Goal: Task Accomplishment & Management: Manage account settings

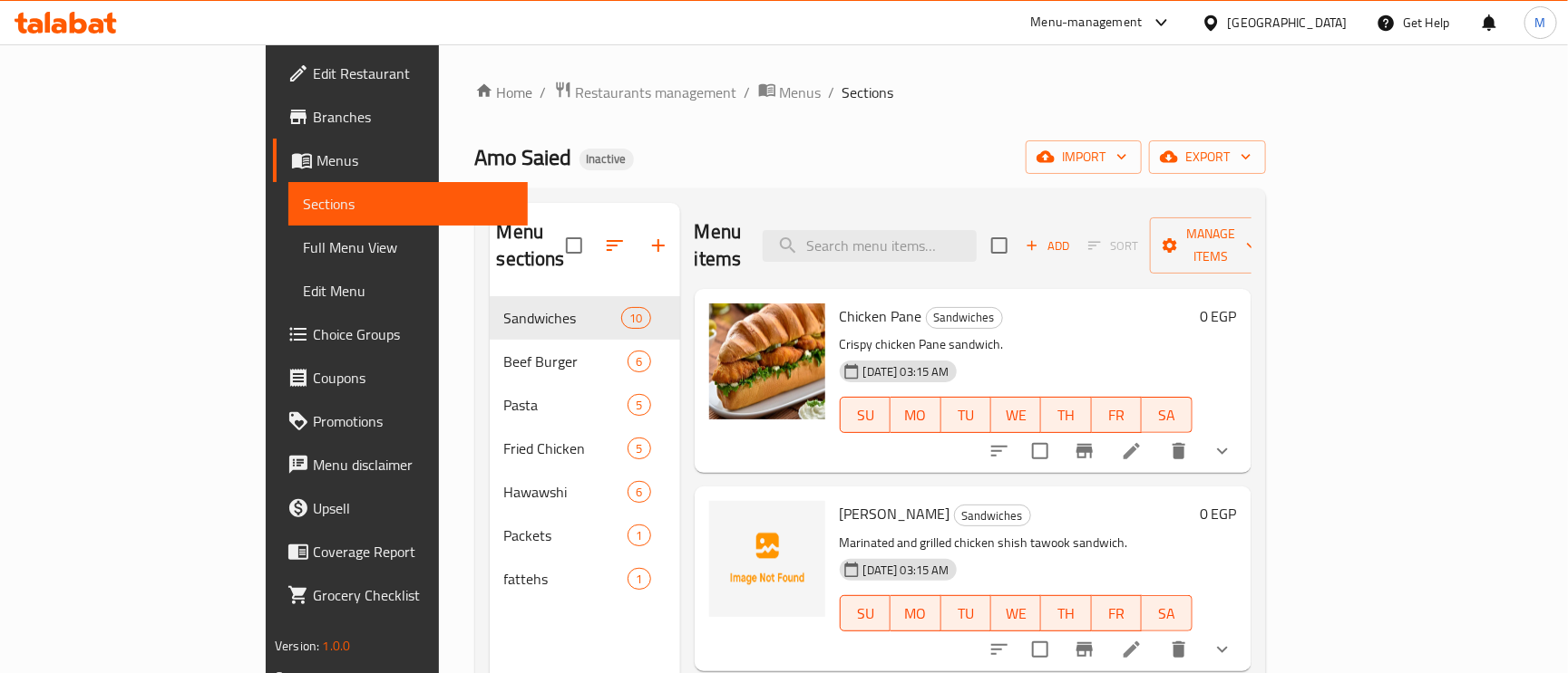
click at [303, 237] on span "Full Menu View" at bounding box center [408, 247] width 210 height 22
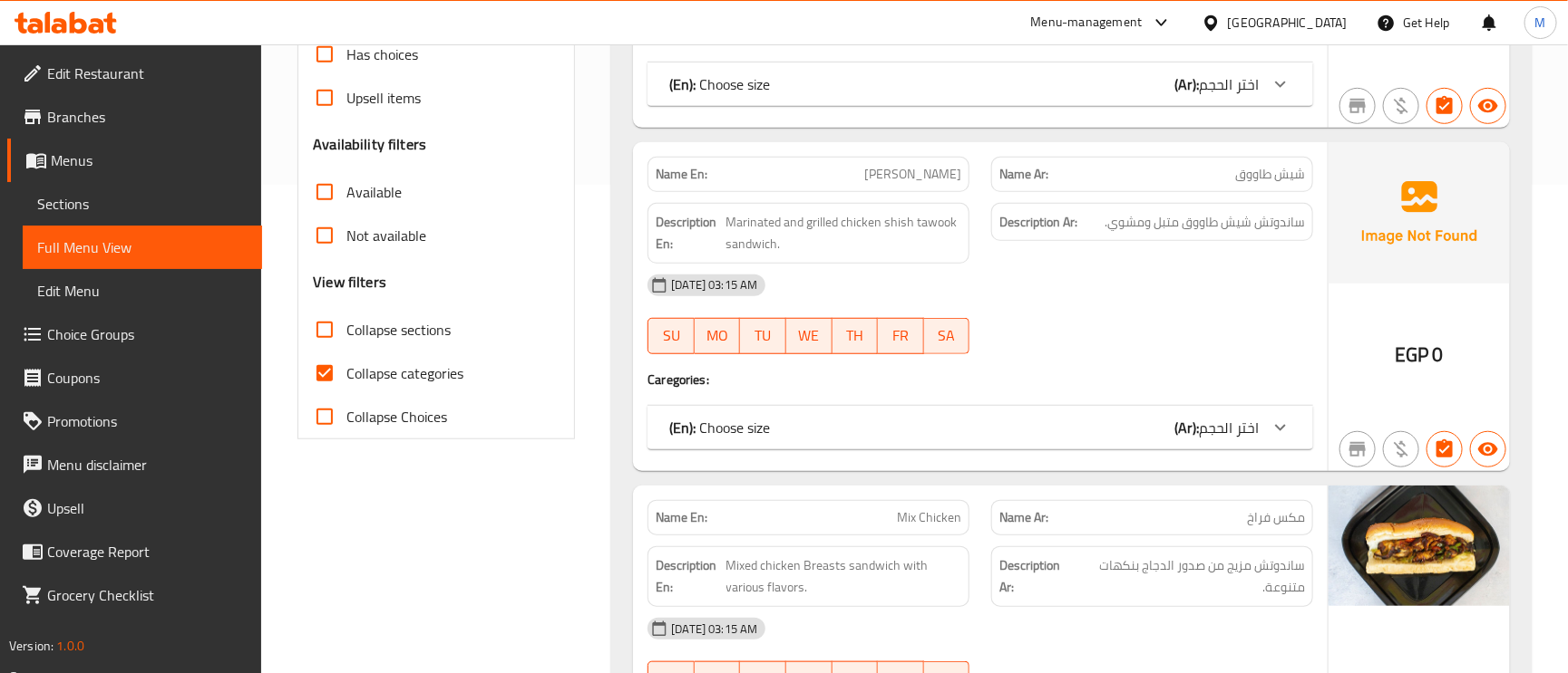
scroll to position [544, 0]
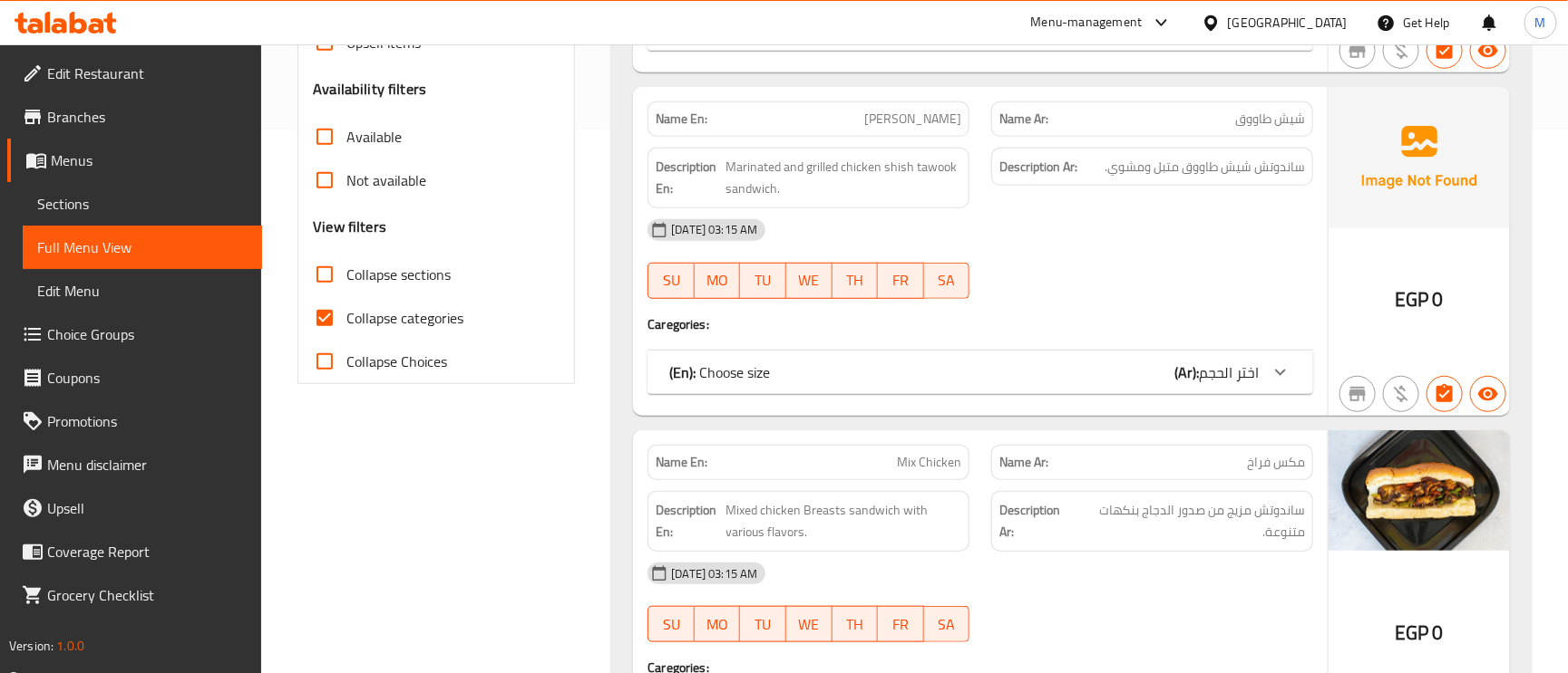
click at [323, 324] on input "Collapse categories" at bounding box center [325, 319] width 44 height 44
checkbox input "false"
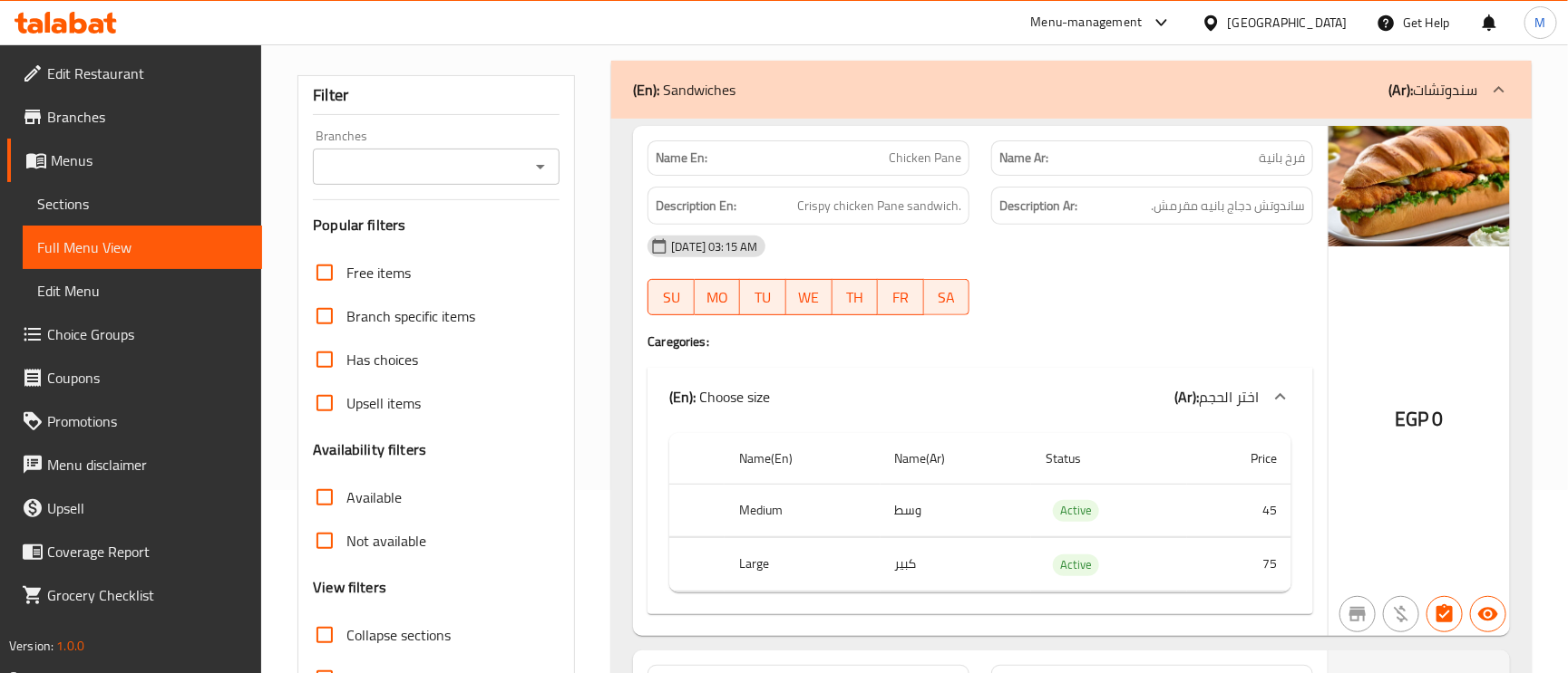
scroll to position [136, 0]
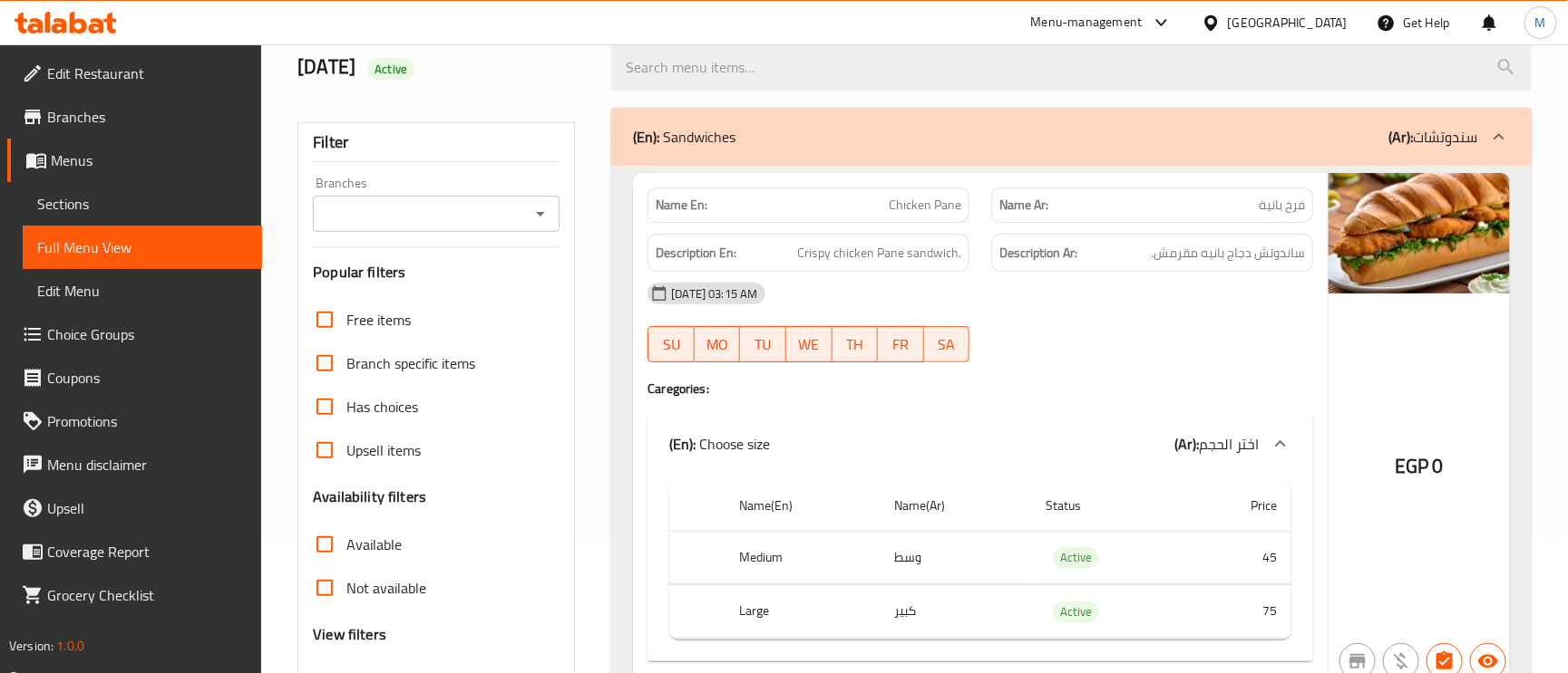
click at [1285, 203] on span "فرخ بانية" at bounding box center [1282, 205] width 47 height 19
click at [924, 211] on span "Chicken Pane" at bounding box center [925, 205] width 72 height 19
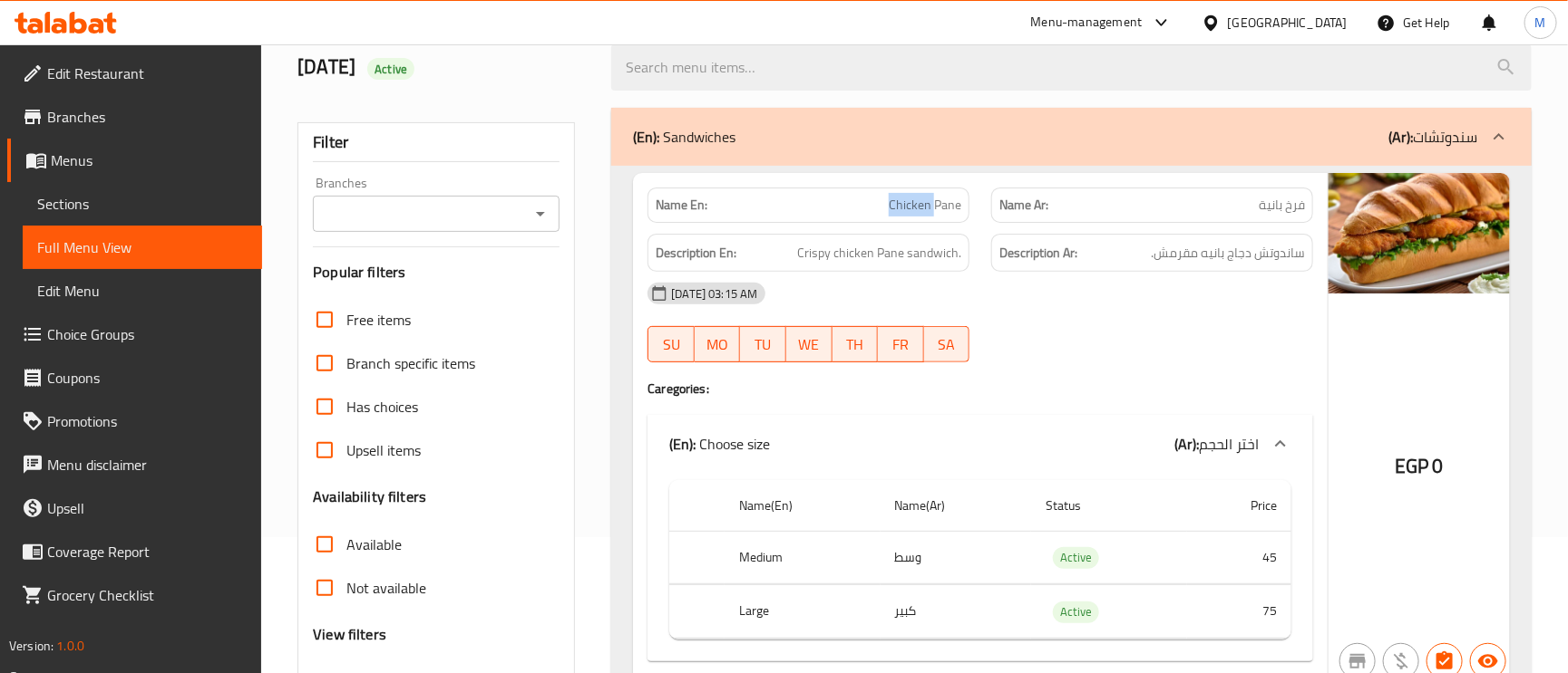
click at [924, 211] on span "Chicken Pane" at bounding box center [925, 205] width 72 height 19
click at [1266, 251] on span "ساندوتش دجاج بانيه مقرمش." at bounding box center [1228, 253] width 154 height 23
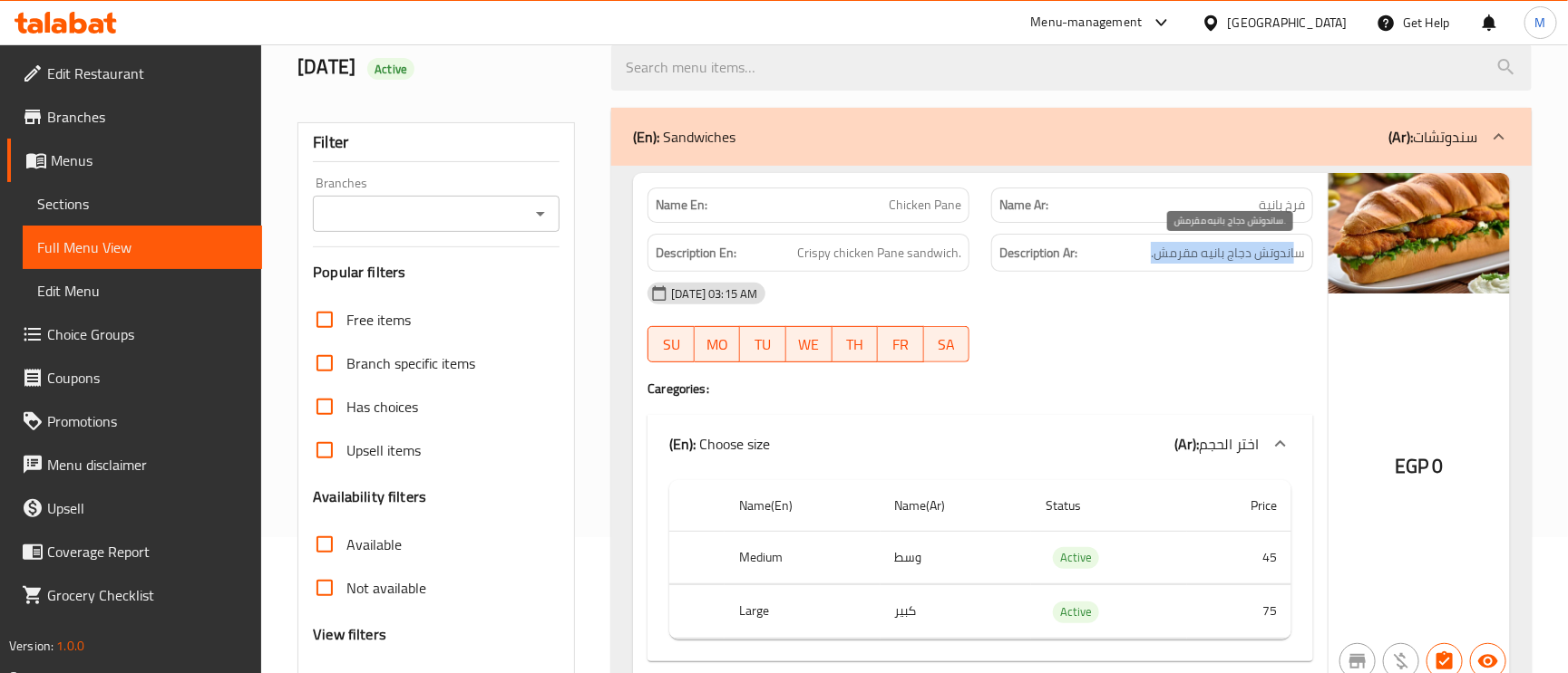
click at [1266, 251] on span "ساندوتش دجاج بانيه مقرمش." at bounding box center [1228, 253] width 154 height 23
click at [1279, 254] on span "ساندوتش دجاج بانيه مقرمش." at bounding box center [1228, 253] width 154 height 23
click at [1279, 205] on span "فرخ بانية" at bounding box center [1282, 205] width 47 height 19
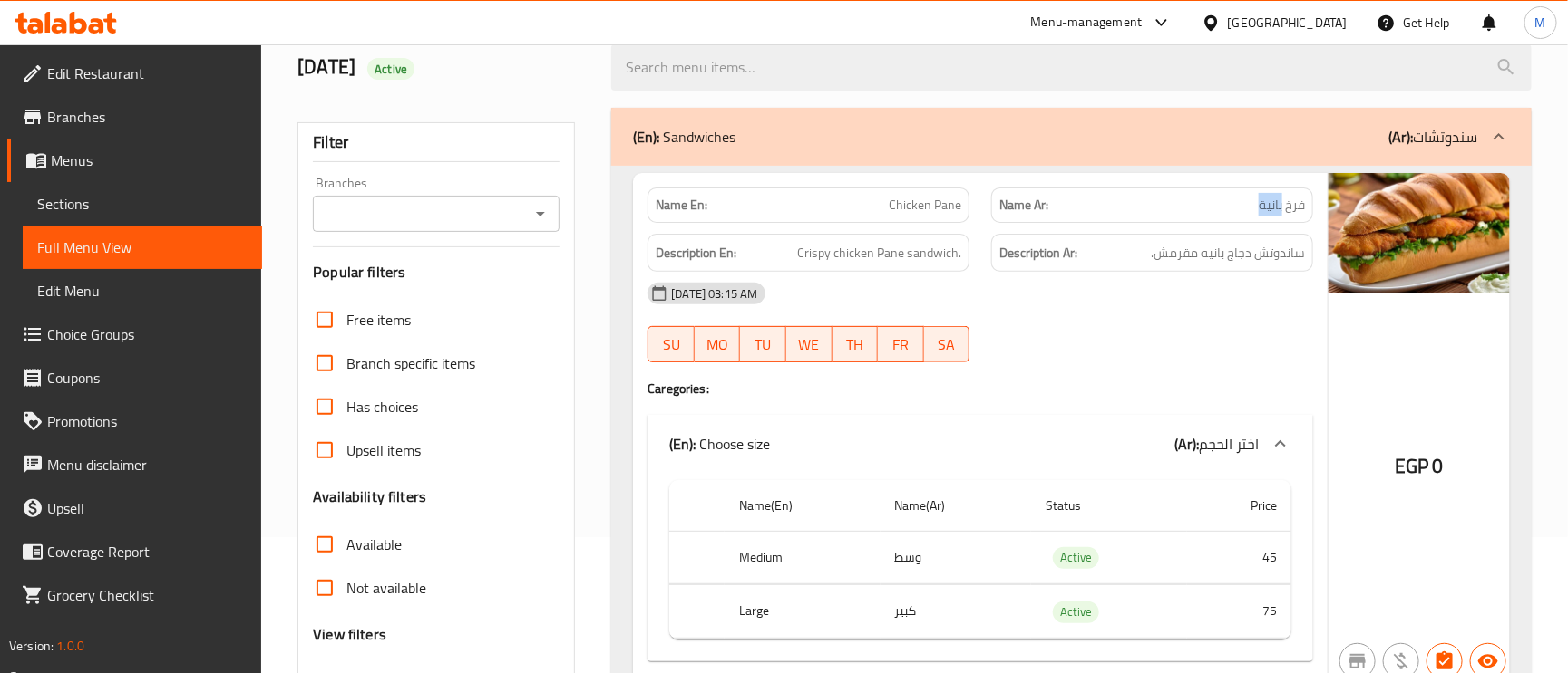
click at [1279, 205] on span "فرخ بانية" at bounding box center [1282, 205] width 47 height 19
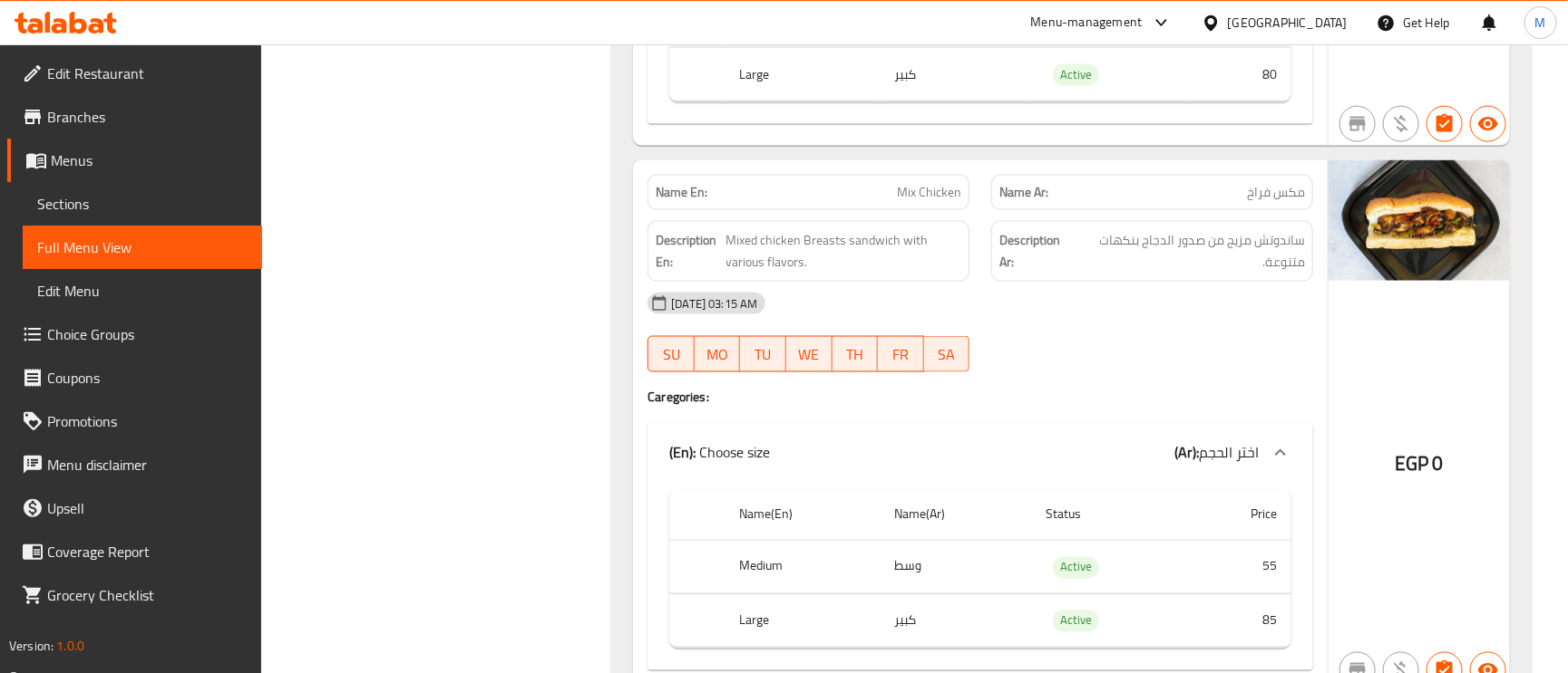
scroll to position [1224, 0]
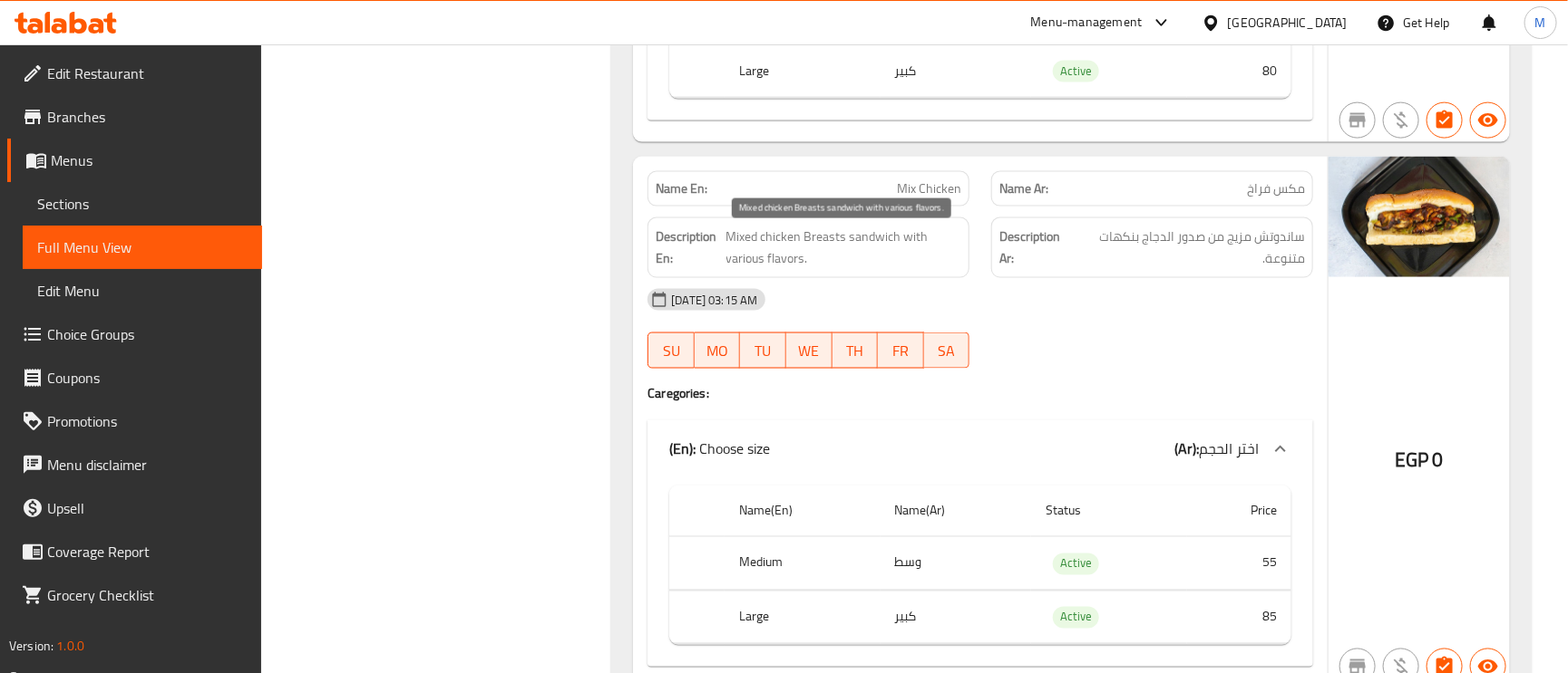
click at [741, 260] on span "Mixed chicken Breasts sandwich with various flavors." at bounding box center [844, 247] width 236 height 45
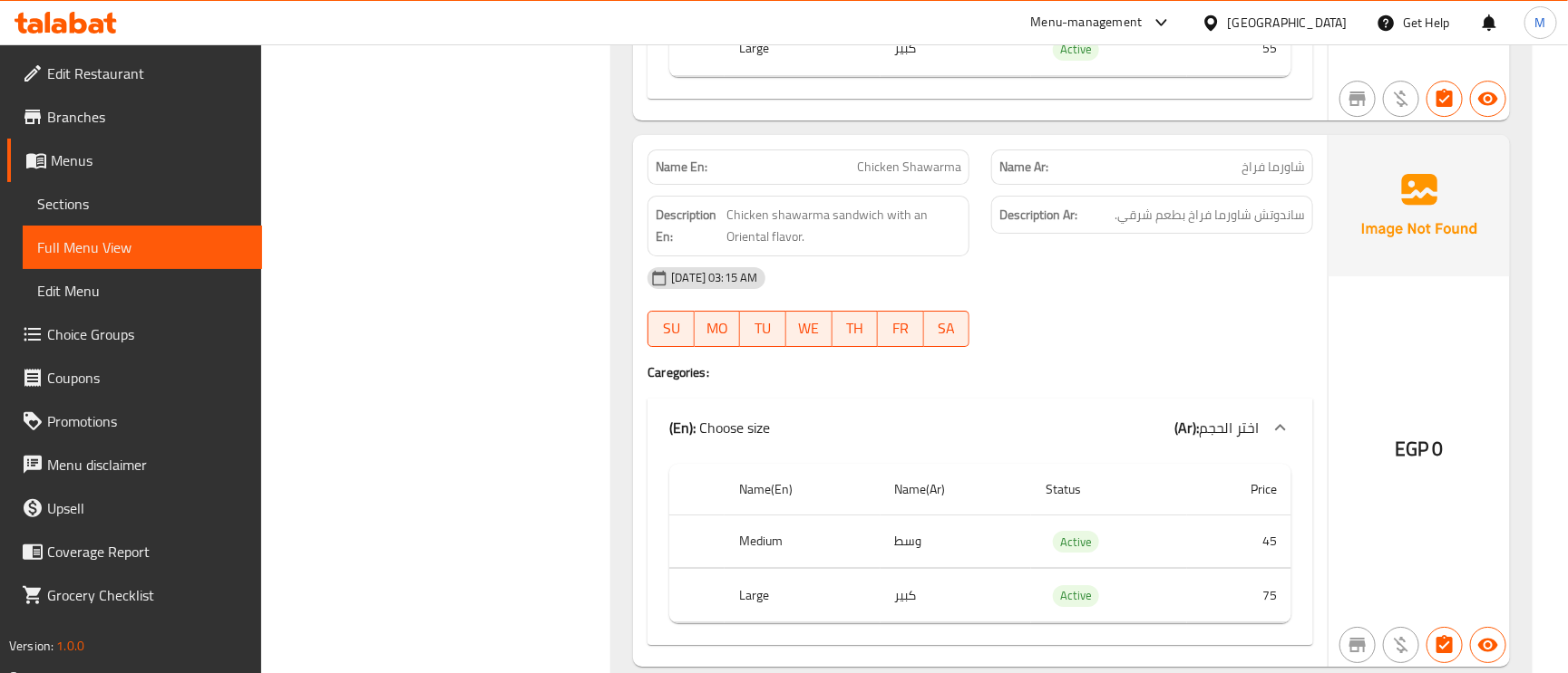
scroll to position [2719, 0]
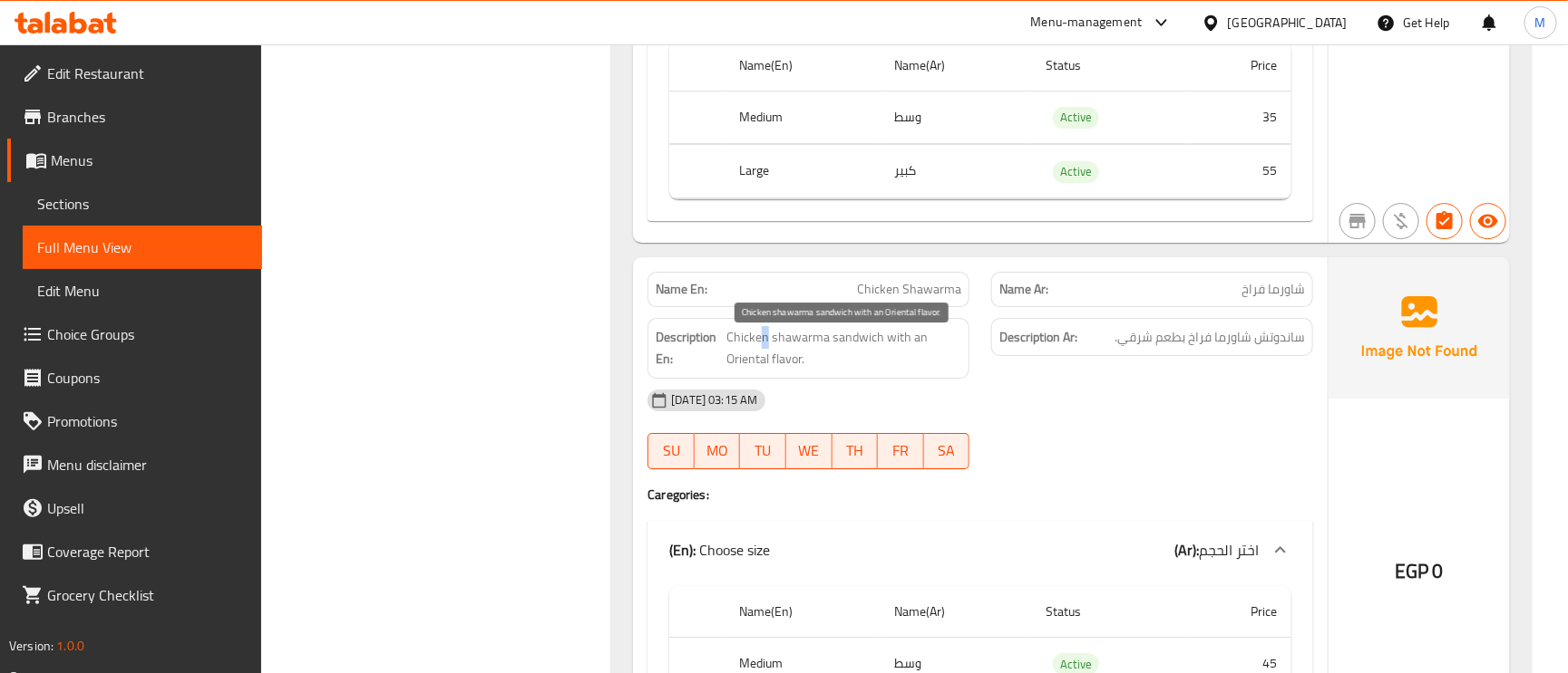
click at [766, 347] on span "Chicken shawarma sandwich with an Oriental flavor." at bounding box center [843, 348] width 235 height 45
click at [748, 371] on span "Chicken shawarma sandwich with an Oriental flavor." at bounding box center [843, 348] width 235 height 45
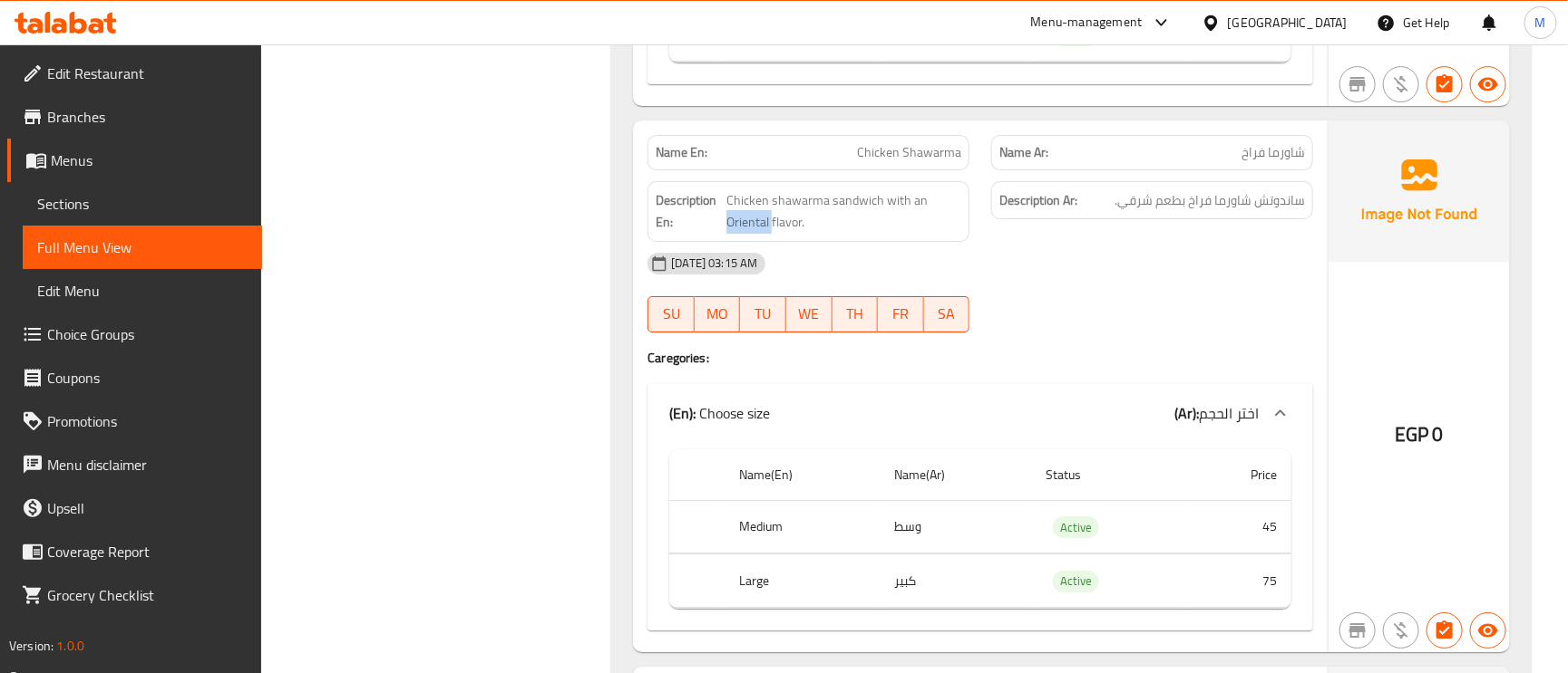
scroll to position [2855, 0]
click at [914, 217] on span "Chicken shawarma sandwich with an Oriental flavor." at bounding box center [843, 212] width 235 height 45
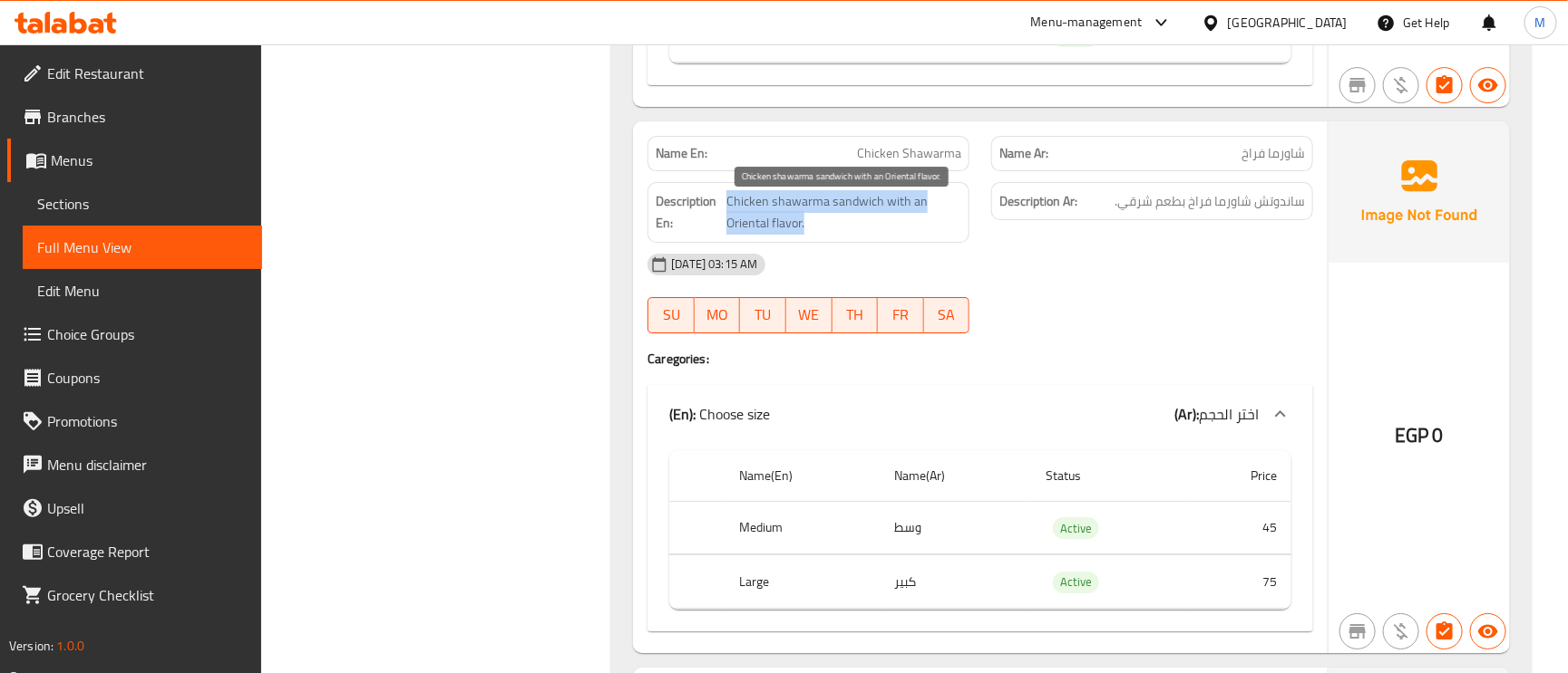
click at [914, 217] on span "Chicken shawarma sandwich with an Oriental flavor." at bounding box center [843, 212] width 235 height 45
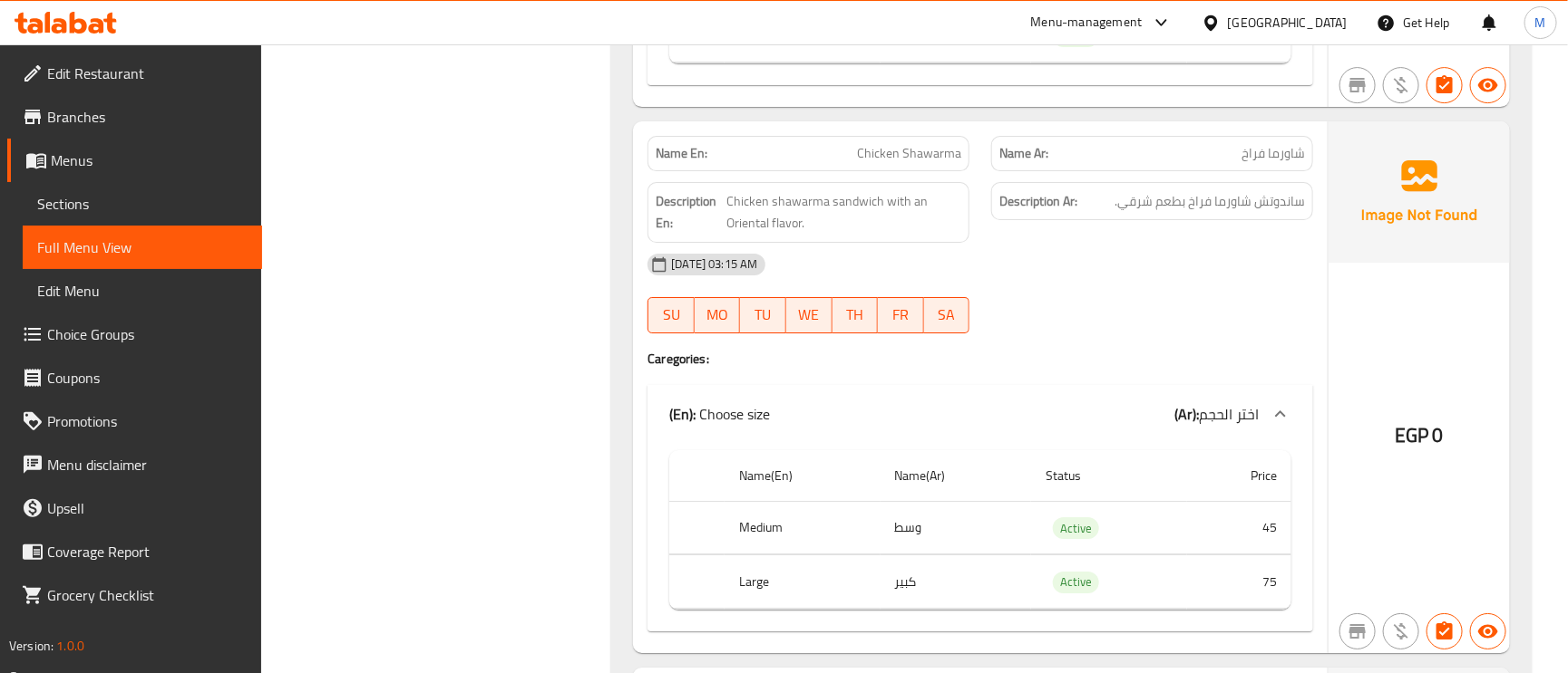
click at [907, 149] on div "Name En: Chicken Shawarma" at bounding box center [809, 153] width 322 height 36
copy span "Chicken Shawarma"
click at [907, 149] on div "Name En: Chicken Shawarma" at bounding box center [809, 153] width 322 height 36
drag, startPoint x: 1080, startPoint y: 259, endPoint x: 1091, endPoint y: 260, distance: 11.0
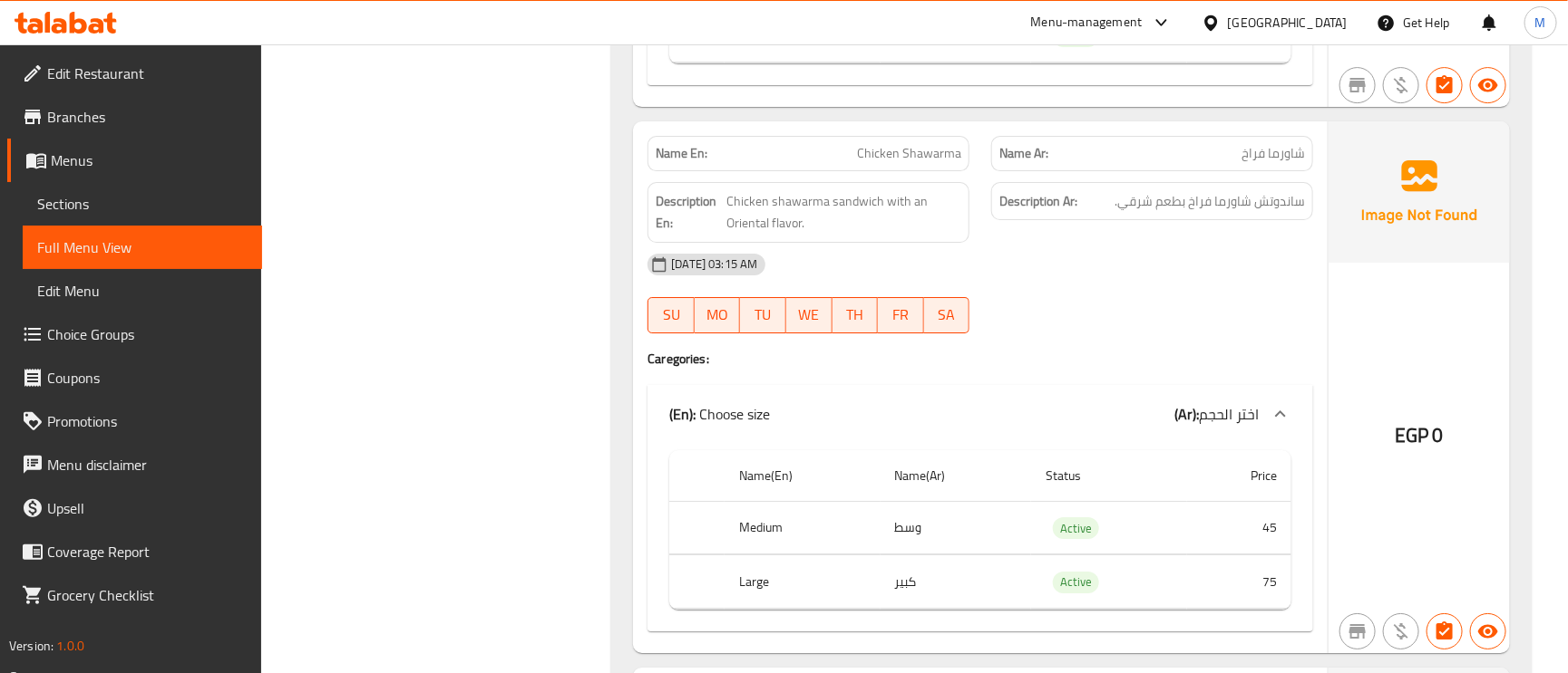
click at [1081, 259] on div "11-10-2025 03:15 AM" at bounding box center [980, 265] width 687 height 44
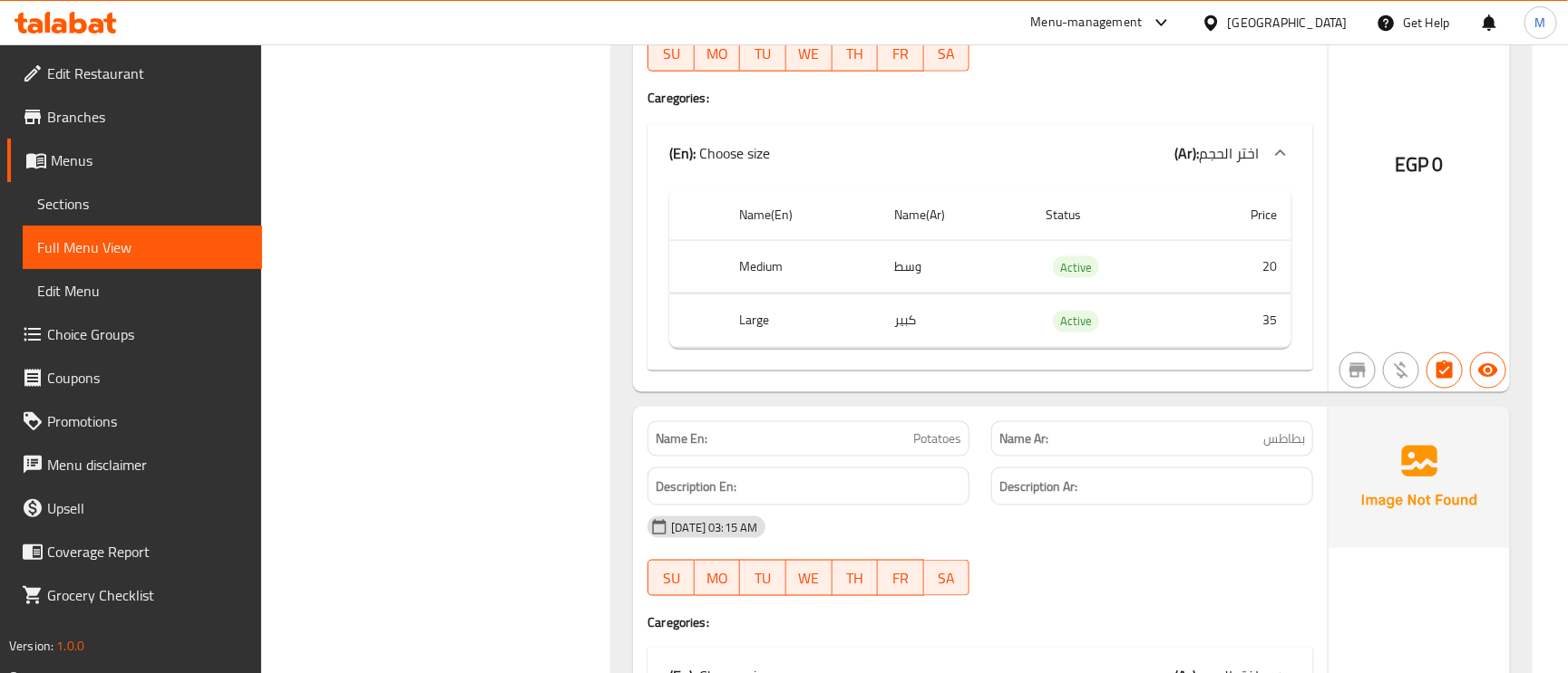
scroll to position [4350, 0]
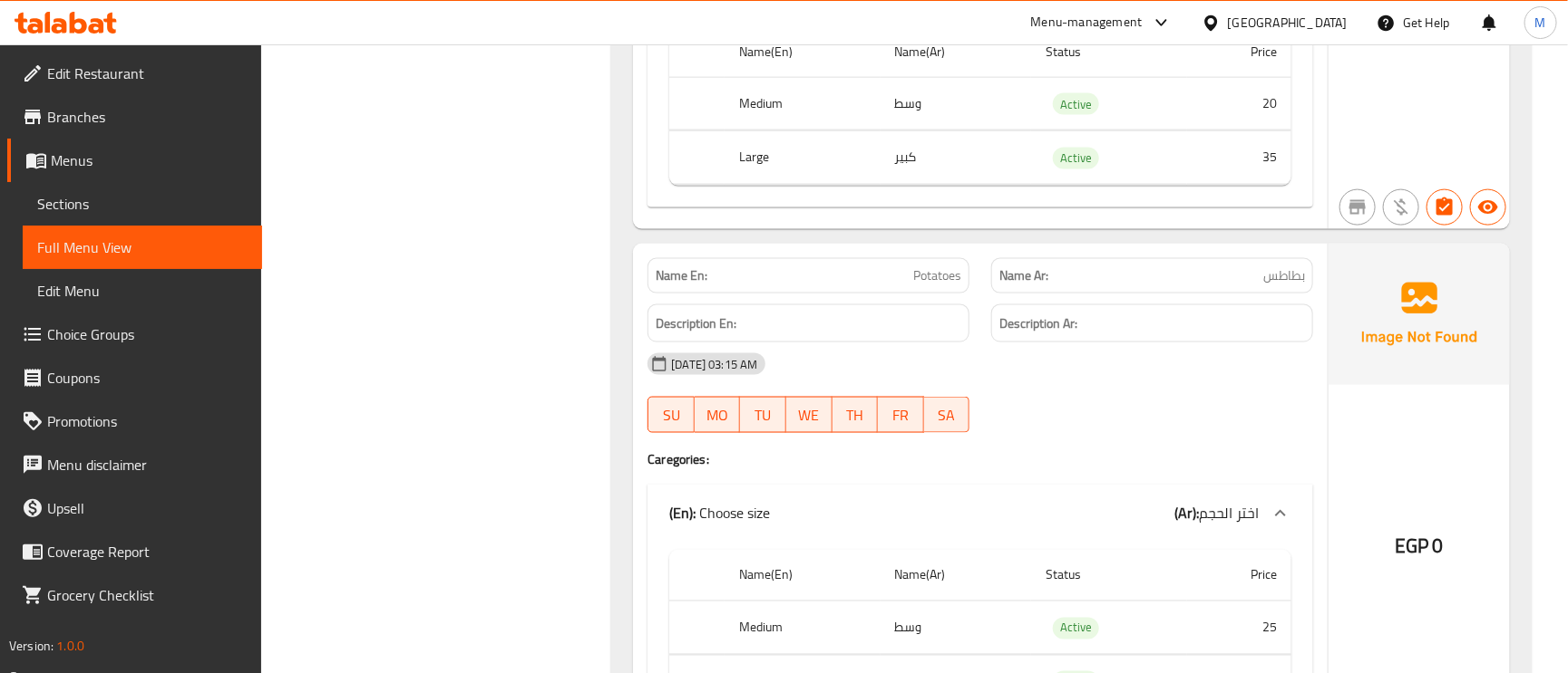
click at [937, 286] on span "Potatoes" at bounding box center [938, 276] width 48 height 19
copy span "Potatoes"
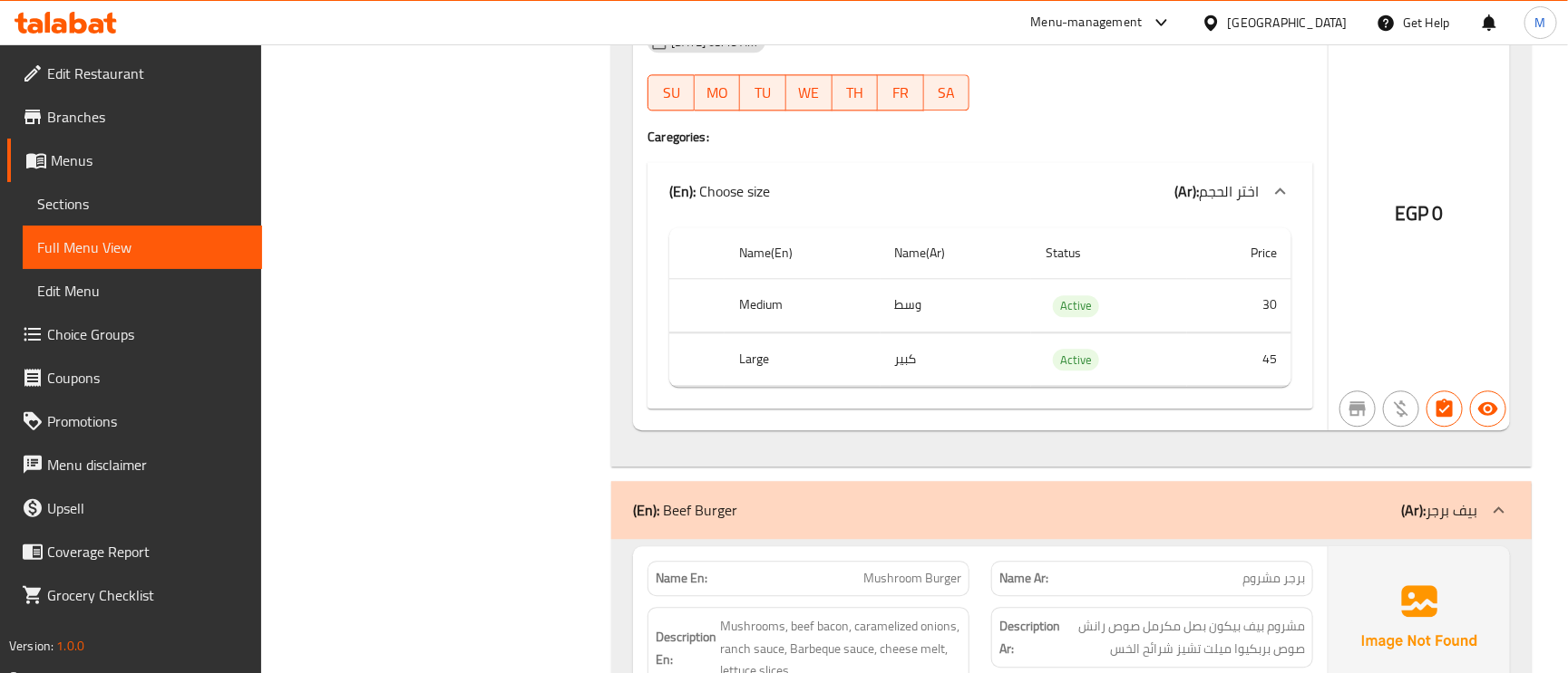
scroll to position [5031, 0]
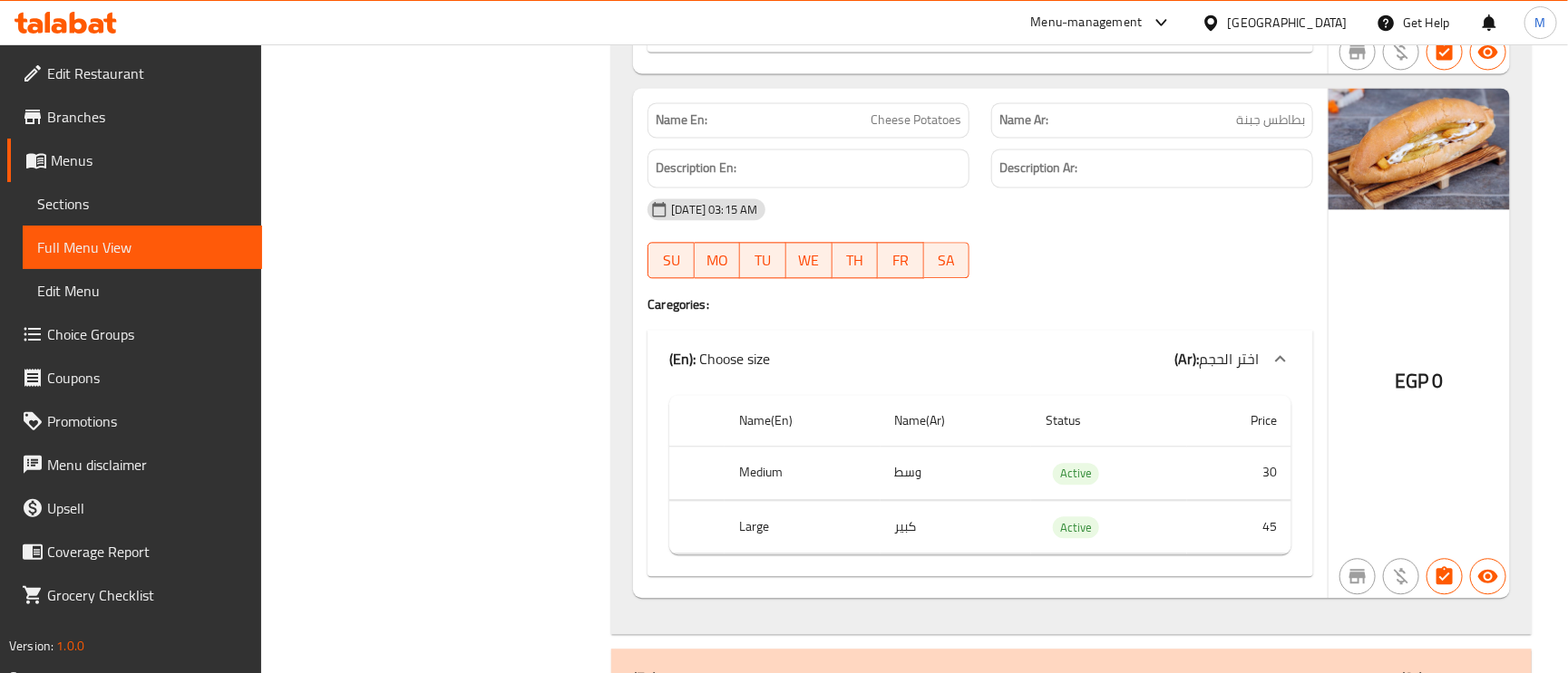
click at [948, 130] on span "Cheese Potatoes" at bounding box center [916, 120] width 90 height 19
copy span "Cheese Potatoes"
click at [948, 130] on span "Cheese Potatoes" at bounding box center [916, 120] width 90 height 19
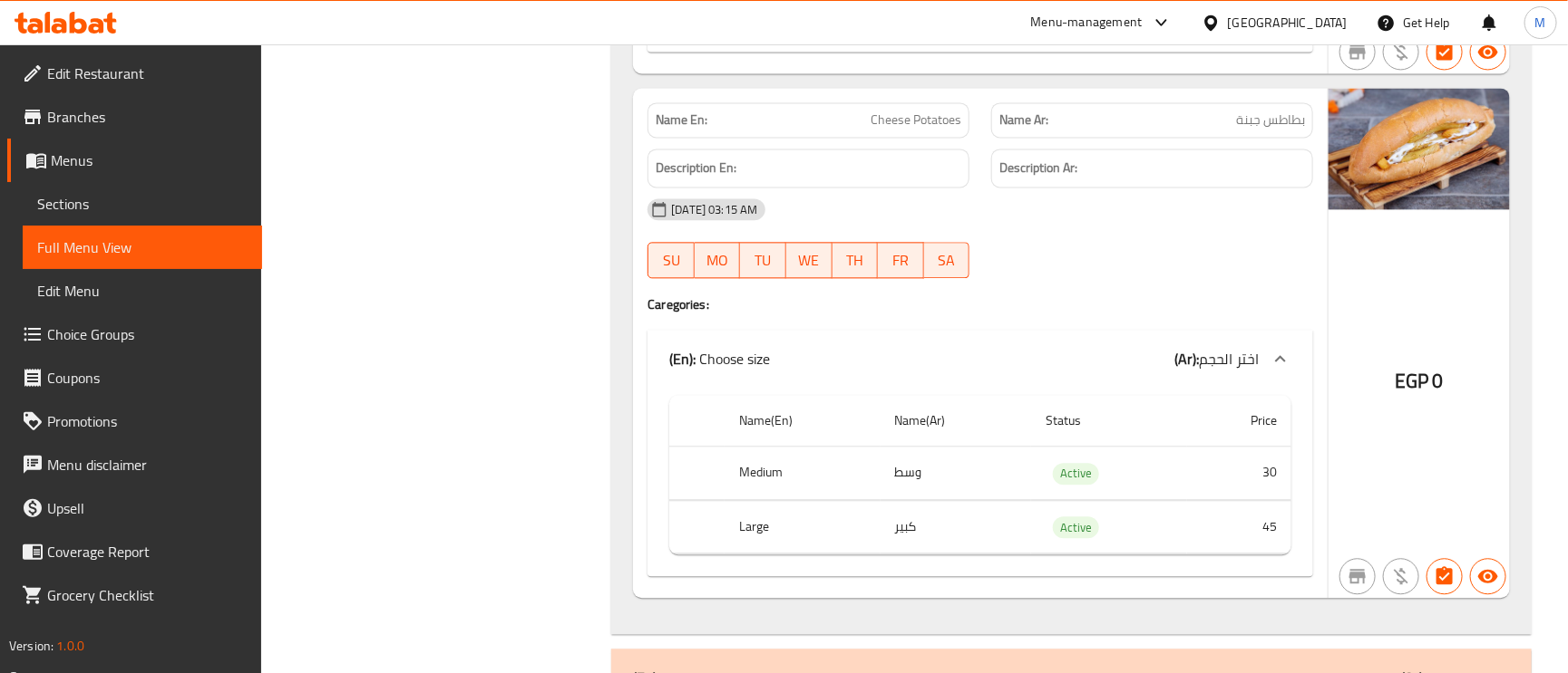
click at [948, 130] on span "Cheese Potatoes" at bounding box center [916, 120] width 90 height 19
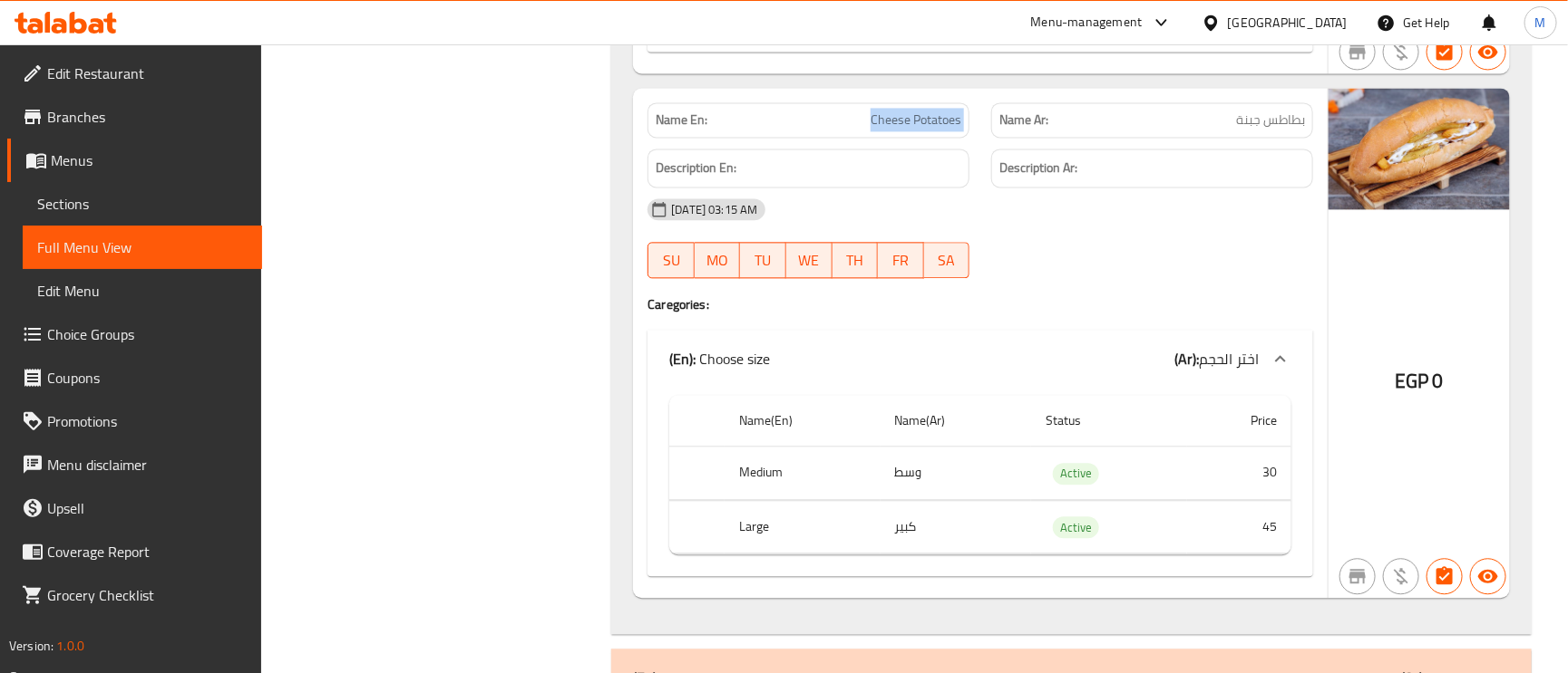
click at [948, 130] on span "Cheese Potatoes" at bounding box center [916, 120] width 90 height 19
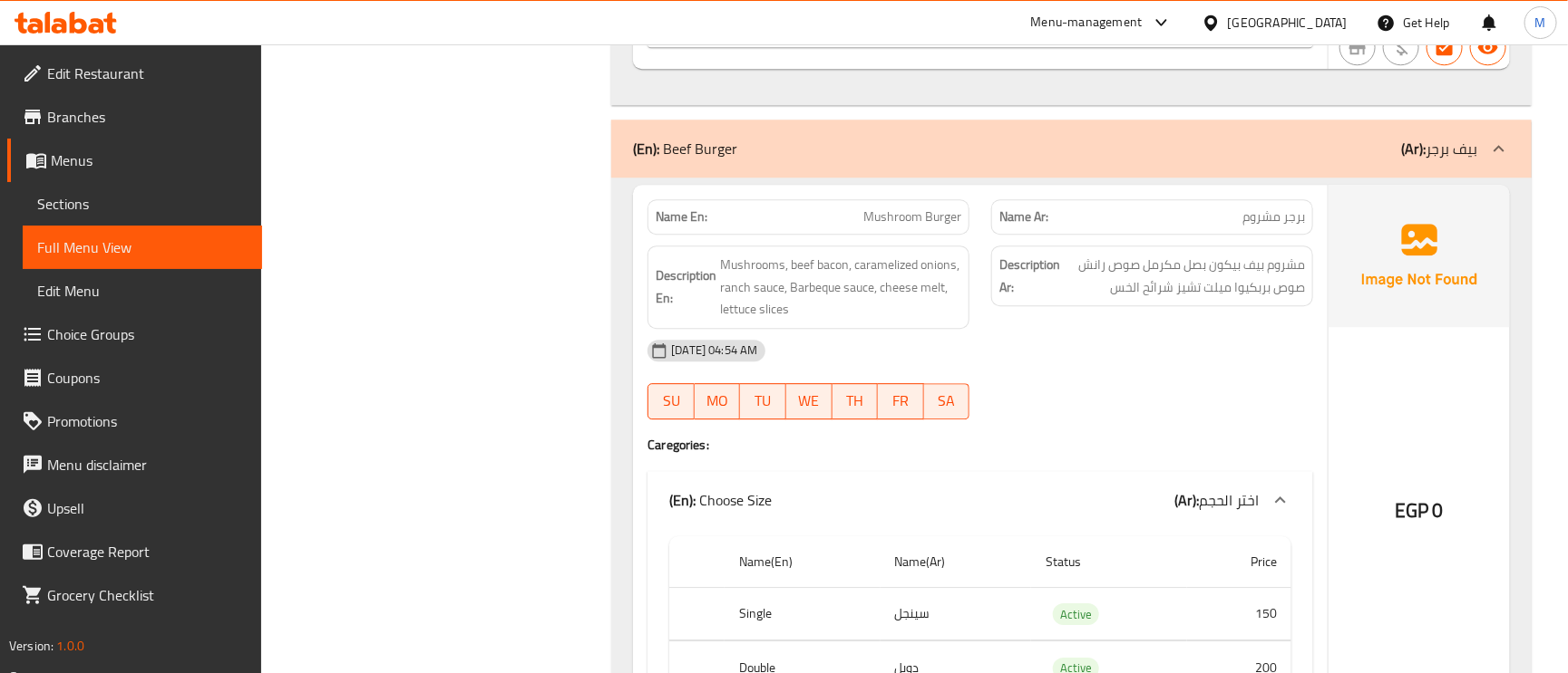
scroll to position [5302, 0]
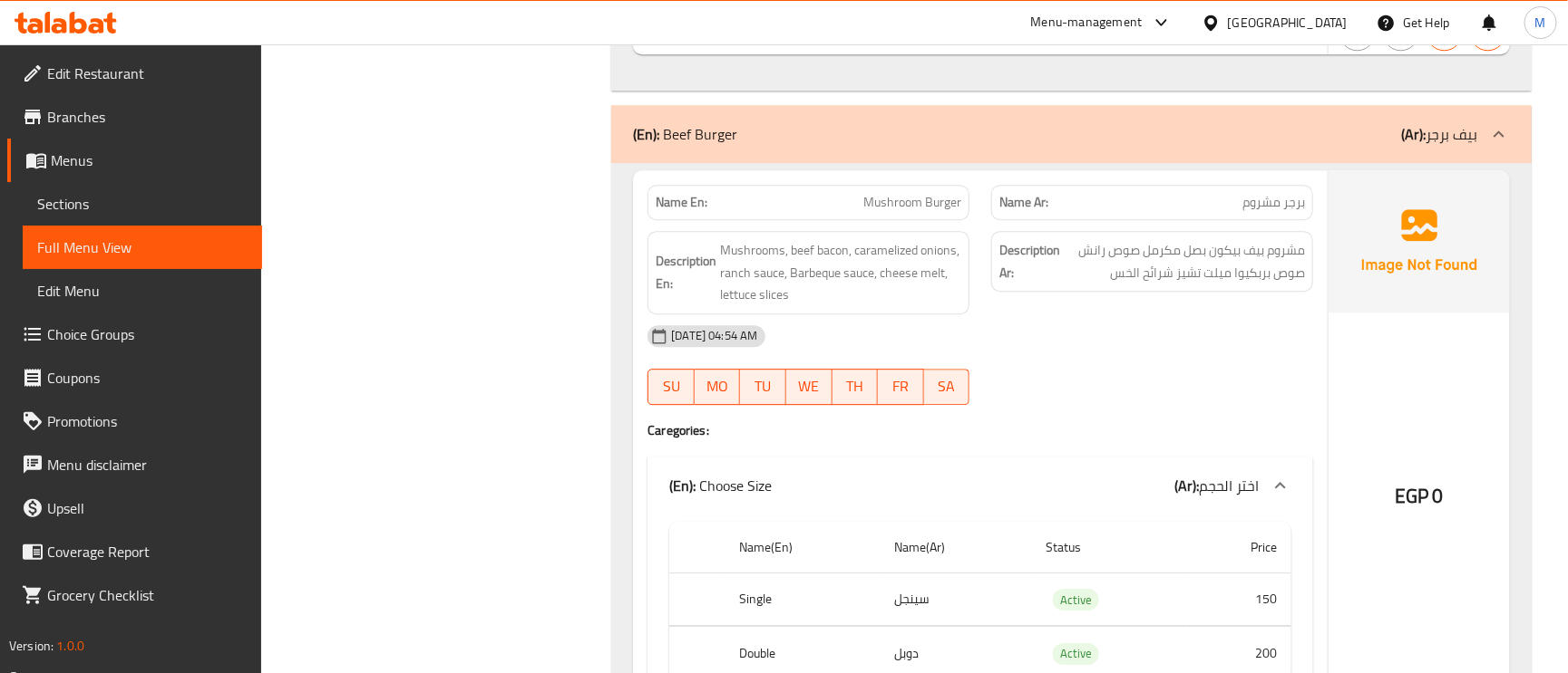
drag, startPoint x: 1456, startPoint y: 133, endPoint x: 1504, endPoint y: 143, distance: 49.0
click at [1504, 143] on icon at bounding box center [1499, 134] width 22 height 22
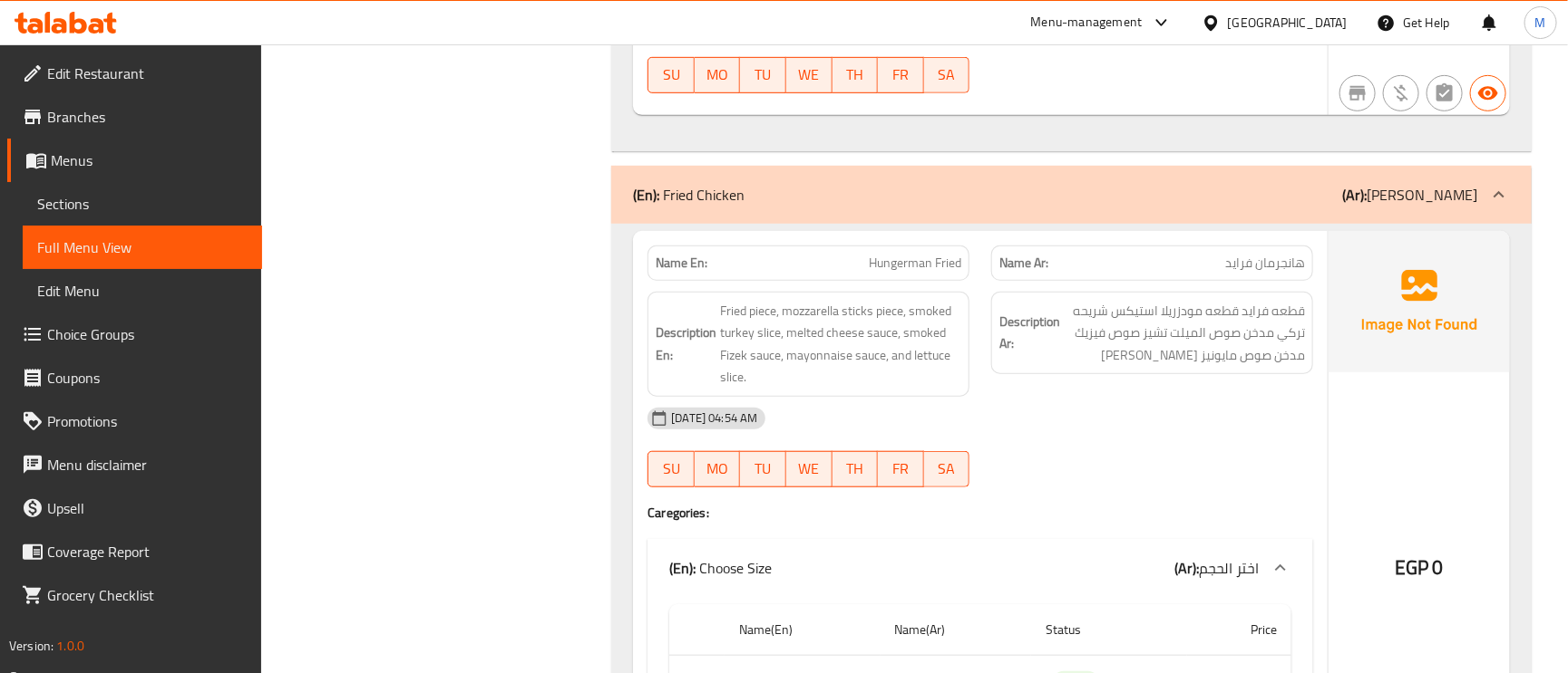
scroll to position [6934, 0]
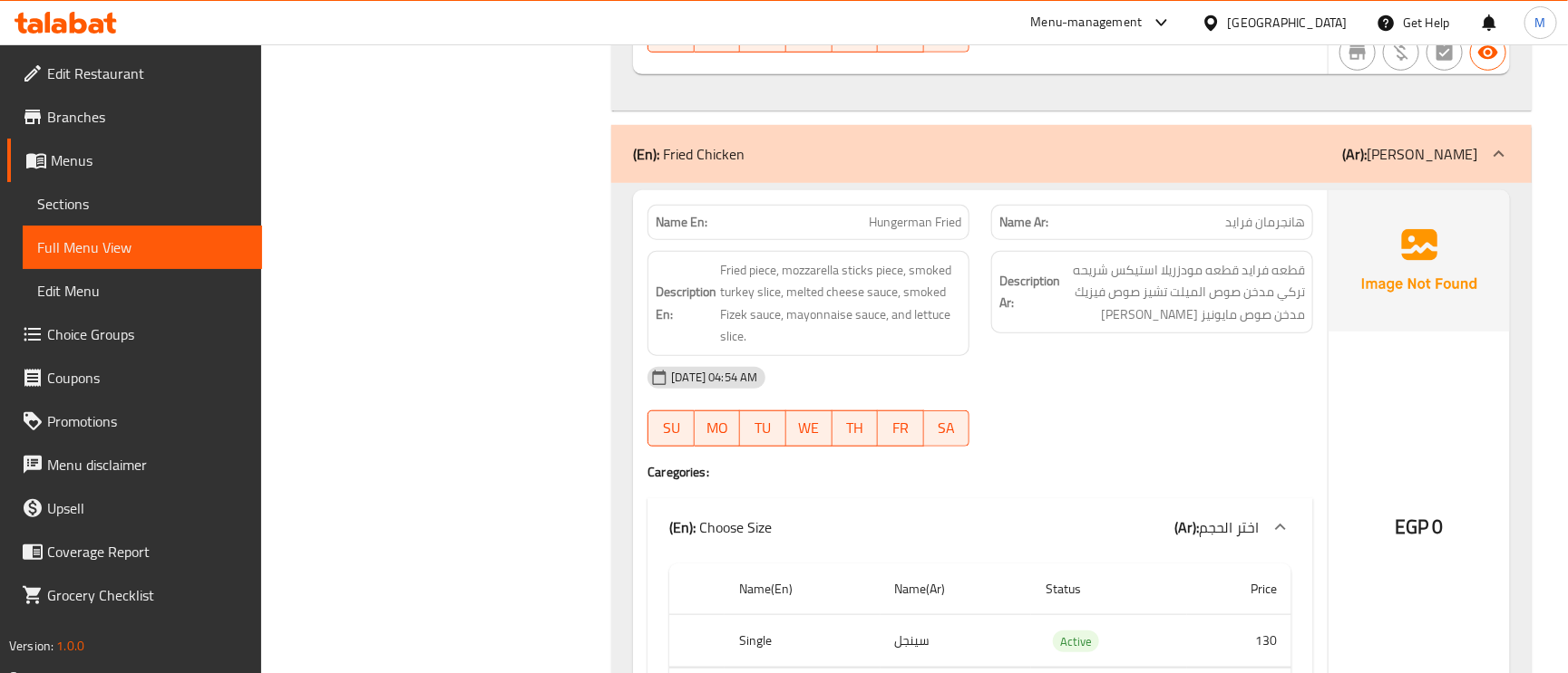
click at [1475, 157] on div "(En): Fried Chicken (Ar): فرايد تشيكن" at bounding box center [1071, 154] width 920 height 58
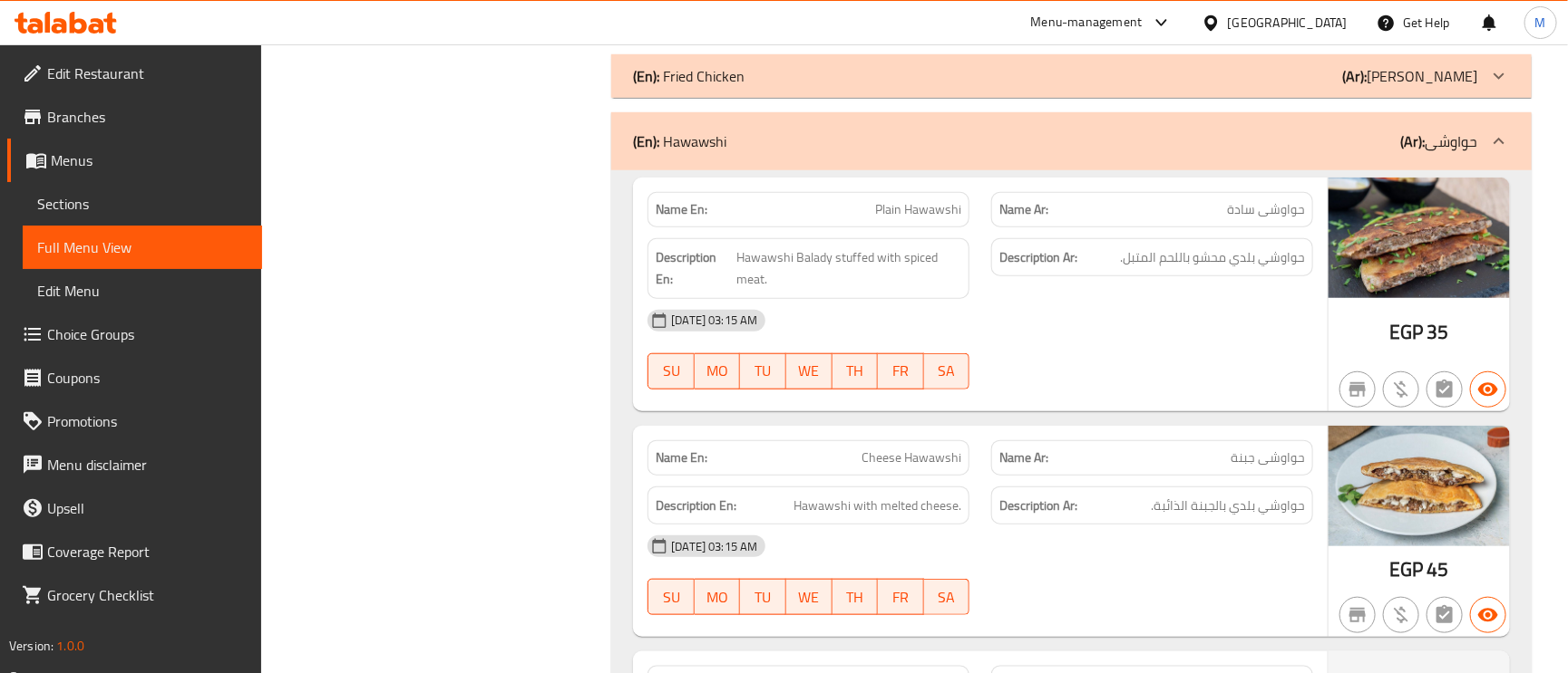
scroll to position [7070, 0]
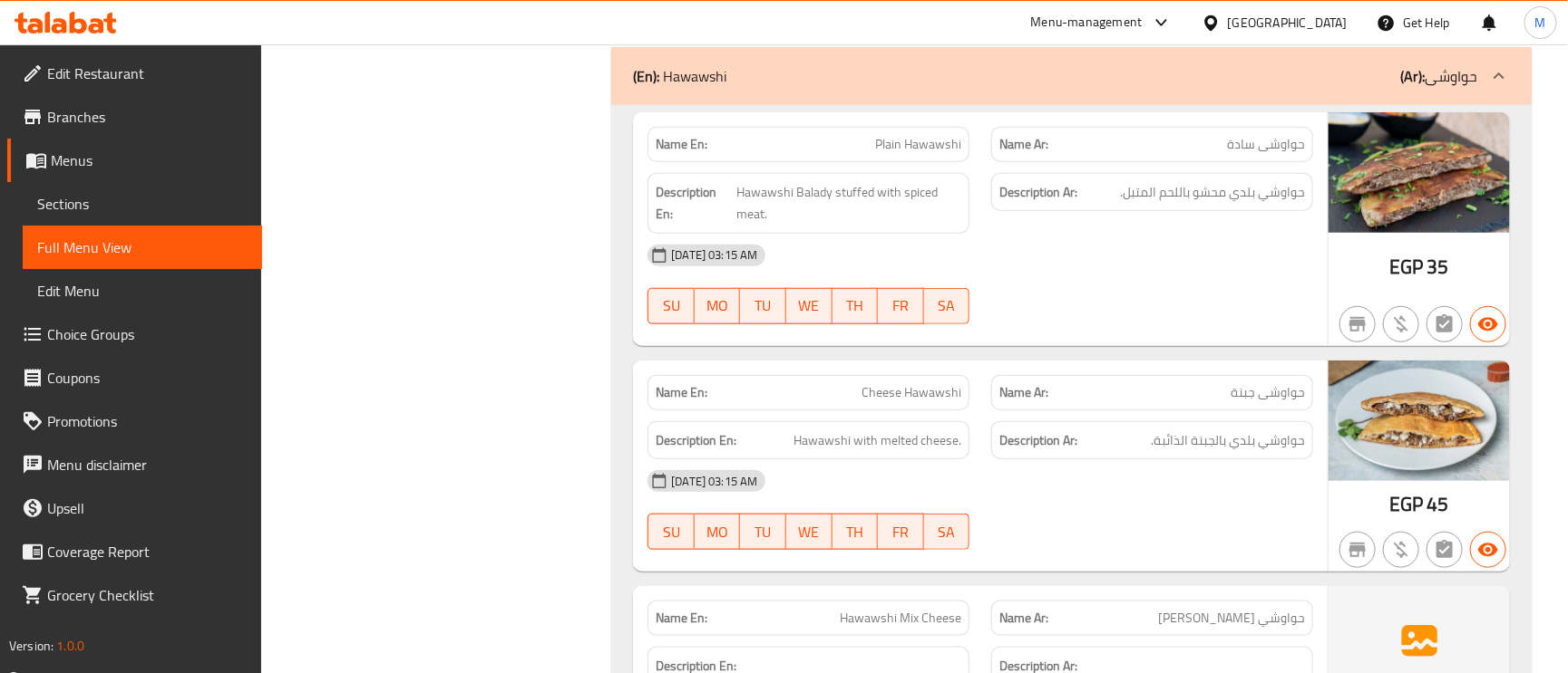
click at [1285, 154] on span "حواوشى سادة" at bounding box center [1266, 144] width 78 height 19
click at [912, 154] on span "Plain Hawawshi" at bounding box center [918, 144] width 86 height 19
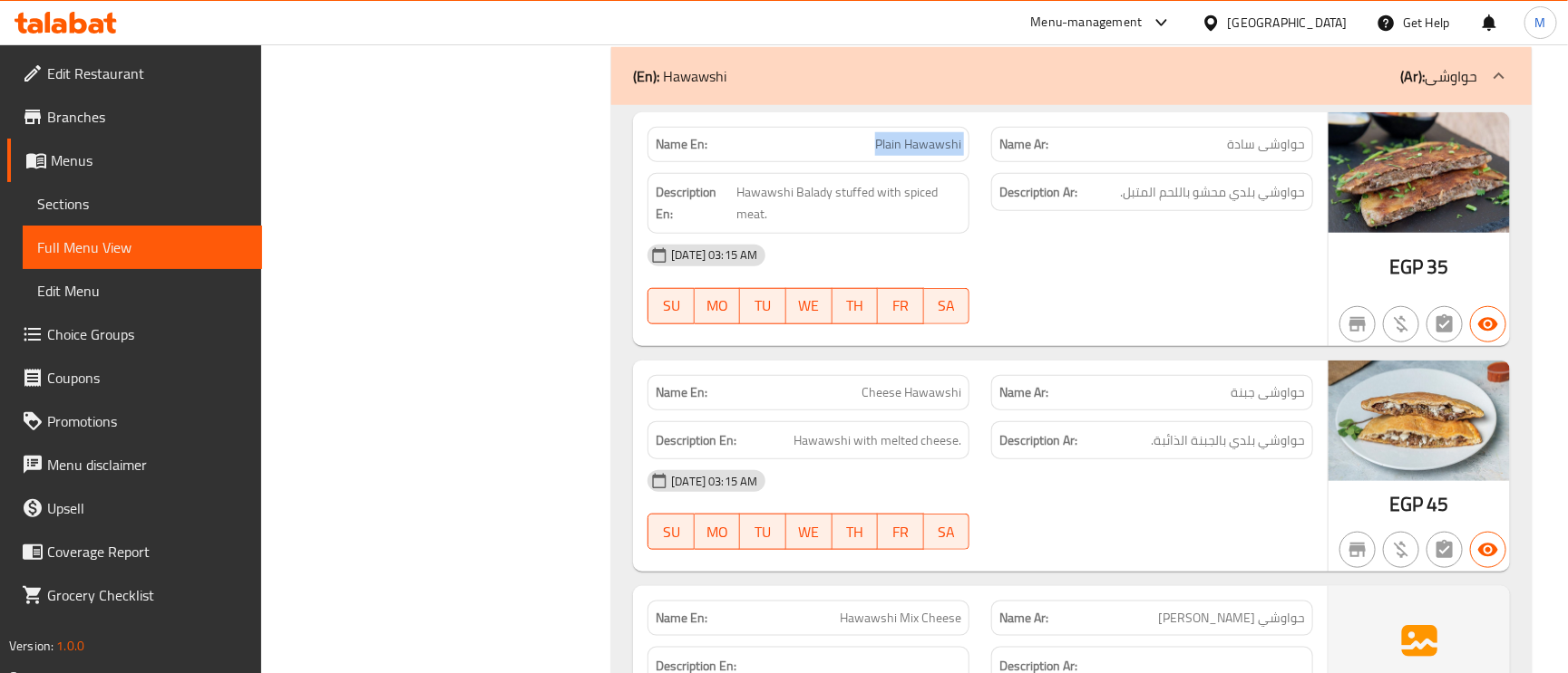
click at [912, 154] on span "Plain Hawawshi" at bounding box center [918, 144] width 86 height 19
click at [1303, 204] on span "حواوشي بلدي محشو باللحم المتبل." at bounding box center [1213, 193] width 185 height 23
click at [1266, 154] on span "حواوشى سادة" at bounding box center [1266, 144] width 78 height 19
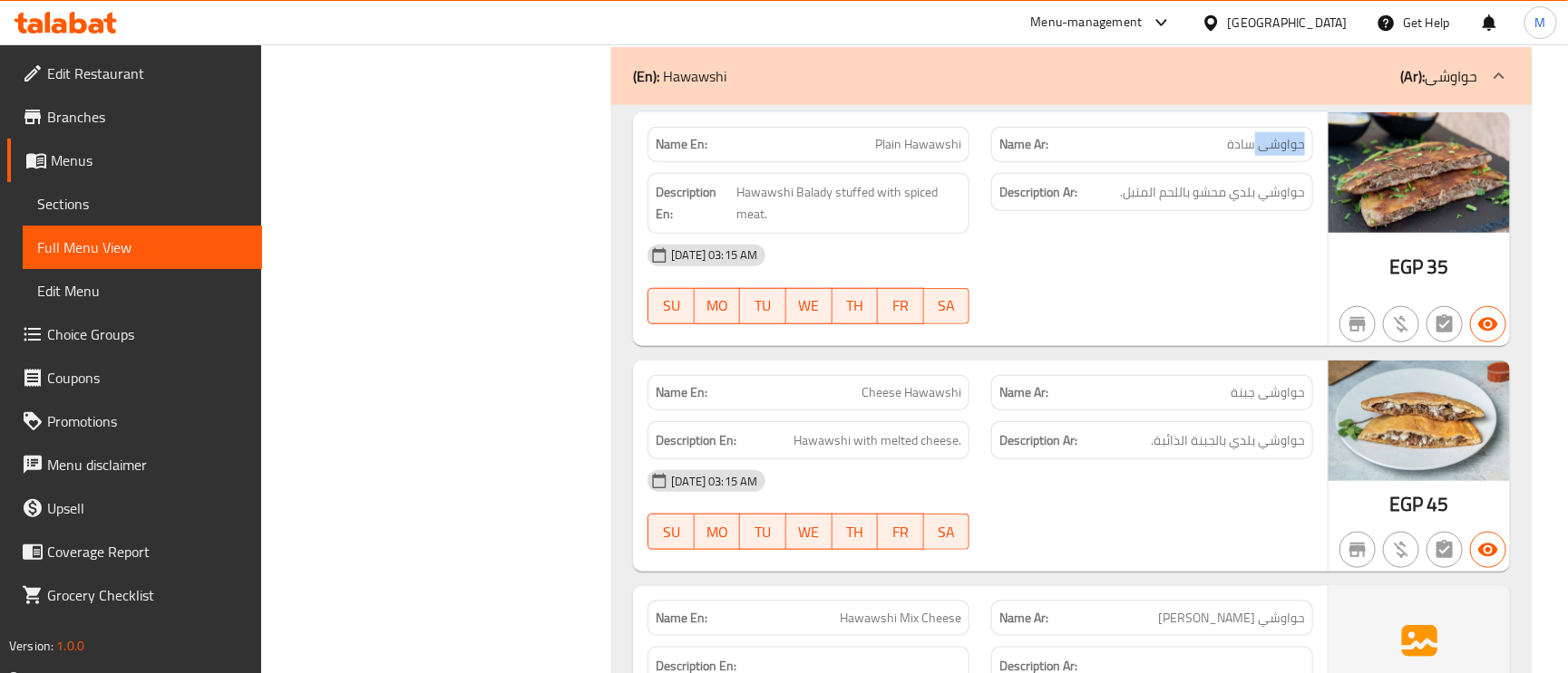
click at [1266, 154] on span "حواوشى سادة" at bounding box center [1266, 144] width 78 height 19
click at [892, 154] on span "Plain Hawawshi" at bounding box center [918, 144] width 86 height 19
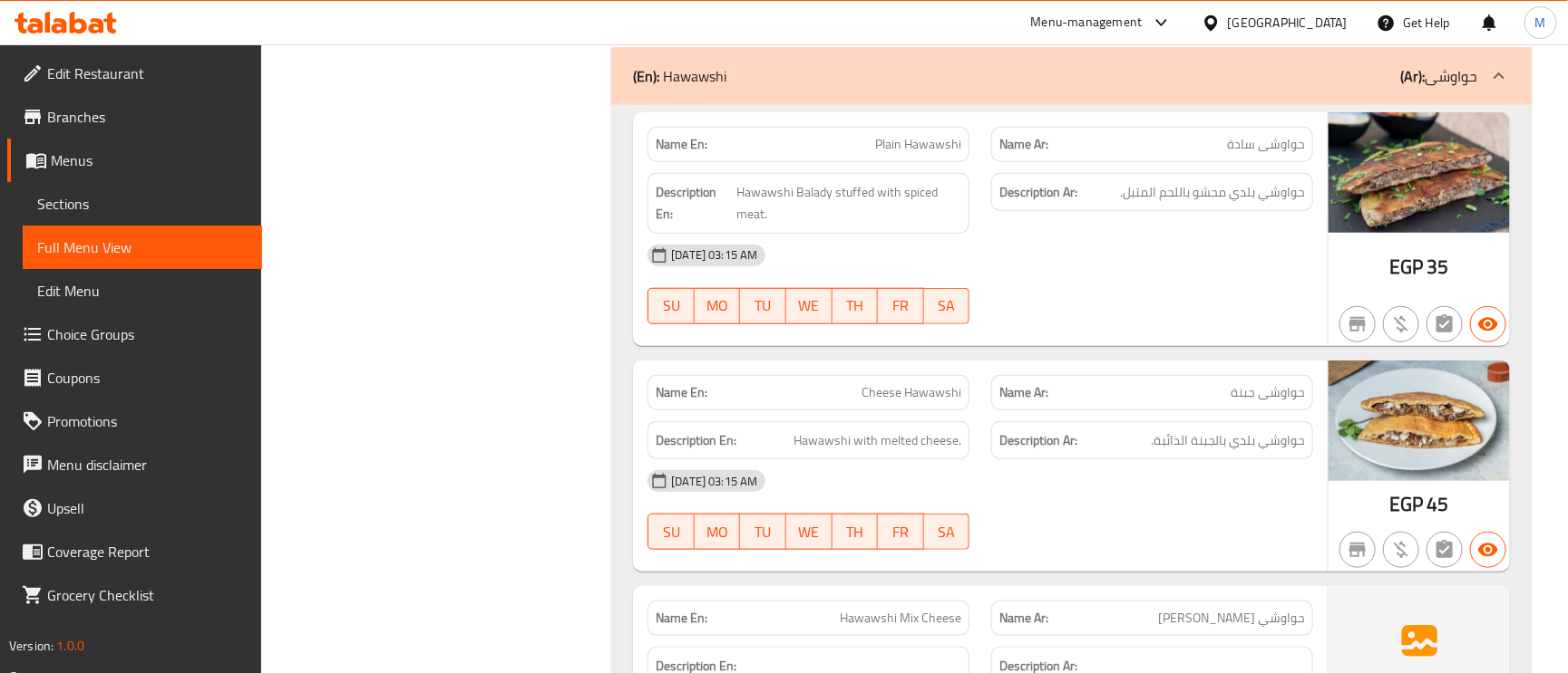
click at [804, 198] on div "Description En: Hawawshi Balady stuffed with spiced meat." at bounding box center [809, 204] width 322 height 61
drag, startPoint x: 804, startPoint y: 198, endPoint x: 613, endPoint y: 279, distance: 207.5
click at [947, 154] on span "Plain Hawawshi" at bounding box center [918, 144] width 86 height 19
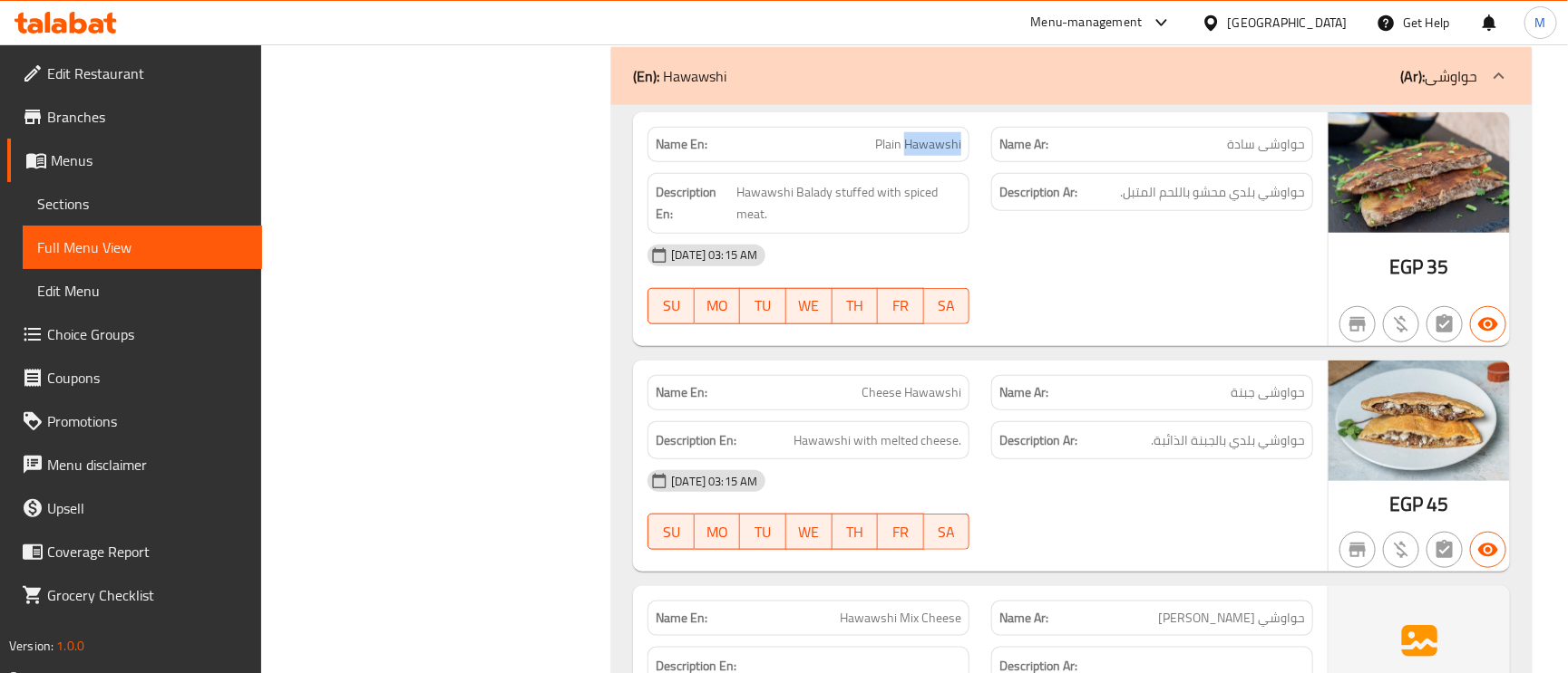
click at [947, 154] on span "Plain Hawawshi" at bounding box center [918, 144] width 86 height 19
click at [850, 216] on span "Hawawshi Balady stuffed with spiced meat." at bounding box center [849, 204] width 225 height 45
click at [936, 205] on span "Hawawshi Balady stuffed with spiced meat." at bounding box center [849, 204] width 225 height 45
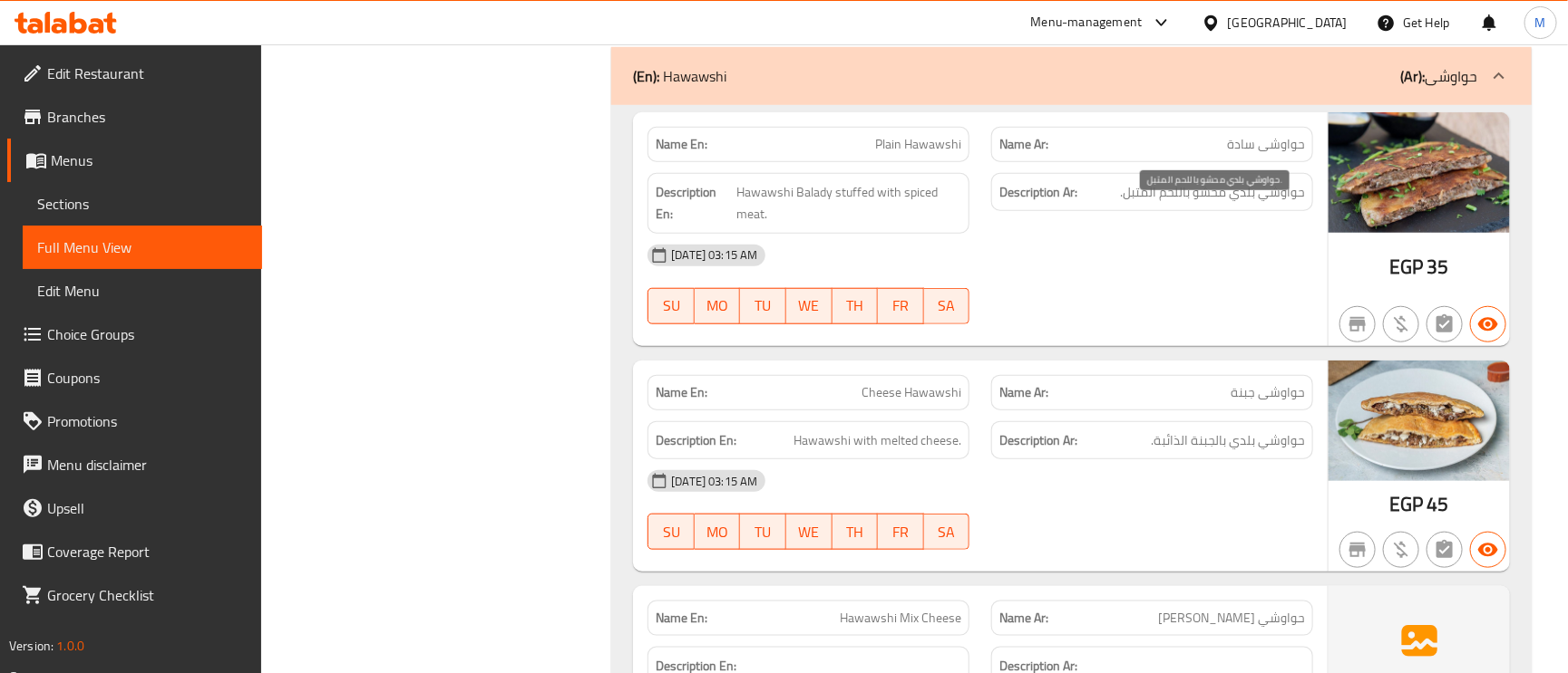
click at [1162, 204] on span "حواوشي بلدي محشو باللحم المتبل." at bounding box center [1213, 193] width 185 height 23
click at [800, 214] on span "Hawawshi Balady stuffed with spiced meat." at bounding box center [849, 204] width 225 height 45
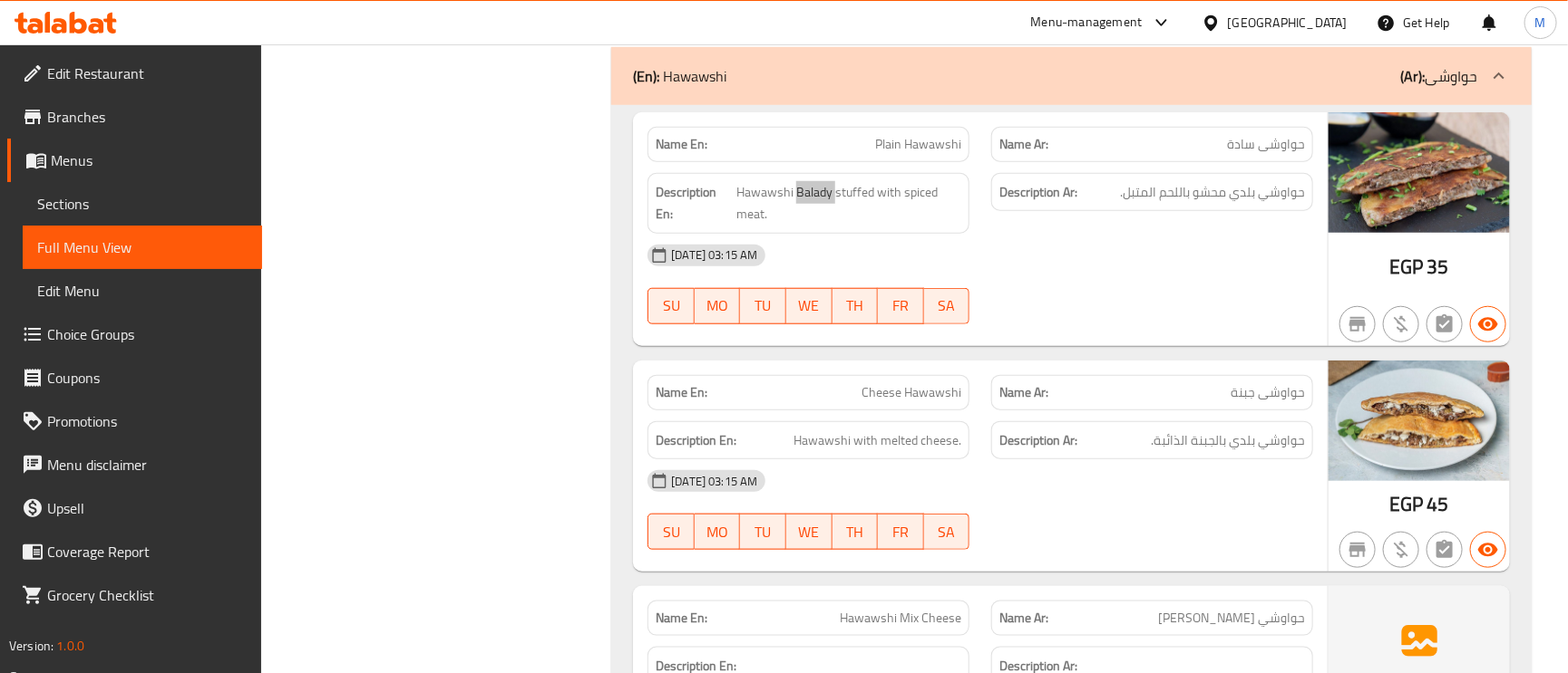
scroll to position [7206, 0]
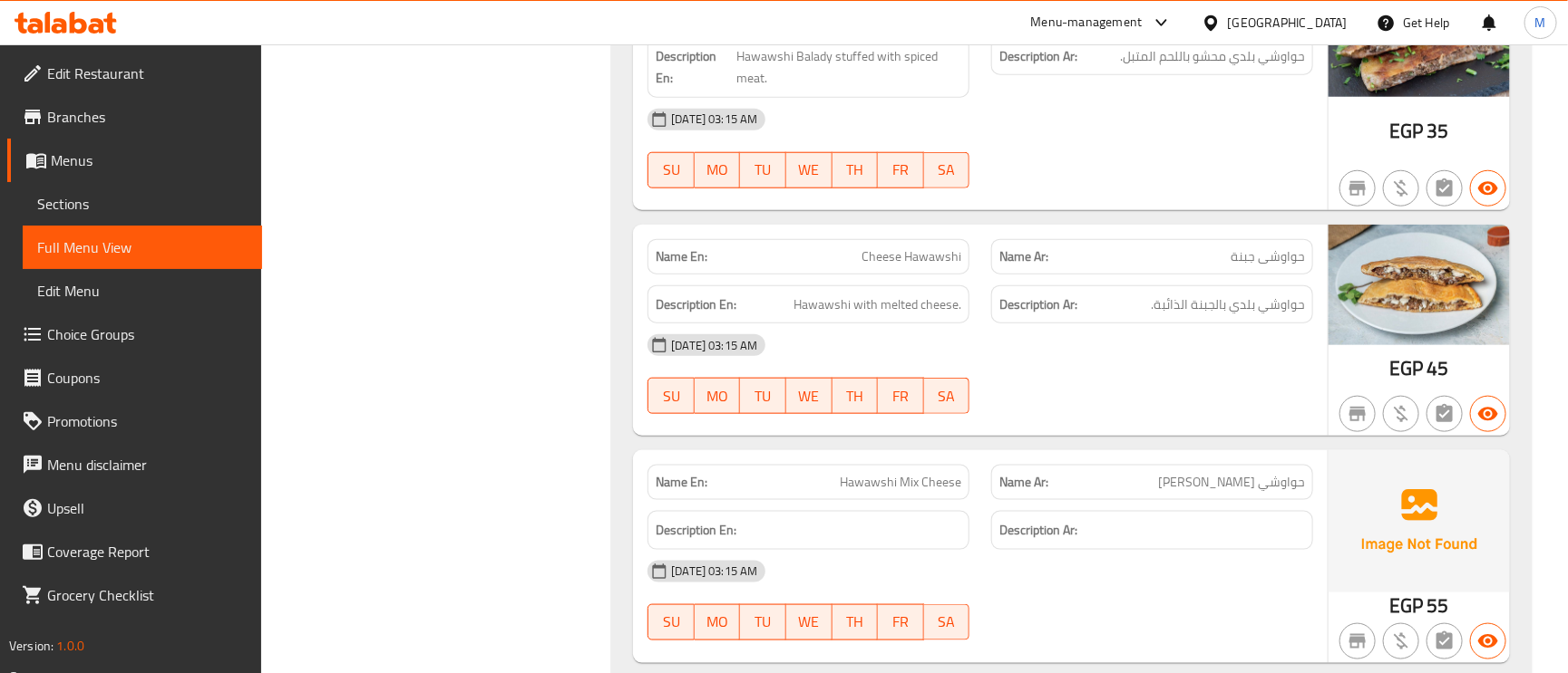
click at [924, 267] on span "Cheese Hawawshi" at bounding box center [911, 257] width 100 height 19
click at [954, 267] on span "Cheese Hawawshi" at bounding box center [911, 257] width 100 height 19
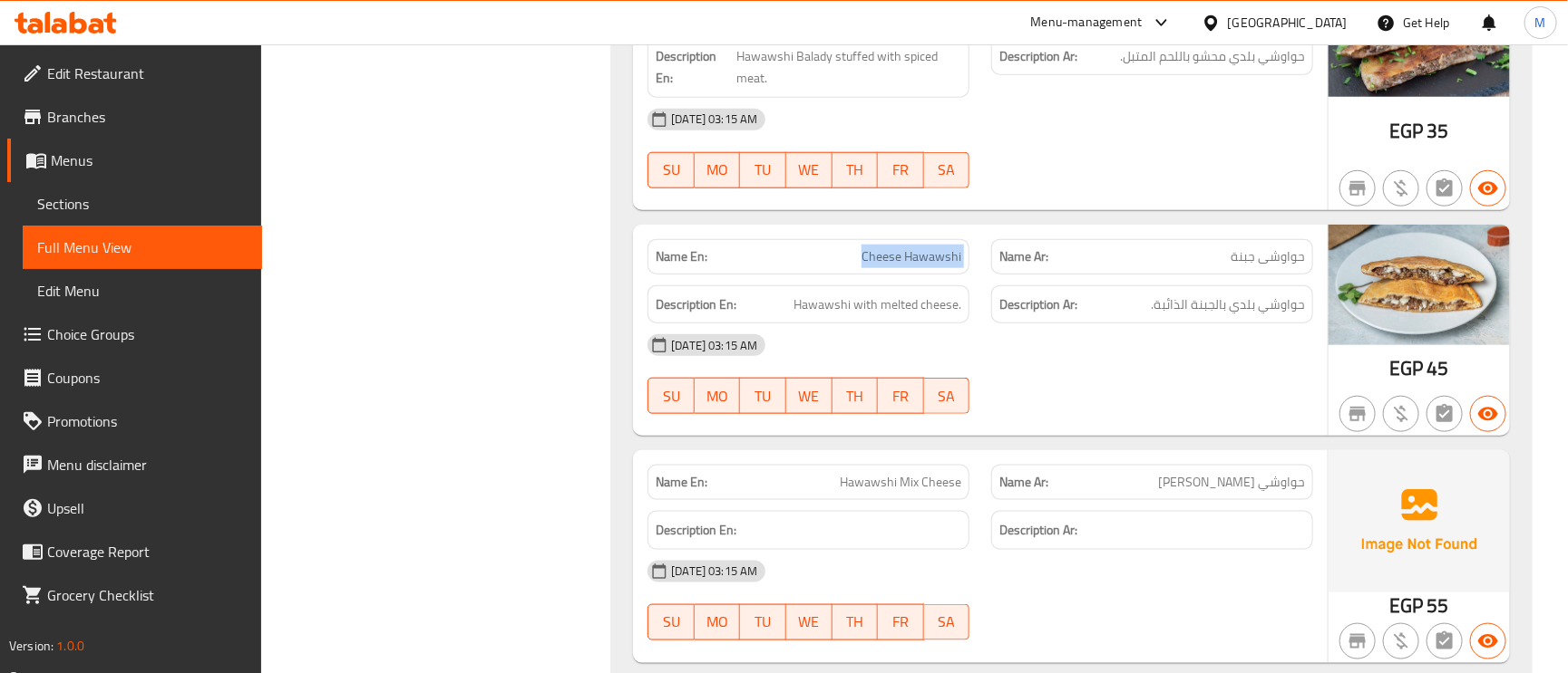
click at [954, 267] on span "Cheese Hawawshi" at bounding box center [911, 257] width 100 height 19
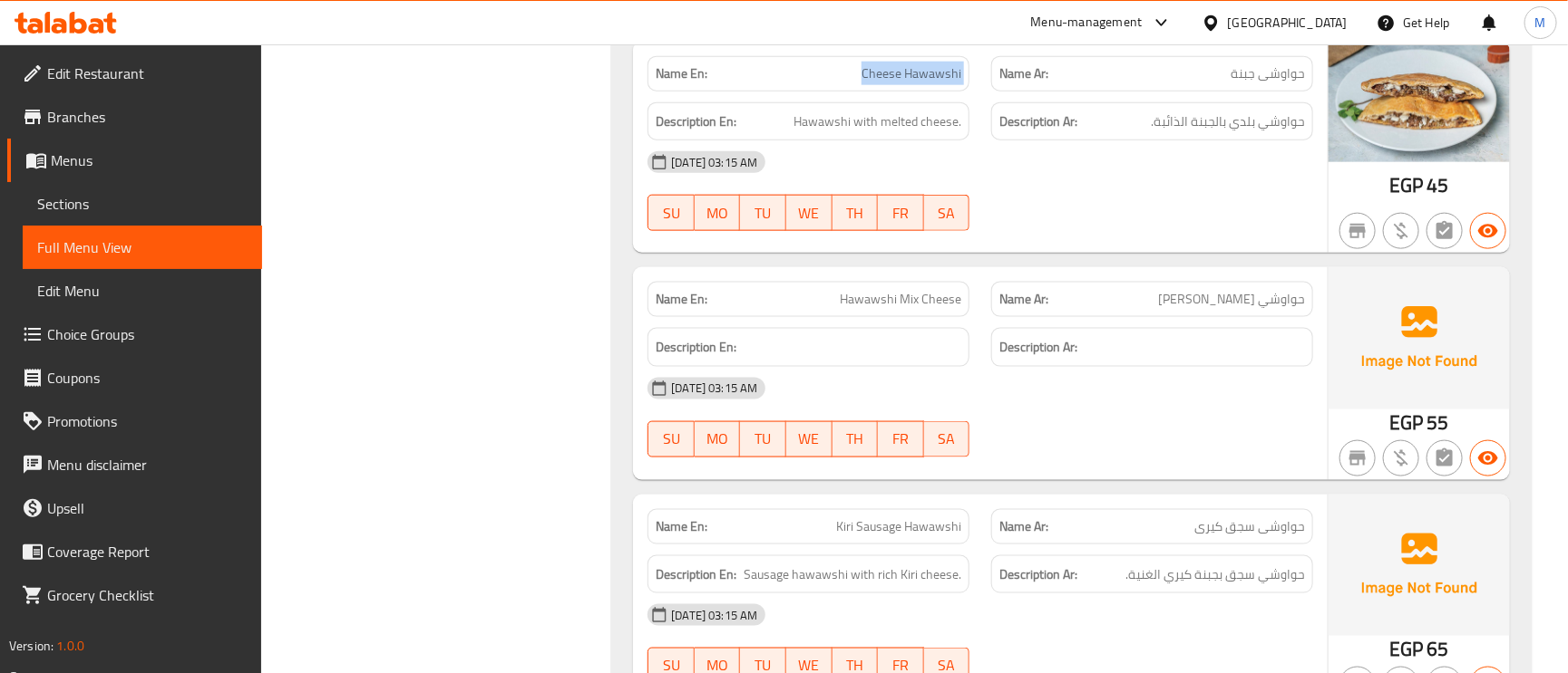
scroll to position [7342, 0]
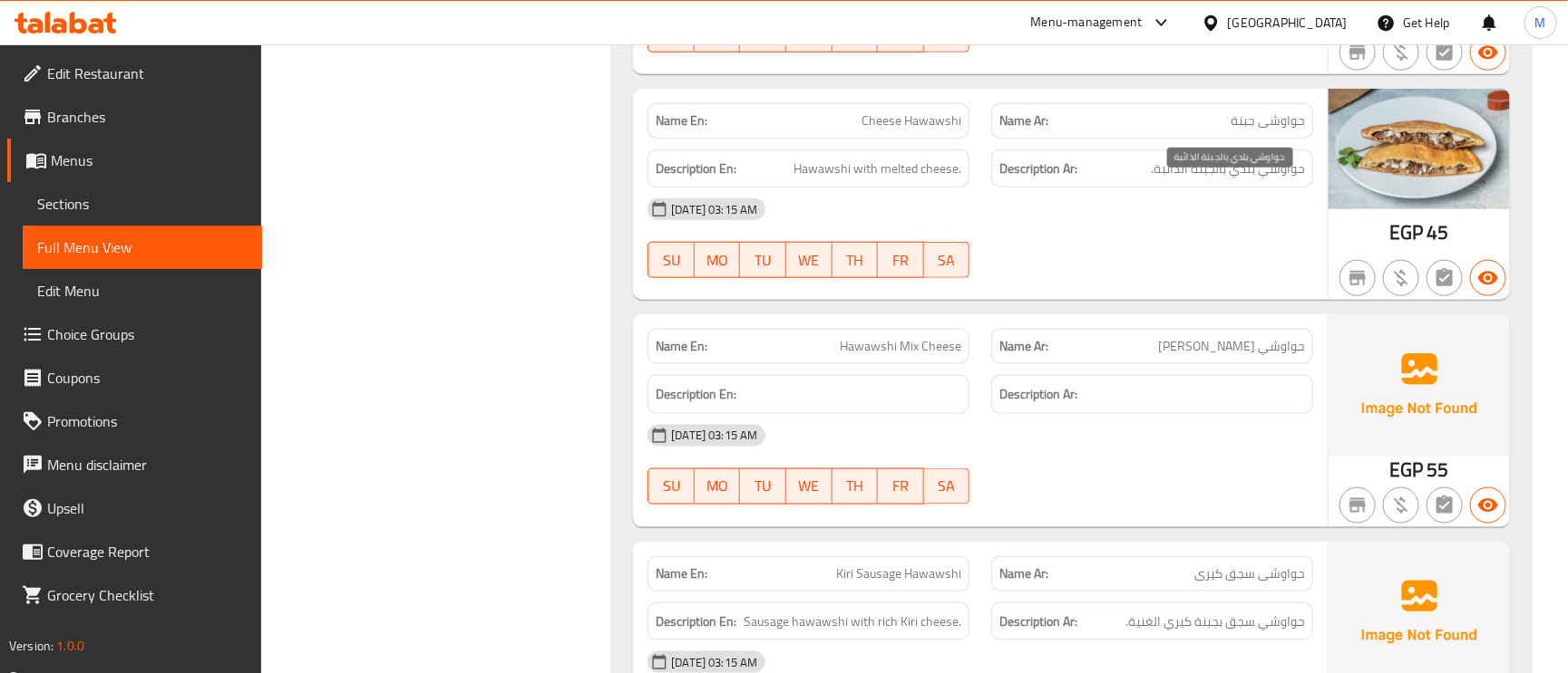
click at [1213, 181] on span "حواوشي بلدي بالجبنة الذائبة." at bounding box center [1228, 169] width 154 height 23
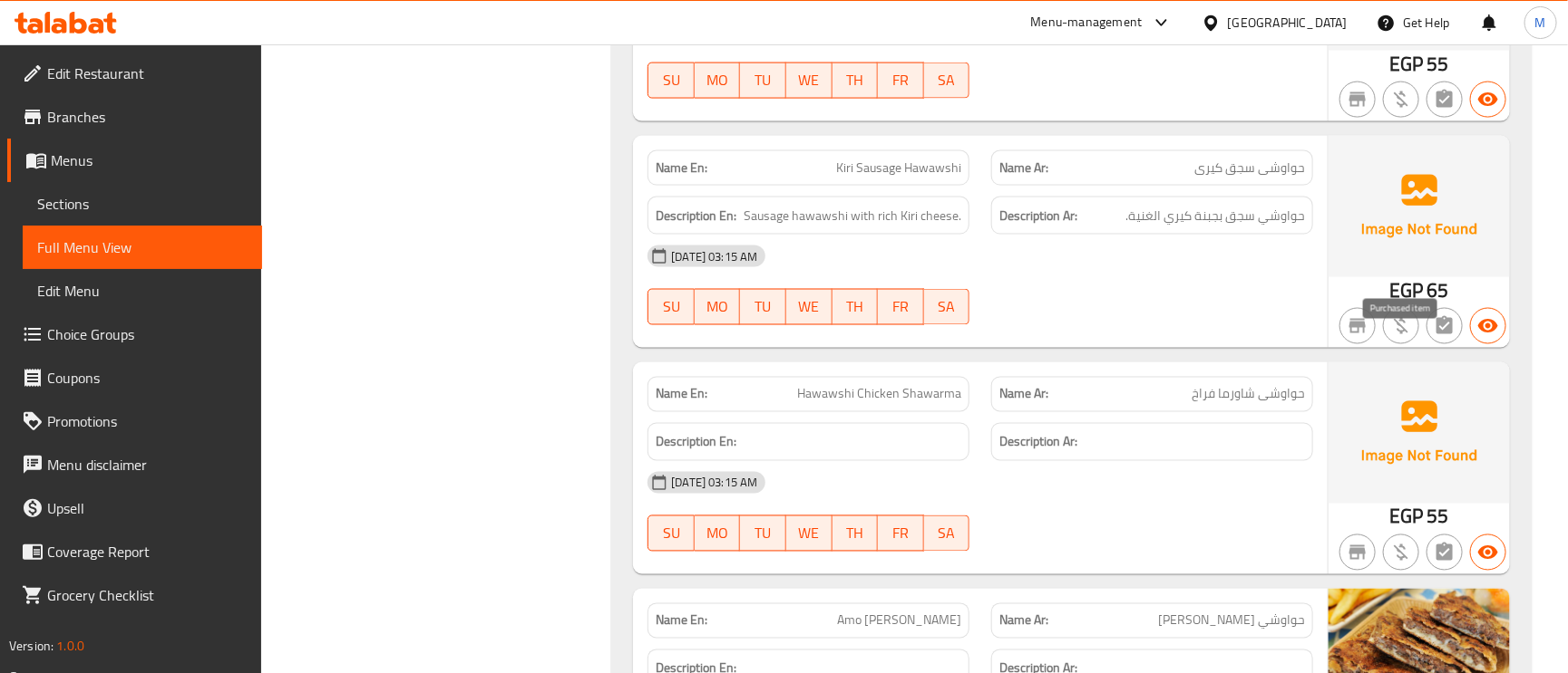
scroll to position [7749, 0]
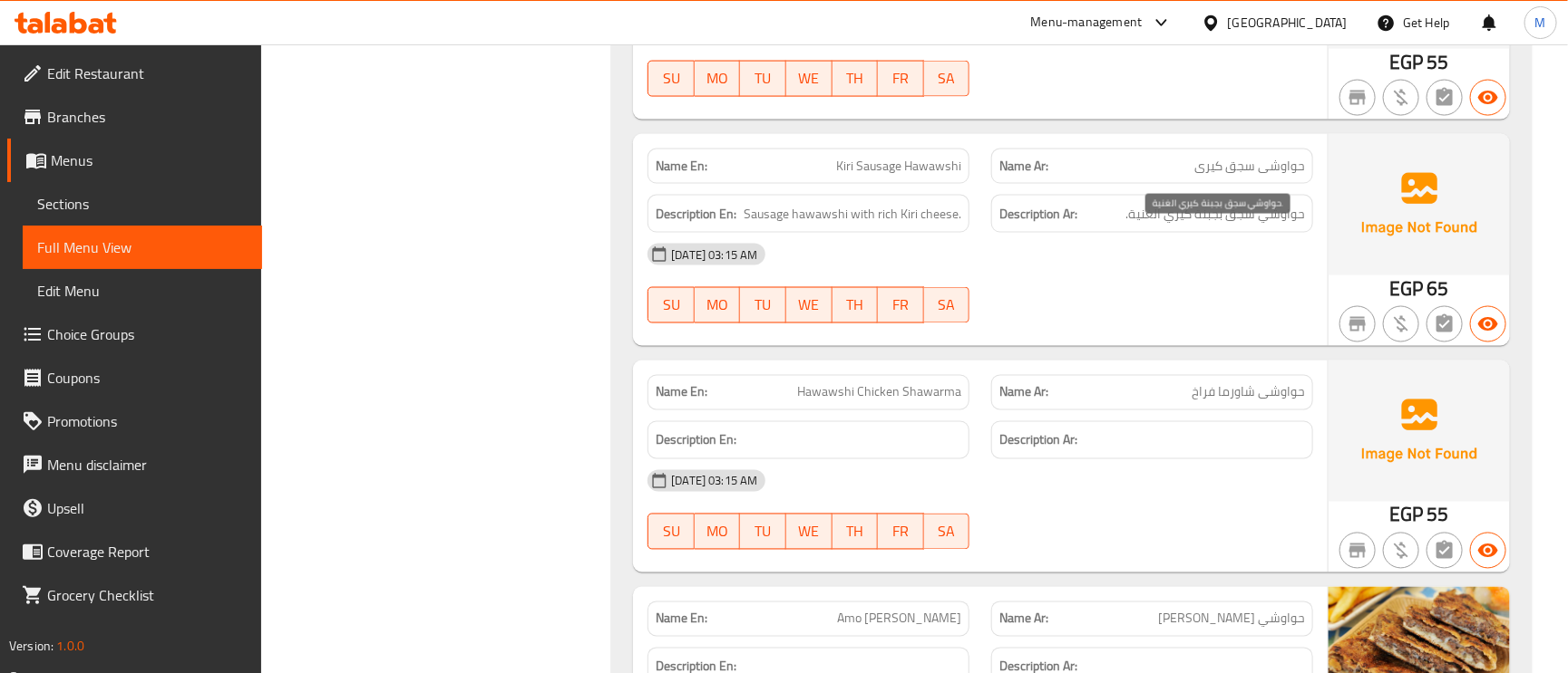
drag, startPoint x: 1266, startPoint y: 234, endPoint x: 1305, endPoint y: 247, distance: 41.1
click at [1305, 234] on div "Description Ar: حواوشي سجق بجبنة كيري الغنية." at bounding box center [1152, 214] width 322 height 39
click at [1218, 219] on div "Description Ar: حواوشي سجق بجبنة كيري الغنية." at bounding box center [1152, 214] width 322 height 39
click at [1230, 226] on span "حواوشي سجق بجبنة كيري الغنية." at bounding box center [1215, 214] width 180 height 23
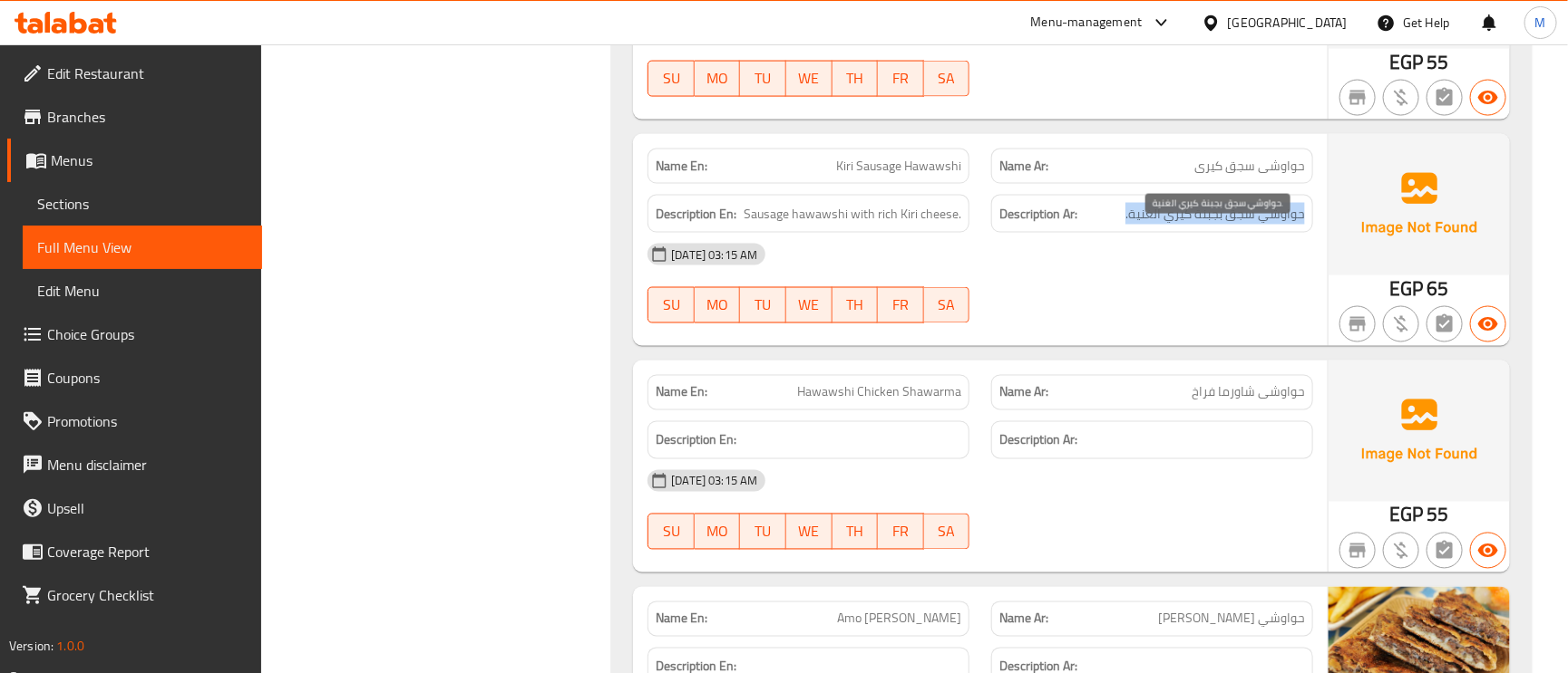
click at [1230, 226] on span "حواوشي سجق بجبنة كيري الغنية." at bounding box center [1215, 214] width 180 height 23
click at [905, 176] on span "Kiri Sausage Hawawshi" at bounding box center [898, 166] width 125 height 19
copy span "Kiri Sausage Hawawshi"
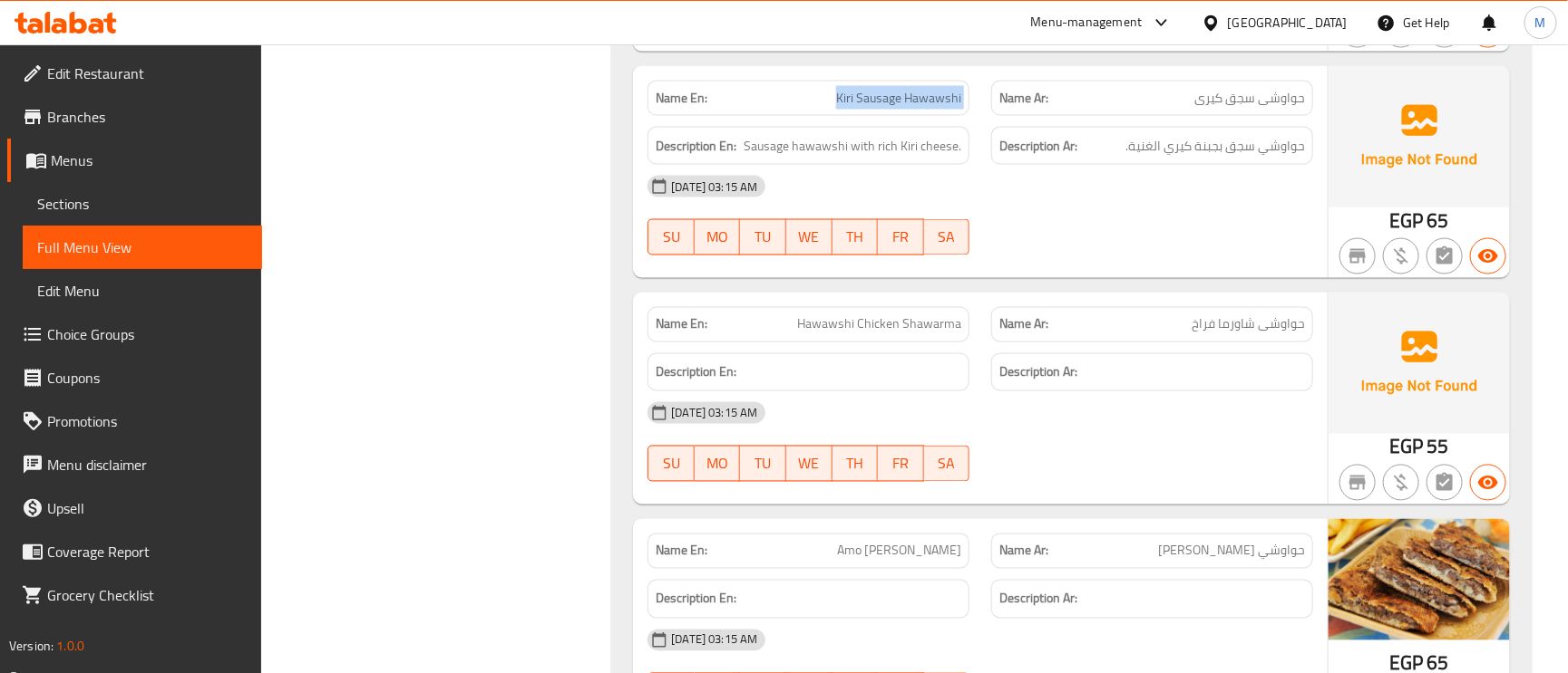
scroll to position [7885, 0]
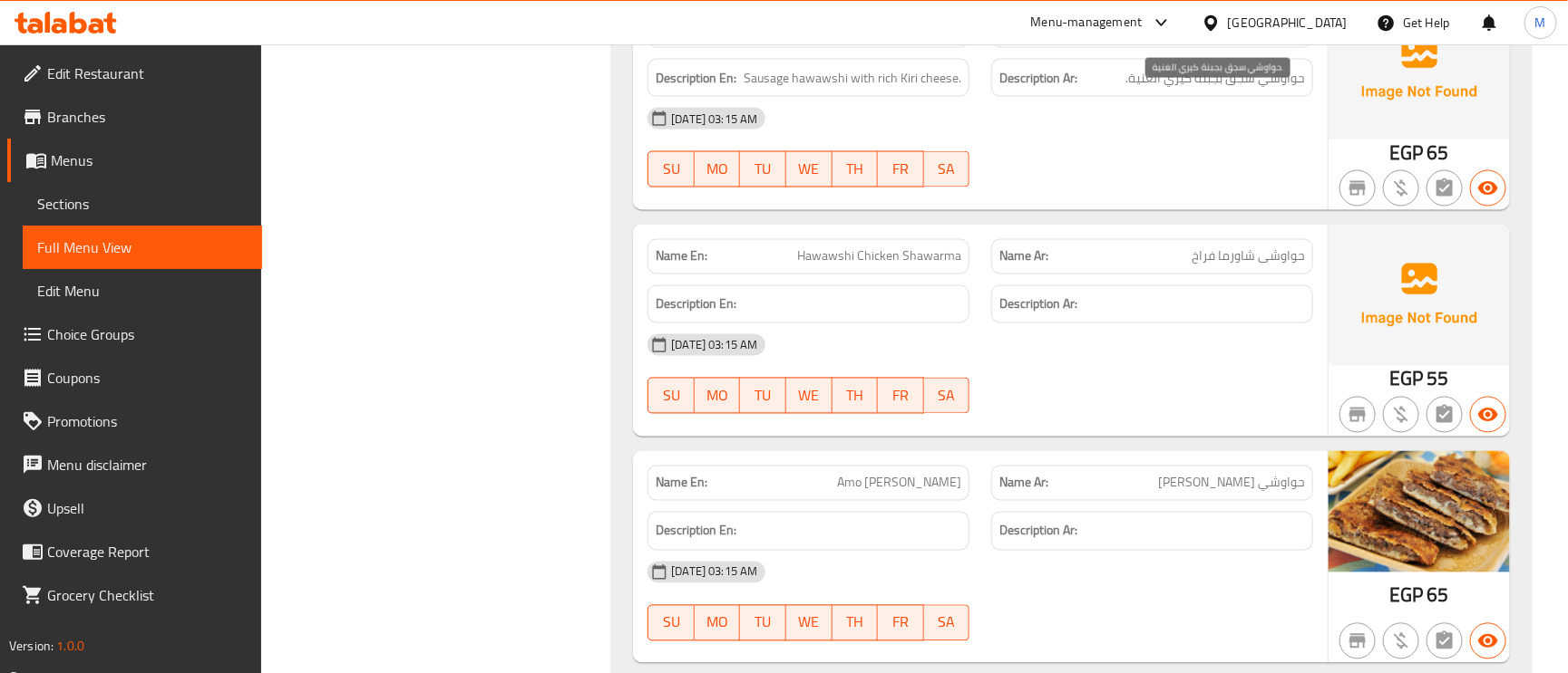
click at [1237, 89] on span "حواوشي سجق بجبنة كيري الغنية." at bounding box center [1215, 78] width 180 height 23
click at [942, 40] on span "Kiri Sausage Hawawshi" at bounding box center [898, 30] width 125 height 19
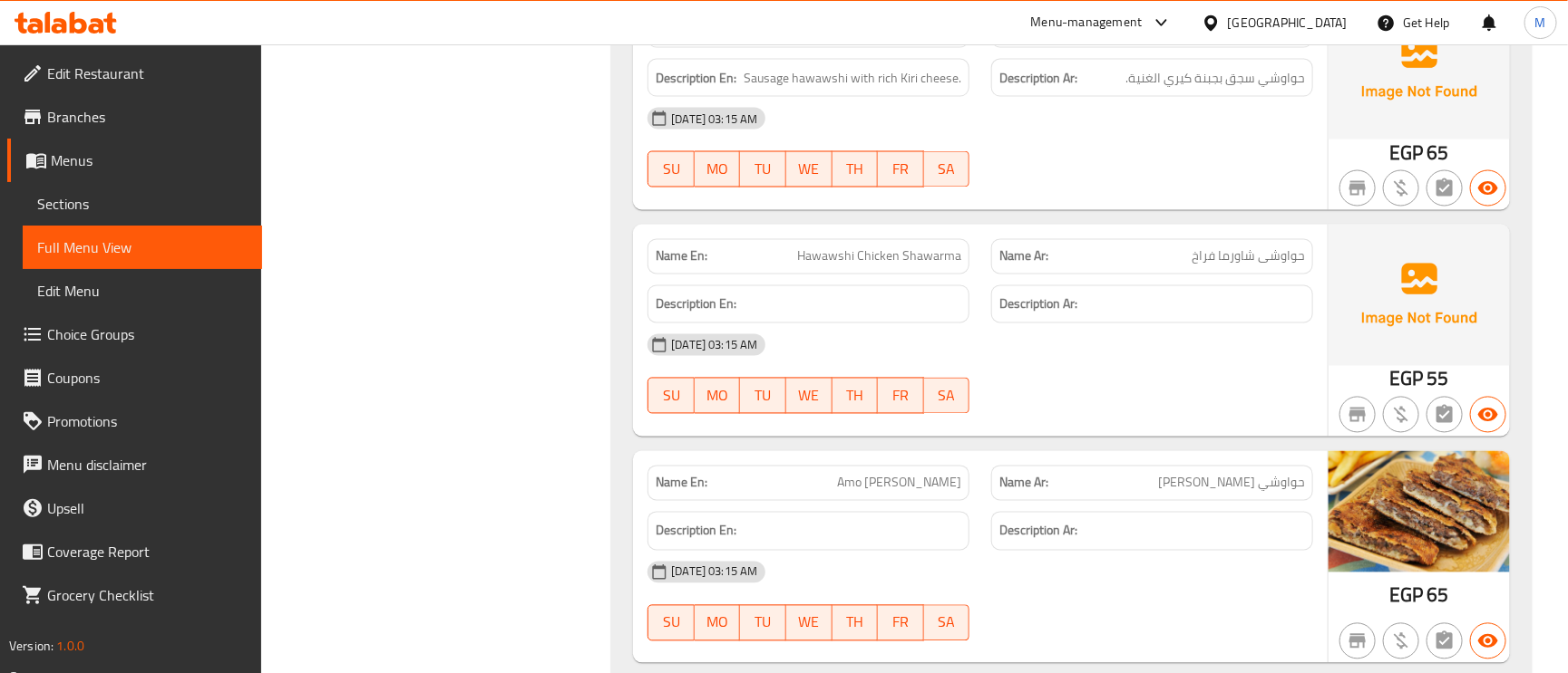
click at [942, 40] on span "Kiri Sausage Hawawshi" at bounding box center [898, 30] width 125 height 19
click at [876, 40] on span "Kiri Sausage Hawawshi" at bounding box center [898, 30] width 125 height 19
copy span "Kiri Sausage Hawawshi"
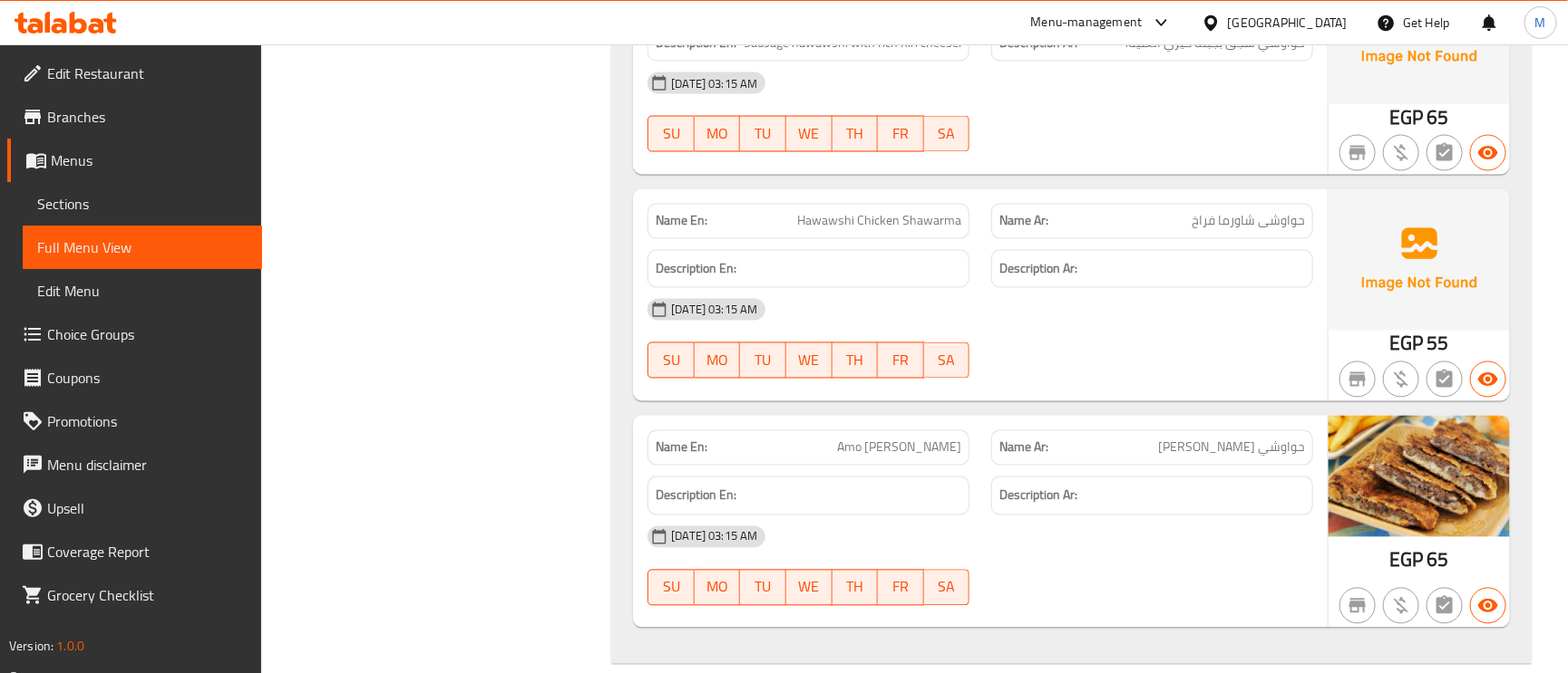
scroll to position [8021, 0]
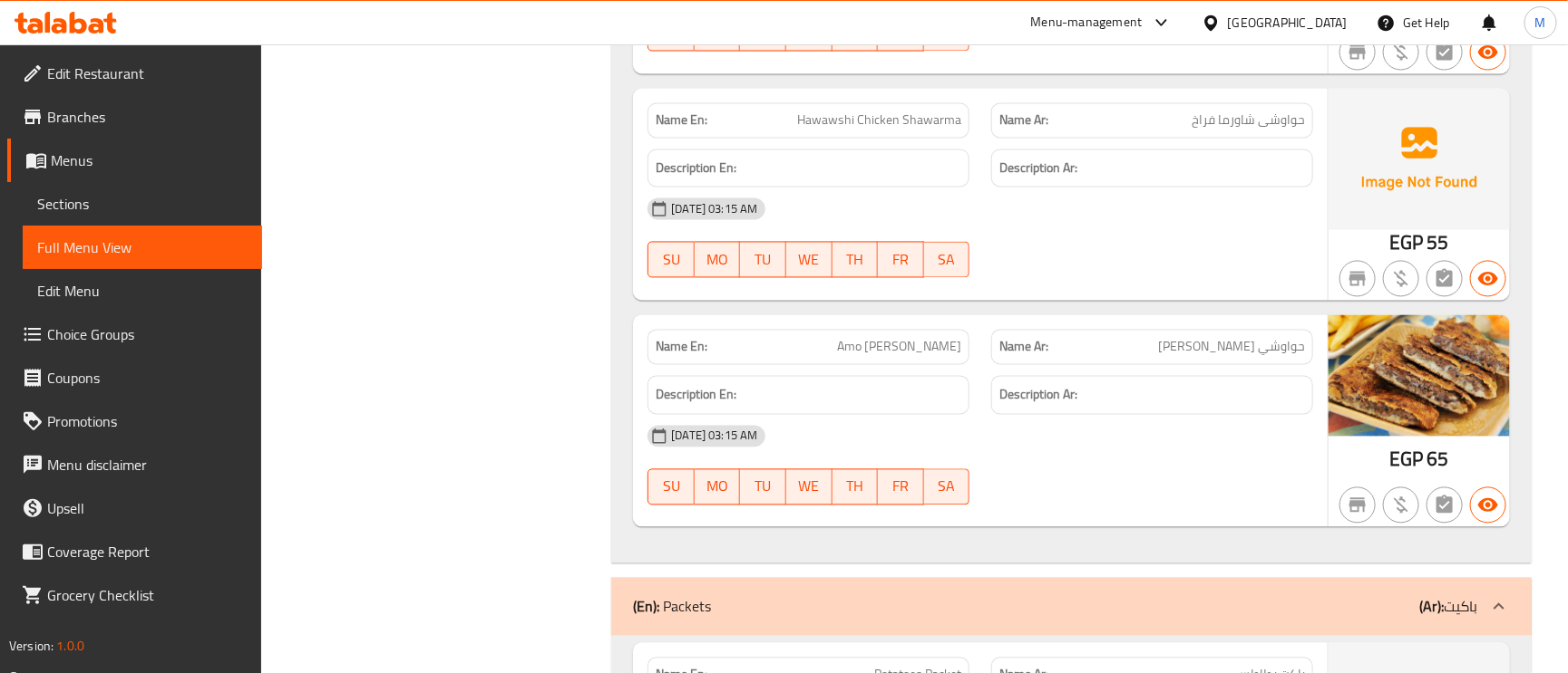
drag, startPoint x: 881, startPoint y: 384, endPoint x: 774, endPoint y: 390, distance: 107.2
click at [774, 390] on div "Description En:" at bounding box center [809, 395] width 344 height 61
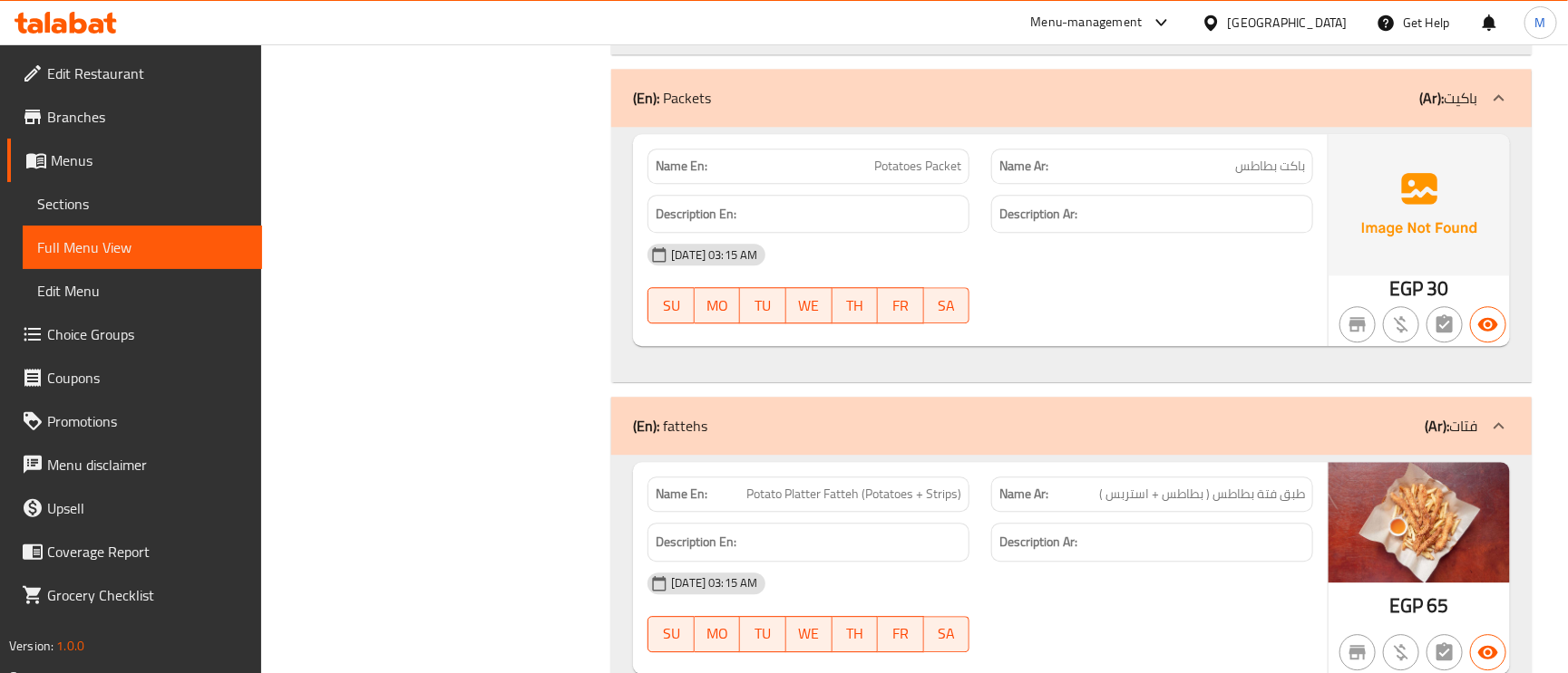
scroll to position [8565, 0]
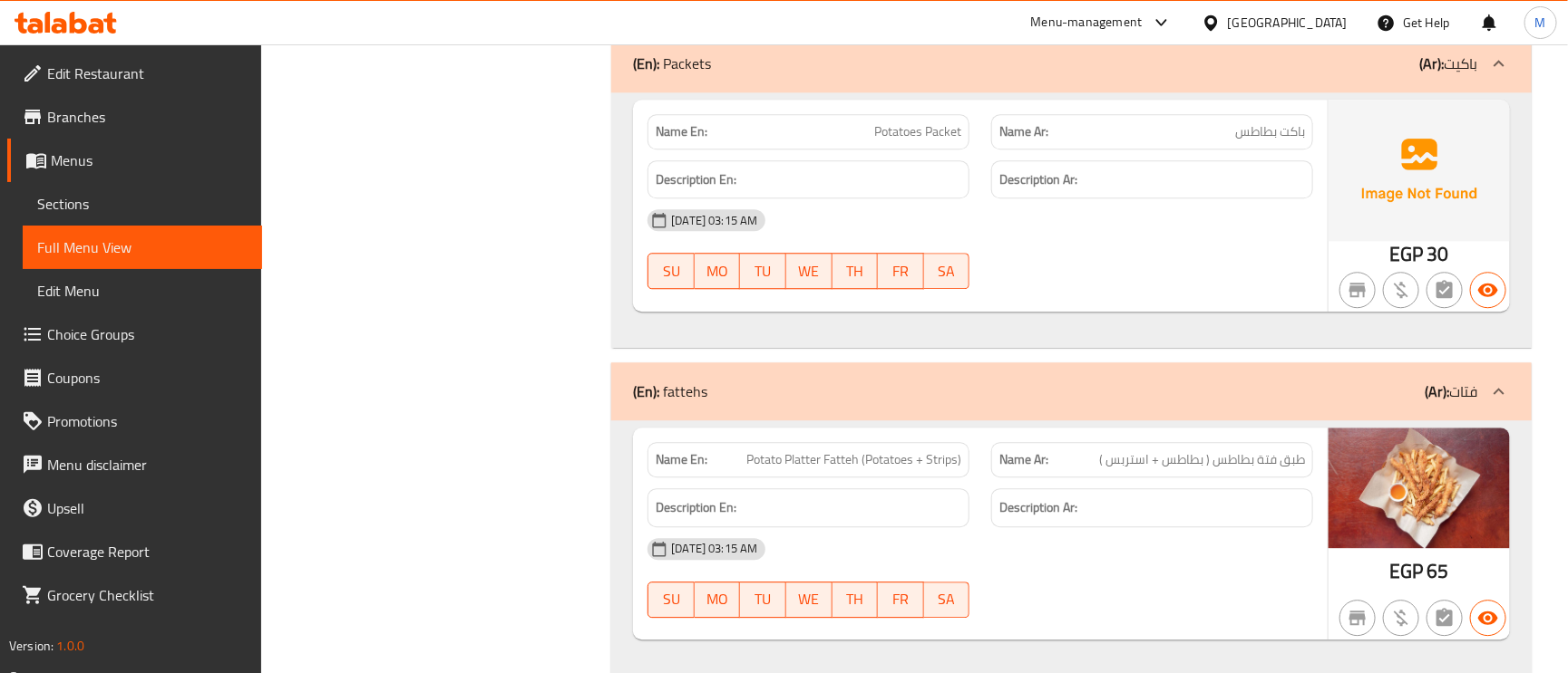
click at [949, 142] on span "Potatoes Packet" at bounding box center [917, 131] width 87 height 19
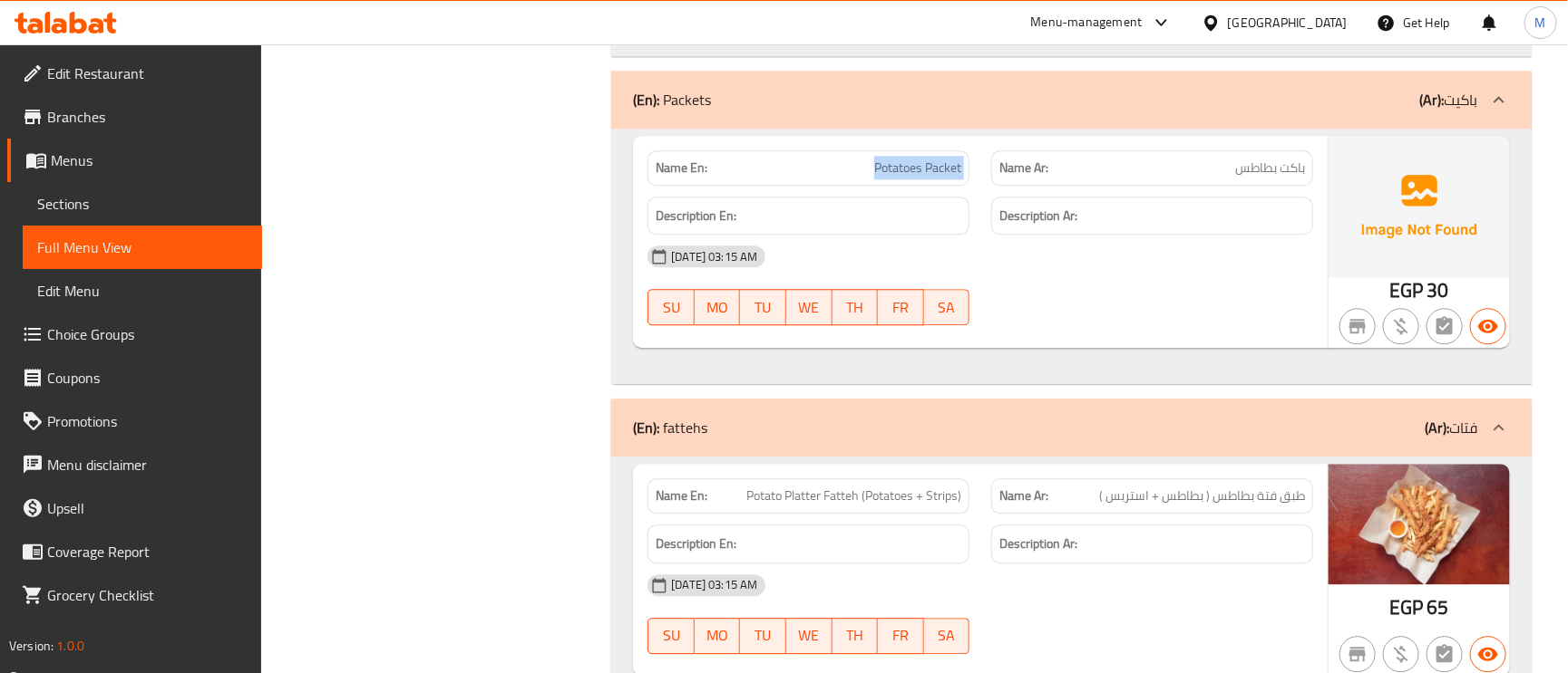
scroll to position [8628, 0]
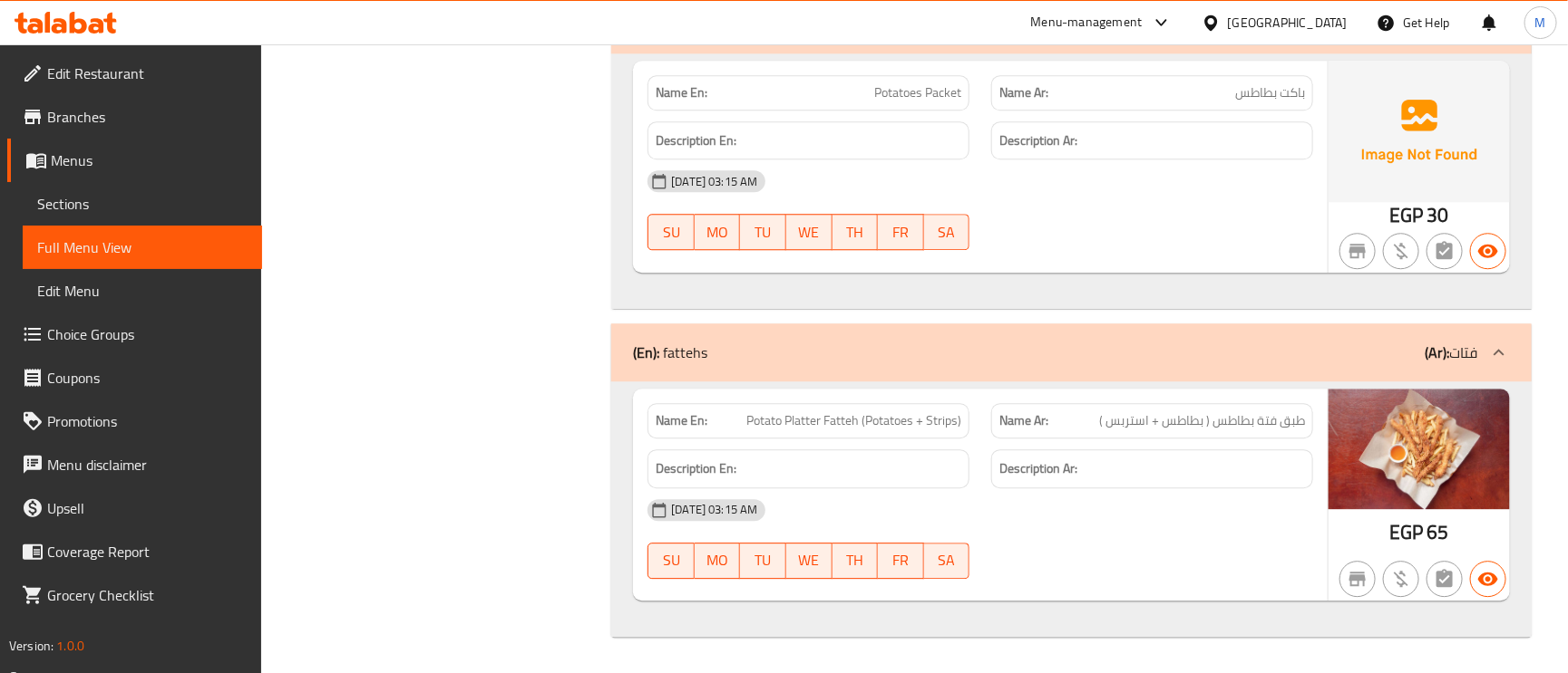
click at [868, 417] on span "Potato Platter Fatteh (Potatoes + Strips)" at bounding box center [853, 421] width 215 height 19
click at [839, 417] on span "Potato Platter Fatteh (Potatoes + Strips)" at bounding box center [853, 421] width 215 height 19
copy span "Fatteh"
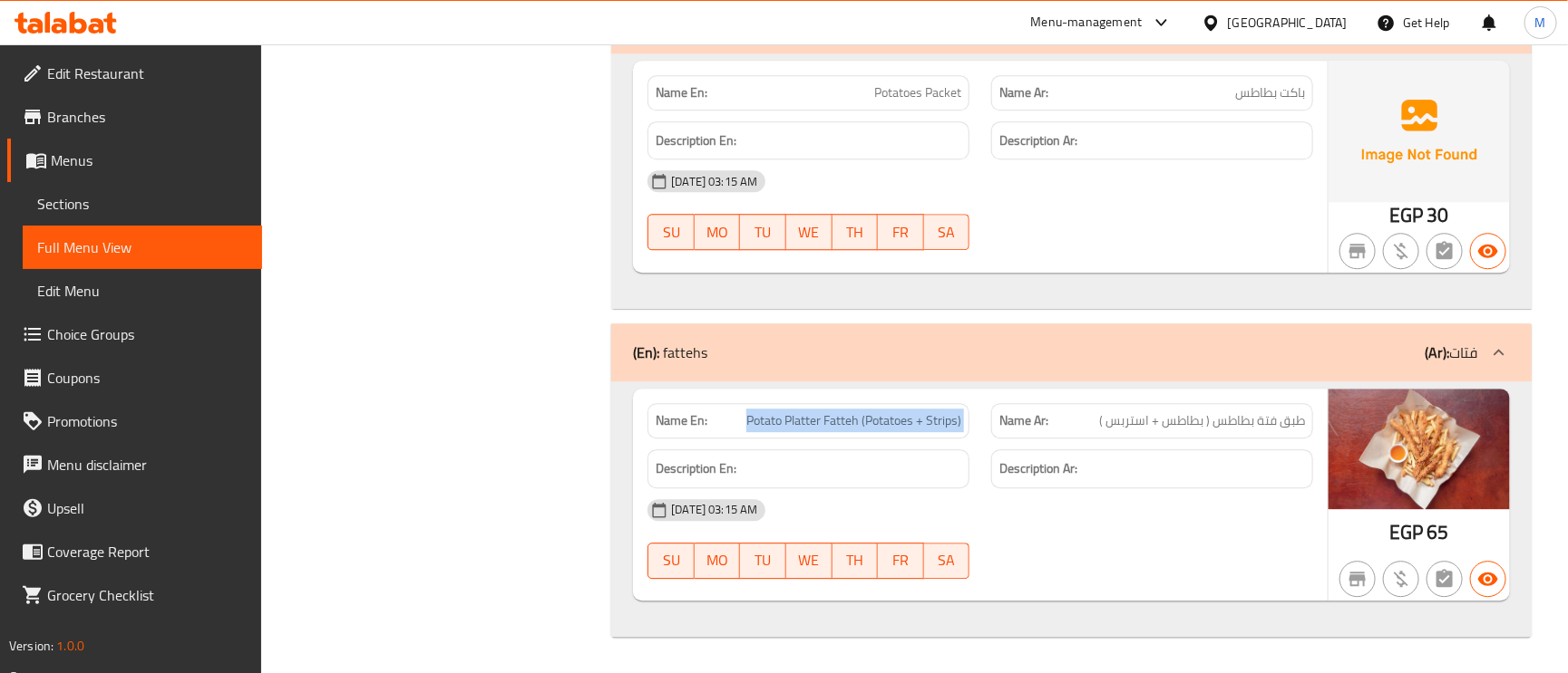
click at [839, 417] on span "Potato Platter Fatteh (Potatoes + Strips)" at bounding box center [853, 421] width 215 height 19
copy span "Potato Platter Fatteh (Potatoes + Strips)"
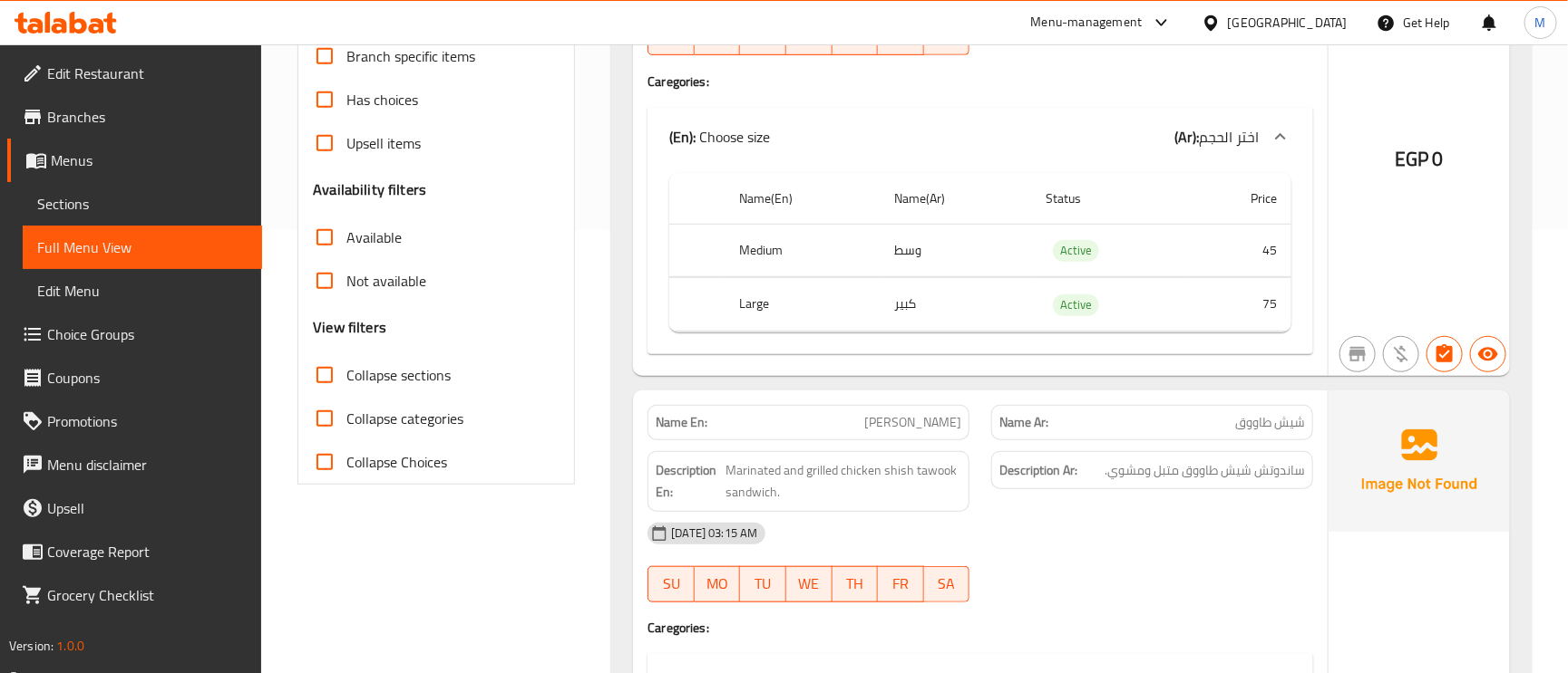
scroll to position [0, 0]
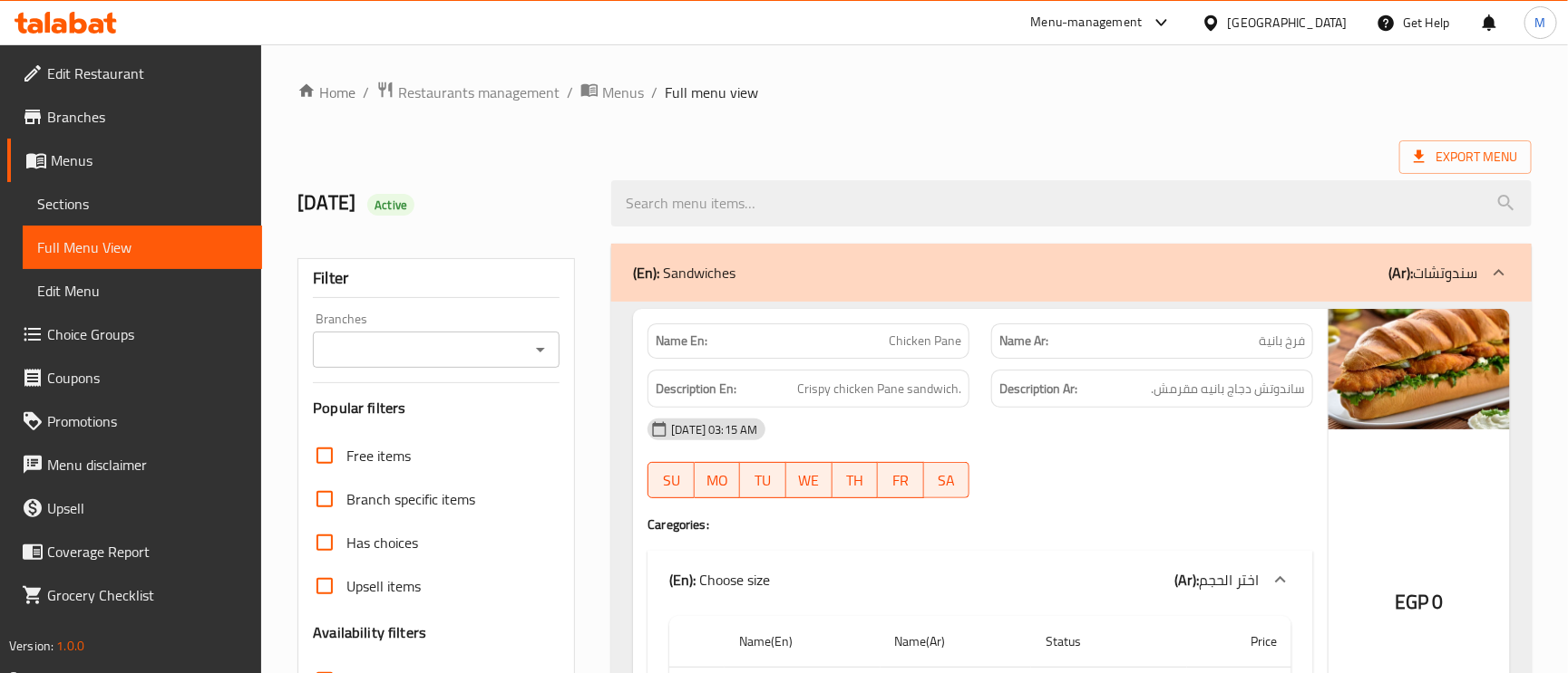
click at [1260, 281] on div "(En): Sandwiches (Ar): سندوتشات" at bounding box center [1055, 273] width 844 height 22
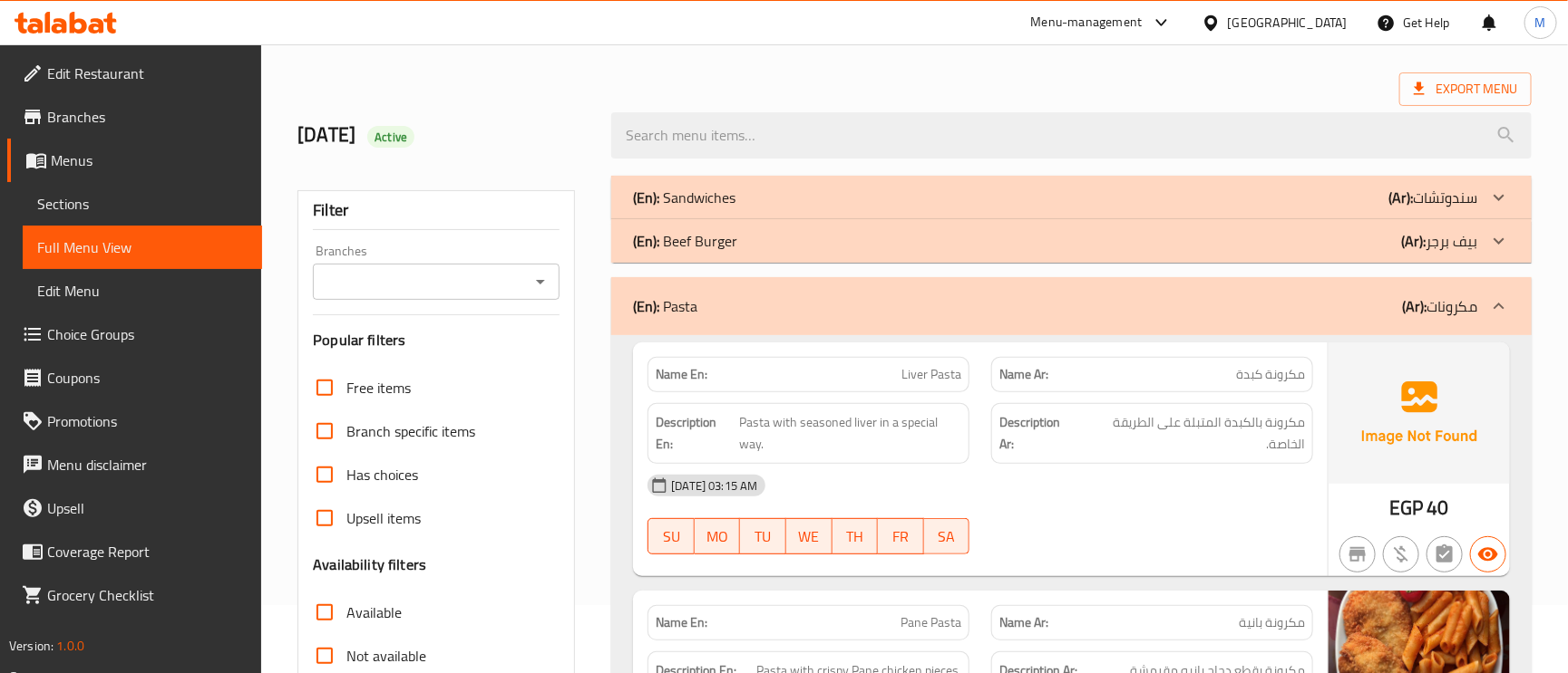
scroll to position [136, 0]
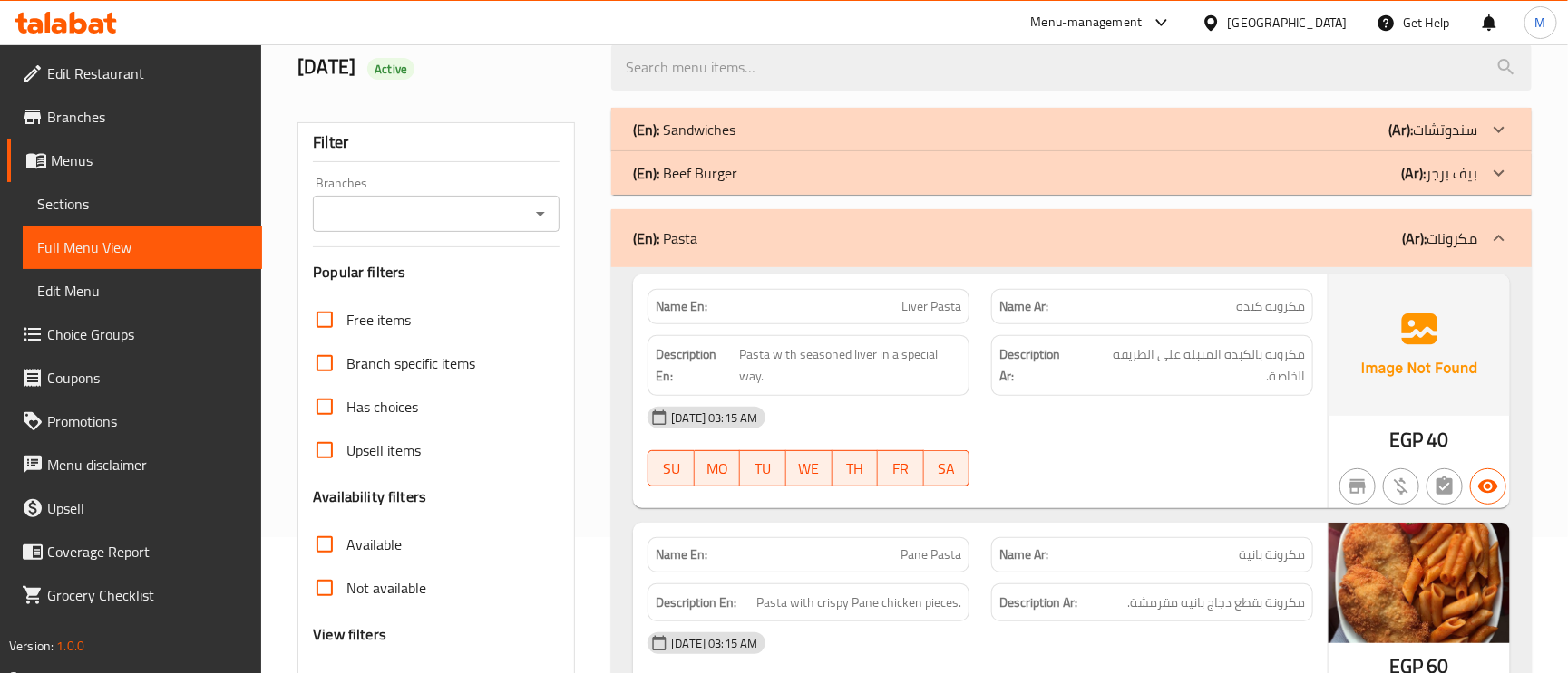
click at [1437, 181] on p "(Ar): بيف برجر" at bounding box center [1438, 174] width 76 height 22
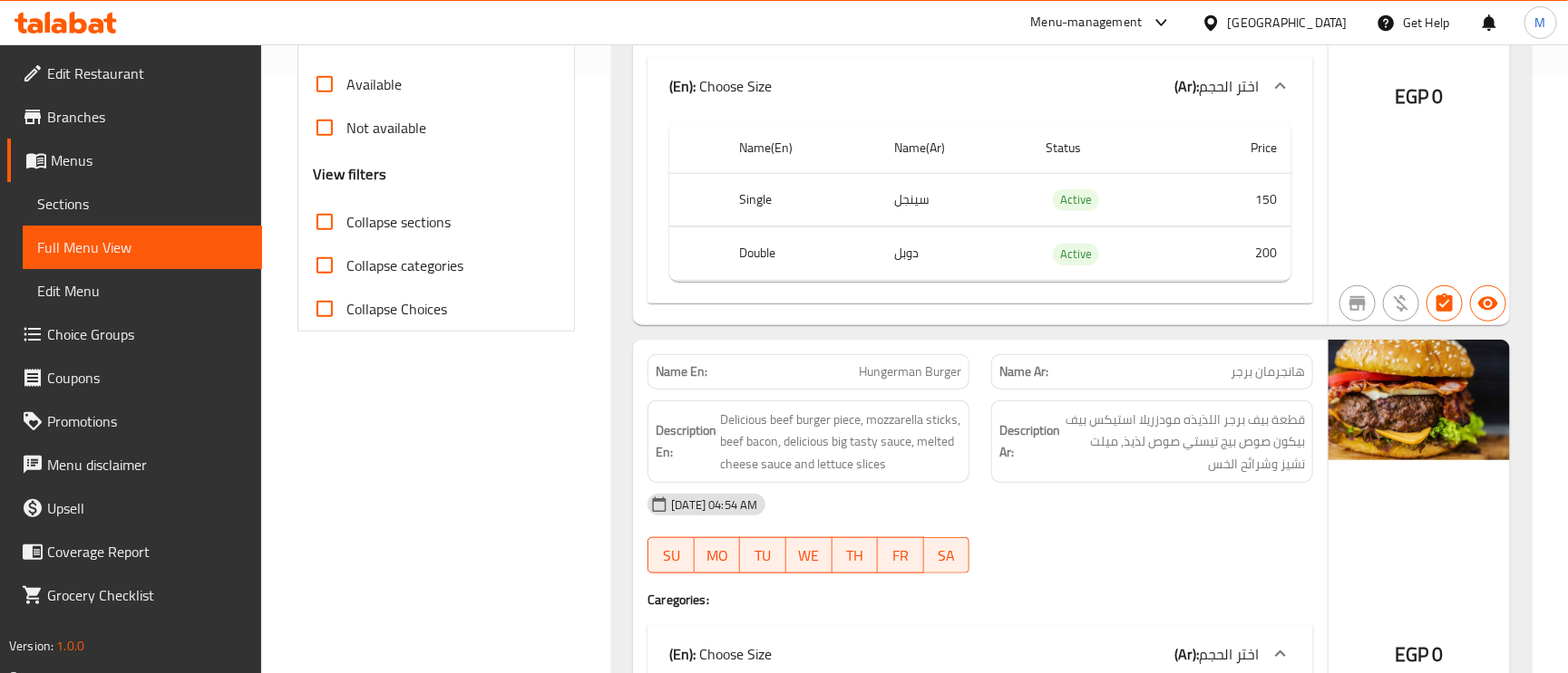
scroll to position [679, 0]
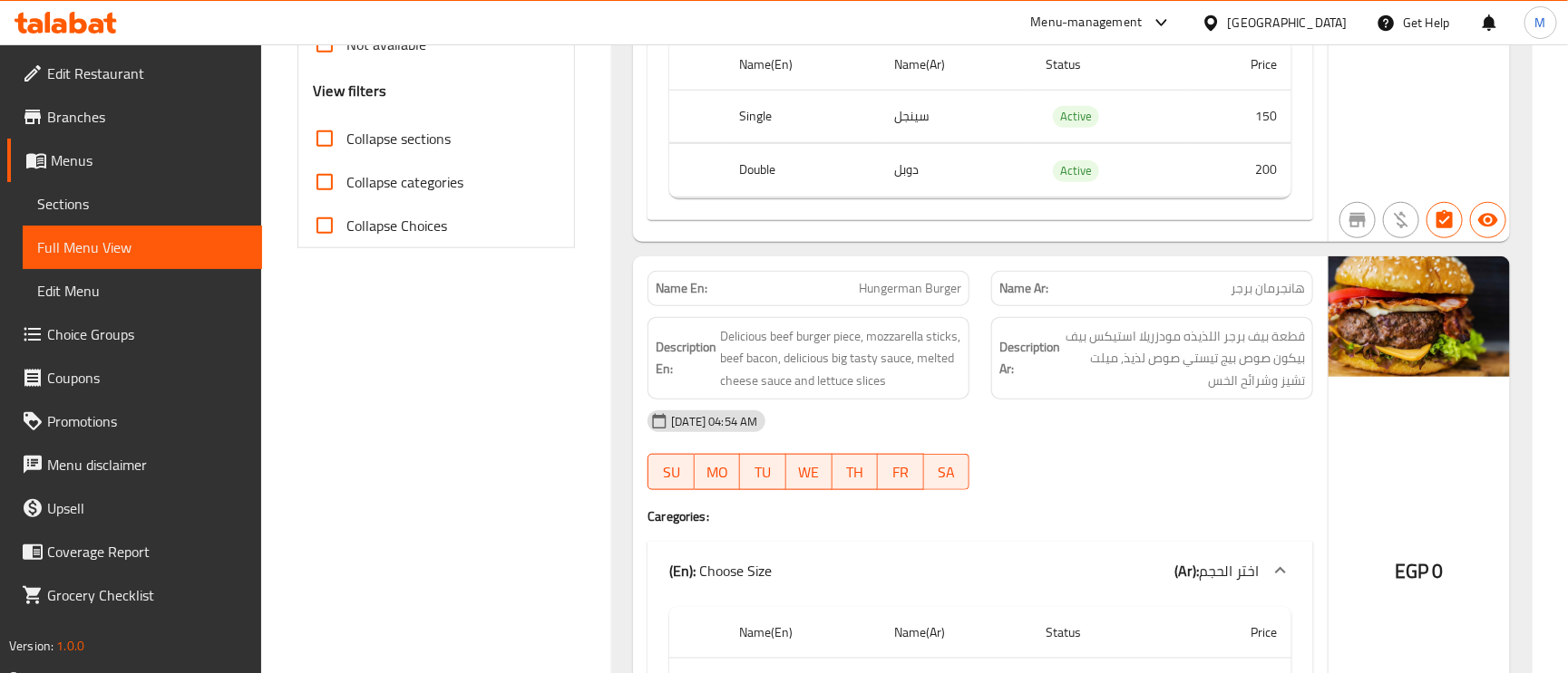
click at [1303, 294] on span "هانجرمان برجر" at bounding box center [1267, 289] width 74 height 19
drag, startPoint x: 1303, startPoint y: 294, endPoint x: 872, endPoint y: 304, distance: 431.1
click at [872, 304] on div "Name En: Hungerman Burger" at bounding box center [809, 289] width 322 height 36
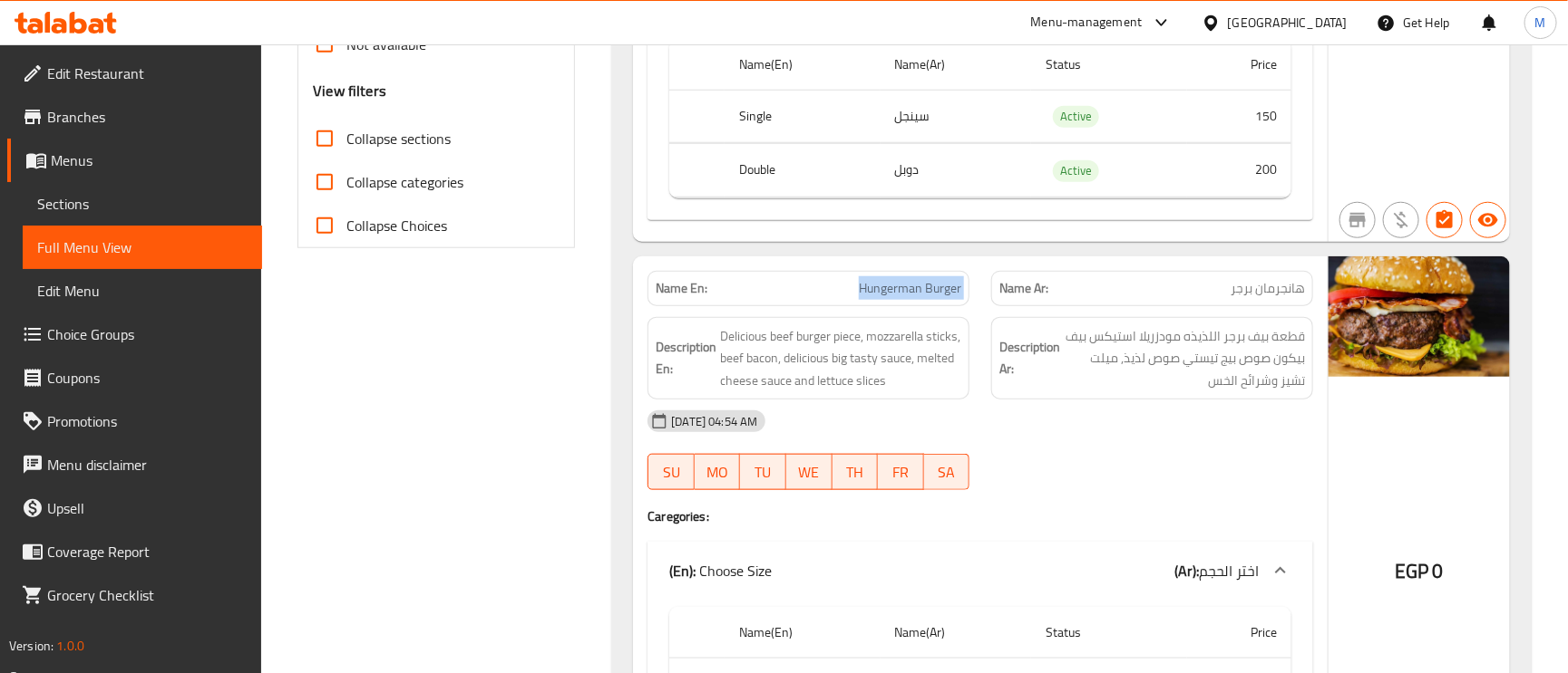
click at [872, 304] on div "Name En: Hungerman Burger" at bounding box center [809, 289] width 322 height 36
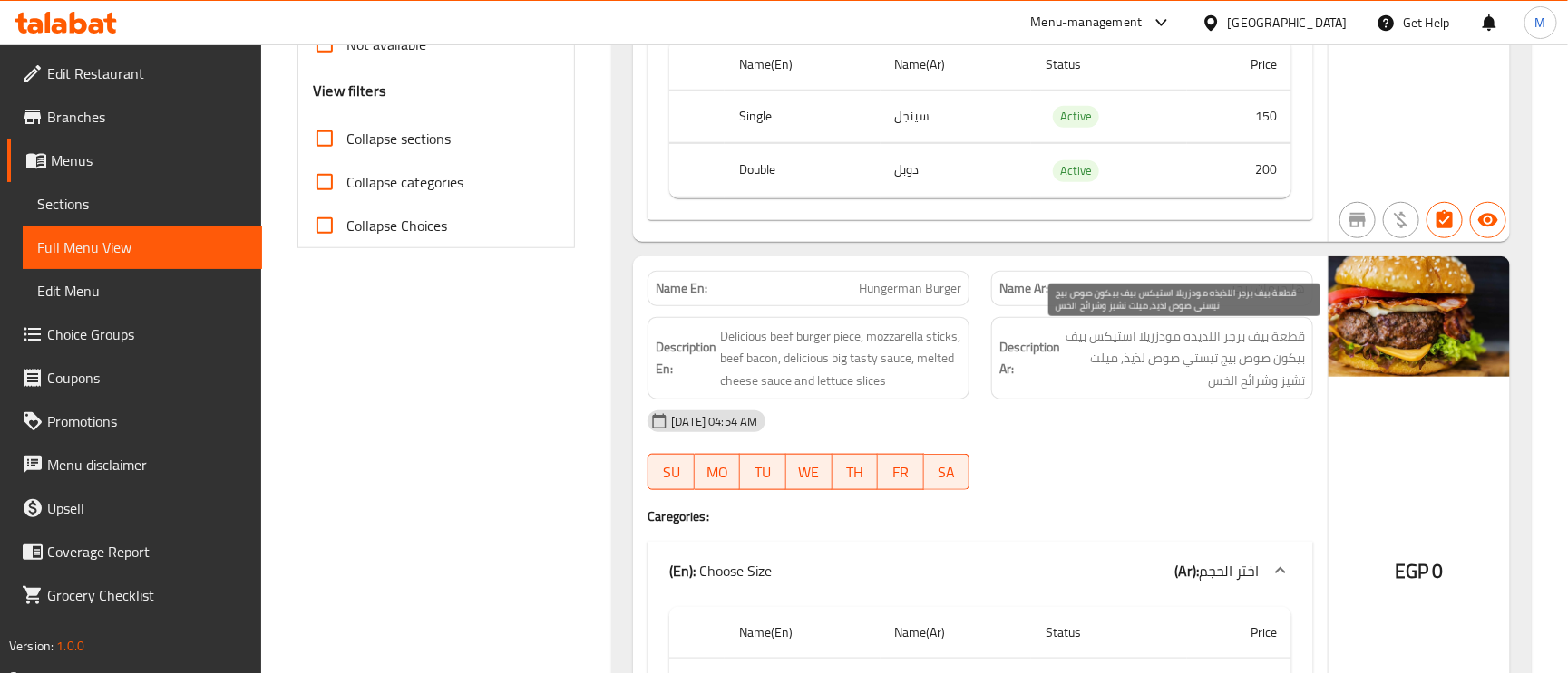
click at [1295, 347] on span "قطعة بيف برجر اللذيذه مودزريلا استيكس بيف بيكون صوص بيج تيستي صوص لذيذ, ميلت تش…" at bounding box center [1184, 358] width 241 height 67
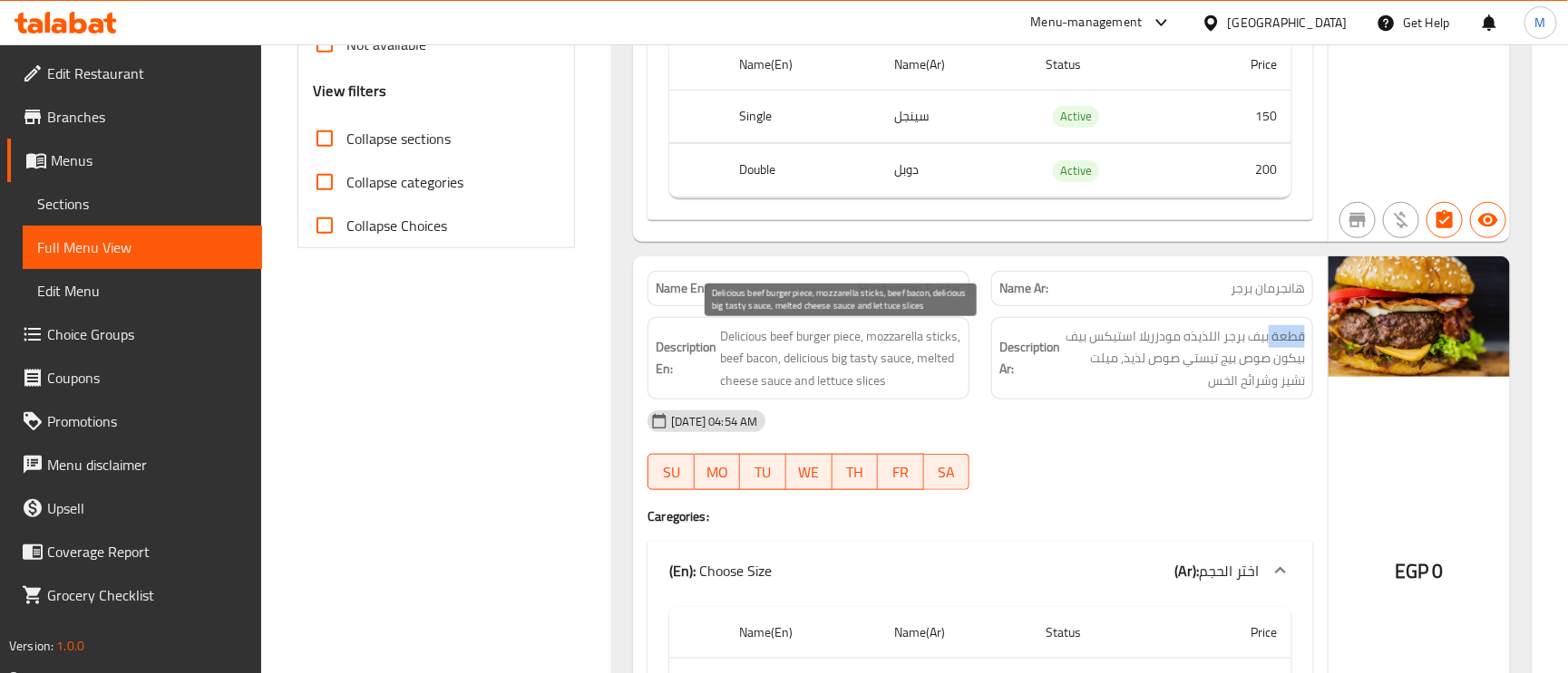
click at [766, 359] on span "Delicious beef burger piece, mozzarella sticks, beef bacon, delicious big tasty…" at bounding box center [841, 358] width 241 height 67
click at [895, 354] on span "Delicious beef burger piece, mozzarella sticks, beef bacon, delicious big tasty…" at bounding box center [841, 358] width 241 height 67
click at [896, 354] on span "Delicious beef burger piece, mozzarella sticks, beef bacon, delicious big tasty…" at bounding box center [841, 358] width 241 height 67
click at [854, 370] on span "Delicious beef burger piece, mozzarella sticks, beef bacon, delicious big tasty…" at bounding box center [841, 358] width 241 height 67
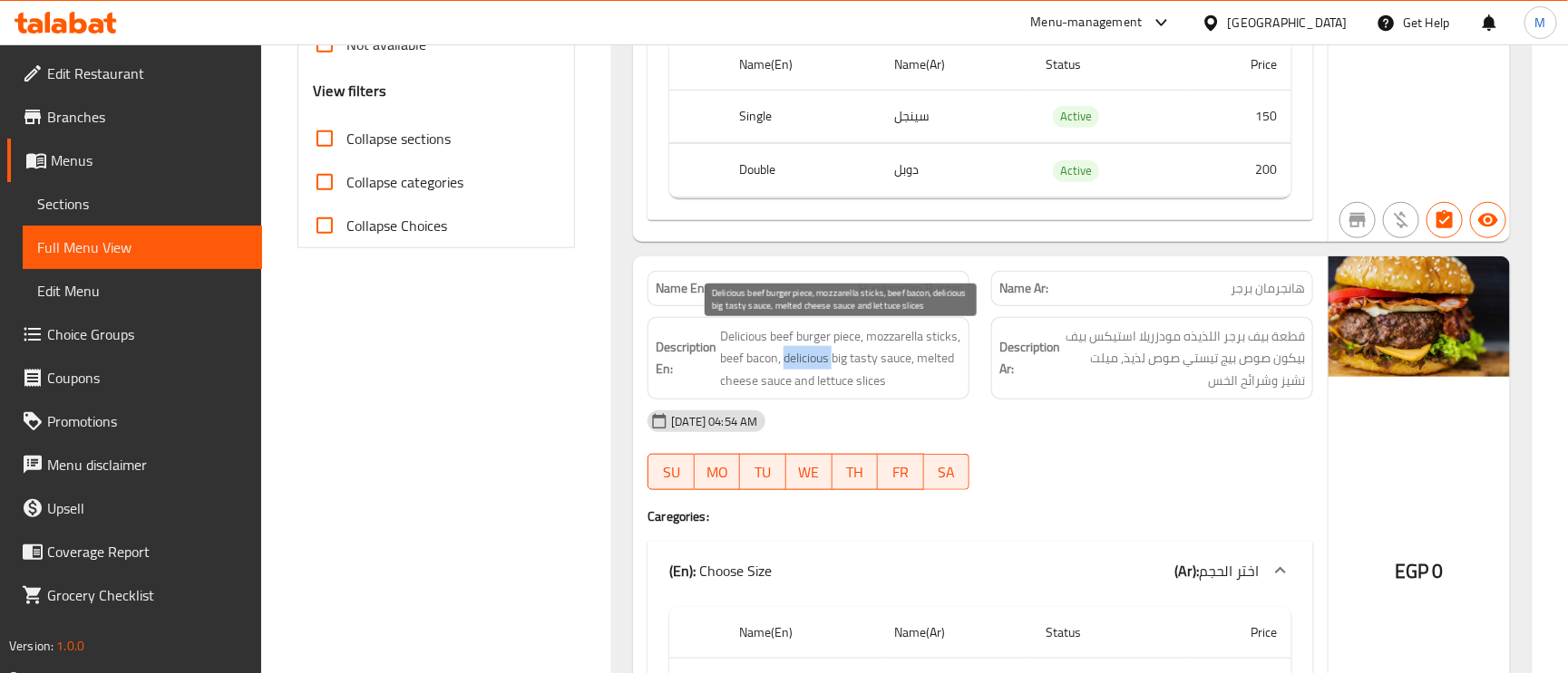
click at [854, 370] on span "Delicious beef burger piece, mozzarella sticks, beef bacon, delicious big tasty…" at bounding box center [841, 358] width 241 height 67
click at [847, 363] on span "Delicious beef burger piece, mozzarella sticks, beef bacon, delicious big tasty…" at bounding box center [841, 358] width 241 height 67
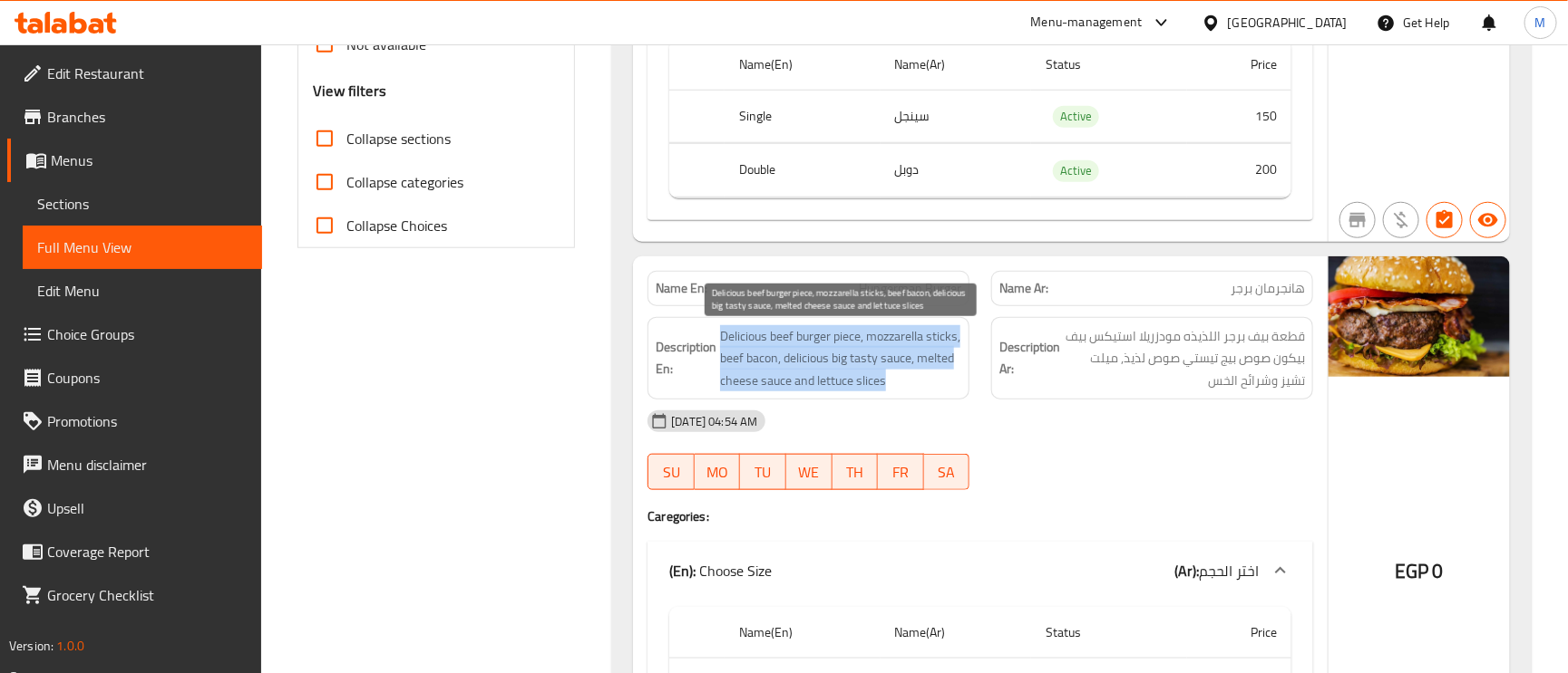
click at [914, 363] on span "Delicious beef burger piece, mozzarella sticks, beef bacon, delicious big tasty…" at bounding box center [841, 358] width 241 height 67
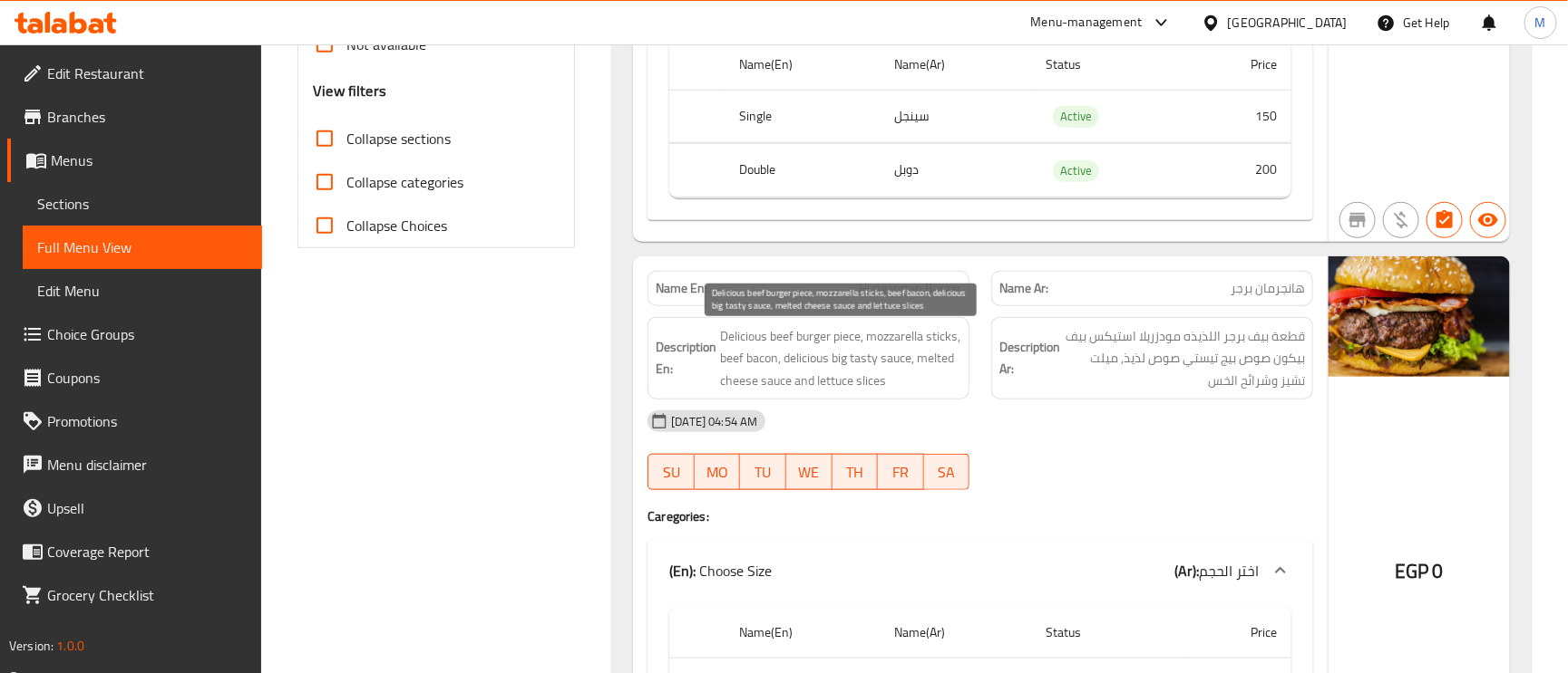
click at [914, 363] on span "Delicious beef burger piece, mozzarella sticks, beef bacon, delicious big tasty…" at bounding box center [841, 358] width 241 height 67
click at [793, 384] on span "Delicious beef burger piece, mozzarella sticks, beef bacon, delicious big tasty…" at bounding box center [841, 358] width 241 height 67
click at [821, 390] on span "Delicious beef burger piece, mozzarella sticks, beef bacon, delicious big tasty…" at bounding box center [841, 358] width 241 height 67
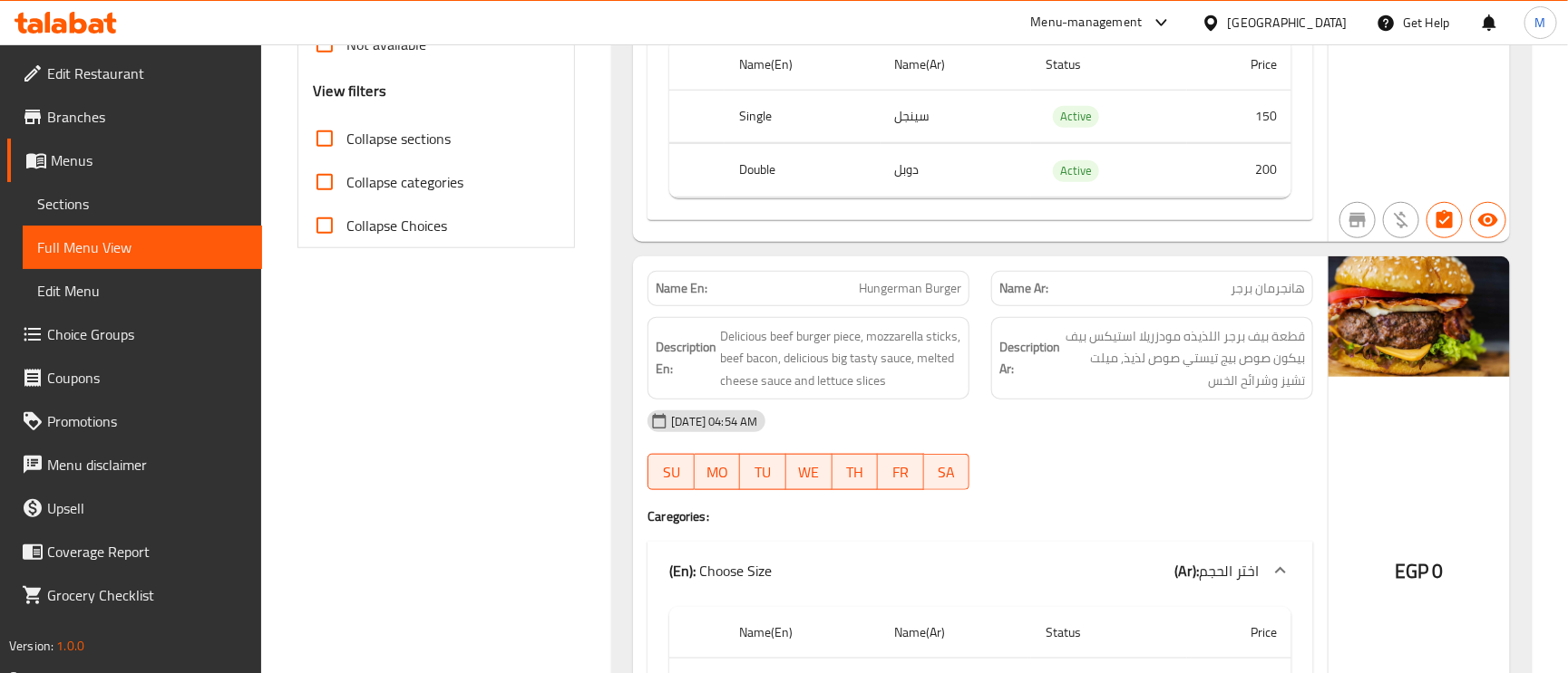
click at [873, 291] on span "Hungerman Burger" at bounding box center [910, 289] width 102 height 19
copy span "Hungerman Burger"
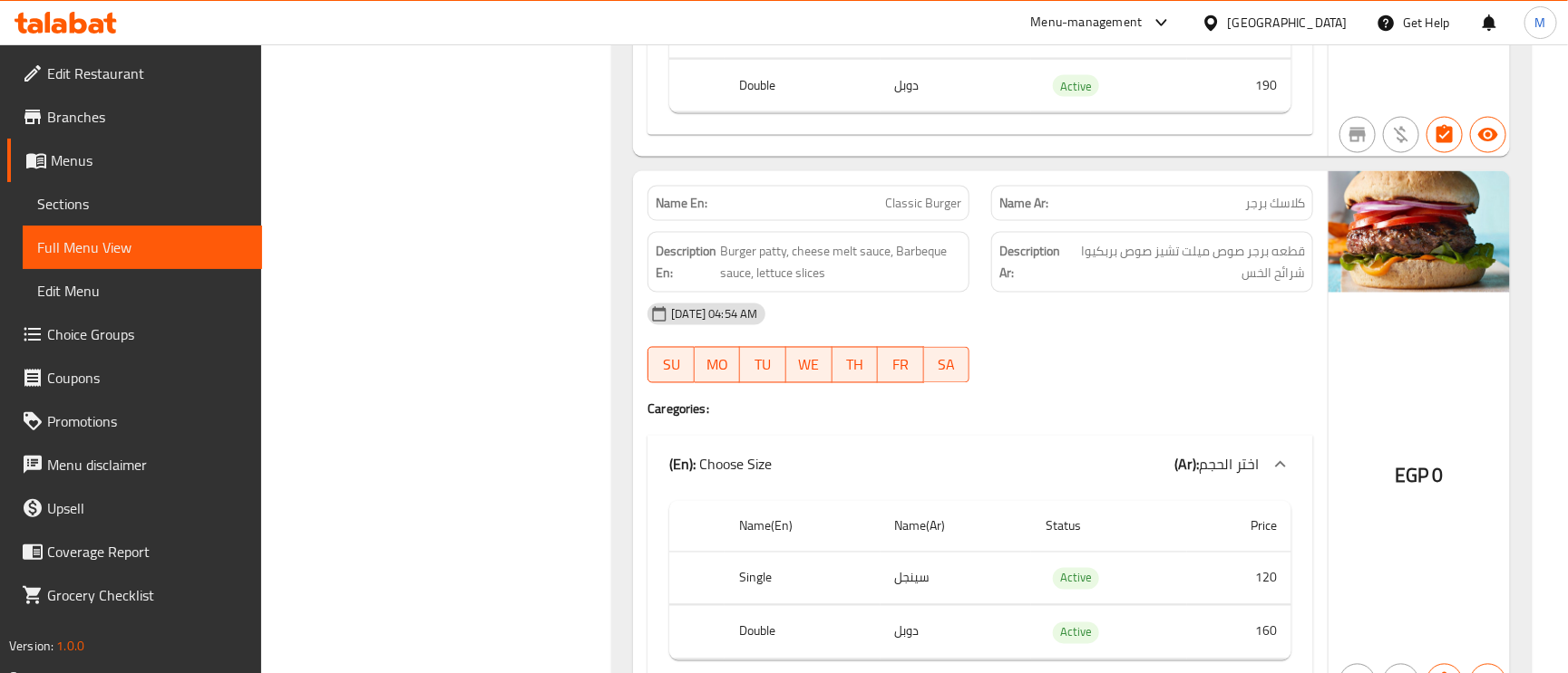
scroll to position [1360, 0]
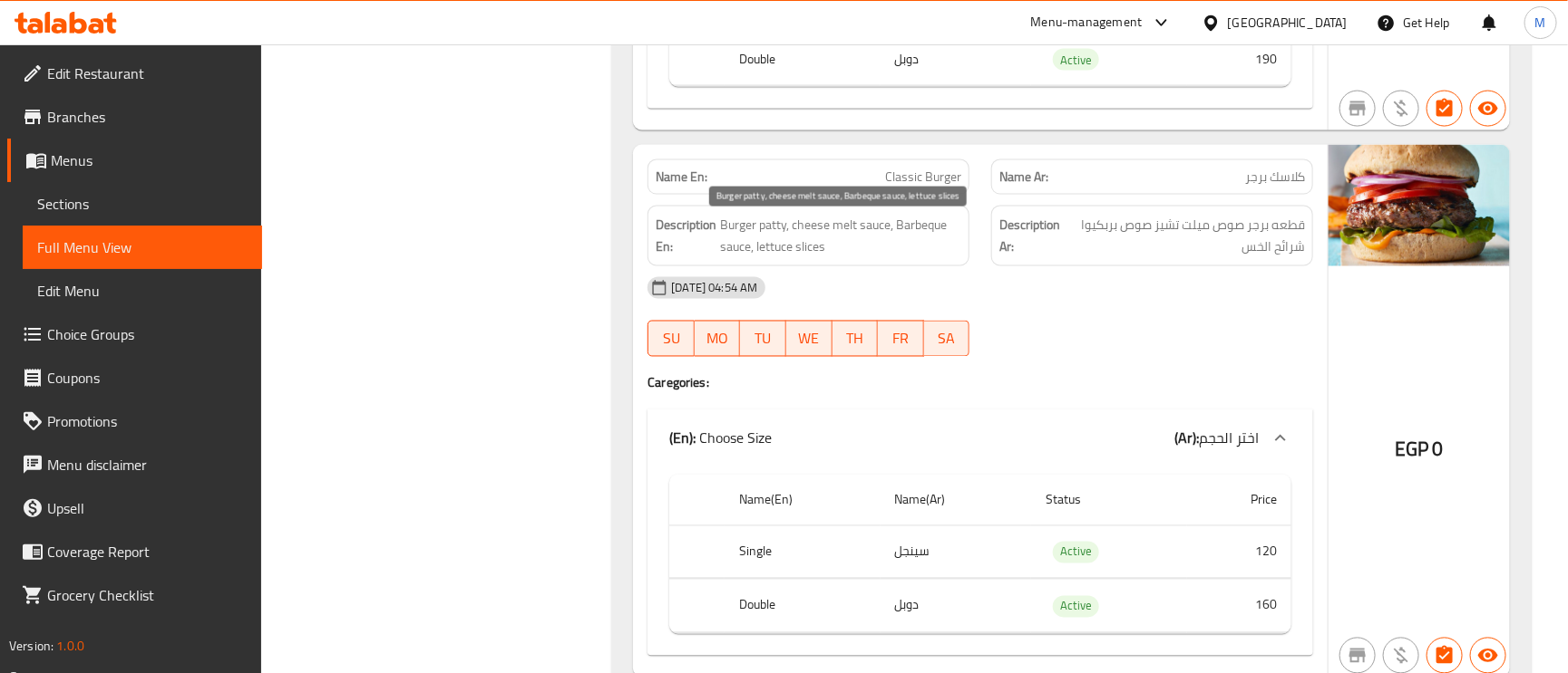
click at [812, 235] on span "Burger patty, cheese melt sauce, Barbeque sauce, lettuce slices" at bounding box center [841, 236] width 241 height 45
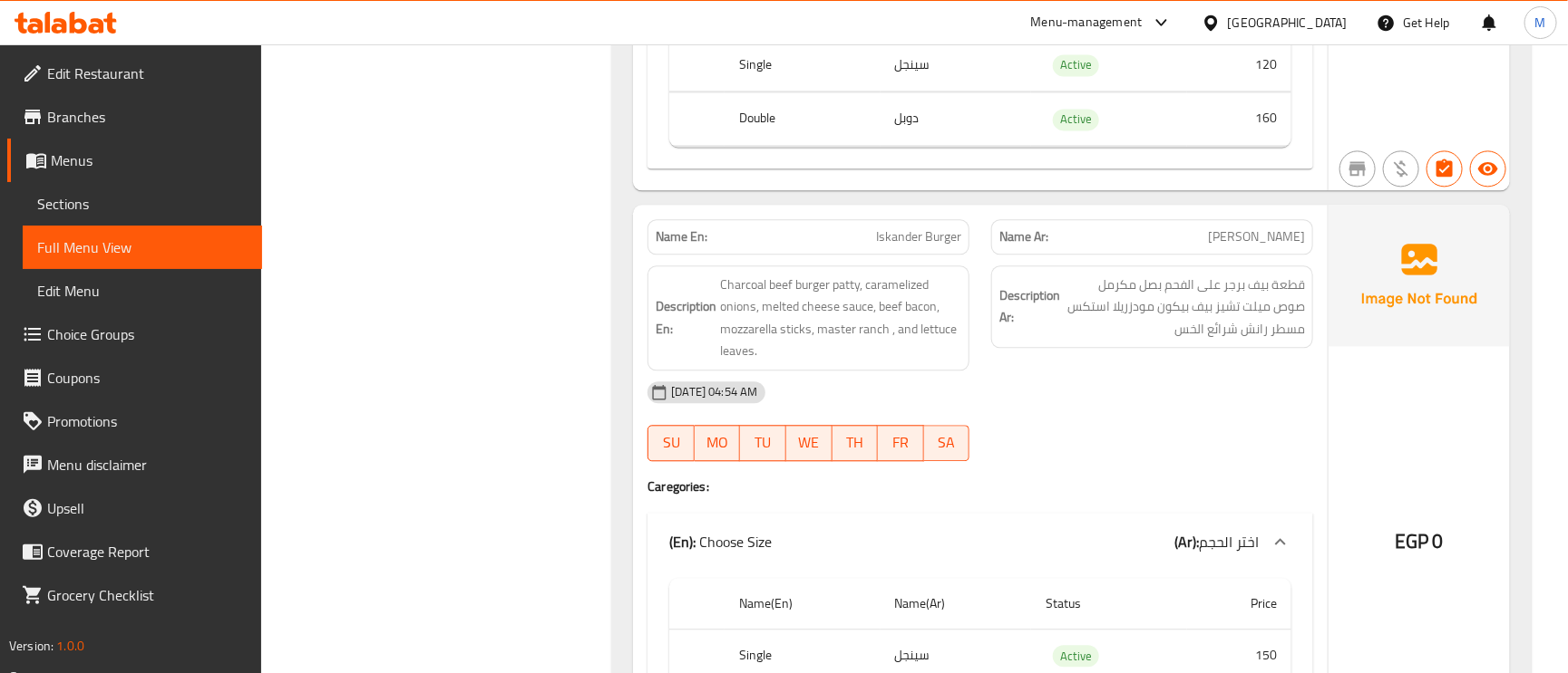
scroll to position [1903, 0]
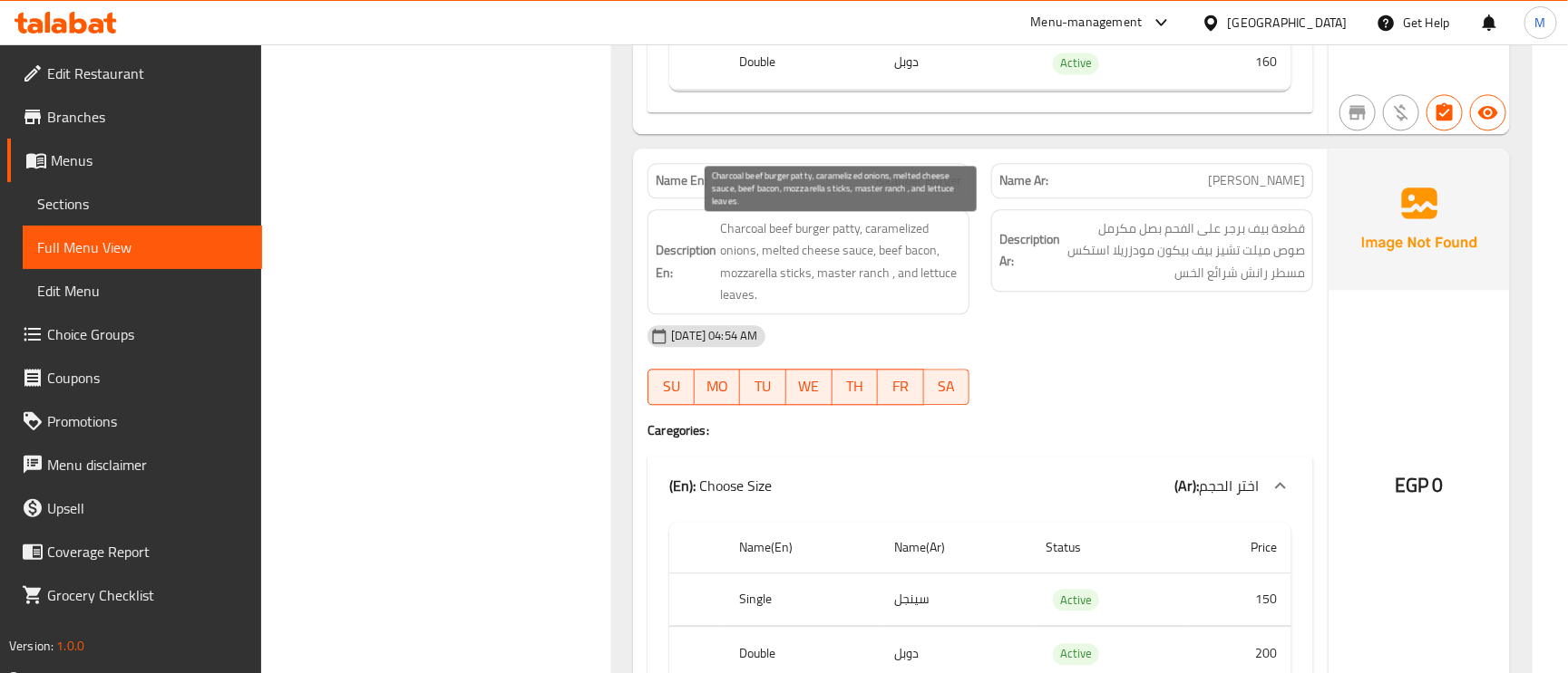
click at [833, 285] on span "Charcoal beef burger patty, caramelized onions, melted cheese sauce, beef bacon…" at bounding box center [841, 261] width 241 height 89
copy span "master"
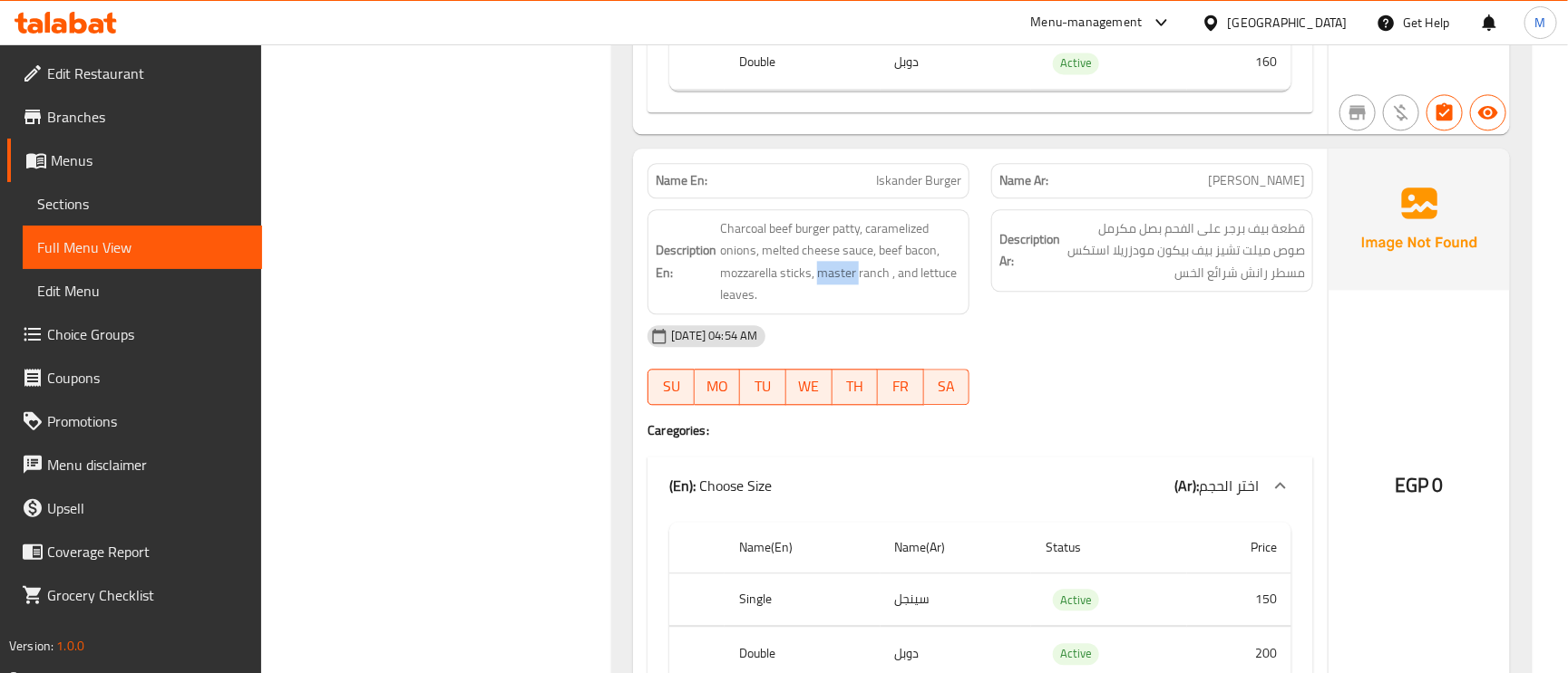
copy span "master"
click at [892, 178] on span "Iskander Burger" at bounding box center [918, 181] width 85 height 19
click at [893, 178] on span "Iskander Burger" at bounding box center [918, 181] width 85 height 19
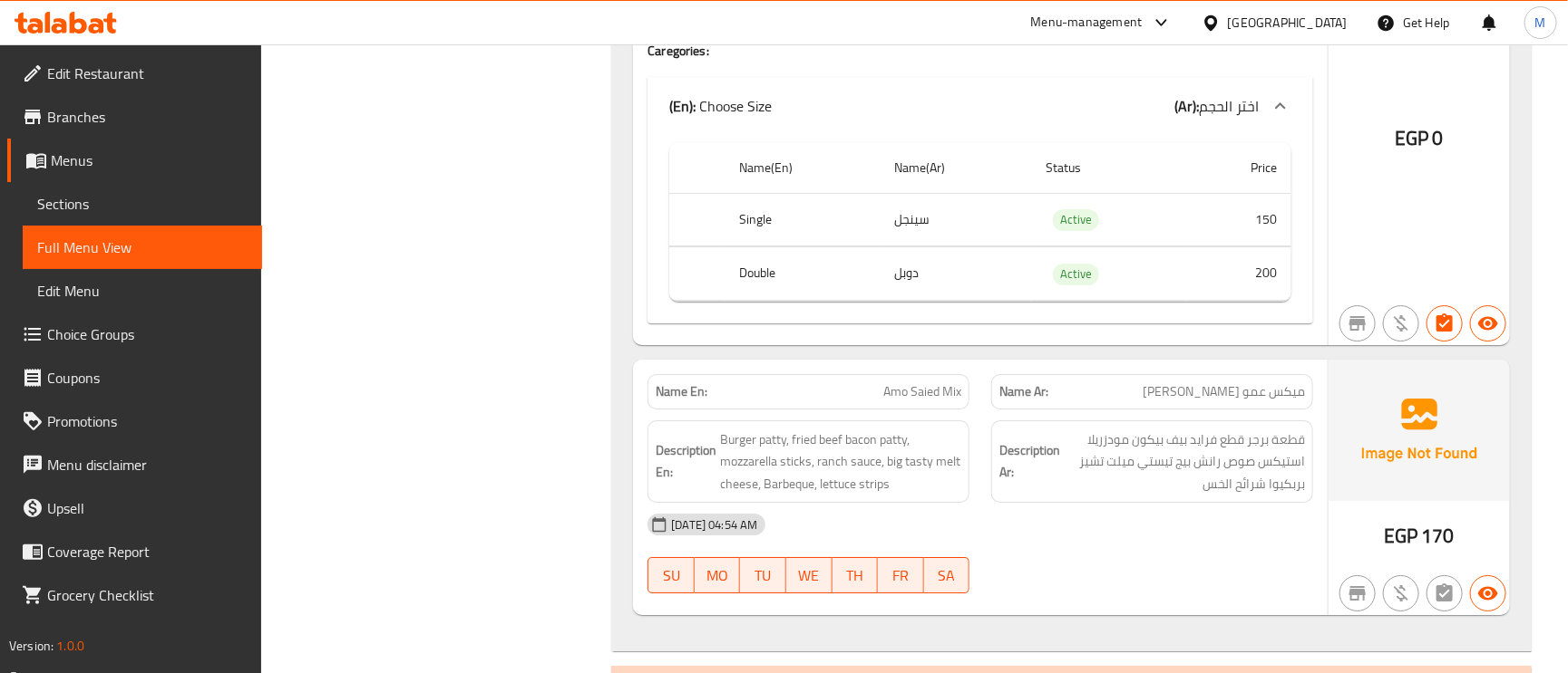
scroll to position [2855, 0]
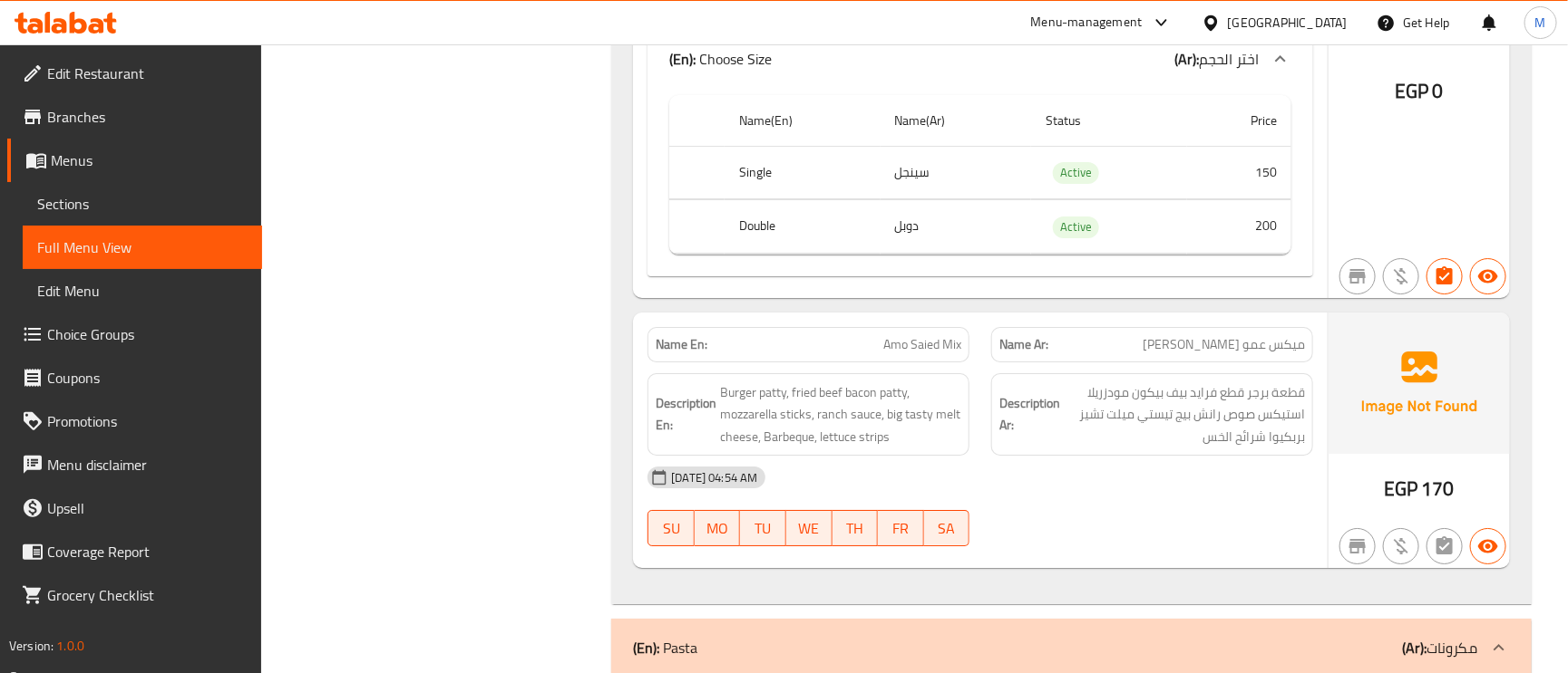
click at [894, 354] on span "Amo Saied Mix" at bounding box center [922, 344] width 78 height 19
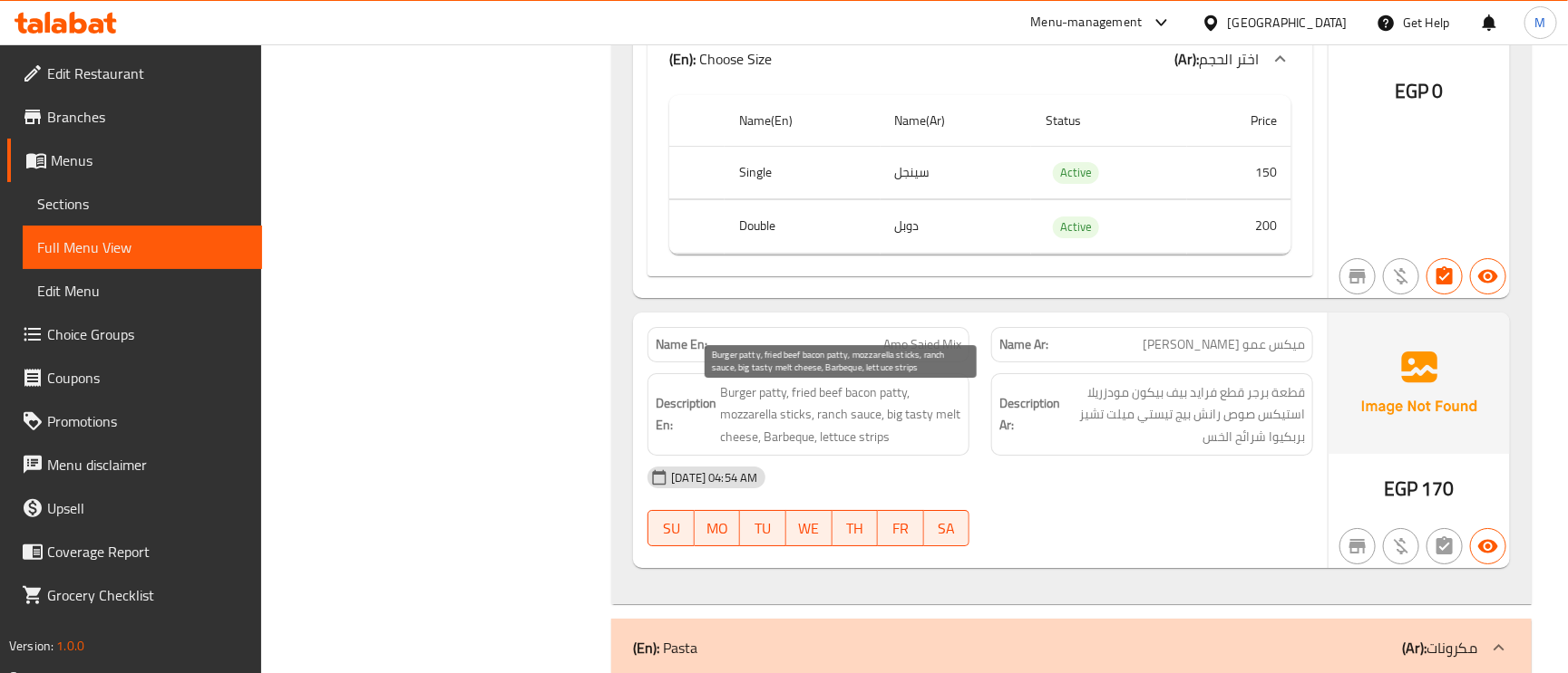
click at [738, 426] on span "Burger patty, fried beef bacon patty, mozzarella sticks, ranch sauce, big tasty…" at bounding box center [841, 415] width 241 height 67
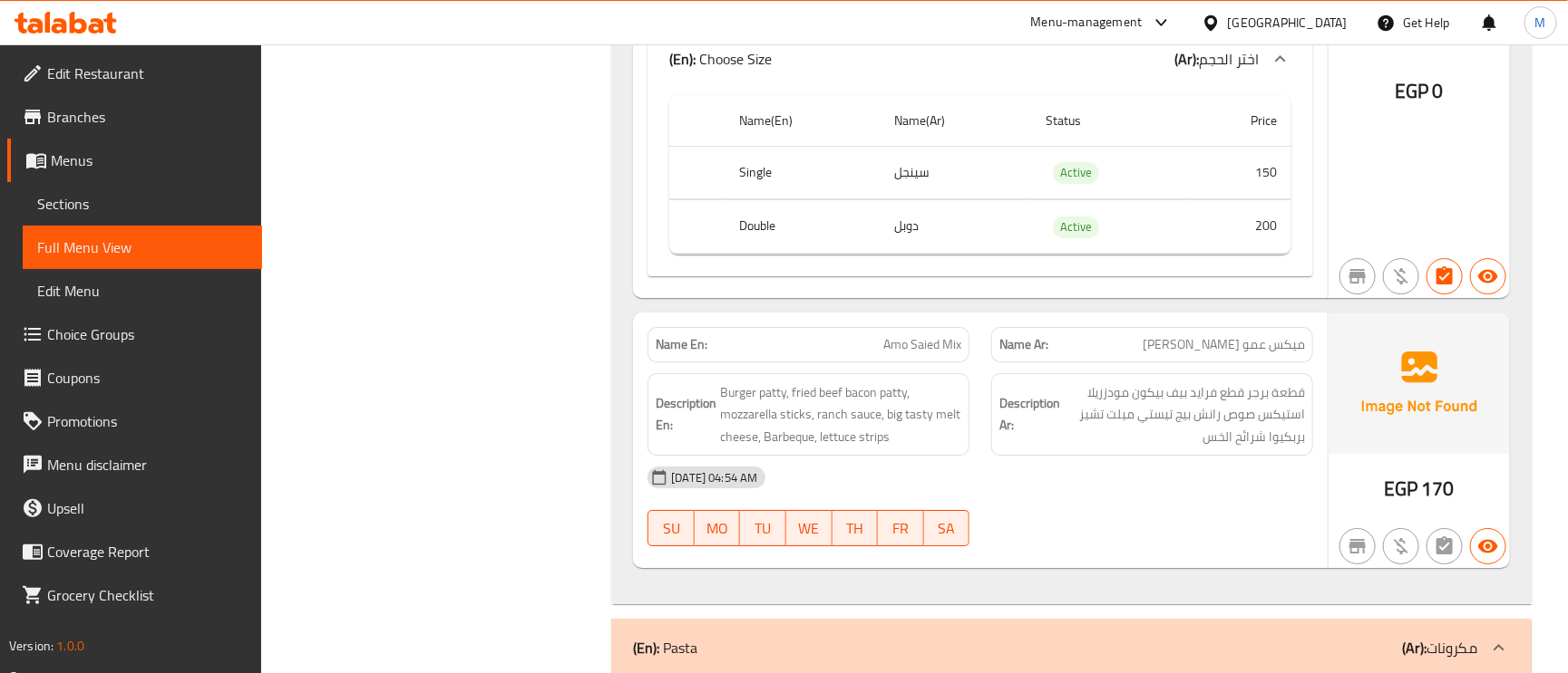
click at [940, 346] on span "Amo Saied Mix" at bounding box center [922, 344] width 78 height 19
click at [938, 351] on span "Amo Saied Mix" at bounding box center [922, 344] width 78 height 19
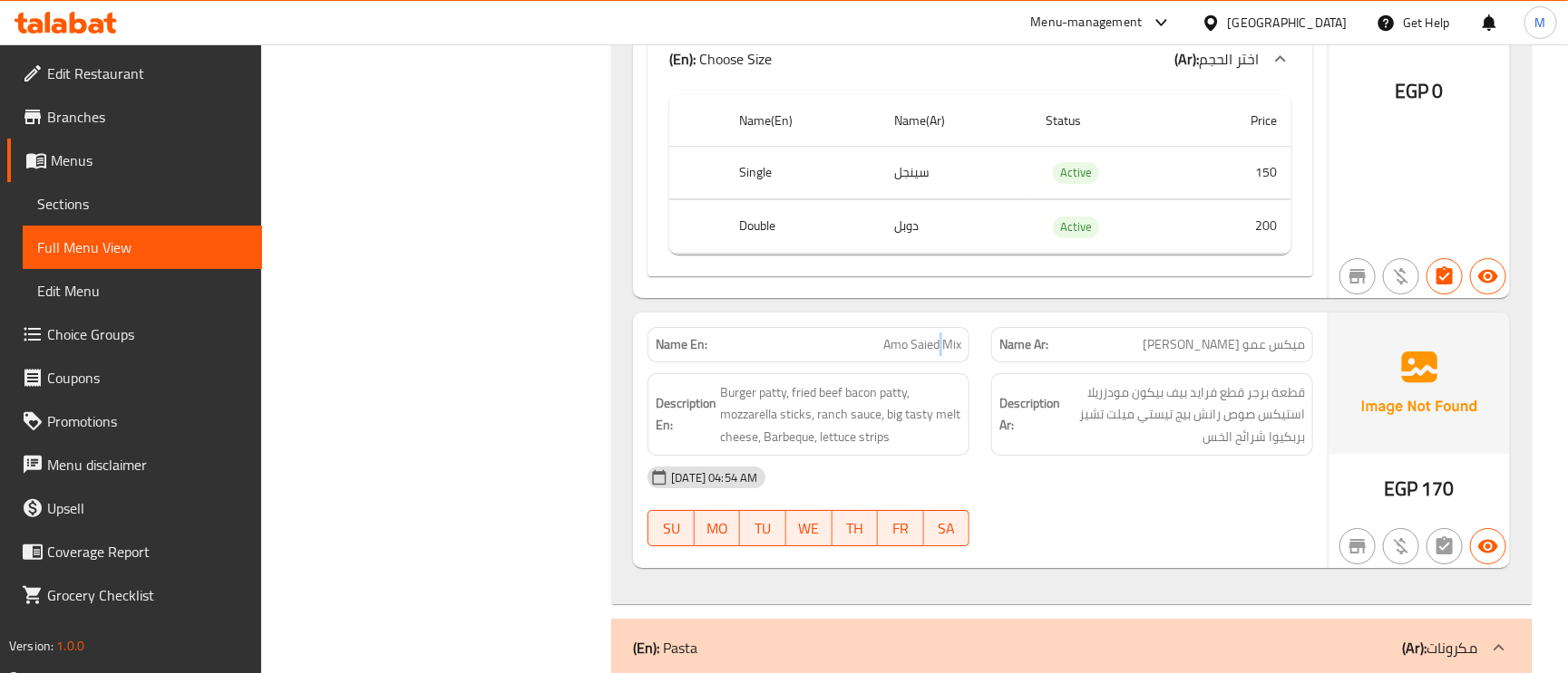
click at [938, 351] on span "Amo Saied Mix" at bounding box center [922, 344] width 78 height 19
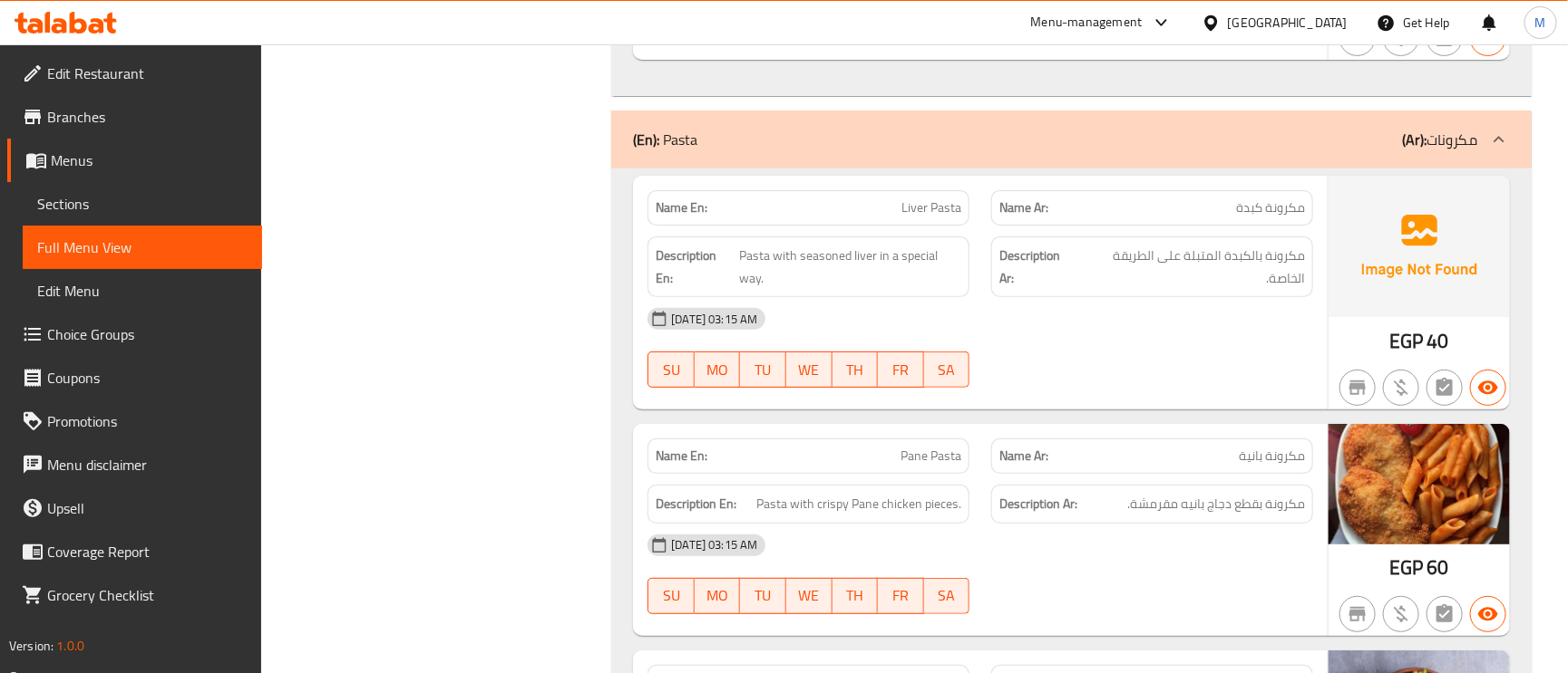
scroll to position [3263, 0]
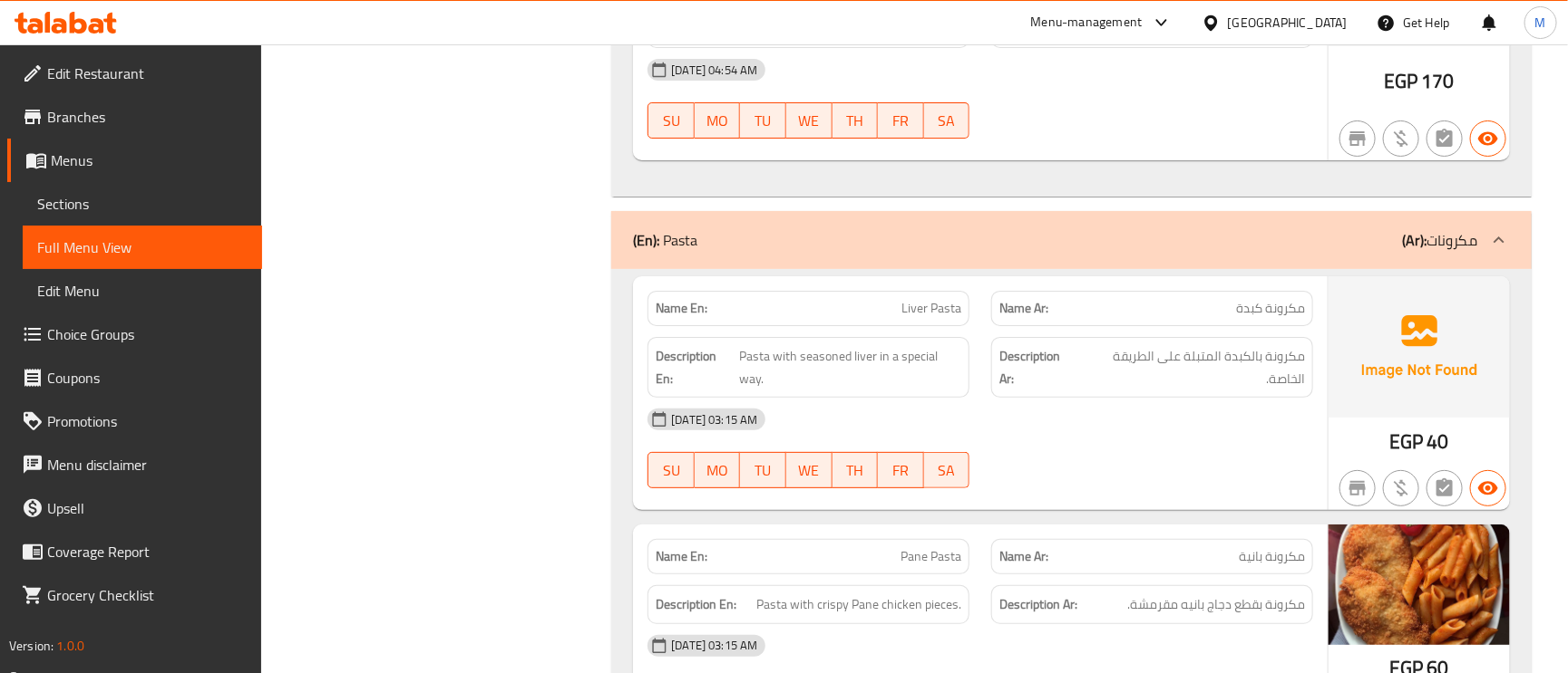
drag, startPoint x: 1477, startPoint y: 263, endPoint x: 1506, endPoint y: 256, distance: 29.8
click at [1506, 251] on icon at bounding box center [1499, 240] width 22 height 22
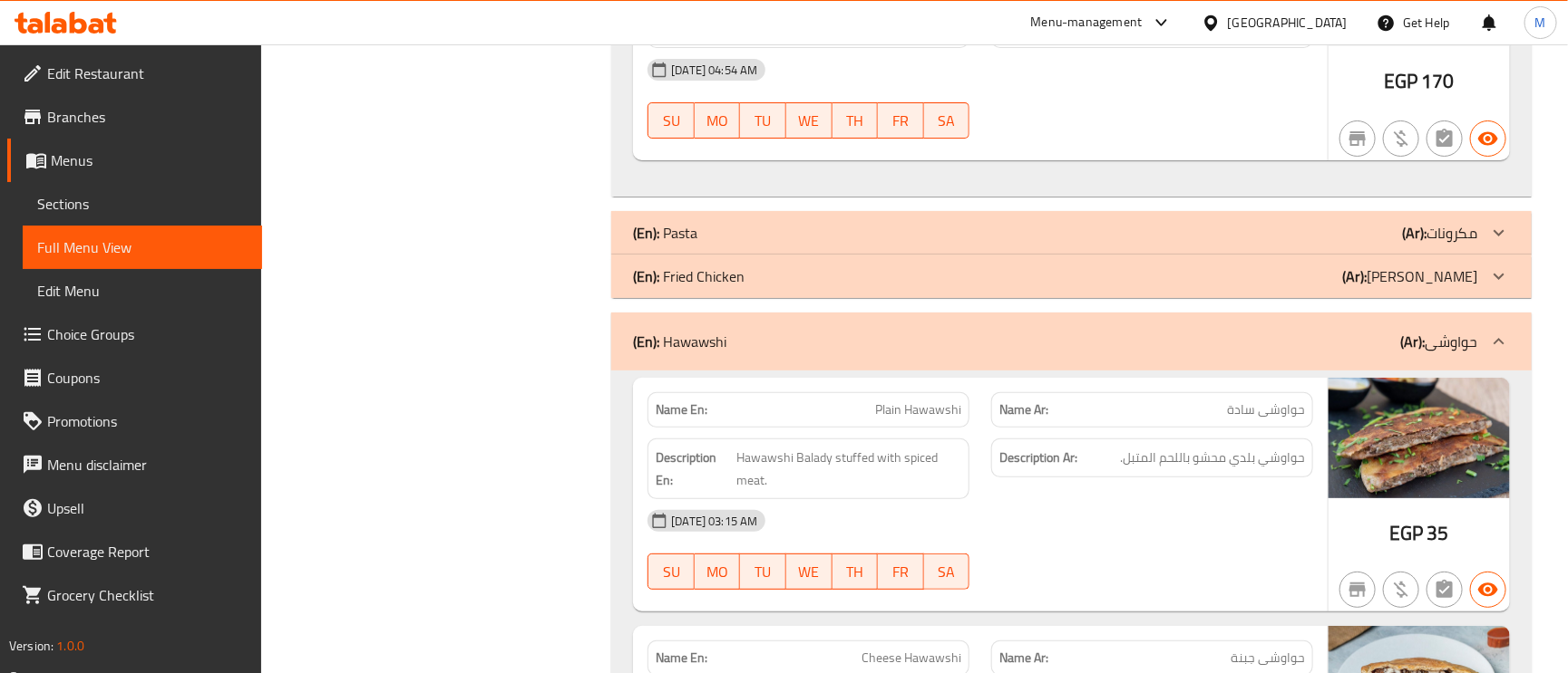
click at [1457, 288] on p "(Ar): فرايد تشيكن" at bounding box center [1410, 277] width 135 height 22
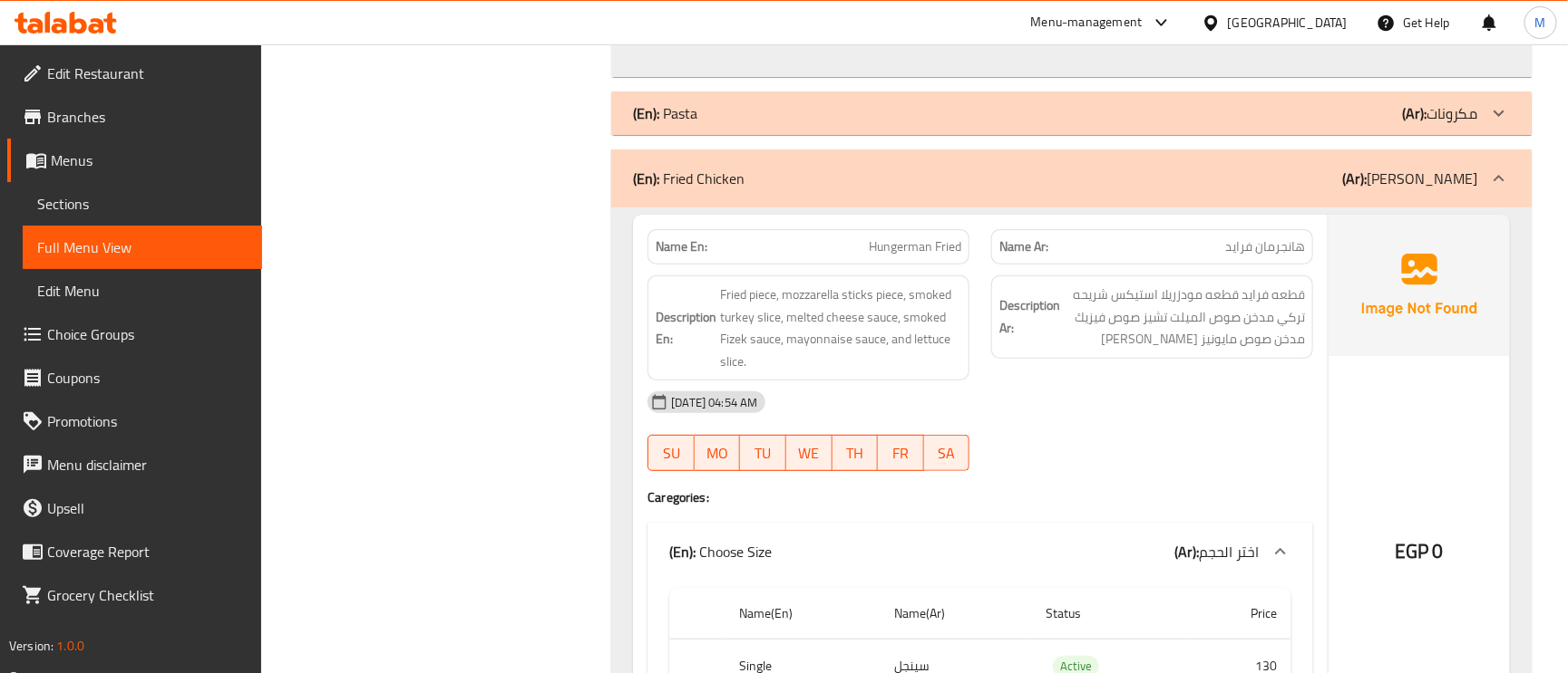
scroll to position [3399, 0]
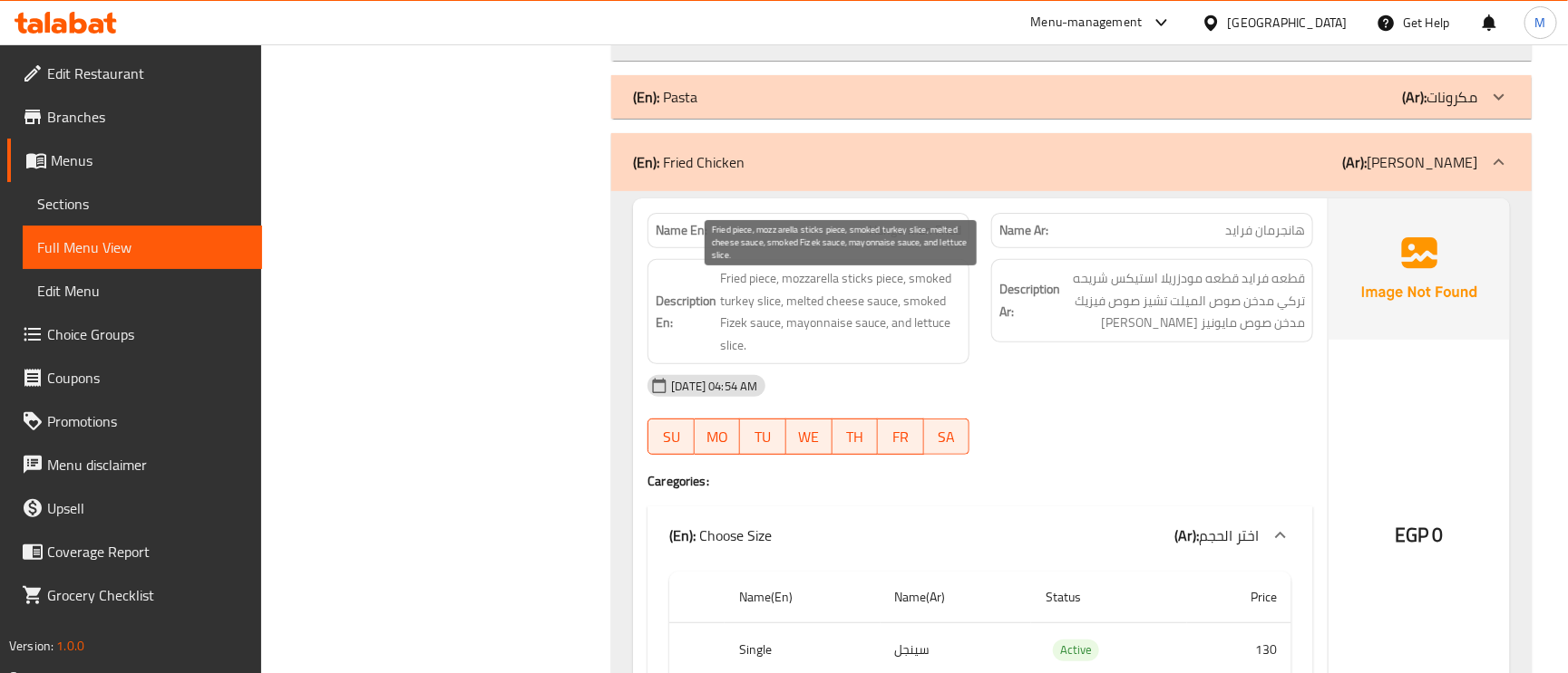
click at [842, 308] on span "Fried piece, mozzarella sticks piece, smoked turkey slice, melted cheese sauce,…" at bounding box center [841, 311] width 241 height 89
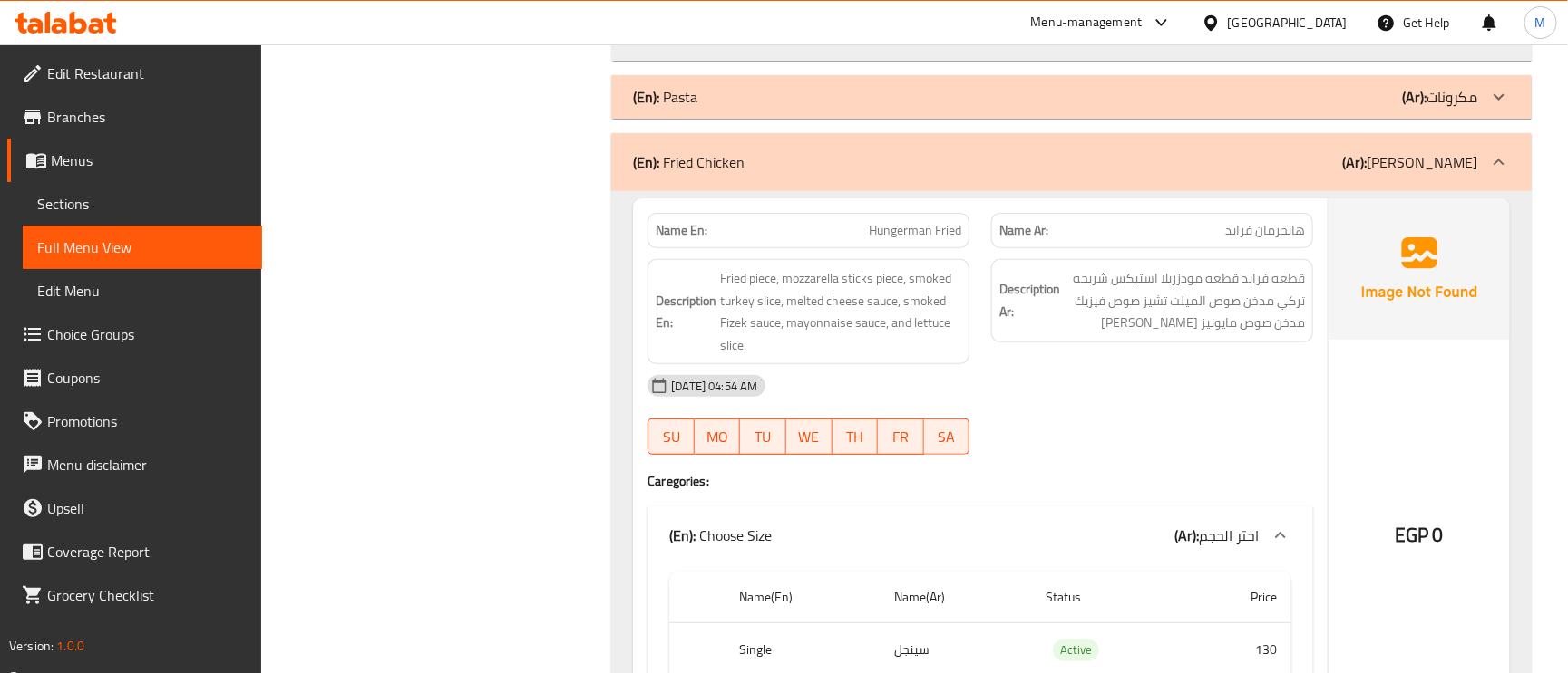
click at [894, 236] on span "Hungerman Fried" at bounding box center [915, 230] width 92 height 19
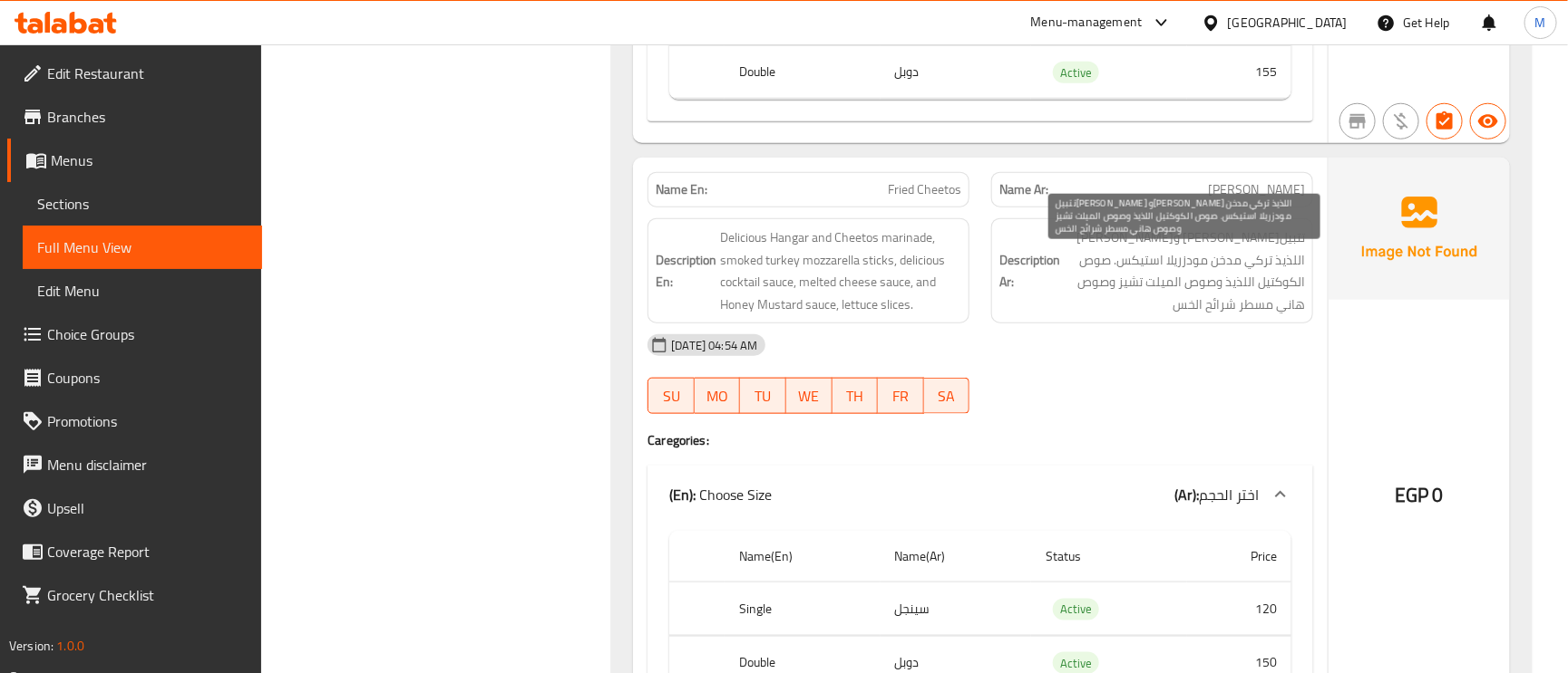
scroll to position [4078, 0]
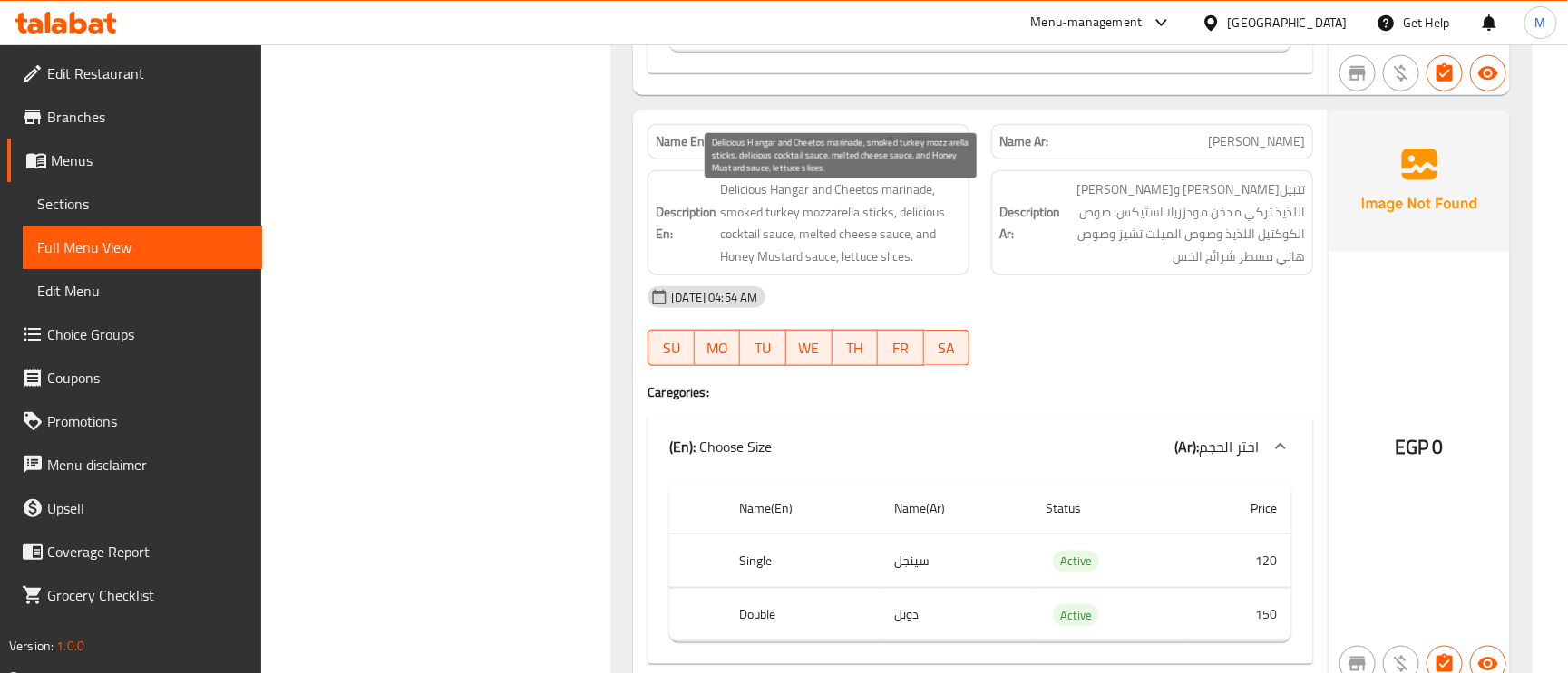
click at [822, 244] on span "Delicious Hangar and Cheetos marinade, smoked turkey mozzarella sticks, delicio…" at bounding box center [841, 223] width 241 height 89
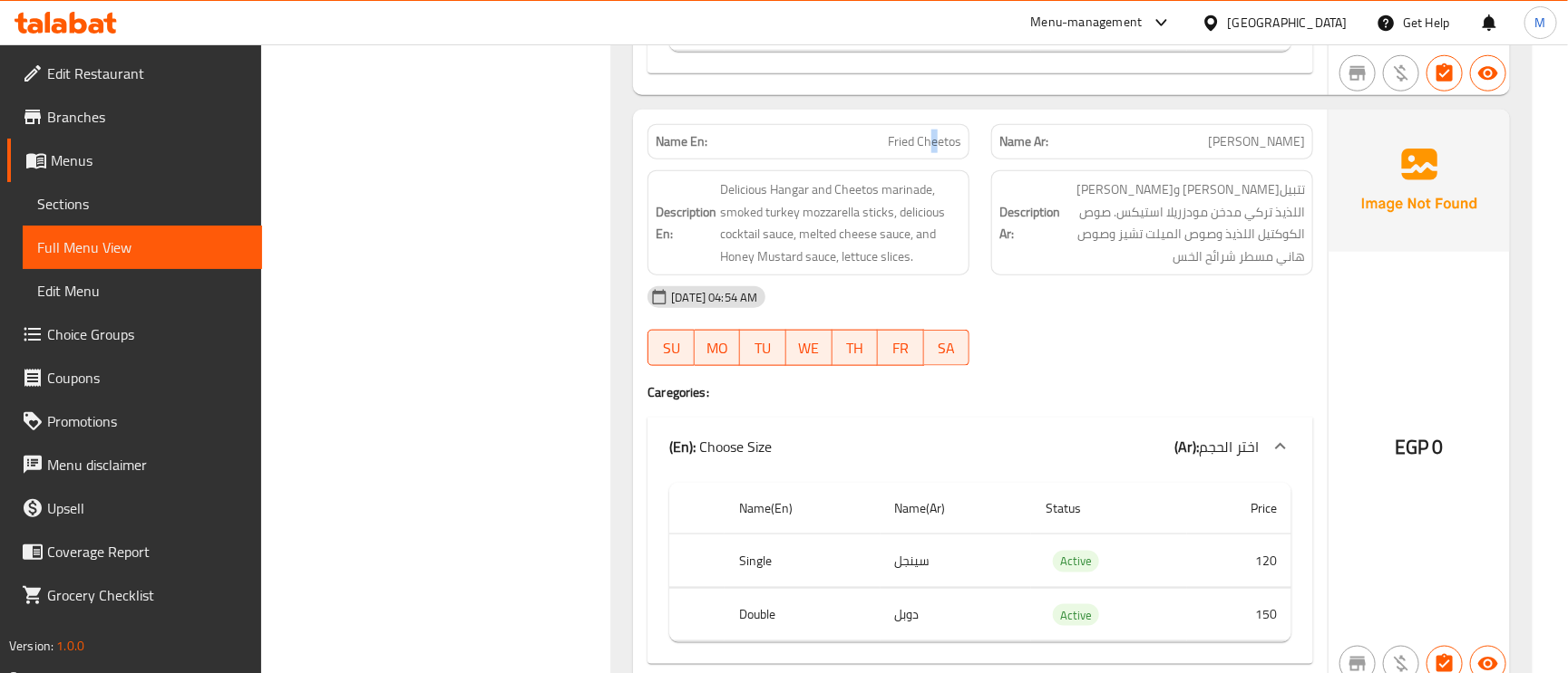
click at [937, 152] on span "Fried Cheetos" at bounding box center [925, 142] width 73 height 19
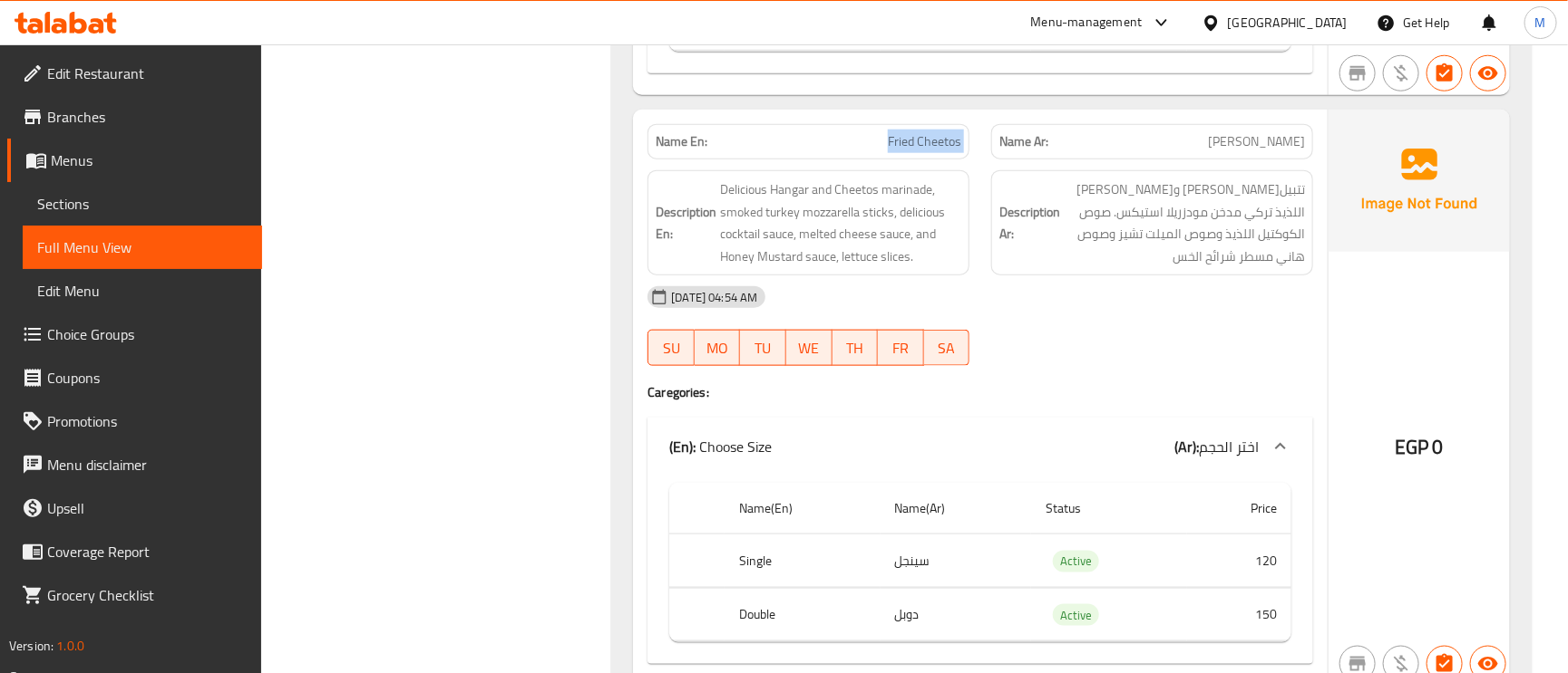
click at [937, 152] on span "Fried Cheetos" at bounding box center [925, 142] width 73 height 19
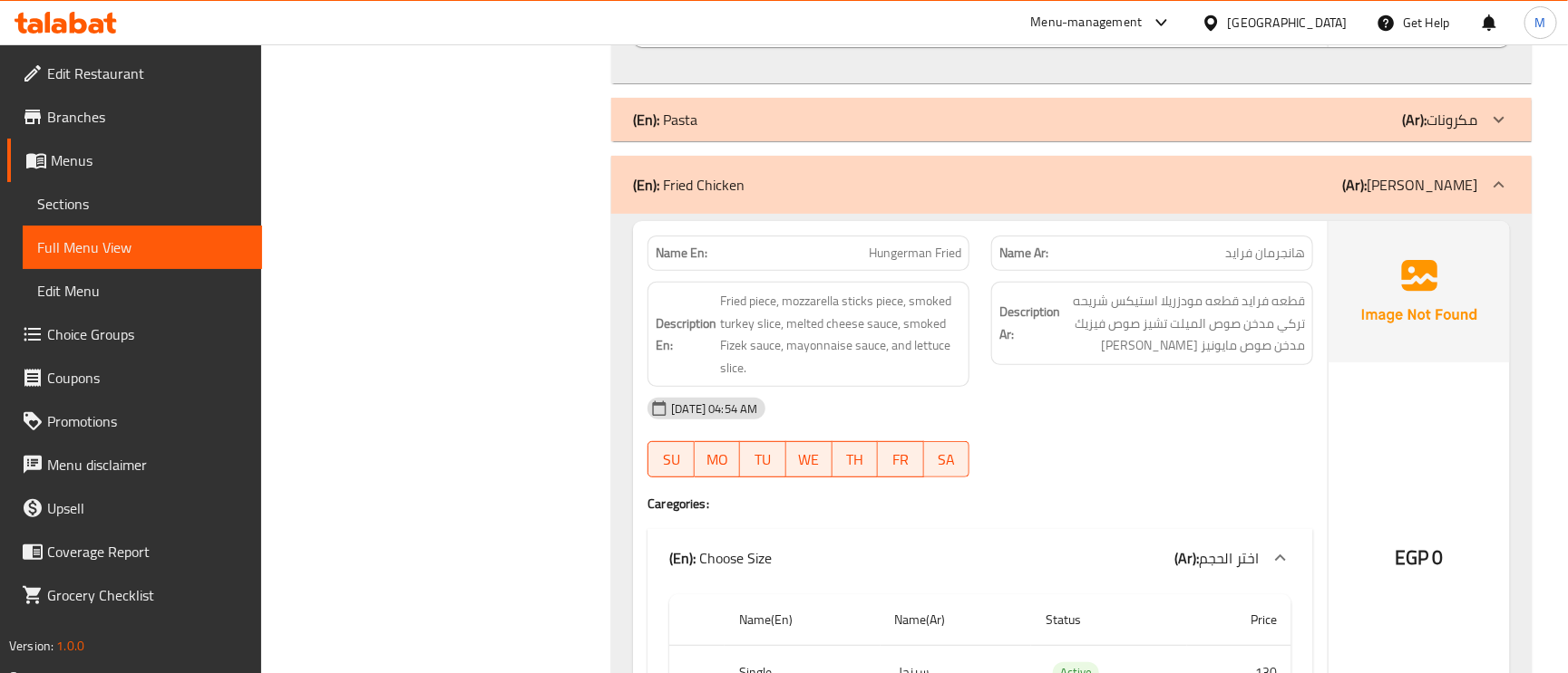
scroll to position [3535, 0]
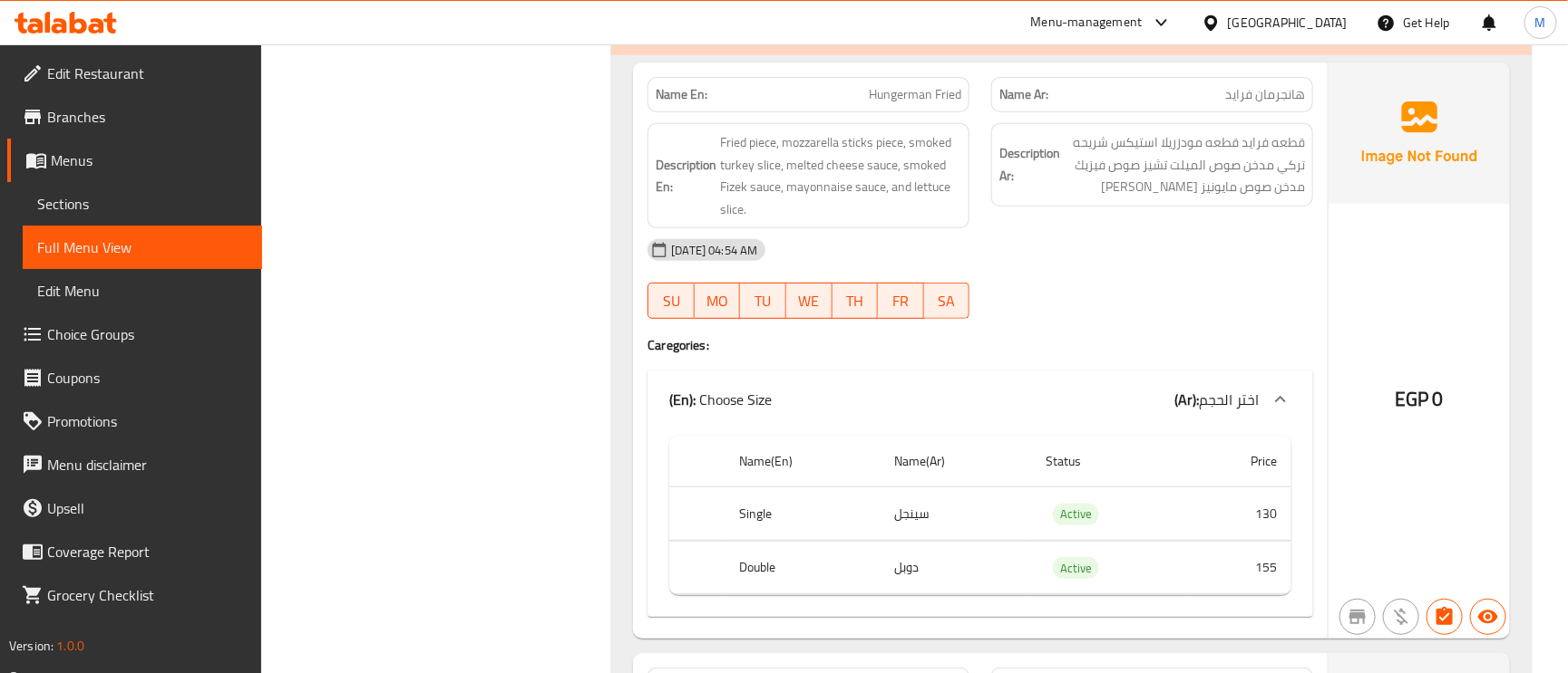
click at [877, 104] on span "Hungerman Fried" at bounding box center [915, 94] width 92 height 19
click at [776, 104] on p "Name En: Hungerman Fried" at bounding box center [809, 94] width 305 height 19
click at [909, 104] on span "Hungerman Fried" at bounding box center [915, 94] width 92 height 19
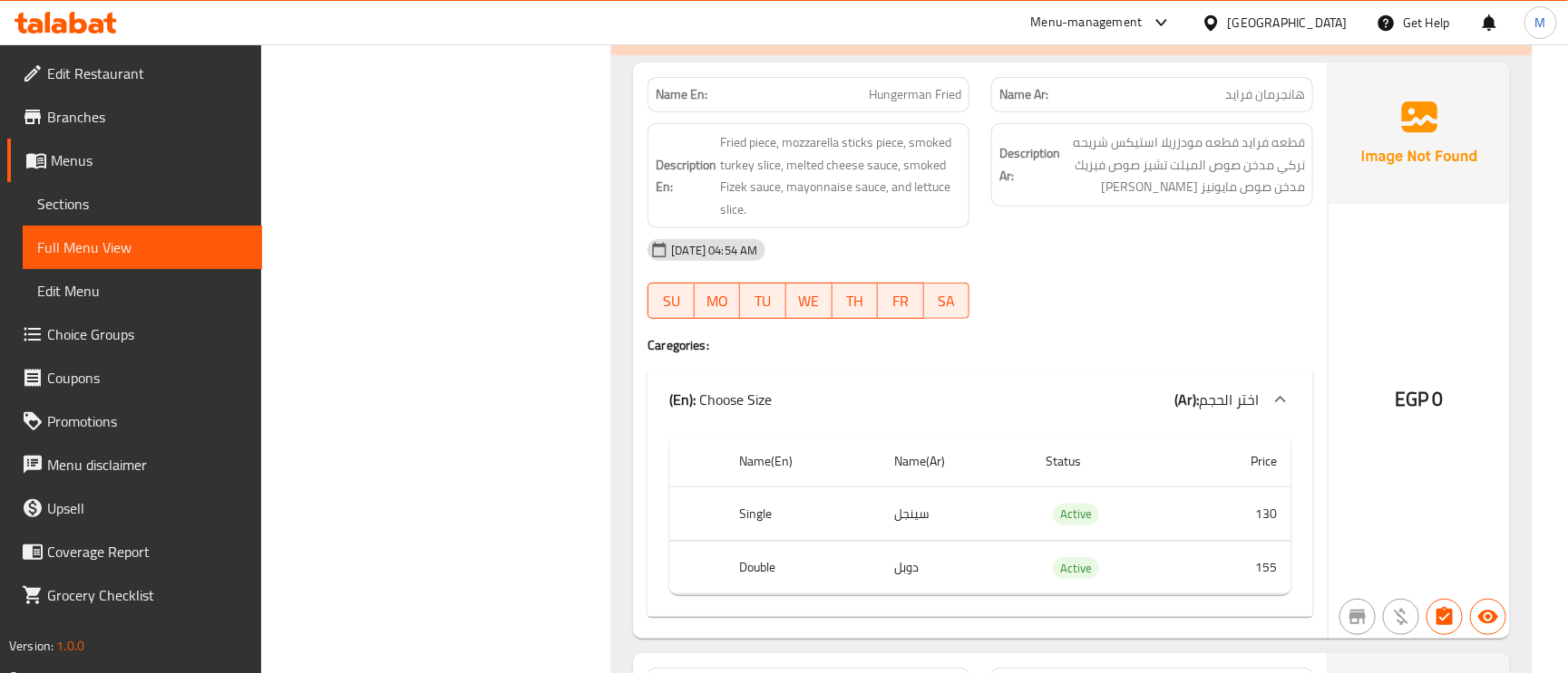
click at [909, 104] on span "Hungerman Fried" at bounding box center [915, 94] width 92 height 19
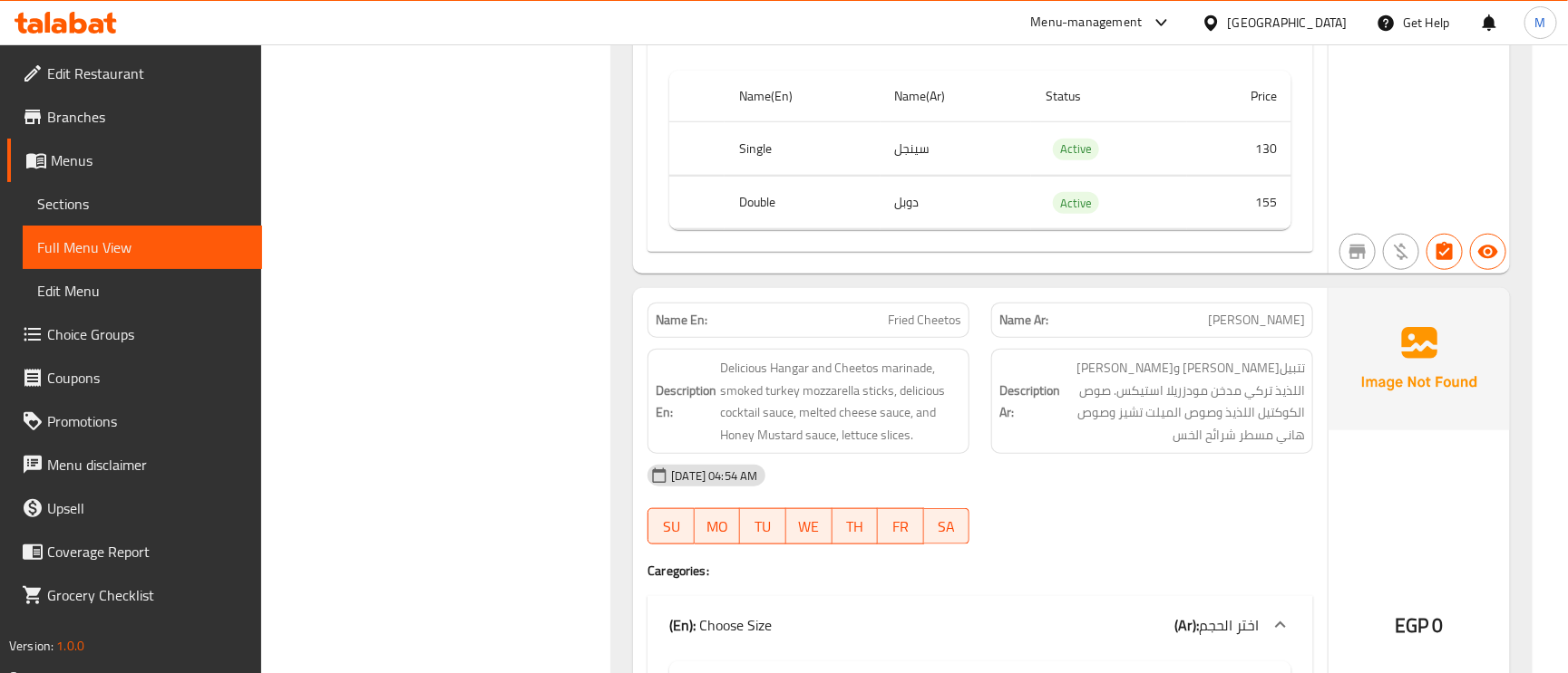
scroll to position [3943, 0]
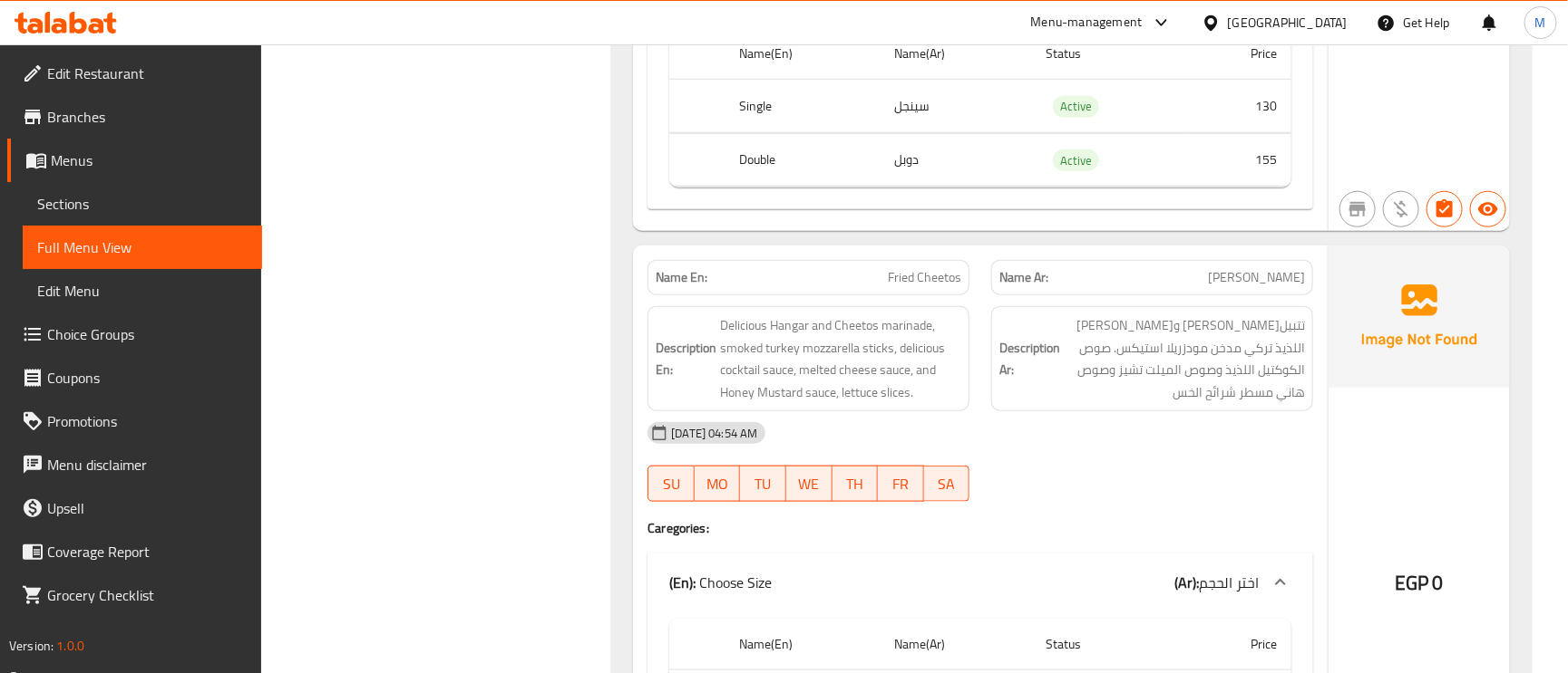
click at [1271, 288] on span "[PERSON_NAME]" at bounding box center [1256, 278] width 97 height 19
click at [916, 288] on span "Fried Cheetos" at bounding box center [925, 278] width 73 height 19
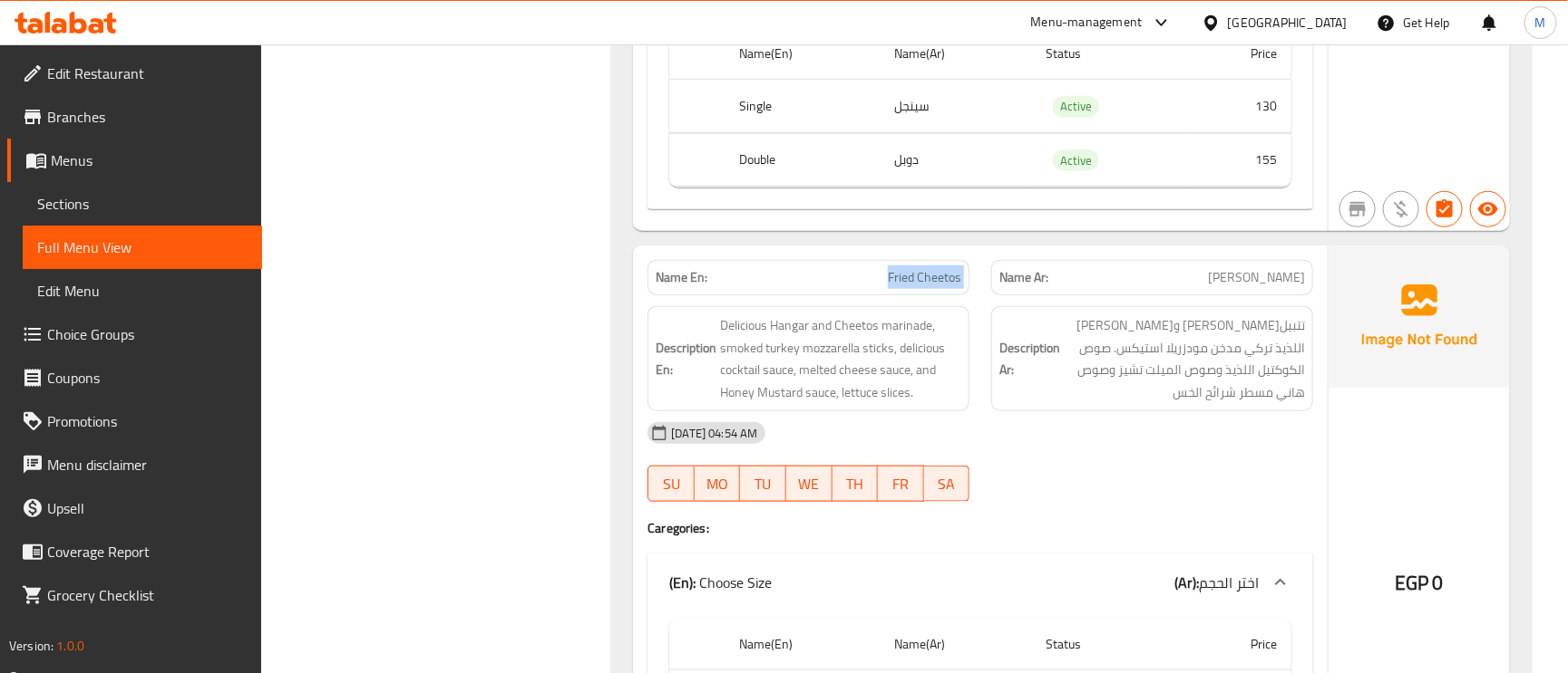
click at [916, 288] on span "Fried Cheetos" at bounding box center [925, 278] width 73 height 19
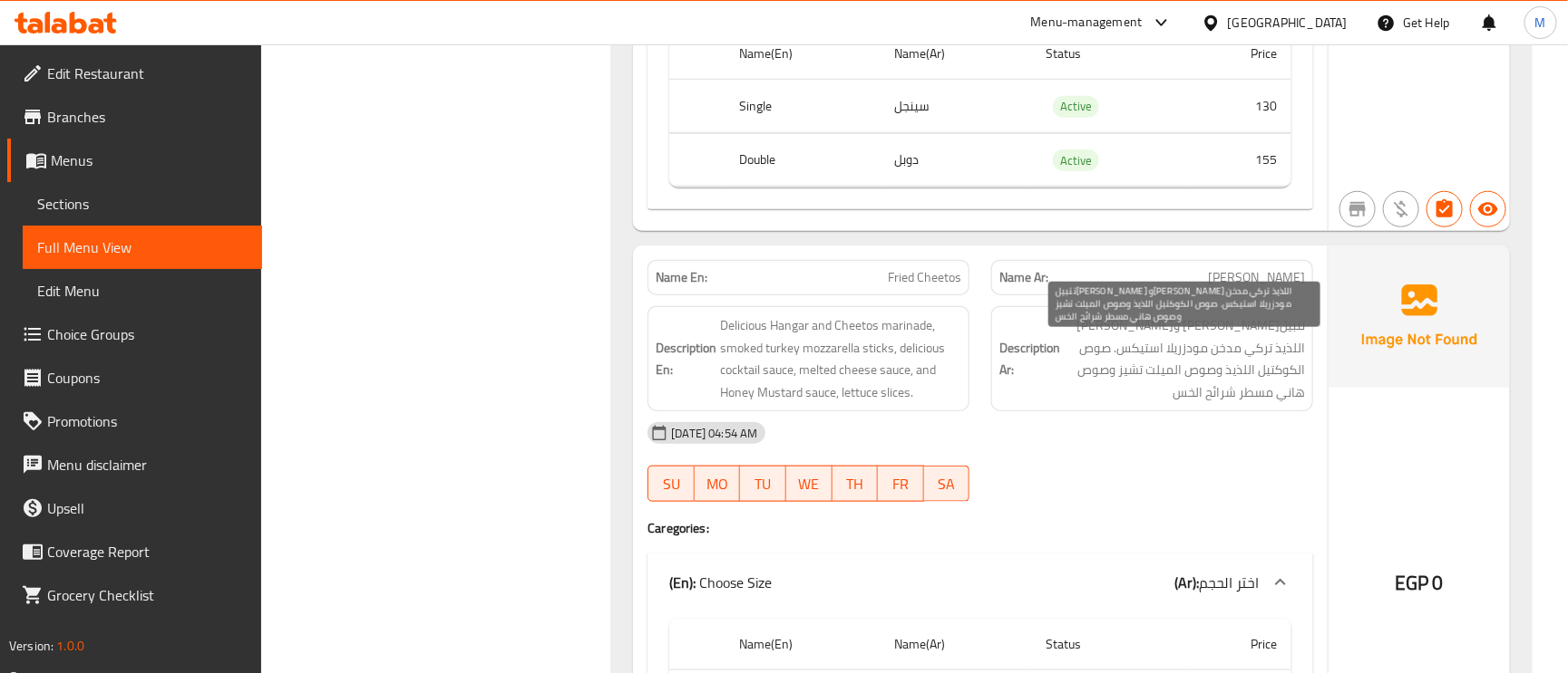
click at [1248, 345] on span "تتبيله هانجر وشيتوس اللذيذ تركي مدخن مودزريلا استيكس. صوص الكوكتيل اللذيذ وصوص …" at bounding box center [1184, 358] width 241 height 89
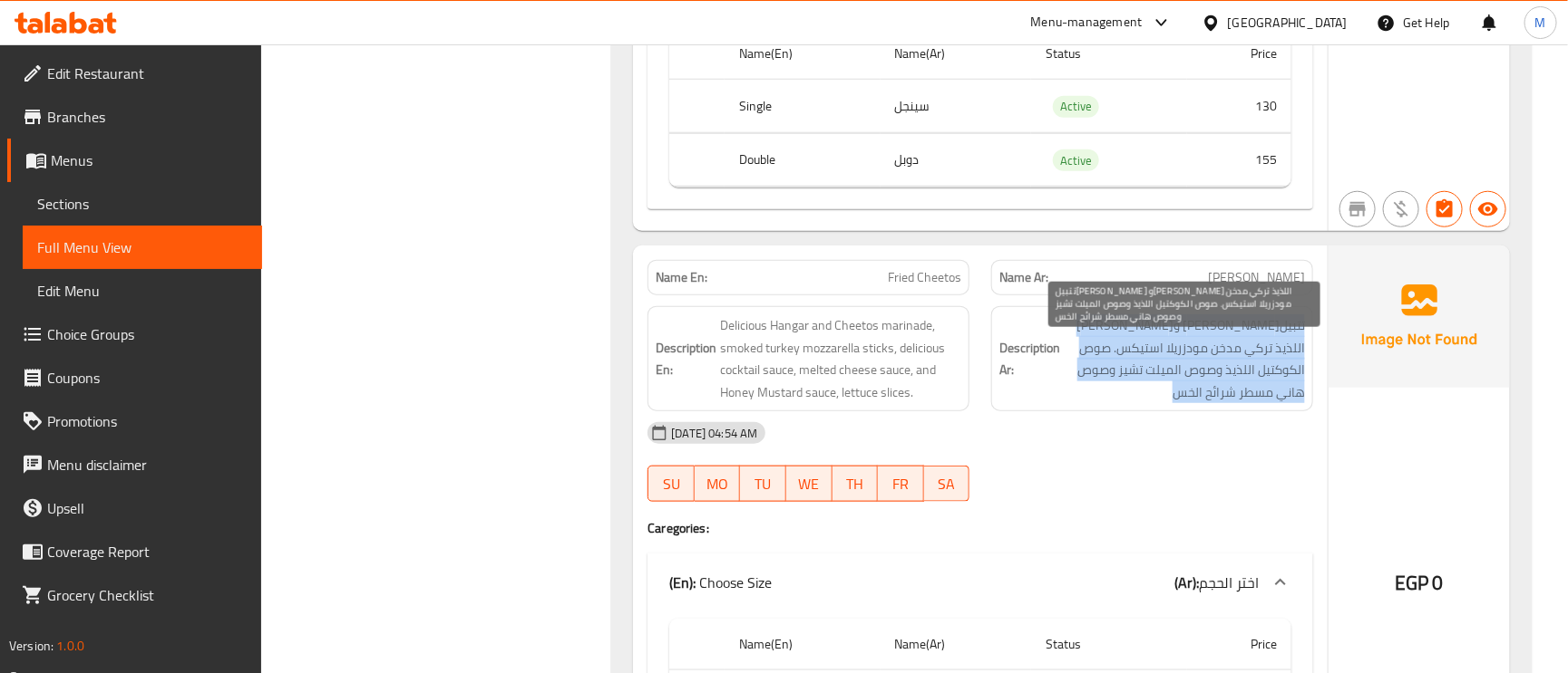
click at [1248, 345] on span "تتبيله هانجر وشيتوس اللذيذ تركي مدخن مودزريلا استيكس. صوص الكوكتيل اللذيذ وصوص …" at bounding box center [1184, 358] width 241 height 89
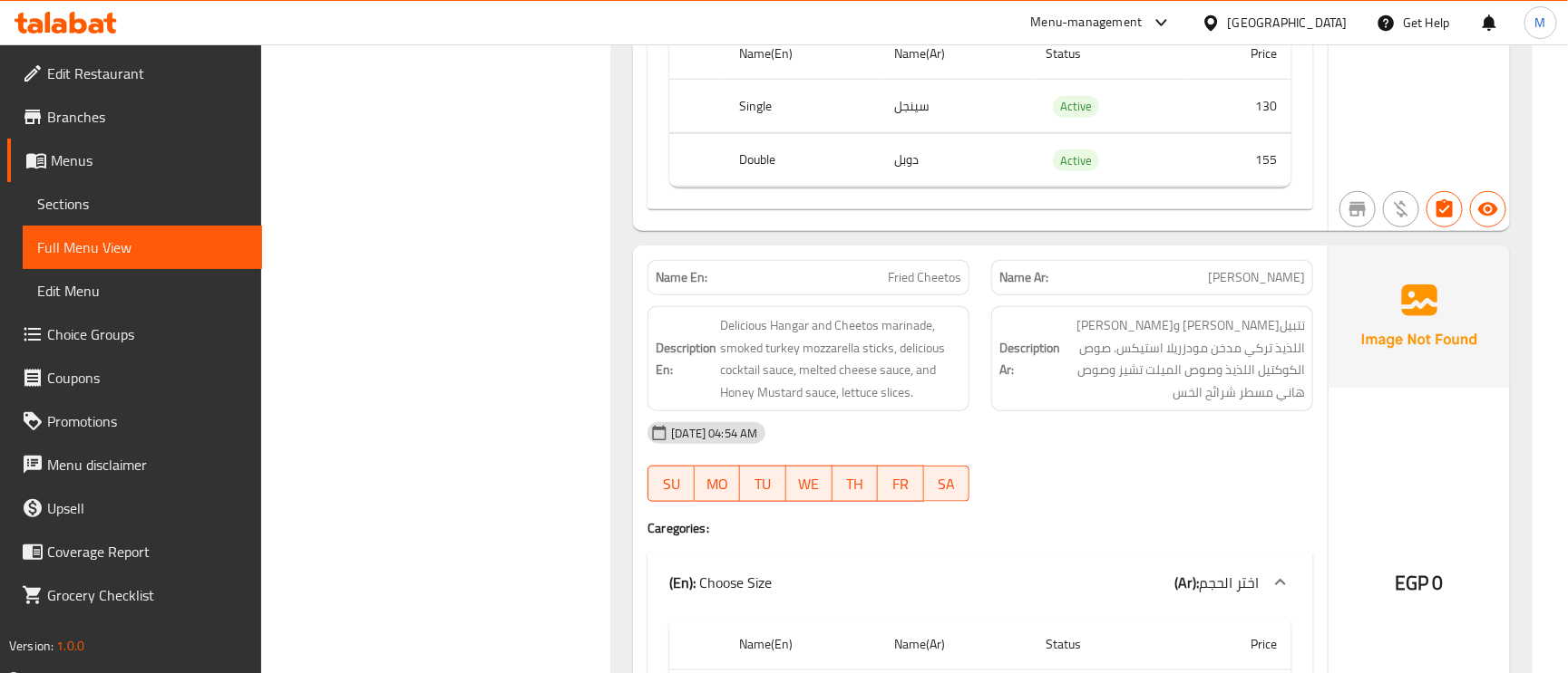
click at [907, 288] on span "Fried Cheetos" at bounding box center [925, 278] width 73 height 19
click at [906, 288] on span "Fried Cheetos" at bounding box center [925, 278] width 73 height 19
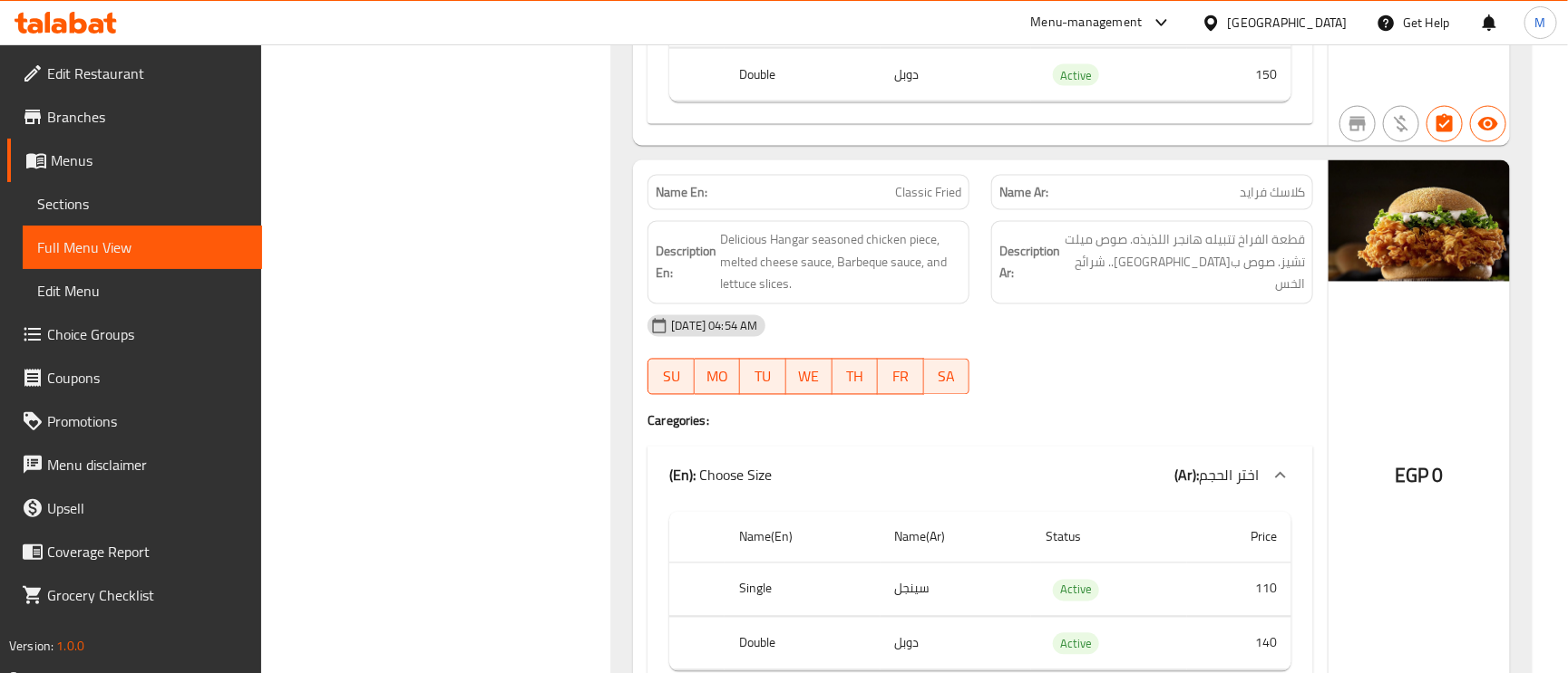
scroll to position [4622, 0]
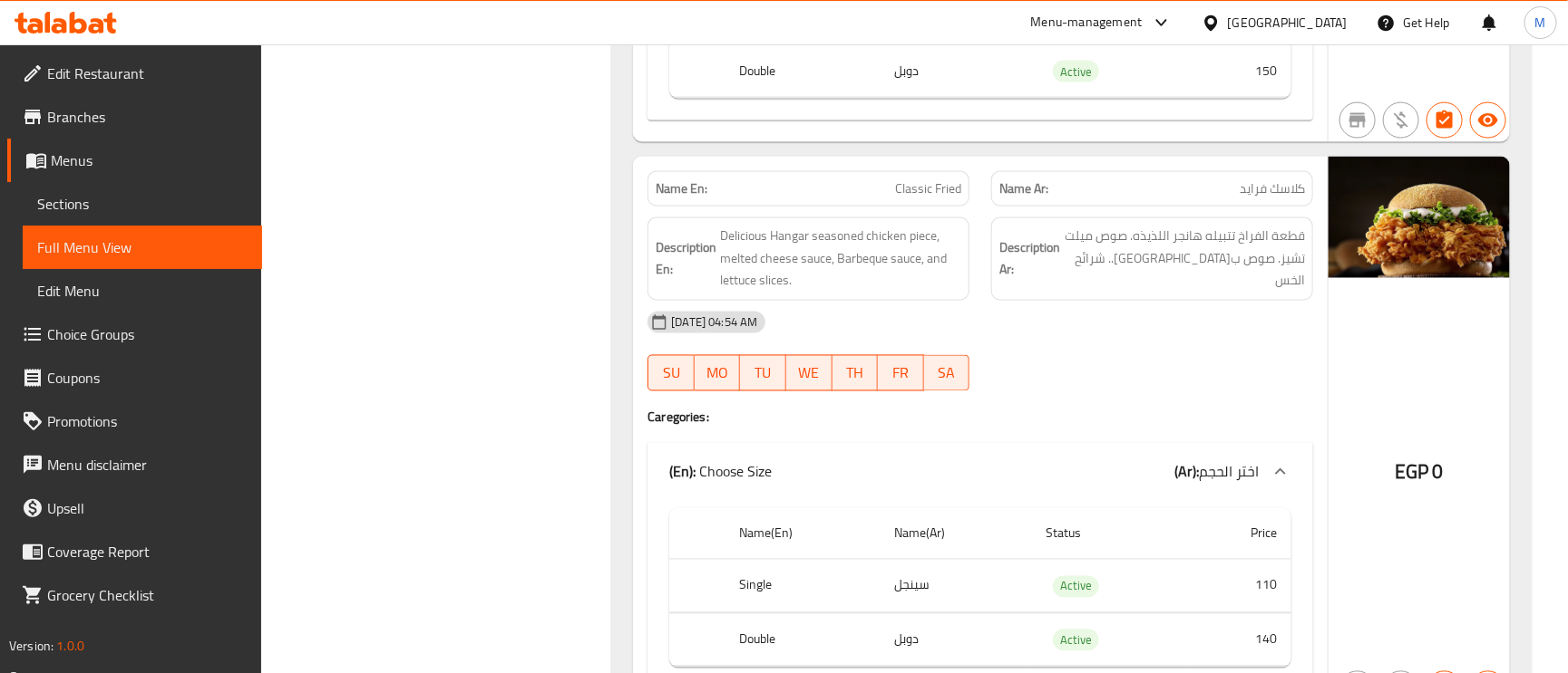
click at [926, 198] on span "Classic Fried" at bounding box center [928, 189] width 66 height 19
drag, startPoint x: 926, startPoint y: 198, endPoint x: 656, endPoint y: 226, distance: 271.4
click at [649, 226] on div "Description En: Delicious Hangar seasoned chicken piece, melted cheese sauce, B…" at bounding box center [809, 258] width 344 height 105
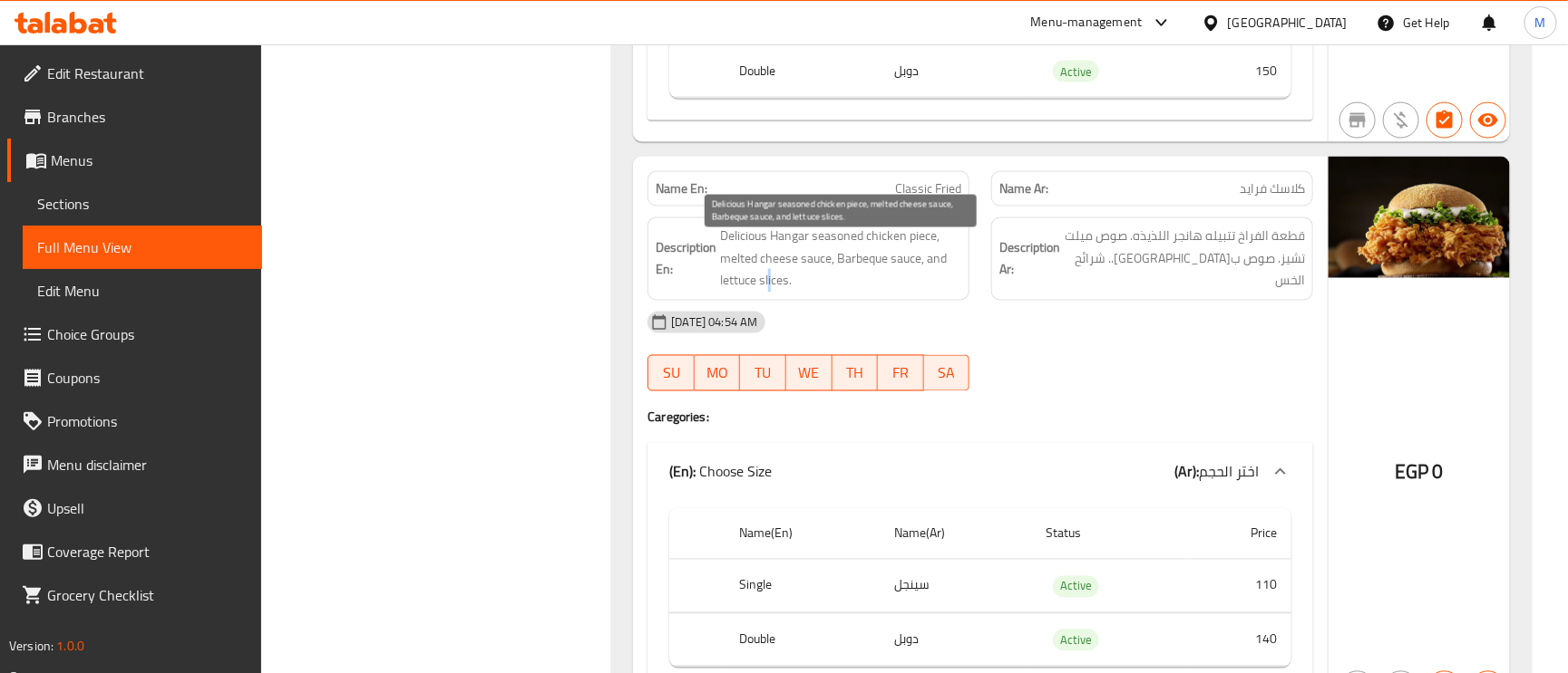
click at [771, 292] on span "Delicious Hangar seasoned chicken piece, melted cheese sauce, Barbeque sauce, a…" at bounding box center [841, 258] width 241 height 67
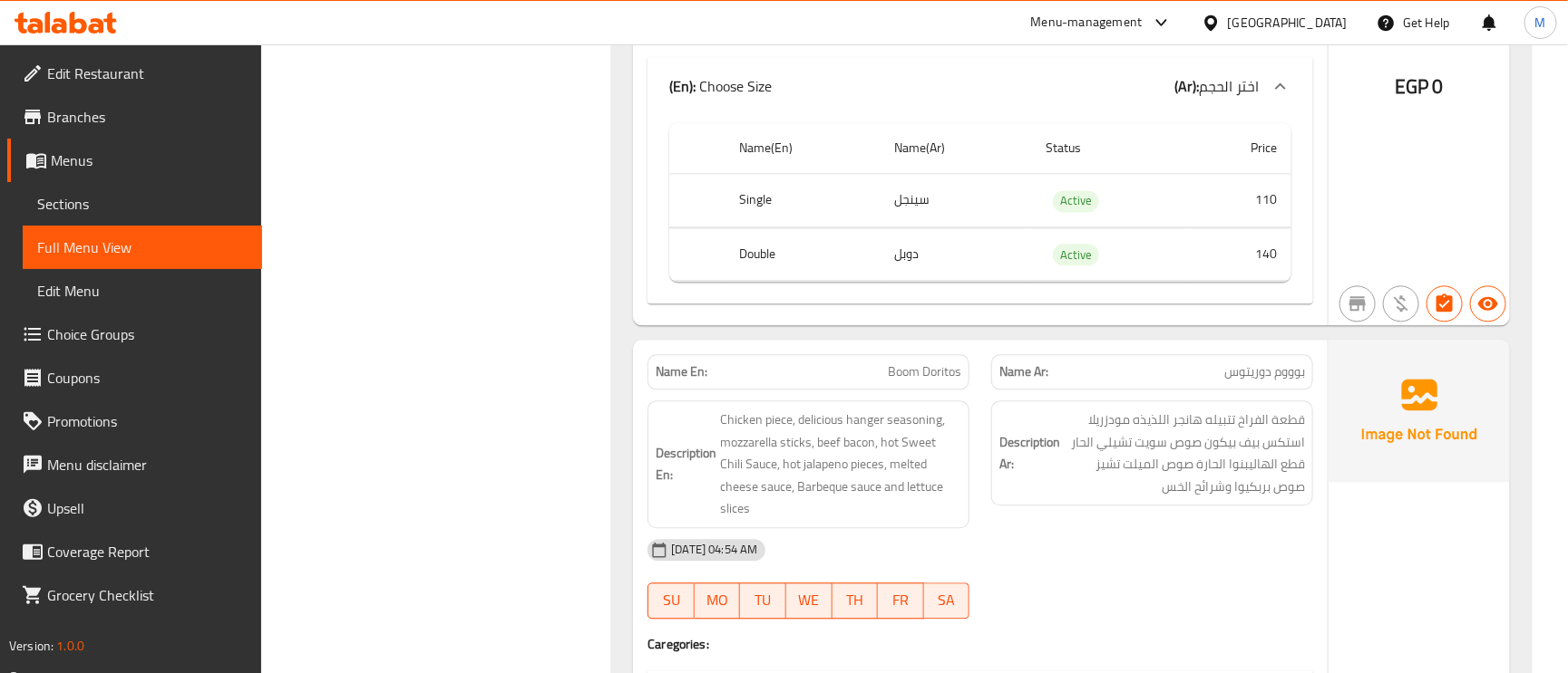
scroll to position [5031, 0]
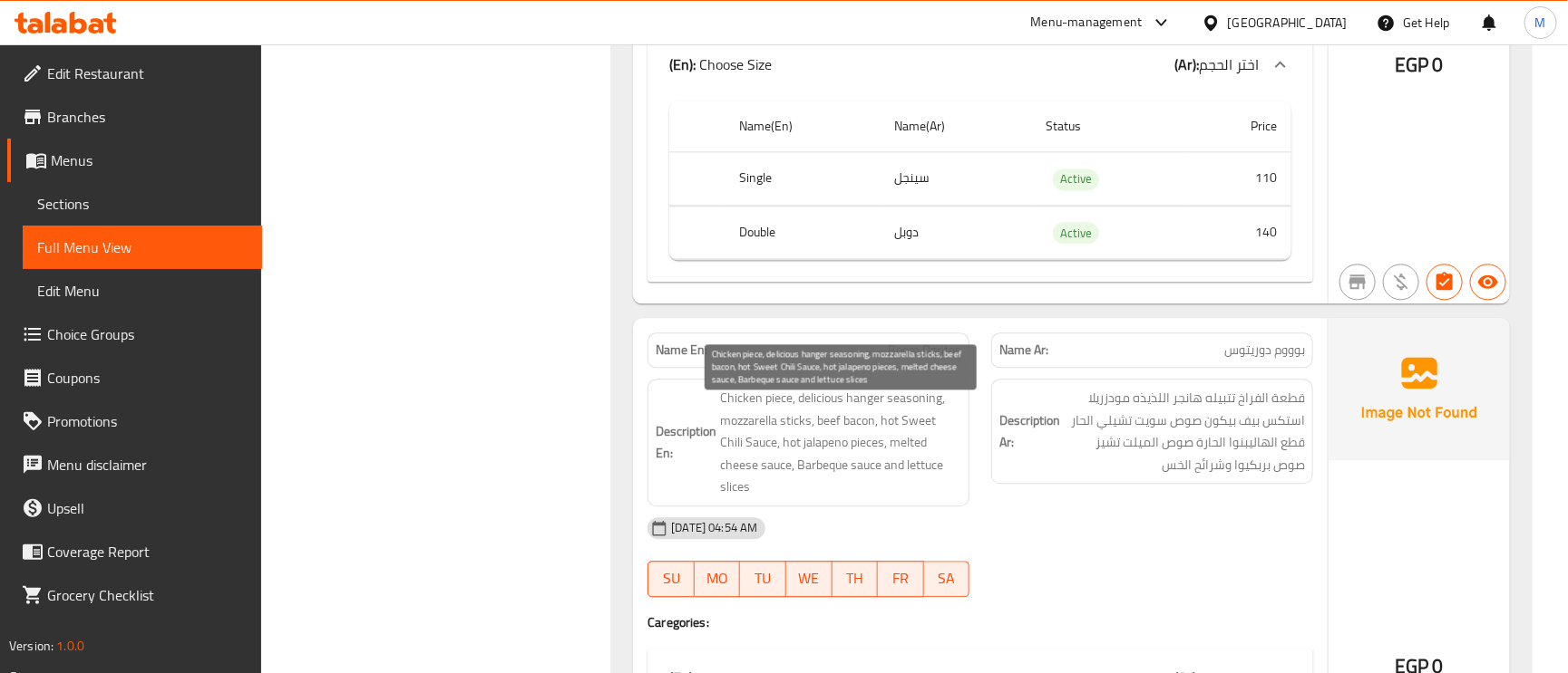
click at [740, 419] on span "Chicken piece, delicious hanger seasoning, mozzarella sticks, beef bacon, hot S…" at bounding box center [841, 443] width 241 height 111
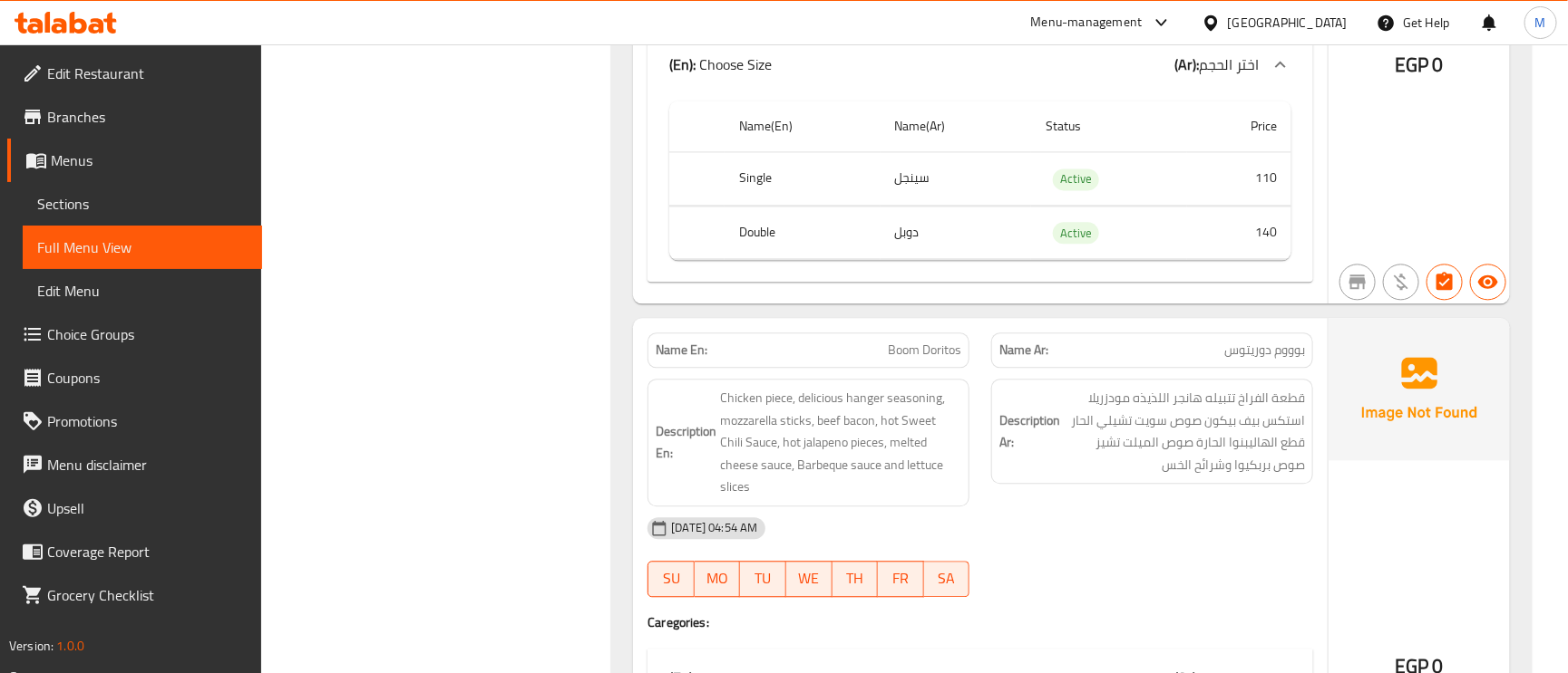
click at [917, 358] on span "Boom Doritos" at bounding box center [925, 350] width 73 height 19
click at [854, 475] on span "Chicken piece, delicious hanger seasoning, mozzarella sticks, beef bacon, hot S…" at bounding box center [841, 443] width 241 height 111
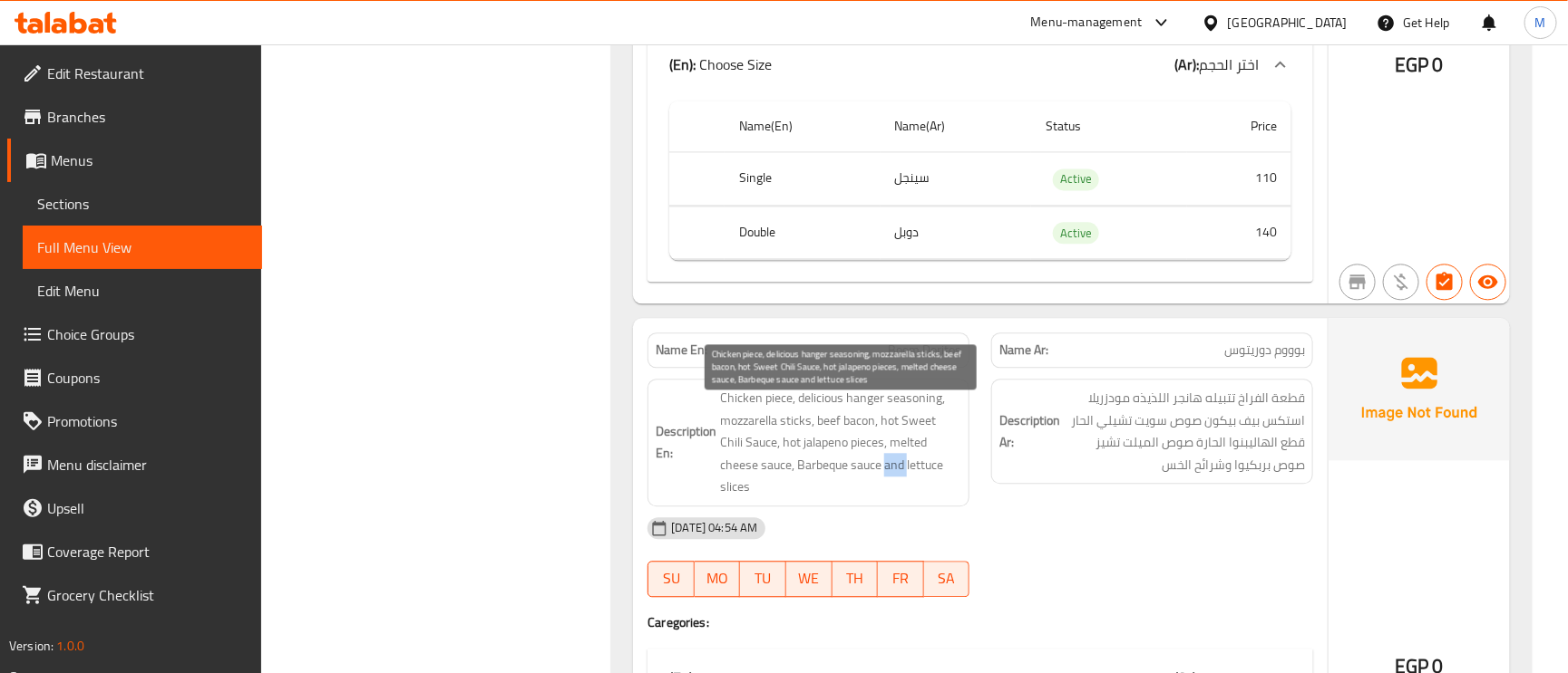
click at [854, 475] on span "Chicken piece, delicious hanger seasoning, mozzarella sticks, beef bacon, hot S…" at bounding box center [841, 443] width 241 height 111
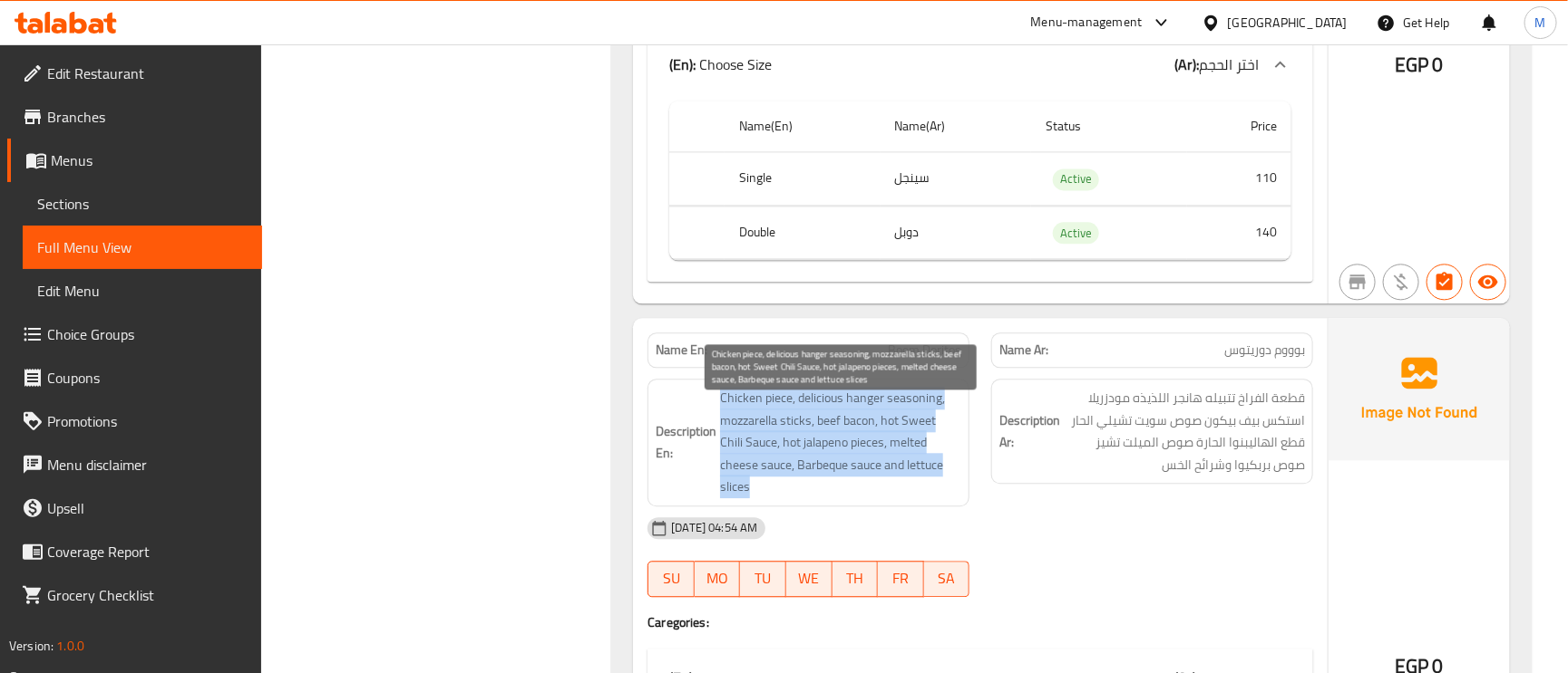
click at [855, 475] on span "Chicken piece, delicious hanger seasoning, mozzarella sticks, beef bacon, hot S…" at bounding box center [841, 443] width 241 height 111
click at [858, 436] on span "Chicken piece, delicious hanger seasoning, mozzarella sticks, beef bacon, hot S…" at bounding box center [841, 443] width 241 height 111
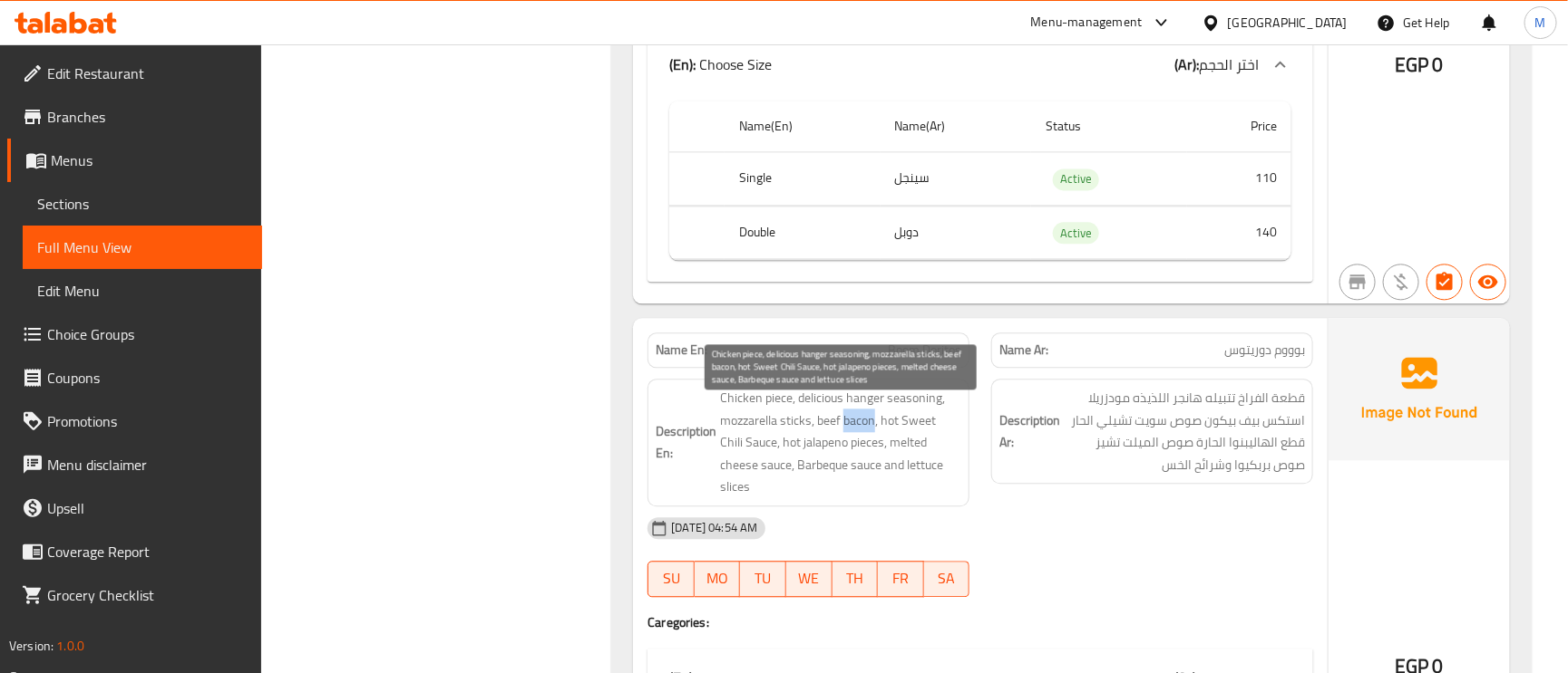
click at [858, 436] on span "Chicken piece, delicious hanger seasoning, mozzarella sticks, beef bacon, hot S…" at bounding box center [841, 443] width 241 height 111
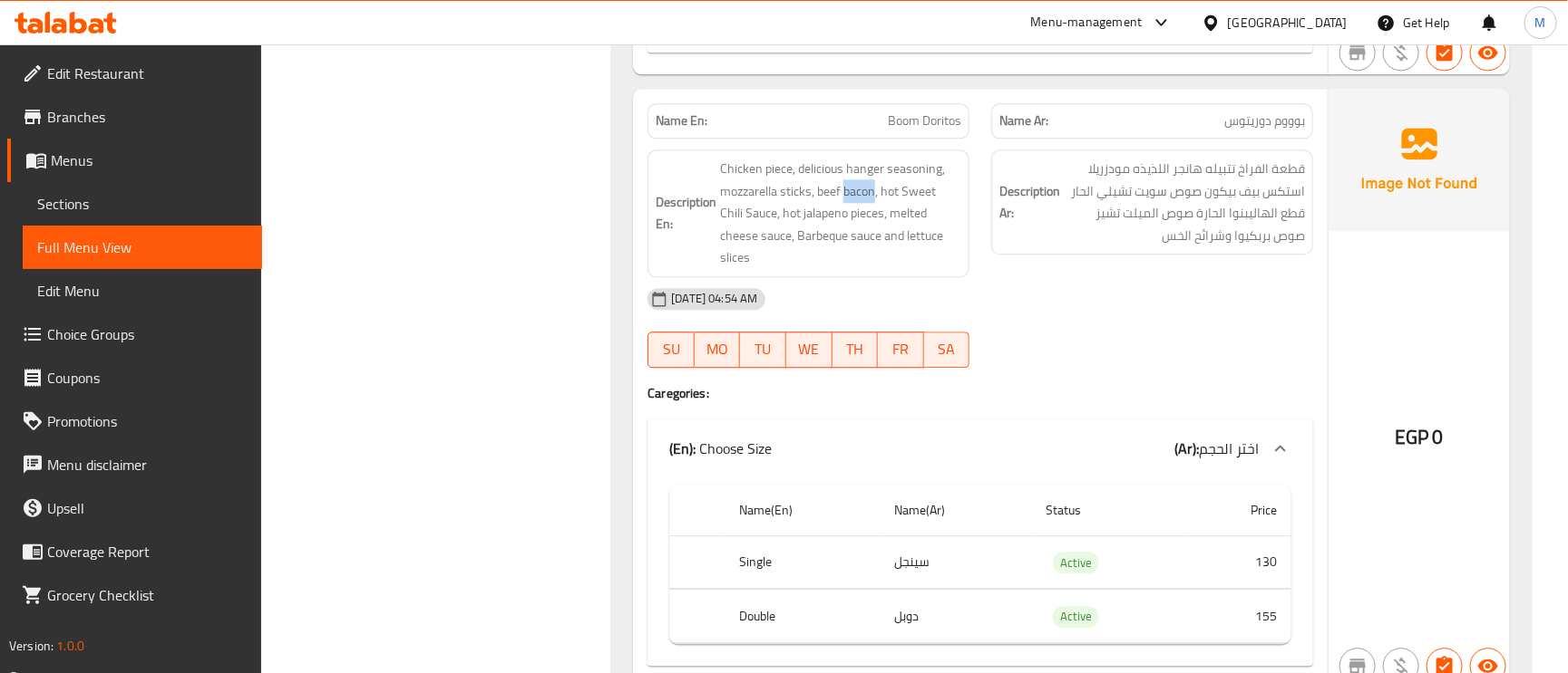
scroll to position [5302, 0]
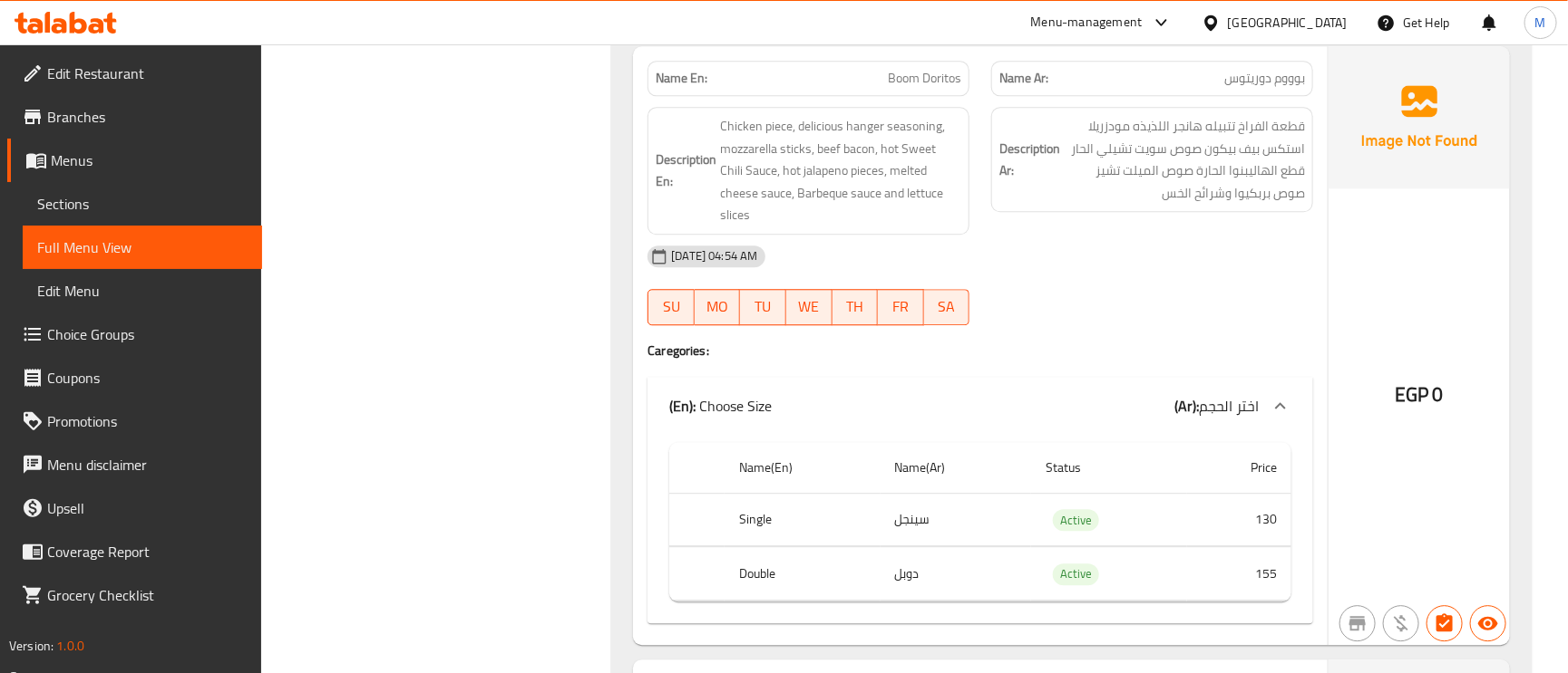
click at [1264, 565] on td "155" at bounding box center [1239, 574] width 104 height 54
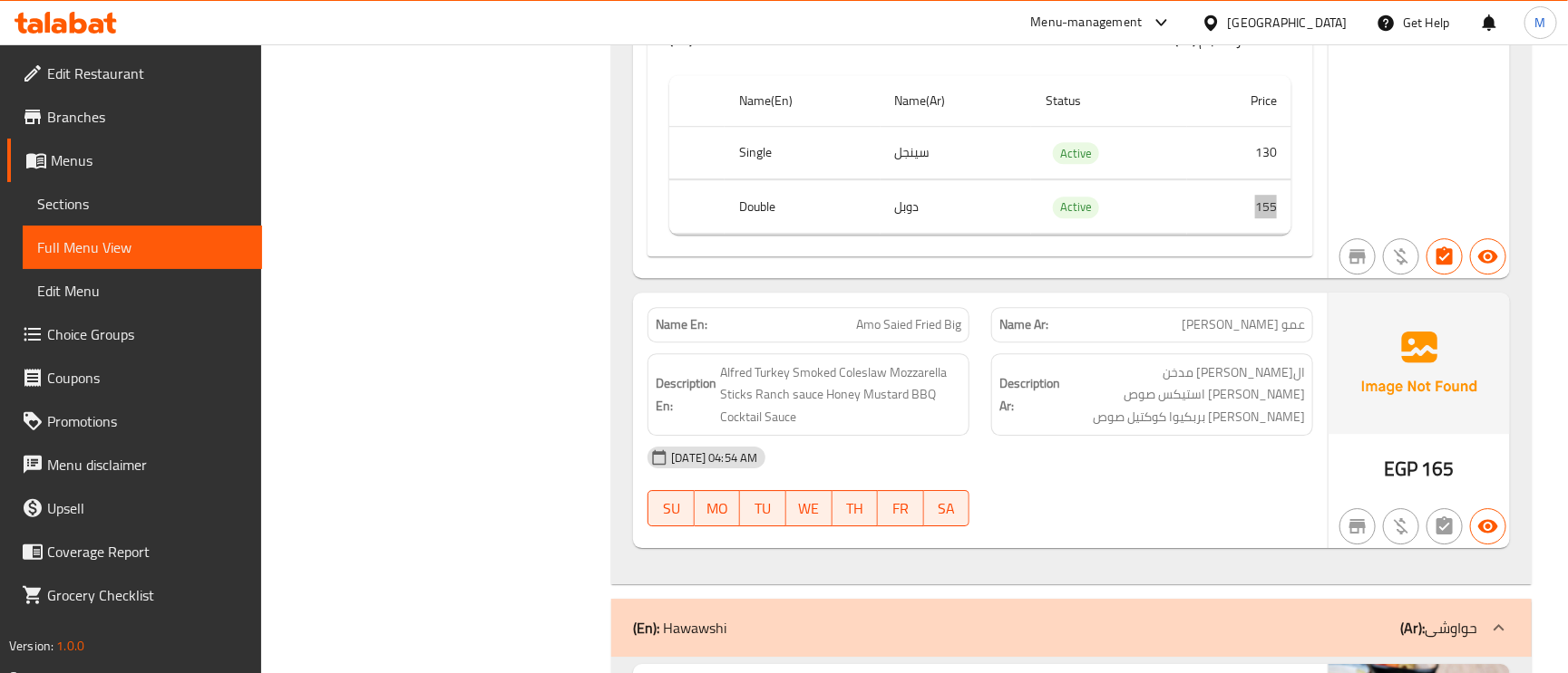
scroll to position [5710, 0]
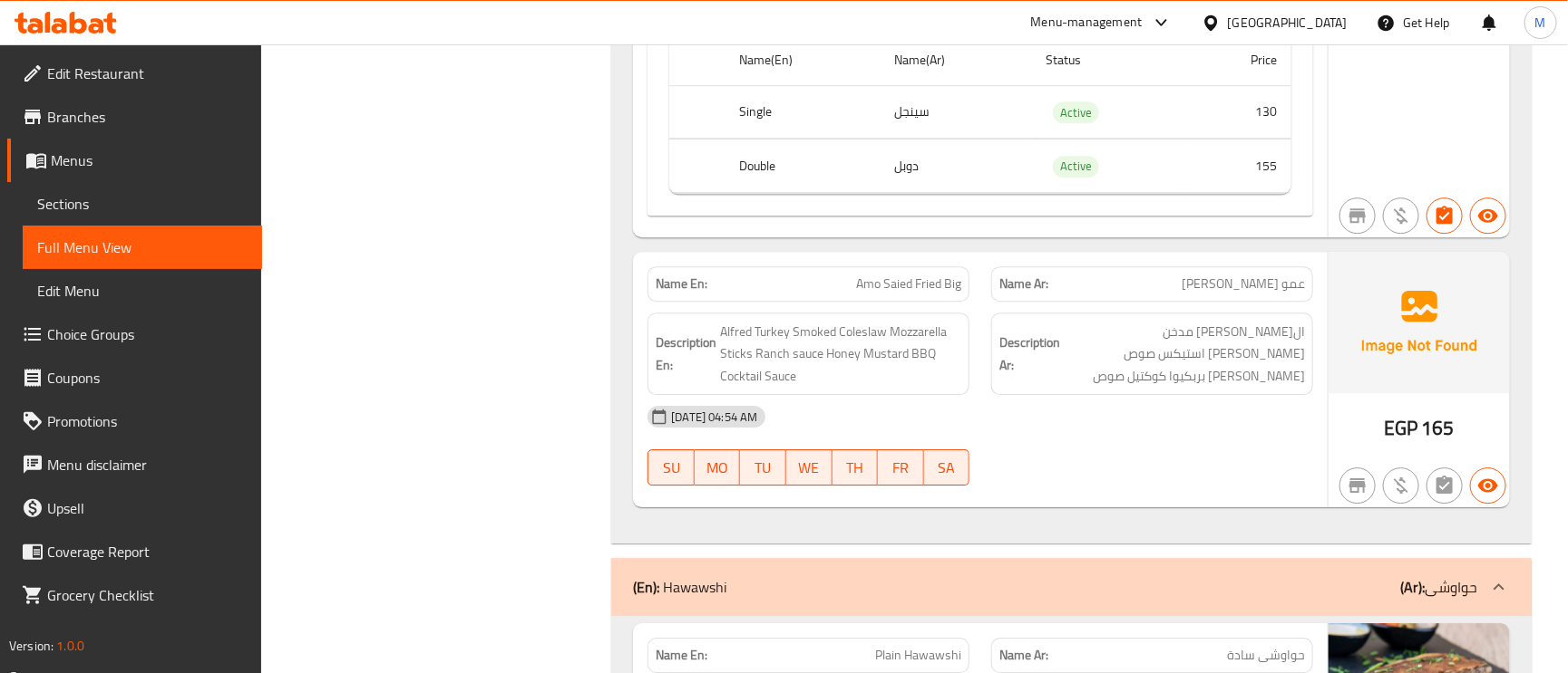
click at [957, 277] on span "Amo Saied Fried Big" at bounding box center [908, 284] width 105 height 19
click at [1266, 350] on span "الفريد تركي مدخن كلوسلوا مودزريلا استيكس صوص رانش هاني مسطر بربكيوا كوكتيل صوص" at bounding box center [1184, 353] width 241 height 67
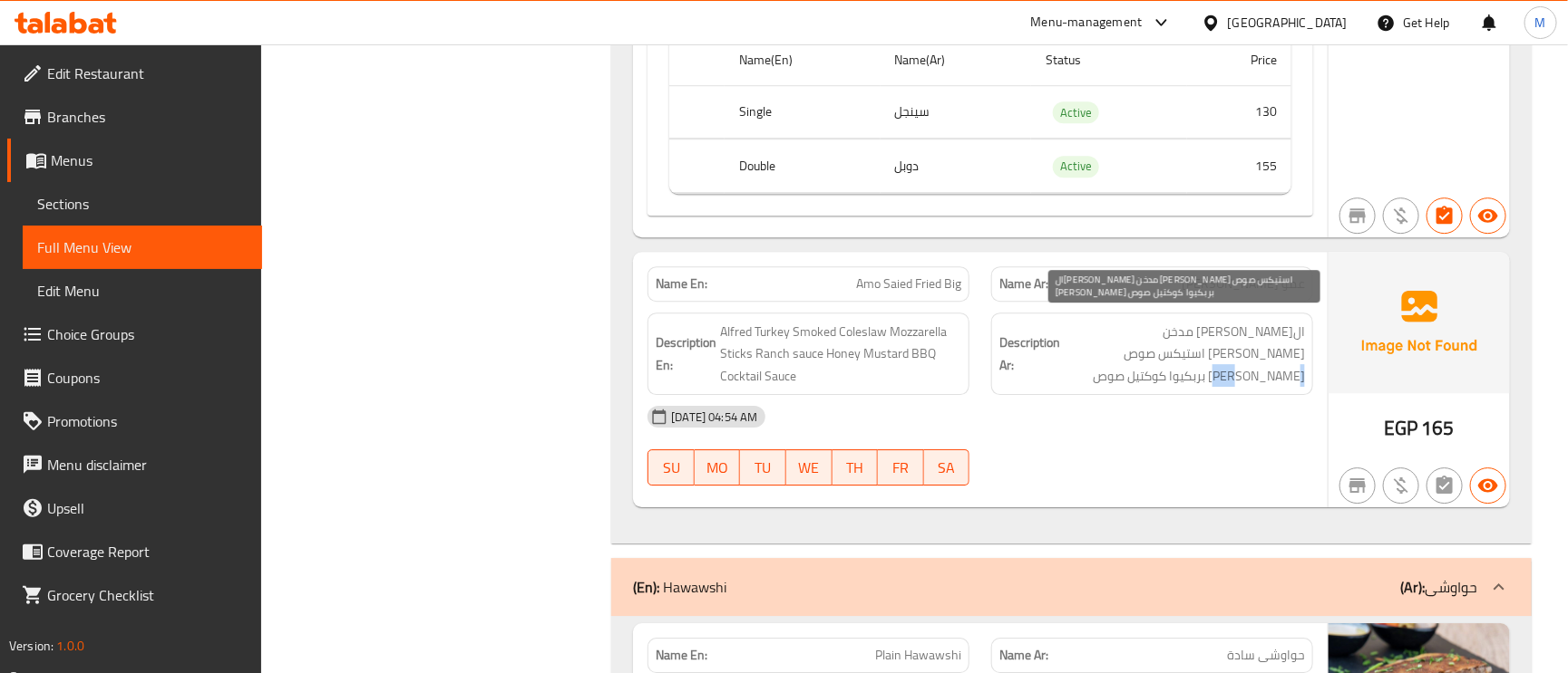
click at [1266, 350] on span "الفريد تركي مدخن كلوسلوا مودزريلا استيكس صوص رانش هاني مسطر بربكيوا كوكتيل صوص" at bounding box center [1184, 353] width 241 height 67
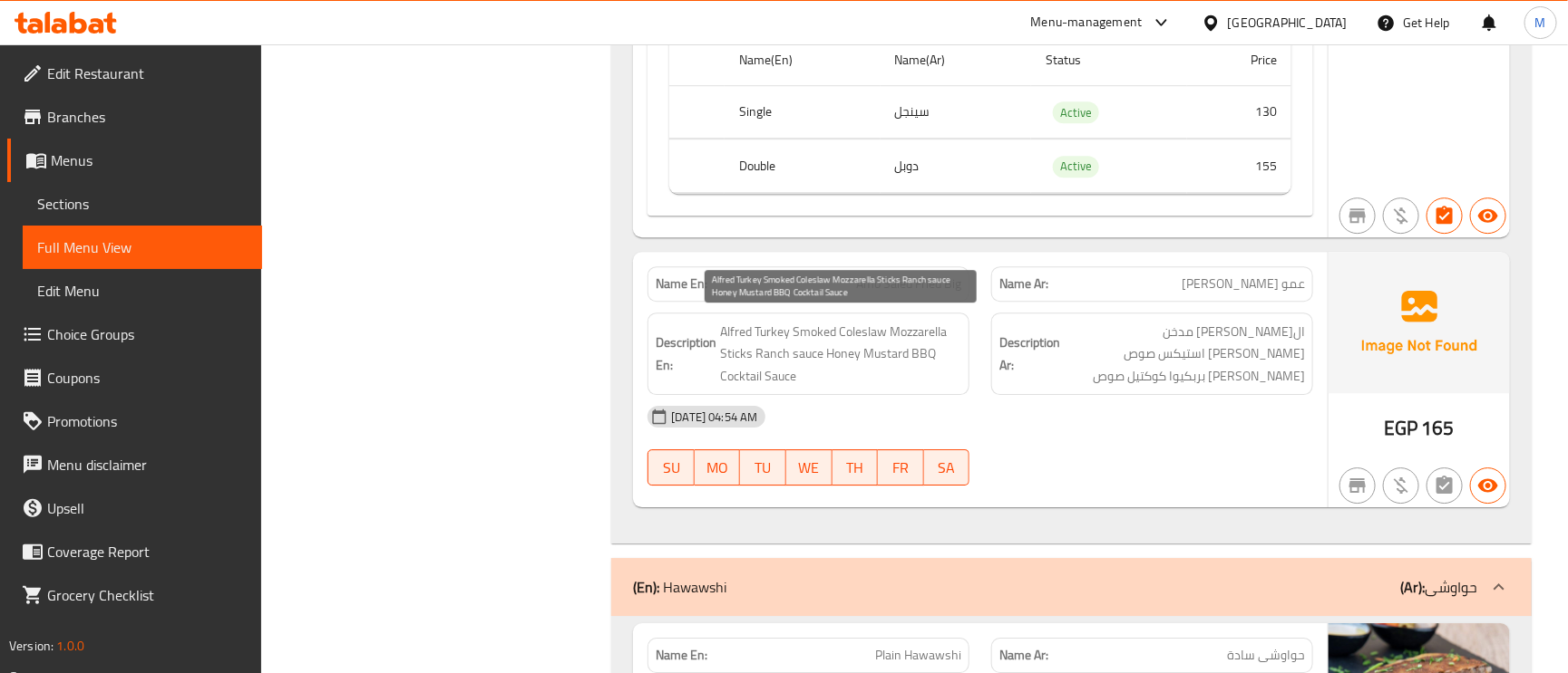
click at [741, 324] on span "Alfred Turkey Smoked Coleslaw Mozzarella Sticks Ranch sauce Honey Mustard BBQ C…" at bounding box center [841, 353] width 241 height 67
click at [941, 286] on span "Amo Saied Fried Big" at bounding box center [908, 284] width 105 height 19
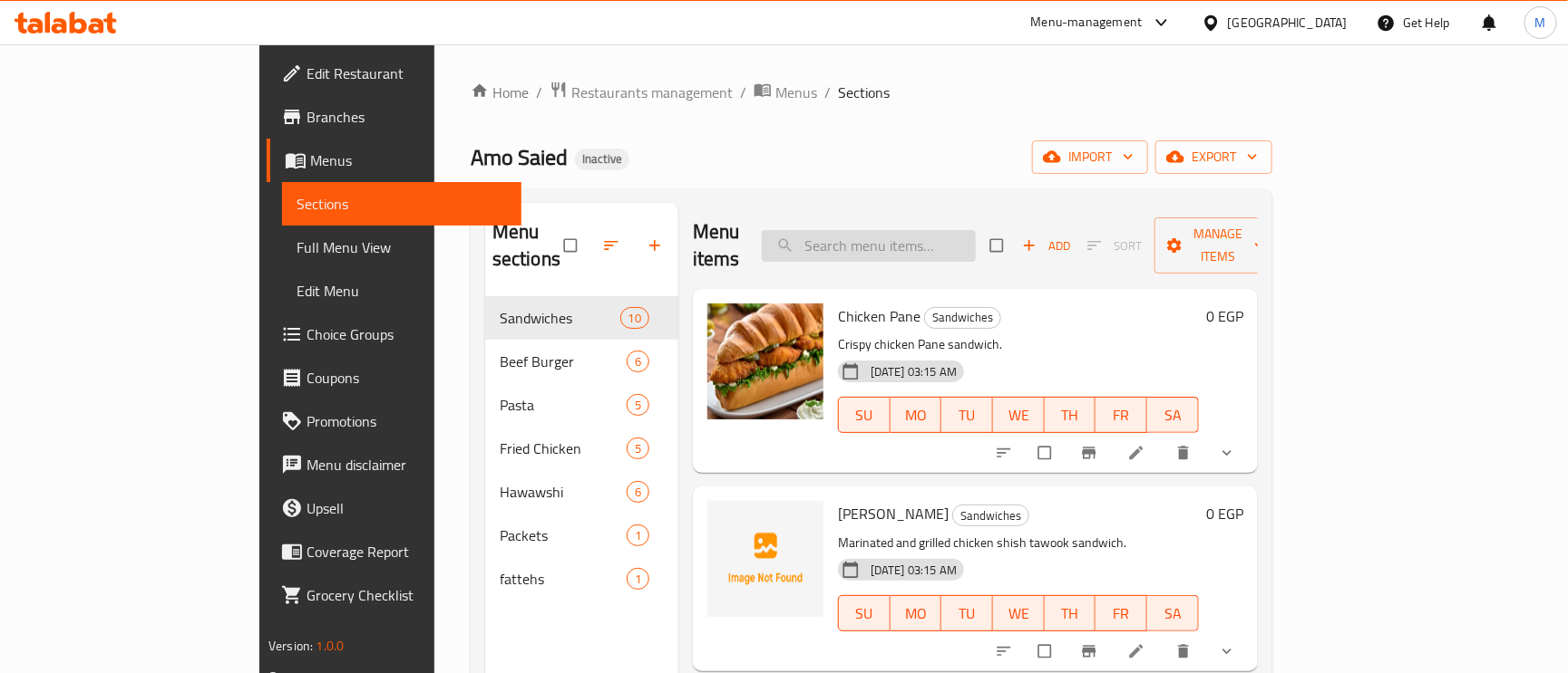
paste input "Chicken Shawarma"
click at [976, 238] on input "Chicken Shawarma" at bounding box center [869, 246] width 214 height 32
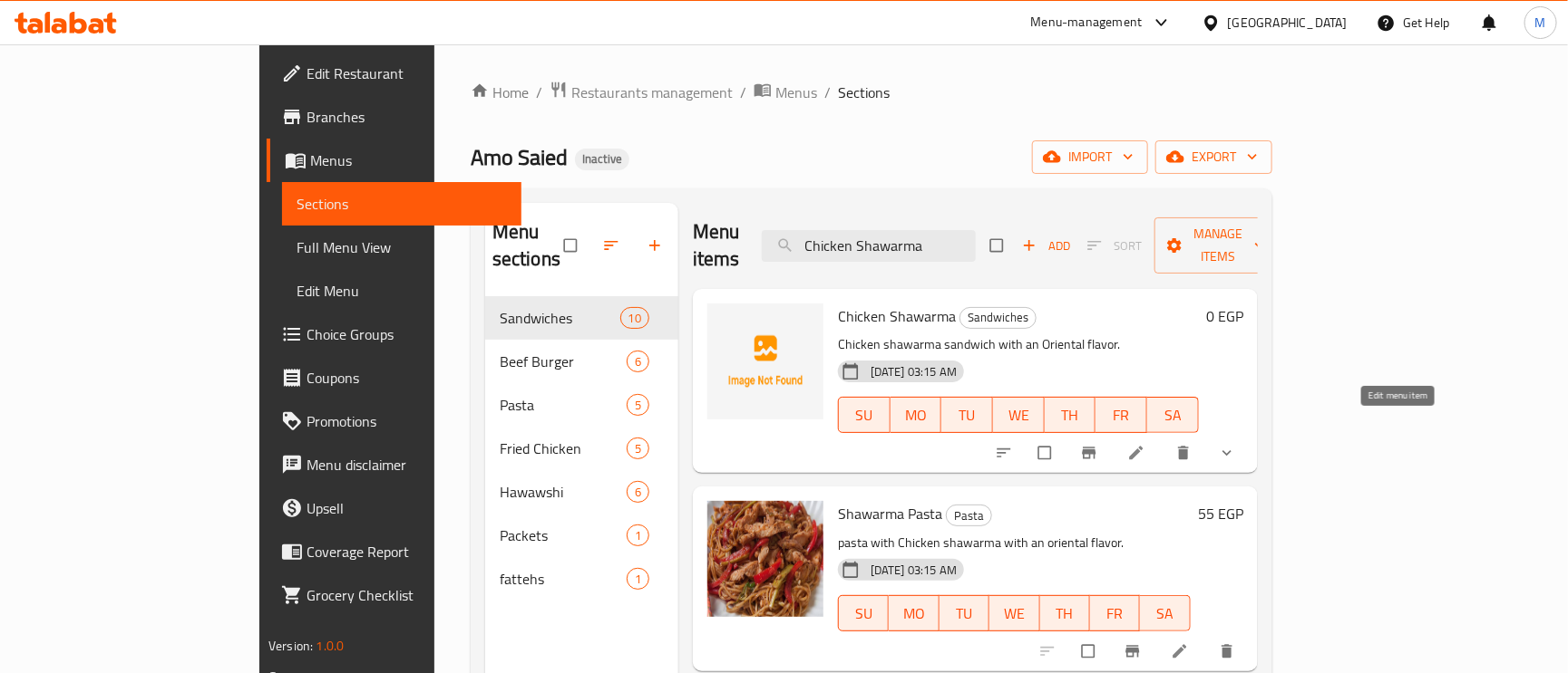
type input "Chicken Shawarma"
click at [1146, 444] on icon at bounding box center [1137, 453] width 18 height 18
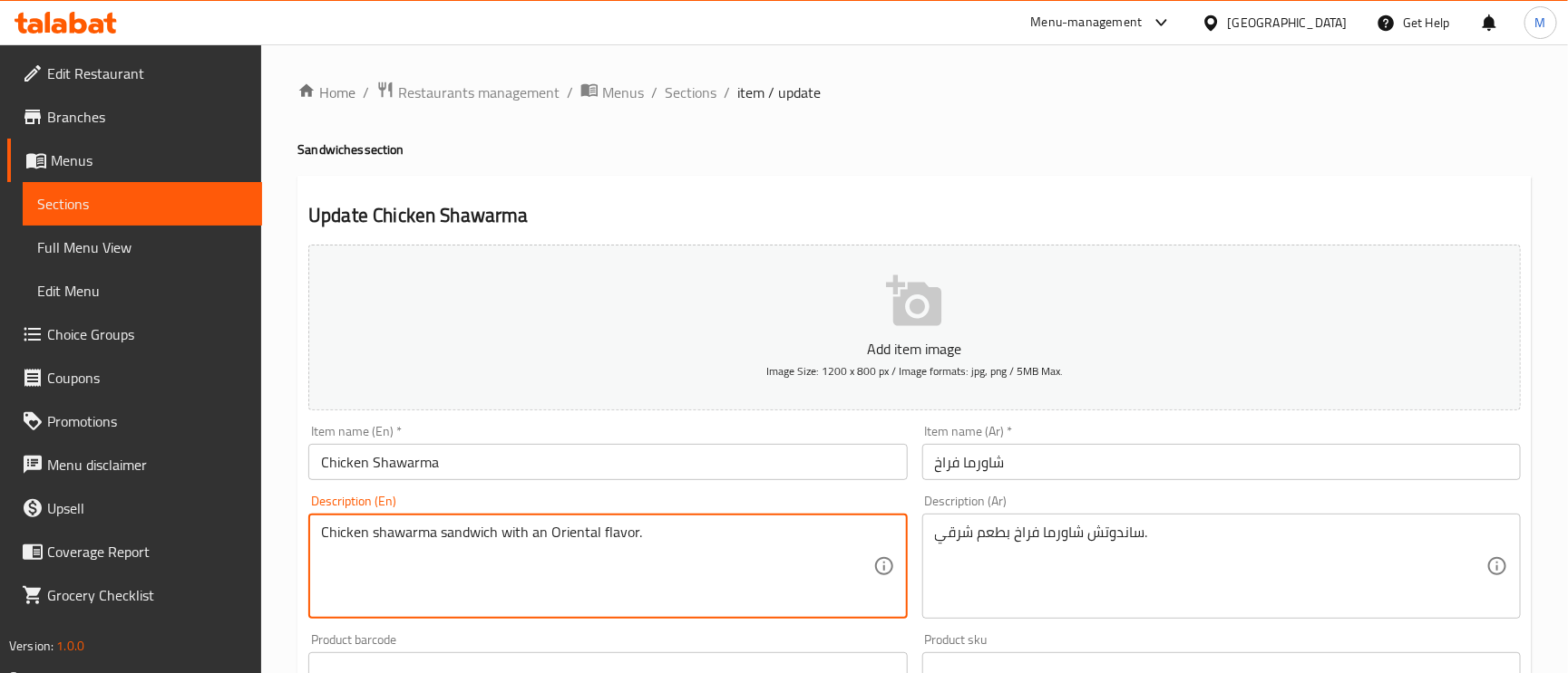
click at [609, 534] on textarea "Chicken shawarma sandwich with an Oriental flavor." at bounding box center [596, 567] width 551 height 86
paste textarea "marinated in spices and cooked on rotaing spit"
type textarea "Chicken shawarma marinated in spices and cooked on rotaing spit"
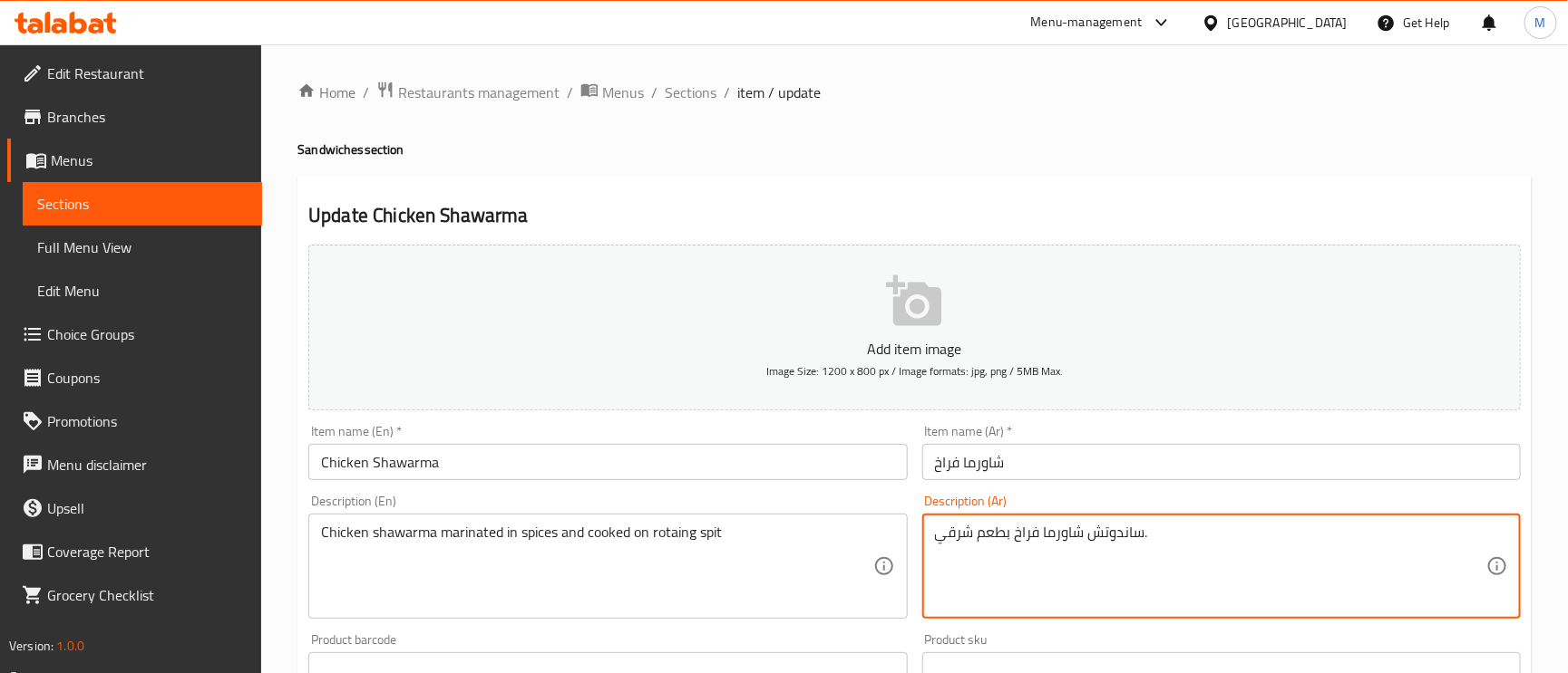
click at [1088, 545] on textarea "ساندوتش شاورما فراخ بطعم شرقي." at bounding box center [1210, 567] width 551 height 86
paste textarea "اورما دجاج متبله بتوابل ومطبوخة على سيخ دوار"
type textarea "شاورما دجاج متبله بتوابل ومطبوخة على سيخ دوار"
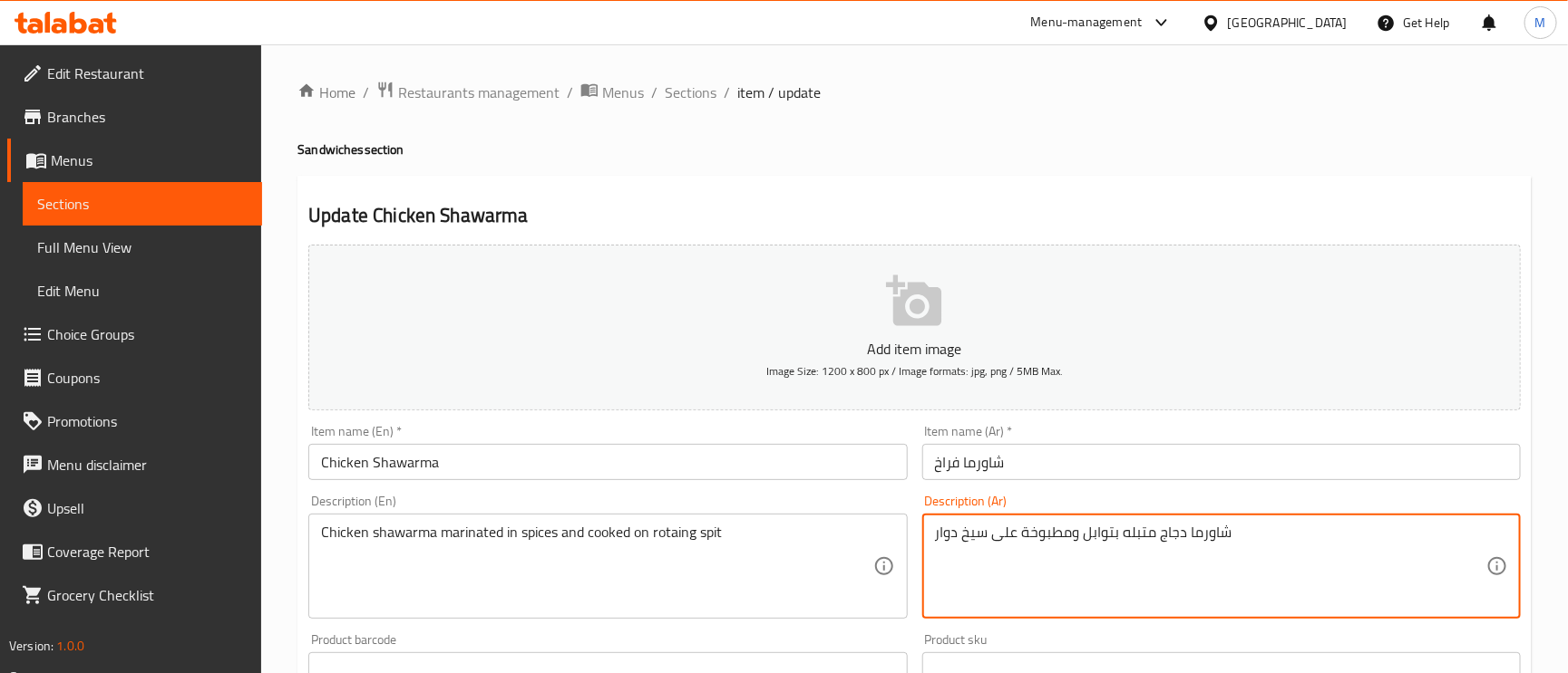
click at [1123, 457] on input "شاورما فراخ" at bounding box center [1221, 462] width 599 height 37
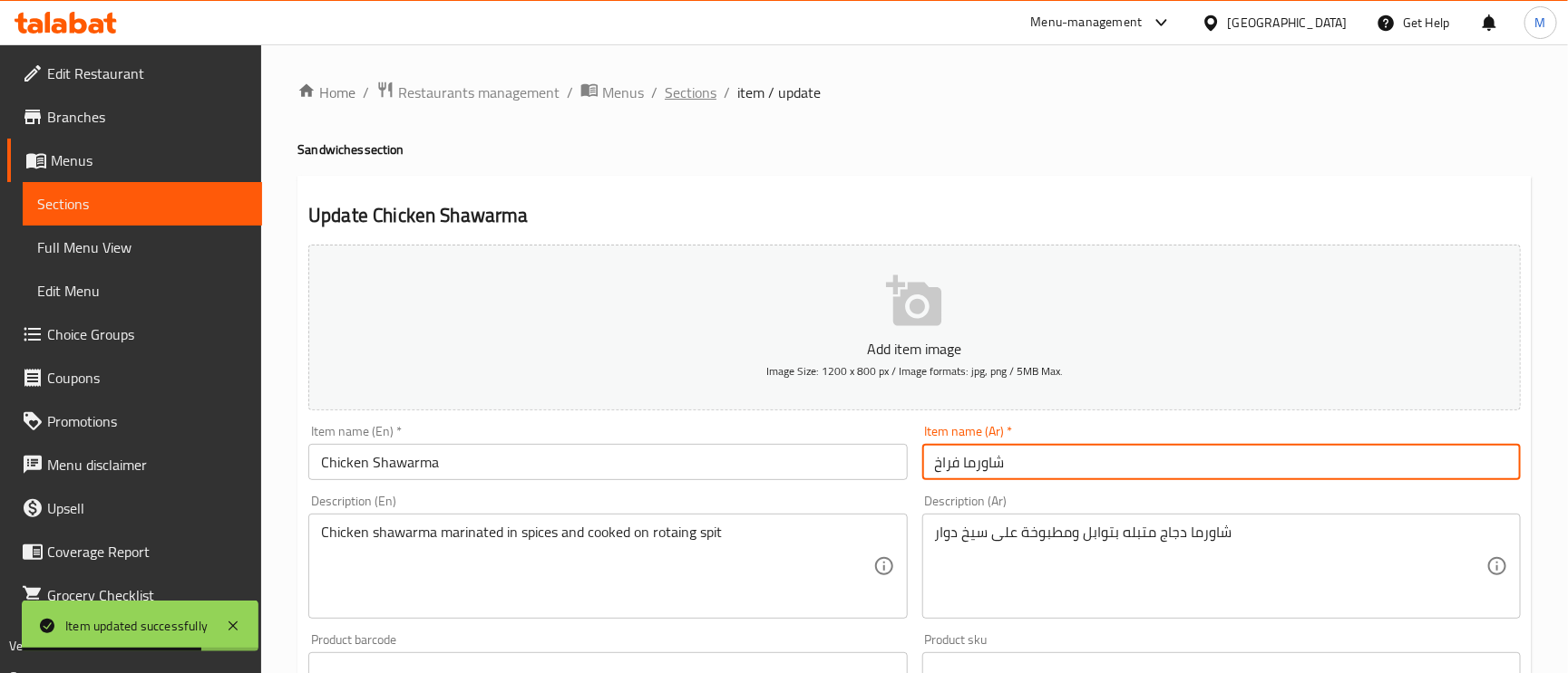
click at [680, 100] on span "Sections" at bounding box center [691, 92] width 52 height 22
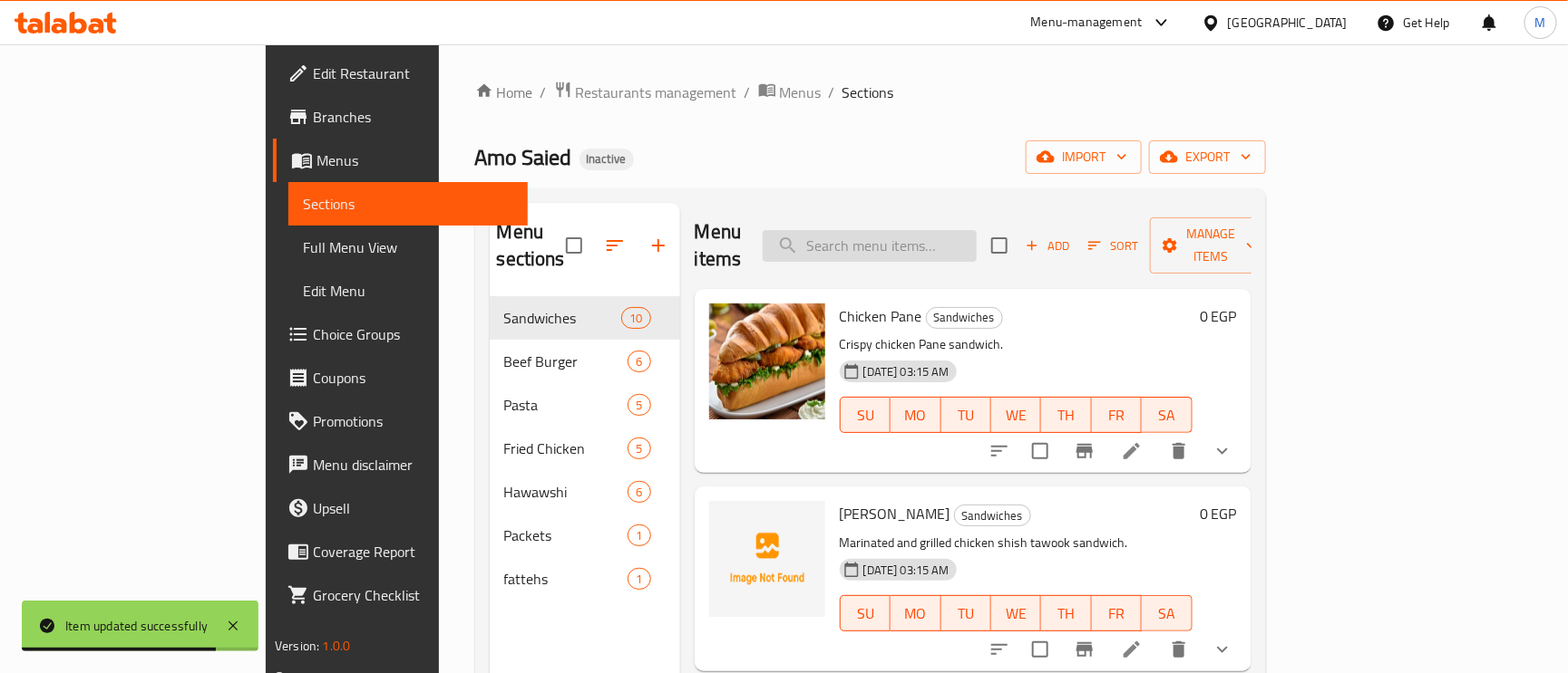
paste input "Potatoes"
click at [914, 230] on input "search" at bounding box center [870, 246] width 214 height 32
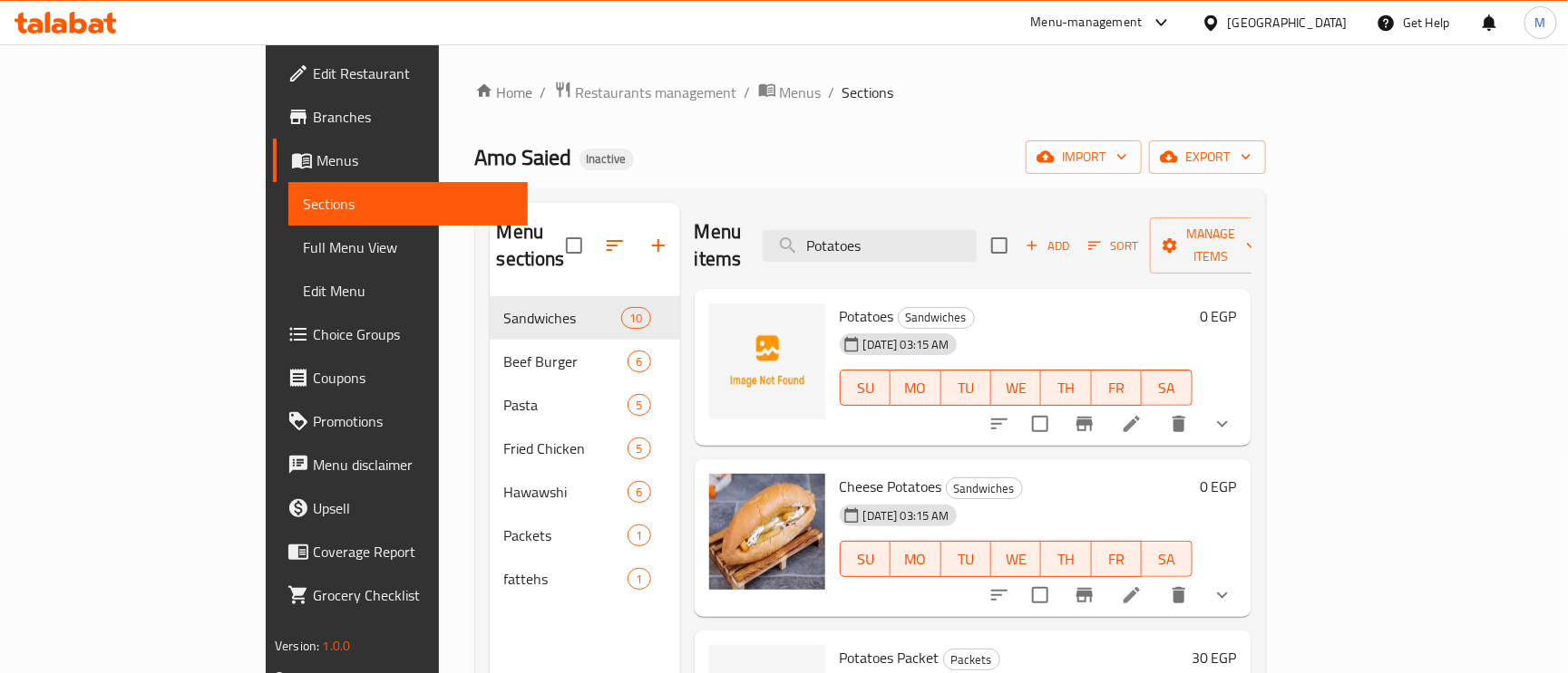
type input "Potatoes"
click at [1245, 419] on div at bounding box center [1111, 425] width 267 height 44
click at [1140, 416] on icon at bounding box center [1132, 425] width 16 height 16
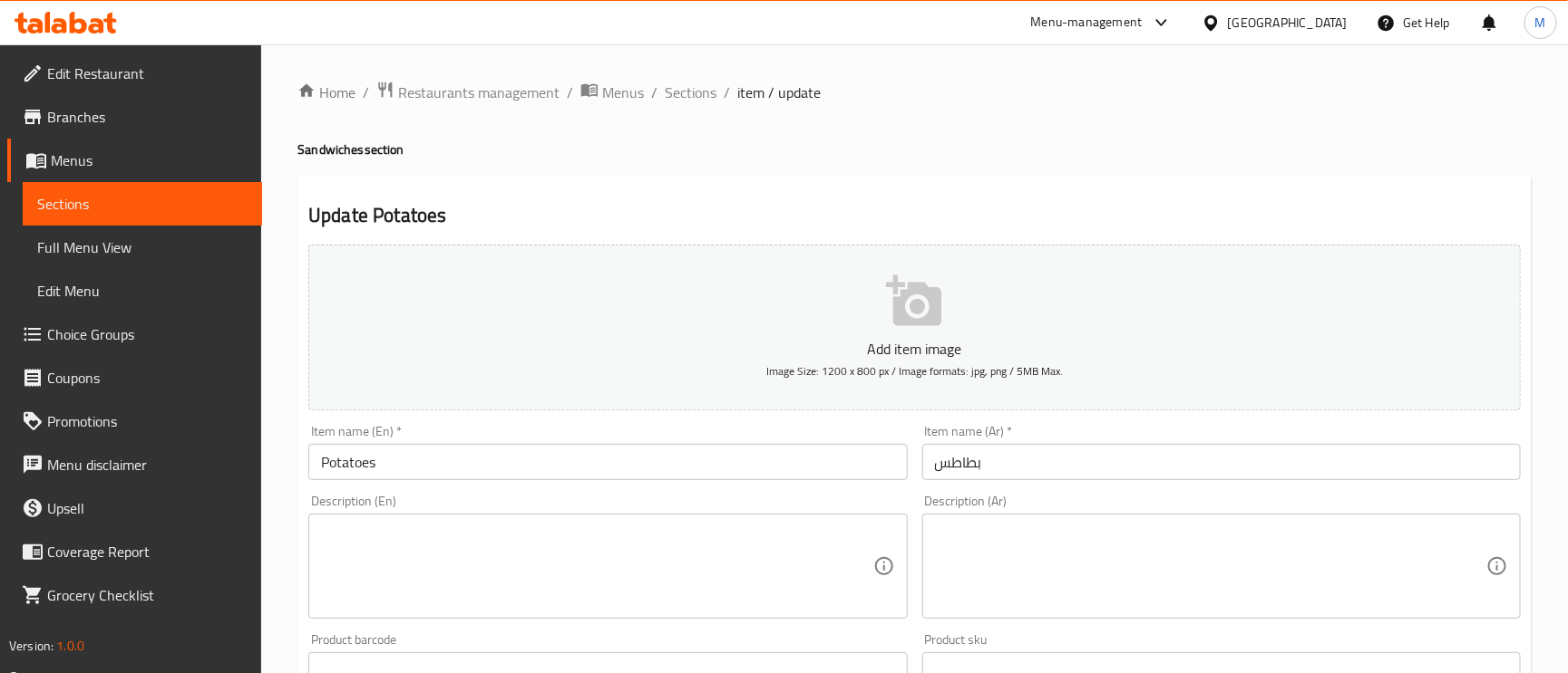
paste textarea "ساندوتش بطاطس مقرمشة"
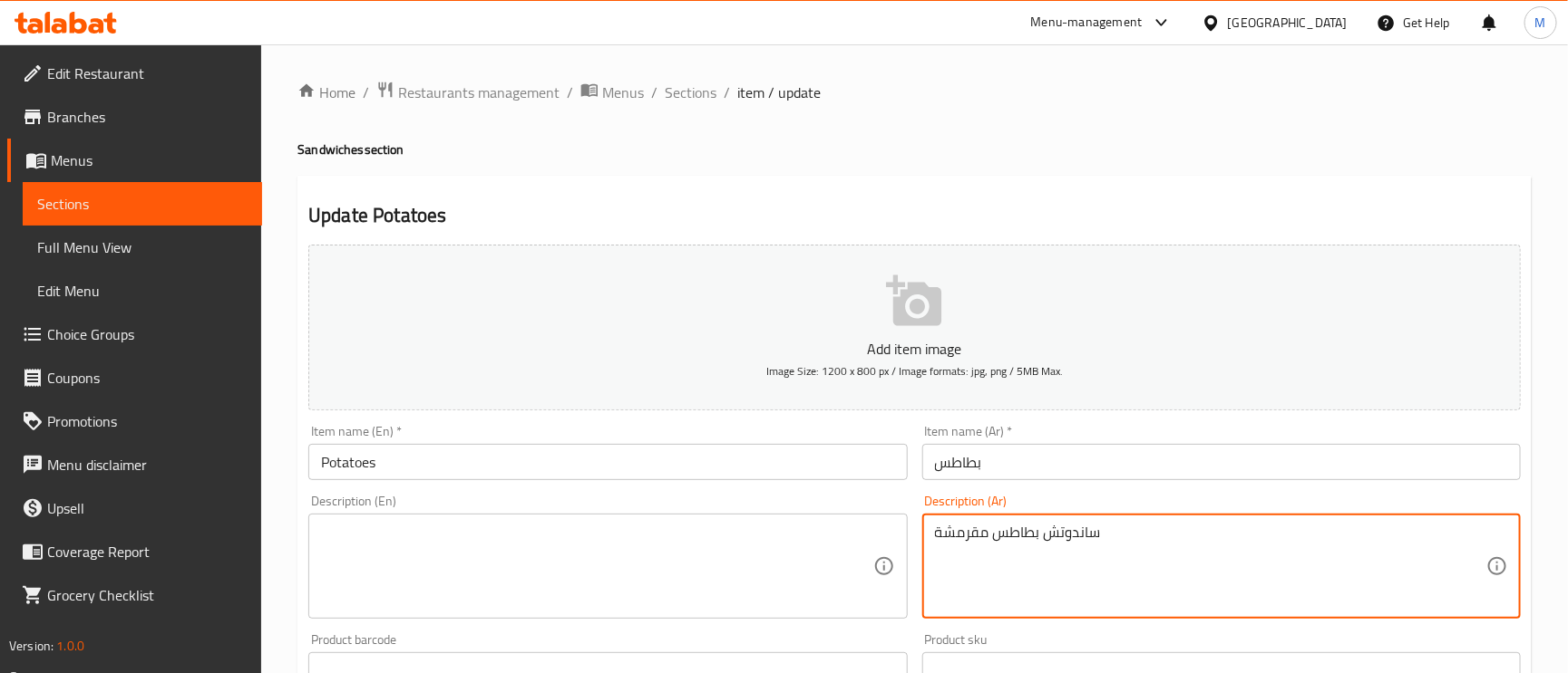
type textarea "ساندوتش بطاطس مقرمشة"
paste textarea "Crispy potato sandwich"
drag, startPoint x: 589, startPoint y: 549, endPoint x: 571, endPoint y: 493, distance: 58.8
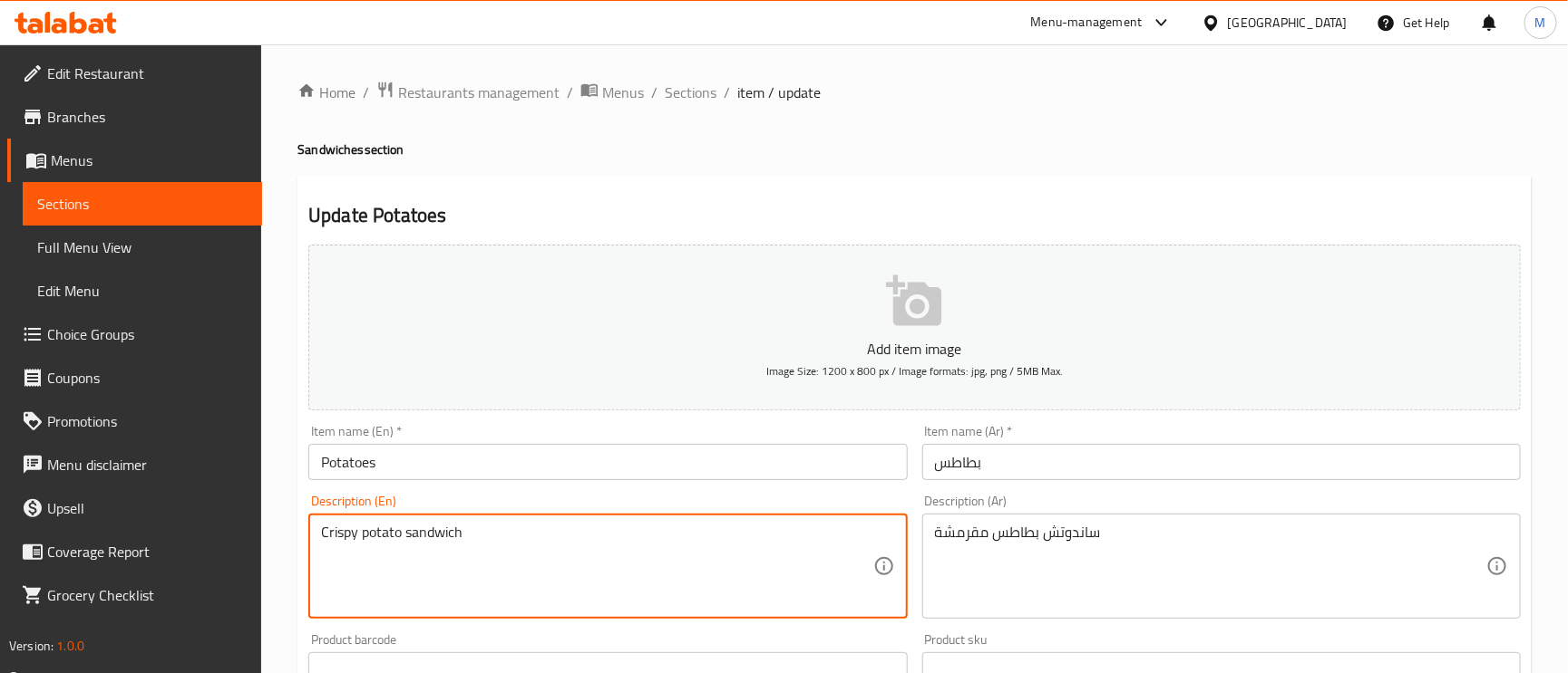
type textarea "Crispy potato sandwich"
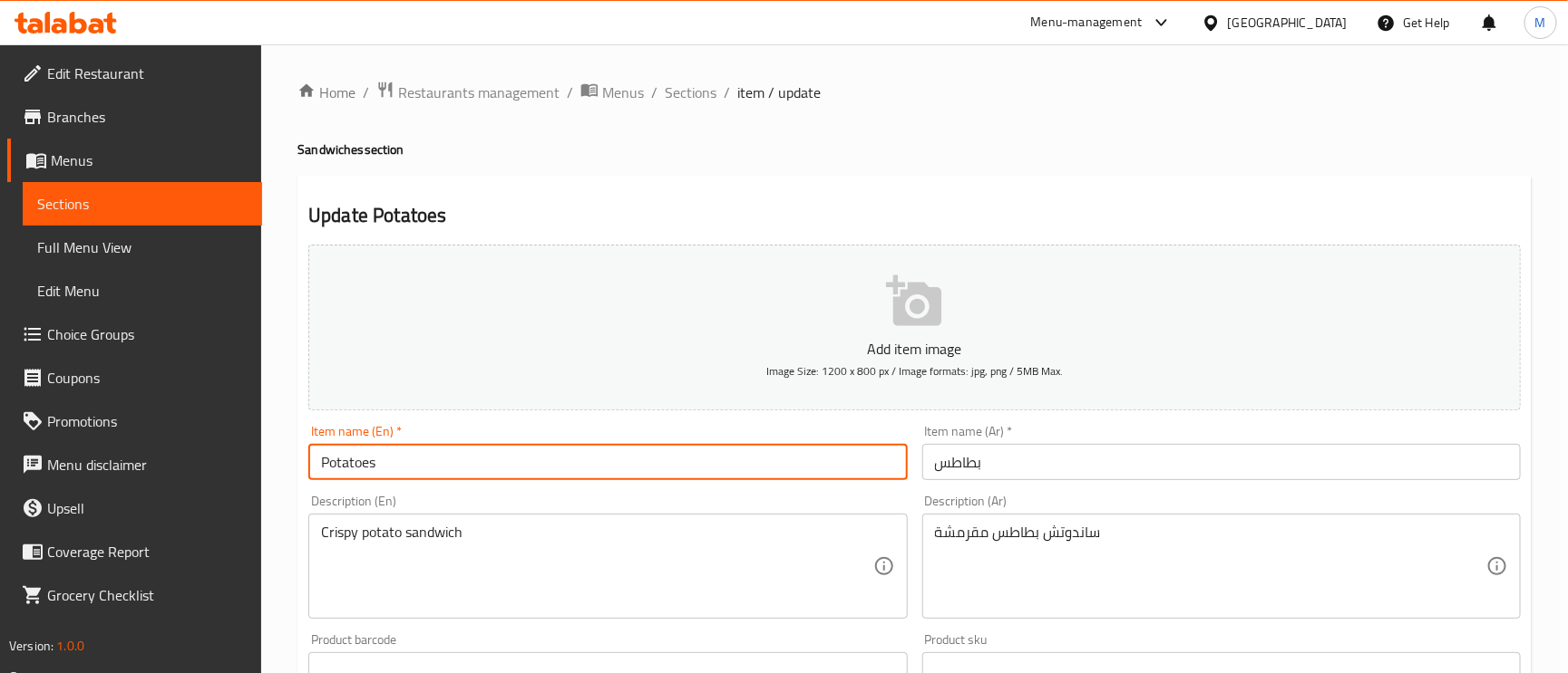
click at [546, 462] on input "Potatoes" at bounding box center [607, 462] width 599 height 37
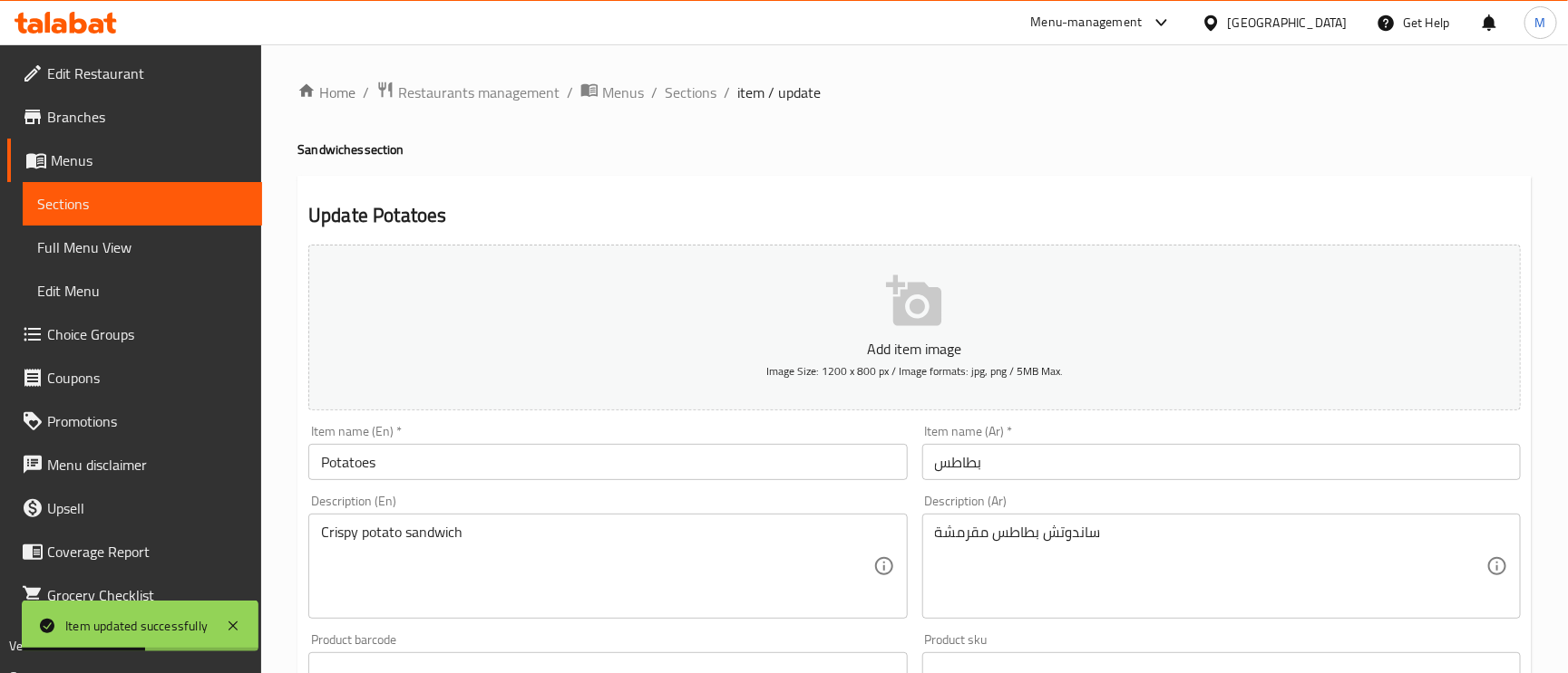
drag, startPoint x: 674, startPoint y: 83, endPoint x: 1116, endPoint y: 164, distance: 449.4
click at [1116, 164] on div "Home / Restaurants management / Menus / Sections / item / update Sandwiches sec…" at bounding box center [915, 682] width 1234 height 1204
click at [674, 88] on span "Sections" at bounding box center [691, 92] width 52 height 22
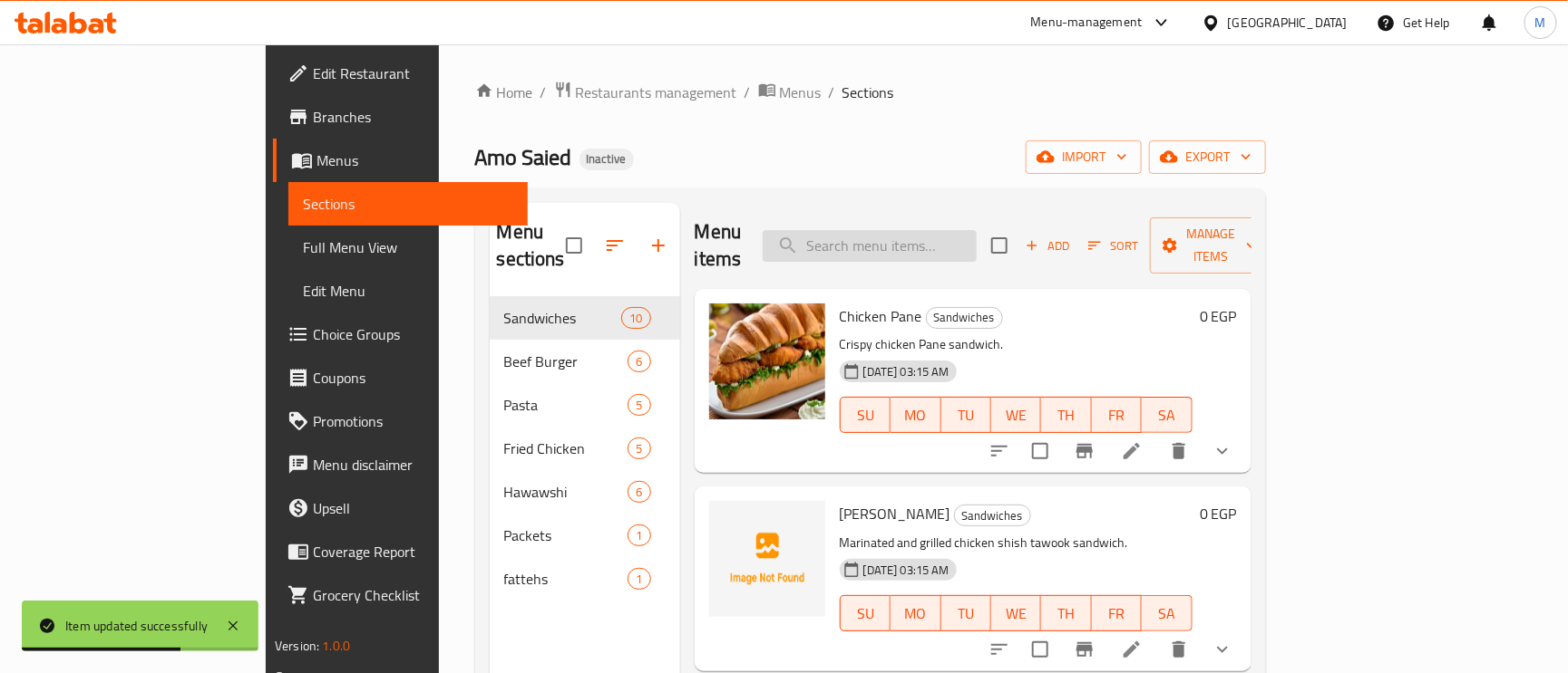
click at [922, 232] on input "search" at bounding box center [870, 246] width 214 height 32
paste input "Cheese Potatoes"
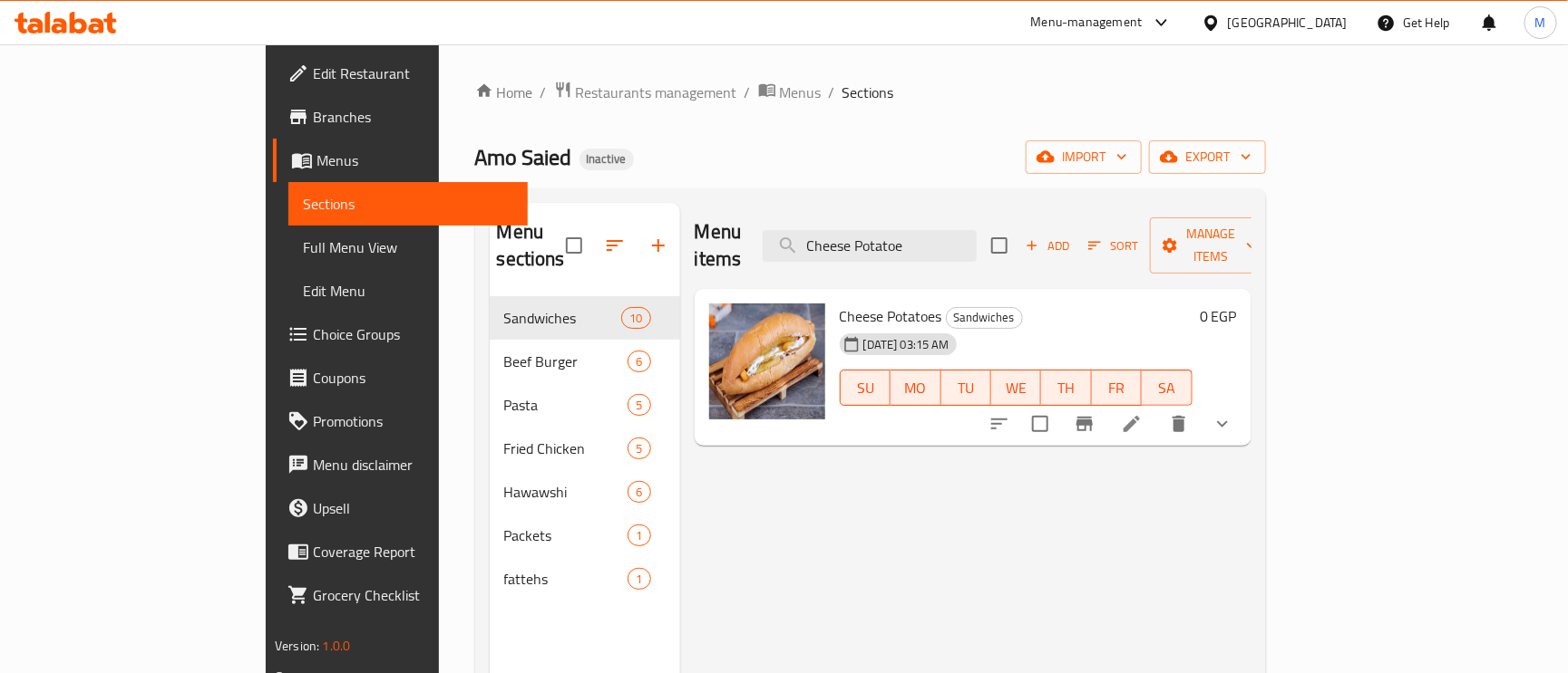
type input "Cheese Potatoe"
click at [1158, 414] on li at bounding box center [1132, 425] width 51 height 33
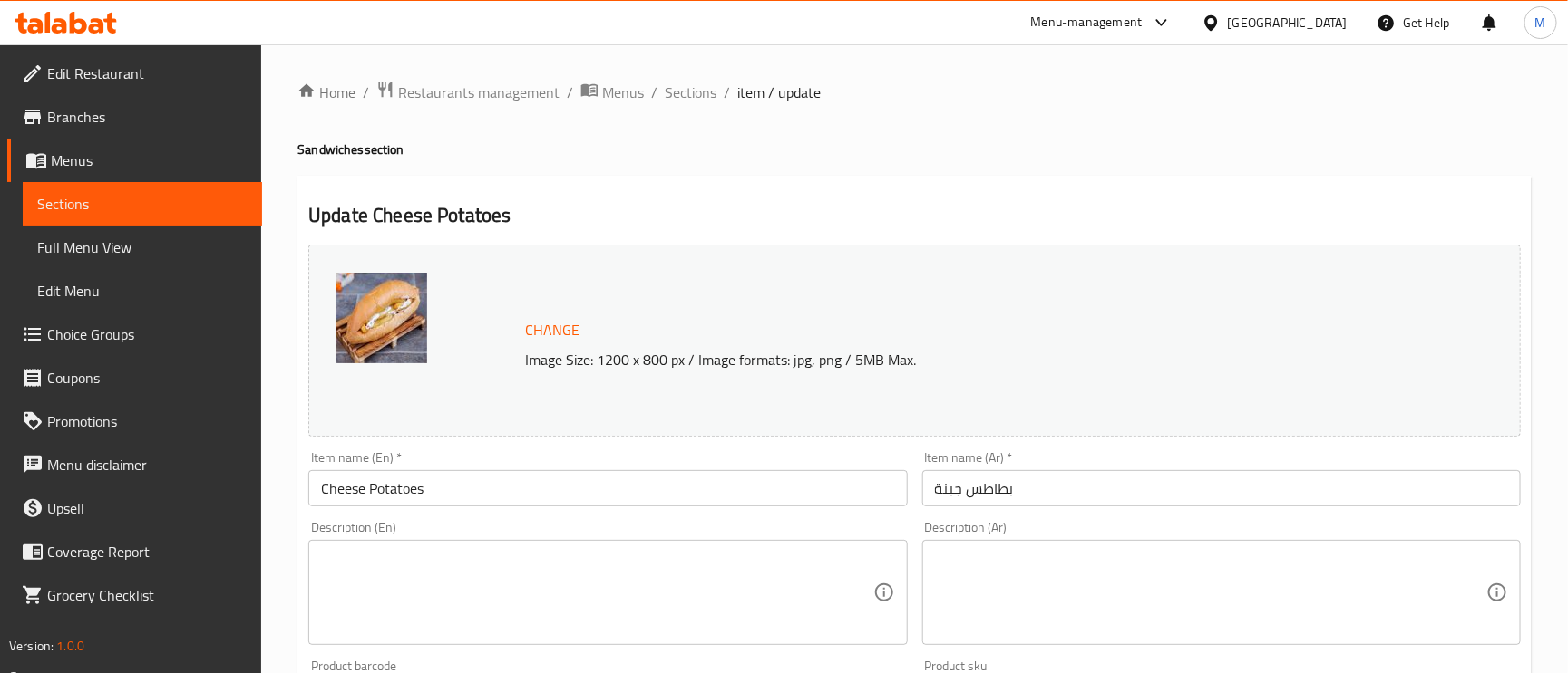
click at [1009, 577] on textarea at bounding box center [1210, 593] width 551 height 86
paste textarea "ساندوتش بطاطس بالجبنة الذائبة"
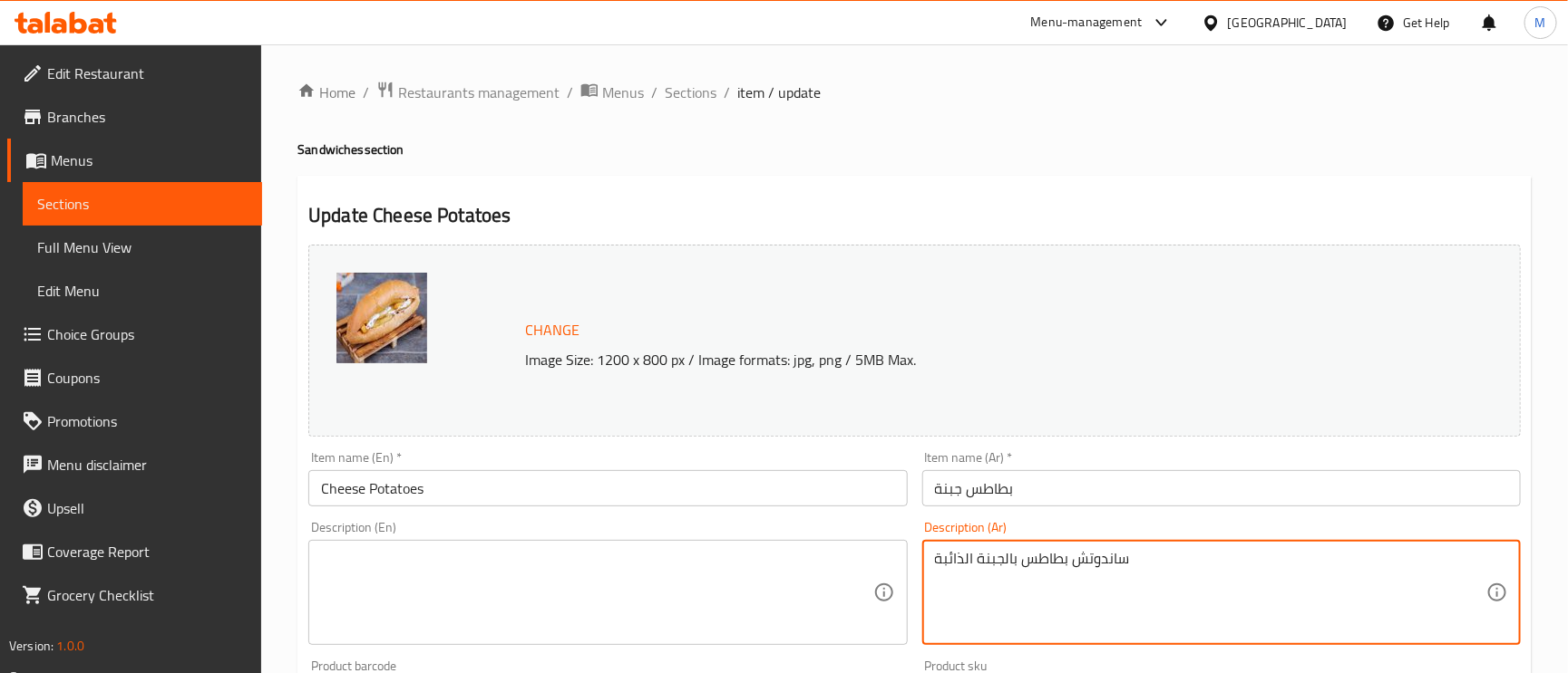
type textarea "ساندوتش بطاطس بالجبنة الذائبة"
paste textarea "melted cheese potato sandwich"
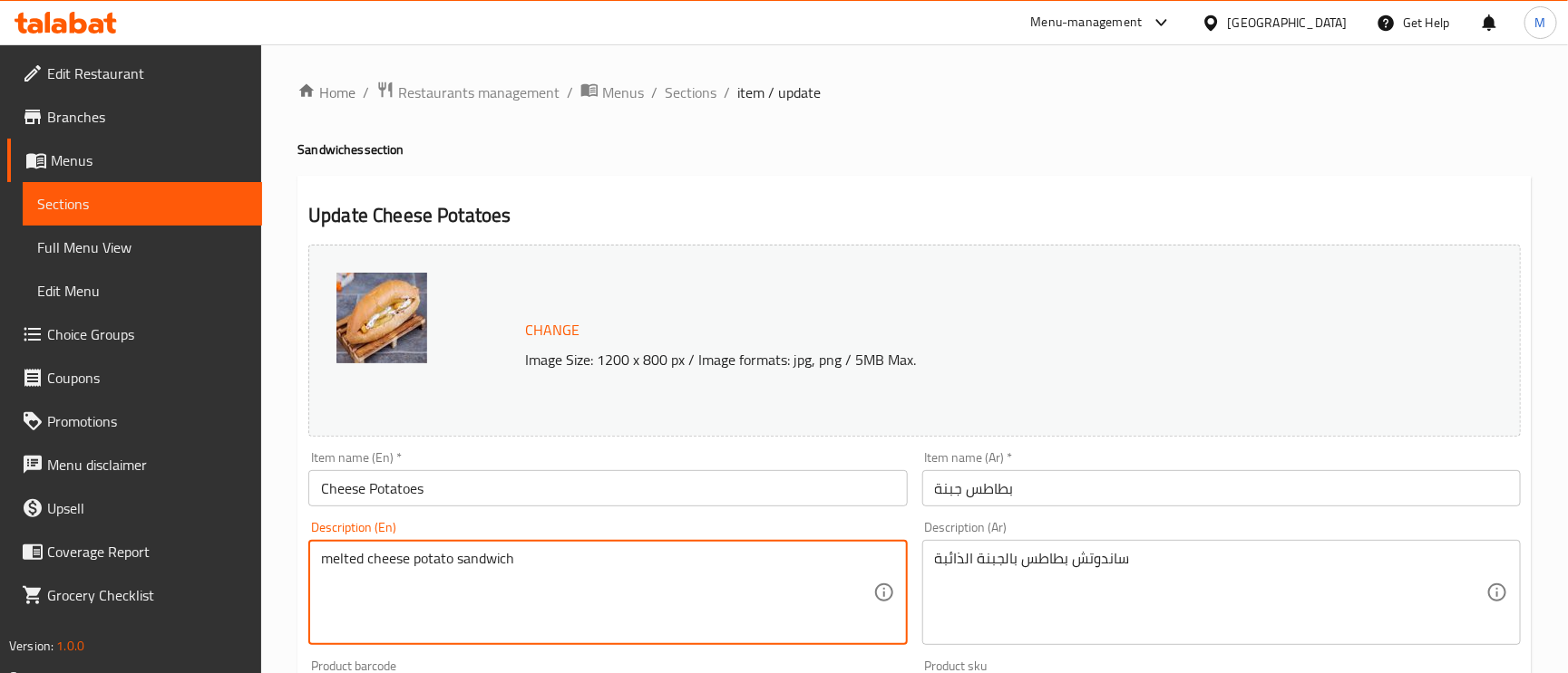
type textarea "melted cheese potato sandwich"
click at [565, 481] on input "Cheese Potatoes" at bounding box center [607, 489] width 599 height 37
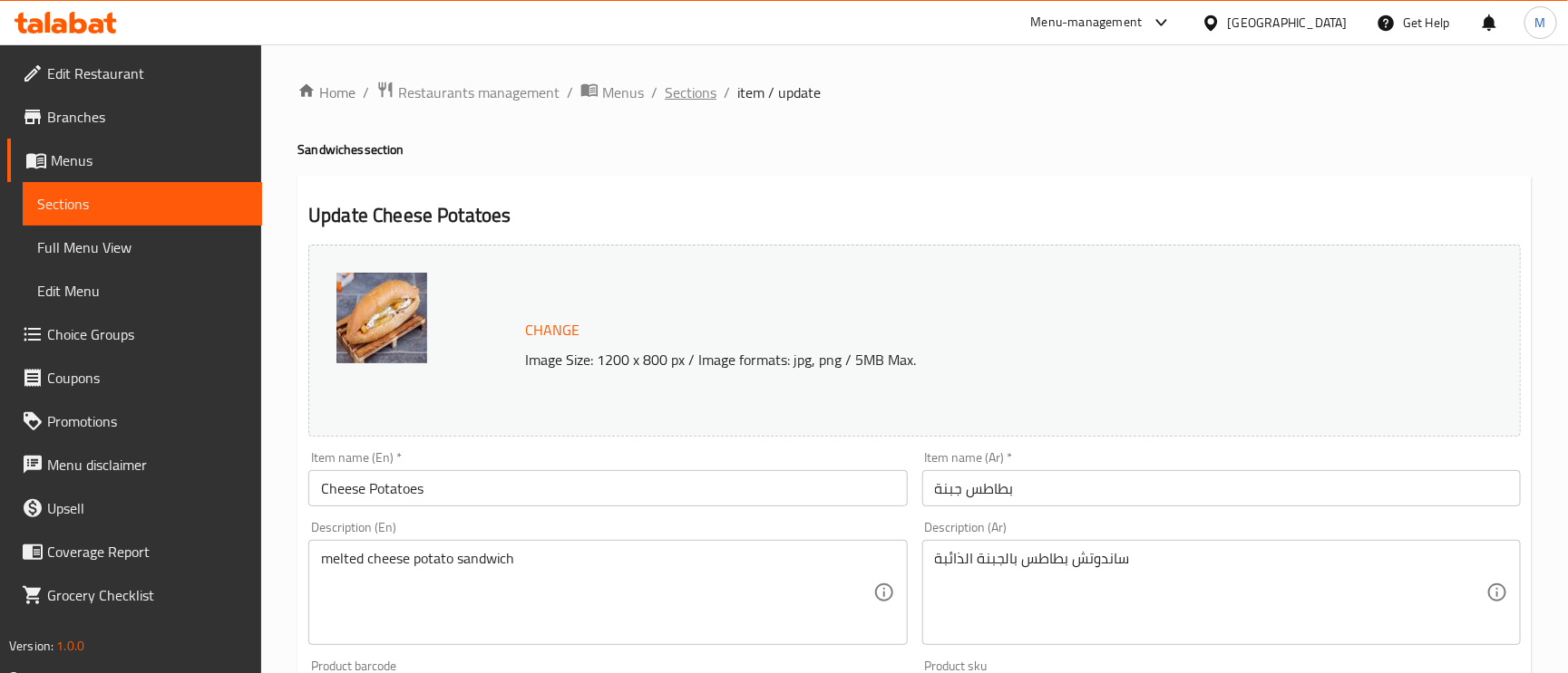
drag, startPoint x: 701, startPoint y: 99, endPoint x: 680, endPoint y: 83, distance: 26.4
click at [680, 83] on span "Sections" at bounding box center [691, 92] width 52 height 22
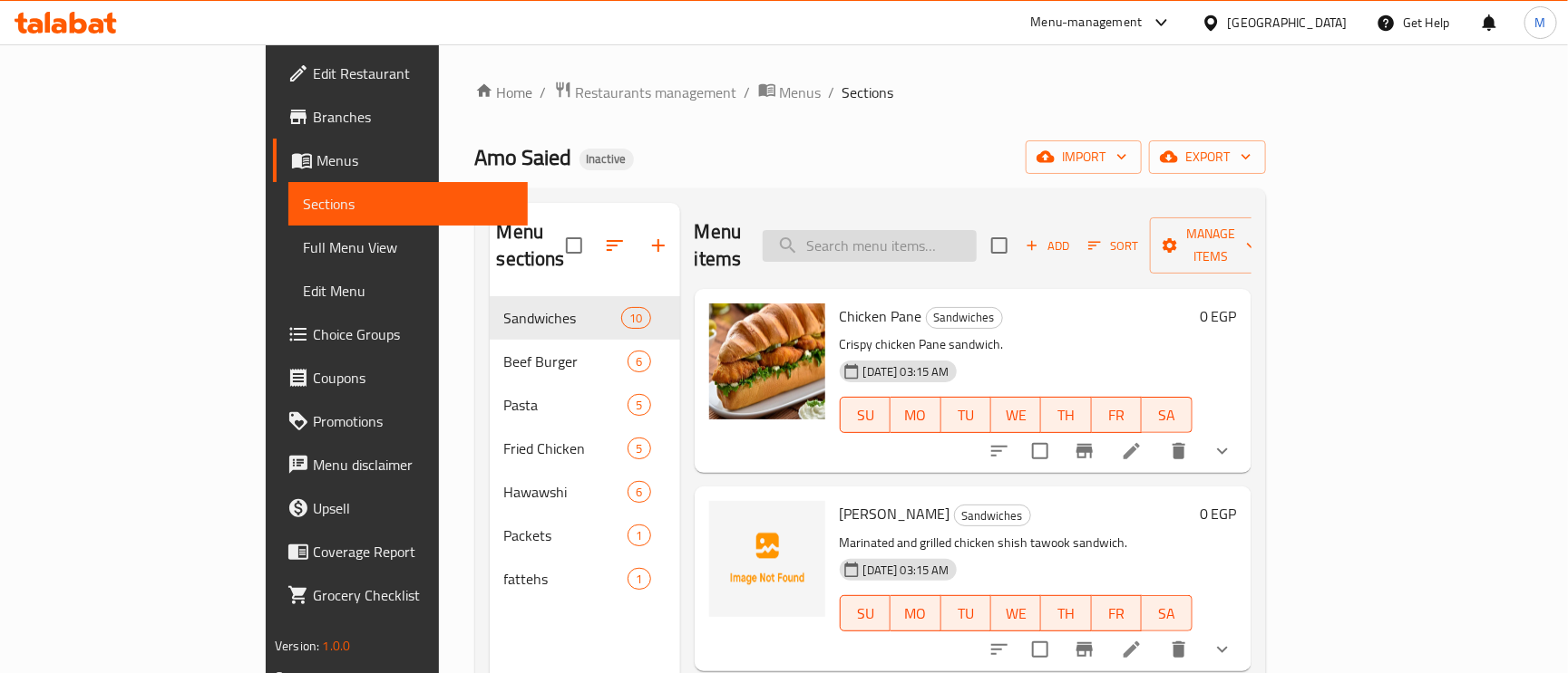
paste input "Cheese Hawawshi"
click at [977, 239] on input "search" at bounding box center [870, 246] width 214 height 32
type input "Cheese Hawawshi"
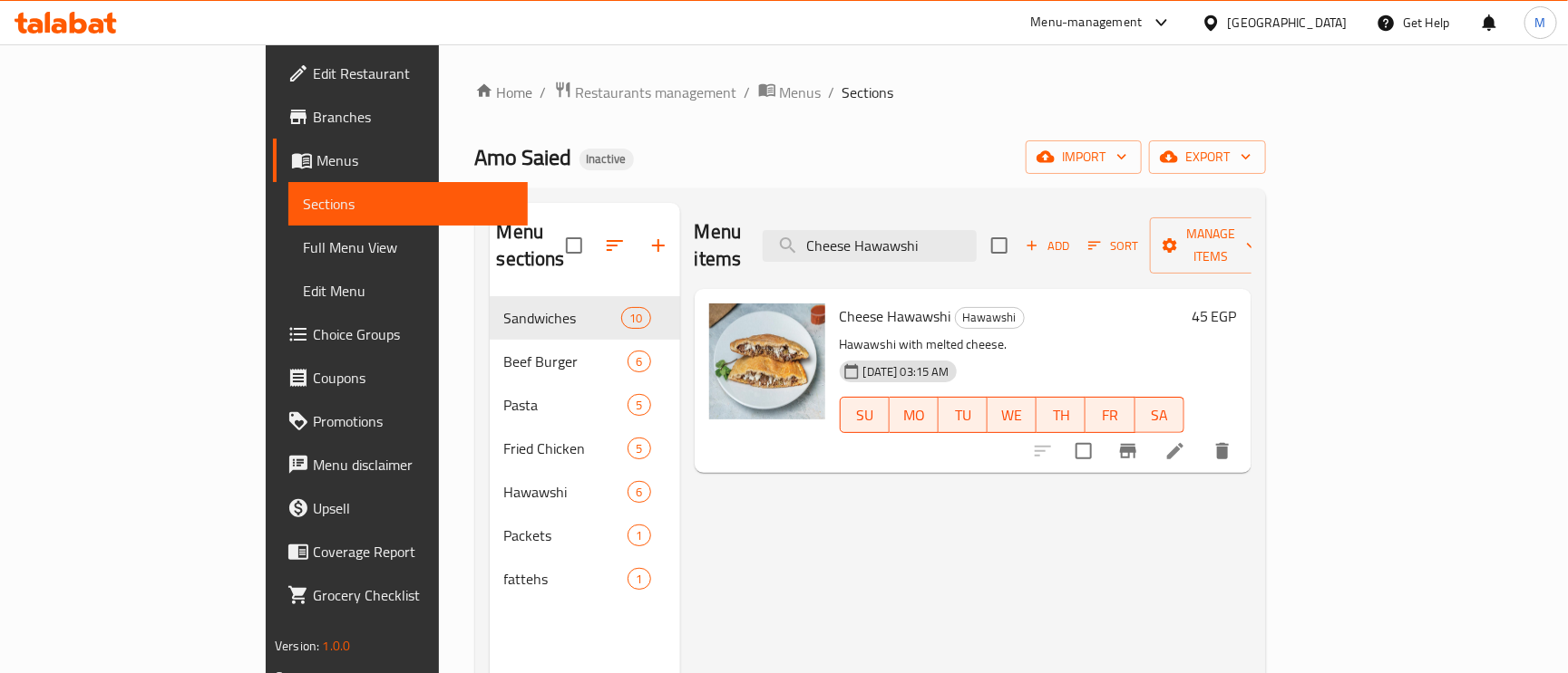
click at [1201, 435] on li at bounding box center [1176, 451] width 51 height 33
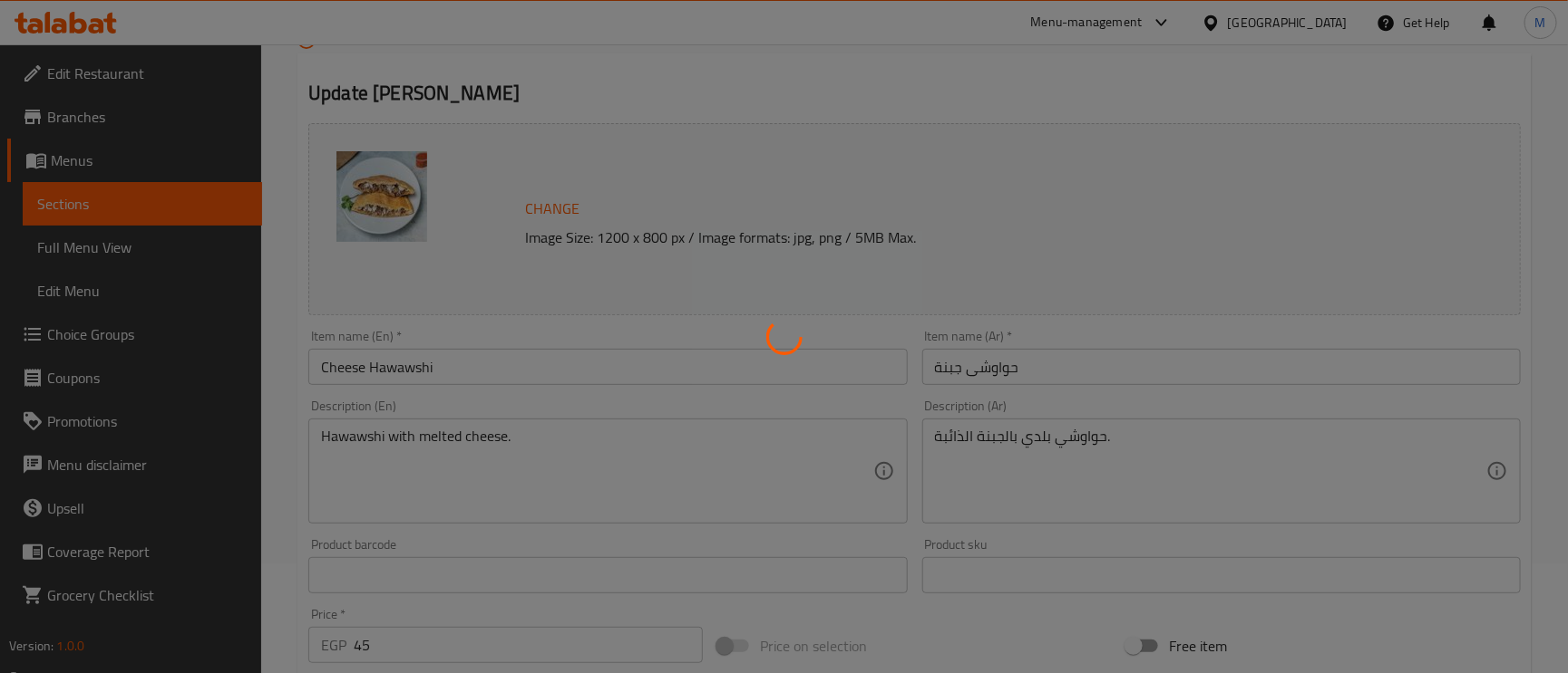
scroll to position [272, 0]
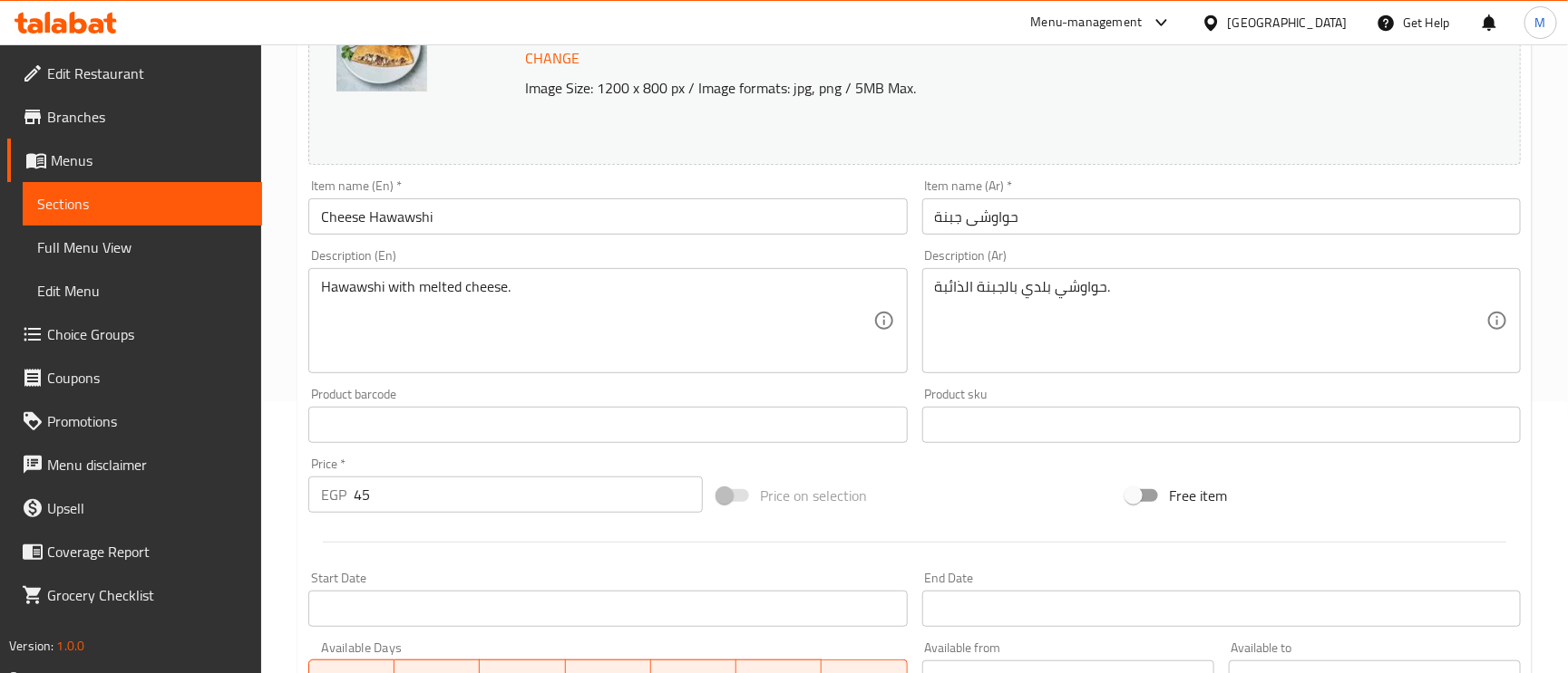
click at [308, 281] on div "Hawawshi with melted cheese. Description (En)" at bounding box center [607, 321] width 599 height 105
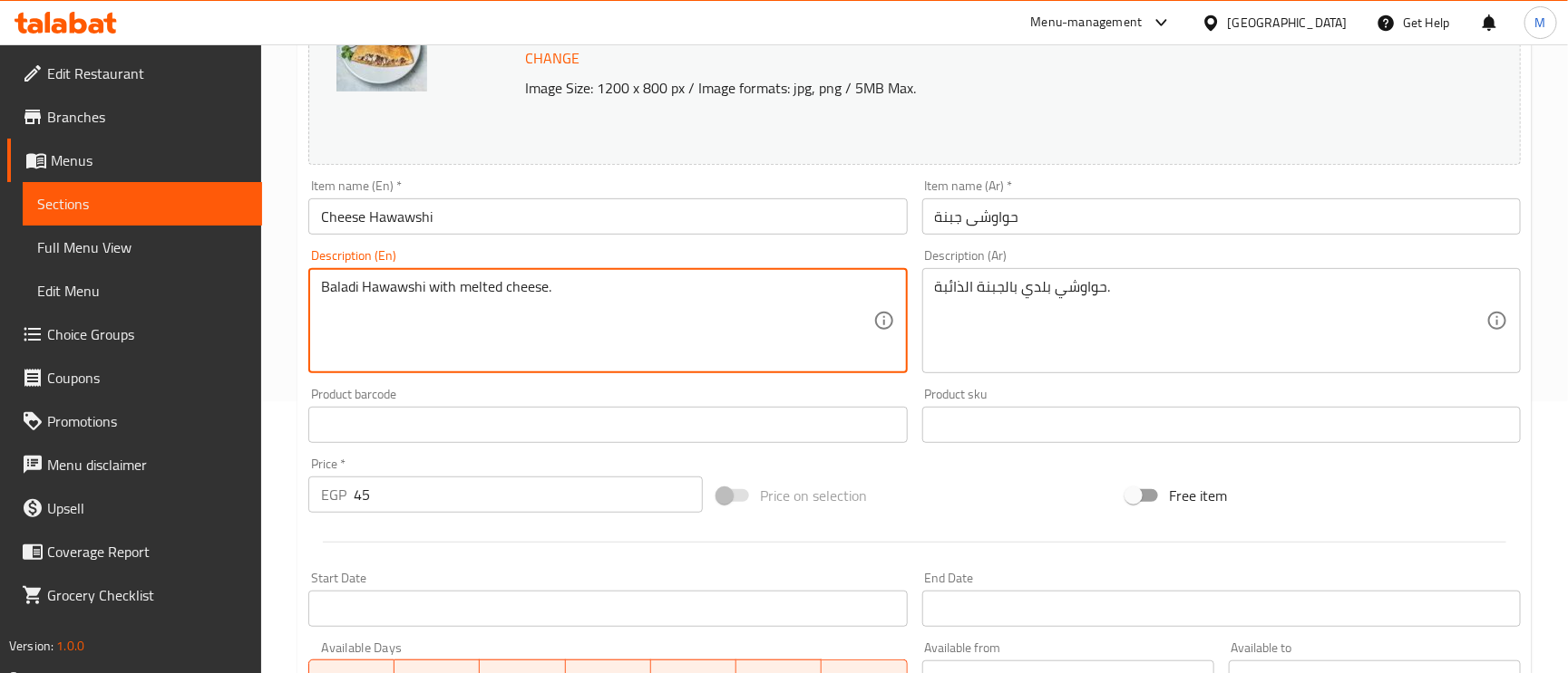
type textarea "Baladi Hawawshi with melted cheese."
click at [466, 210] on input "Cheese Hawawshi" at bounding box center [607, 216] width 599 height 37
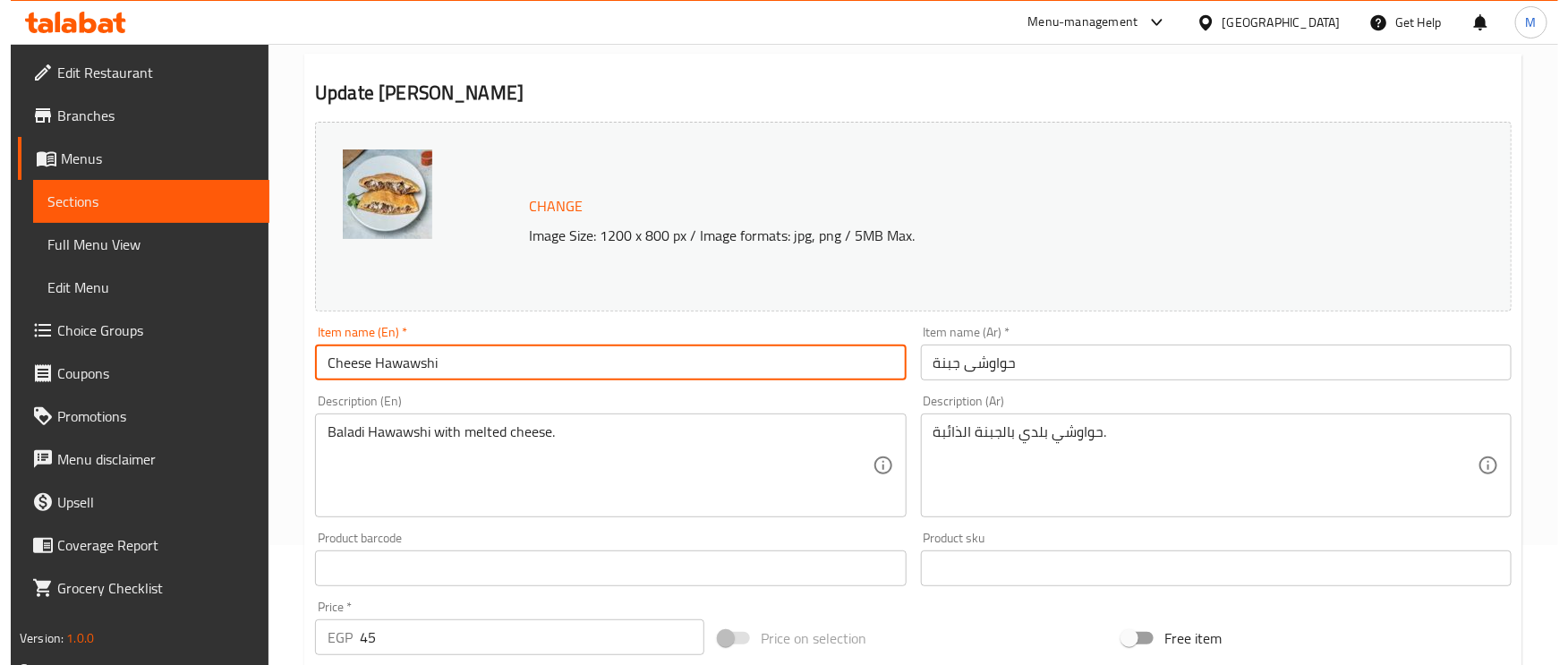
scroll to position [0, 0]
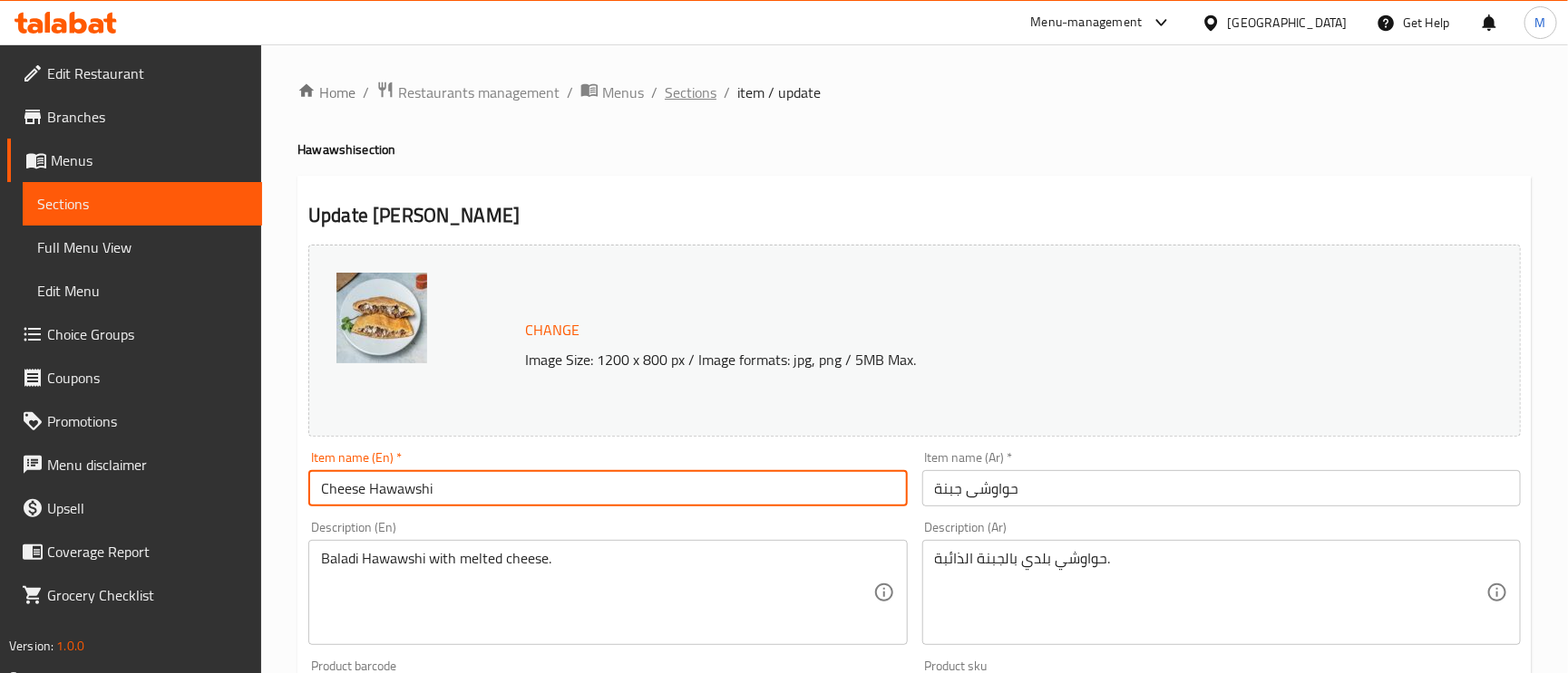
click at [673, 85] on span "Sections" at bounding box center [691, 92] width 52 height 22
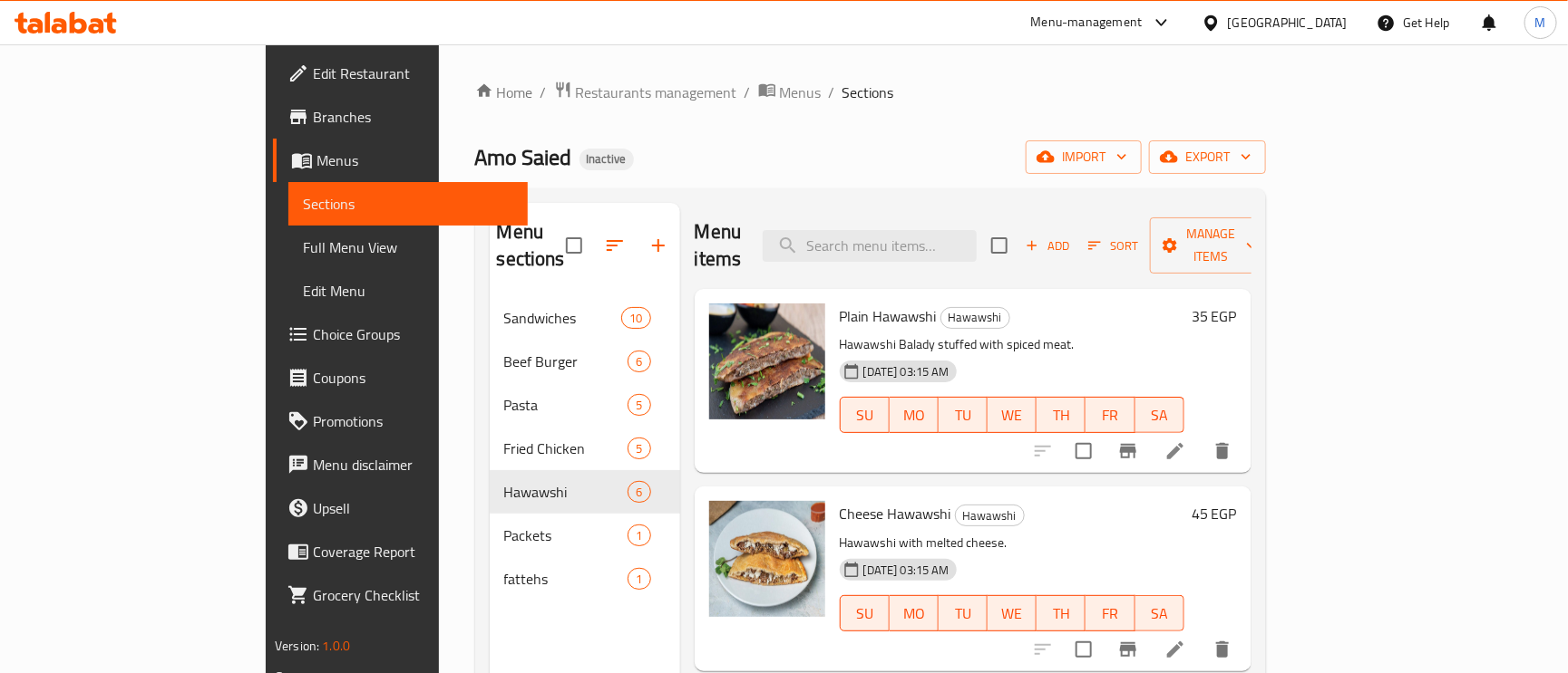
click at [980, 214] on div "Menu items Add Sort Manage items" at bounding box center [972, 246] width 556 height 86
click at [962, 251] on div "Menu items Add Sort Manage items" at bounding box center [972, 246] width 556 height 86
paste input "Kiri Sausage Hawawshi"
click at [955, 230] on input "Kiri Sausage Hawawshi" at bounding box center [870, 246] width 214 height 32
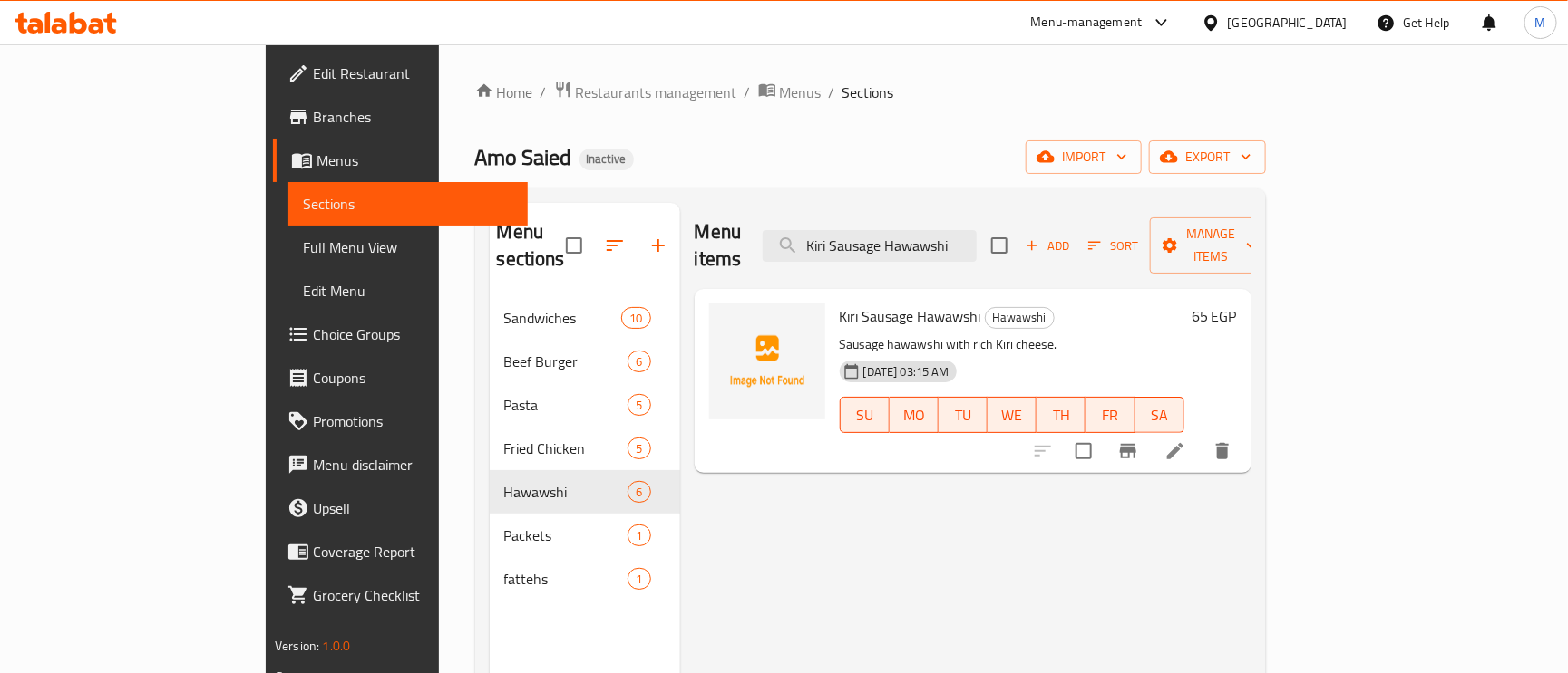
type input "Kiri Sausage Hawawshi"
click at [1186, 440] on icon at bounding box center [1175, 451] width 22 height 22
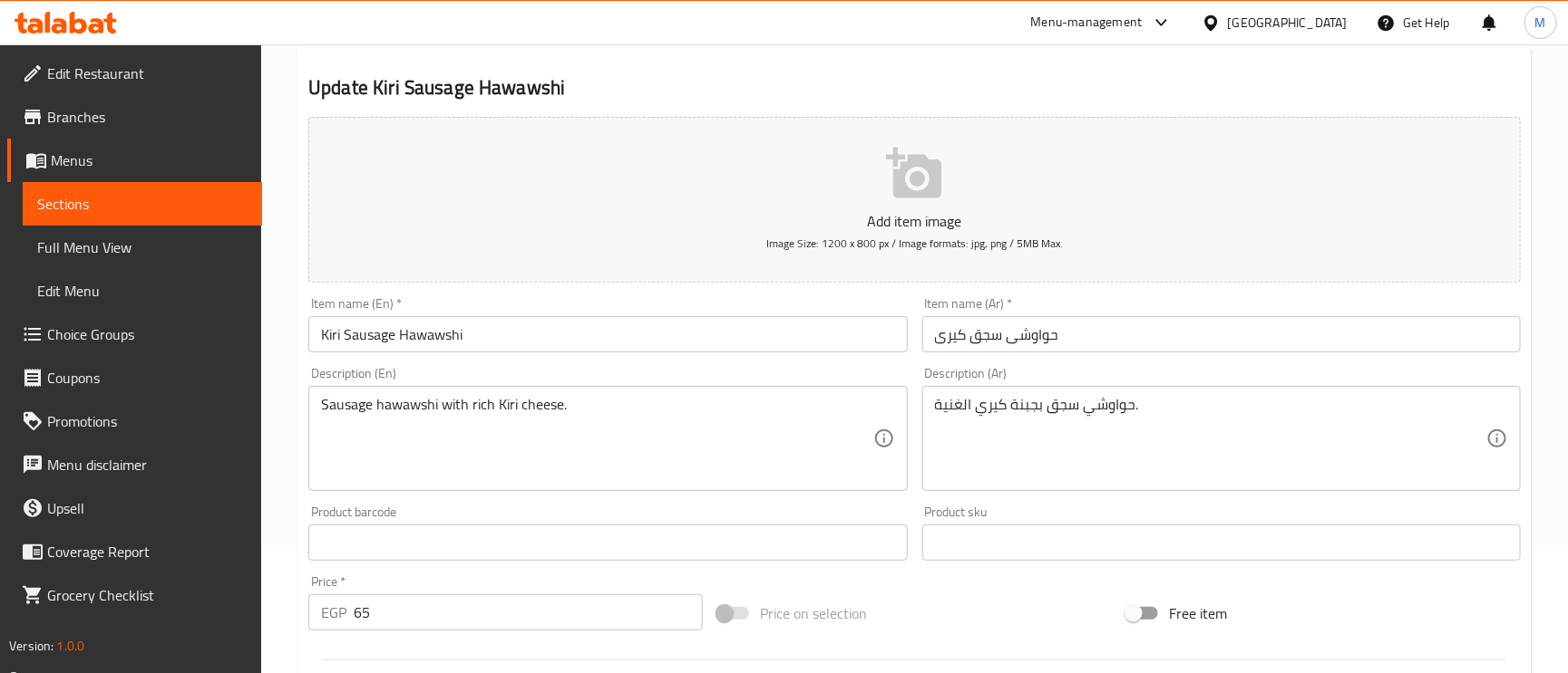
scroll to position [272, 0]
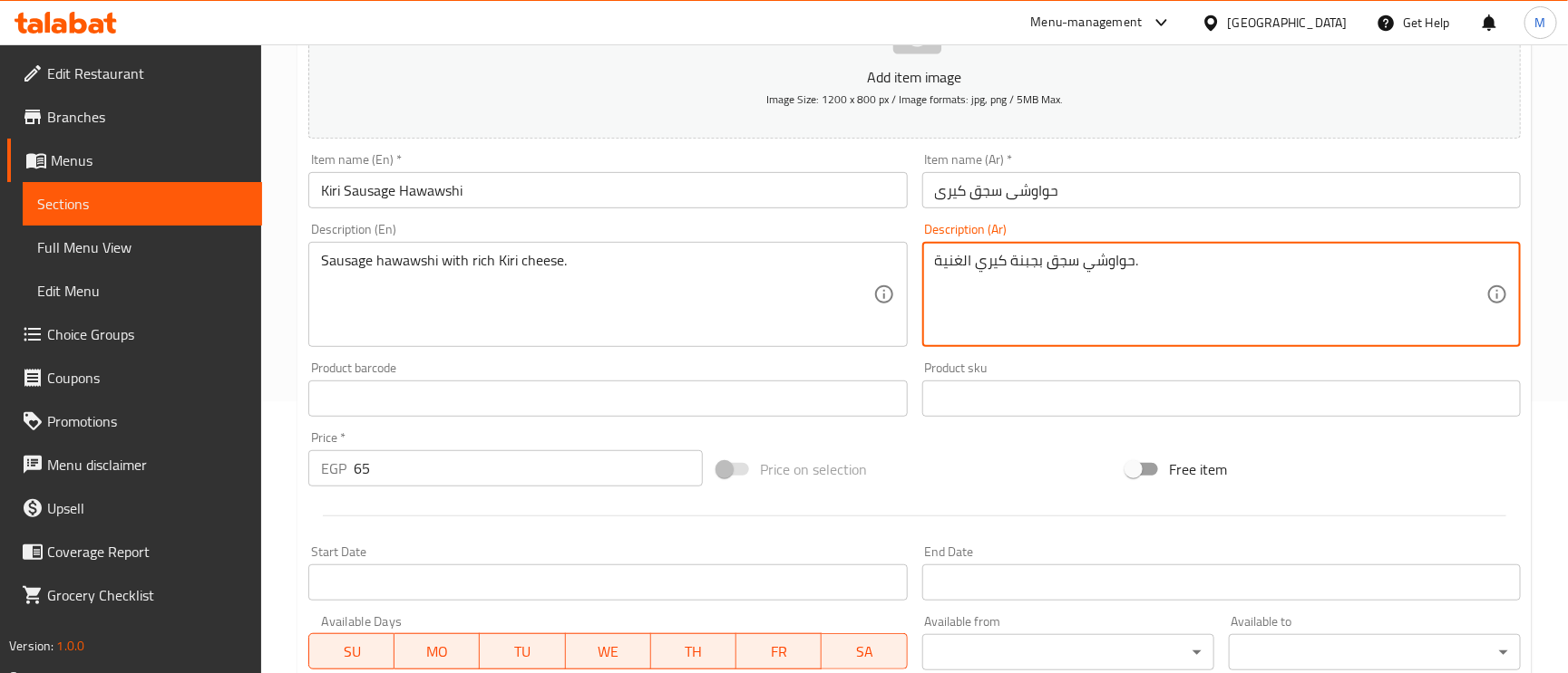
click at [1028, 268] on textarea "حواوشي سجق بجبنة كيري الغنية." at bounding box center [1210, 295] width 551 height 86
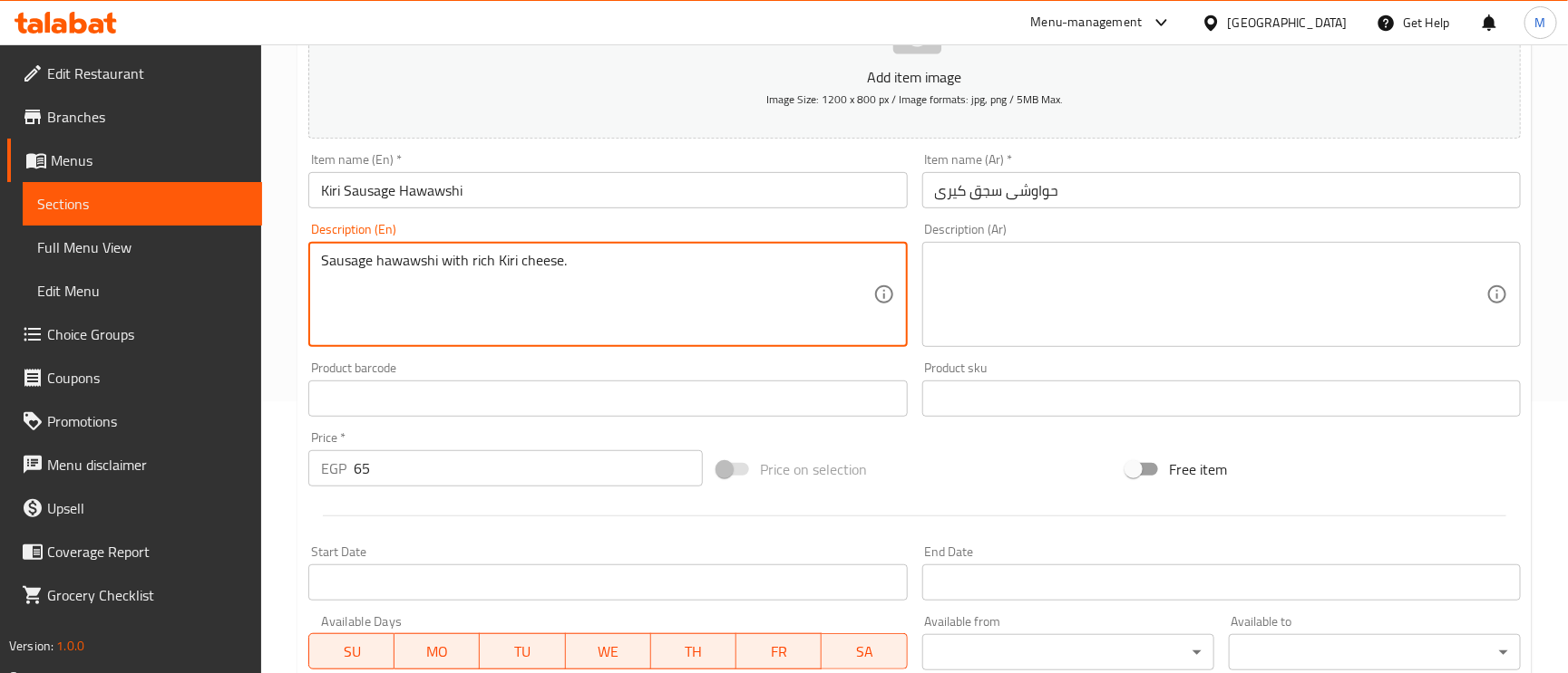
click at [780, 292] on textarea "Sausage hawawshi with rich Kiri cheese." at bounding box center [596, 295] width 551 height 86
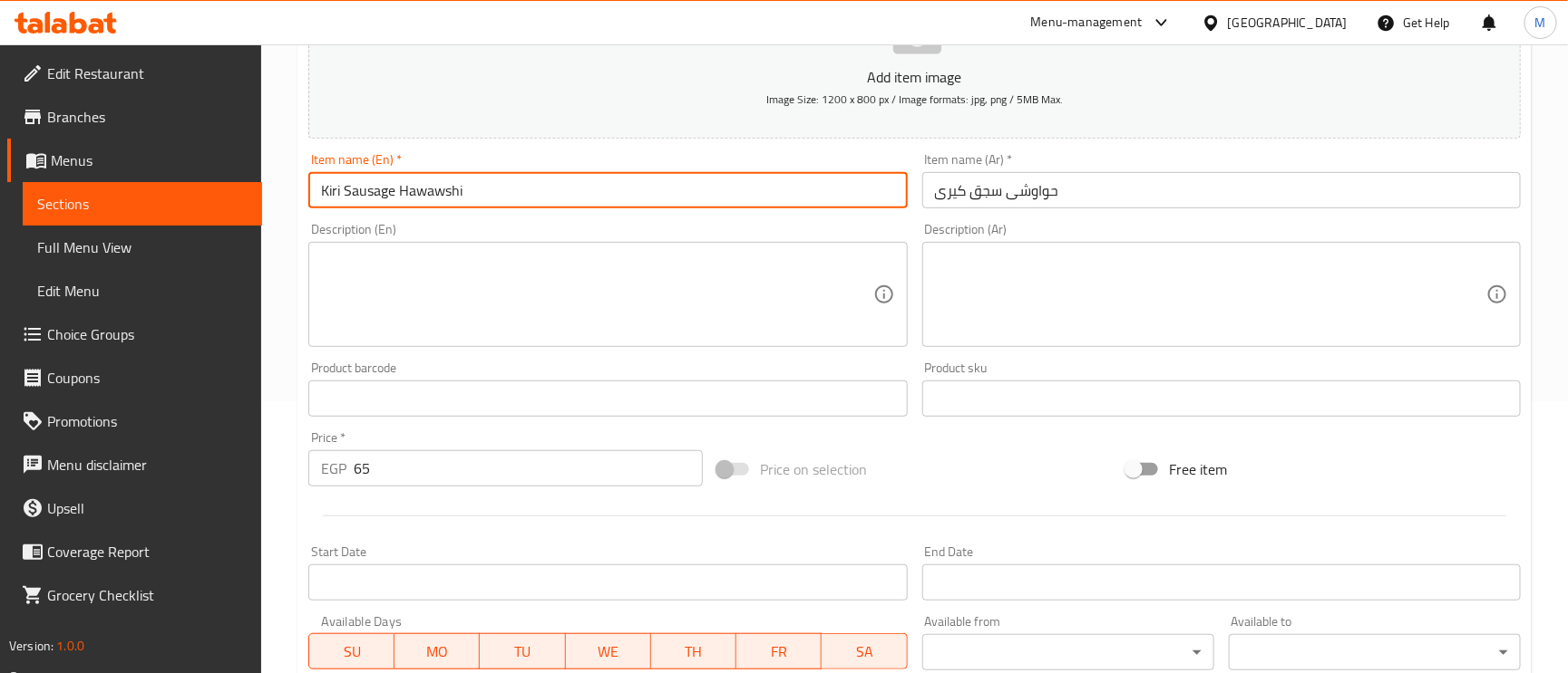
click at [697, 205] on input "Kiri Sausage Hawawshi" at bounding box center [607, 191] width 599 height 37
click at [628, 203] on input "Kiri Sausage Hawawshi" at bounding box center [607, 191] width 599 height 37
click at [583, 189] on input "Kiri Sausage Hawawshi" at bounding box center [607, 191] width 599 height 37
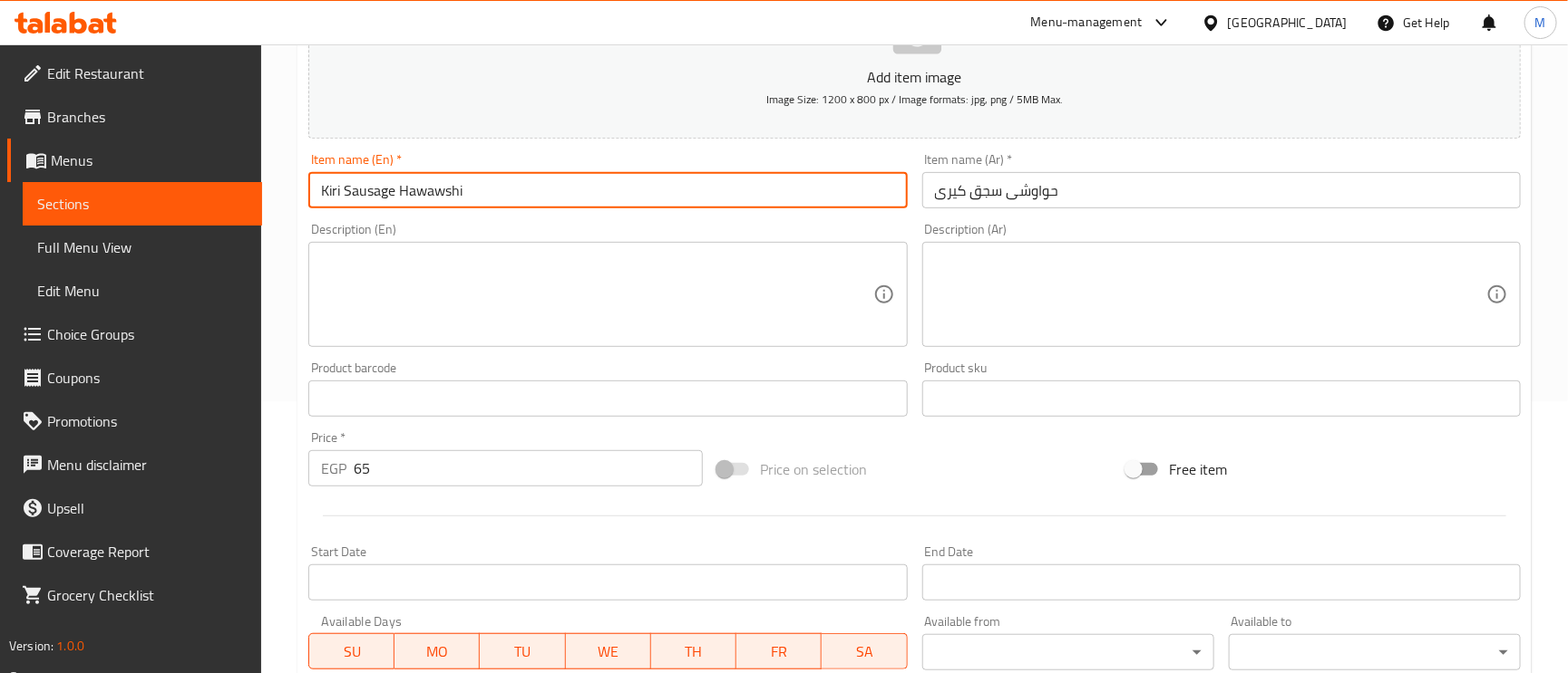
click at [583, 189] on input "Kiri Sausage Hawawshi" at bounding box center [607, 191] width 599 height 37
click at [610, 203] on input "Kiri Sausage Hawawshi" at bounding box center [607, 191] width 599 height 37
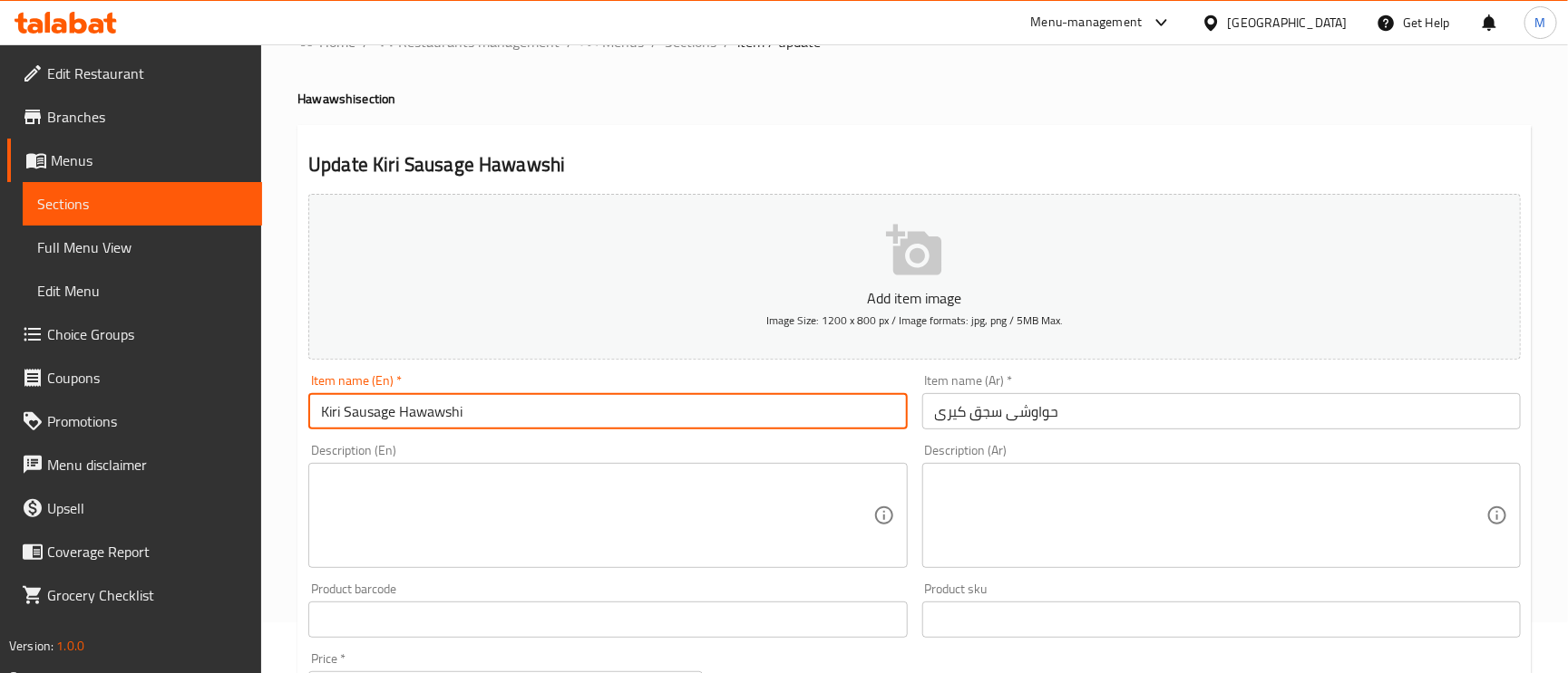
scroll to position [0, 0]
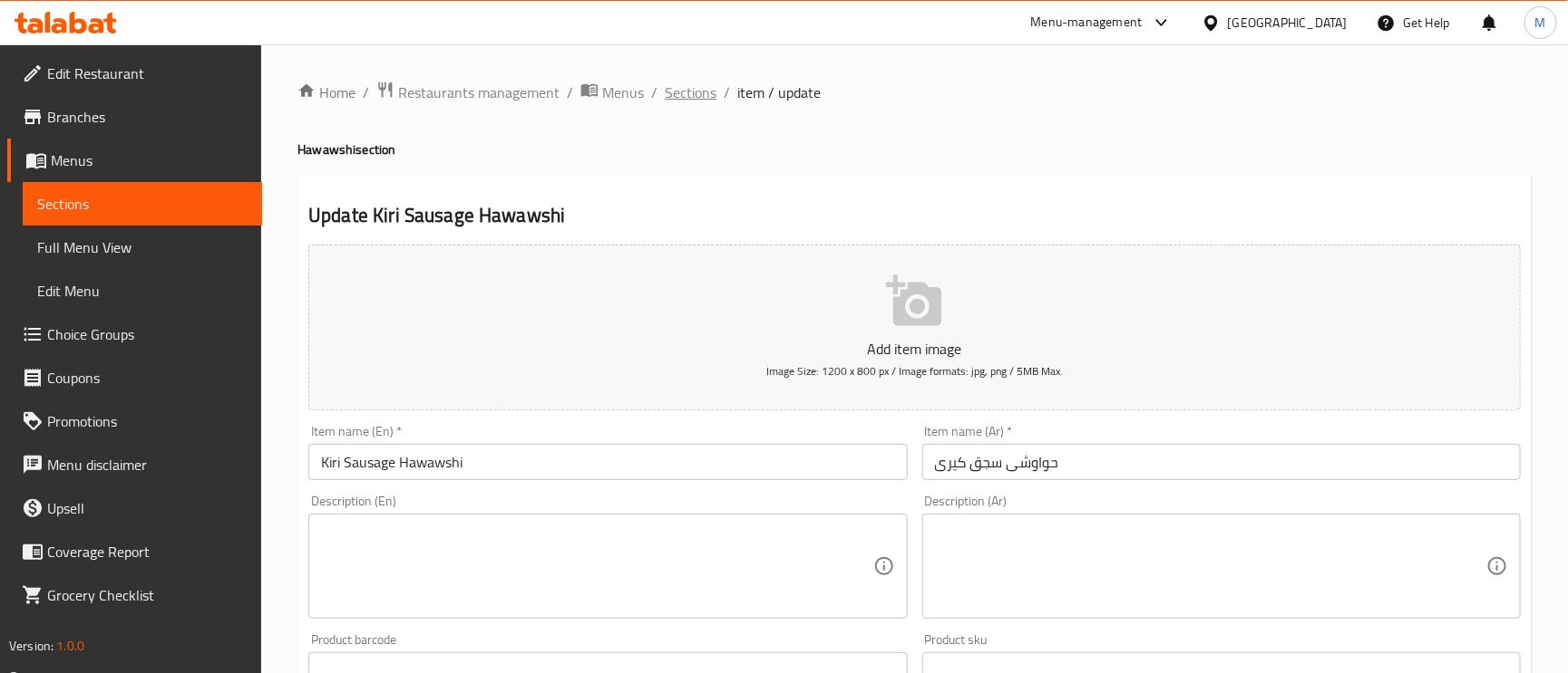
click at [673, 93] on span "Sections" at bounding box center [691, 92] width 52 height 22
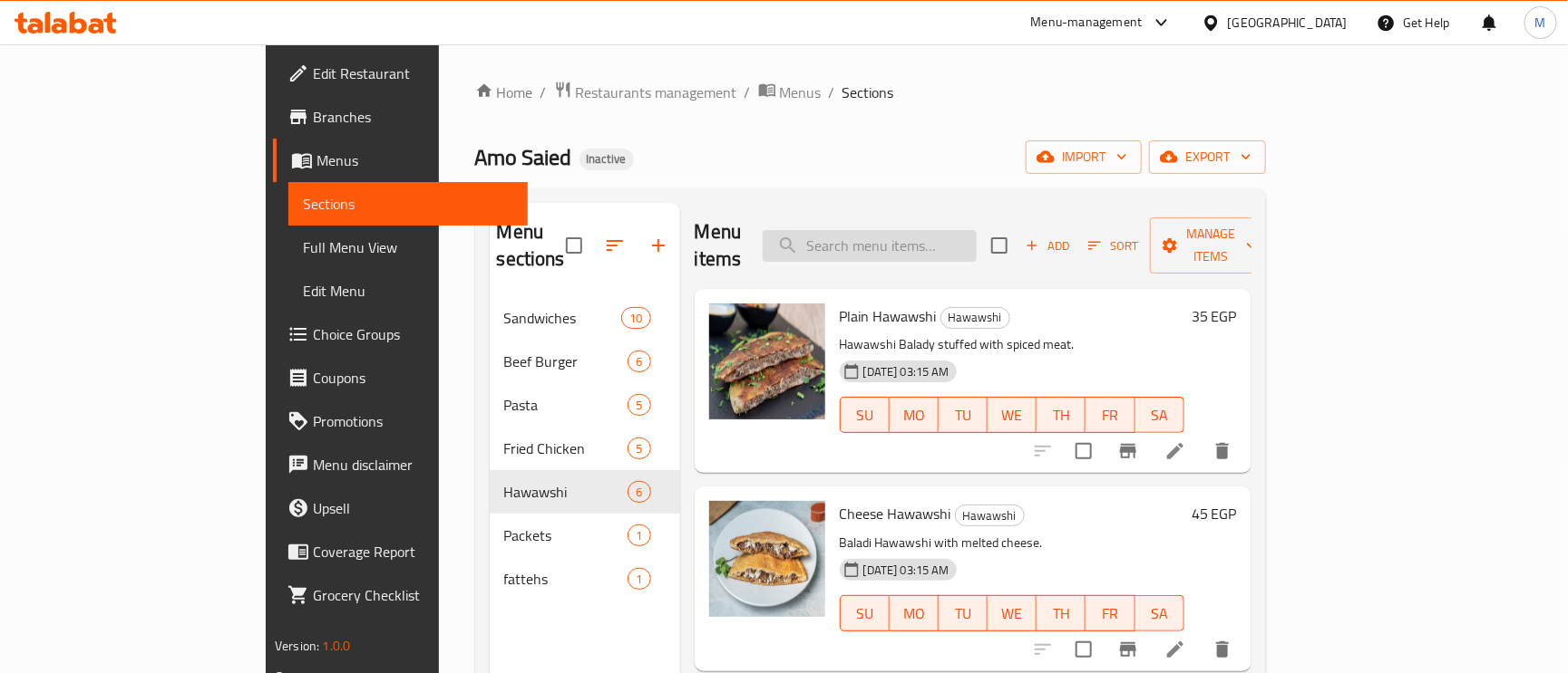
click at [977, 239] on input "search" at bounding box center [870, 246] width 214 height 32
paste input "Potato Platter Fatteh (Potatoes + Strips)"
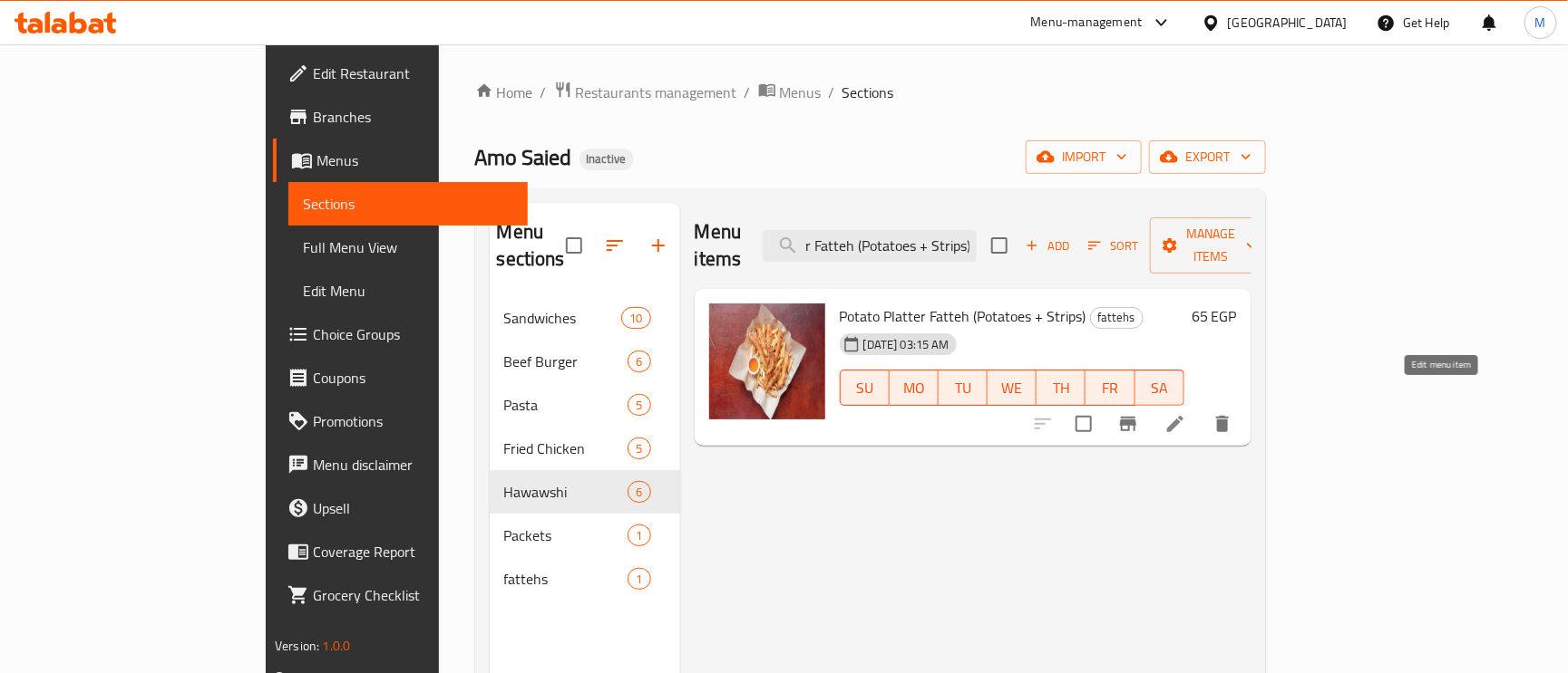
type input "Potato Platter Fatteh (Potatoes + Strips)"
click at [1186, 414] on icon at bounding box center [1175, 425] width 22 height 22
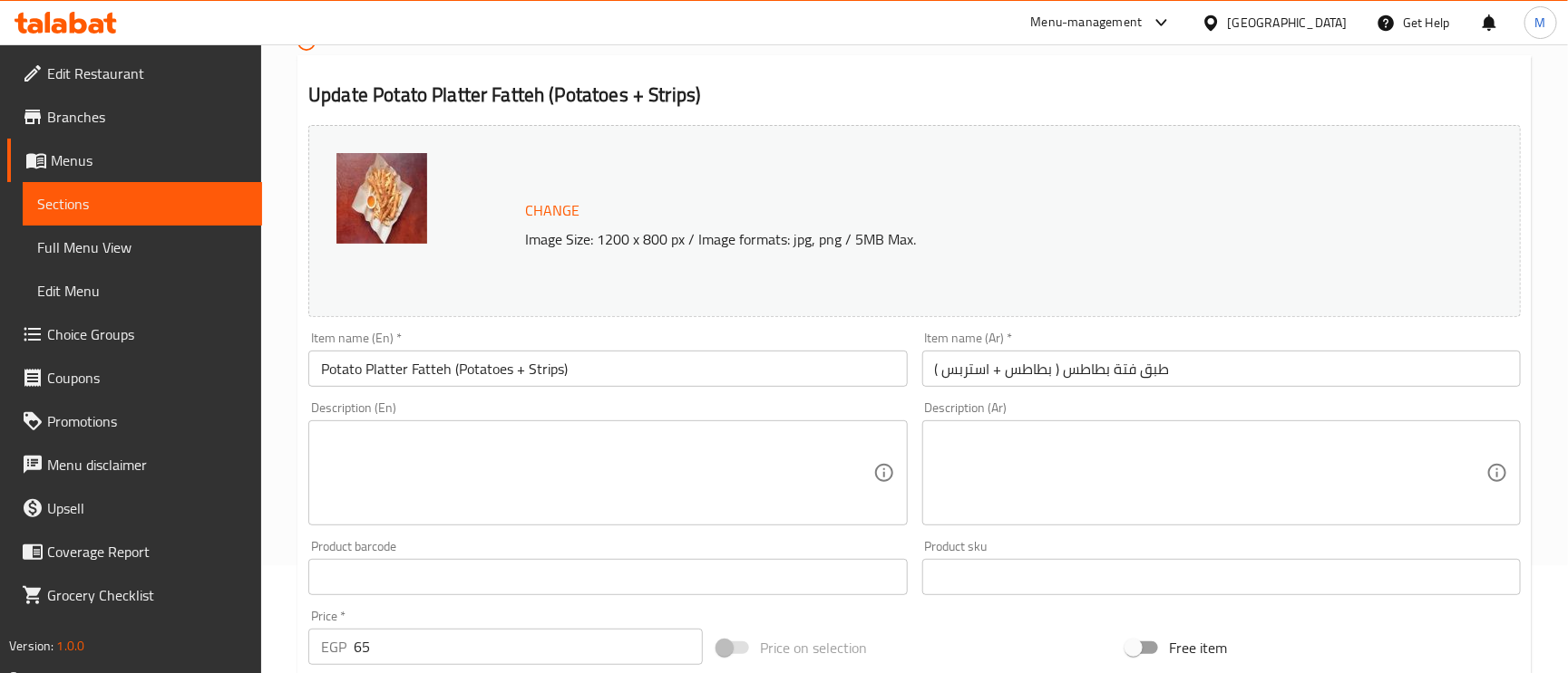
scroll to position [272, 0]
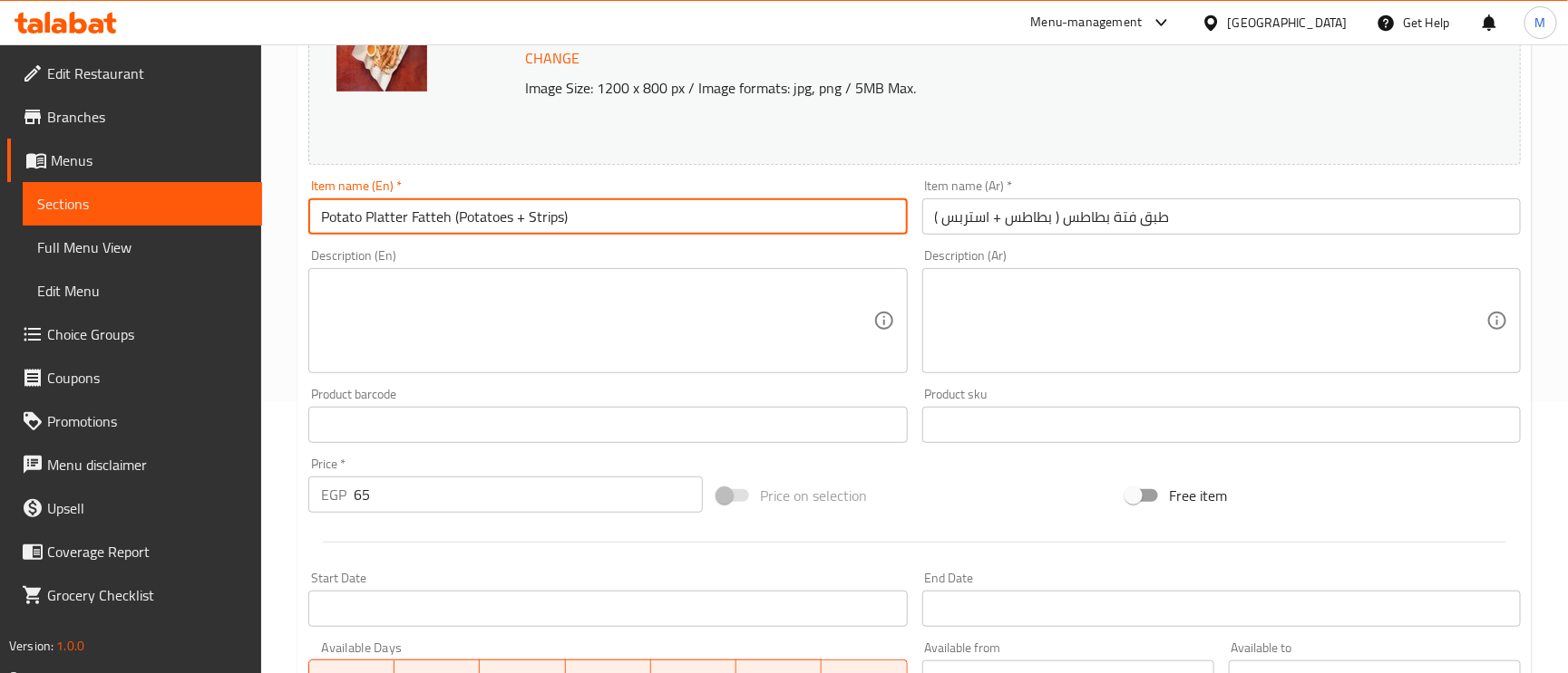
drag, startPoint x: 582, startPoint y: 217, endPoint x: 453, endPoint y: 210, distance: 129.2
click at [453, 210] on input "Potato Platter Fatteh (Potatoes + Strips)" at bounding box center [607, 216] width 599 height 37
type input "Potato Platter Fatteh"
paste textarea "(Potatoes + Strips)"
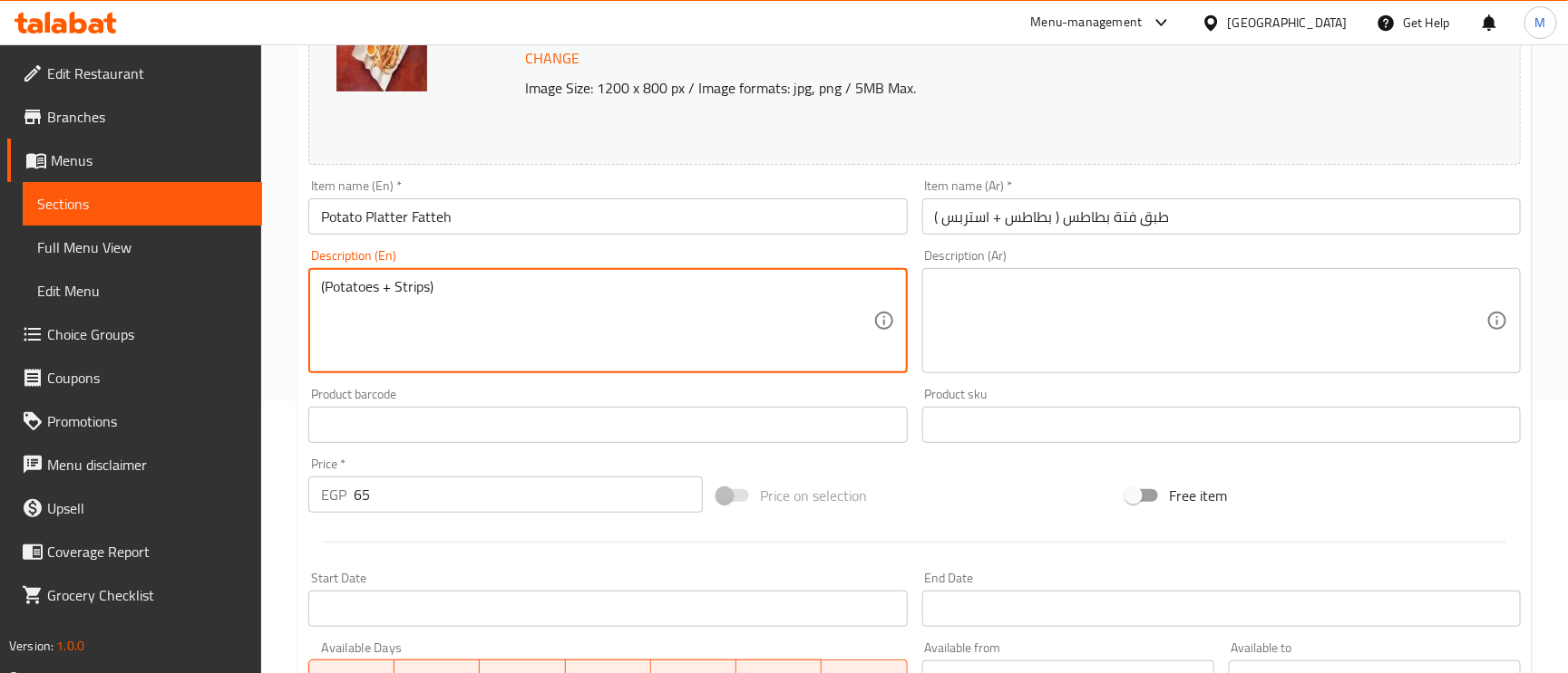
type textarea "(Potatoes + Strips)"
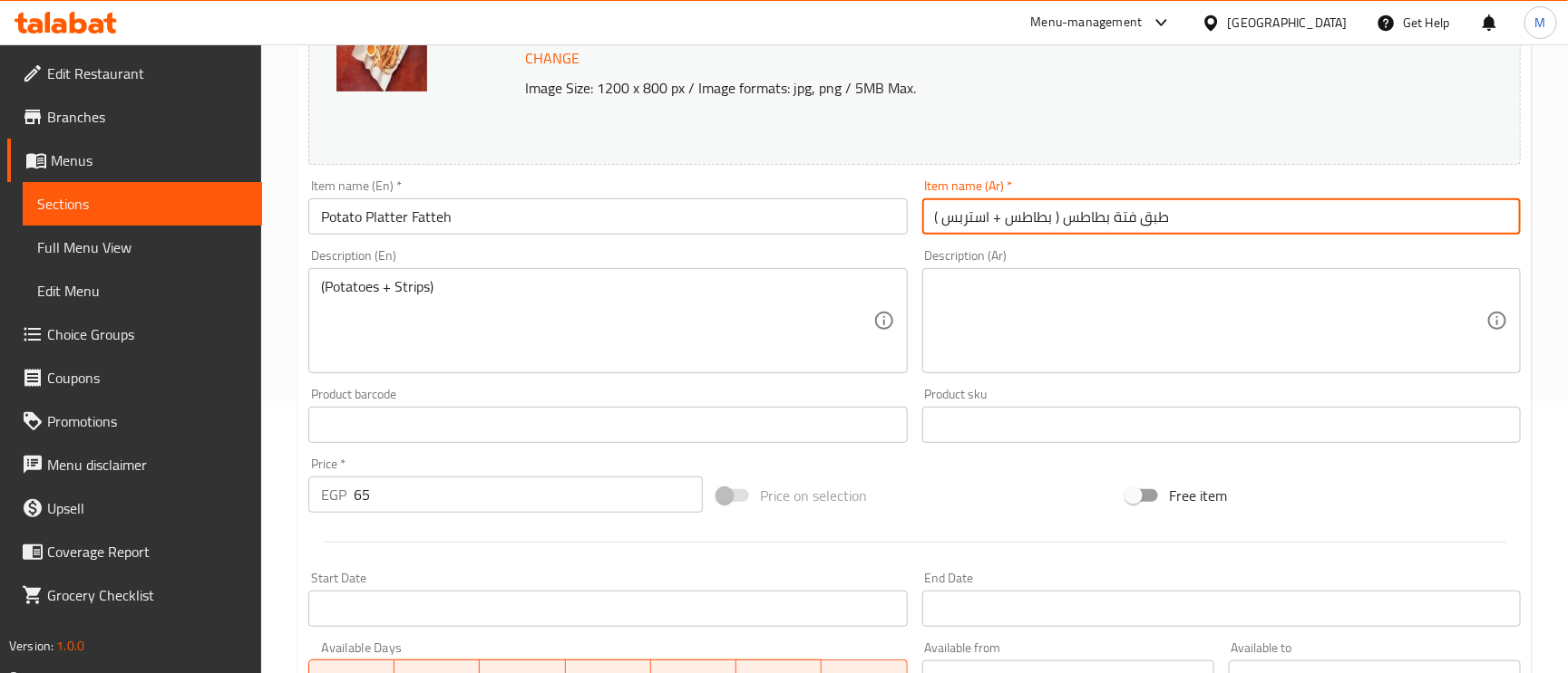
drag, startPoint x: 991, startPoint y: 222, endPoint x: 863, endPoint y: 230, distance: 128.2
click at [863, 230] on div "Change Image Size: 1200 x 800 px / Image formats: jpg, png / 5MB Max. Item name…" at bounding box center [915, 369] width 1227 height 807
type input "طبق فتة بطاطس"
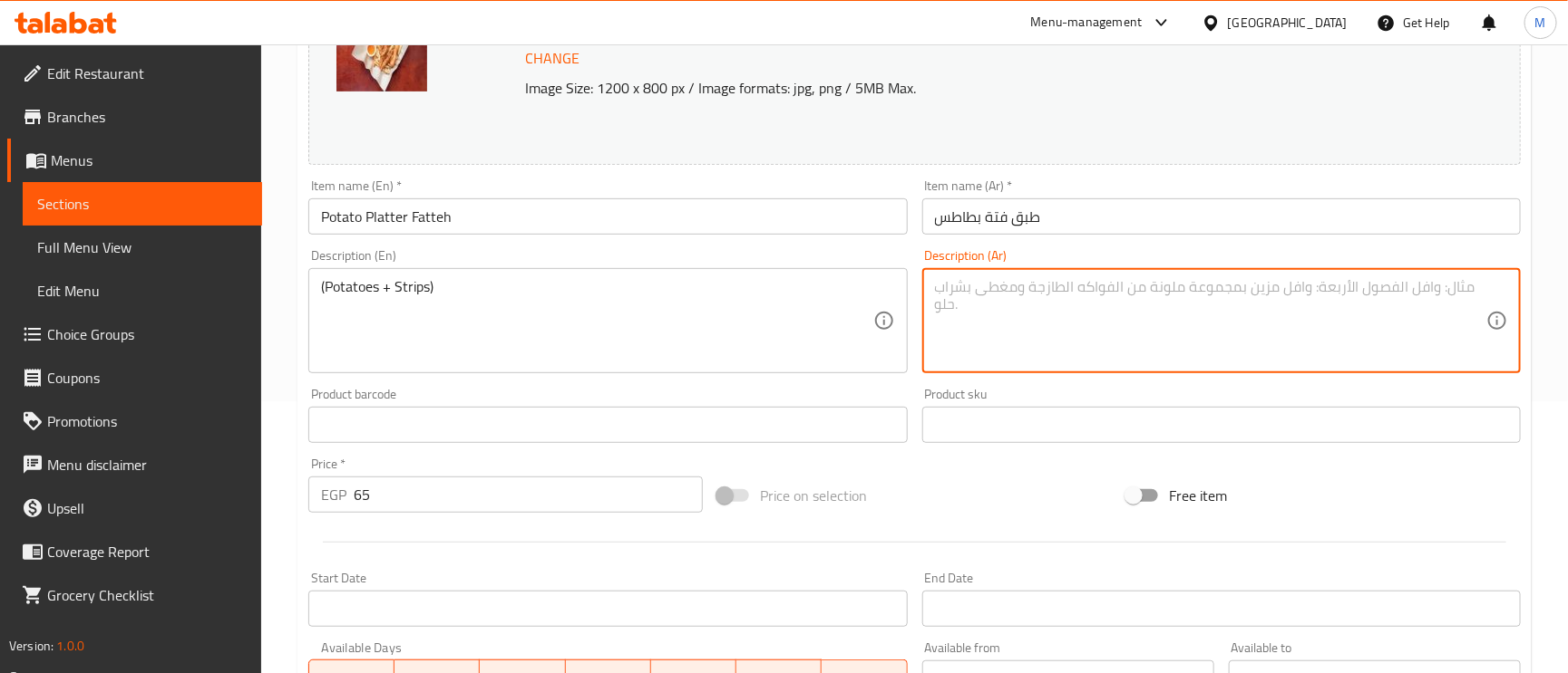
paste textarea "( بطاطس + استربس )"
type textarea "( بطاطس + استربس )"
click at [382, 226] on input "Potato Platter Fatteh" at bounding box center [607, 216] width 599 height 37
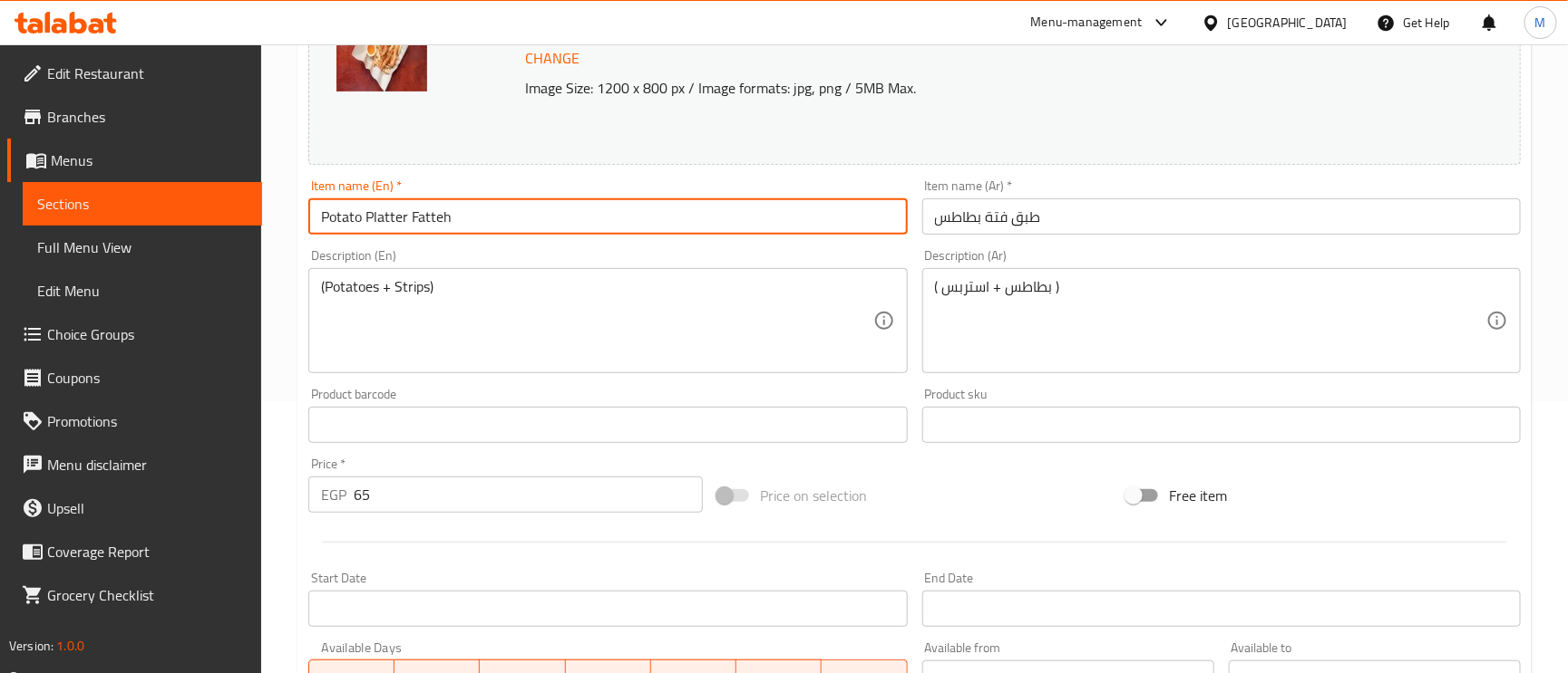
click at [382, 226] on input "Potato Platter Fatteh" at bounding box center [607, 216] width 599 height 37
click at [435, 213] on input "Potato Fatteh" at bounding box center [607, 216] width 599 height 37
paste input "Platter"
click at [384, 229] on input "Potato Fatteh Platter" at bounding box center [607, 216] width 599 height 37
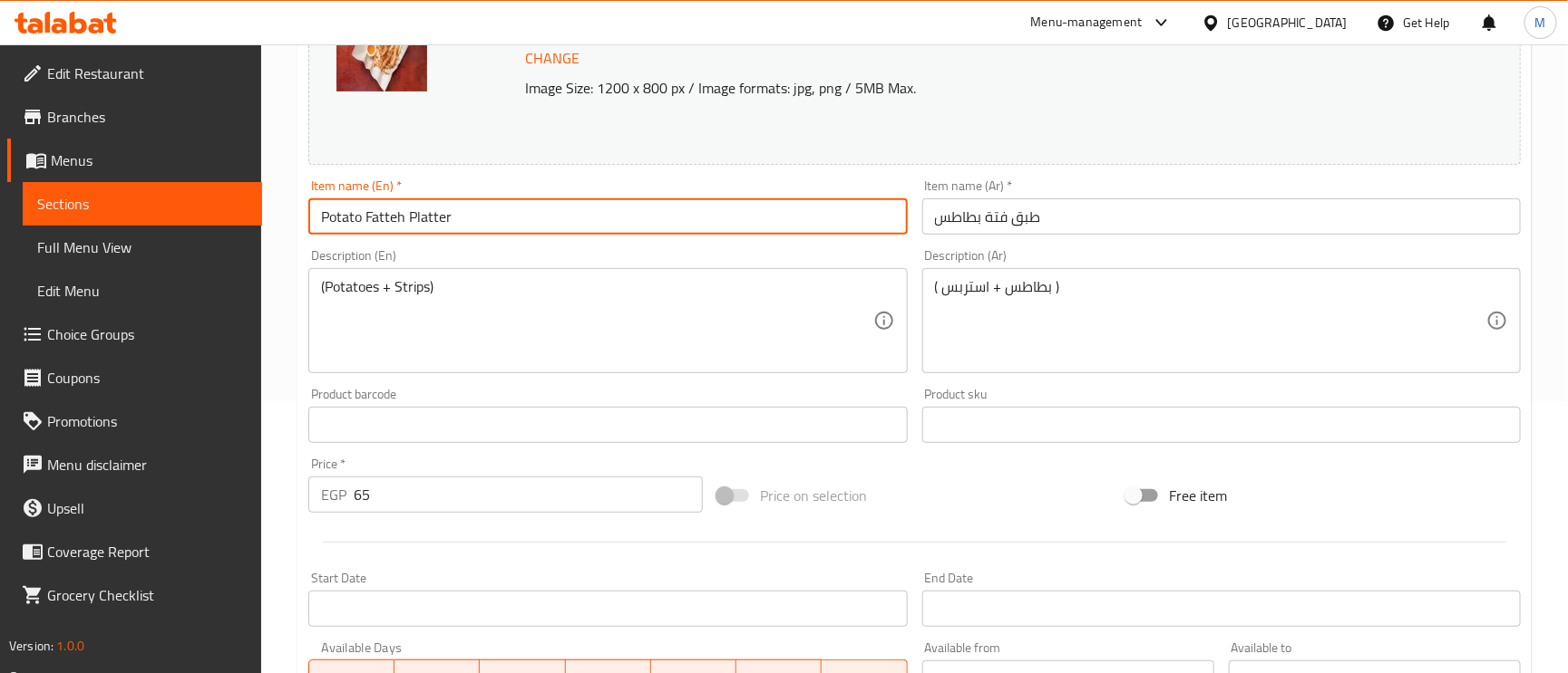
type input "Potato Fatteh Platter"
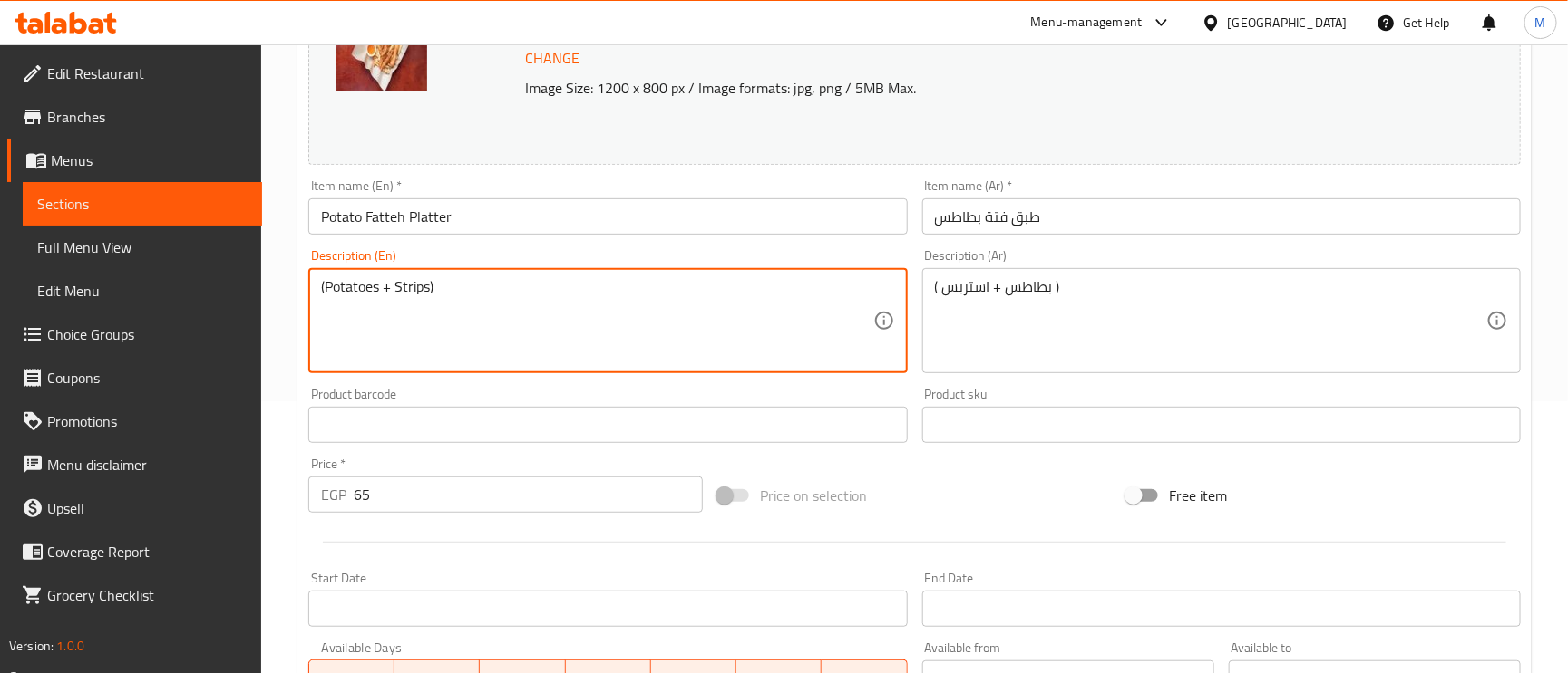
click at [583, 215] on input "Potato Fatteh Platter" at bounding box center [607, 216] width 599 height 37
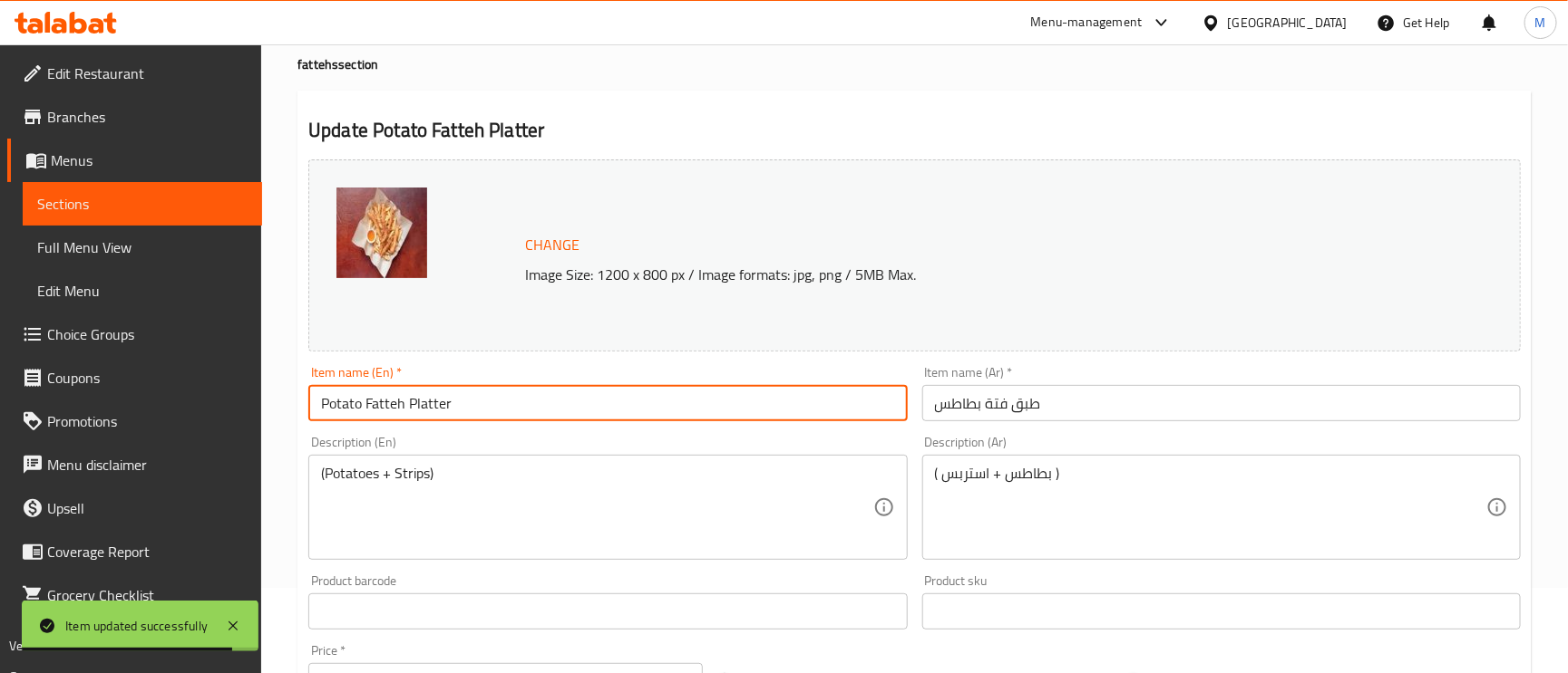
scroll to position [0, 0]
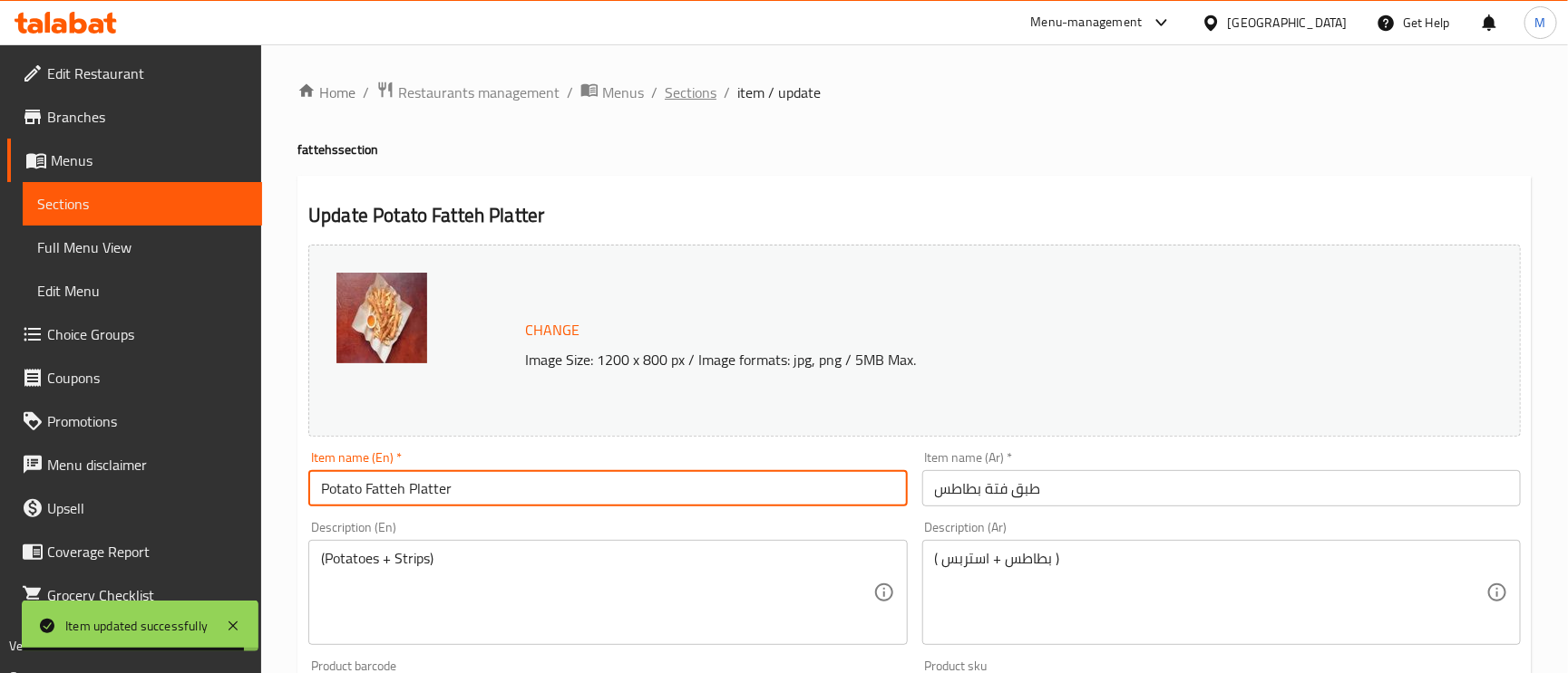
click at [691, 94] on span "Sections" at bounding box center [691, 92] width 52 height 22
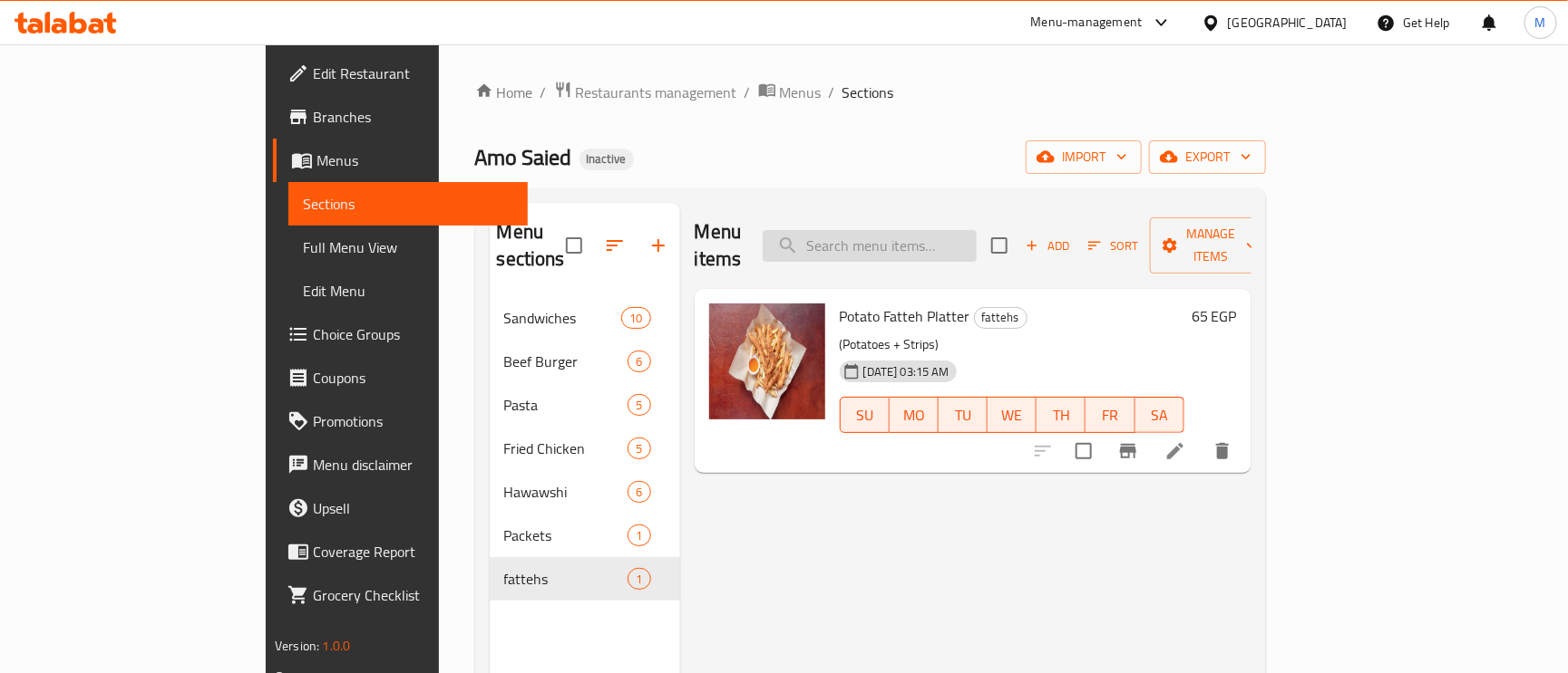
click at [954, 230] on input "search" at bounding box center [870, 246] width 214 height 32
paste input "Hungerman Burger"
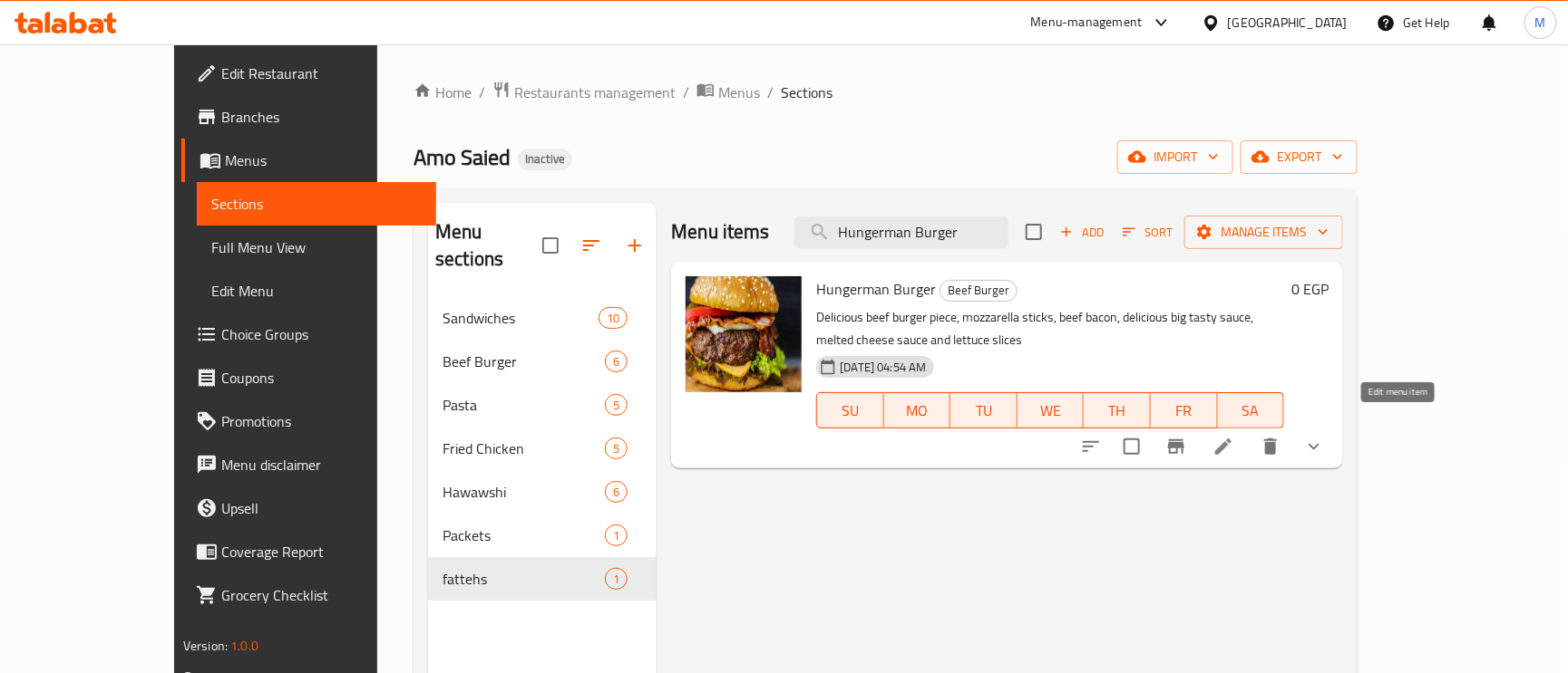
type input "Hungerman Burger"
click at [1234, 436] on icon at bounding box center [1224, 447] width 22 height 22
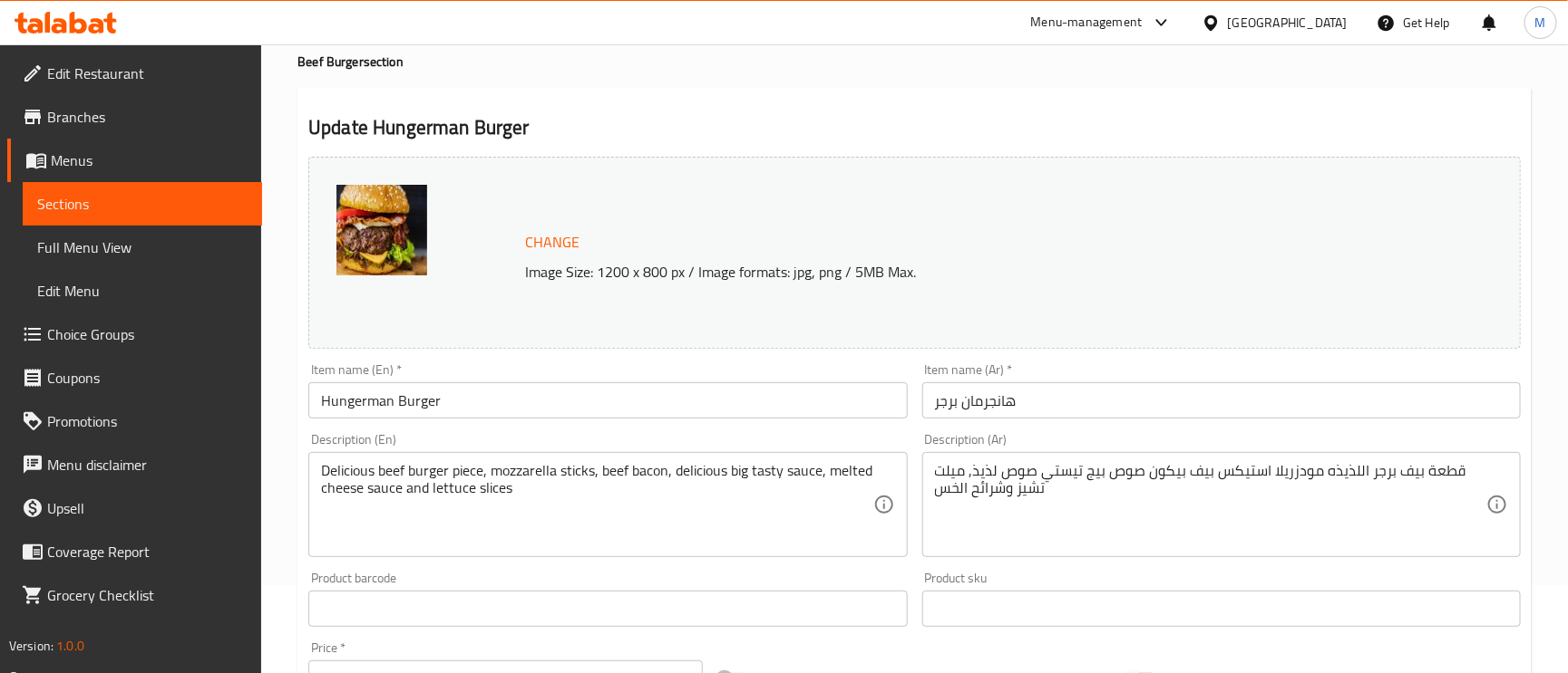
scroll to position [136, 0]
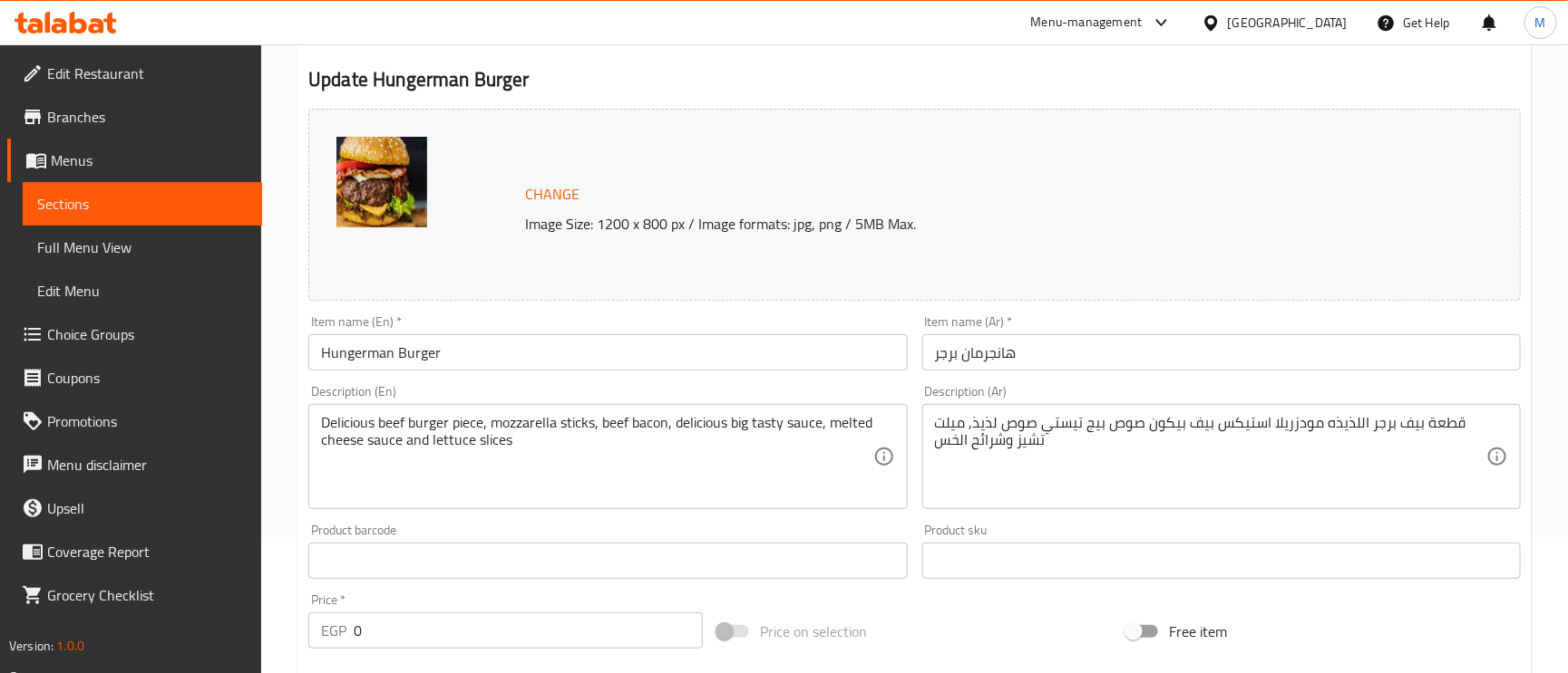
click at [1019, 422] on textarea "قطعة بيف برجر اللذيذه مودزريلا استيكس بيف بيكون صوص بيج تيستي صوص لذيذ, ميلت تش…" at bounding box center [1210, 457] width 551 height 86
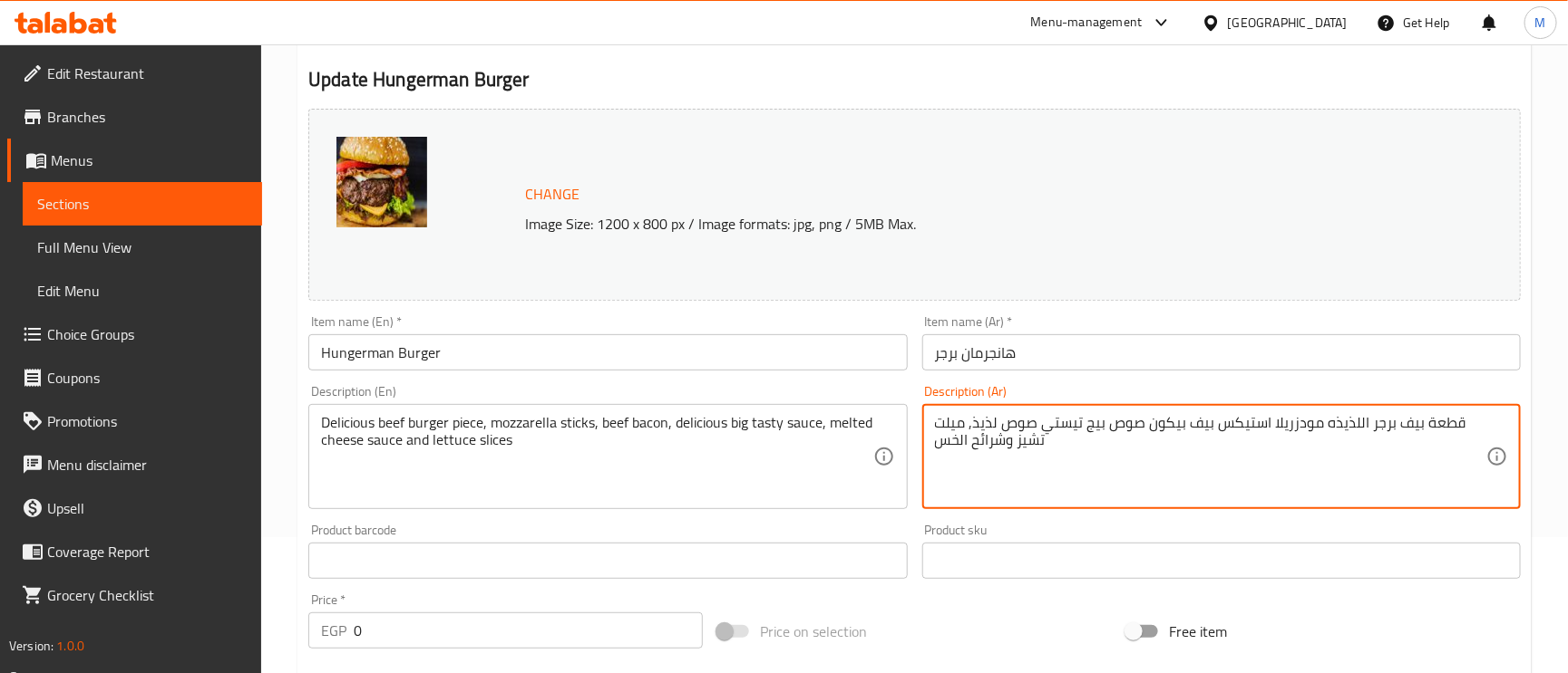
click at [965, 422] on textarea "قطعة بيف برجر اللذيذه مودزريلا استيكس بيف بيكون صوص بيج تيستي صوص لذيذ, ميلت تش…" at bounding box center [1210, 457] width 551 height 86
paste textarea "صوص"
type textarea "قطعة بيف برجر اللذيذه مودزريلا استيكس بيف بيكون صوص بيج تيستي صوص لذيذ, صوص ميل…"
click at [1109, 338] on input "هانجرمان برجر" at bounding box center [1221, 352] width 599 height 37
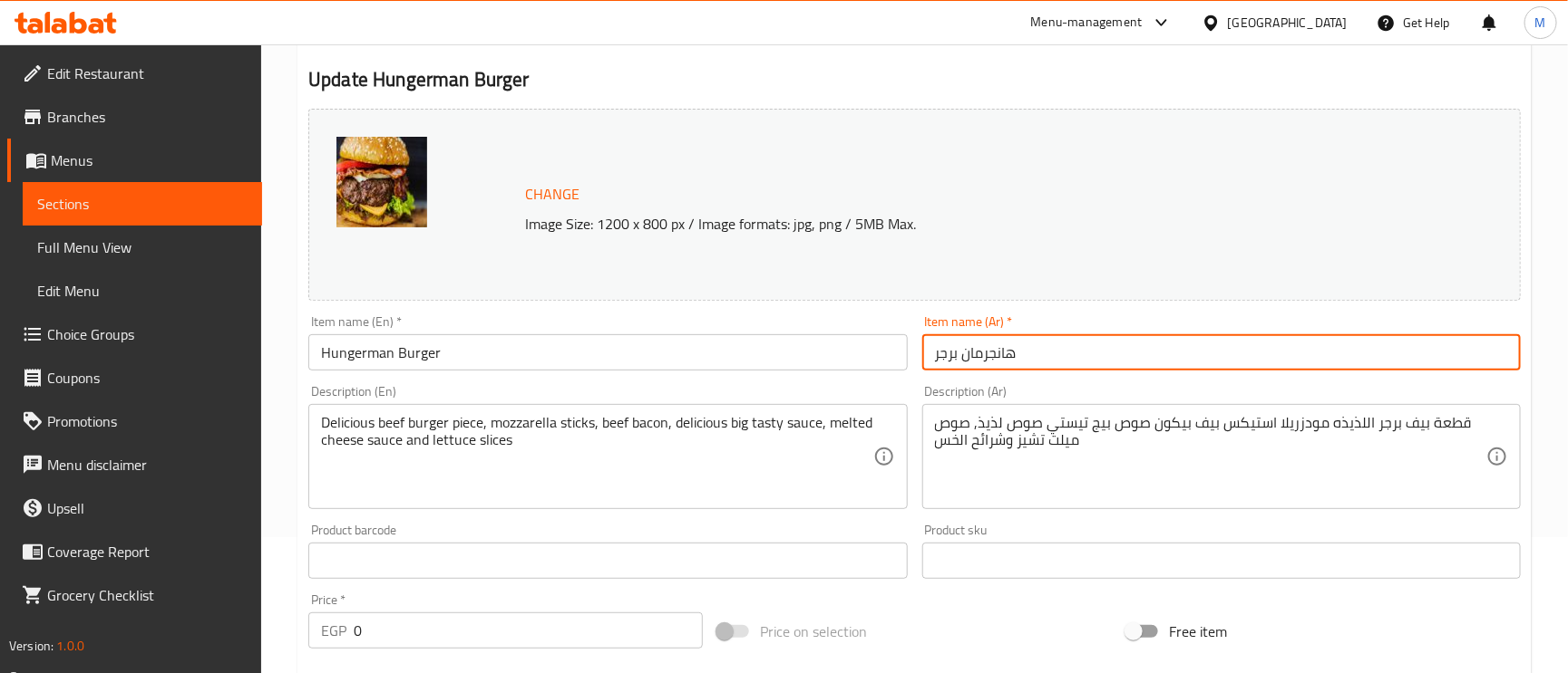
click at [1107, 337] on input "هانجرمان برجر" at bounding box center [1221, 352] width 599 height 37
click at [1115, 363] on input "هانجرمان برجر" at bounding box center [1221, 352] width 599 height 37
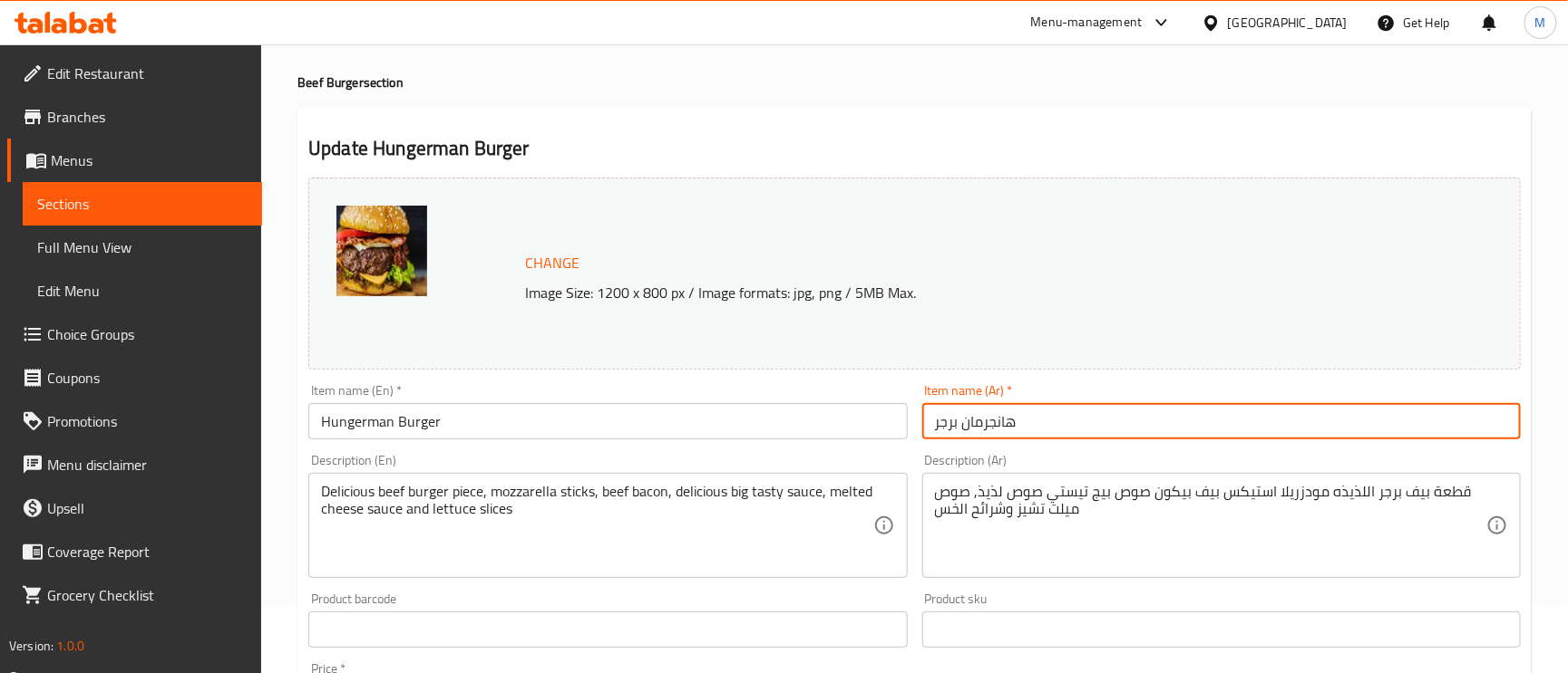
scroll to position [0, 0]
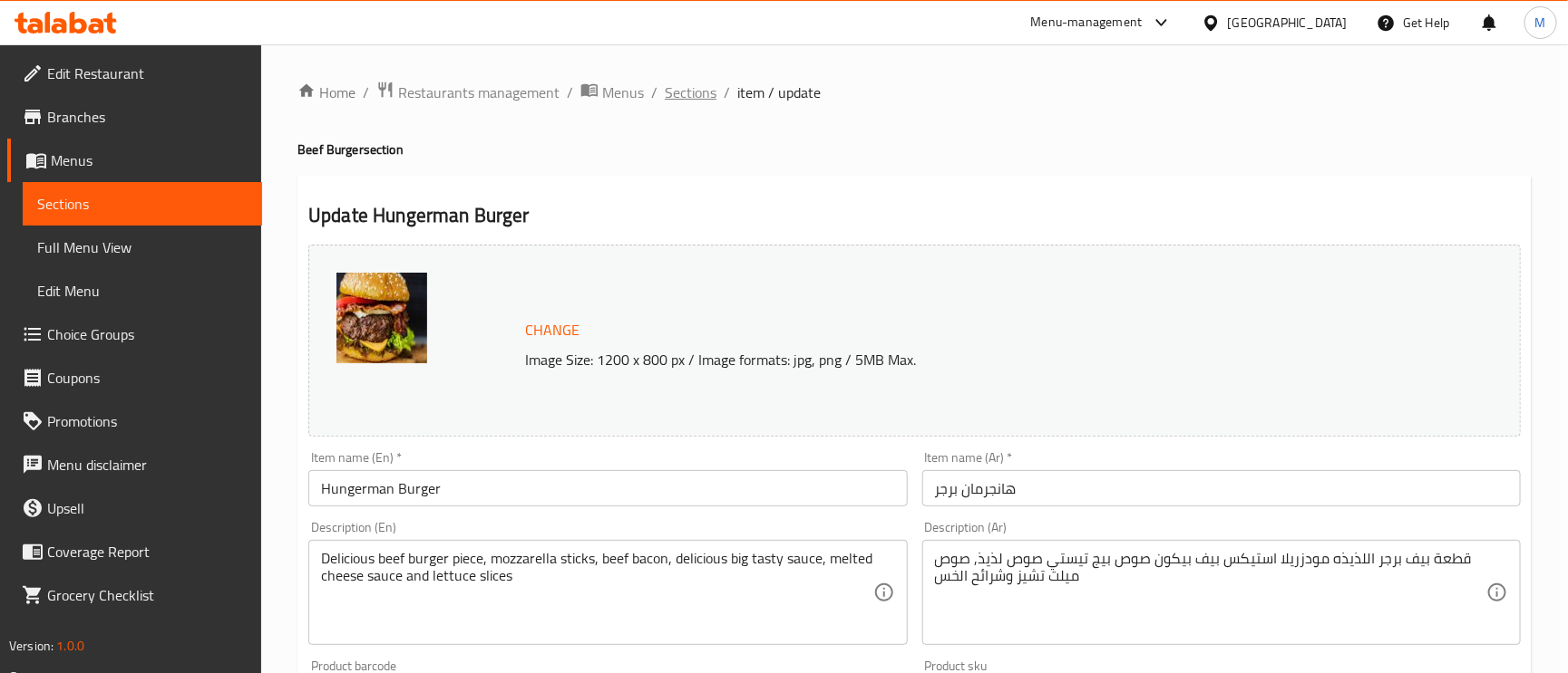
click at [670, 81] on span "Sections" at bounding box center [691, 92] width 52 height 22
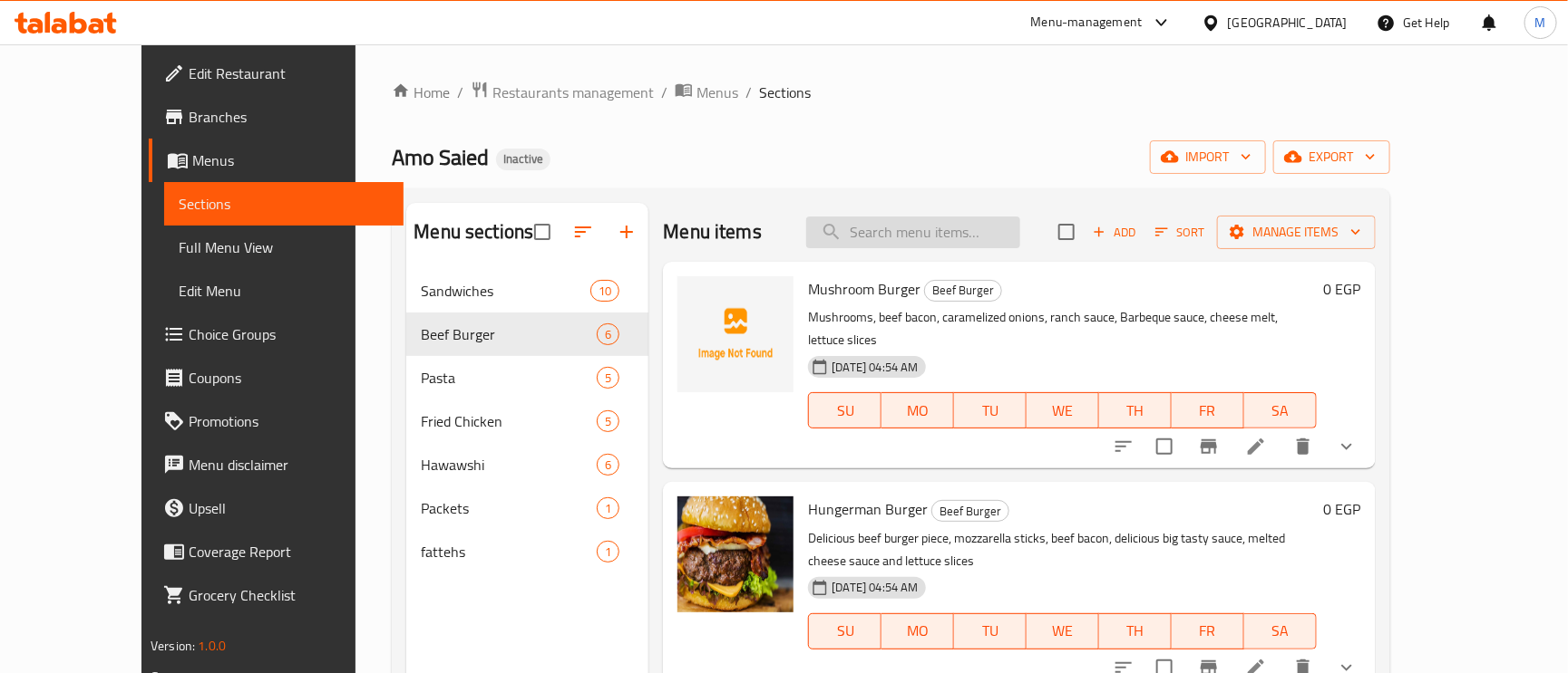
click at [996, 226] on input "search" at bounding box center [913, 232] width 214 height 32
paste input "Iskander Burger"
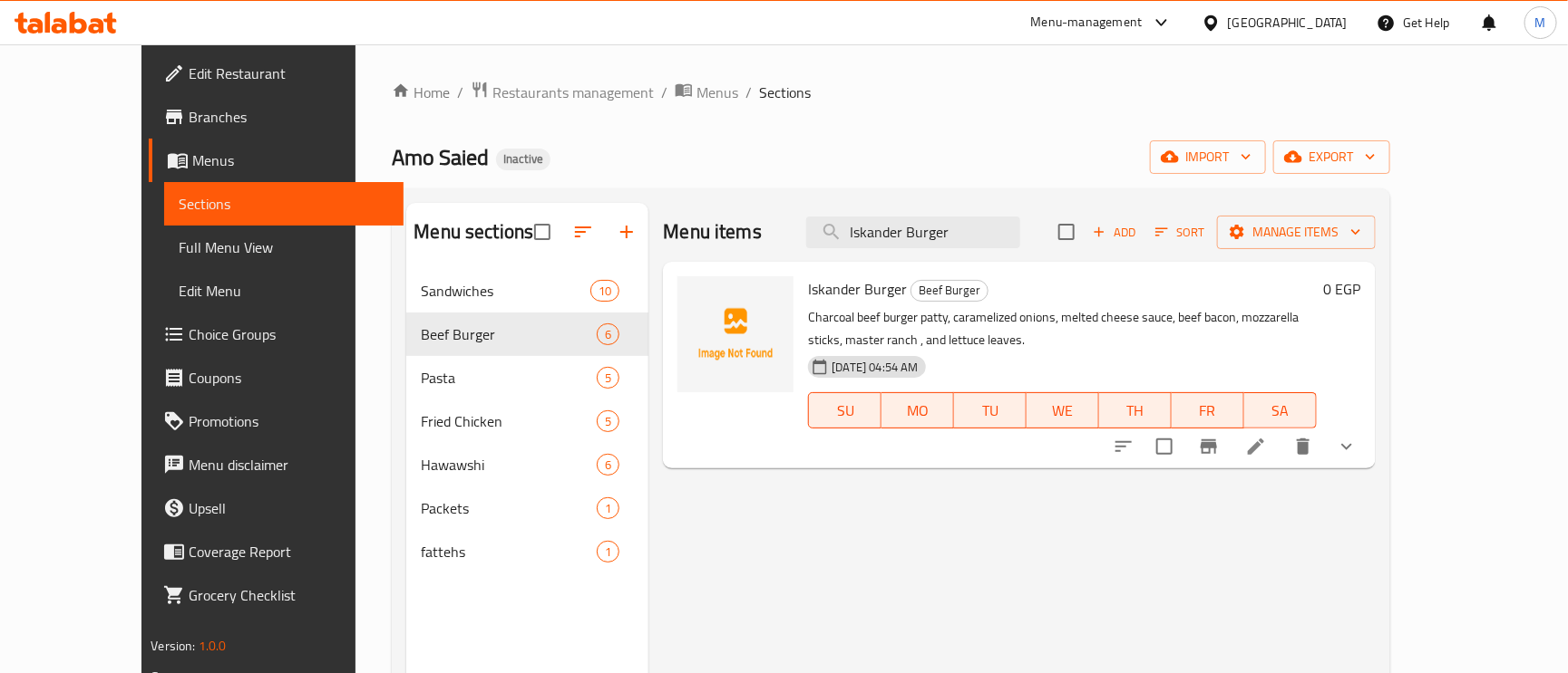
type input "Iskander Burger"
click at [1375, 473] on div "Menu items Iskander Burger Add Sort Manage items Iskander Burger Beef Burger Ch…" at bounding box center [1012, 539] width 726 height 673
click at [1267, 448] on icon at bounding box center [1256, 447] width 22 height 22
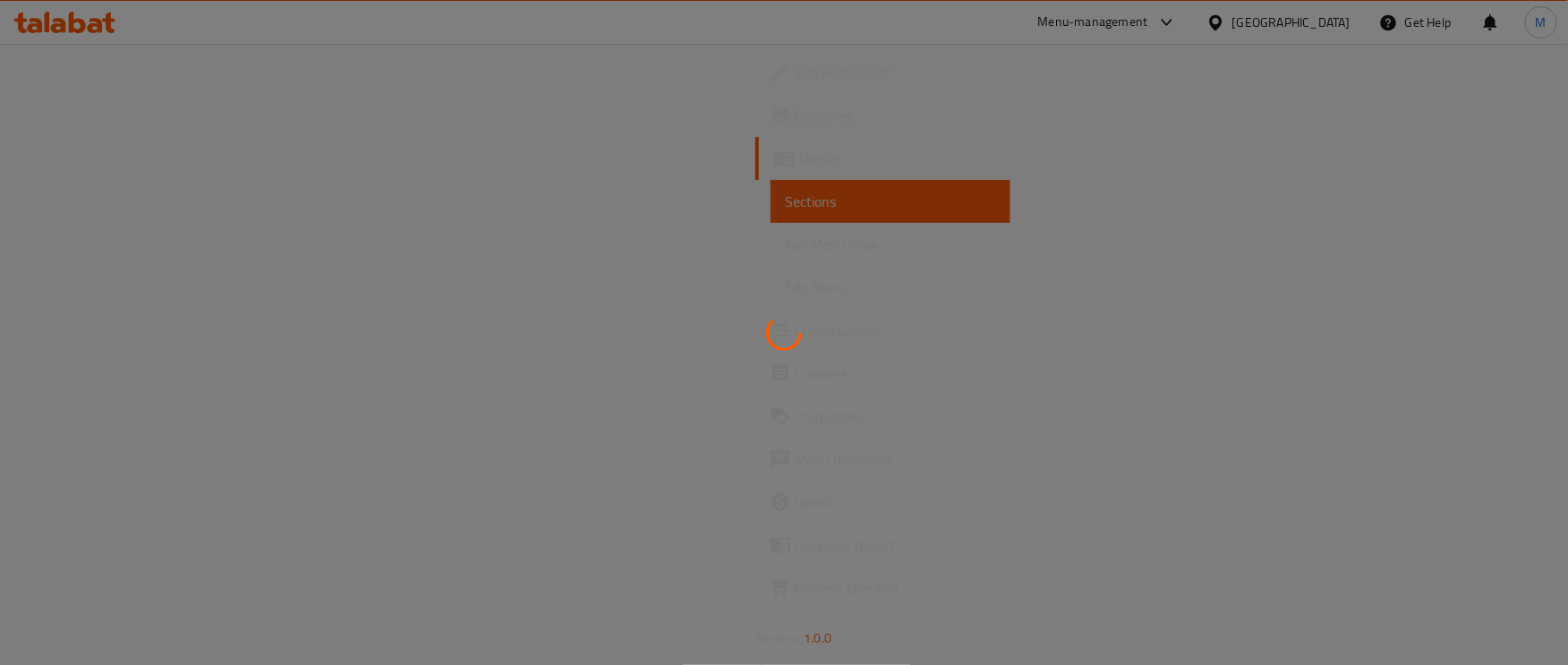
click at [1383, 443] on div at bounding box center [784, 332] width 1568 height 665
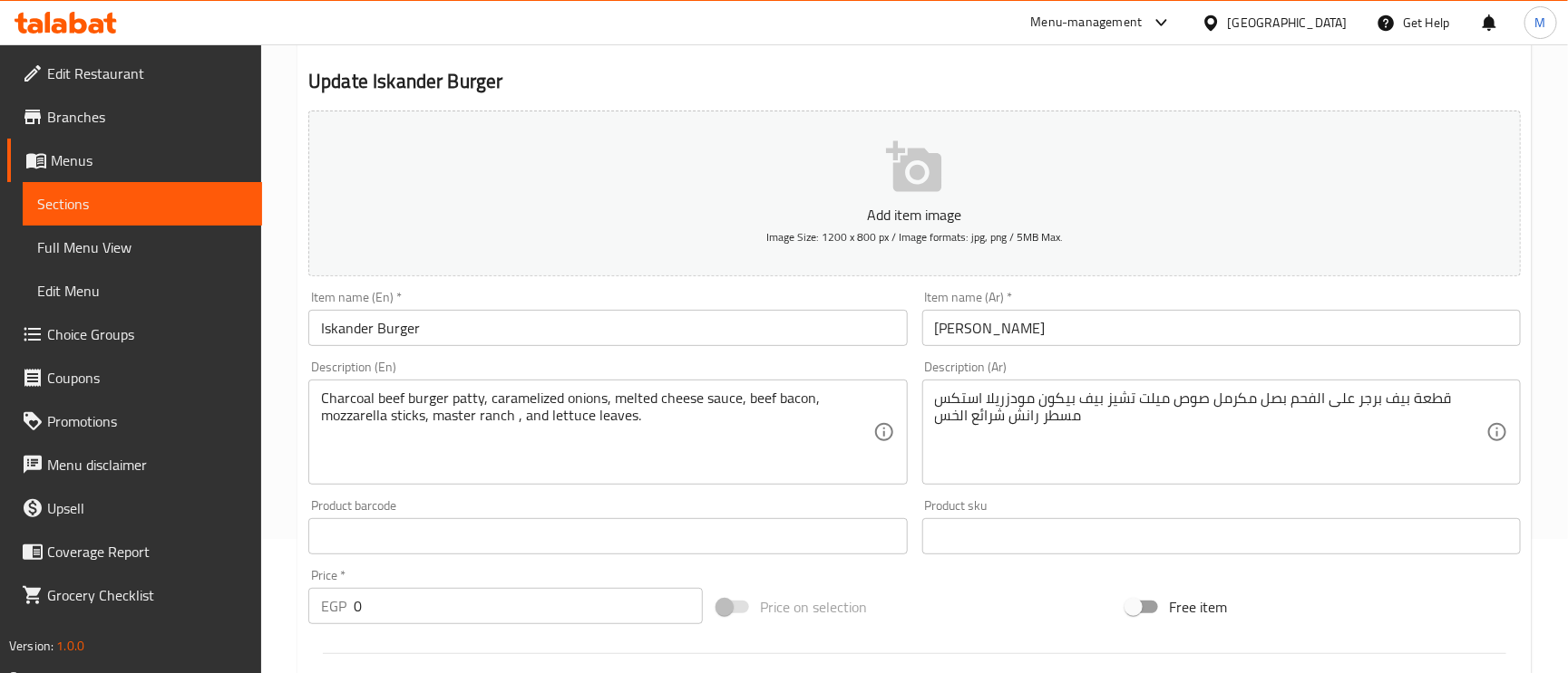
scroll to position [136, 0]
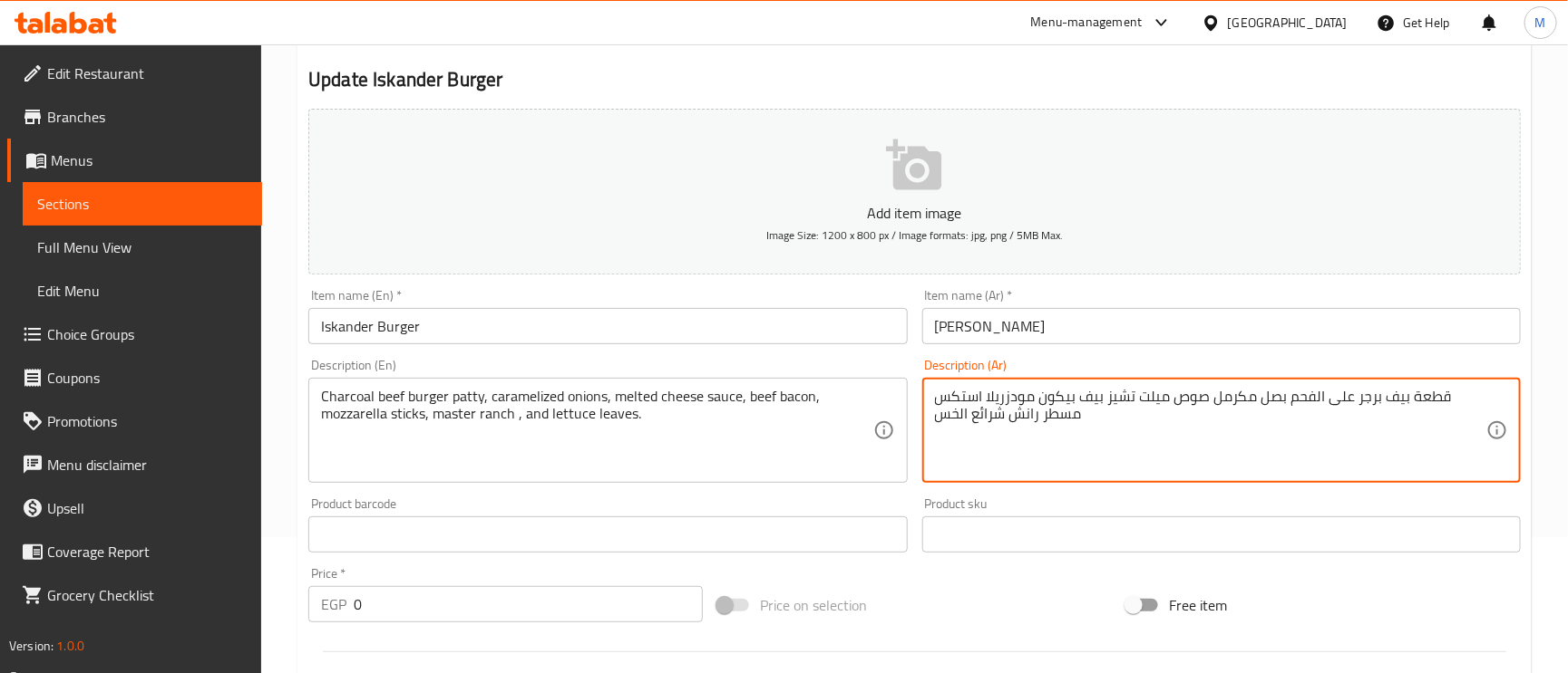
click at [1073, 420] on textarea "قطعة بيف برجر على الفحم بصل مكرمل صوص ميلت تشيز بيف بيكون مودزريلا استكس مسطر ر…" at bounding box center [1210, 431] width 551 height 86
click at [953, 405] on textarea "قطعة بيف برجر على الفحم بصل مكرمل صوص ميلت تشيز بيف بيكون مودزريلا استكس ماشتر …" at bounding box center [1210, 431] width 551 height 86
click at [950, 405] on textarea "قطعة بيف برجر على الفحم بصل مكرمل صوص ميلت تشيز بيف بيكون مودزريلا استكس ماشتر …" at bounding box center [1210, 431] width 551 height 86
click at [974, 415] on textarea "قطعة بيف برجر على الفحم بصل مكرمل صوص ميلت تشيز بيف بيكون مودزريلا استكس ماستر …" at bounding box center [1210, 431] width 551 height 86
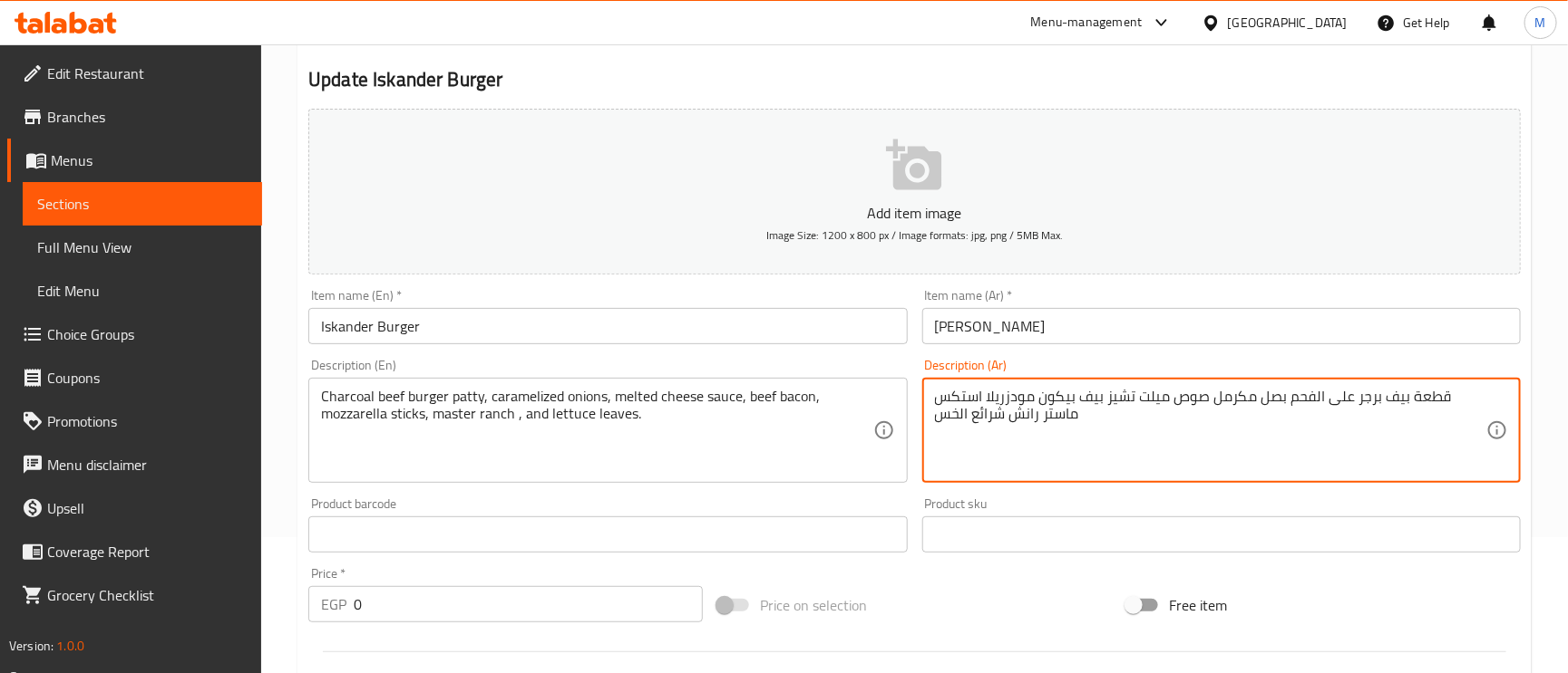
click at [976, 417] on textarea "قطعة بيف برجر على الفحم بصل مكرمل صوص ميلت تشيز بيف بيكون مودزريلا استكس ماستر …" at bounding box center [1210, 431] width 551 height 86
drag, startPoint x: 978, startPoint y: 428, endPoint x: 995, endPoint y: 417, distance: 20.2
drag, startPoint x: 995, startPoint y: 417, endPoint x: 1020, endPoint y: 411, distance: 25.7
drag, startPoint x: 1020, startPoint y: 411, endPoint x: 1115, endPoint y: 374, distance: 102.0
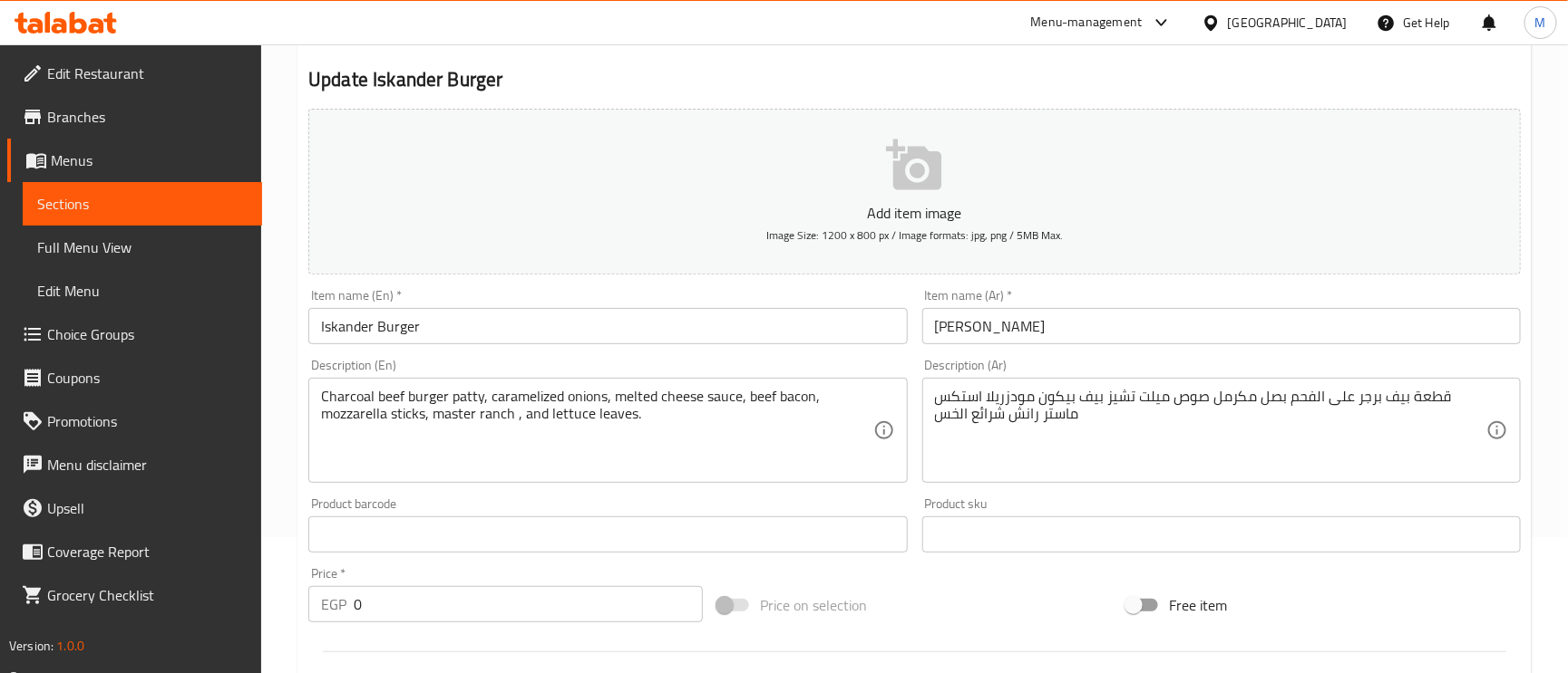
drag, startPoint x: 1115, startPoint y: 374, endPoint x: 980, endPoint y: 417, distance: 141.7
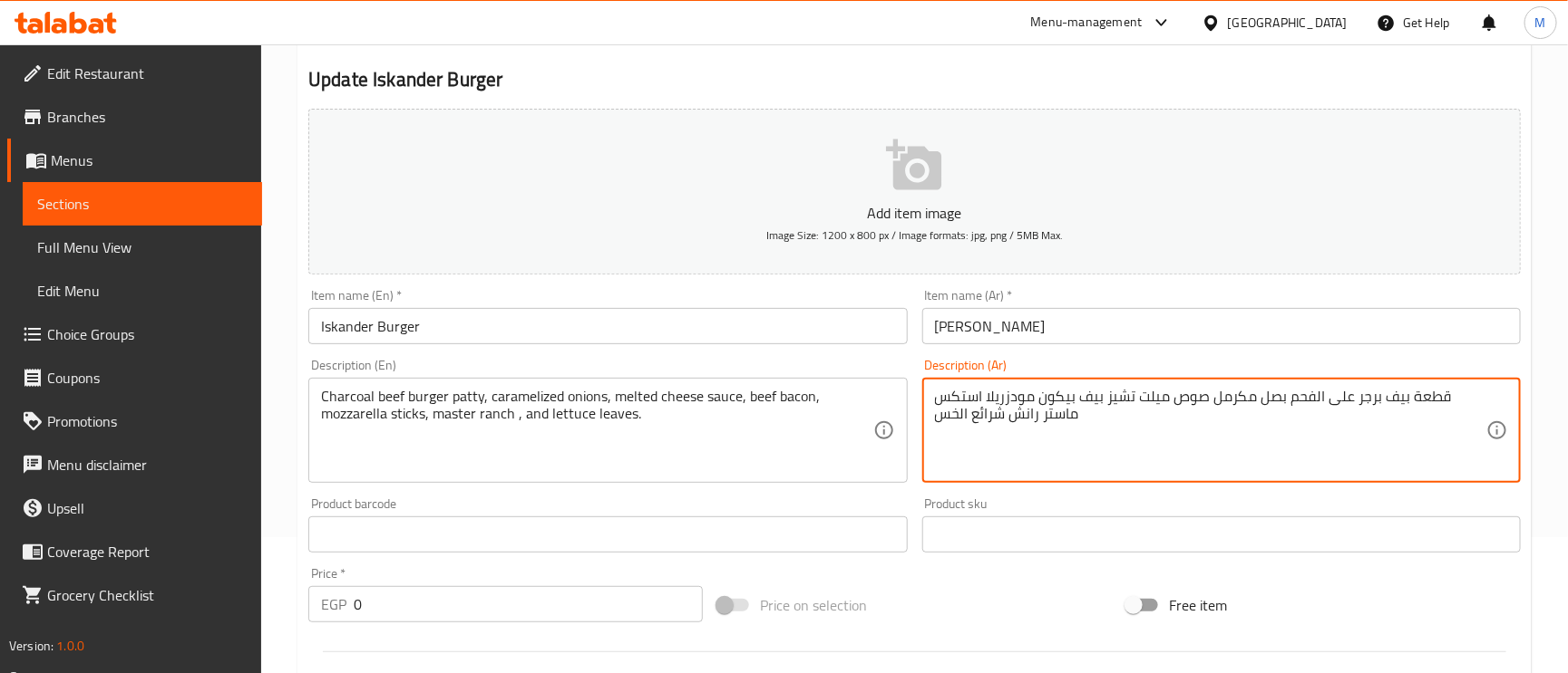
click at [973, 425] on textarea "قطعة بيف برجر على الفحم بصل مكرمل صوص ميلت تشيز بيف بيكون مودزريلا استكس ماستر …" at bounding box center [1210, 431] width 551 height 86
drag, startPoint x: 1008, startPoint y: 419, endPoint x: 928, endPoint y: 425, distance: 80.2
click at [928, 425] on div "قطعة بيف برجر على الفحم بصل مكرمل صوص ميلت تشيز بيف بيكون مودزريلا استكس ماستر …" at bounding box center [1221, 430] width 599 height 105
type textarea "قطعة بيف برجر على الفحم بصل مكرمل صوص ميلت تشيز بيف بيكون مودزريلا استكس ماستر …"
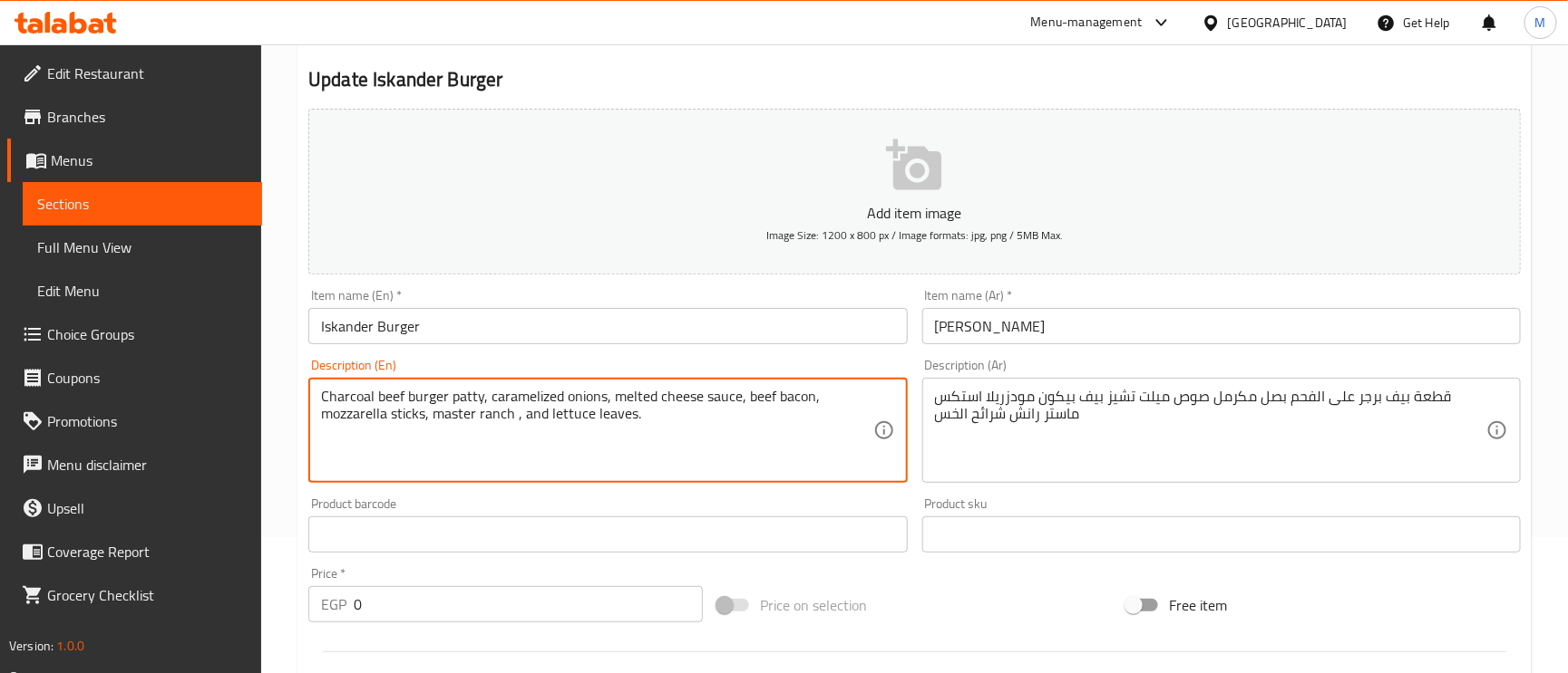
click at [612, 421] on textarea "Charcoal beef burger patty, caramelized onions, melted cheese sauce, beef bacon…" at bounding box center [596, 431] width 551 height 86
paste textarea "slic"
type textarea "Charcoal beef burger patty, caramelized onions, melted cheese sauce, beef bacon…"
click at [731, 307] on div "Item name (En)   * Iskander Burger Item name (En) *" at bounding box center [607, 317] width 599 height 56
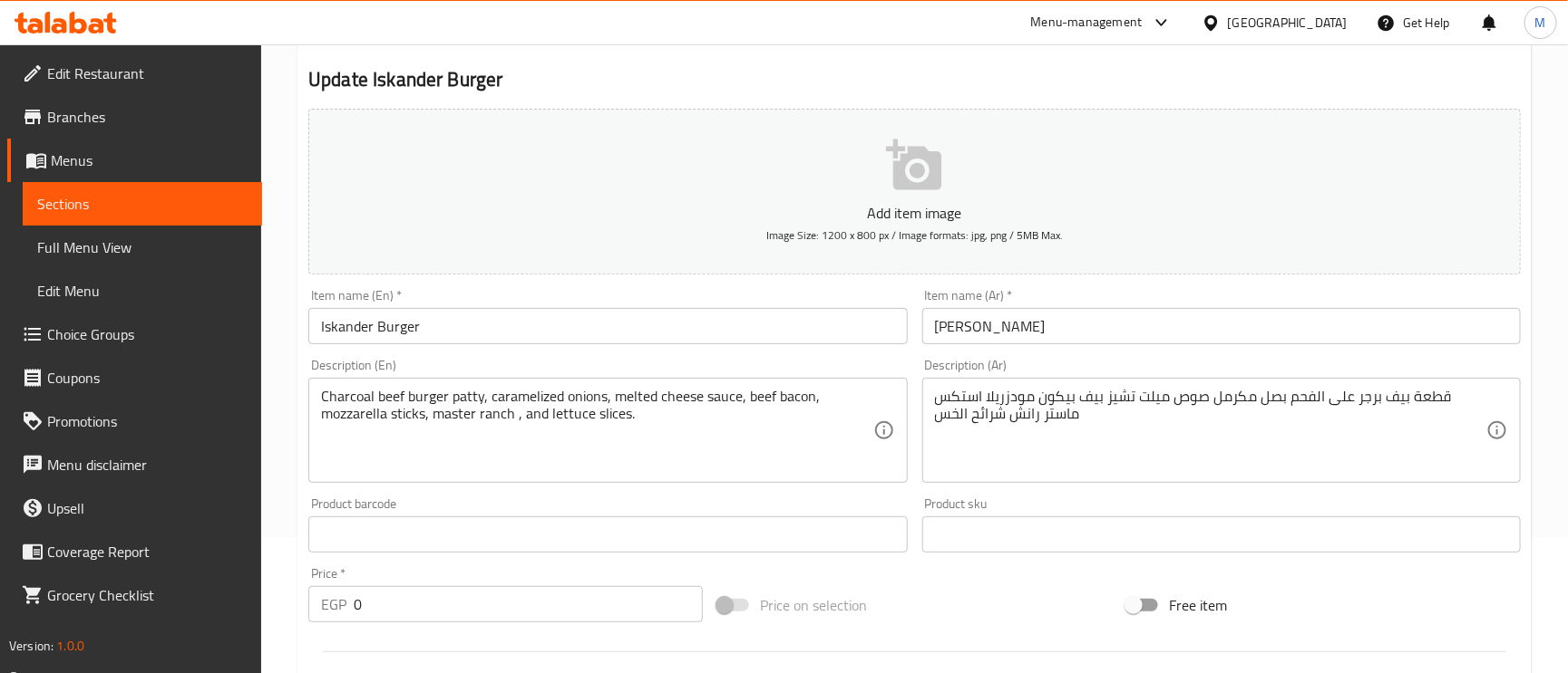
click at [686, 324] on input "Iskander Burger" at bounding box center [607, 326] width 599 height 37
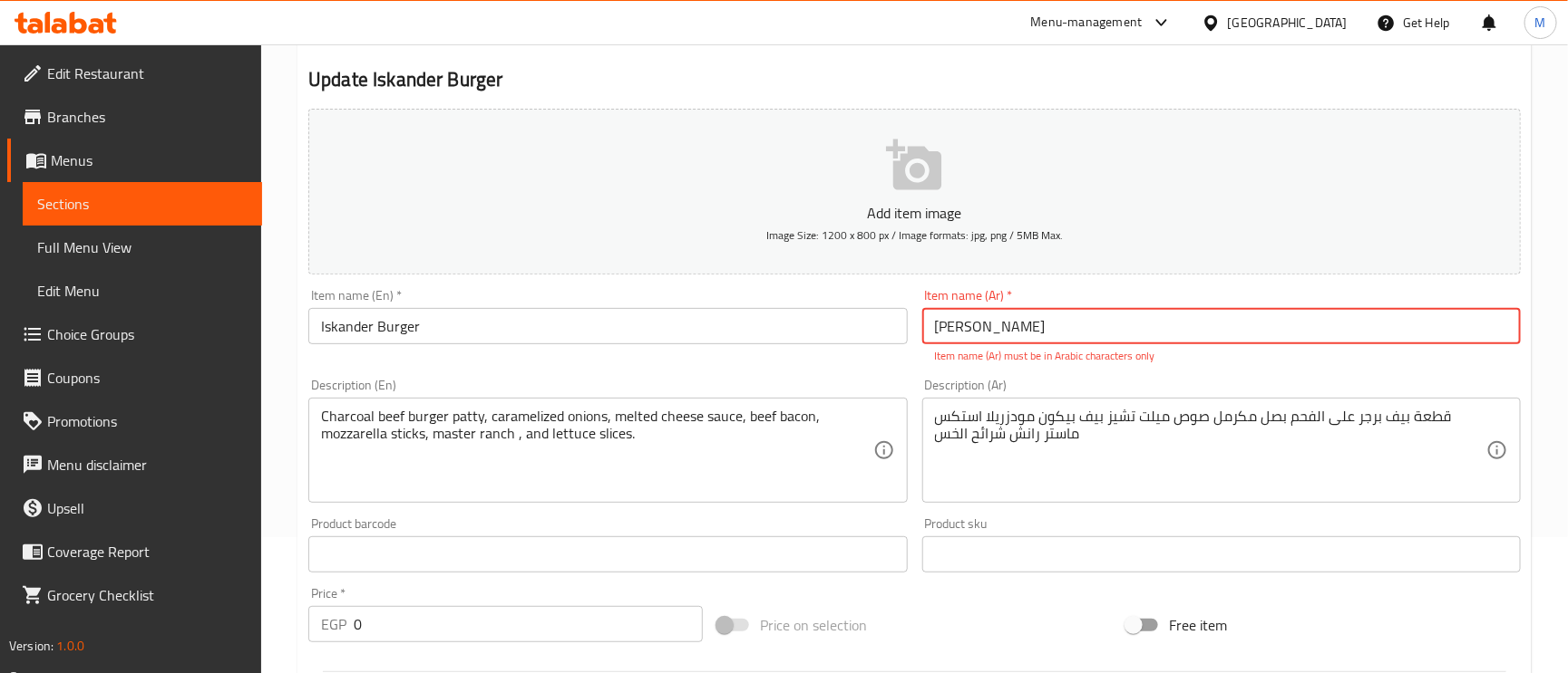
click at [1097, 338] on input "اسکندر برجر" at bounding box center [1221, 326] width 599 height 37
drag, startPoint x: 659, startPoint y: 325, endPoint x: 1109, endPoint y: 339, distance: 450.2
click at [662, 325] on input "Iskander Burger" at bounding box center [607, 326] width 599 height 37
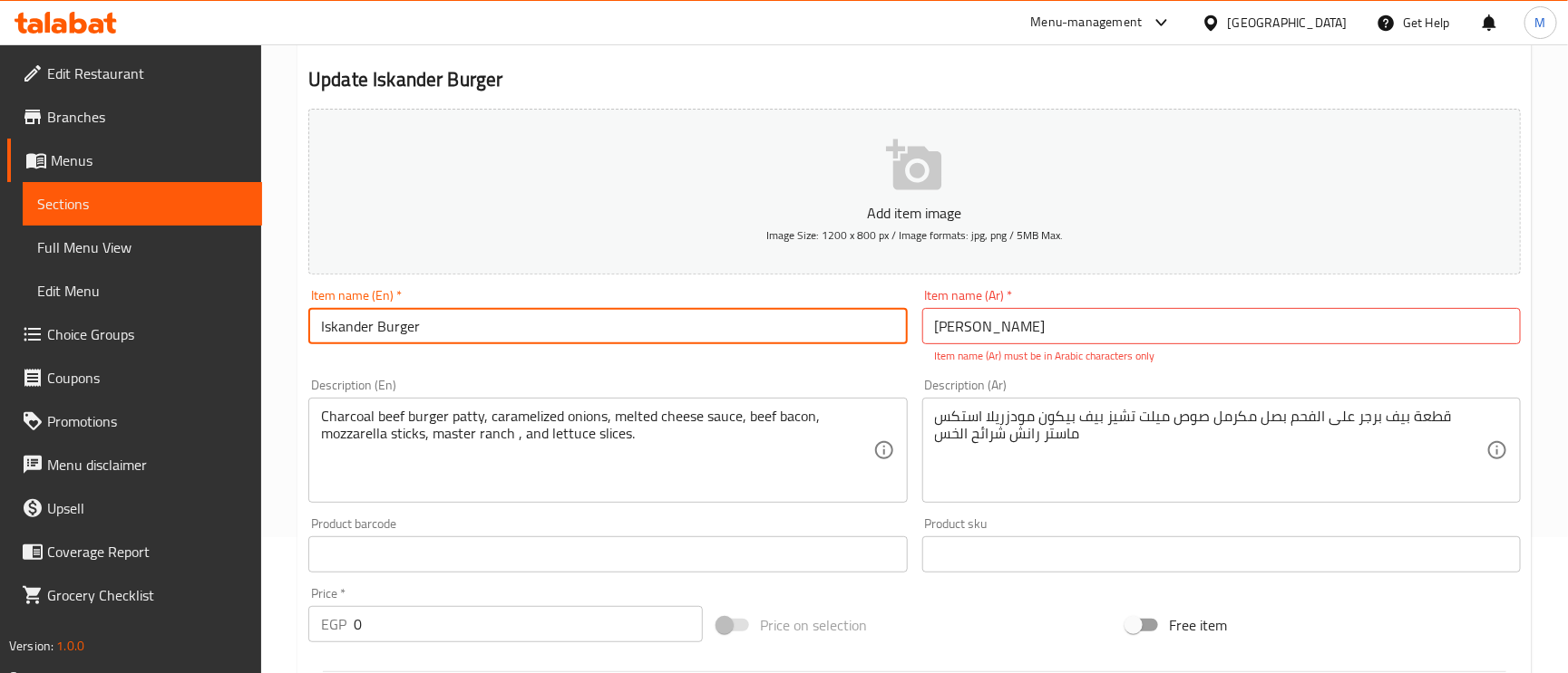
click at [1106, 338] on input "اسکندر برجر" at bounding box center [1221, 326] width 599 height 37
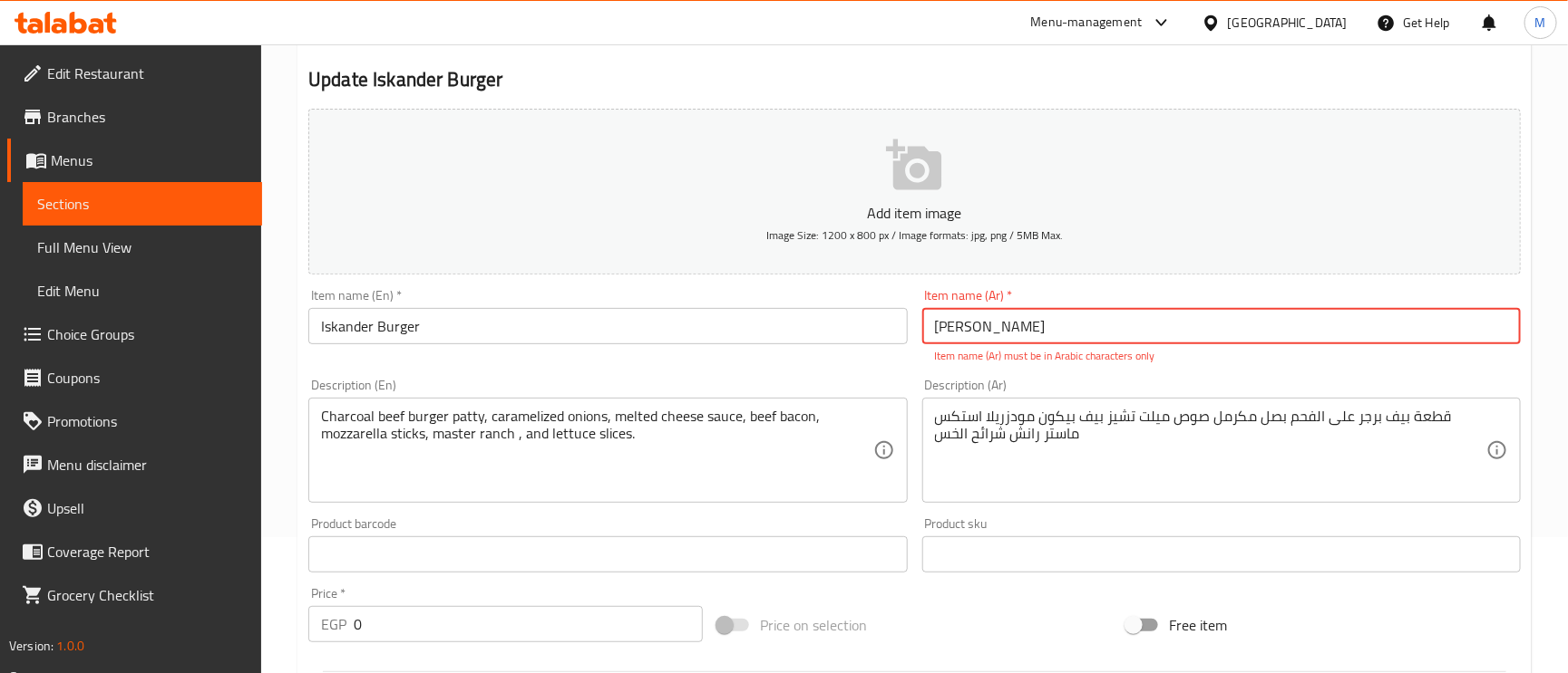
click at [1106, 338] on input "اسکندر برجر" at bounding box center [1221, 326] width 599 height 37
click at [1082, 317] on input "text" at bounding box center [1221, 326] width 599 height 37
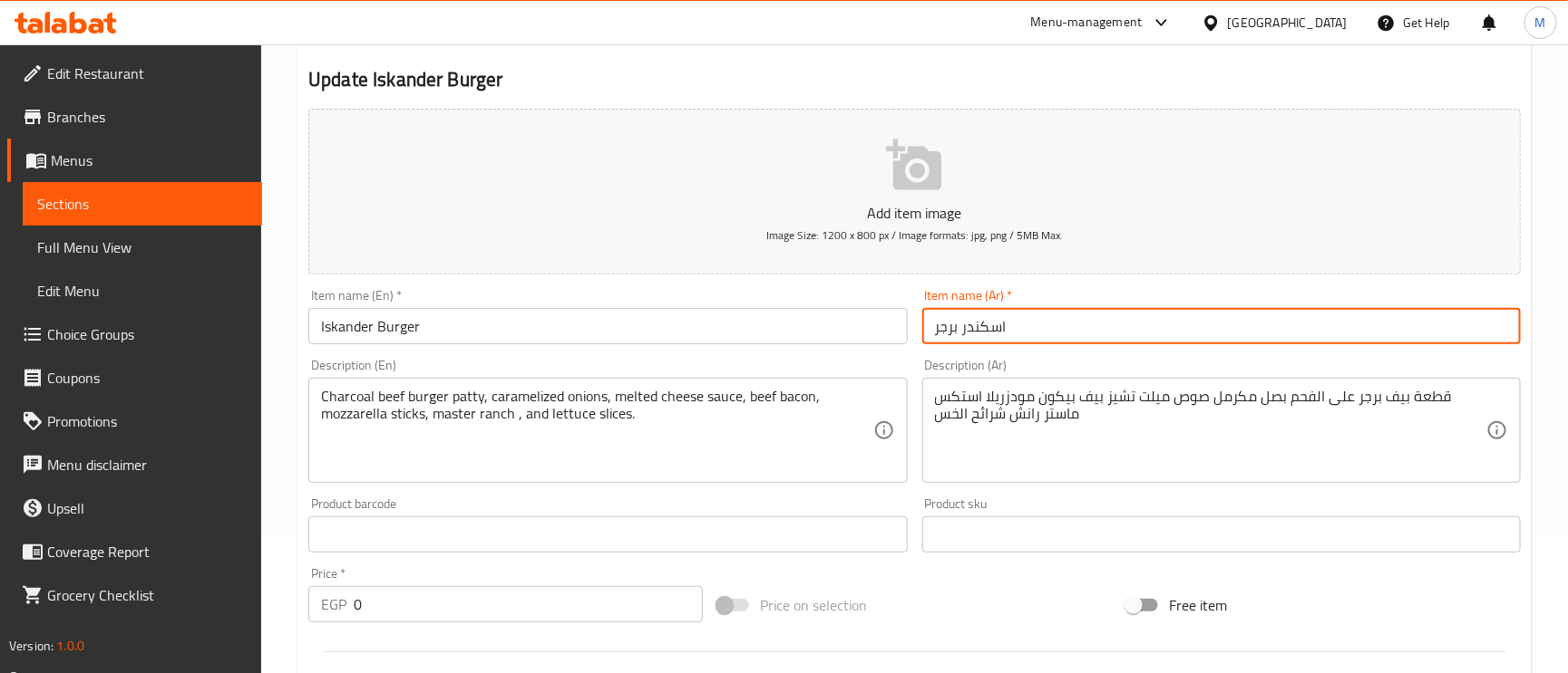
type input "اسكندر برجر"
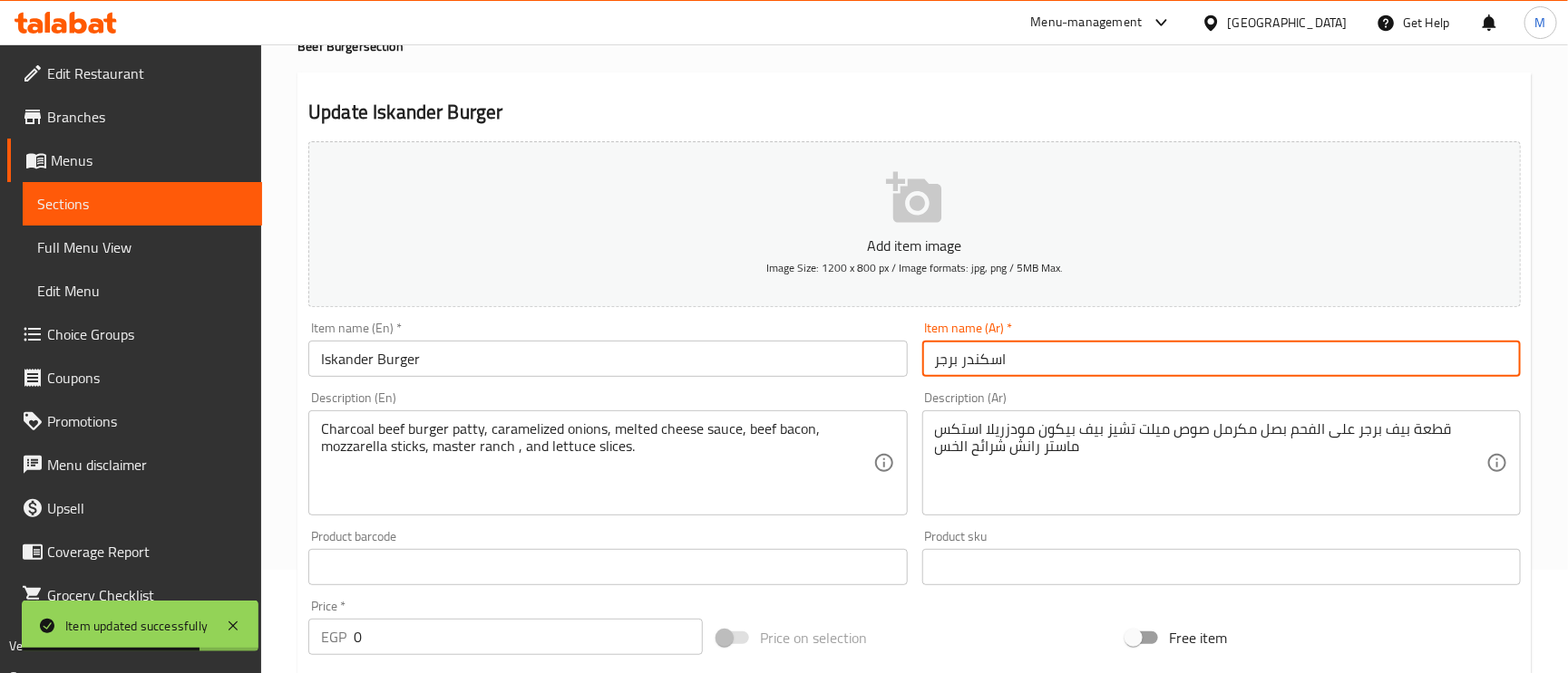
scroll to position [0, 0]
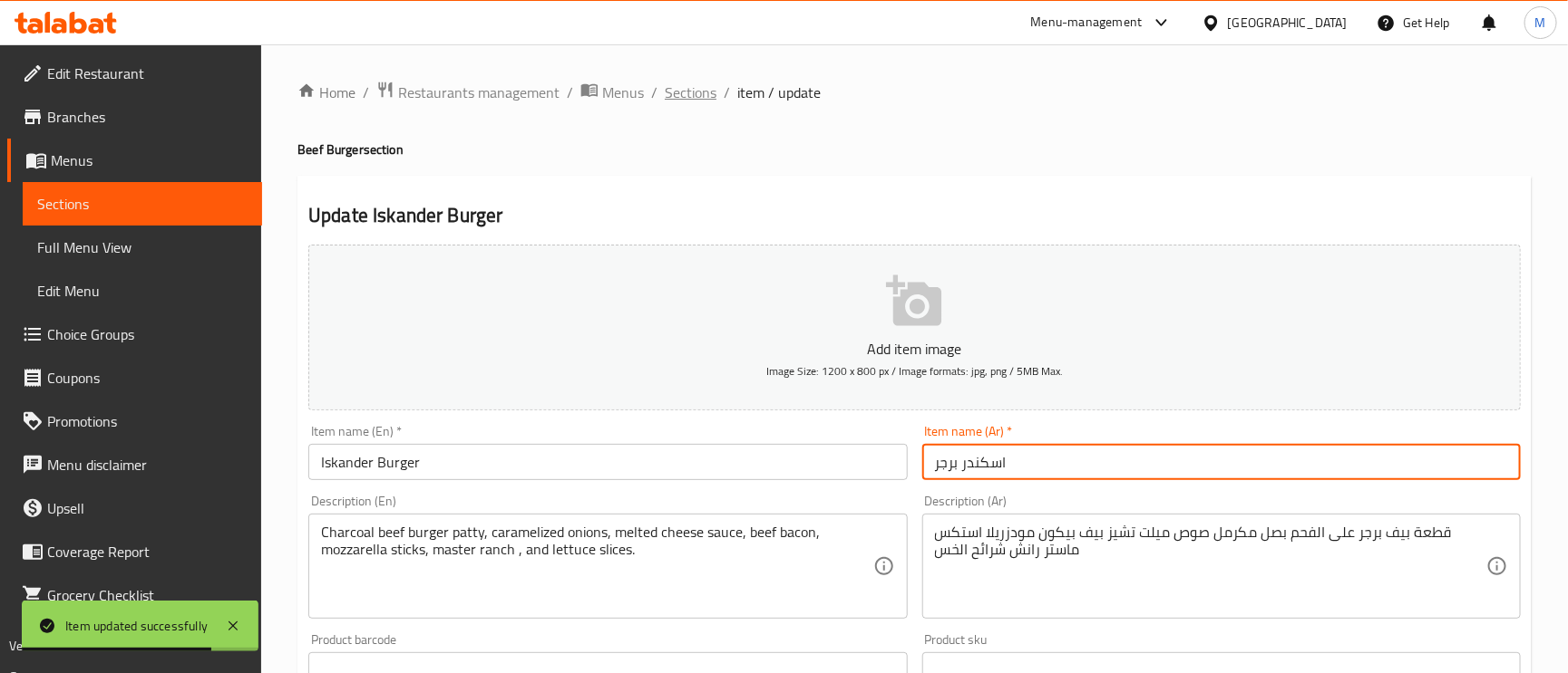
click at [673, 85] on span "Sections" at bounding box center [691, 92] width 52 height 22
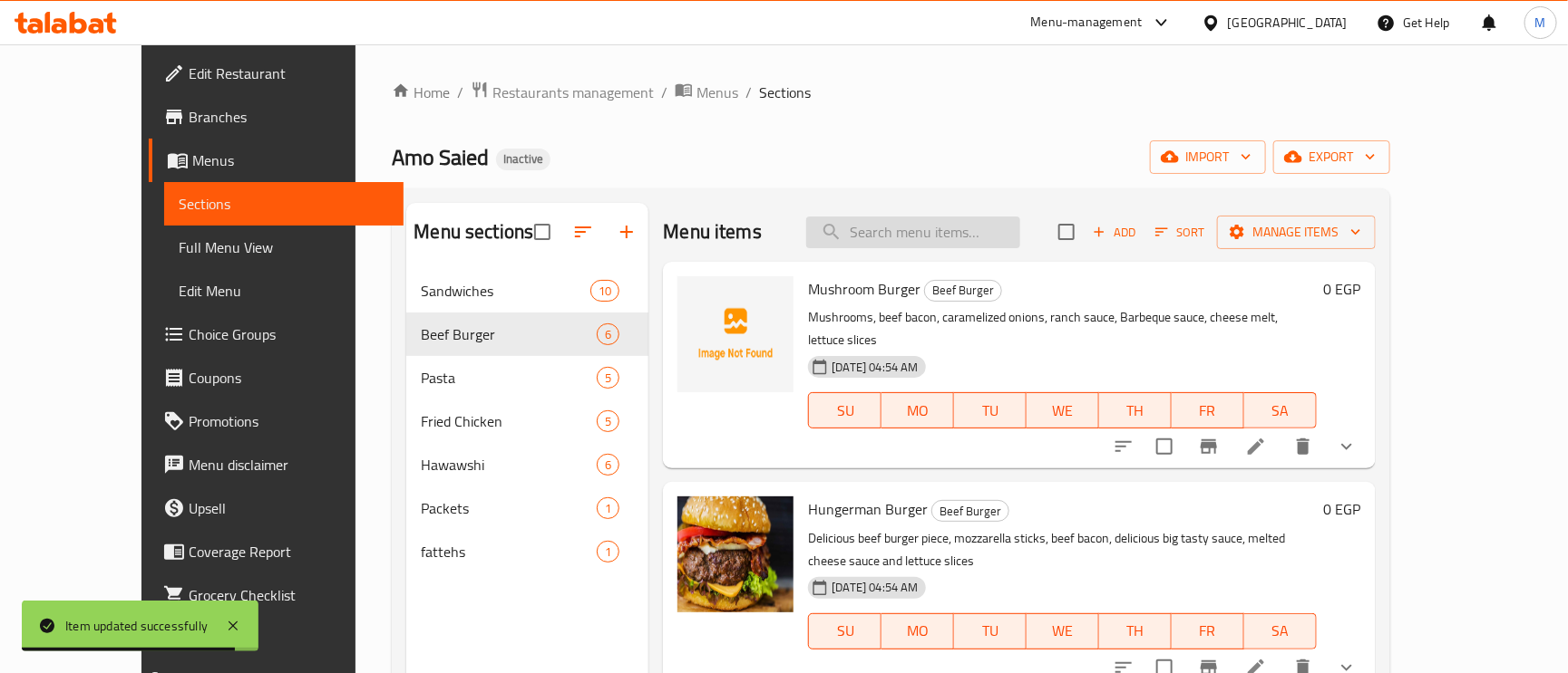
click at [1020, 226] on input "search" at bounding box center [913, 232] width 214 height 32
paste input "Amo Saied Mix"
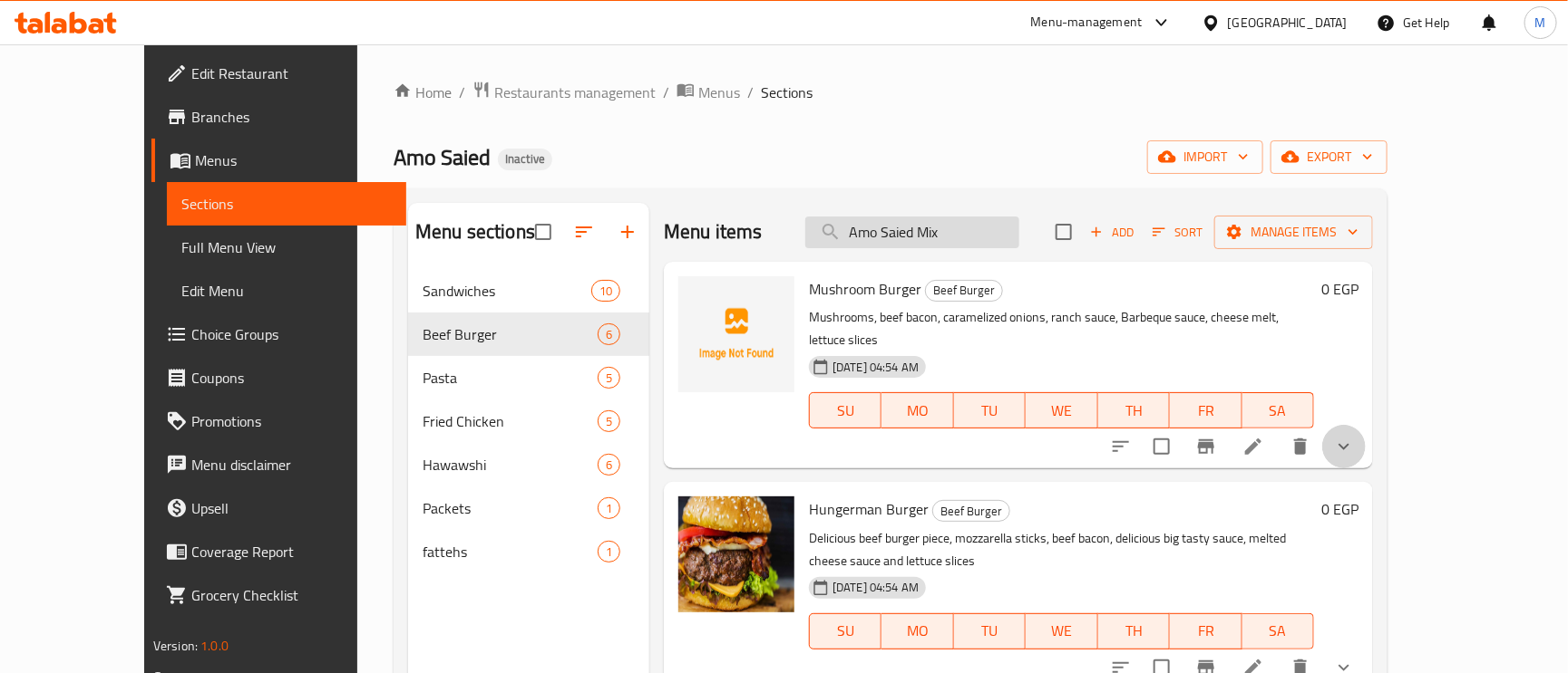
drag, startPoint x: 1426, startPoint y: 444, endPoint x: 968, endPoint y: 243, distance: 500.2
click at [904, 140] on div "Home / Restaurants management / Menus / Sections Amo Saied Inactive import expo…" at bounding box center [891, 485] width 994 height 810
click at [1020, 237] on input "Amo Saied Mix" at bounding box center [912, 232] width 214 height 32
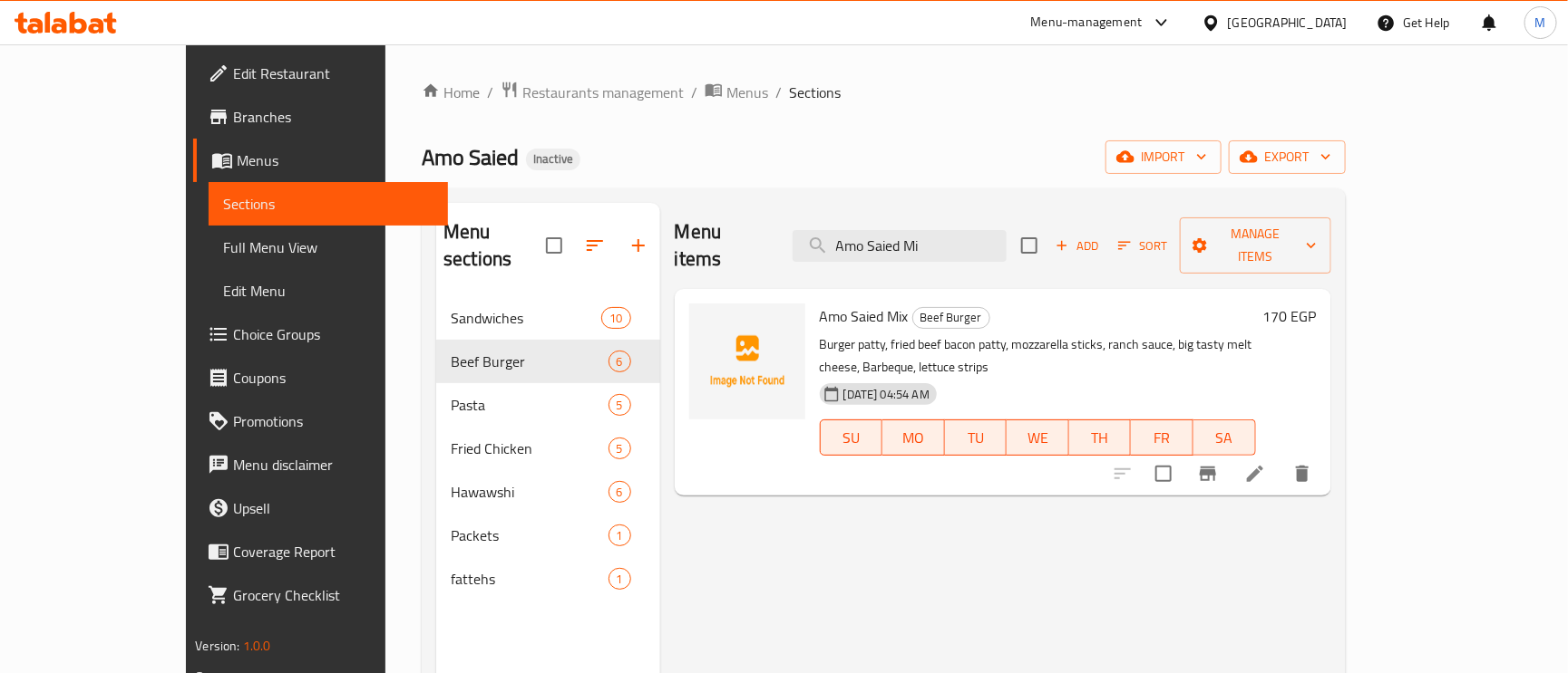
type input "Amo Saied Mi"
click at [1280, 457] on li at bounding box center [1255, 474] width 51 height 33
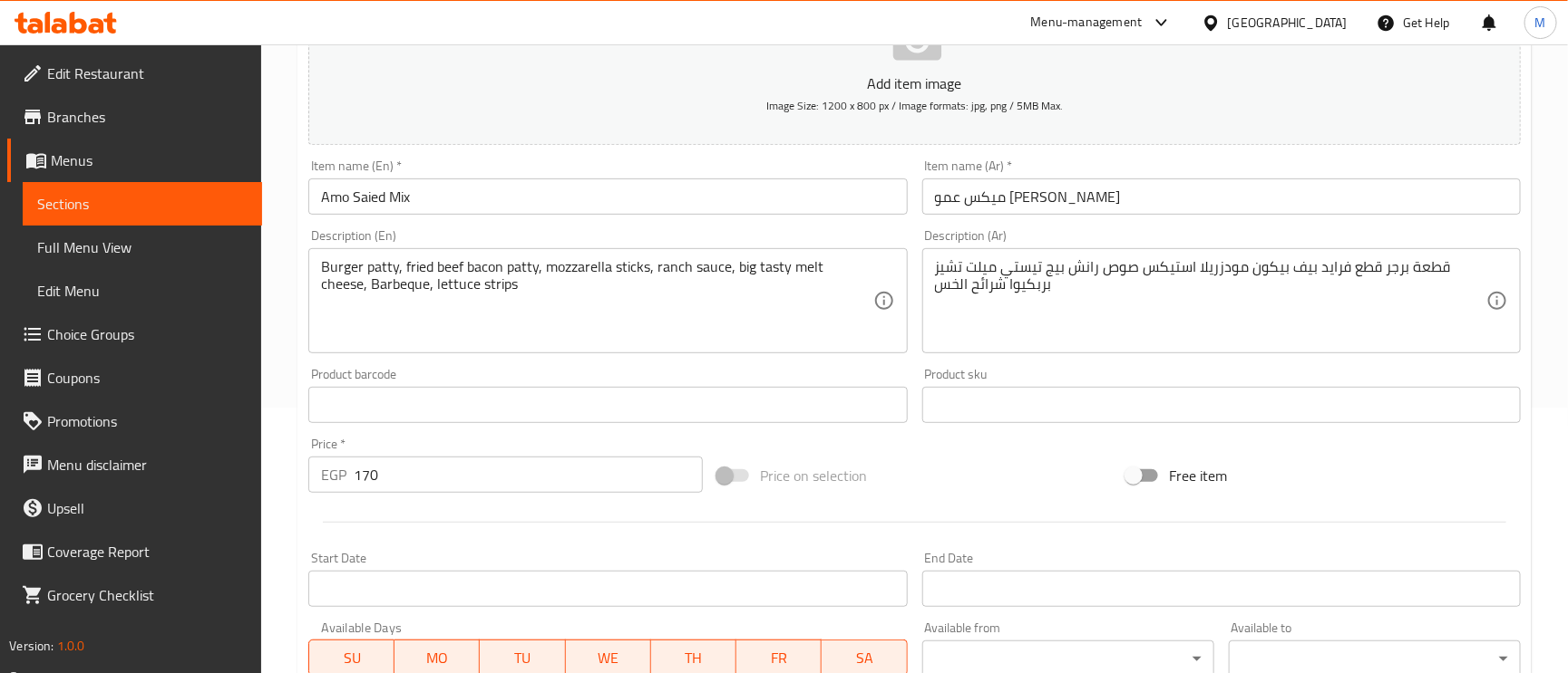
scroll to position [272, 0]
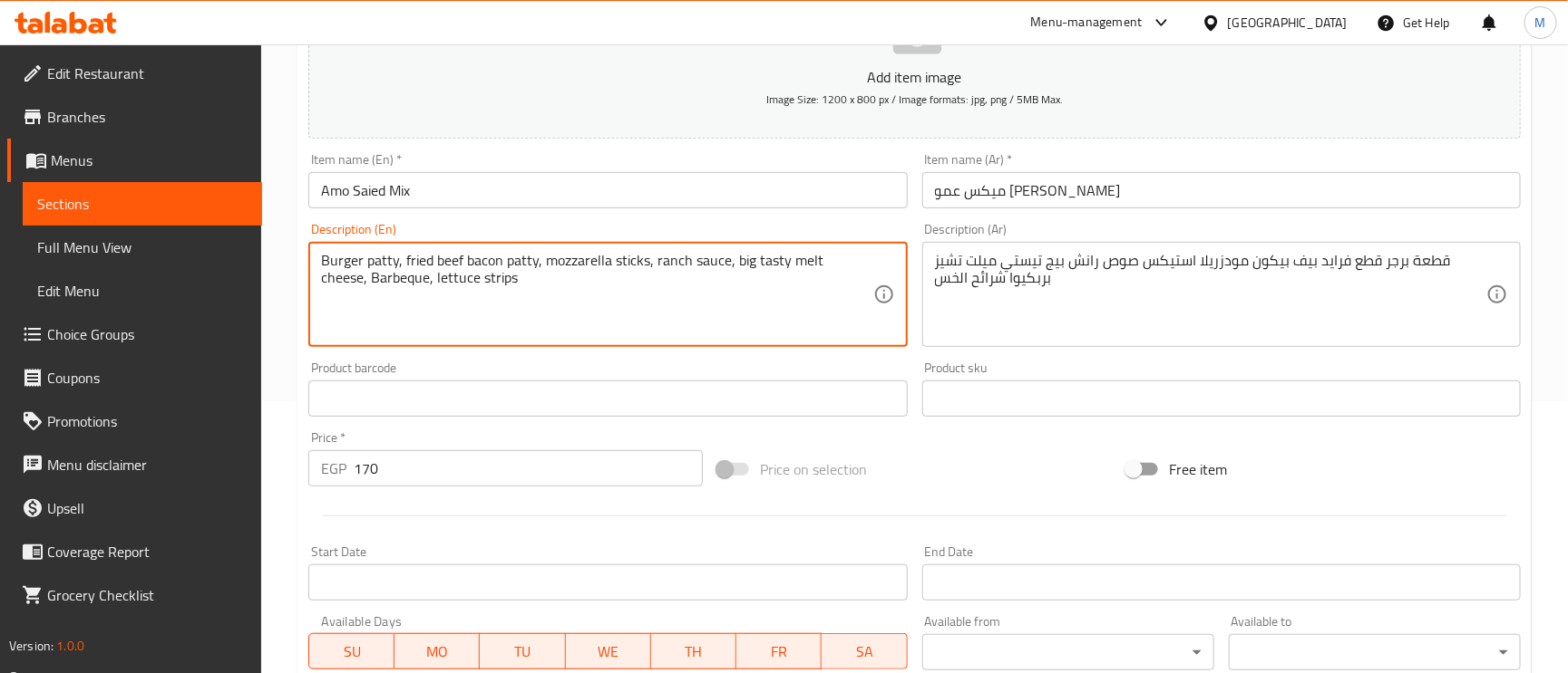
click at [509, 258] on textarea "Burger patty, fried beef bacon patty, mozzarella sticks, ranch sauce, big tasty…" at bounding box center [596, 295] width 551 height 86
click at [790, 262] on textarea "Burger patty, fried beef bacon pieces, mozzarella sticks, ranch sauce, big tast…" at bounding box center [596, 295] width 551 height 86
click at [500, 286] on textarea "Burger patty, fried beef bacon pieces, mozzarella sticks, ranch sauce, big tast…" at bounding box center [596, 295] width 551 height 86
type textarea "Burger patty, fried beef bacon pieces, mozzarella sticks, ranch sauce, big tast…"
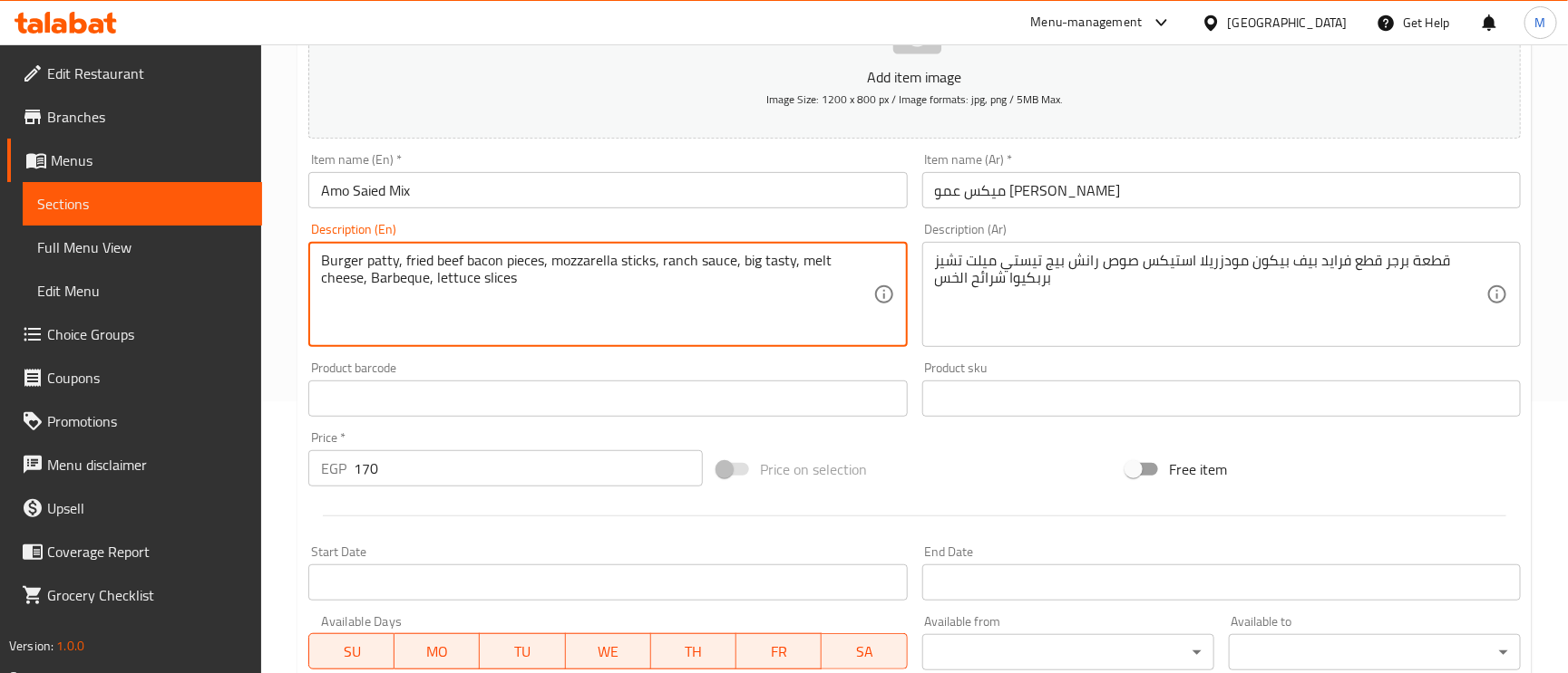
click at [514, 205] on input "Amo Saied Mix" at bounding box center [607, 191] width 599 height 37
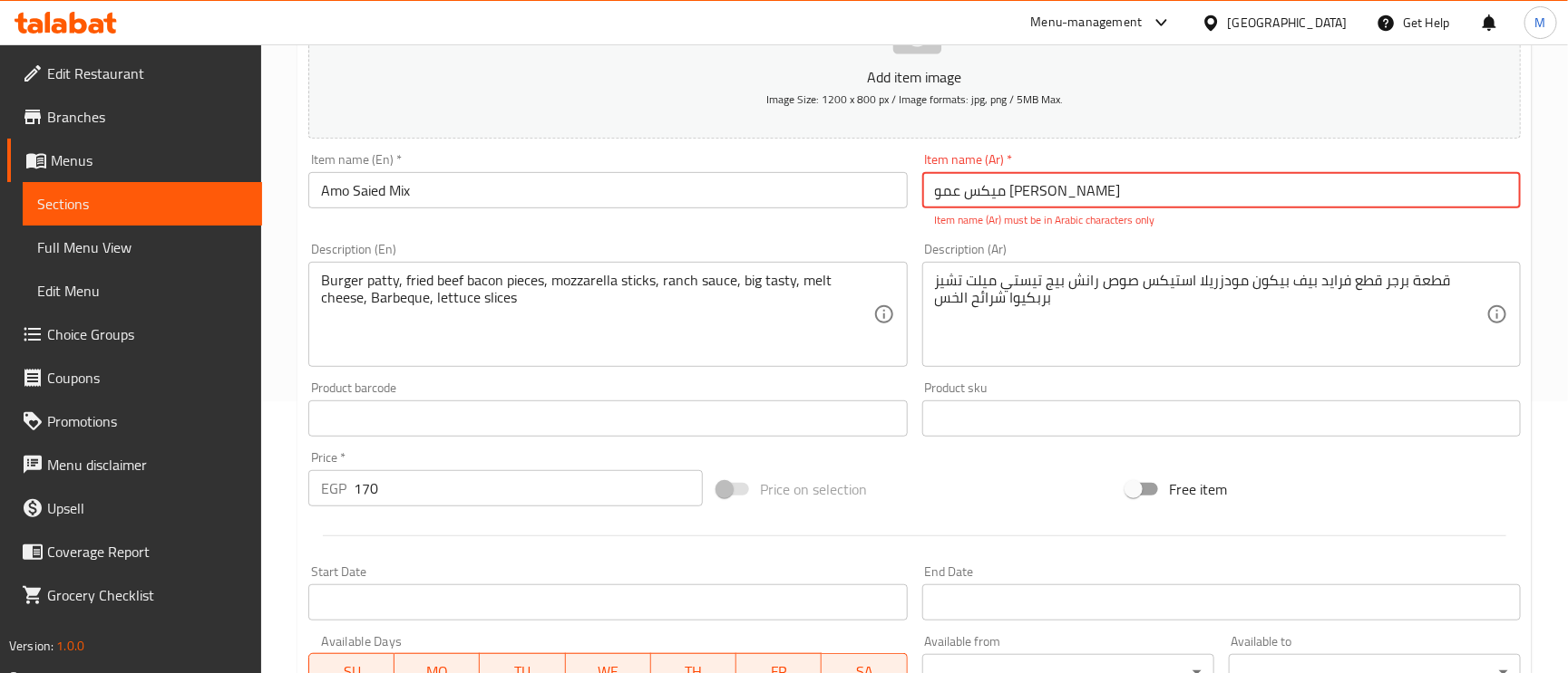
click at [1141, 201] on input "میکس عمو سيد" at bounding box center [1221, 191] width 599 height 37
type input "م"
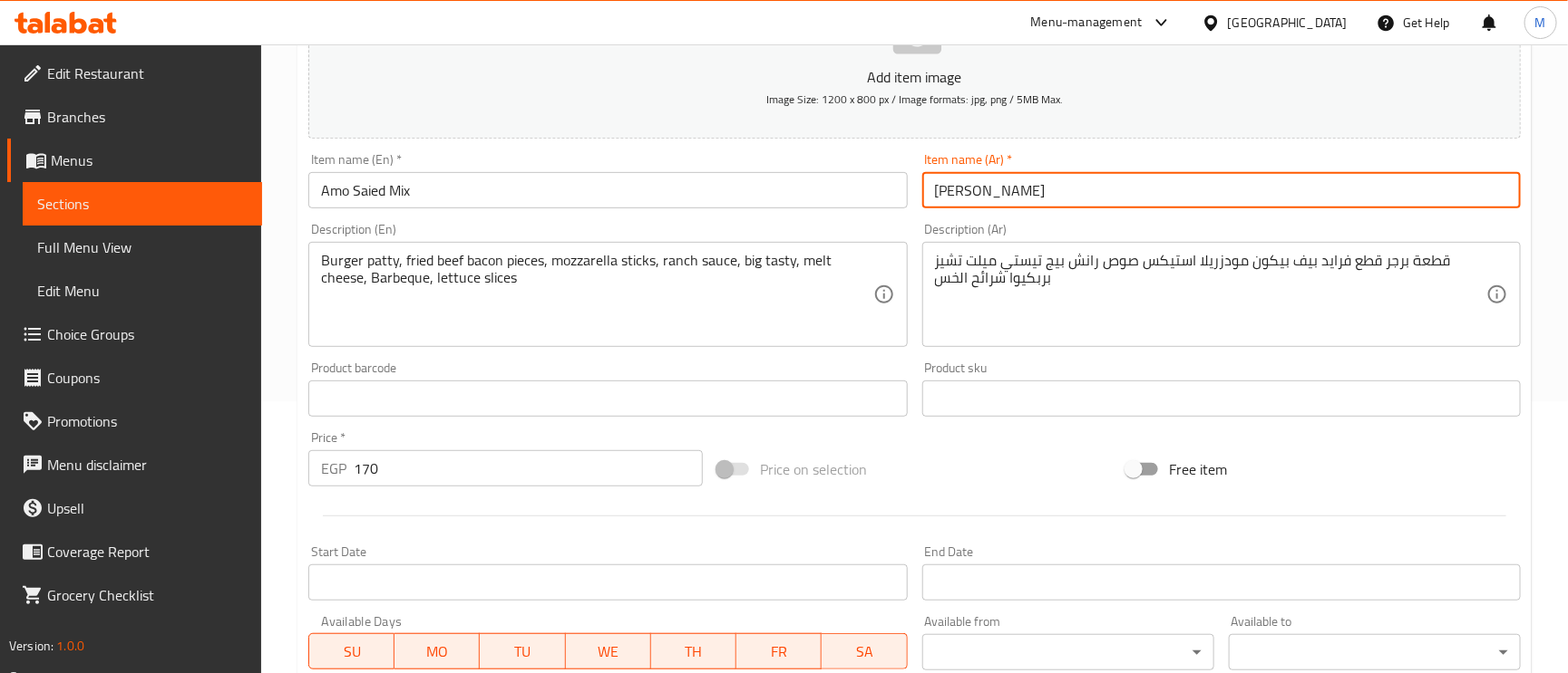
type input "[PERSON_NAME]"
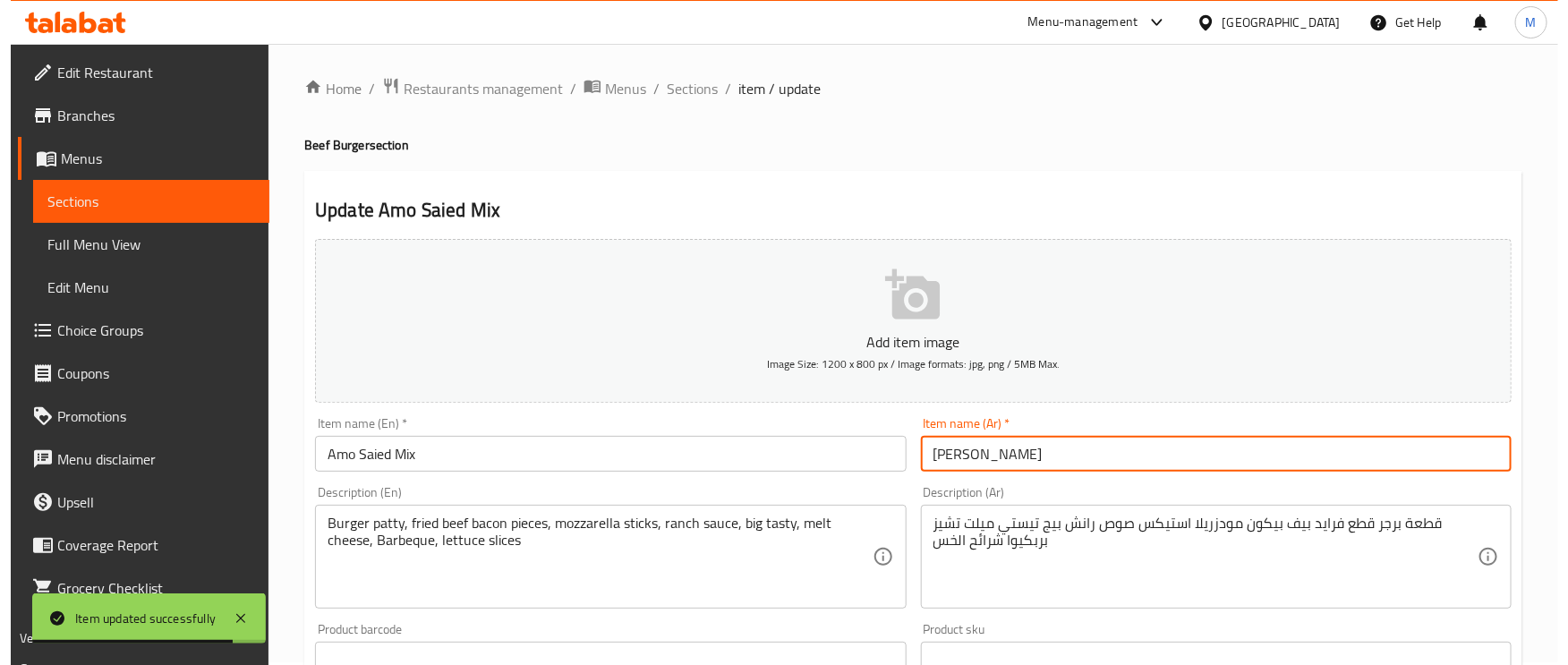
scroll to position [0, 0]
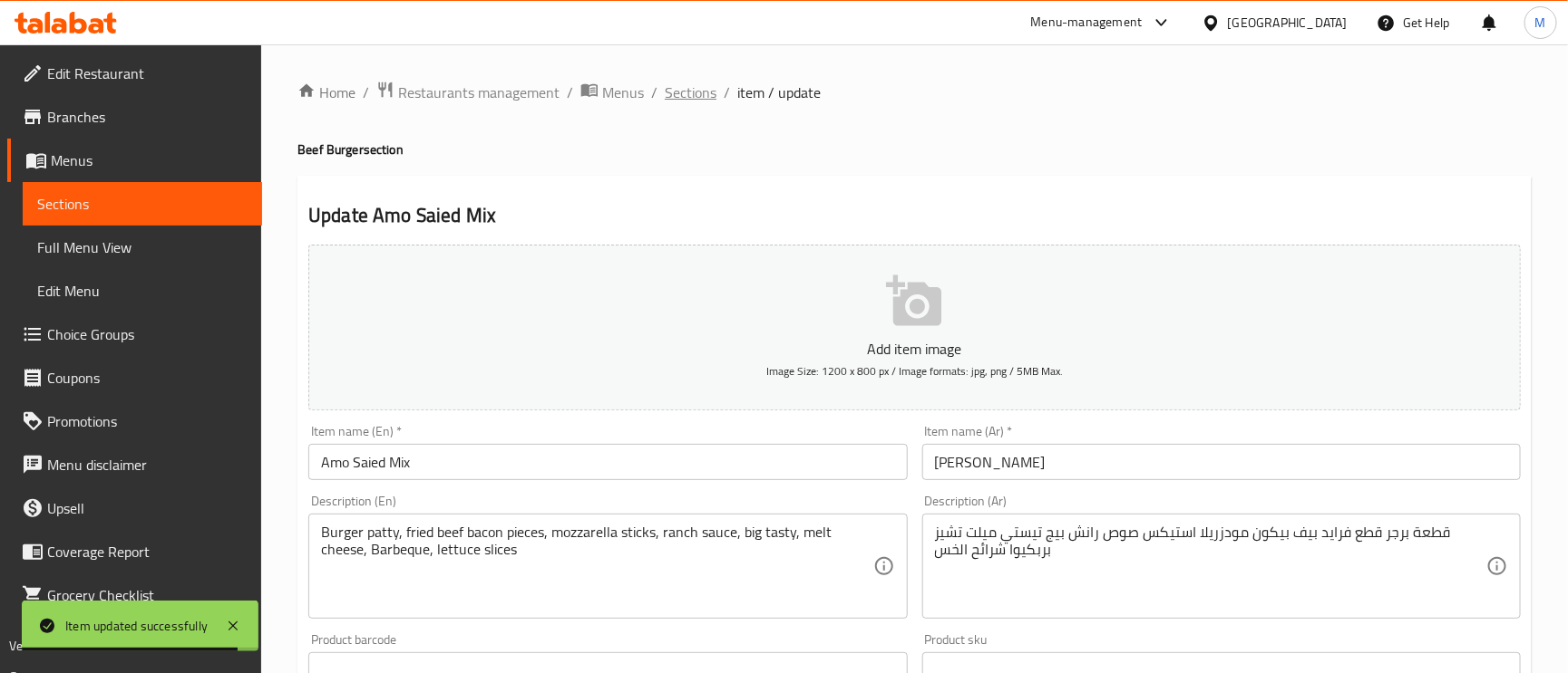
click at [677, 96] on span "Sections" at bounding box center [691, 92] width 52 height 22
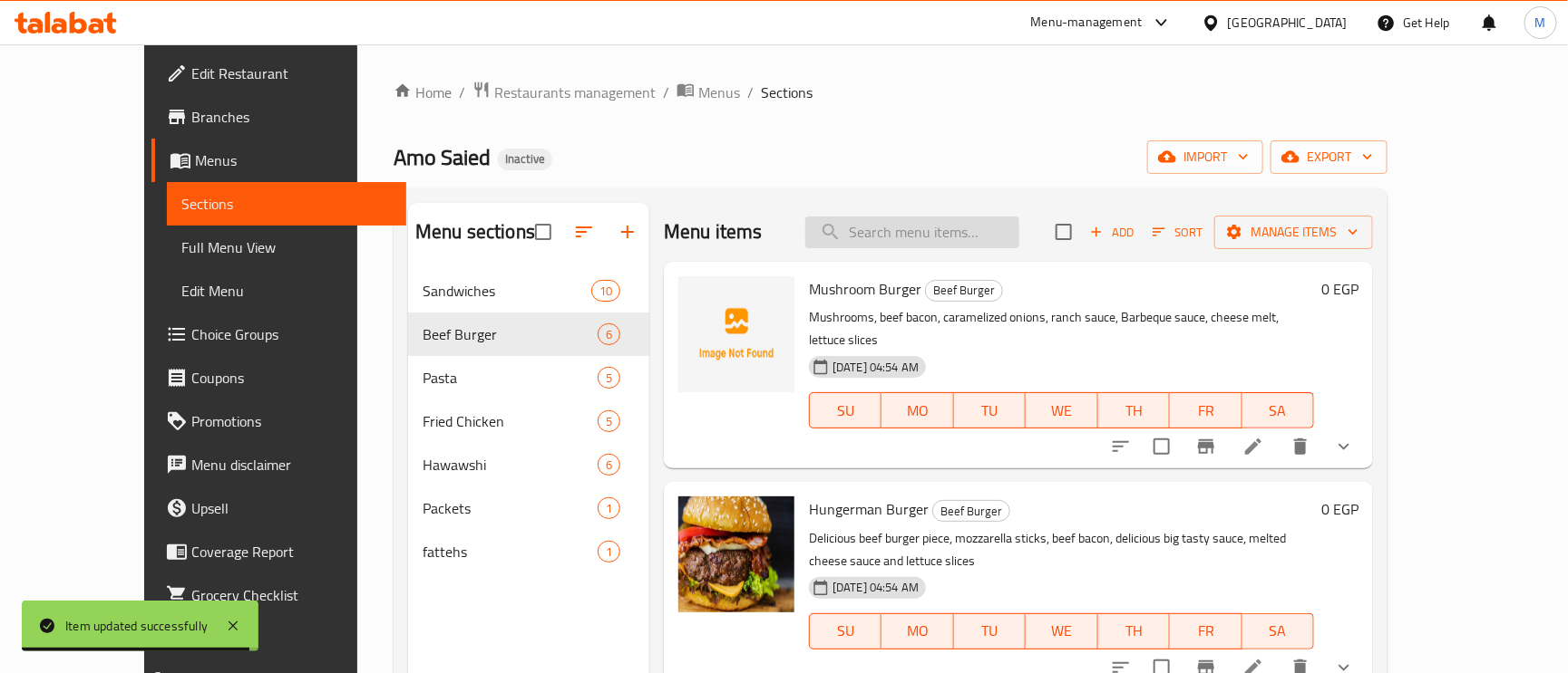
click at [902, 239] on input "search" at bounding box center [912, 232] width 214 height 32
paste input "Hungerman Fried"
type input "Hungerman Fried"
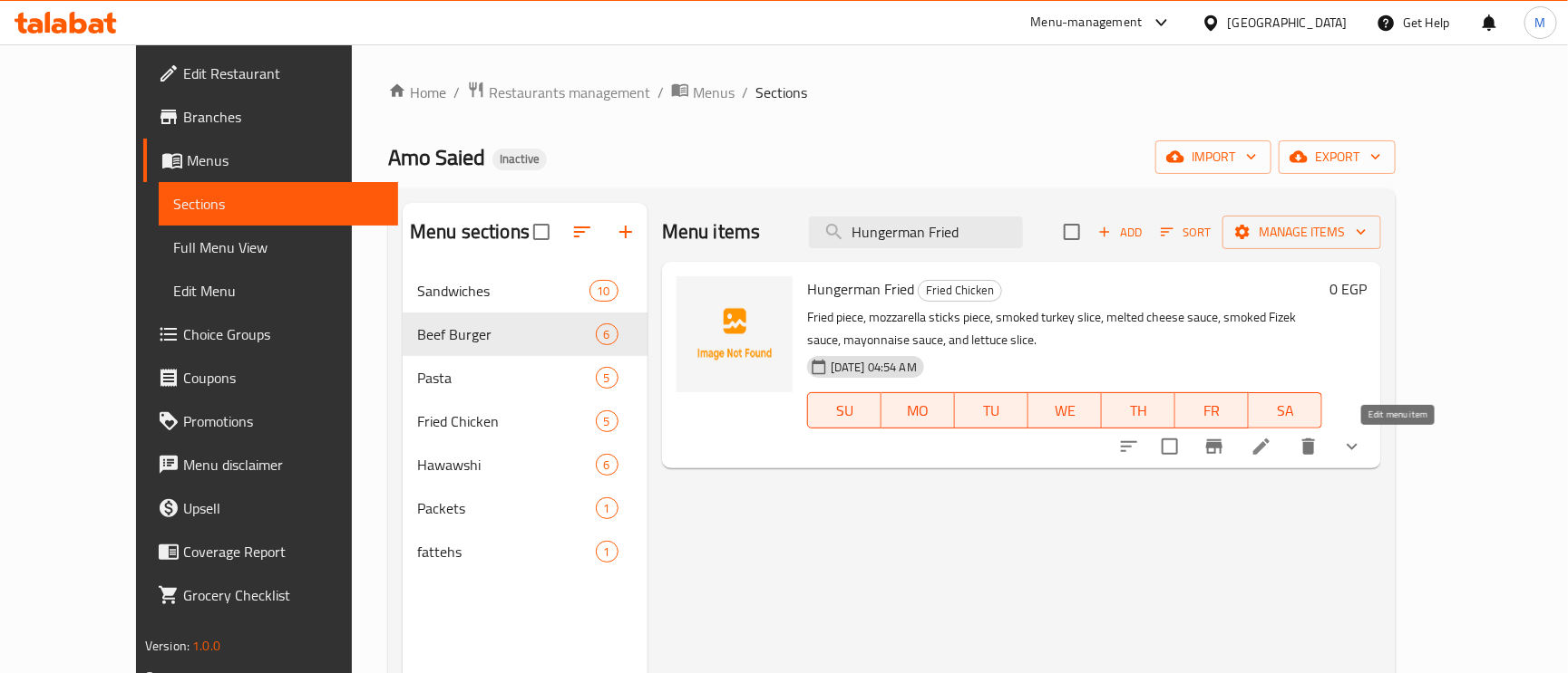
click at [1273, 452] on icon at bounding box center [1262, 447] width 22 height 22
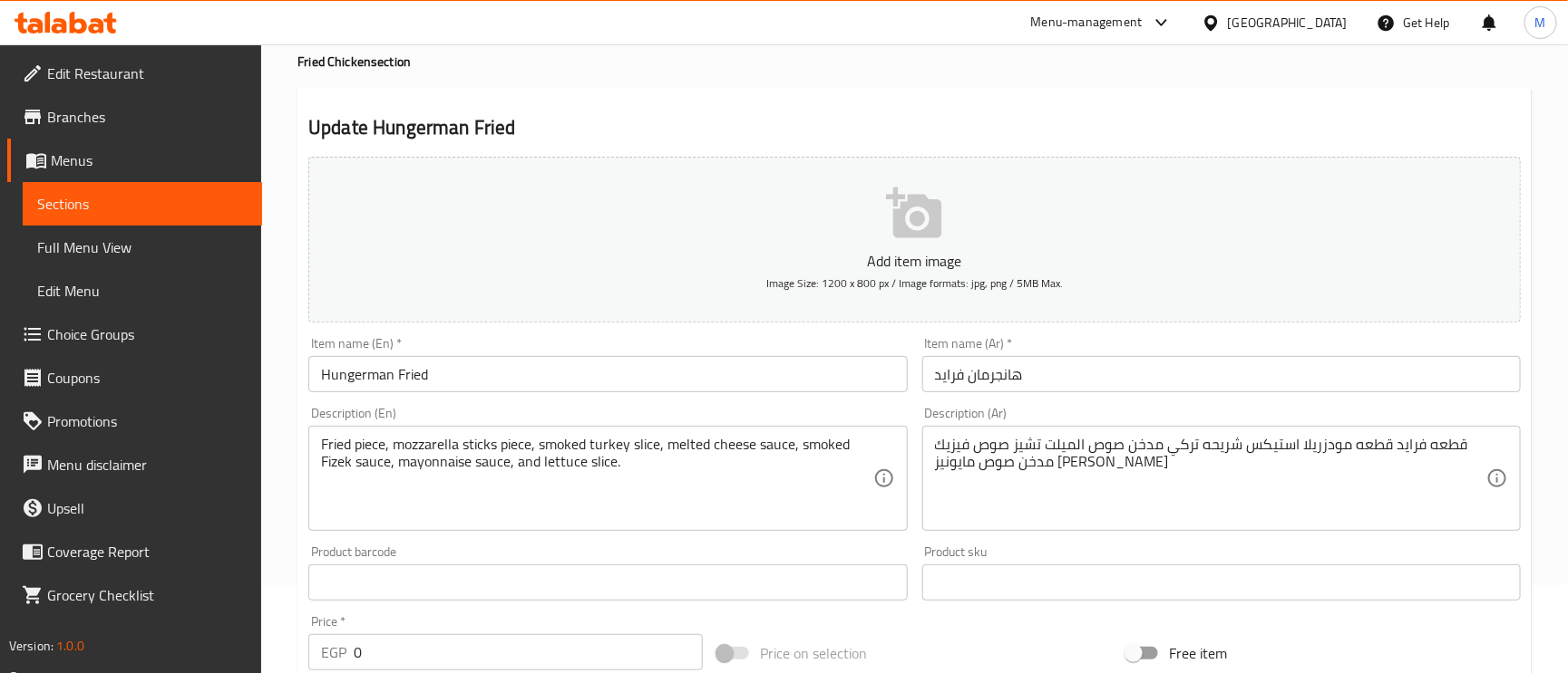
scroll to position [136, 0]
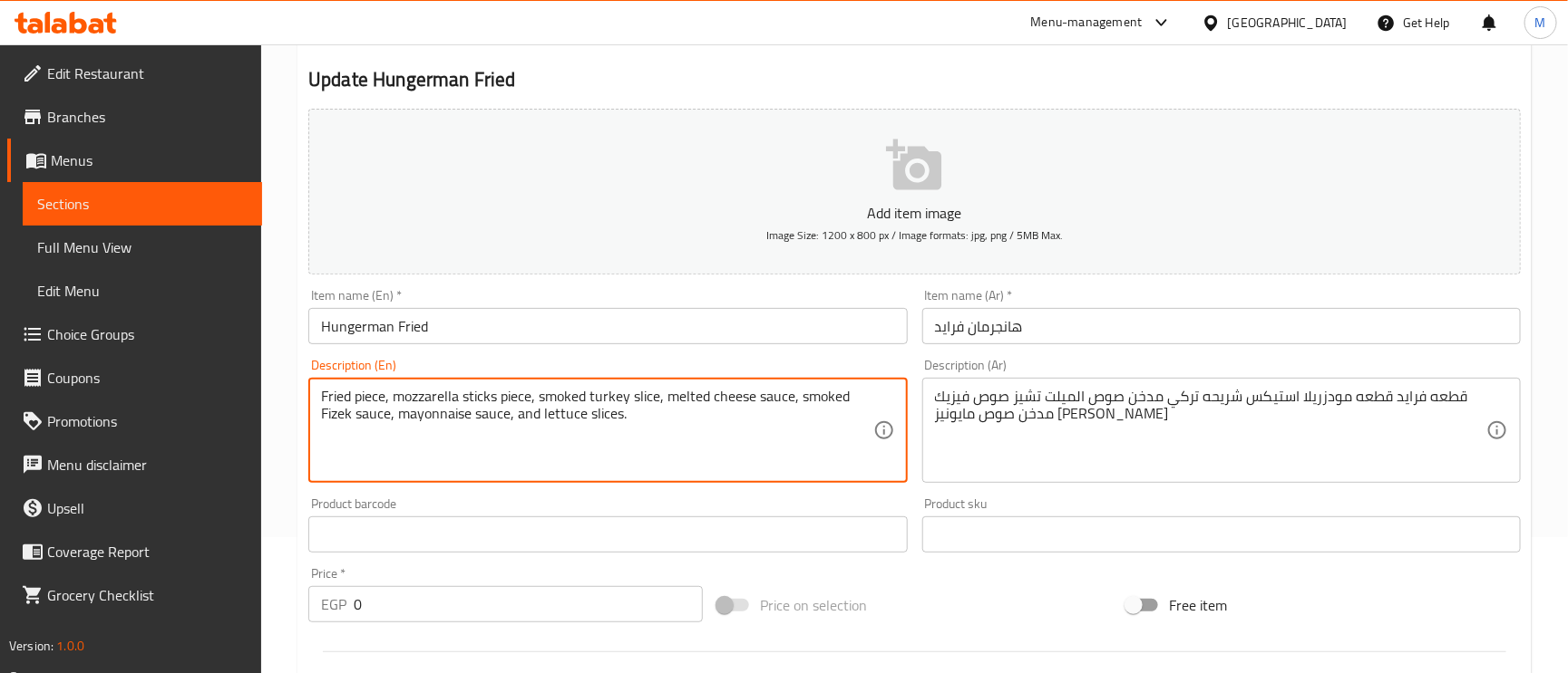
type textarea "Fried piece, mozzarella sticks piece, smoked turkey slice, melted cheese sauce,…"
click at [1078, 325] on input "هانجرمان فرايد" at bounding box center [1221, 326] width 599 height 37
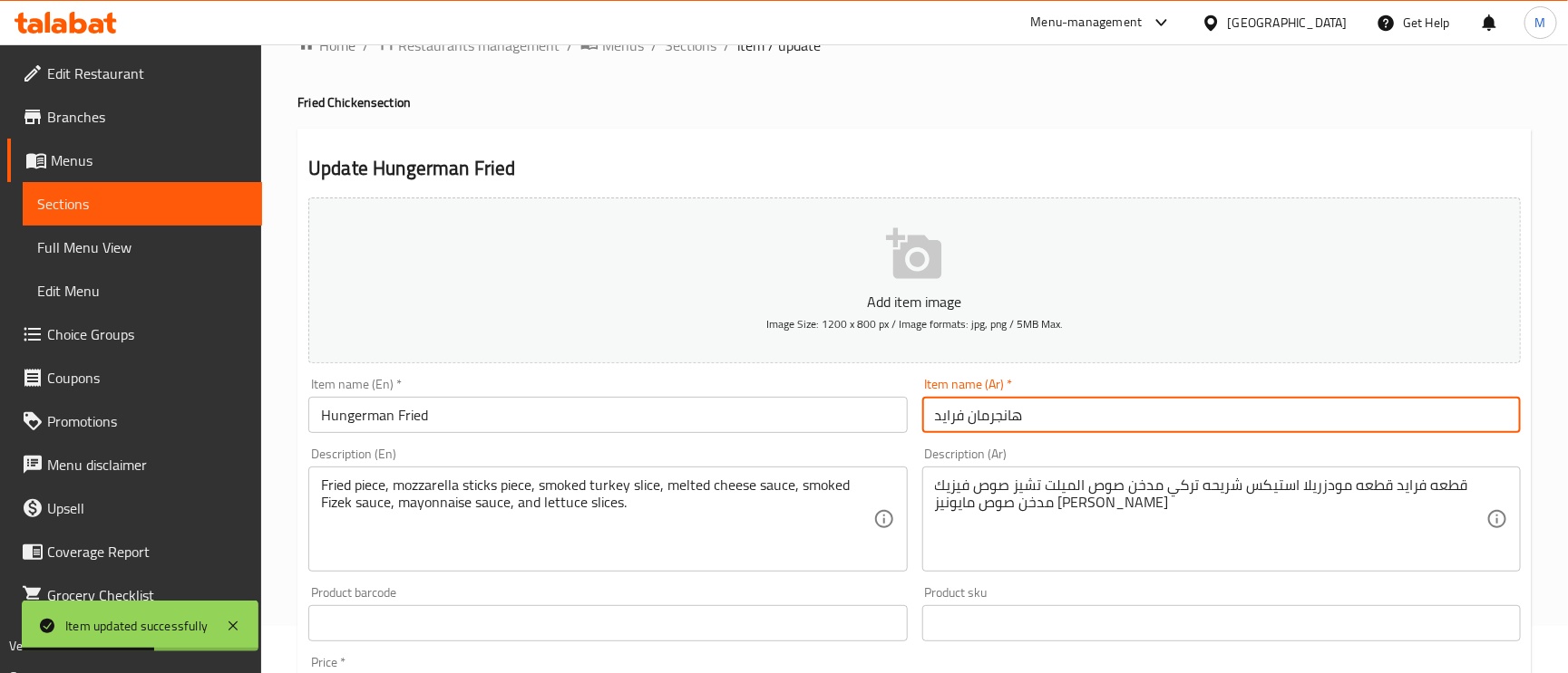
scroll to position [0, 0]
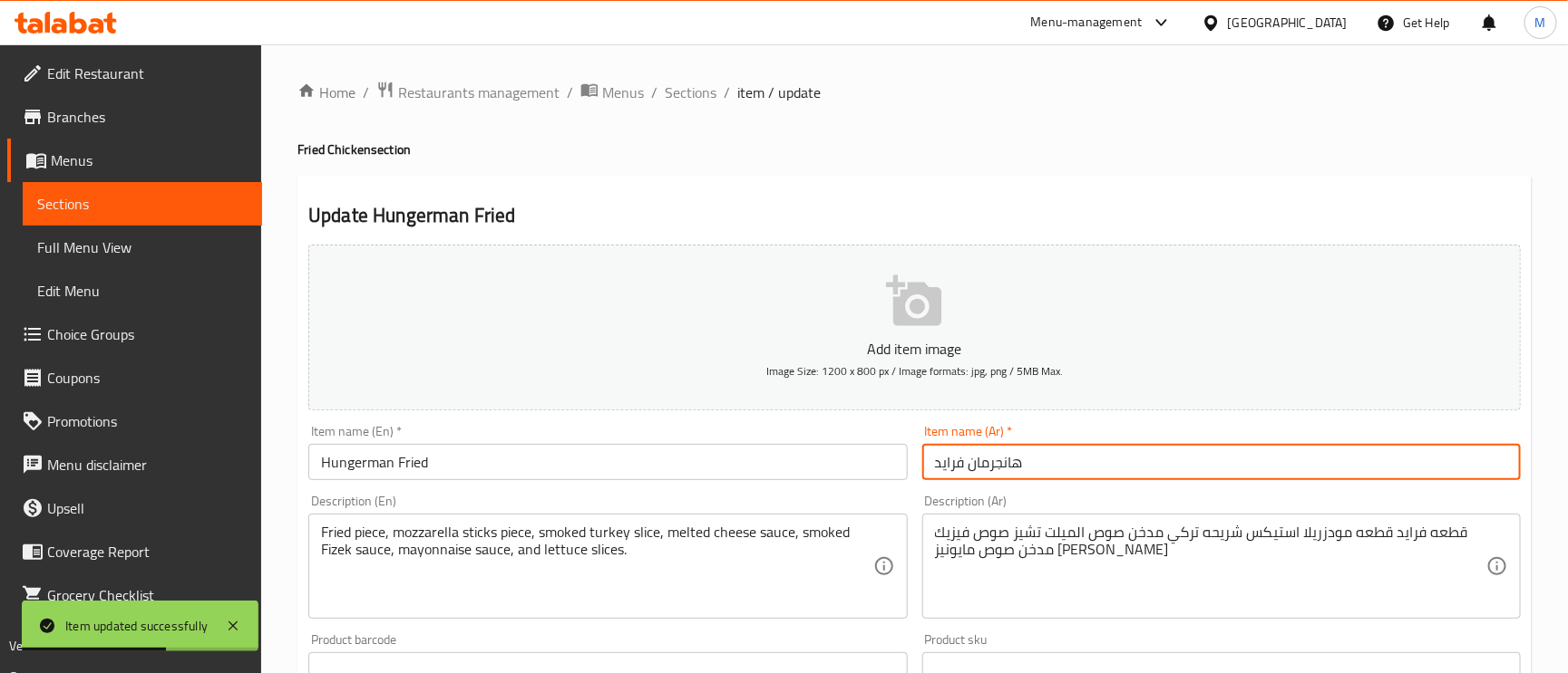
drag, startPoint x: 669, startPoint y: 80, endPoint x: 697, endPoint y: 115, distance: 44.8
click at [669, 81] on span "Sections" at bounding box center [691, 92] width 52 height 22
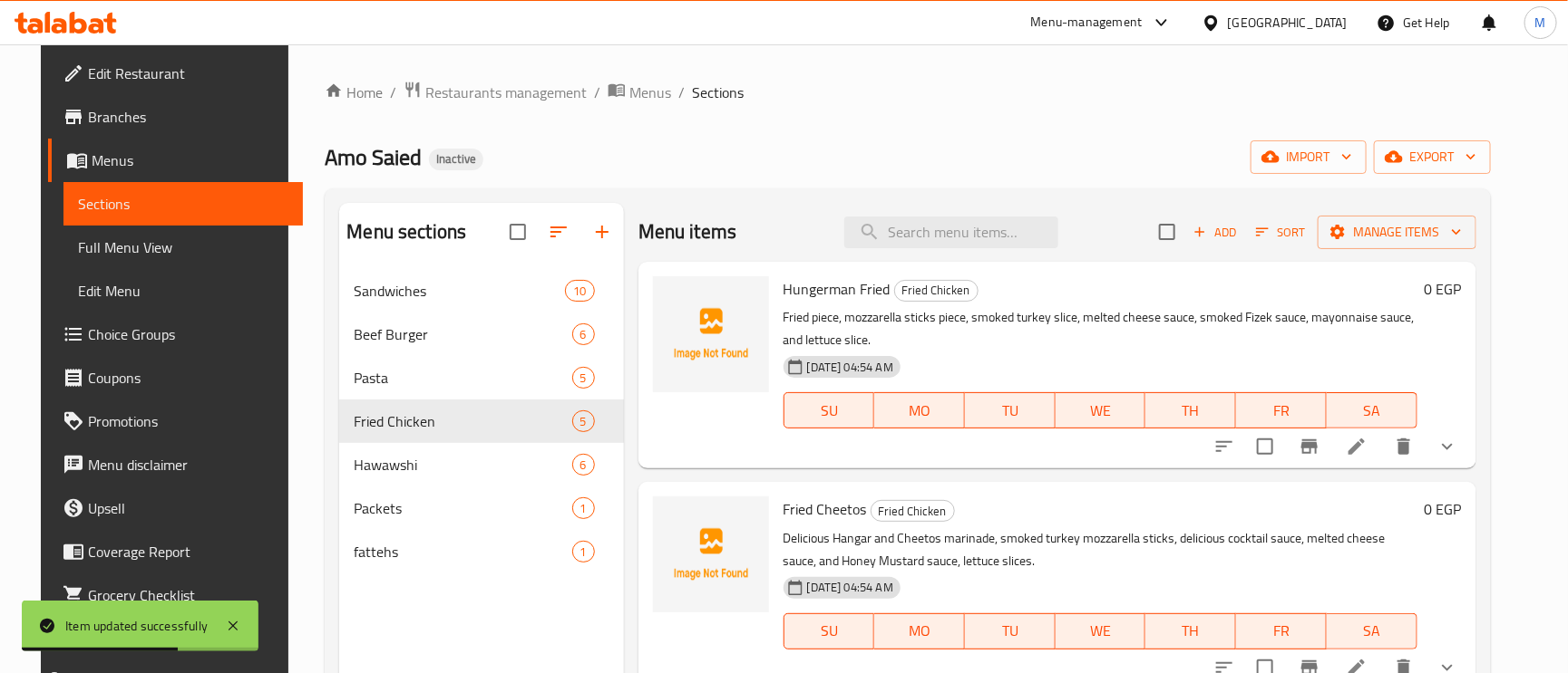
click at [891, 214] on div "Menu items Add Sort Manage items" at bounding box center [1057, 232] width 838 height 59
paste input "Fried Cheetos"
click at [900, 246] on input "Fried Cheetos" at bounding box center [951, 232] width 214 height 32
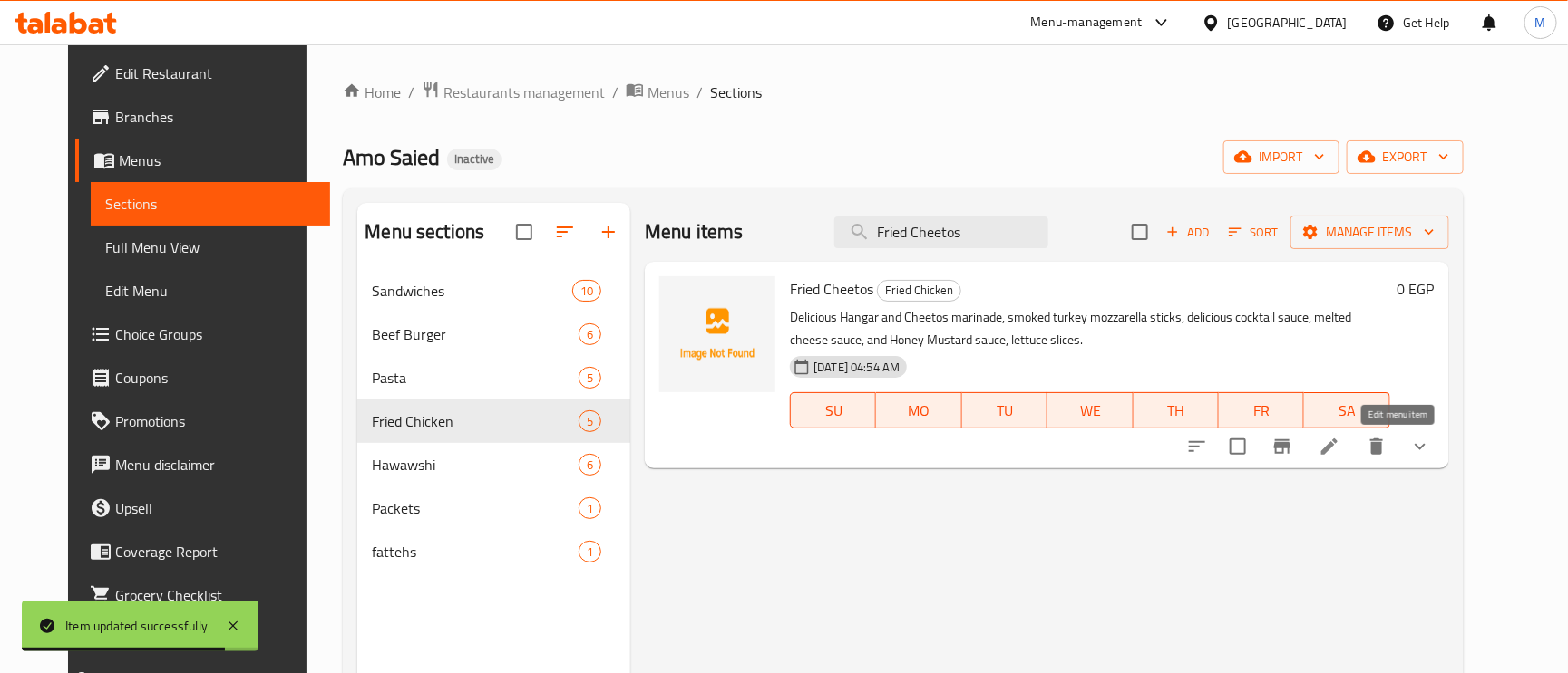
type input "Fried Cheetos"
drag, startPoint x: 1402, startPoint y: 456, endPoint x: 1387, endPoint y: 472, distance: 21.9
click at [1387, 472] on div "Menu items Fried Cheetos Add Sort Manage items Fried Cheetos Fried Chicken Deli…" at bounding box center [1039, 539] width 818 height 673
click at [1340, 454] on icon at bounding box center [1330, 447] width 22 height 22
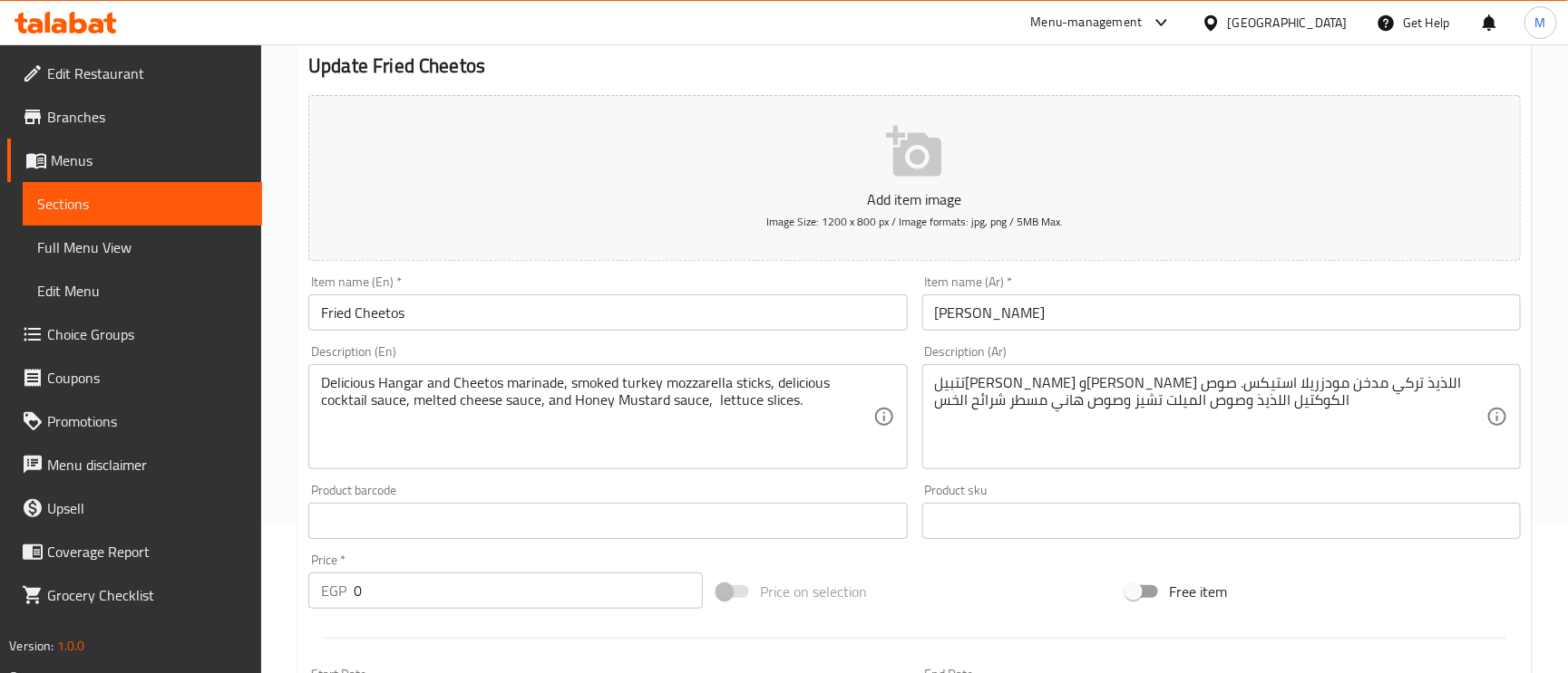
scroll to position [272, 0]
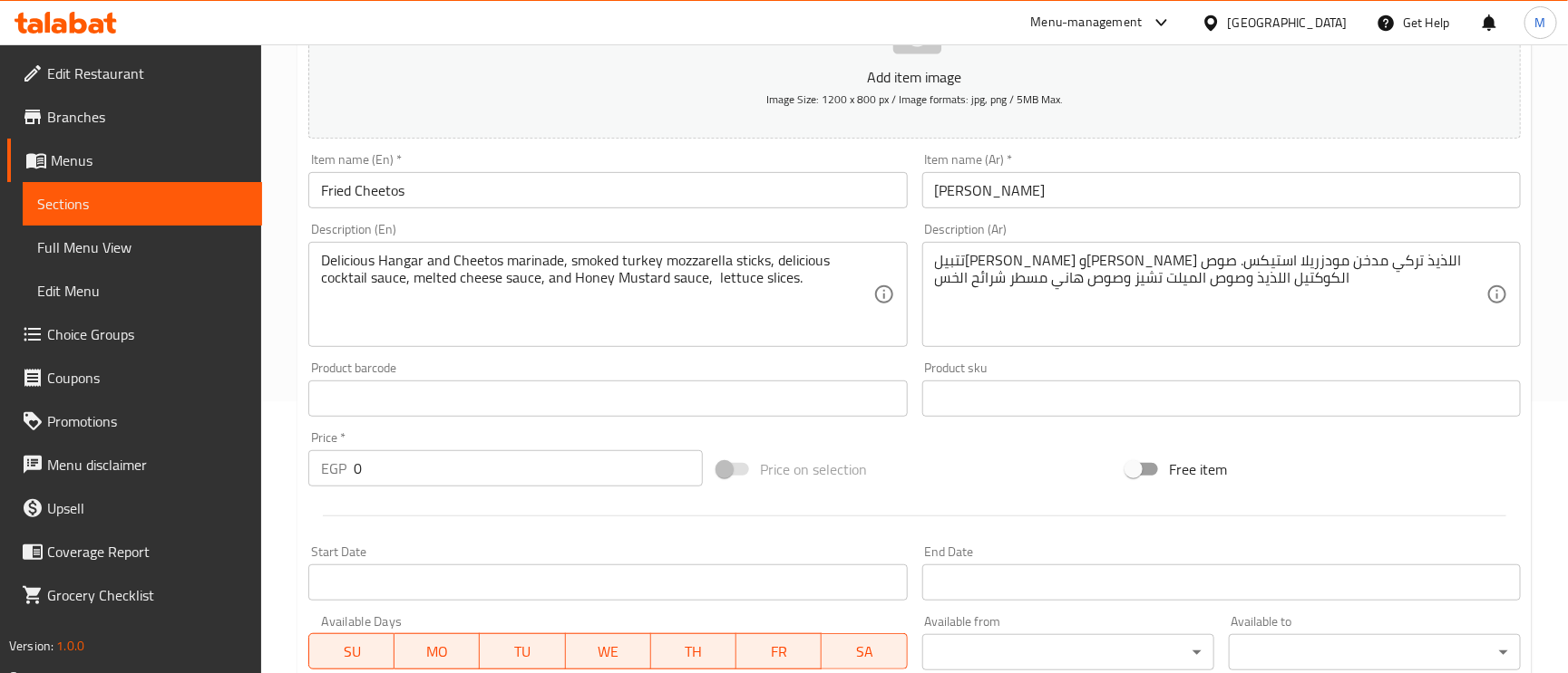
click at [1024, 279] on textarea "تتبيله هانجر وشيتوس اللذيذ تركي مدخن مودزريلا استيكس. صوص الكوكتيل اللذيذ وصوص …" at bounding box center [1210, 295] width 551 height 86
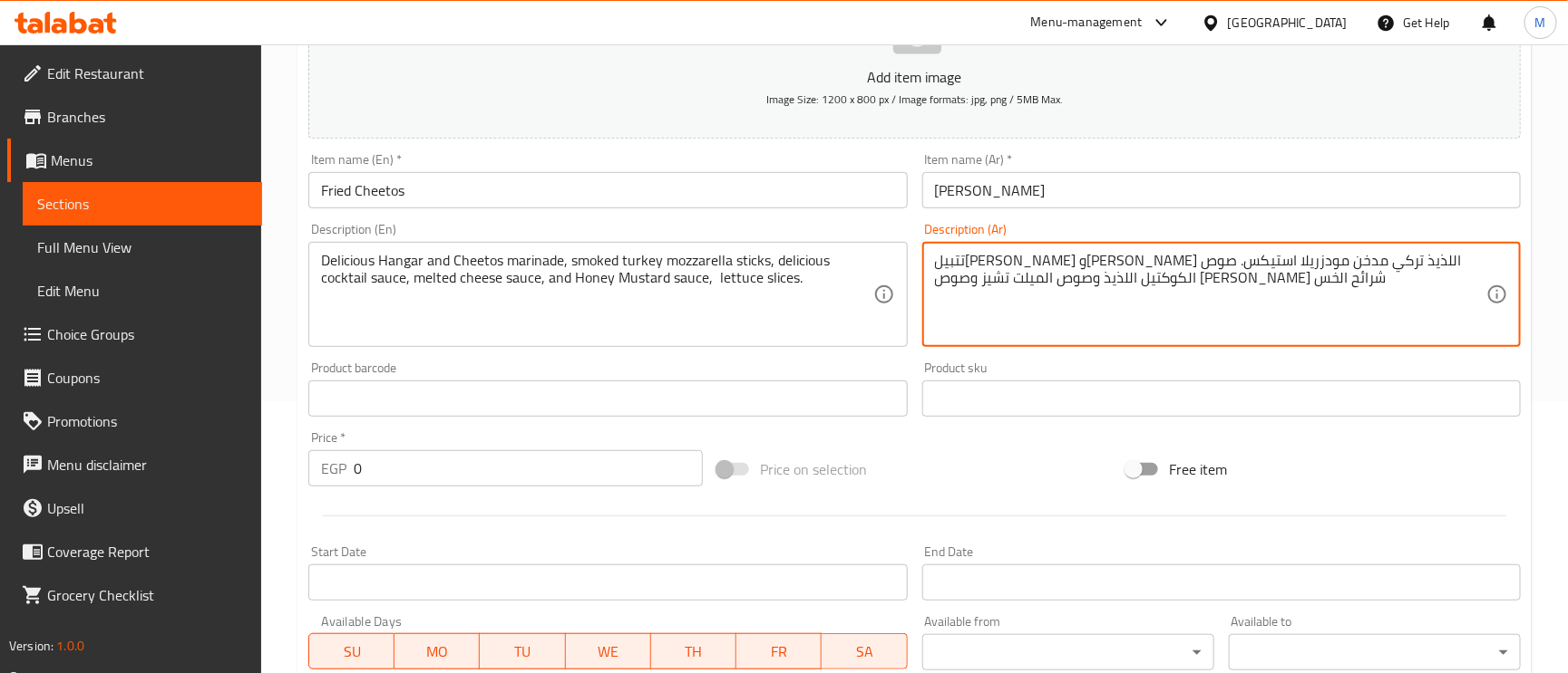
type textarea "تتبيل[PERSON_NAME] و[PERSON_NAME] اللذيذ تركي مدخن مودزريلا استيكس. صوص الكوكتي…"
click at [1137, 205] on input "[PERSON_NAME]" at bounding box center [1221, 191] width 599 height 37
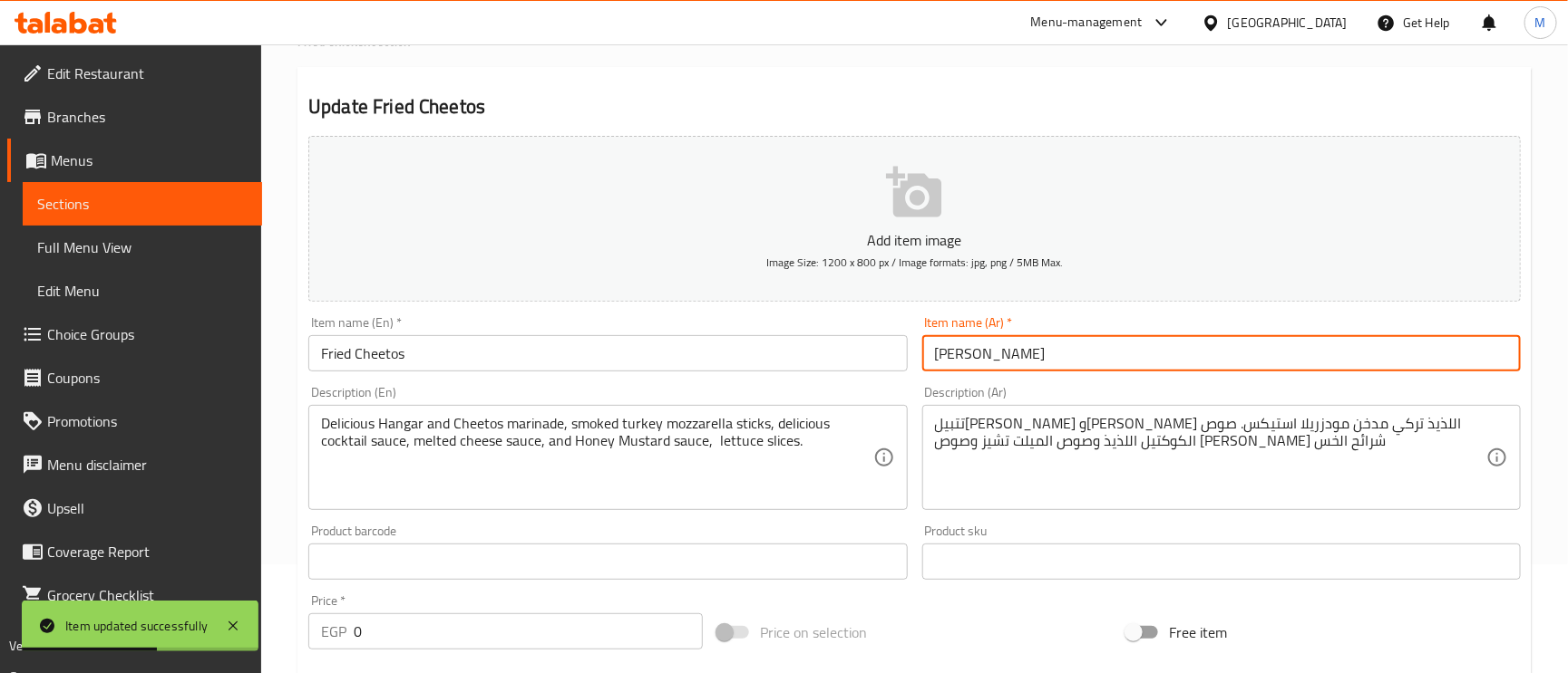
scroll to position [0, 0]
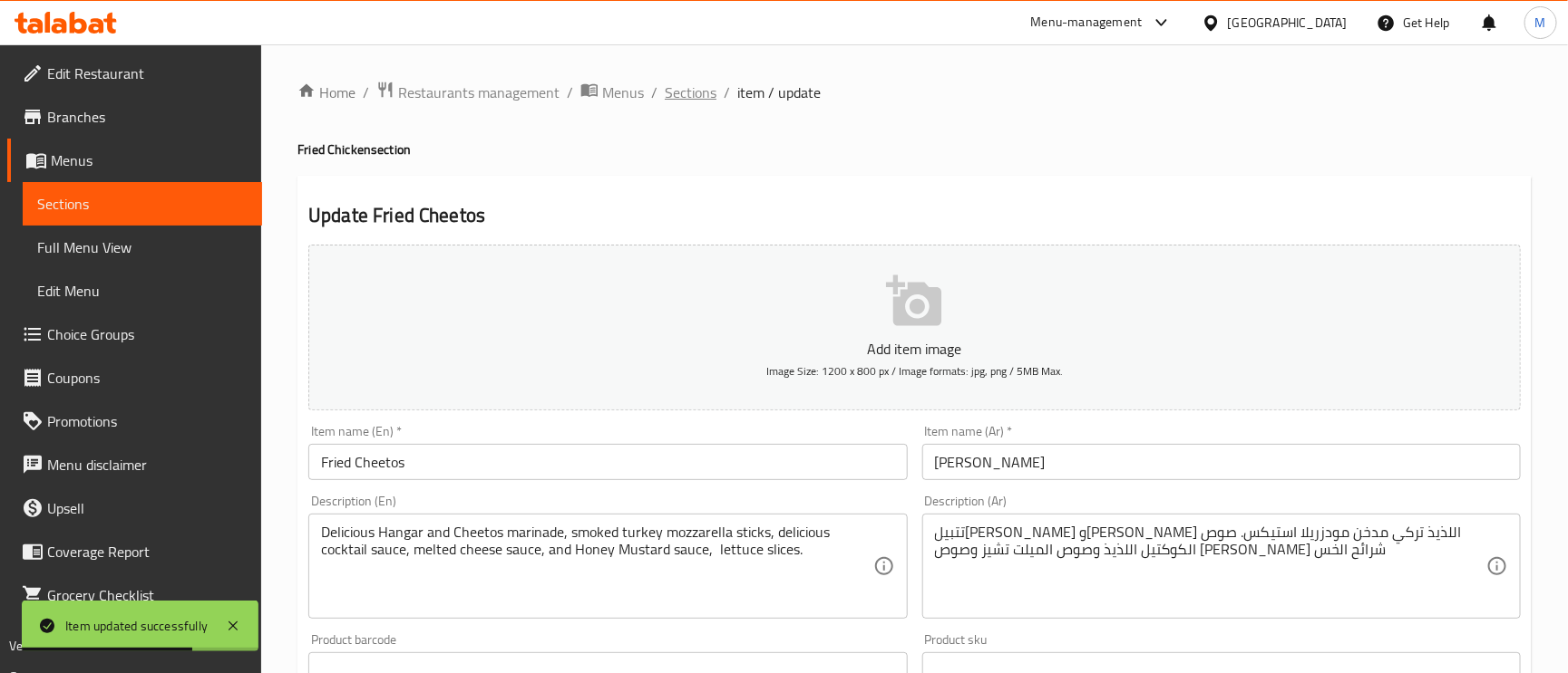
click at [712, 83] on span "Sections" at bounding box center [691, 92] width 52 height 22
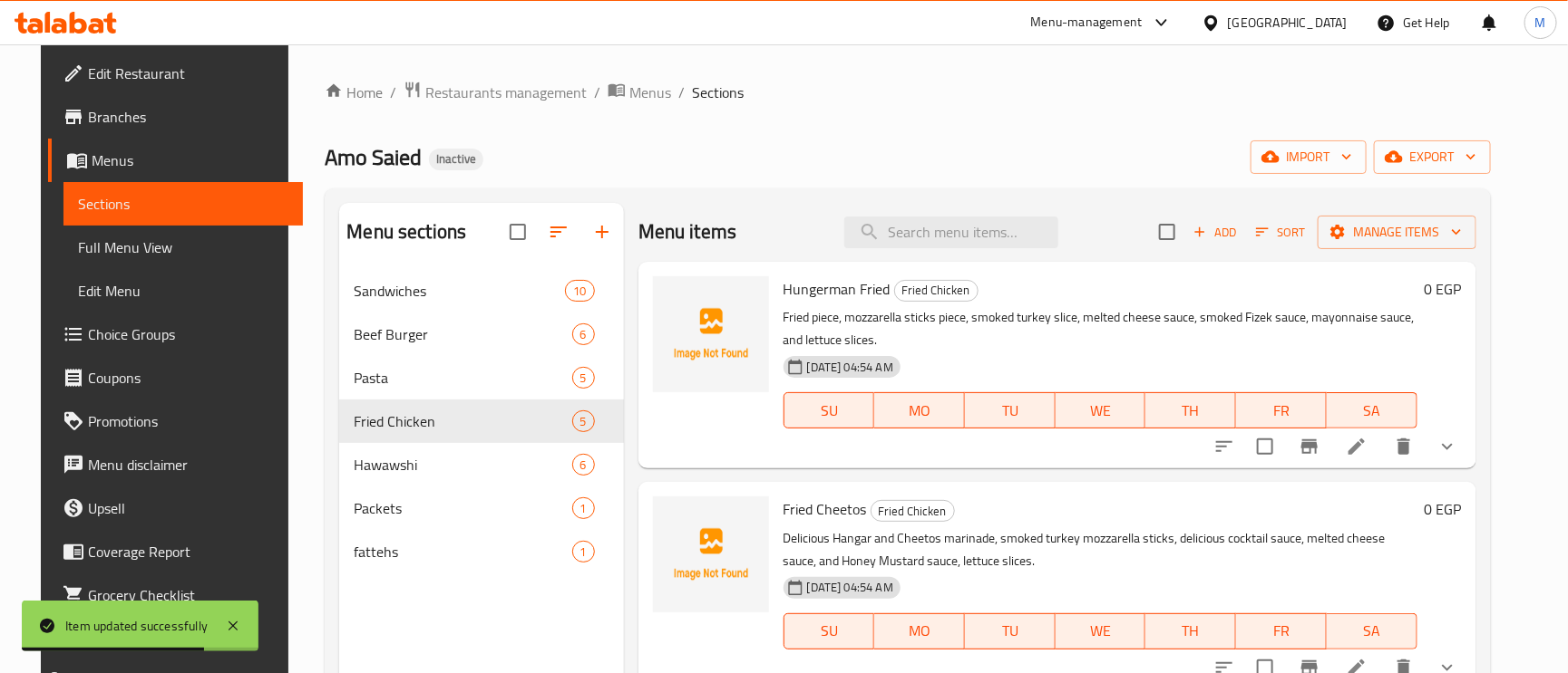
click at [944, 263] on div "Hungerman Fried Fried Chicken Fried piece, mozzarella sticks piece, smoked turk…" at bounding box center [1057, 365] width 838 height 206
paste input "Hungerman Fried"
type input "Hungerman Fried"
click at [941, 247] on input "Hungerman Fried" at bounding box center [951, 232] width 214 height 32
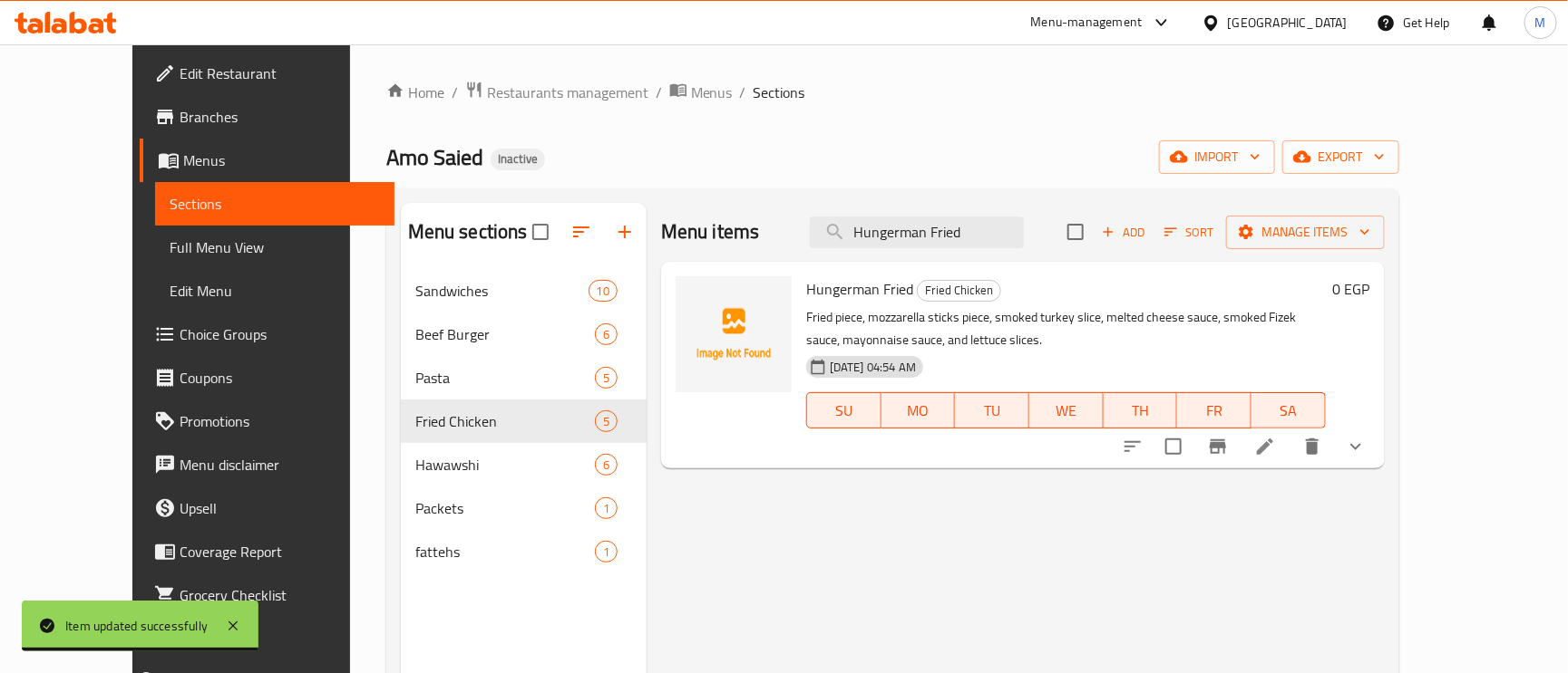
click at [1277, 457] on icon at bounding box center [1266, 447] width 22 height 22
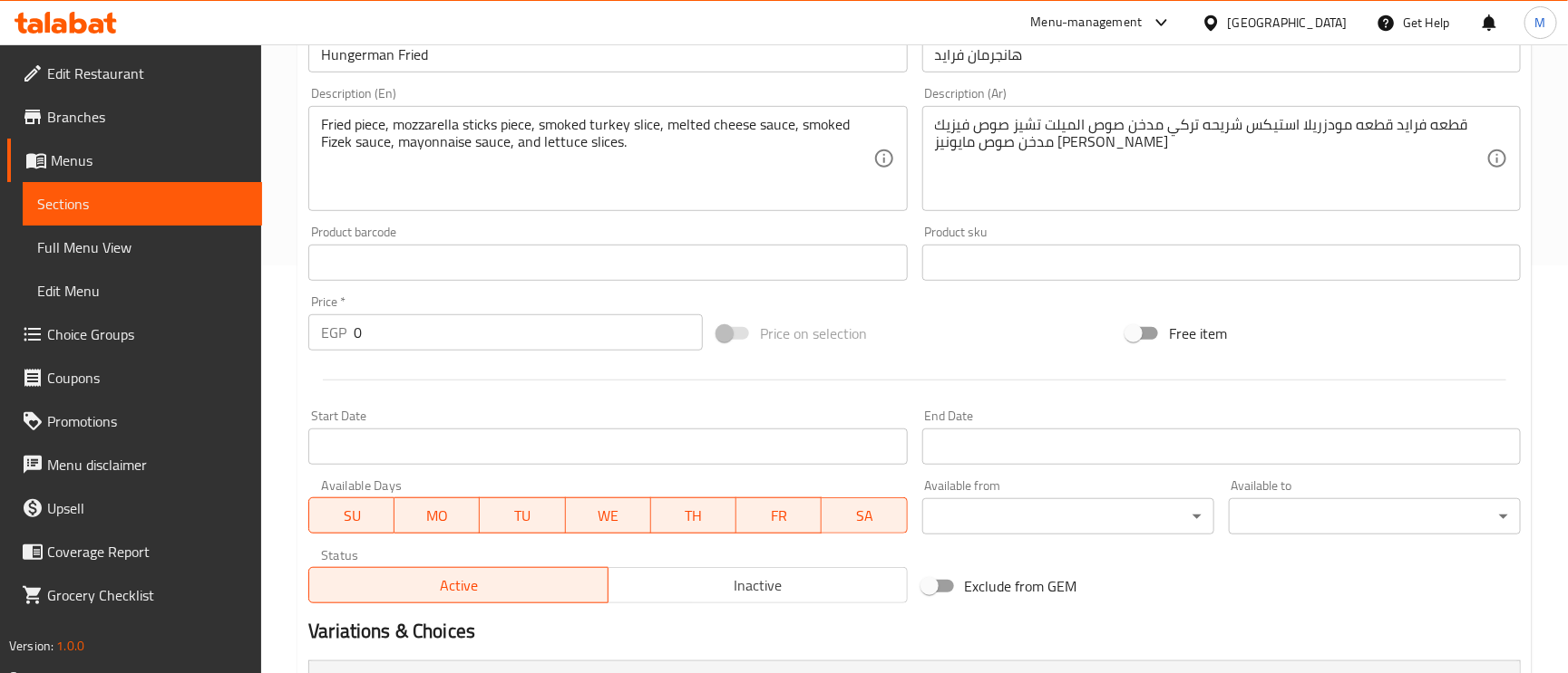
scroll to position [649, 0]
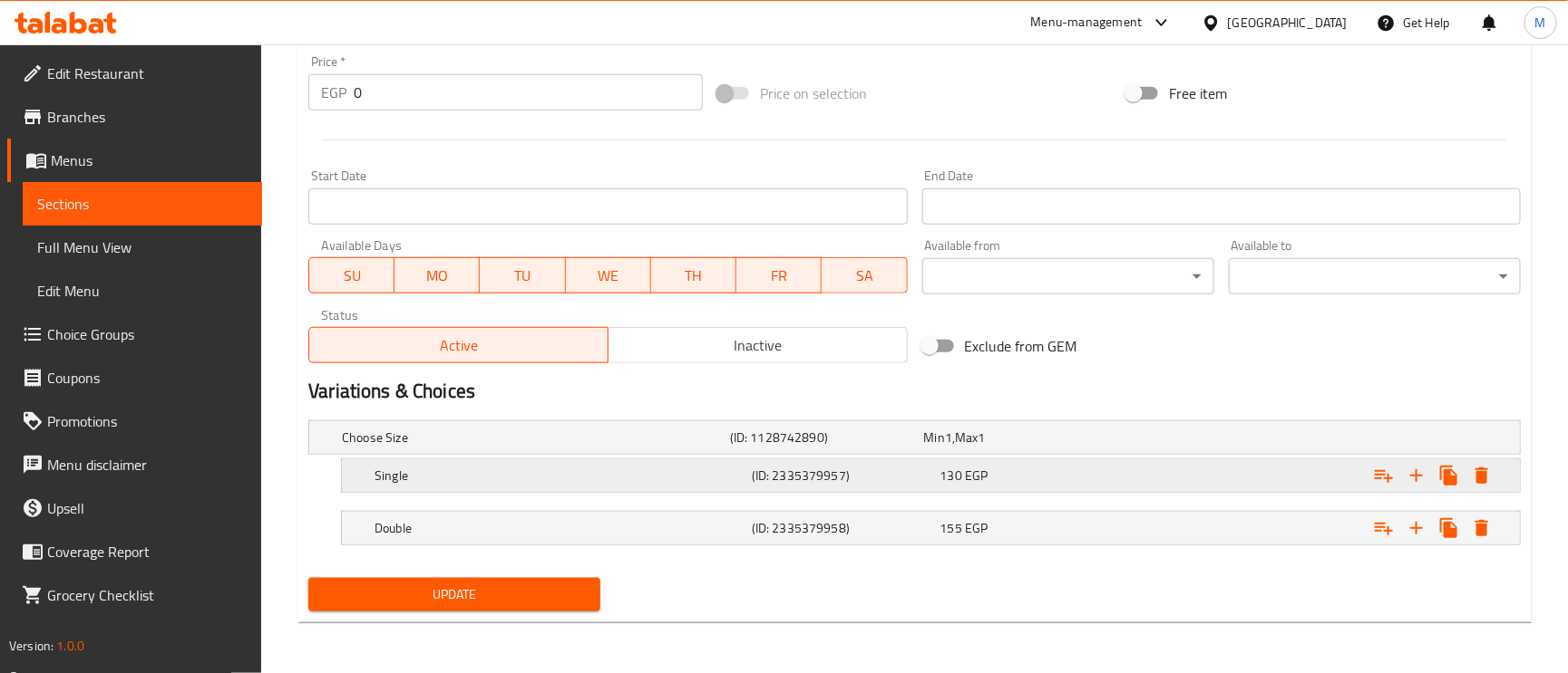
click at [817, 472] on h5 "(ID: 2335379957)" at bounding box center [842, 476] width 182 height 18
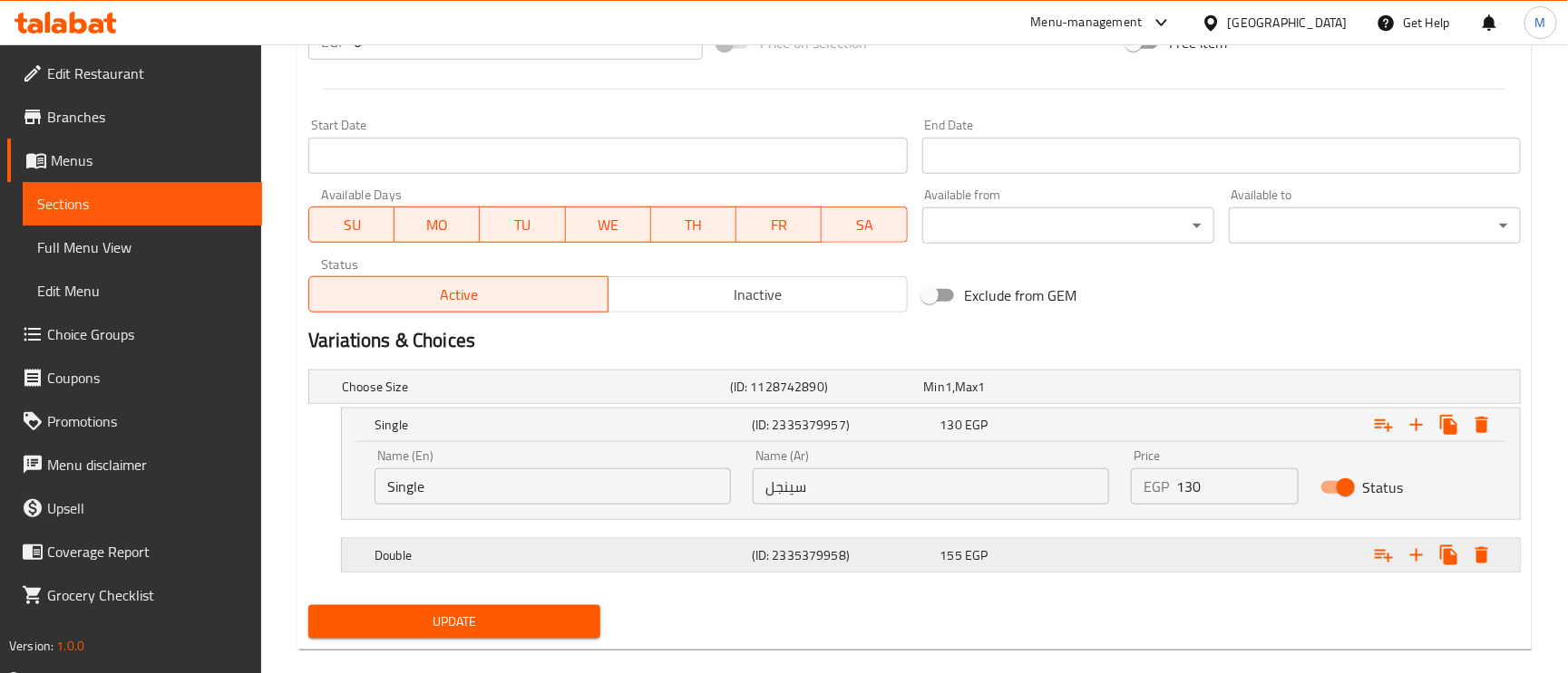
scroll to position [727, 0]
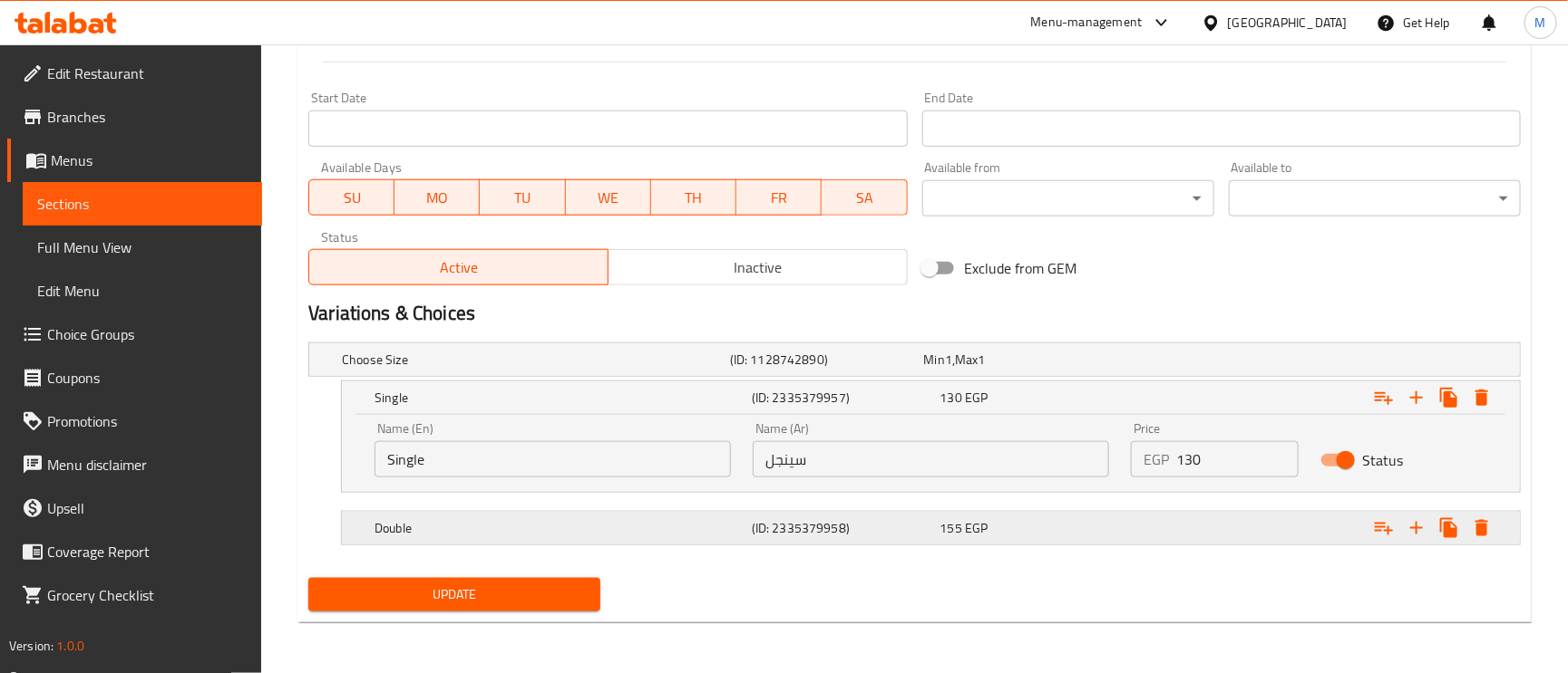
click at [969, 532] on span "EGP" at bounding box center [976, 529] width 23 height 24
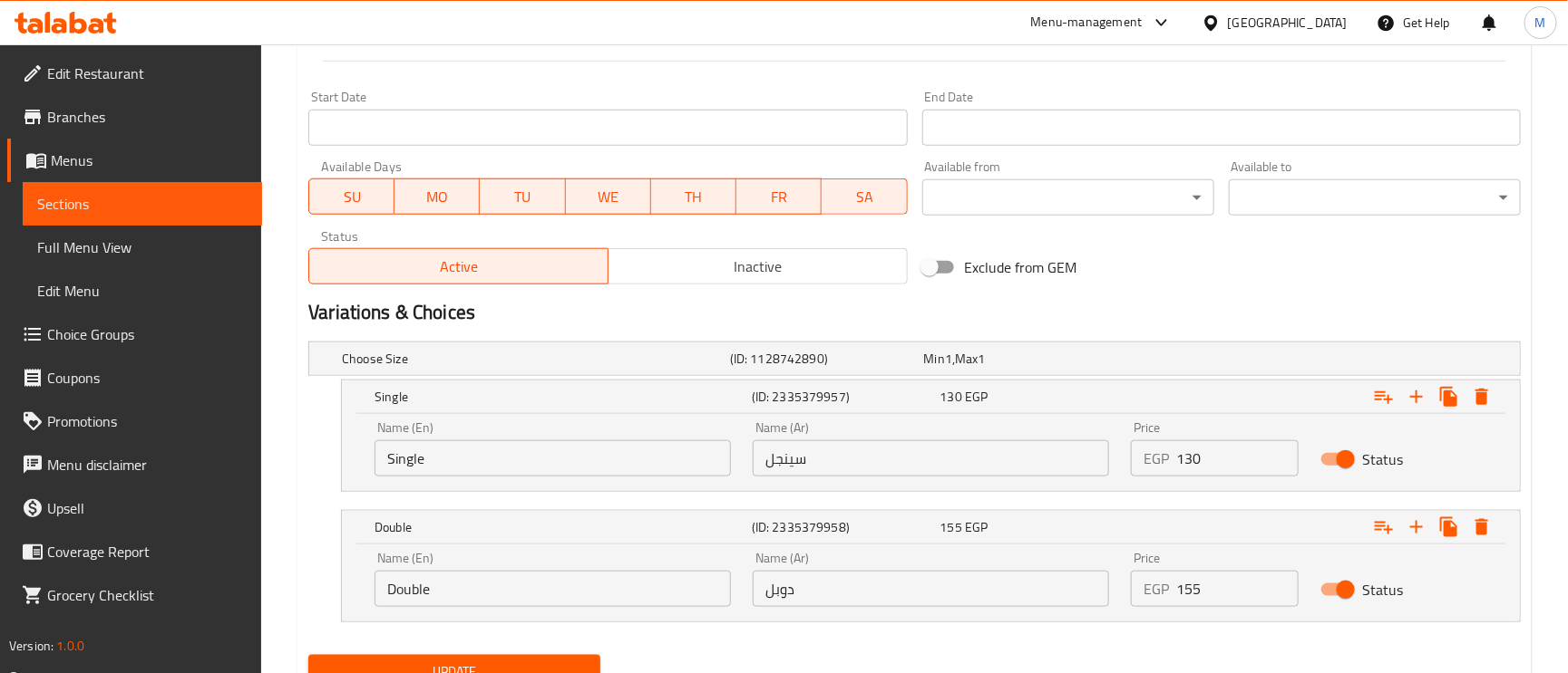
click at [1200, 467] on input "130" at bounding box center [1236, 458] width 122 height 37
type input "120"
click at [1192, 598] on input "155" at bounding box center [1236, 589] width 122 height 37
type input "150"
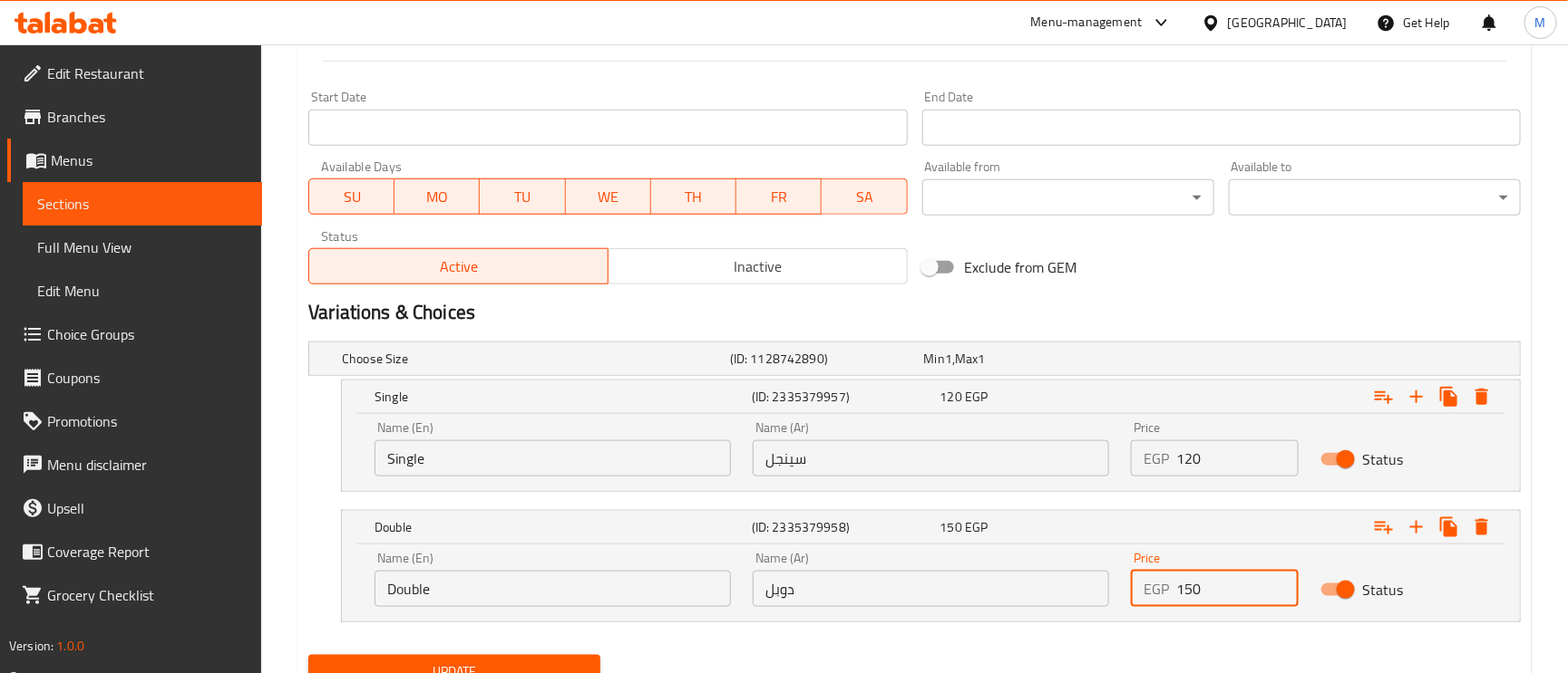
click at [468, 668] on span "Update" at bounding box center [454, 672] width 263 height 23
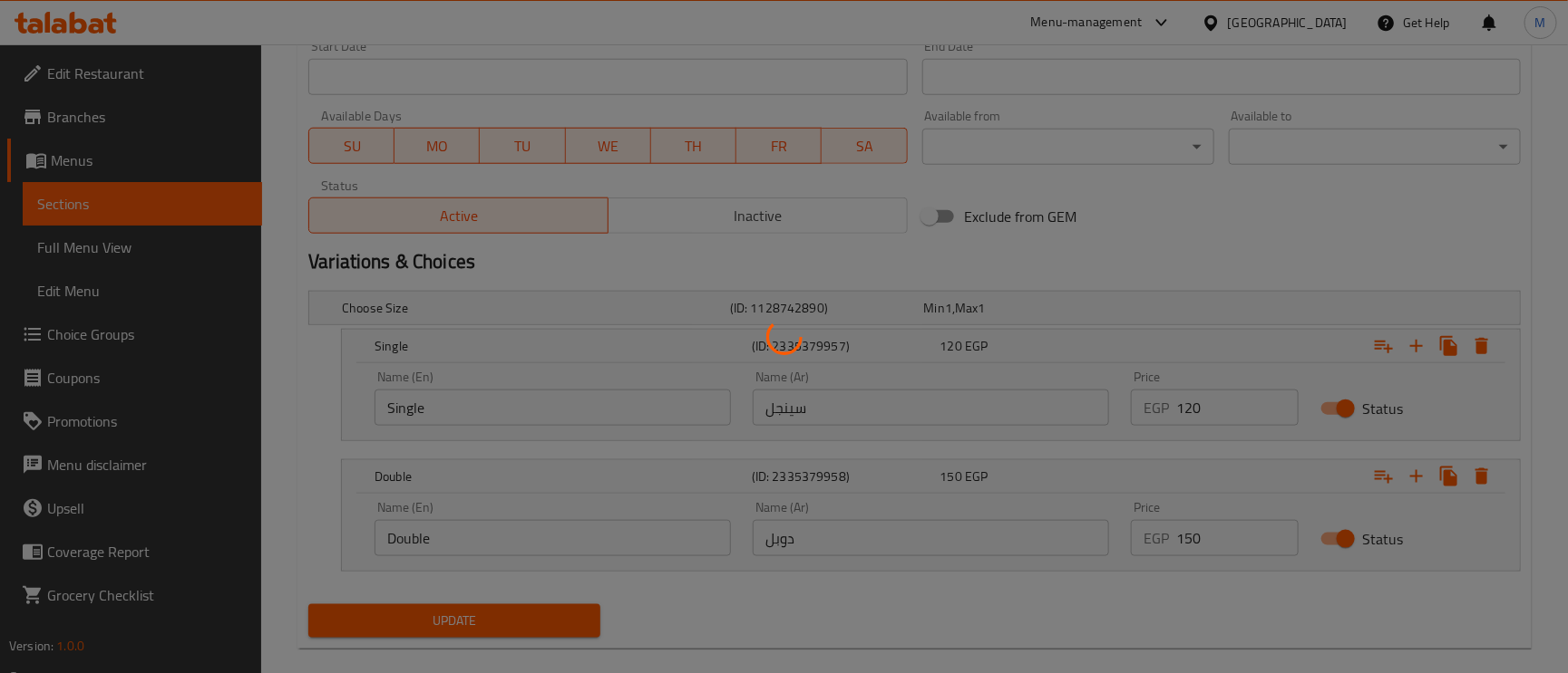
scroll to position [804, 0]
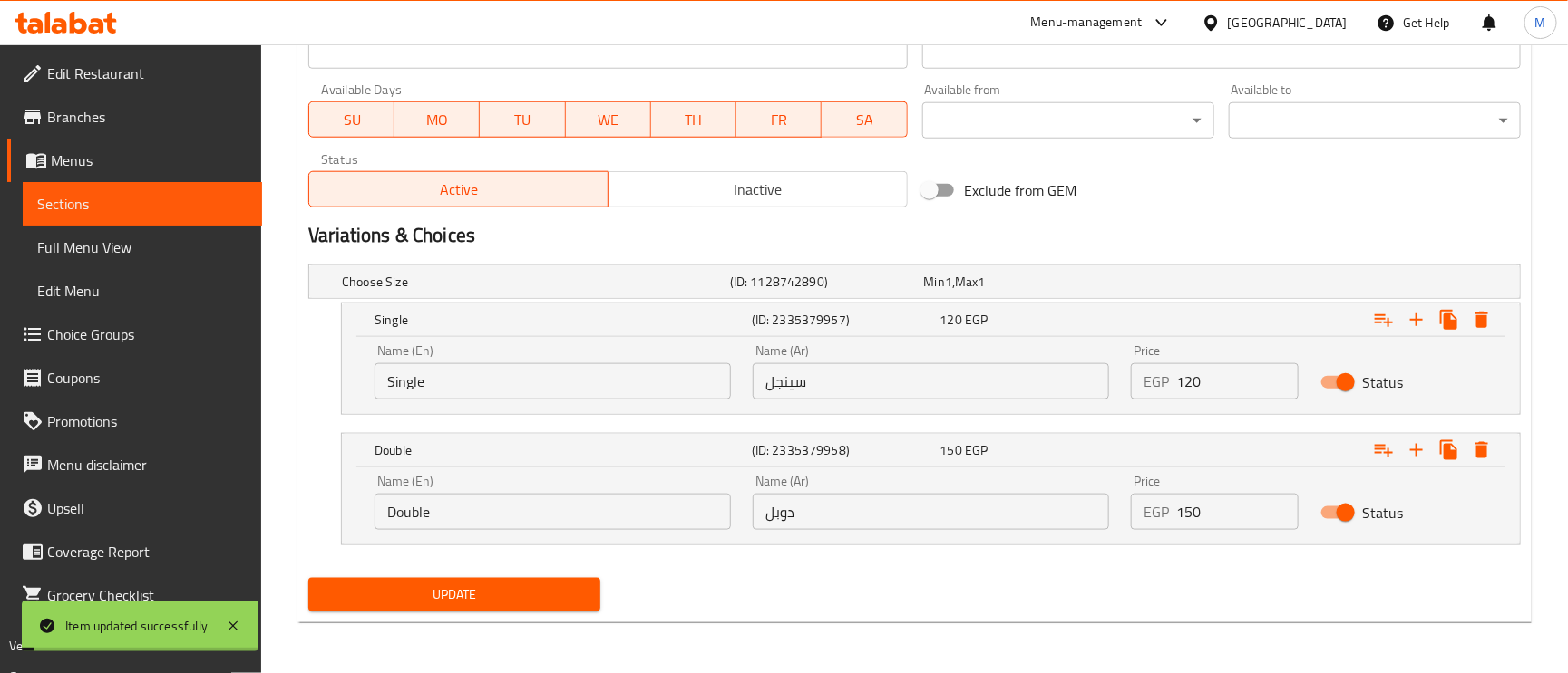
click at [502, 596] on span "Update" at bounding box center [454, 594] width 263 height 23
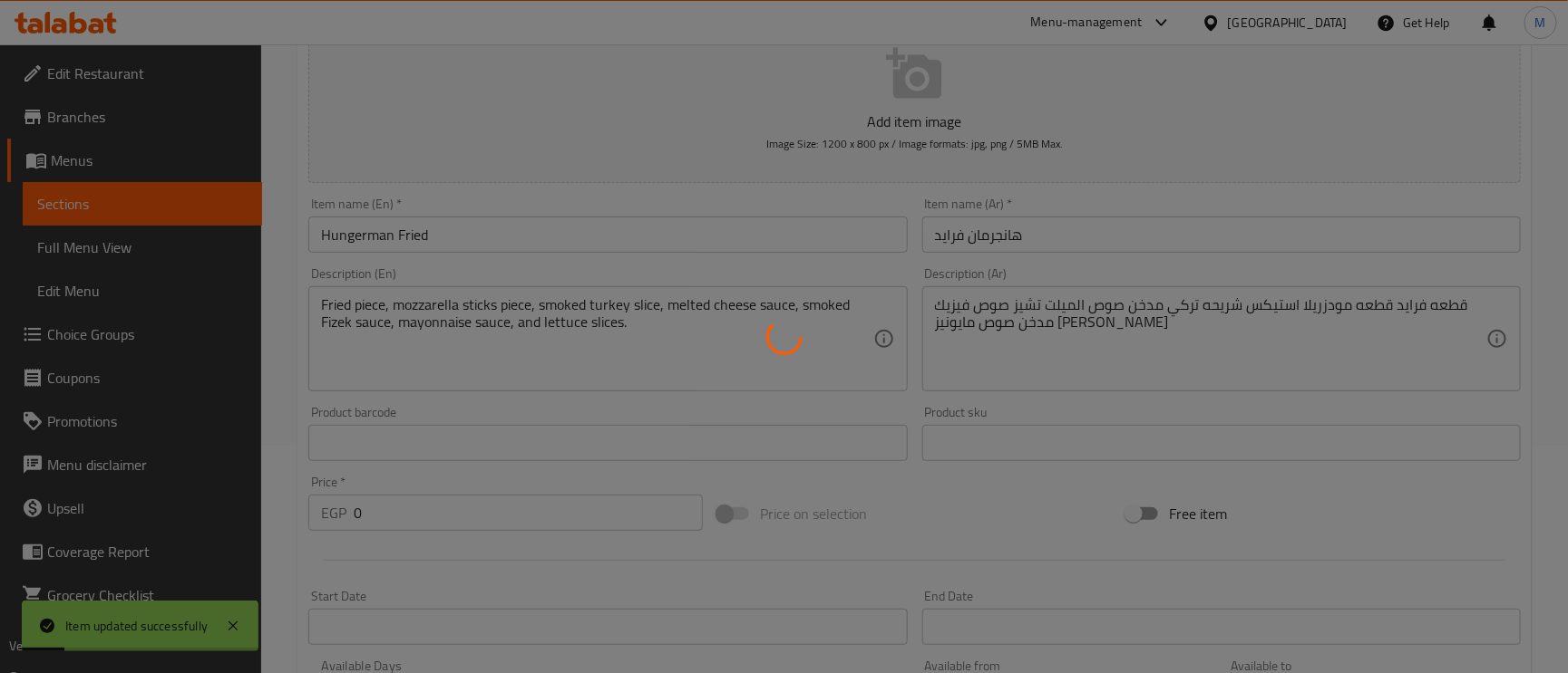
scroll to position [0, 0]
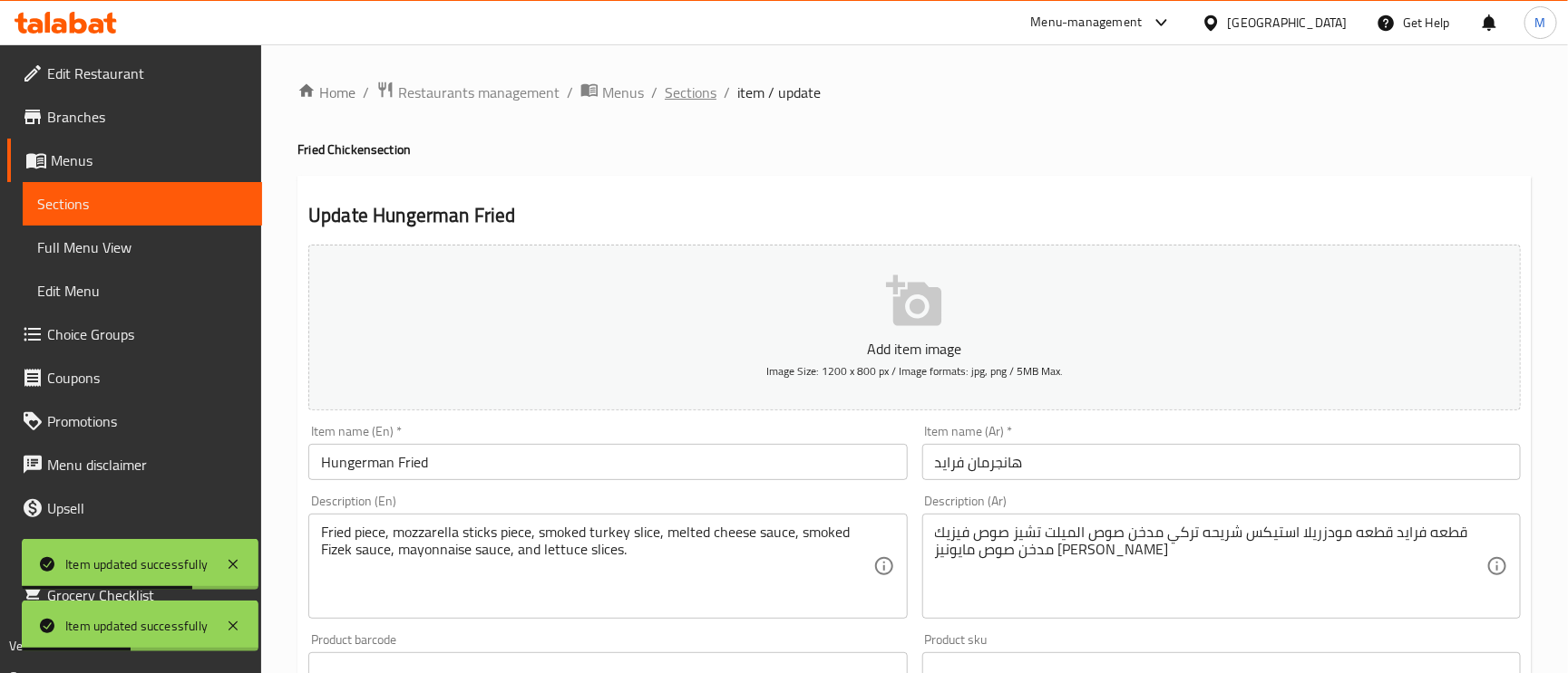
click at [687, 95] on span "Sections" at bounding box center [691, 92] width 52 height 22
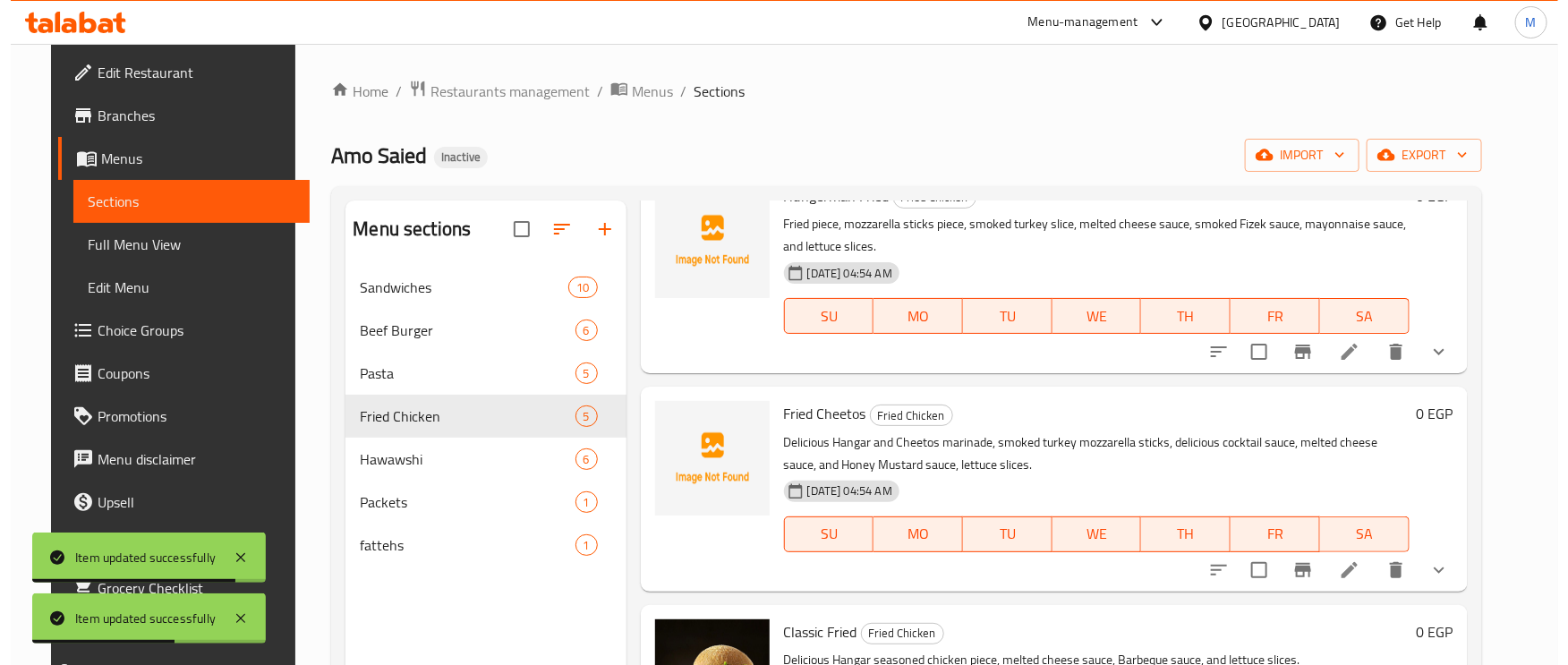
scroll to position [134, 0]
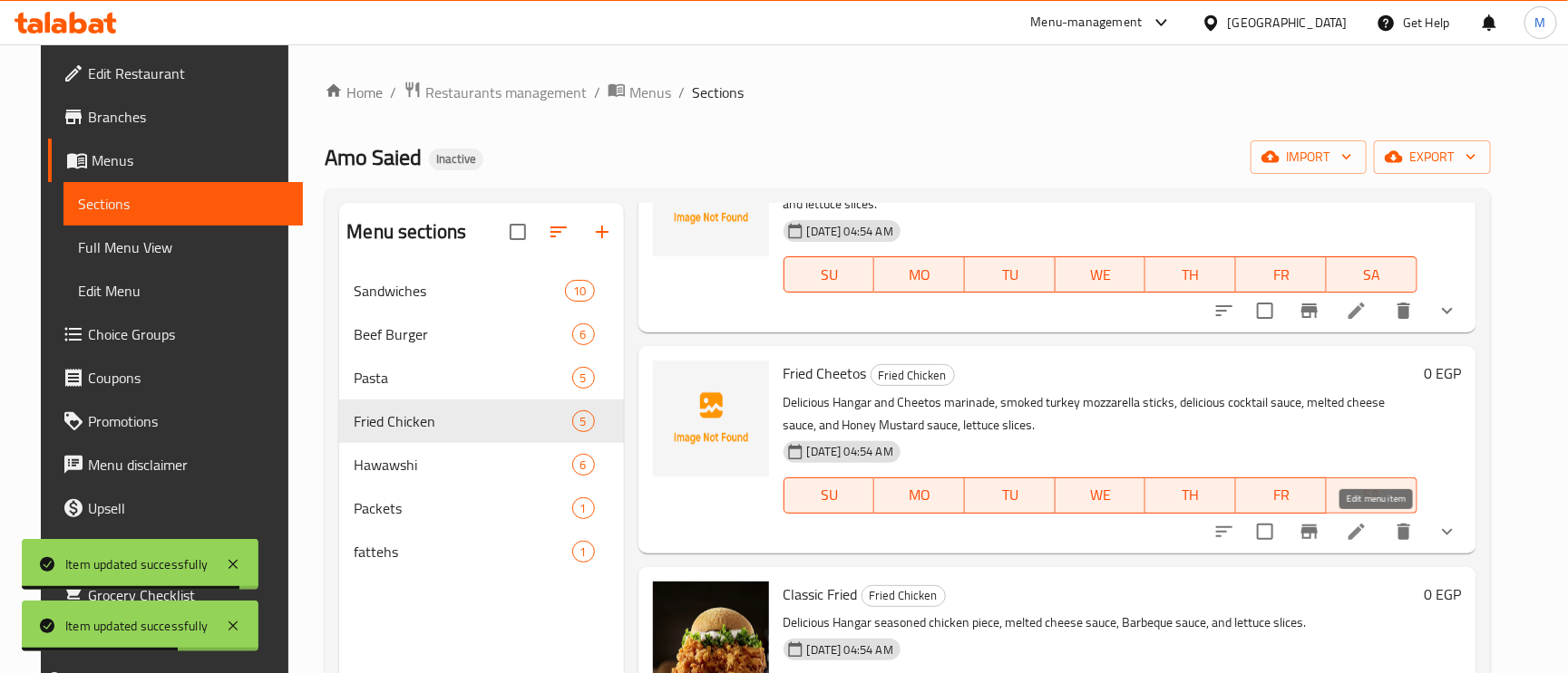
click at [1368, 539] on icon at bounding box center [1357, 532] width 22 height 22
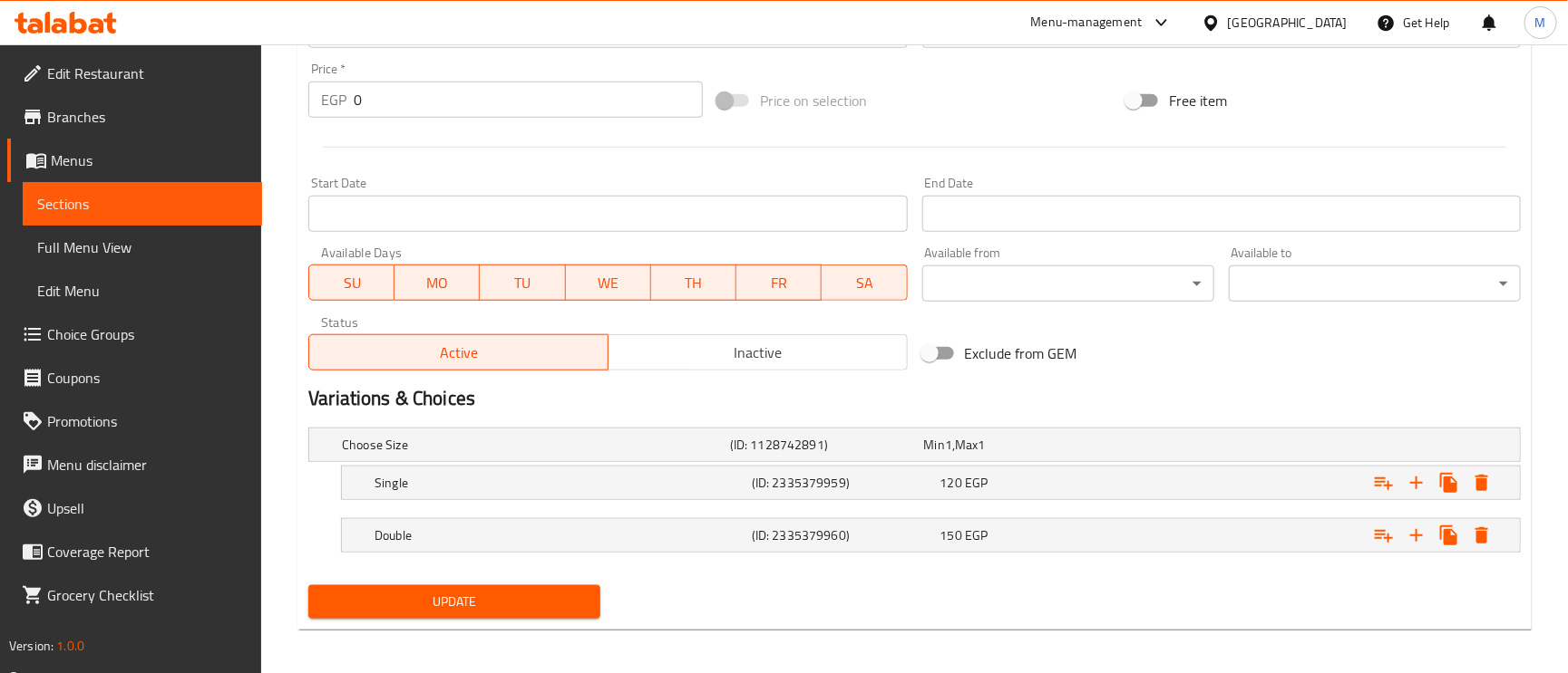
scroll to position [649, 0]
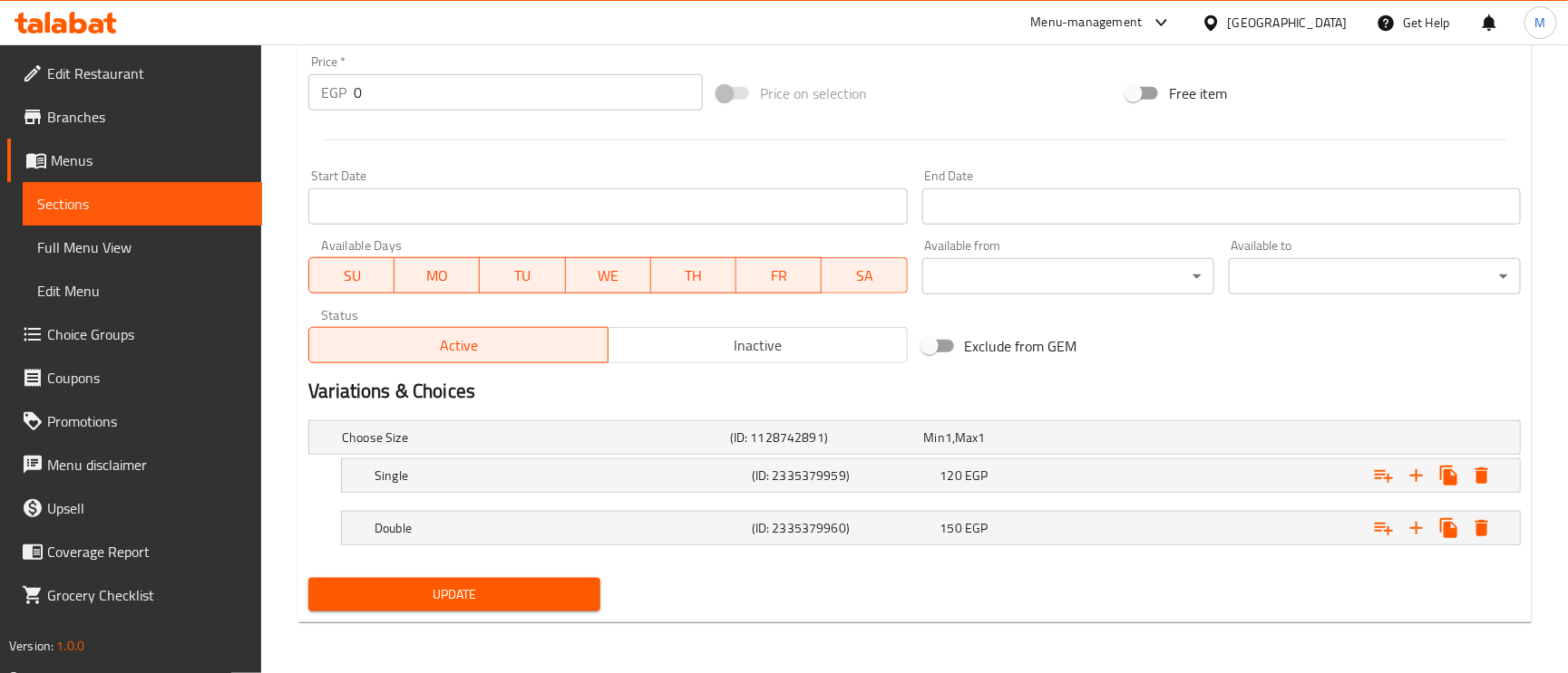
click at [1000, 485] on div "120 EGP" at bounding box center [1031, 476] width 182 height 18
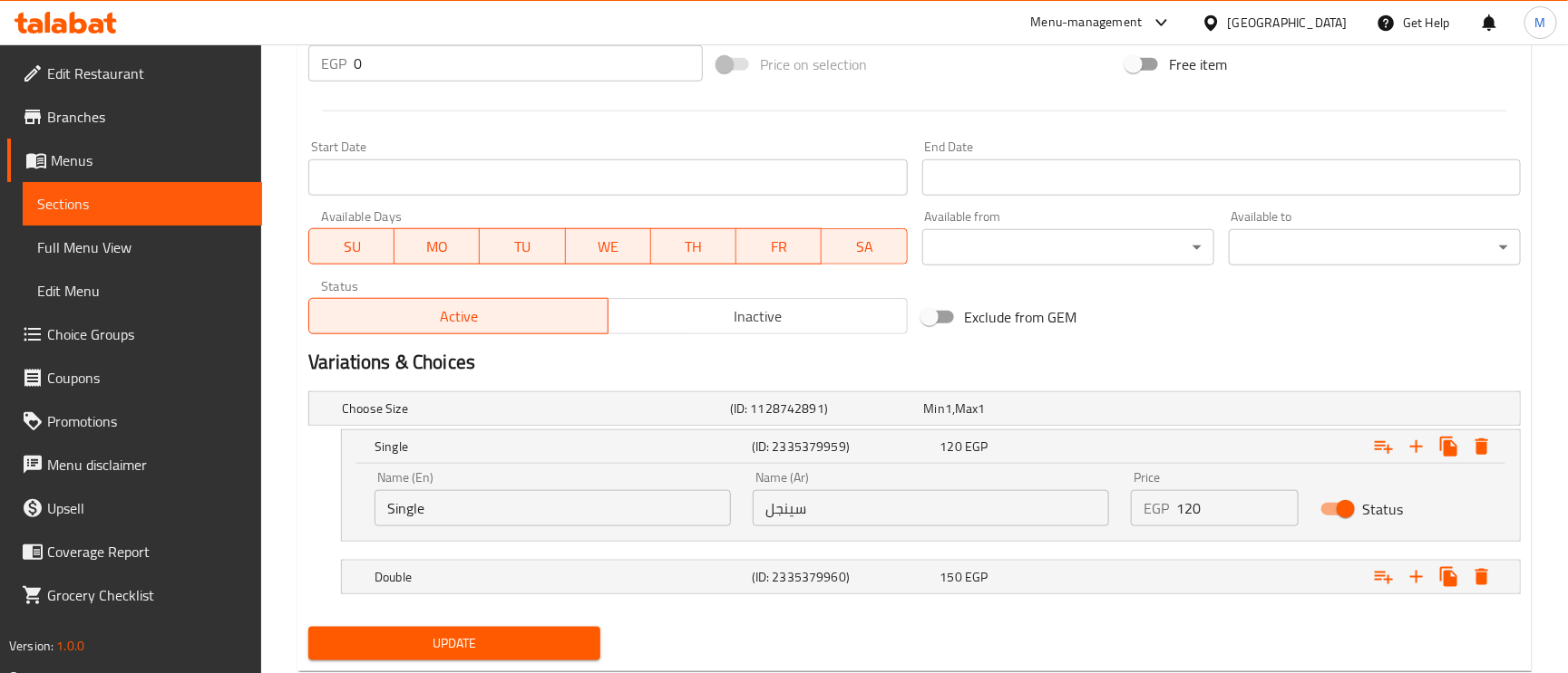
scroll to position [727, 0]
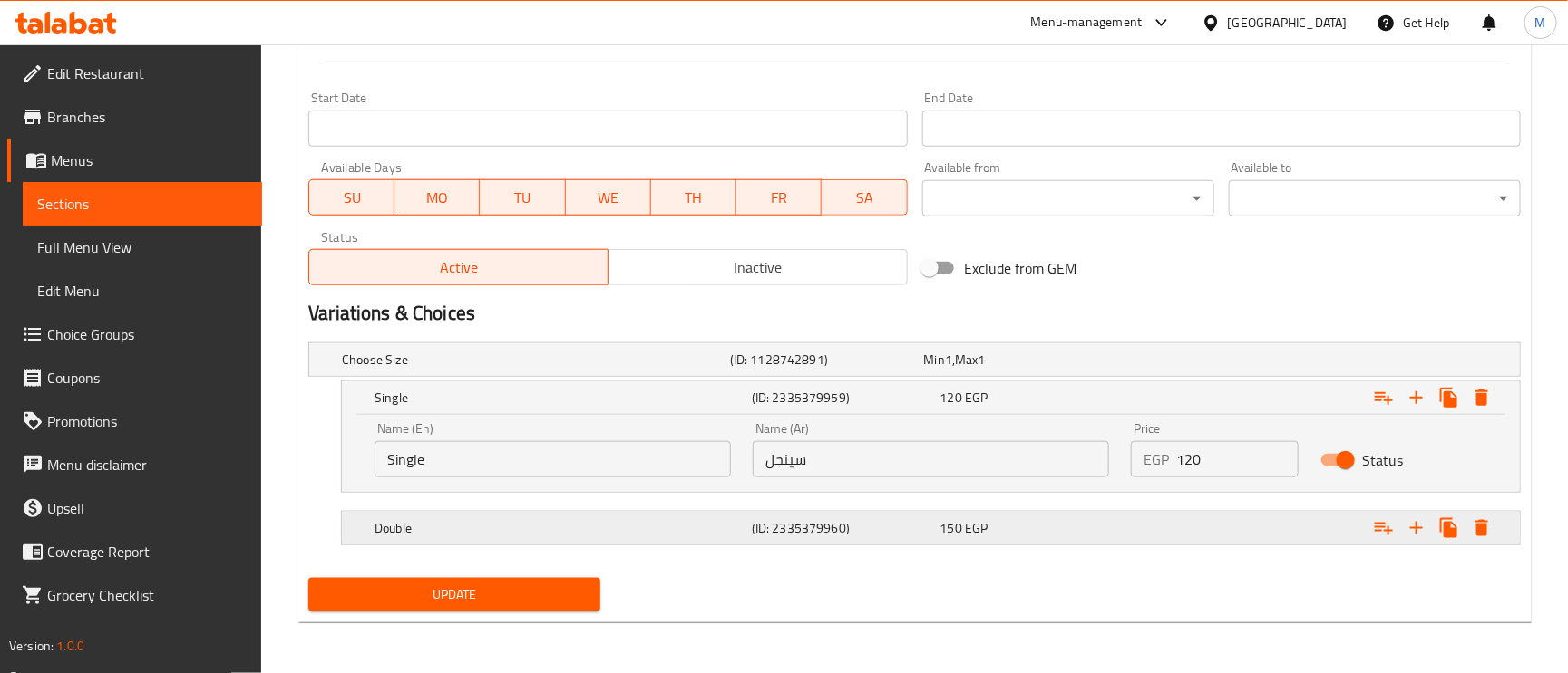
click at [1056, 532] on div "150 EGP" at bounding box center [1031, 529] width 182 height 18
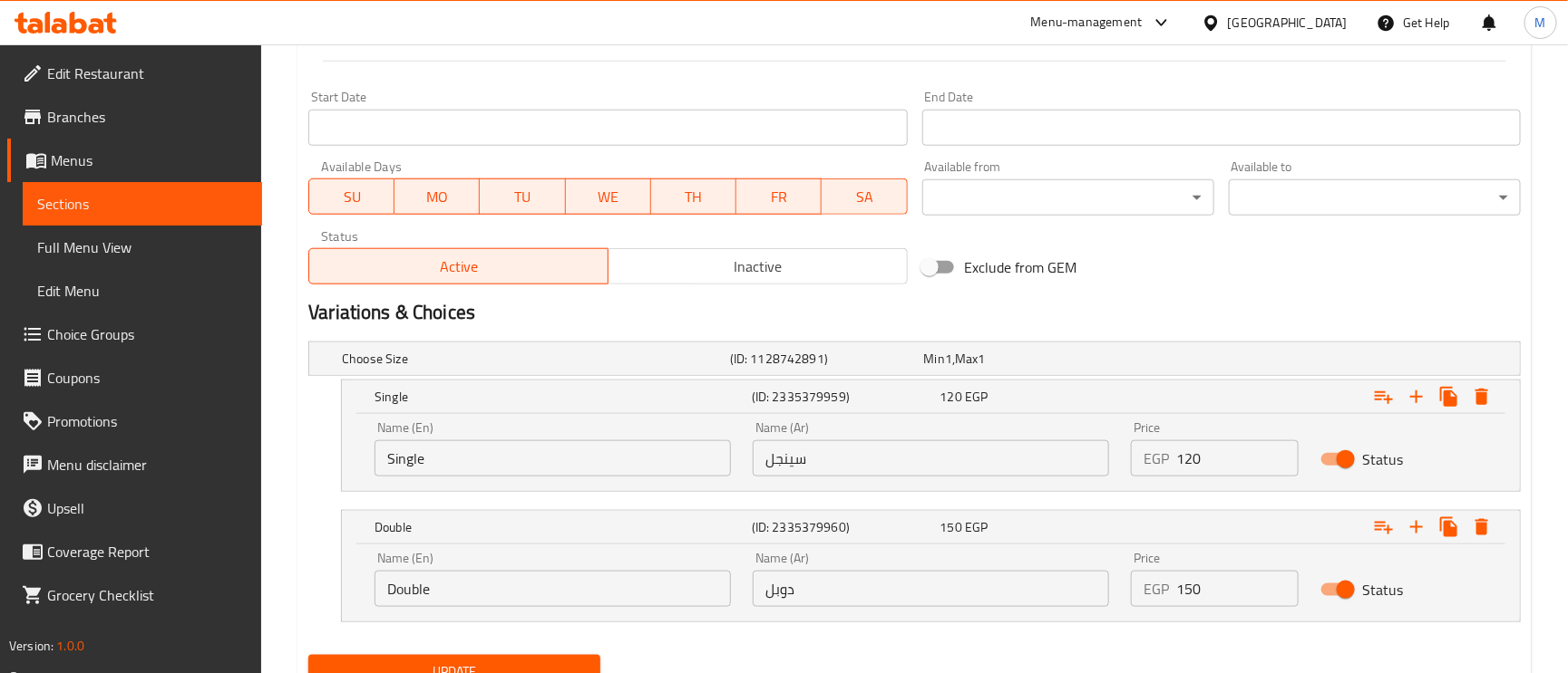
click at [1184, 458] on input "120" at bounding box center [1236, 458] width 122 height 37
click at [1183, 458] on input "120" at bounding box center [1236, 458] width 122 height 37
click at [1192, 462] on input "120" at bounding box center [1236, 458] width 122 height 37
type input "130"
click at [1200, 592] on input "150" at bounding box center [1236, 589] width 122 height 37
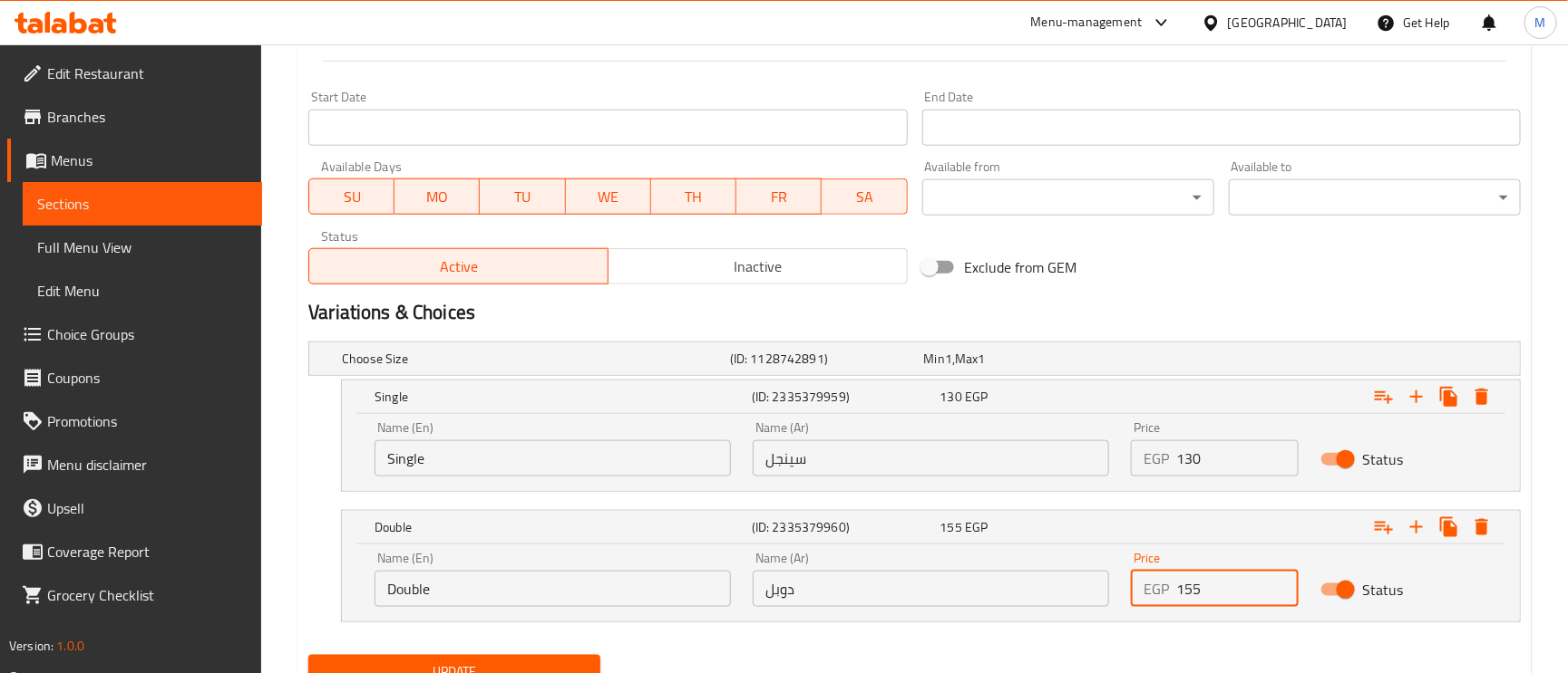
type input "155"
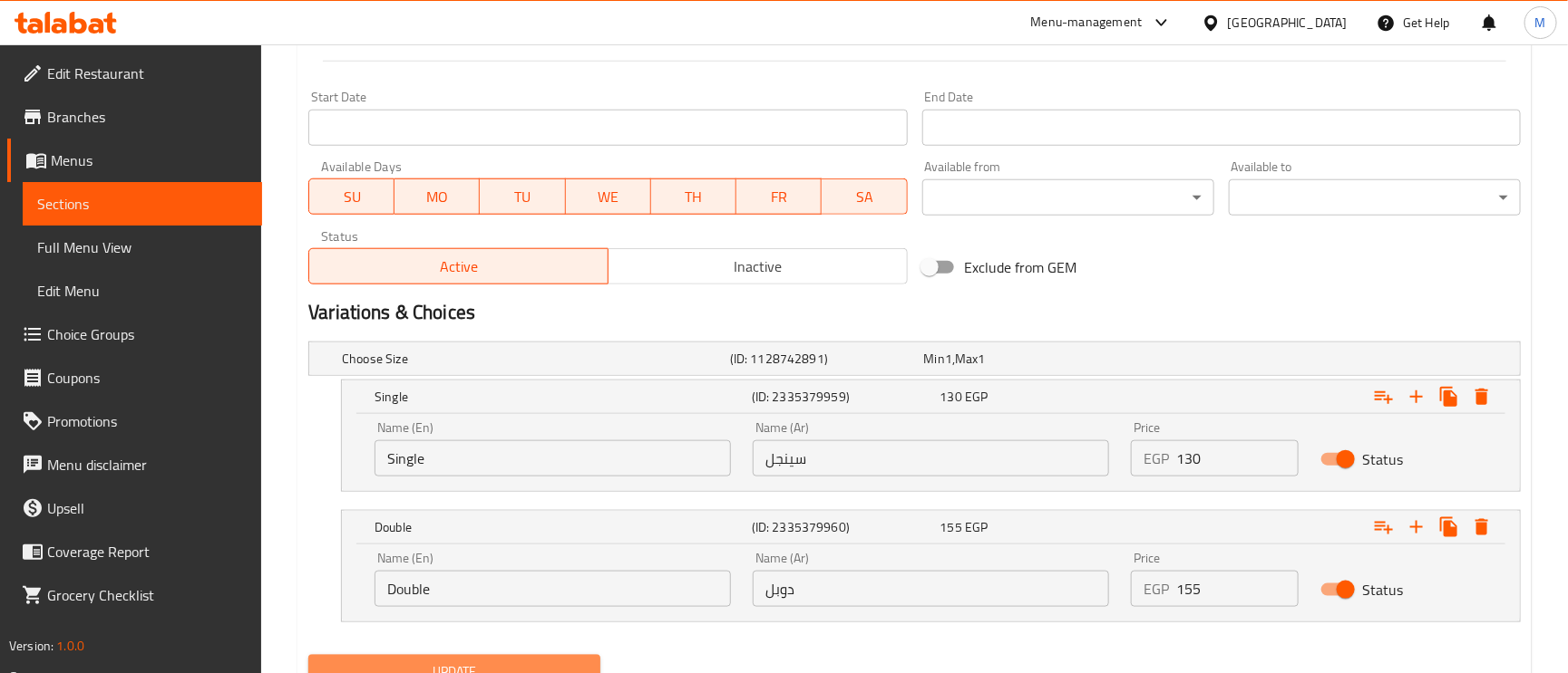
click at [577, 657] on button "Update" at bounding box center [454, 672] width 292 height 34
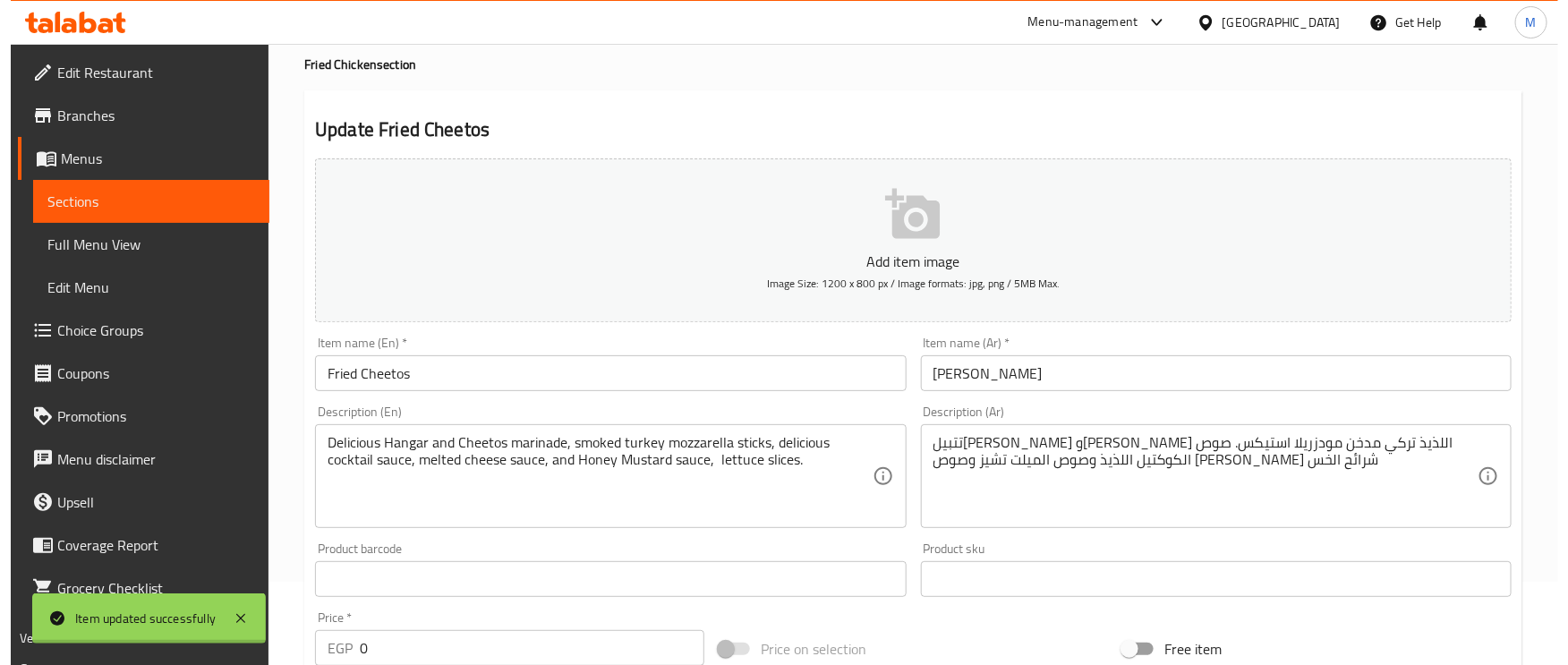
scroll to position [0, 0]
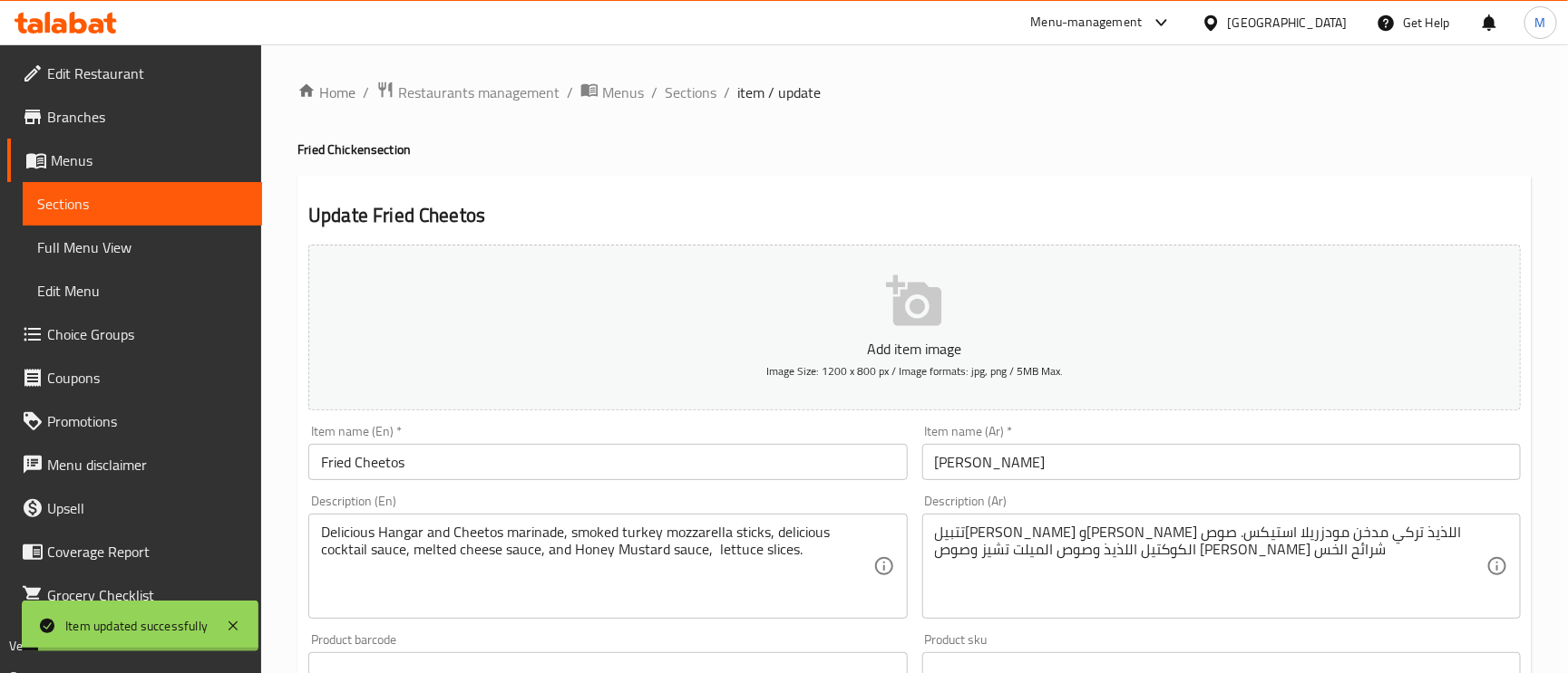
click at [340, 470] on input "Fried Cheetos" at bounding box center [607, 462] width 599 height 37
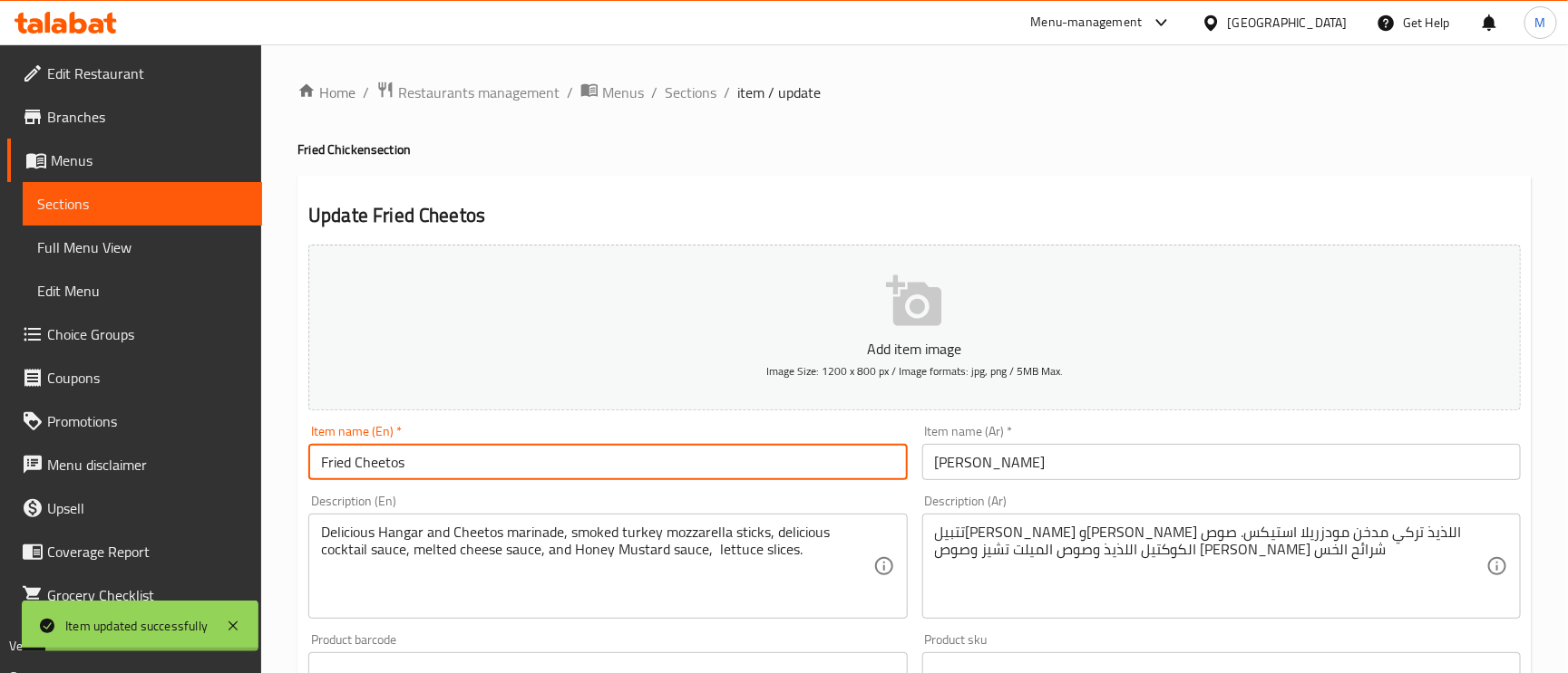
click at [340, 470] on input "Fried Cheetos" at bounding box center [607, 462] width 599 height 37
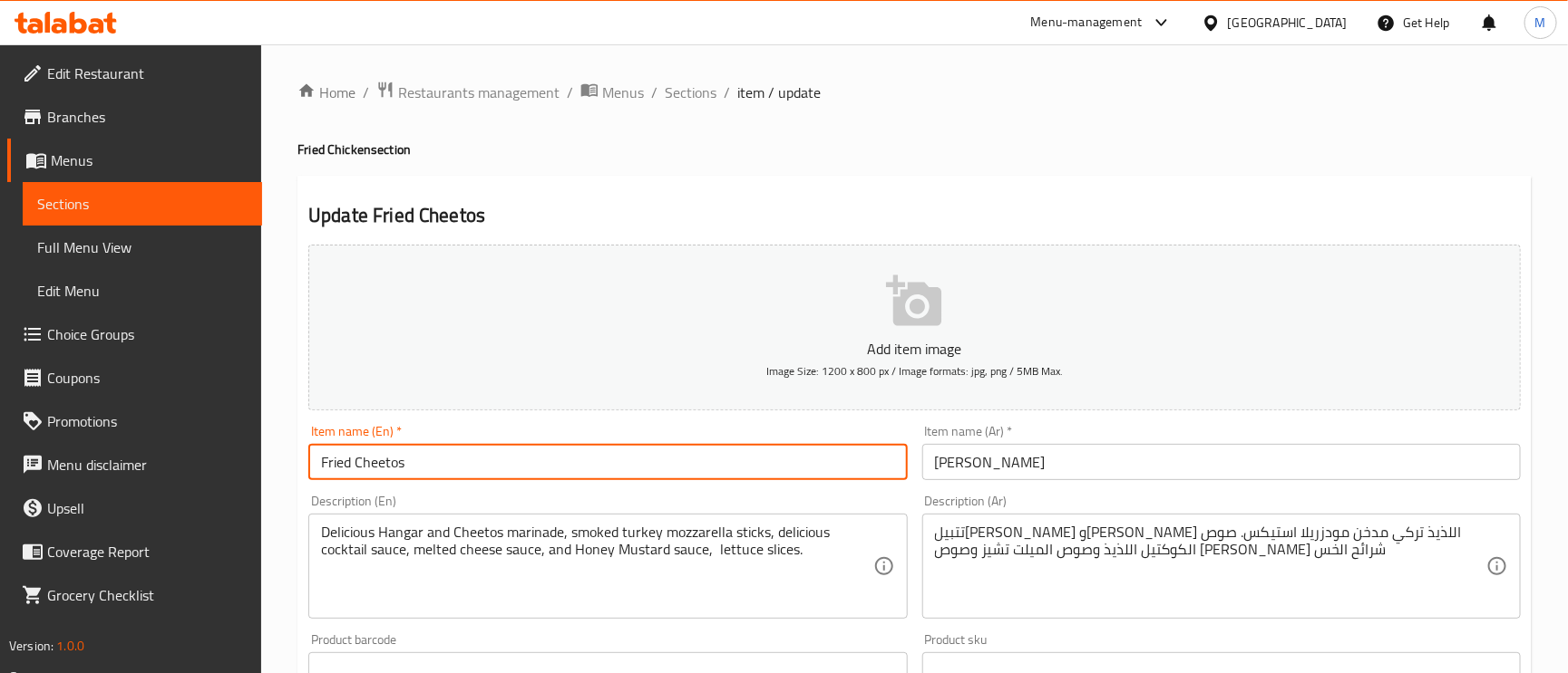
drag, startPoint x: 691, startPoint y: 91, endPoint x: 740, endPoint y: 110, distance: 52.6
click at [693, 90] on span "Sections" at bounding box center [691, 92] width 52 height 22
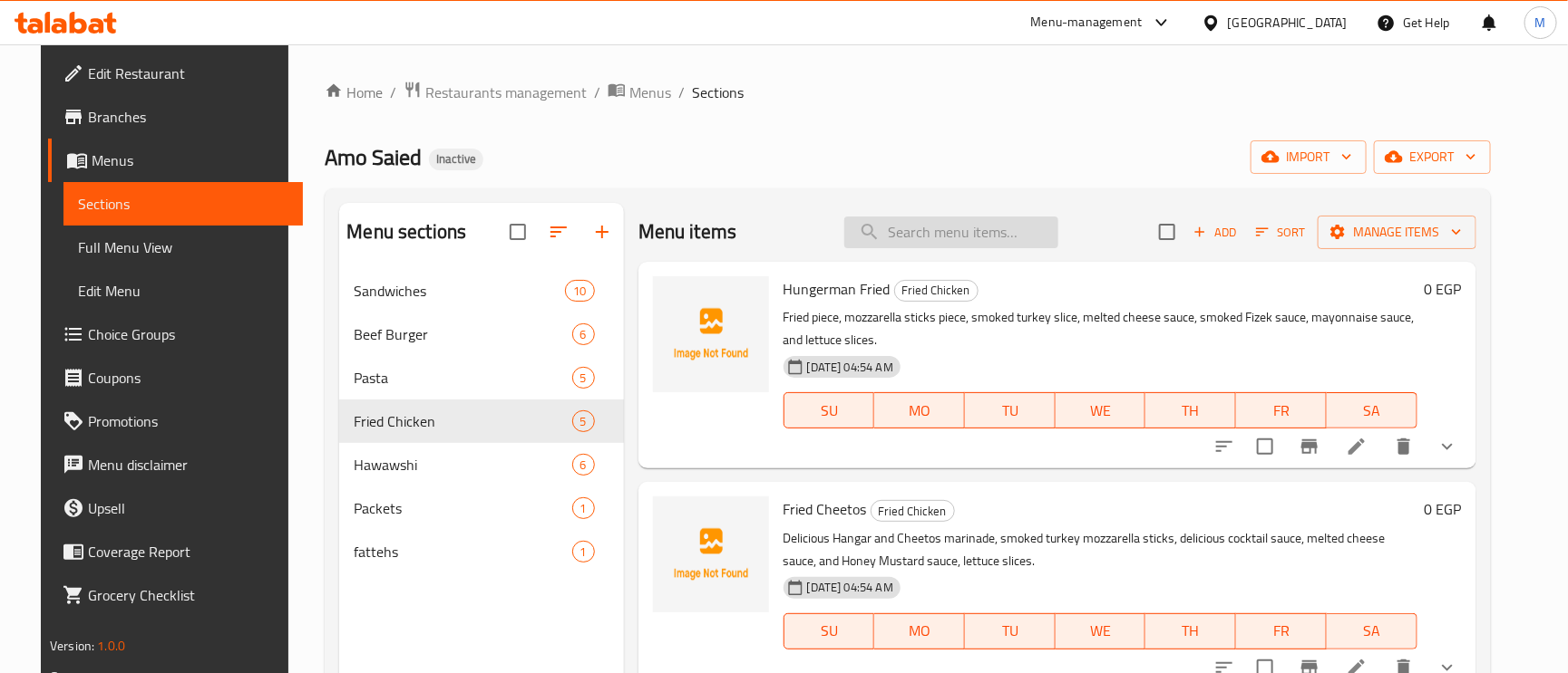
click at [949, 240] on input "search" at bounding box center [951, 232] width 214 height 32
paste input "Boom Doritos"
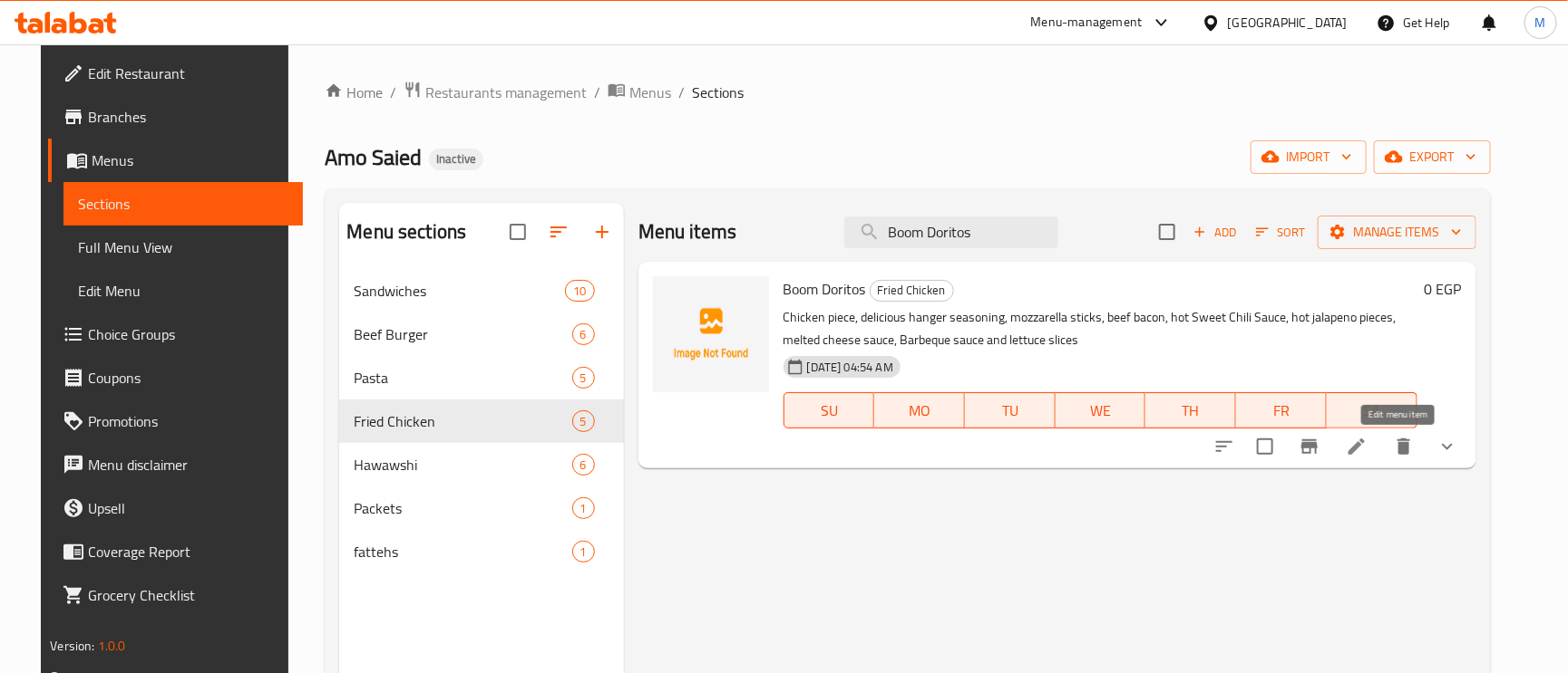
type input "Boom Doritos"
click at [1365, 448] on icon at bounding box center [1357, 447] width 16 height 16
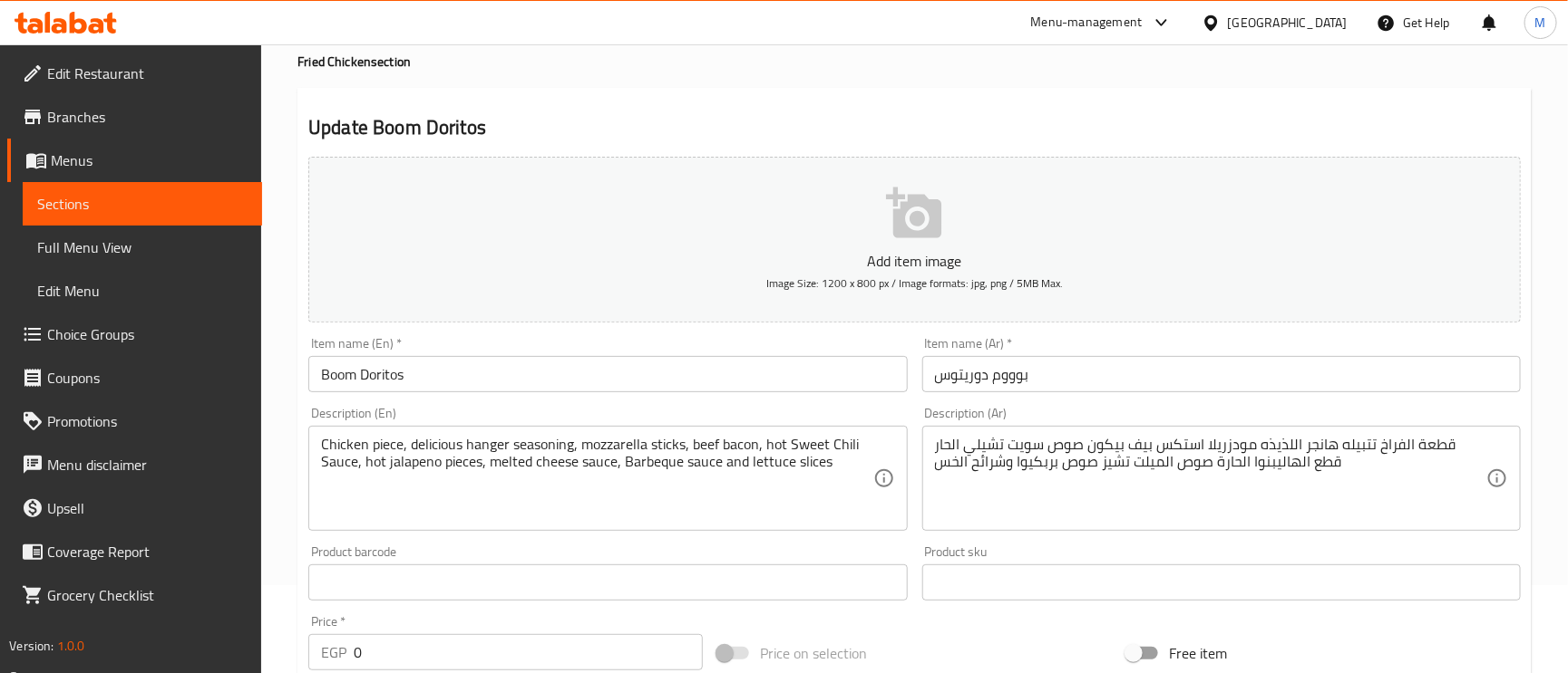
scroll to position [136, 0]
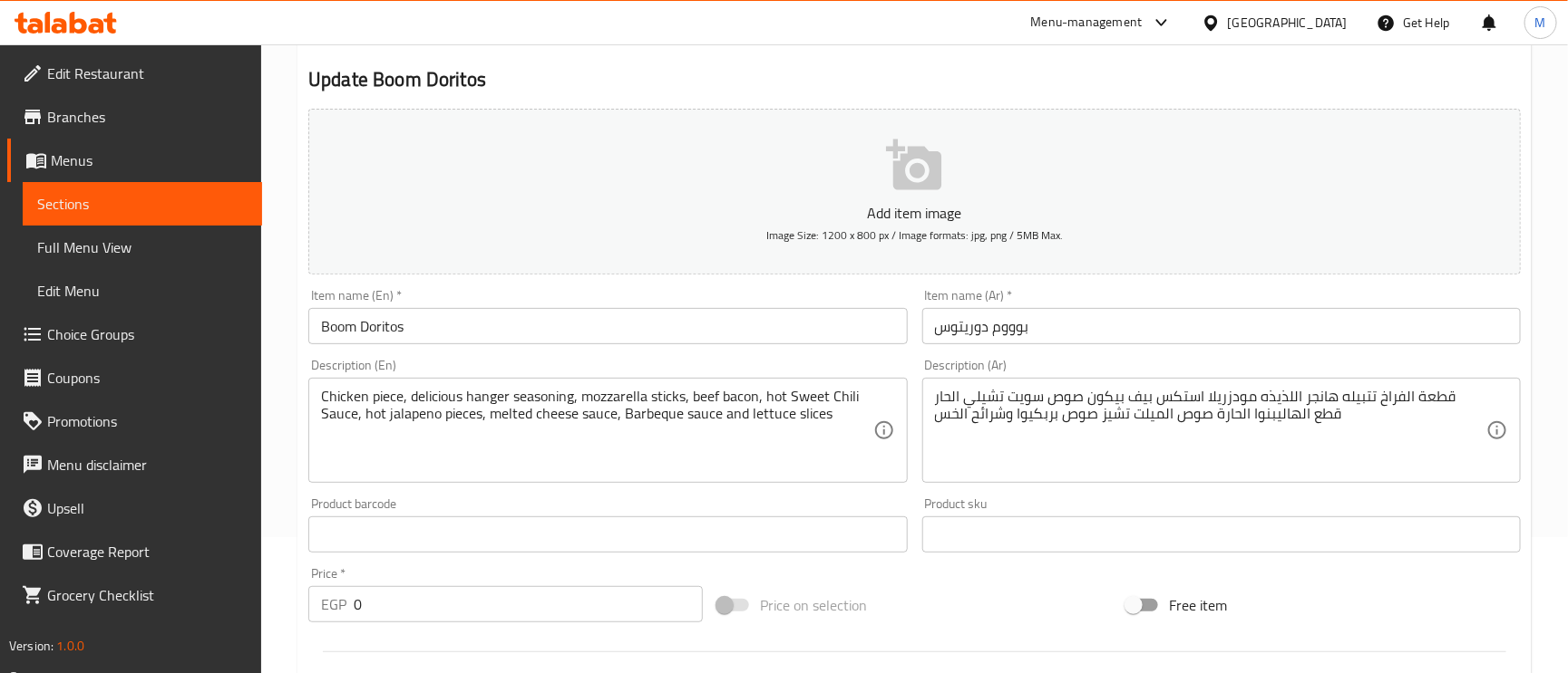
drag, startPoint x: 1473, startPoint y: 398, endPoint x: 1338, endPoint y: 403, distance: 135.1
click at [1338, 403] on div "قطعة الفراخ تتبيله هانجر اللذيذه مودزريلا استكس بيف بيكون صوص سويت تشيلي الحار …" at bounding box center [1221, 430] width 599 height 105
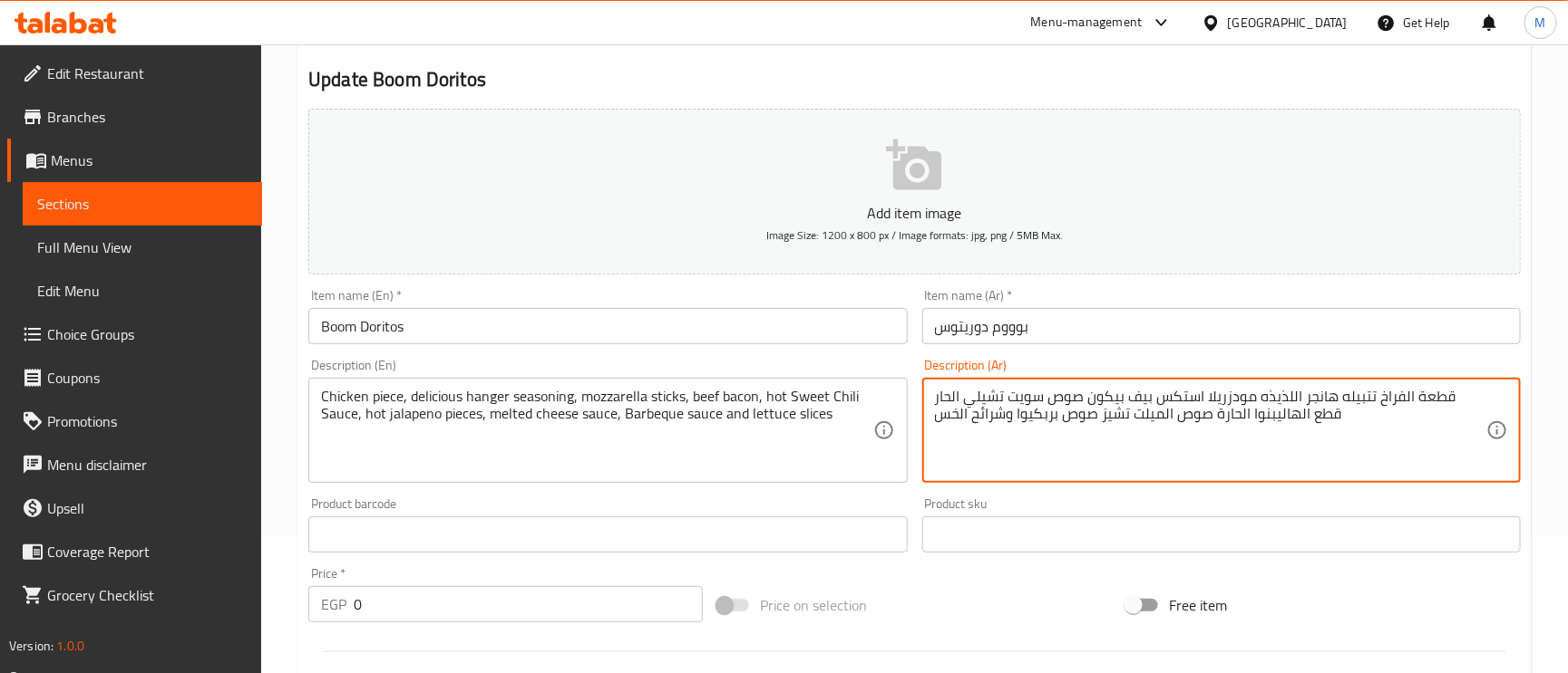
drag, startPoint x: 1415, startPoint y: 401, endPoint x: 1473, endPoint y: 394, distance: 58.4
click at [1473, 394] on textarea "قطعة الفراخ تتبيله هانجر اللذيذه مودزريلا استكس بيف بيكون صوص سويت تشيلي الحار …" at bounding box center [1210, 431] width 551 height 86
drag, startPoint x: 1494, startPoint y: 392, endPoint x: 1464, endPoint y: 396, distance: 30.3
click at [1464, 396] on div "قطعة الفراخ تتبيله هانجر اللذيذه مودزريلا استكس بيف بيكون صوص سويت تشيلي الحار …" at bounding box center [1221, 430] width 599 height 105
click at [1490, 396] on div "قطعة الفراخ تتبيله هانجر اللذيذه مودزريلا استكس بيف بيكون صوص سويت تشيلي الحار …" at bounding box center [1221, 430] width 599 height 105
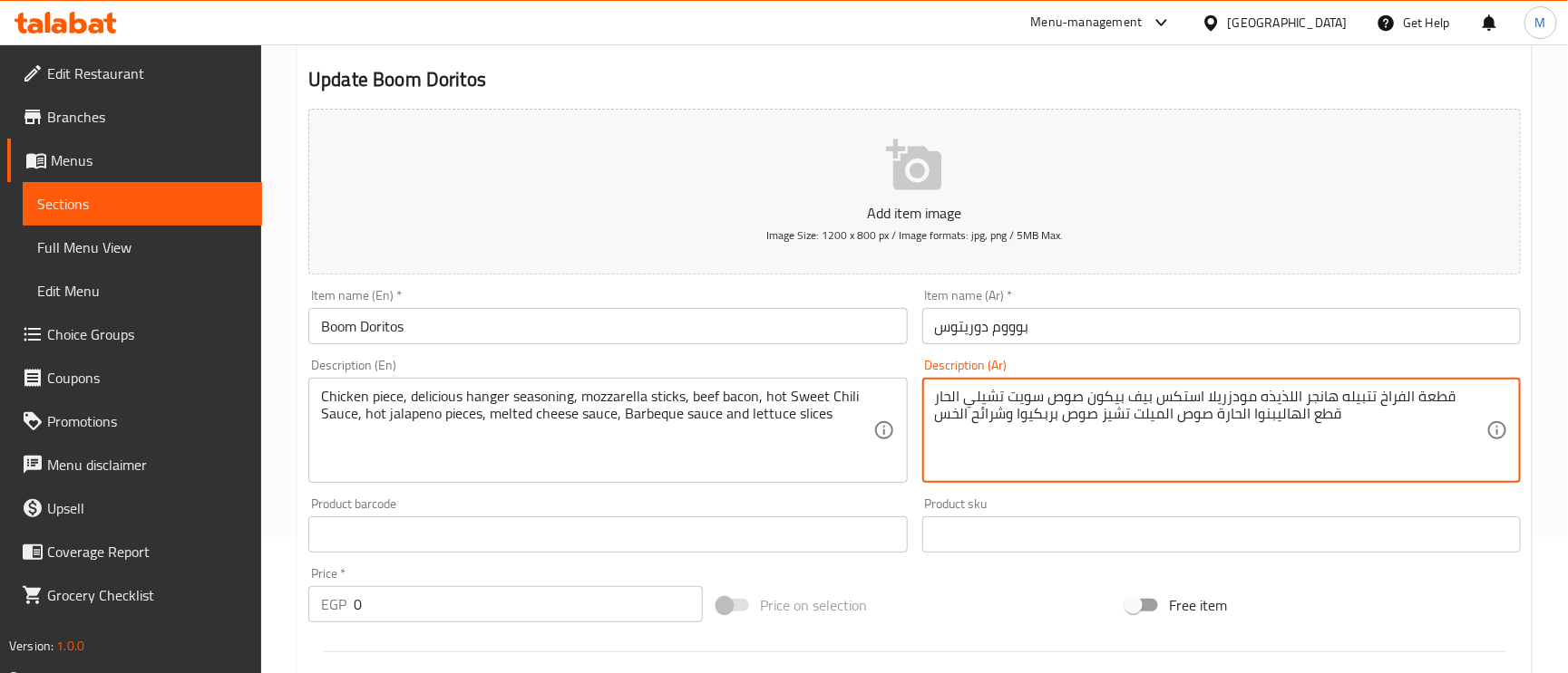
drag, startPoint x: 1332, startPoint y: 405, endPoint x: 1478, endPoint y: 390, distance: 146.8
click at [1478, 390] on textarea "قطعة الفراخ تتبيله هانجر اللذيذه مودزريلا استكس بيف بيكون صوص سويت تشيلي الحار …" at bounding box center [1210, 431] width 551 height 86
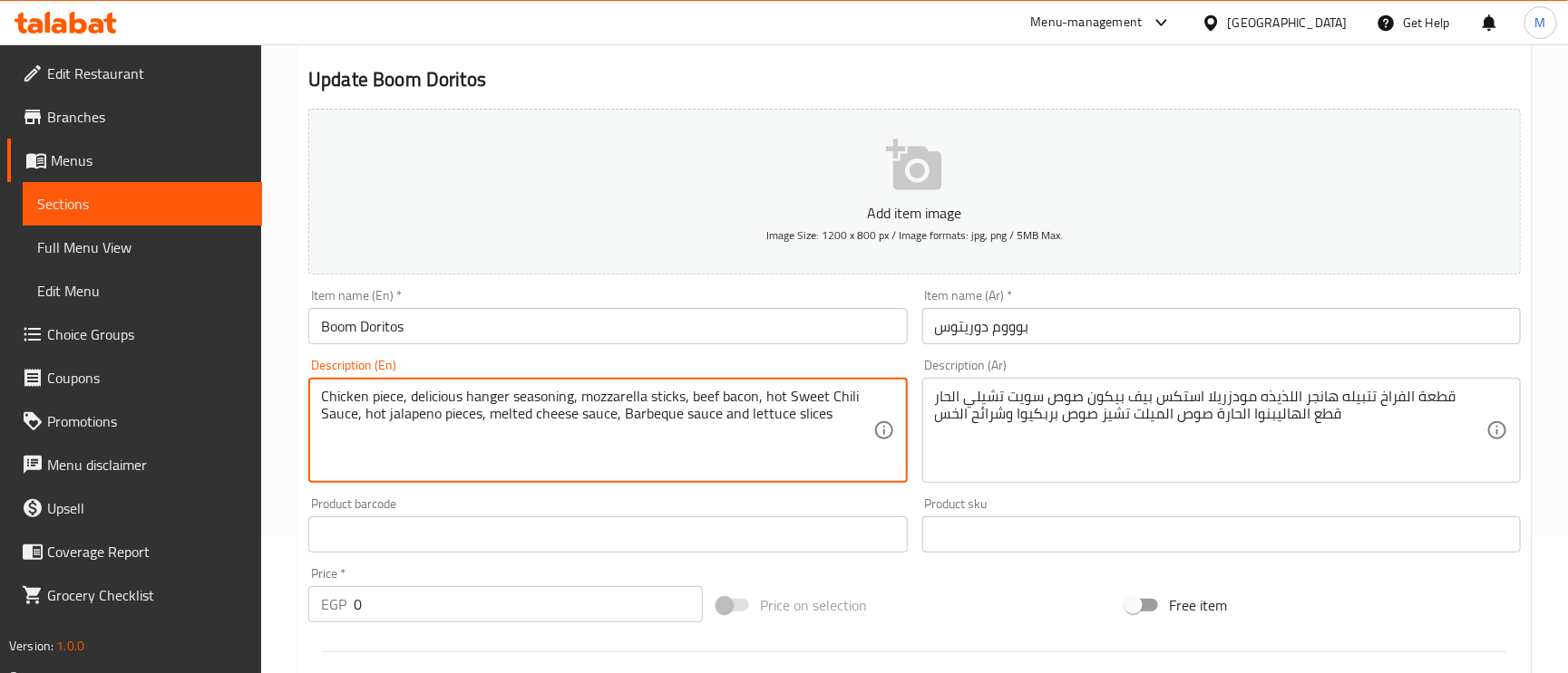
click at [569, 398] on textarea "Chicken piece, delicious hanger seasoning, mozzarella sticks, beef bacon, hot S…" at bounding box center [596, 431] width 551 height 86
click at [405, 400] on textarea "Chicken piece, delicious hanger seasoning, mozzarella sticks, beef bacon, hot S…" at bounding box center [596, 431] width 551 height 86
click at [571, 398] on textarea "Chicken piece, delicious hanger seasoning, mozzarella sticks, beef bacon, hot S…" at bounding box center [596, 431] width 551 height 86
drag, startPoint x: 571, startPoint y: 398, endPoint x: 328, endPoint y: 401, distance: 243.0
click at [328, 401] on textarea "Chicken piece, delicious hanger seasoning, mozzarella sticks, beef bacon, hot S…" at bounding box center [596, 431] width 551 height 86
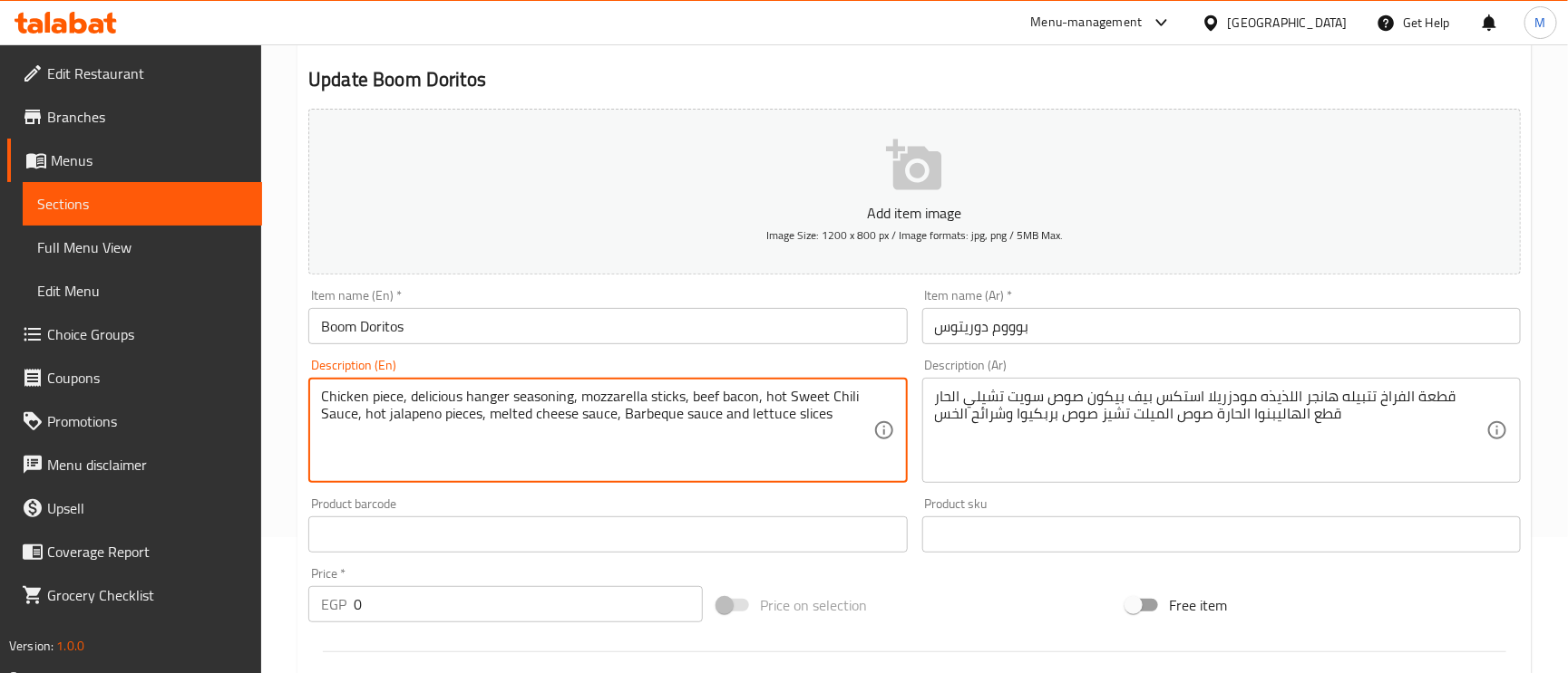
paste textarea "Hanger marinated chicken piece"
click at [1318, 403] on textarea "قطعة الفراخ تتبيله هانجر اللذيذه مودزريلا استكس بيف بيكون صوص سويت تشيلي الحار …" at bounding box center [1210, 431] width 551 height 86
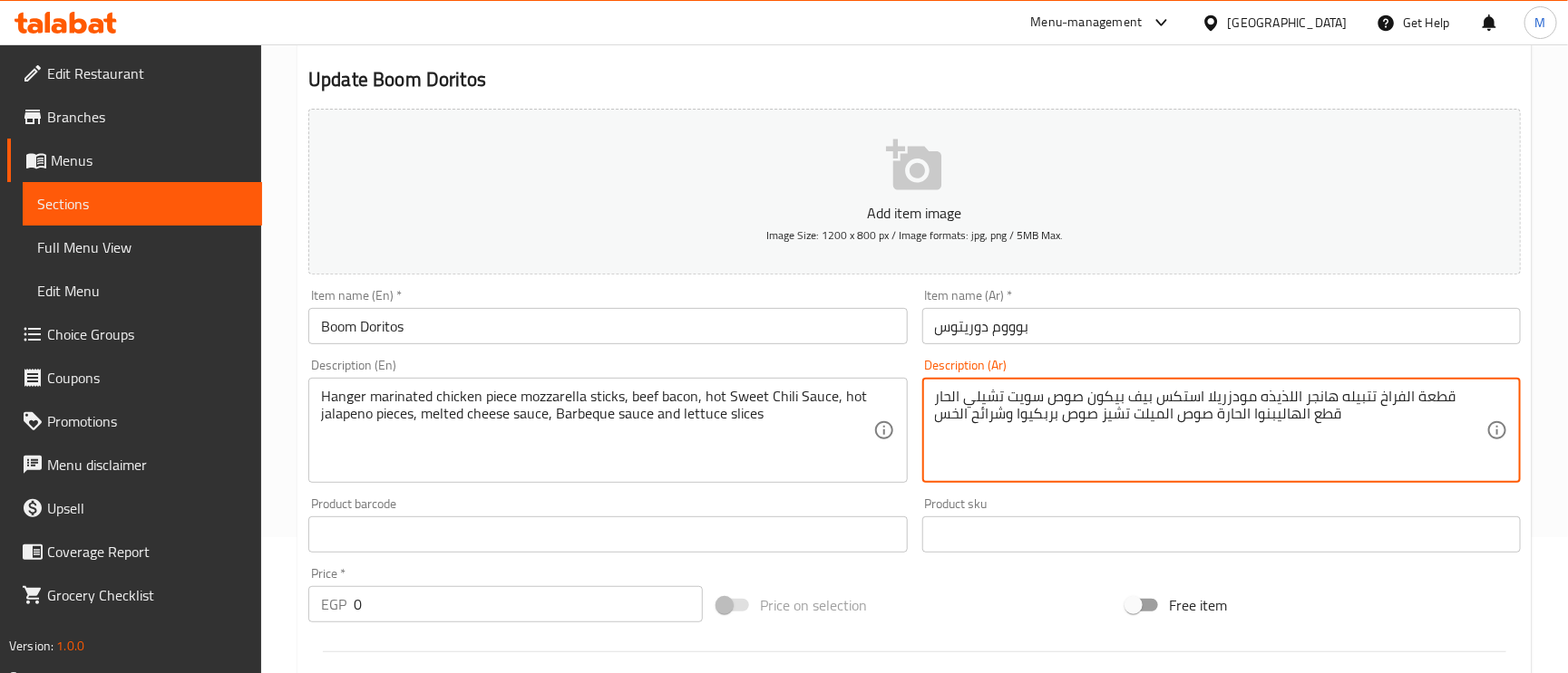
click at [1318, 403] on textarea "قطعة الفراخ تتبيله هانجر اللذيذه مودزريلا استكس بيف بيكون صوص سويت تشيلي الحار …" at bounding box center [1210, 431] width 551 height 86
click at [1309, 387] on div "قطعة الفراخ تتبيله هانجر اللذيذه مودزريلا استكس بيف بيكون صوص سويت تشيلي الحار …" at bounding box center [1221, 430] width 599 height 105
click at [1311, 400] on textarea "قطعة الفراخ تتبيله هانجر اللذيذه مودزريلا استكس بيف بيكون صوص سويت تشيلي الحار …" at bounding box center [1210, 431] width 551 height 86
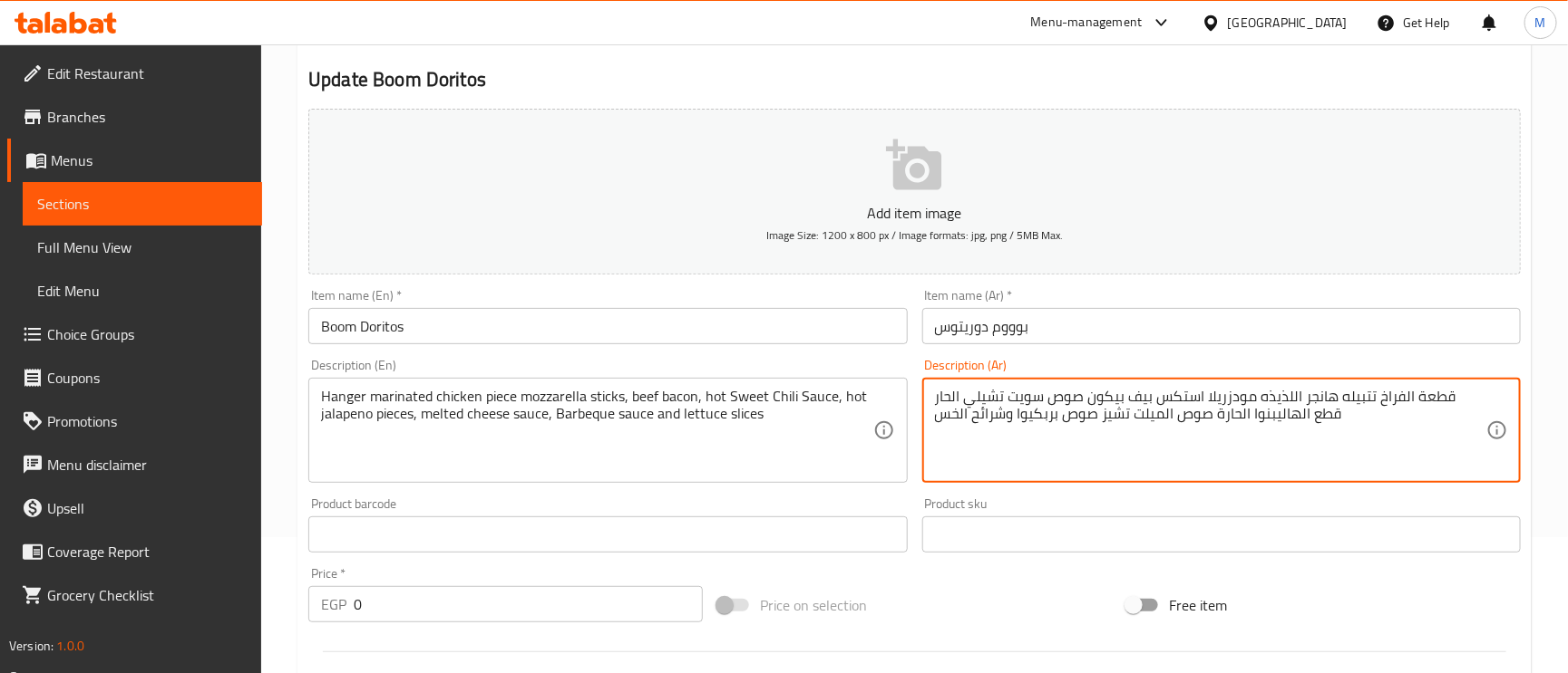
click at [318, 396] on div "Hanger marinated chicken piece mozzarella sticks, beef bacon, hot Sweet Chili S…" at bounding box center [607, 430] width 599 height 105
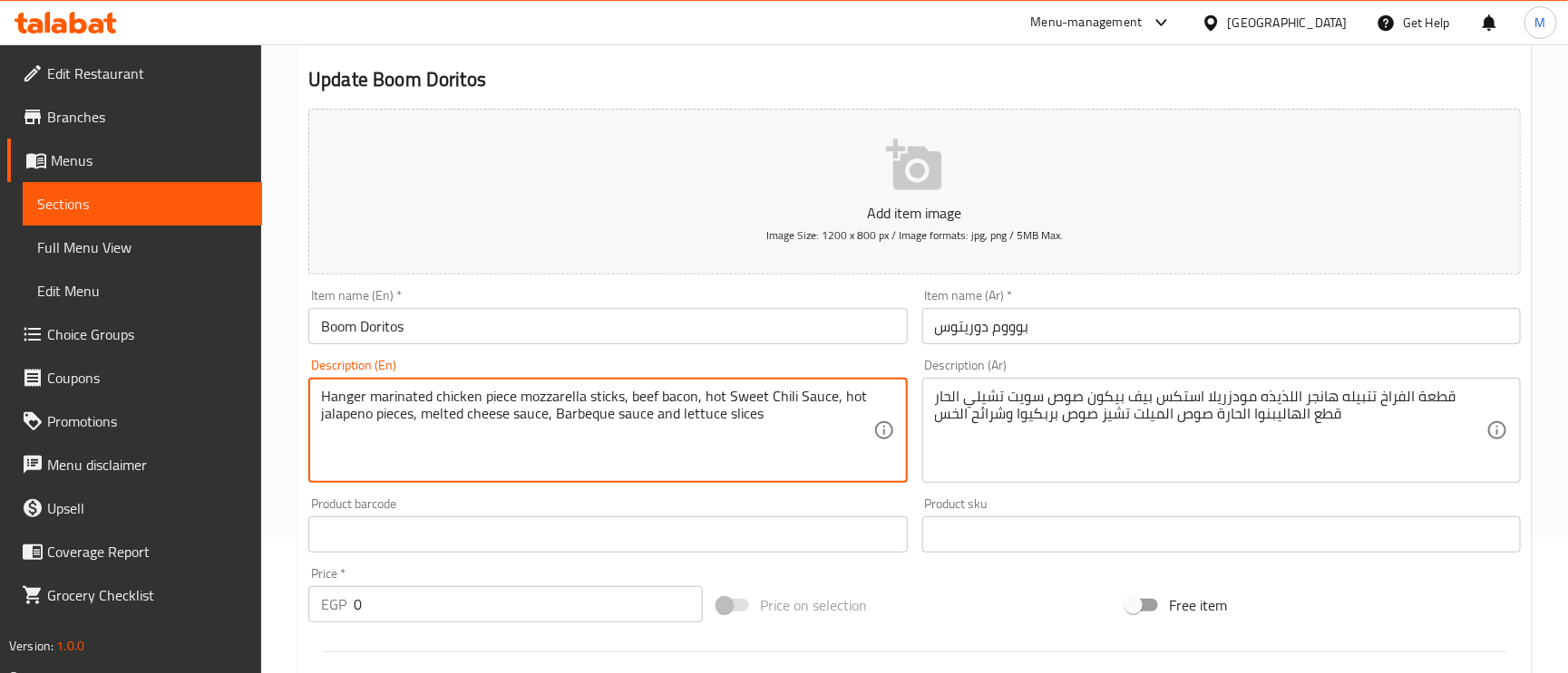
click at [327, 395] on textarea "Hanger marinated chicken piece mozzarella sticks, beef bacon, hot Sweet Chili S…" at bounding box center [596, 431] width 551 height 86
click at [322, 396] on textarea "Hanger marinated chicken piece mozzarella sticks, beef bacon, hot Sweet Chili S…" at bounding box center [596, 431] width 551 height 86
click at [321, 394] on textarea "Hanger marinated chicken piece mozzarella sticks, beef bacon, hot Sweet Chili S…" at bounding box center [596, 431] width 551 height 86
paste textarea "Delicious"
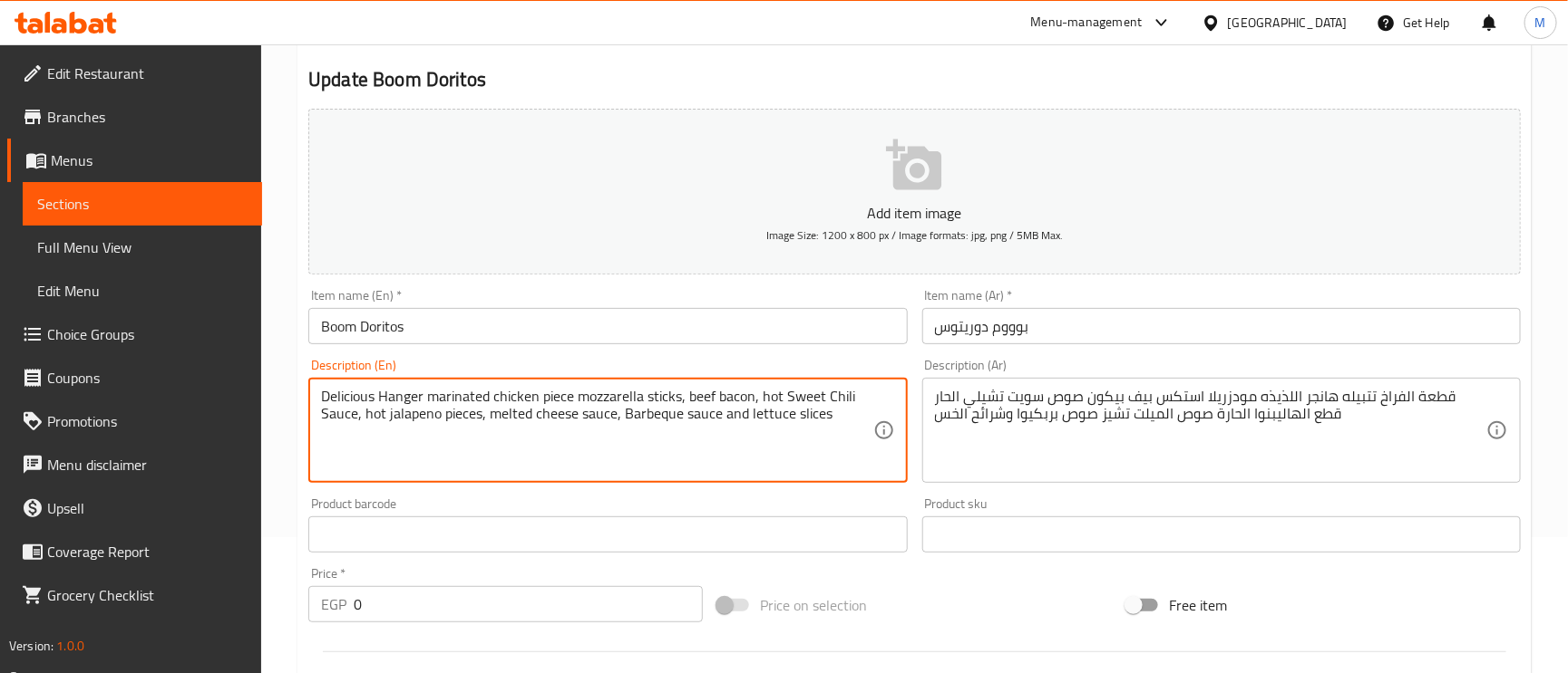
click at [719, 411] on textarea "Delicious Hanger marinated chicken piece mozzarella sticks, beef bacon, hot Swe…" at bounding box center [596, 431] width 551 height 86
paste textarea "Chicken piece, delicious hanger seasoning, mozzarella sticks, beef bacon, hot S…"
type textarea "Chicken piece, delicious hanger seasoning, mozzarella sticks, beef bacon, hot S…"
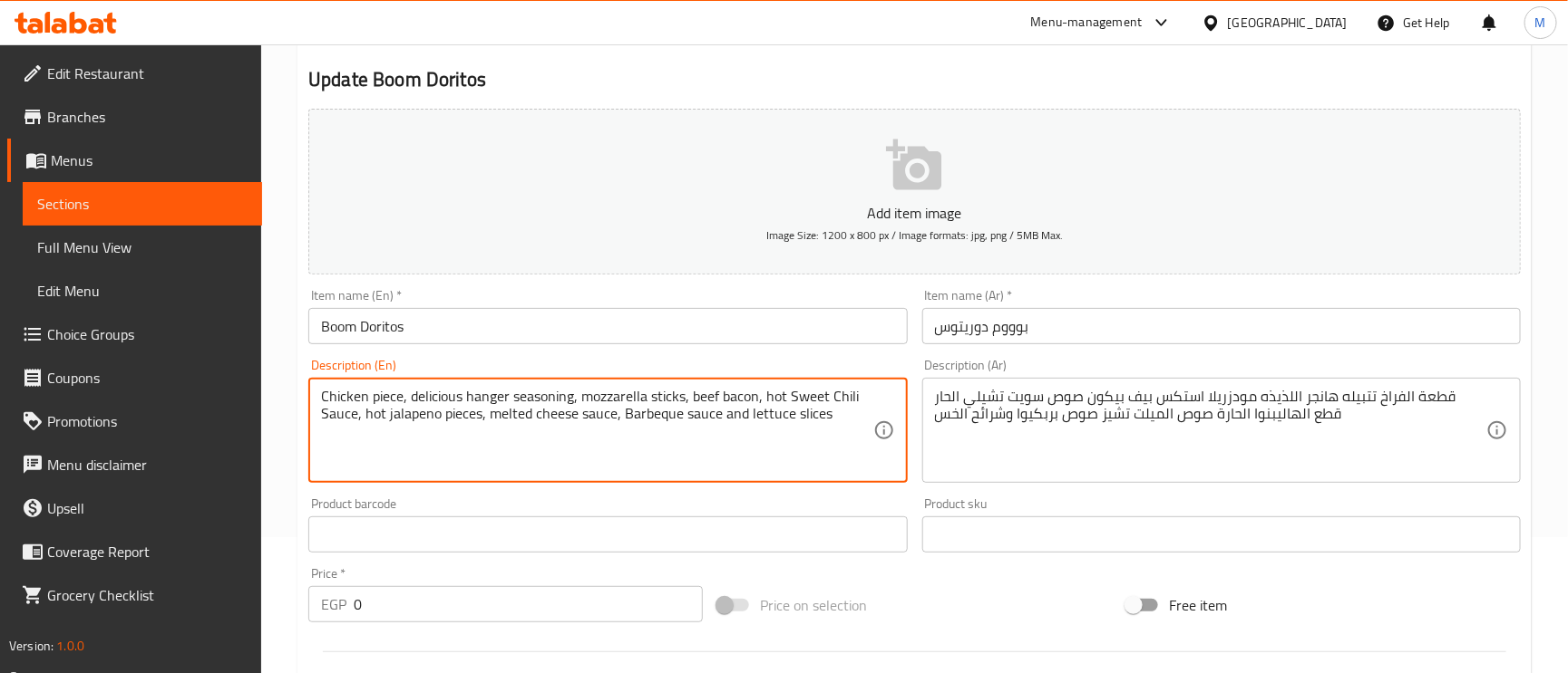
click at [1089, 321] on input "بوووم دوريتوس" at bounding box center [1221, 326] width 599 height 37
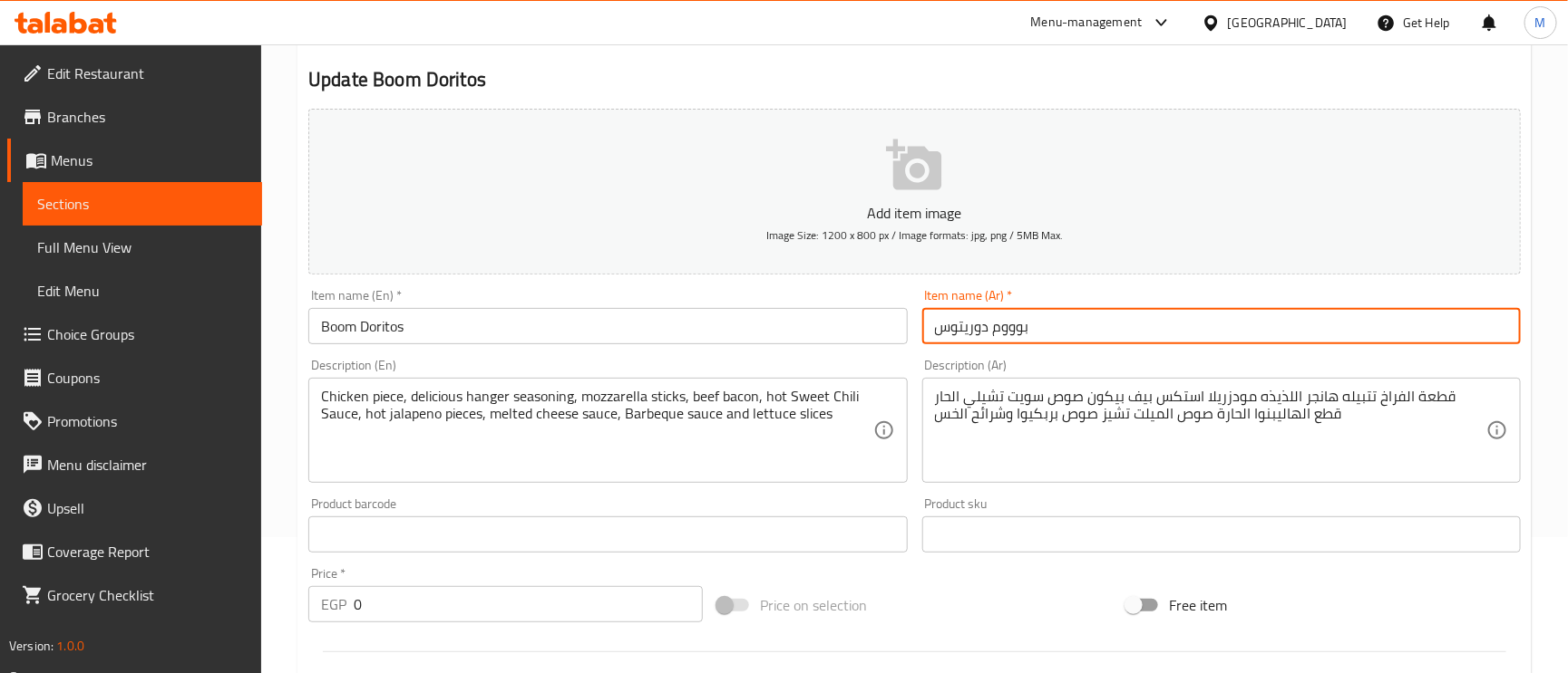
click at [1123, 318] on input "بوووم دوريتوس" at bounding box center [1221, 326] width 599 height 37
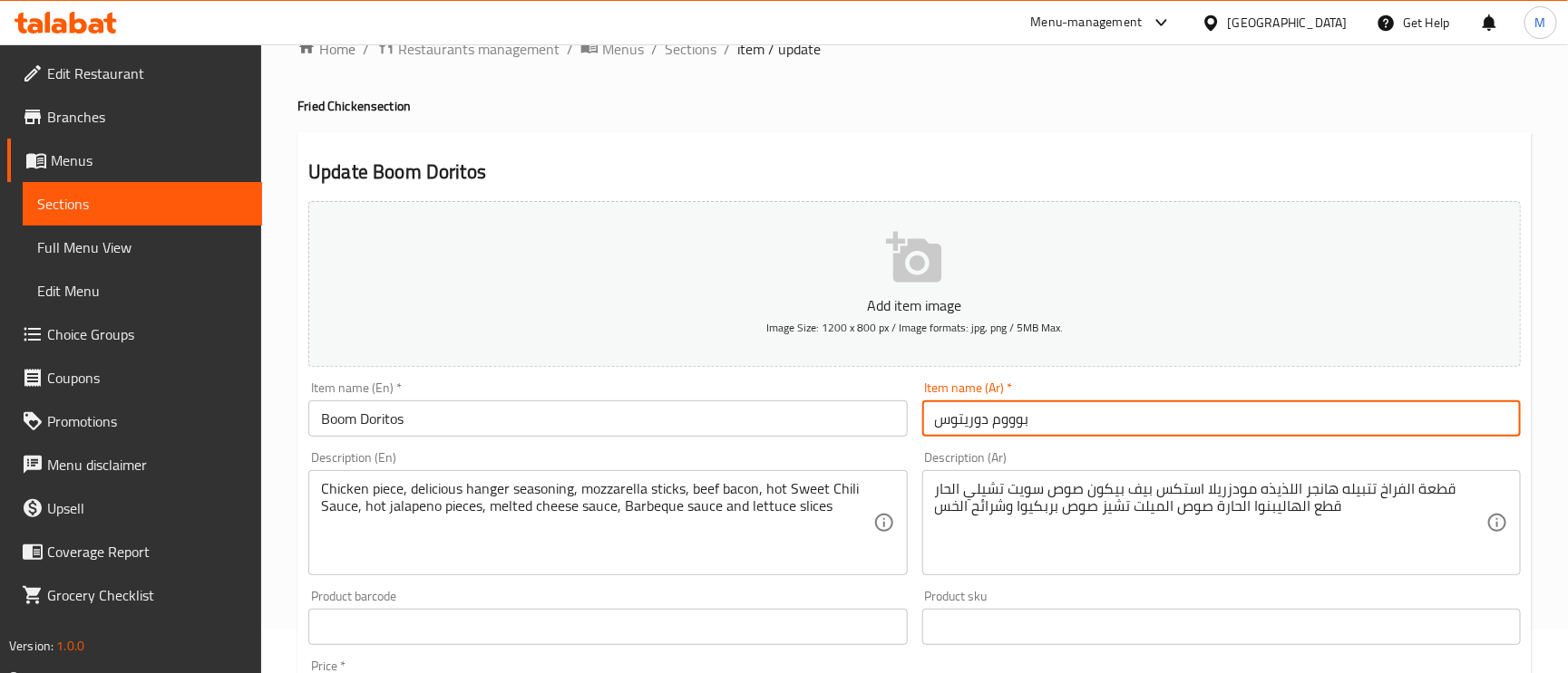
scroll to position [0, 0]
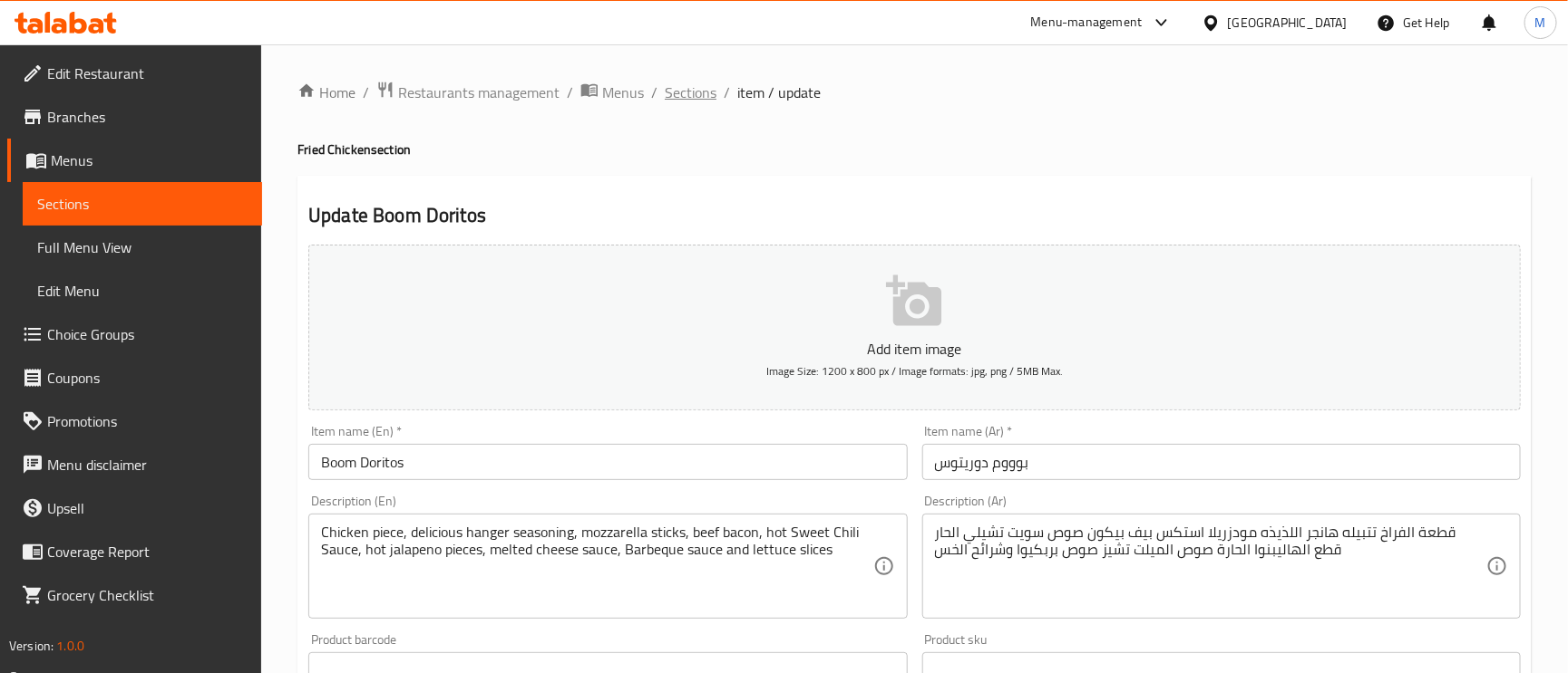
click at [683, 96] on span "Sections" at bounding box center [691, 92] width 52 height 22
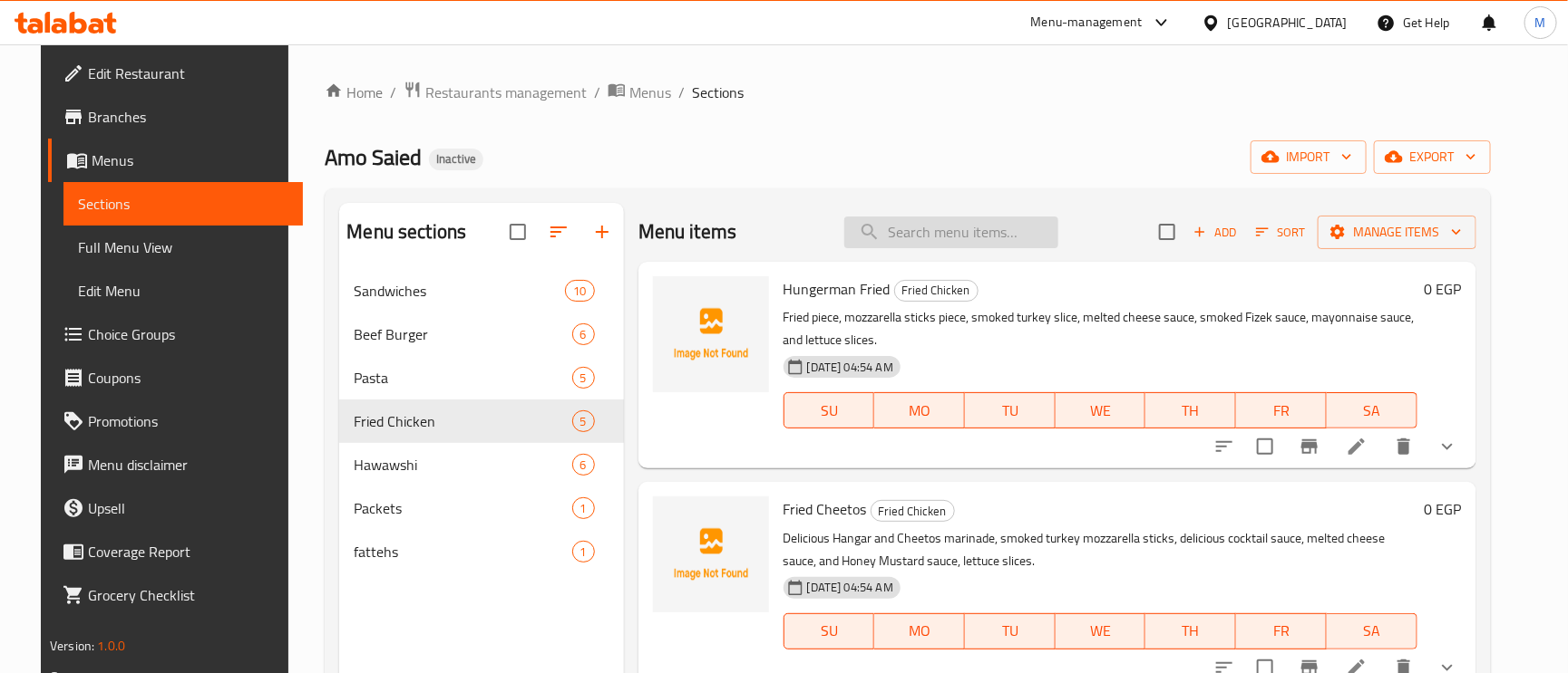
paste input "Amo Saied Fried Big"
click at [908, 242] on input "Amo Saied Fried Big" at bounding box center [951, 232] width 214 height 32
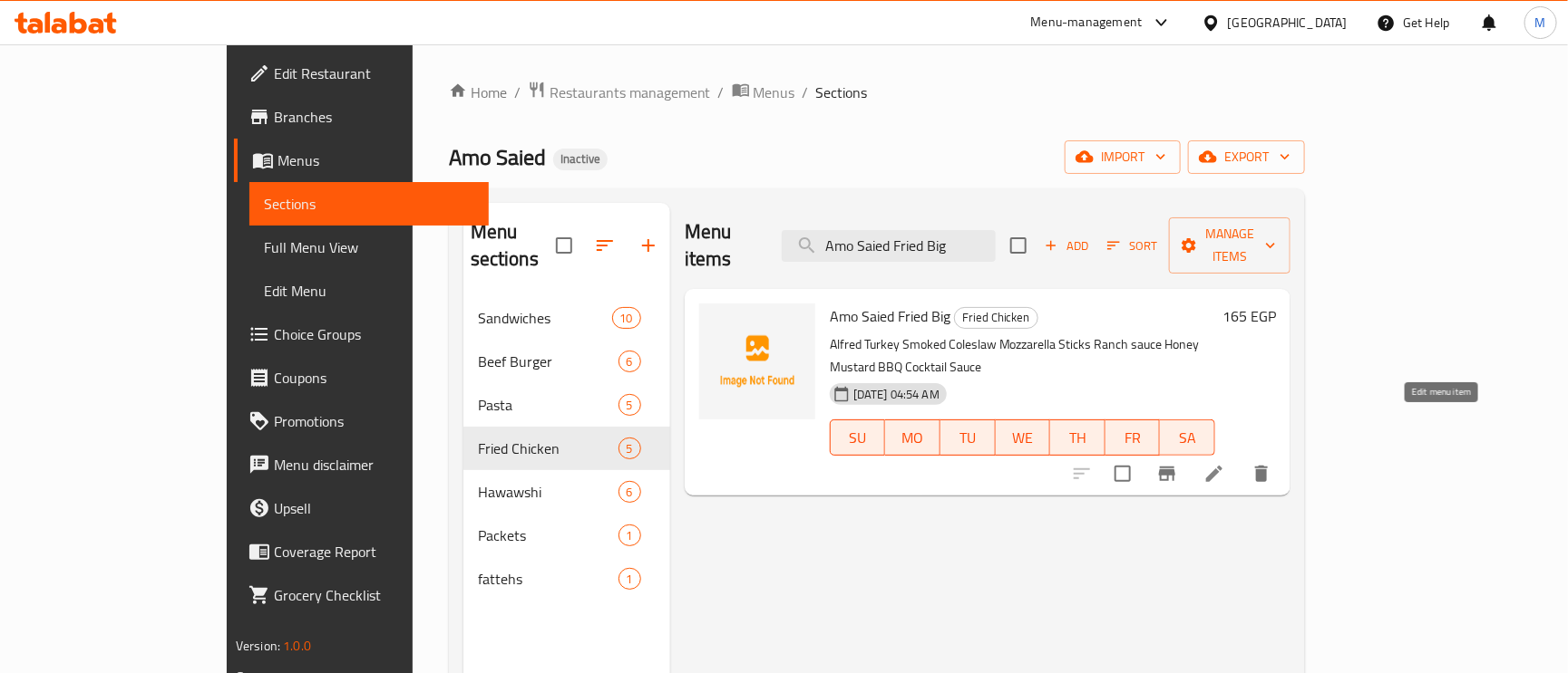
type input "Amo Saied Fried Big"
drag, startPoint x: 1448, startPoint y: 429, endPoint x: 1437, endPoint y: 432, distance: 11.4
click at [1225, 463] on icon at bounding box center [1214, 474] width 22 height 22
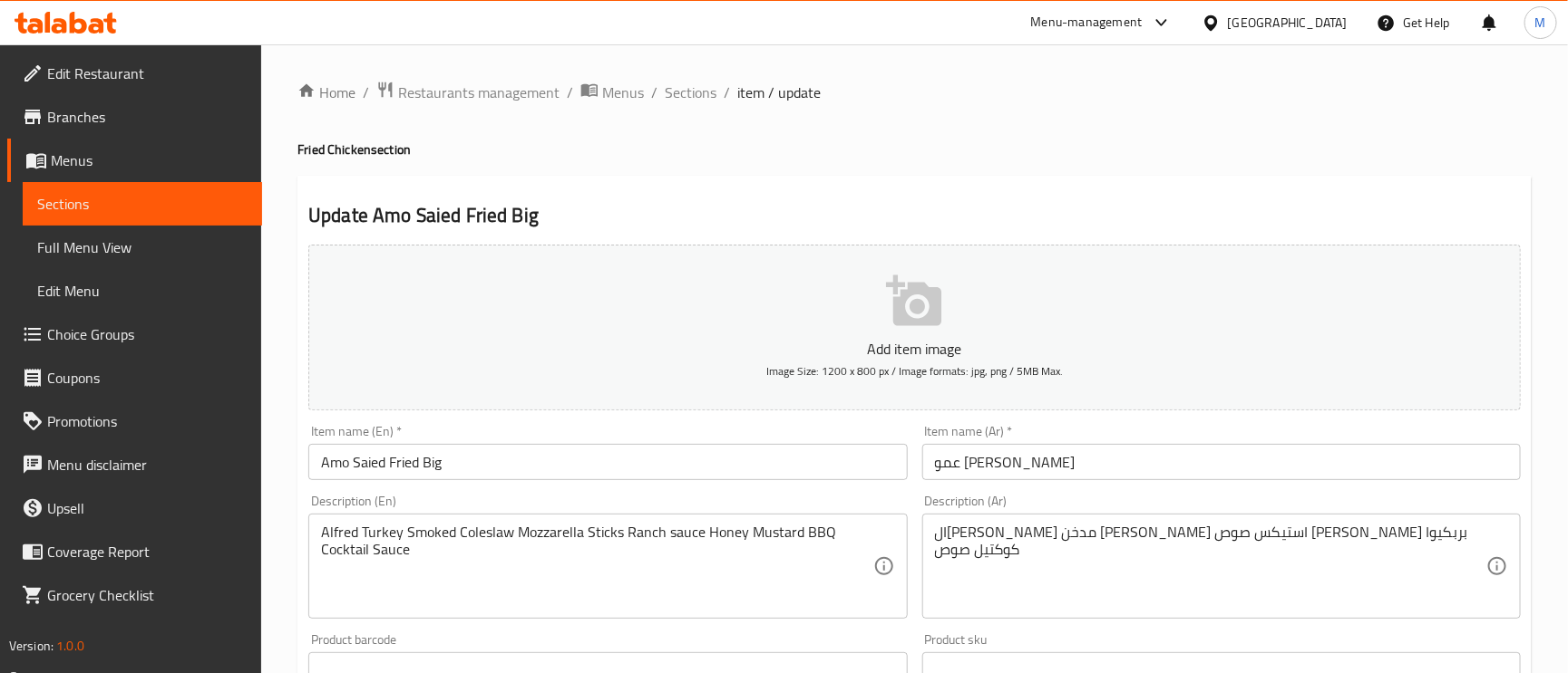
scroll to position [136, 0]
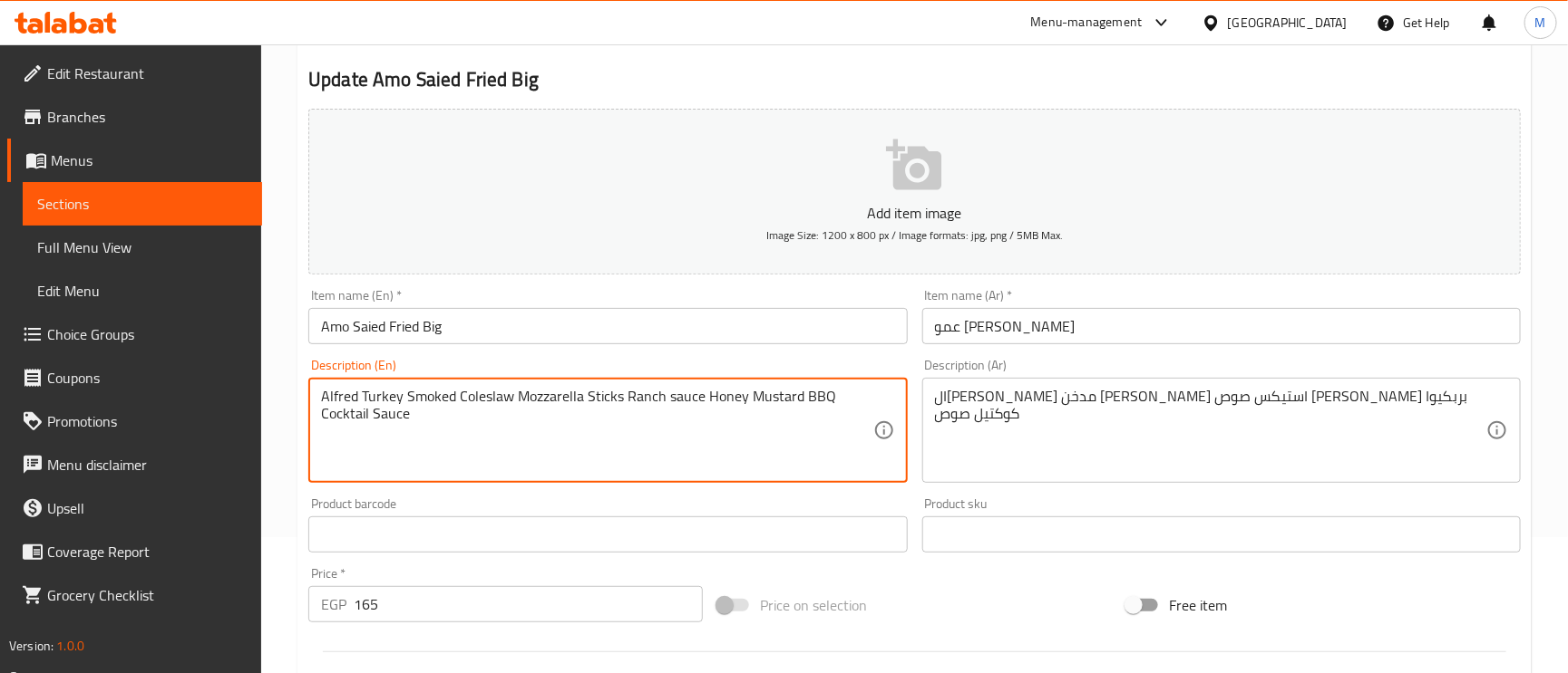
click at [333, 394] on textarea "Alfred Turkey Smoked Coleslaw Mozzarella Sticks Ranch sauce Honey Mustard BBQ C…" at bounding box center [596, 431] width 551 height 86
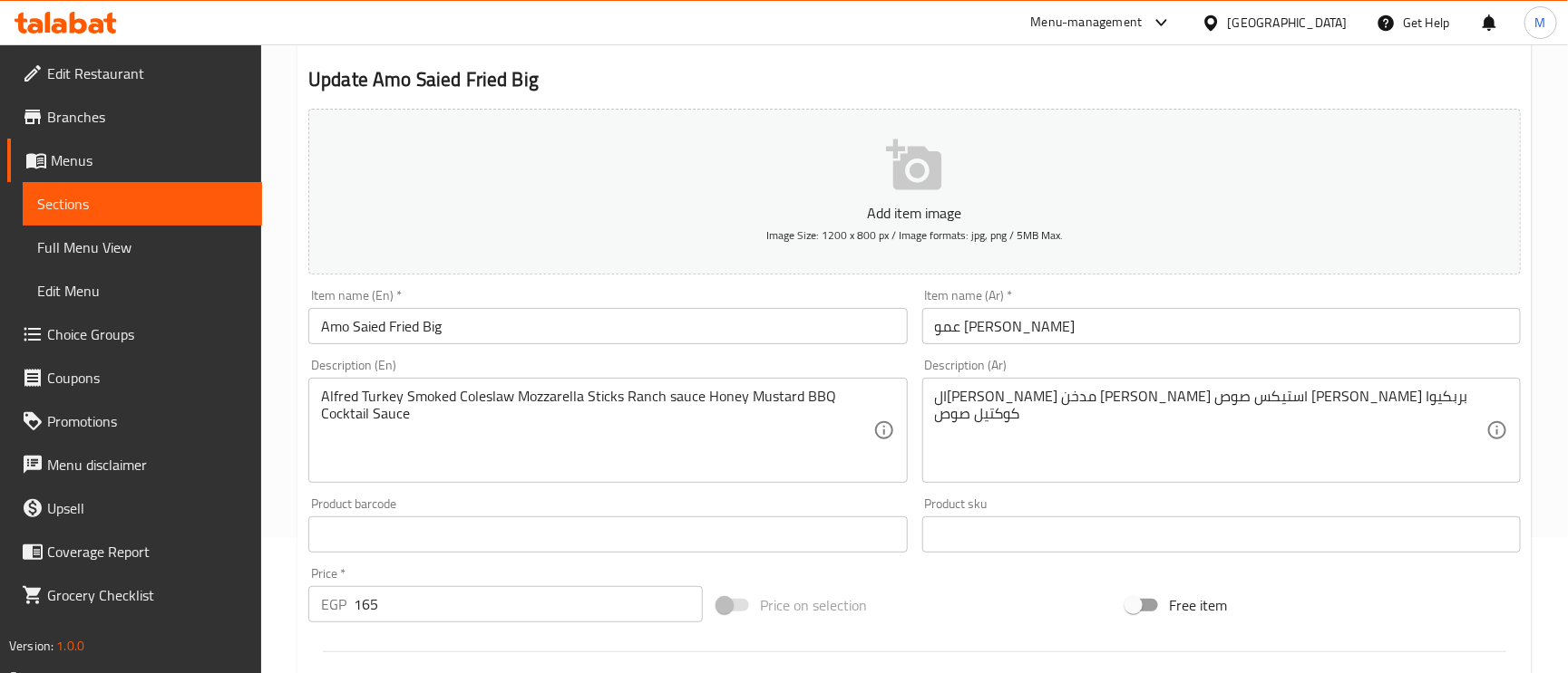
click at [979, 321] on input "عمو [PERSON_NAME]" at bounding box center [1221, 326] width 599 height 37
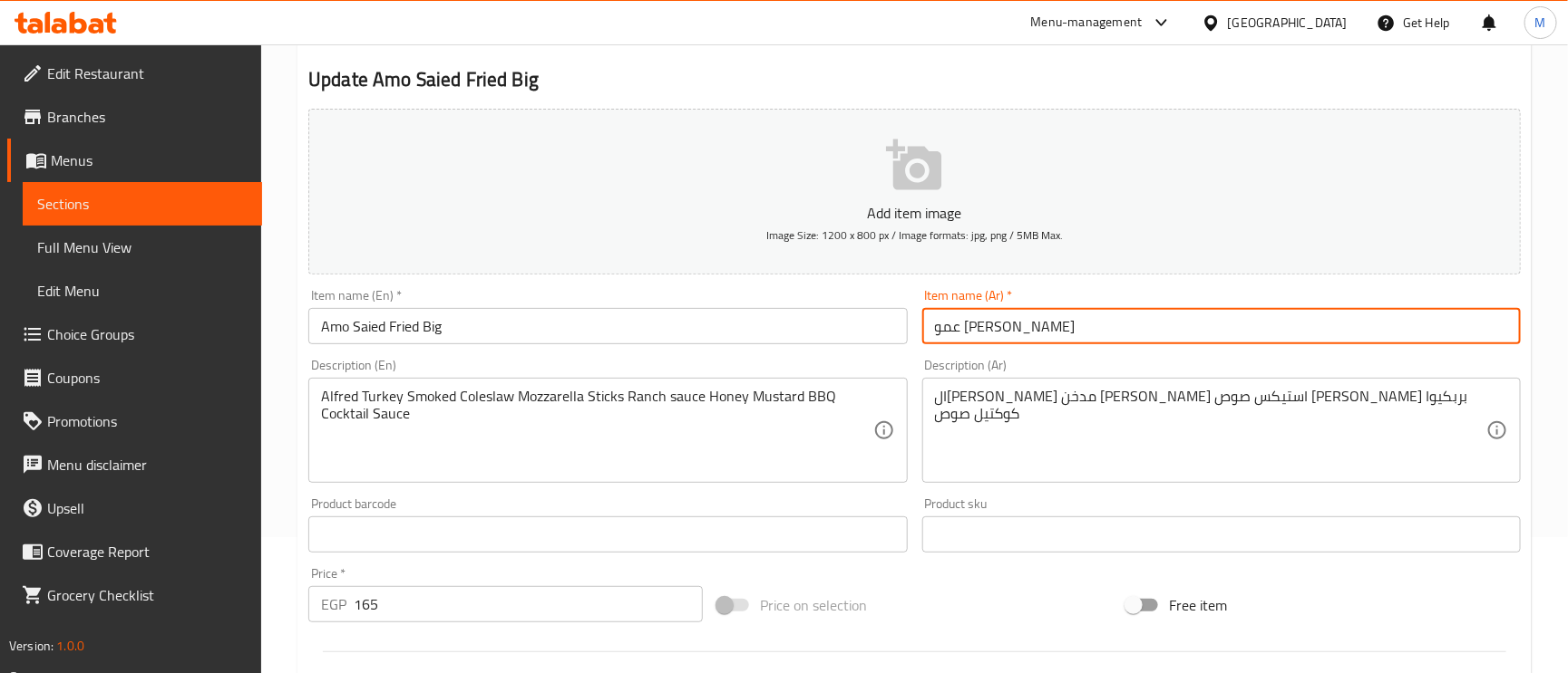
click at [979, 321] on input "عمو [PERSON_NAME]" at bounding box center [1221, 326] width 599 height 37
click at [413, 333] on input "Amo Saied Fried Big" at bounding box center [607, 326] width 599 height 37
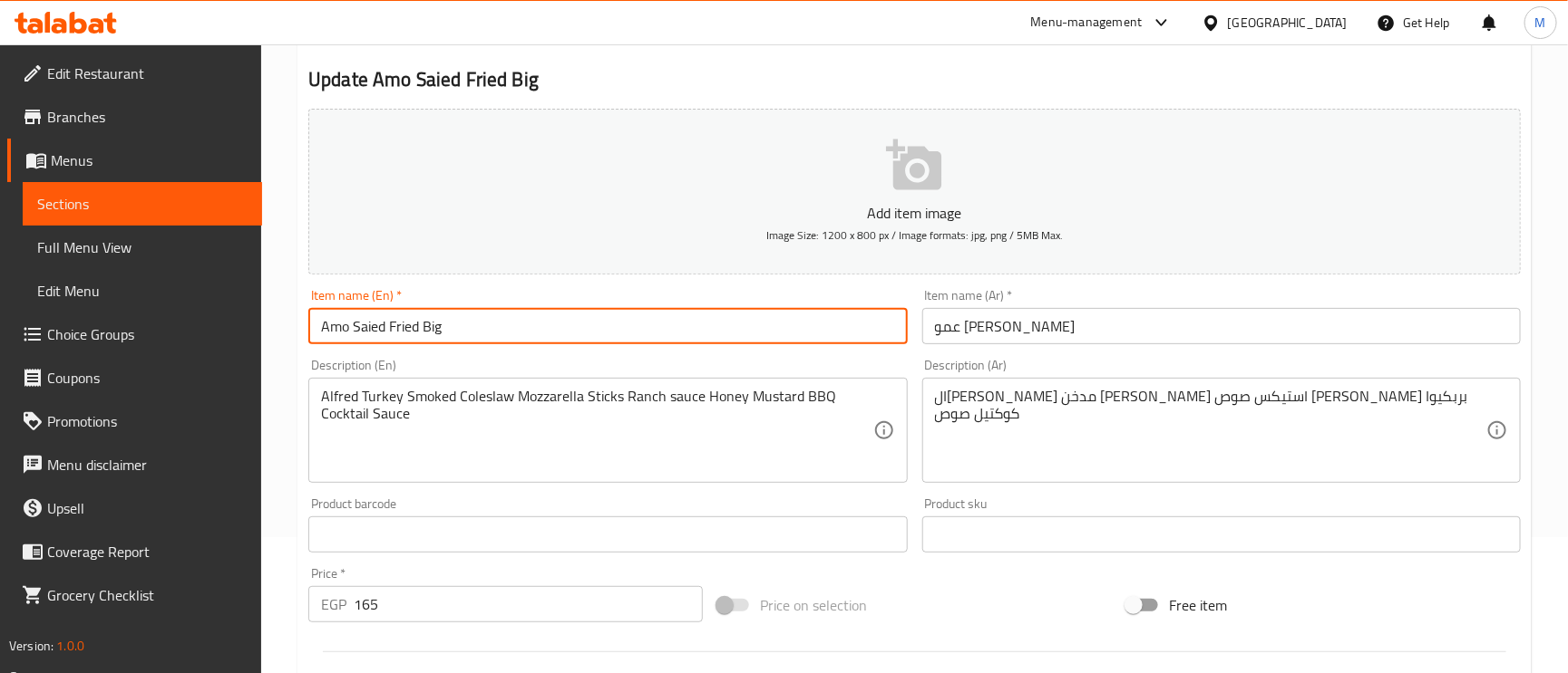
click at [413, 333] on input "Amo Saied Fried Big" at bounding box center [607, 326] width 599 height 37
click at [413, 330] on input "Amo Saied Fried Big" at bounding box center [607, 326] width 599 height 37
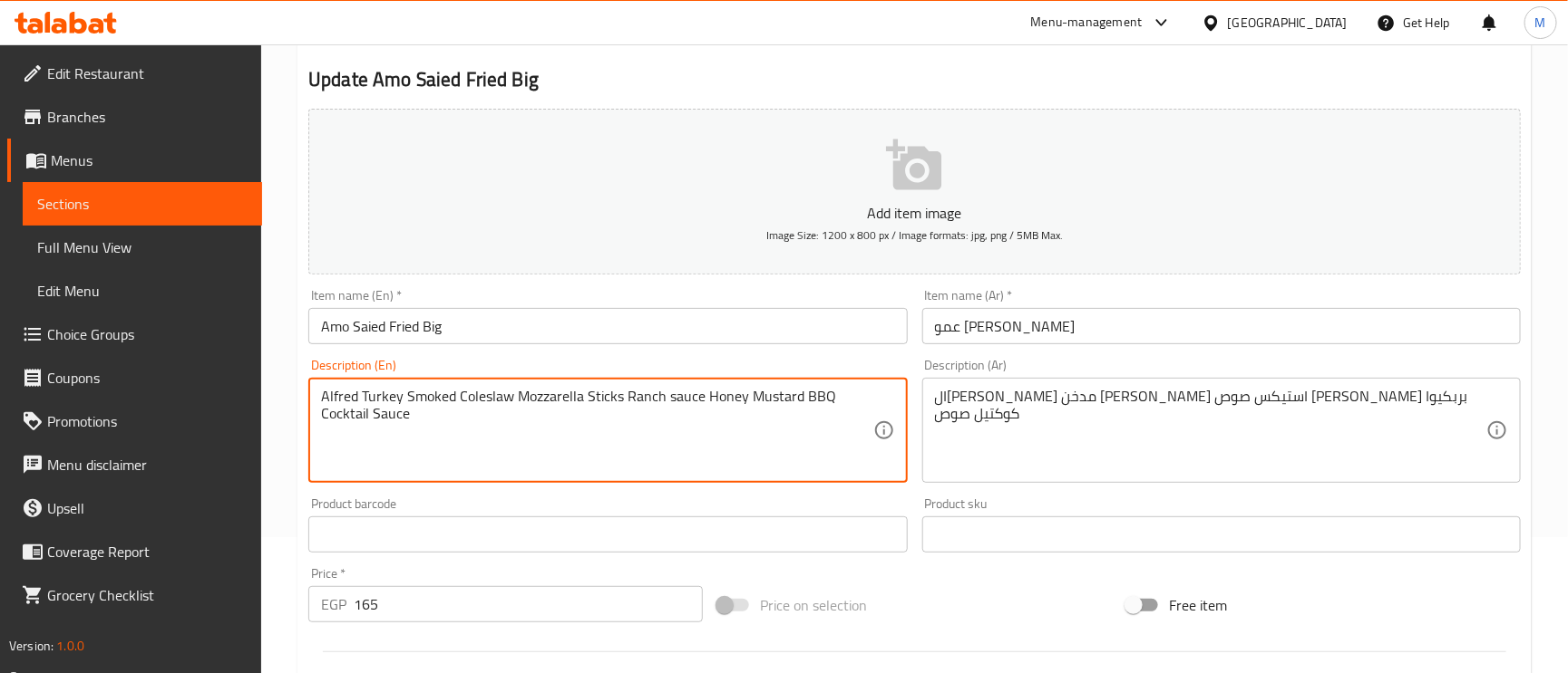
click at [346, 391] on textarea "Alfred Turkey Smoked Coleslaw Mozzarella Sticks Ranch sauce Honey Mustard BBQ C…" at bounding box center [596, 431] width 551 height 86
paste textarea "Fri"
click at [338, 390] on textarea "Alfred Turkey Smoked Coleslaw Mozzarella Sticks Ranch sauce Honey Mustard BBQ C…" at bounding box center [596, 431] width 551 height 86
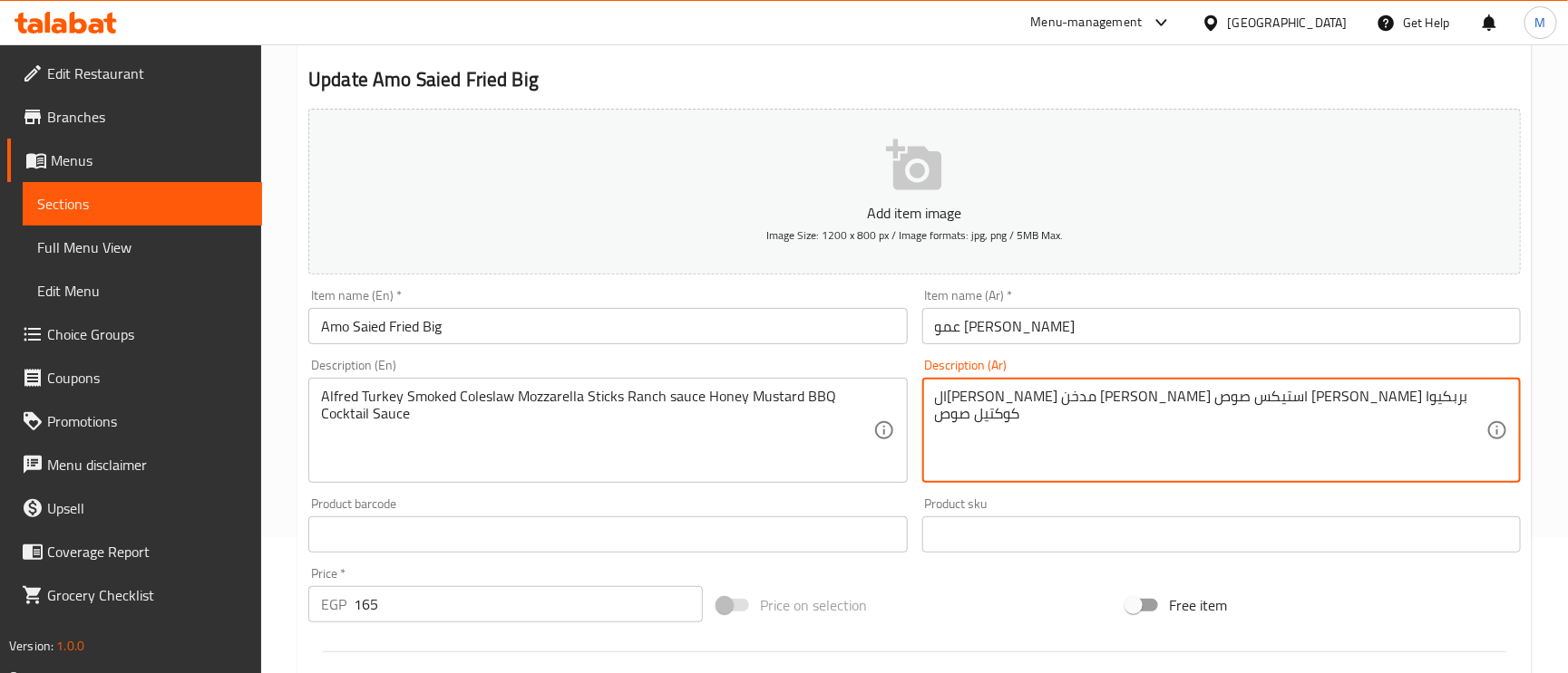
click at [1441, 399] on textarea "الفريد تركي مدخن كلوسلوا مودزريلا استيكس صوص رانش هاني مسطر بربكيوا كوكتيل صوص" at bounding box center [1210, 431] width 551 height 86
click at [351, 395] on textarea "Alfred Turkey Smoked Coleslaw Mozzarella Sticks Ranch sauce Honey Mustard BBQ C…" at bounding box center [596, 431] width 551 height 86
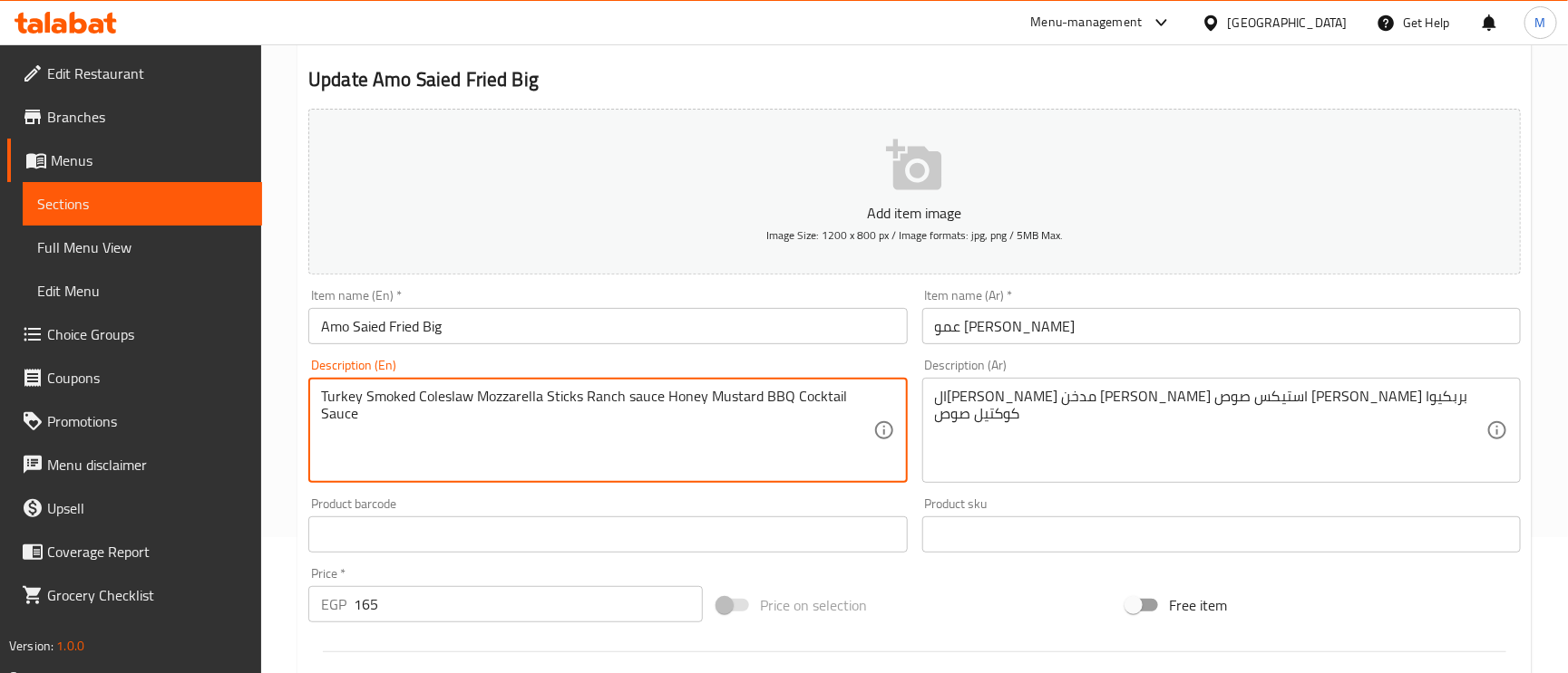
type textarea "Turkey Smoked Coleslaw Mozzarella Sticks Ranch sauce Honey Mustard BBQ Cocktail…"
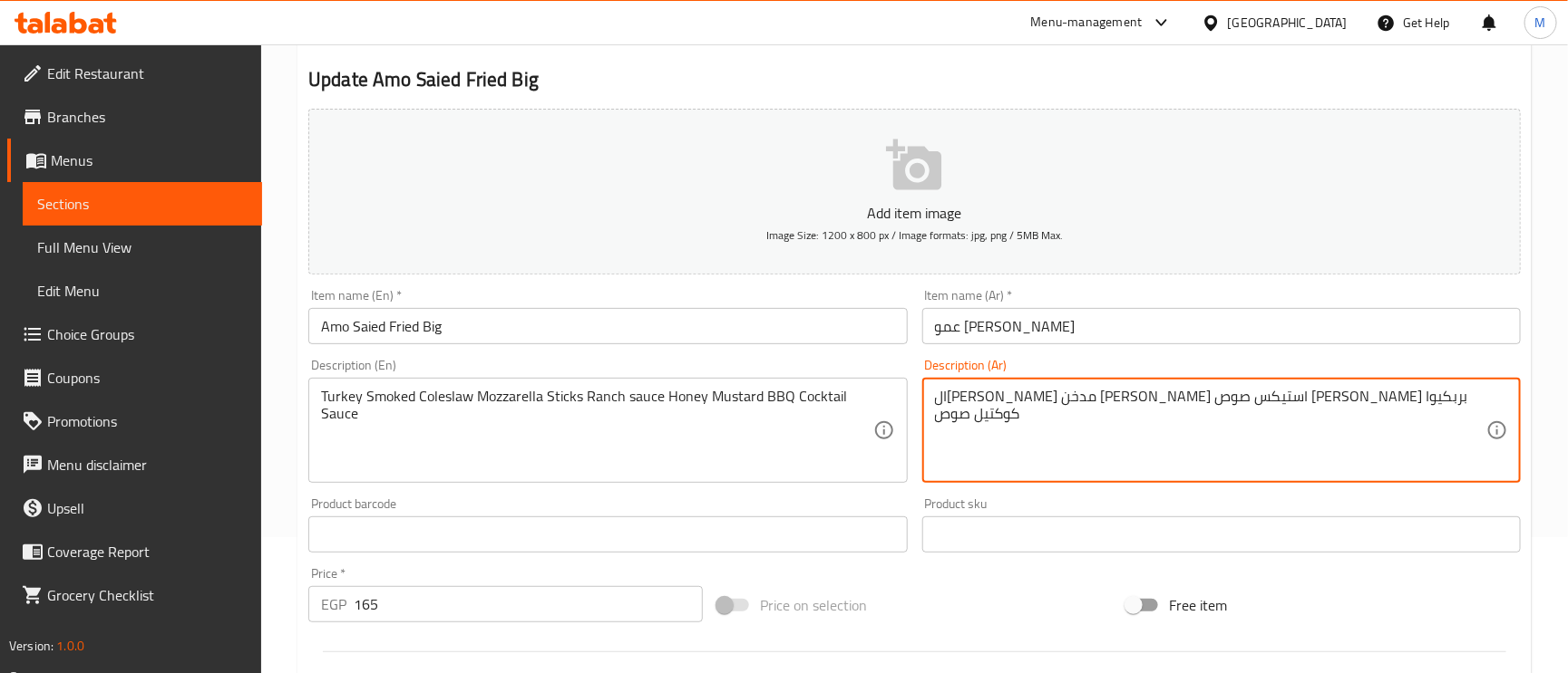
drag, startPoint x: 1436, startPoint y: 400, endPoint x: 1480, endPoint y: 405, distance: 44.3
drag, startPoint x: 1012, startPoint y: 437, endPoint x: 1441, endPoint y: 400, distance: 430.6
click at [1441, 400] on textarea "الفريد تركي مدخن كلوسلوا مودزريلا استيكس صوص رانش هاني مسطر بربكيوا كوكتيل صوص" at bounding box center [1210, 431] width 551 height 86
click at [1436, 401] on textarea "الفريد تركي مدخن كلوسلوا مودزريلا استيكس صوص رانش هاني مسطر بربكيوا كوكتيل صوص" at bounding box center [1210, 431] width 551 height 86
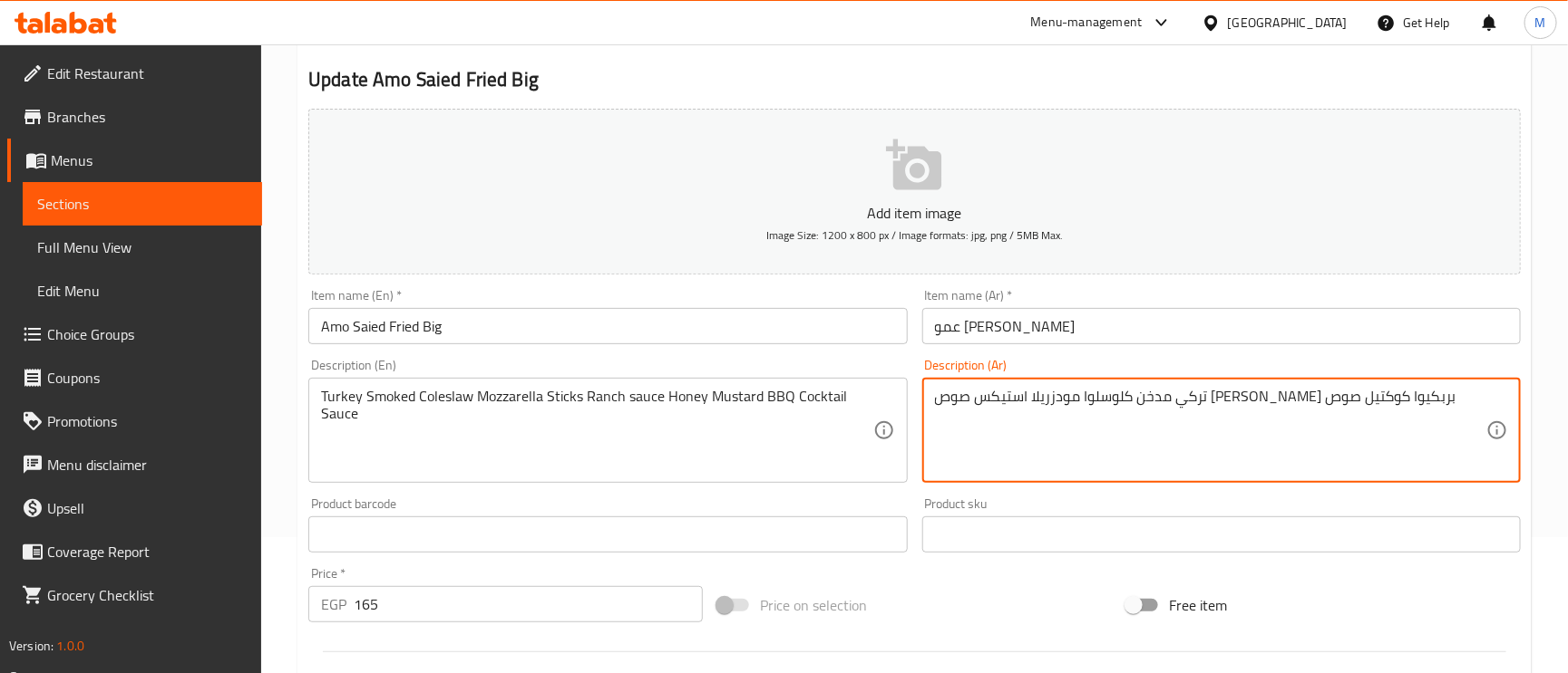
type textarea "تركي مدخن كلوسلوا مودزريلا استيكس صوص رانش هاني مسطر بربكيوا كوكتيل صوص"
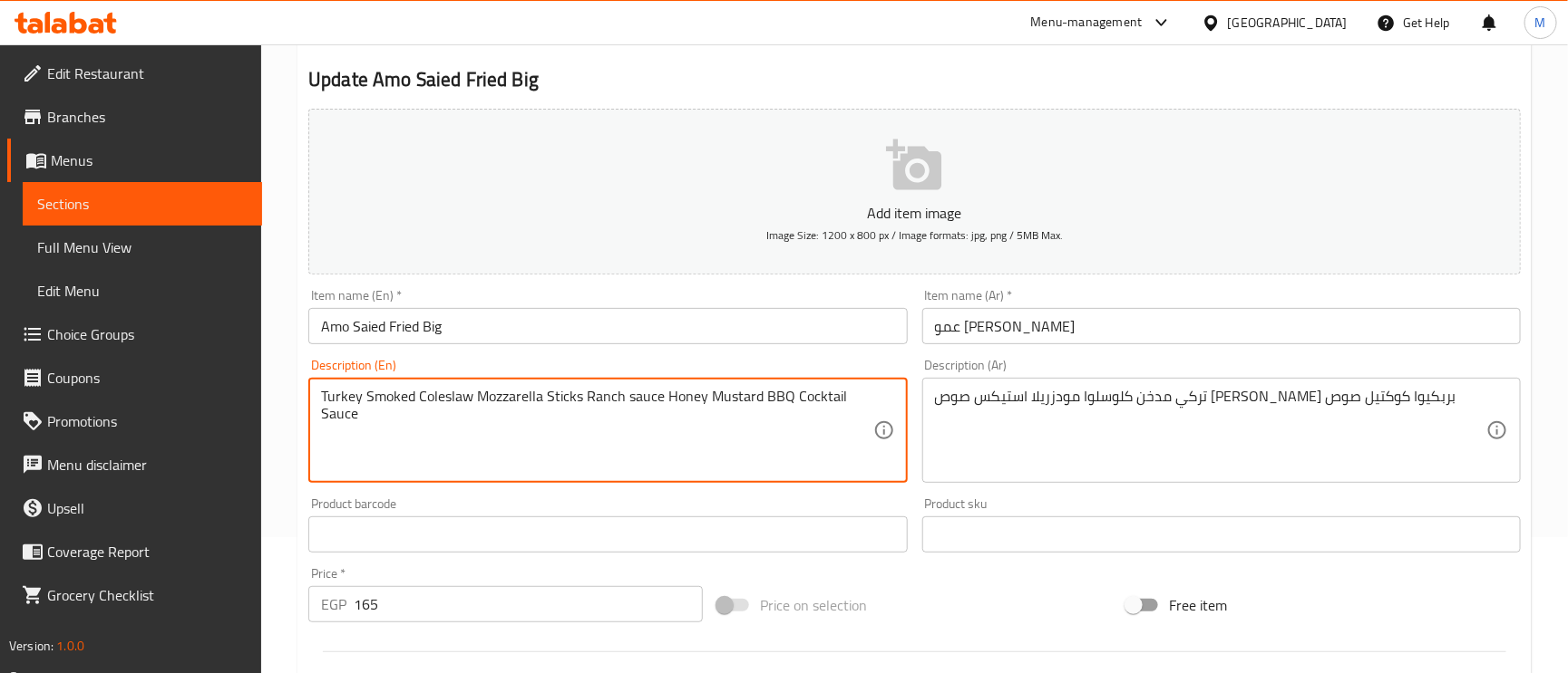
click at [410, 391] on textarea "Turkey Smoked Coleslaw Mozzarella Sticks Ranch sauce Honey Mustard BBQ Cocktail…" at bounding box center [596, 431] width 551 height 86
click at [476, 403] on textarea "Turkey Smoked, Coleslaw Mozzarella Sticks Ranch sauce Honey Mustard BBQ Cocktai…" at bounding box center [596, 431] width 551 height 86
click at [475, 404] on textarea "Turkey Smoked, Coleslaw Mozzarella Sticks Ranch sauce Honey Mustard BBQ Cocktai…" at bounding box center [596, 431] width 551 height 86
click at [584, 403] on textarea "Turkey Smoked, Coleslaw, Mozzarella Sticks Ranch sauce Honey Mustard BBQ Cockta…" at bounding box center [596, 431] width 551 height 86
click at [670, 398] on textarea "Turkey Smoked, Coleslaw, Mozzarella Sticks, Ranch sauce Honey Mustard BBQ Cockt…" at bounding box center [596, 431] width 551 height 86
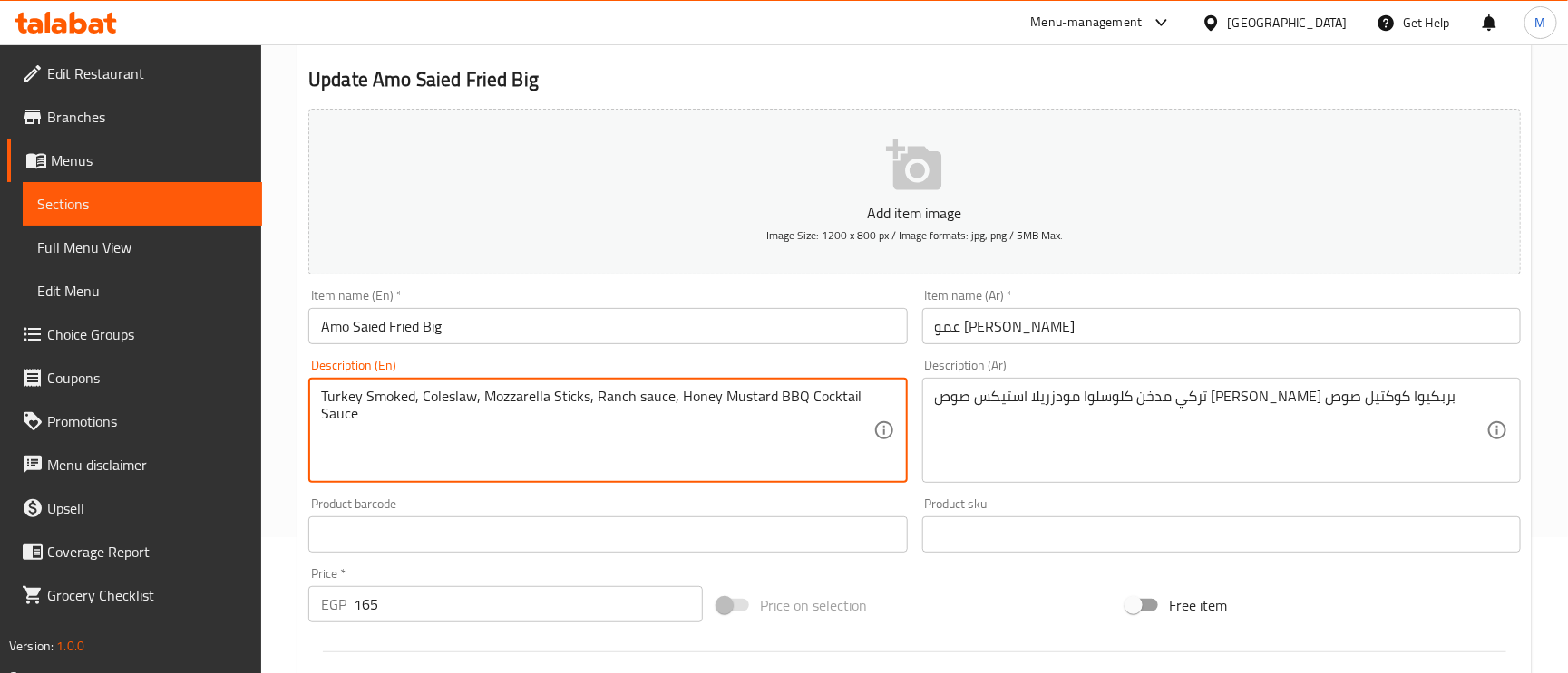
type textarea "Turkey Smoked, Coleslaw, Mozzarella Sticks, Ranch sauce, Honey Mustard BBQ Cock…"
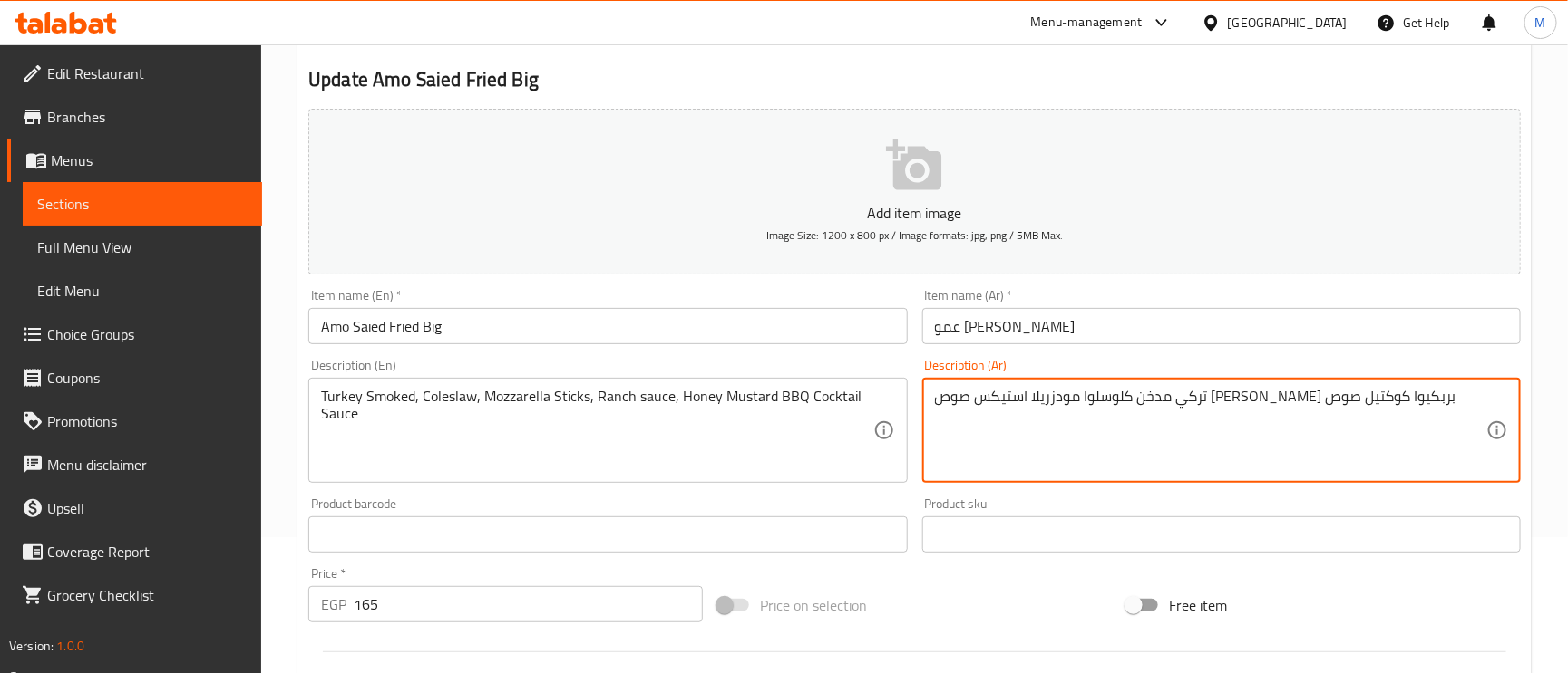
click at [1096, 398] on textarea "تركي مدخن كلوسلوا مودزريلا استيكس صوص رانش هاني مسطر بربكيوا كوكتيل صوص" at bounding box center [1210, 431] width 551 height 86
type textarea "تركي مدخن كلوسلوا مودزريلا استيكس صوص رانش هاني ماستر بربكيوا كوكتيل صوص"
click at [769, 405] on textarea "Turkey Smoked, Coleslaw, Mozzarella Sticks, Ranch sauce, Honey Mustard BBQ Cock…" at bounding box center [596, 431] width 551 height 86
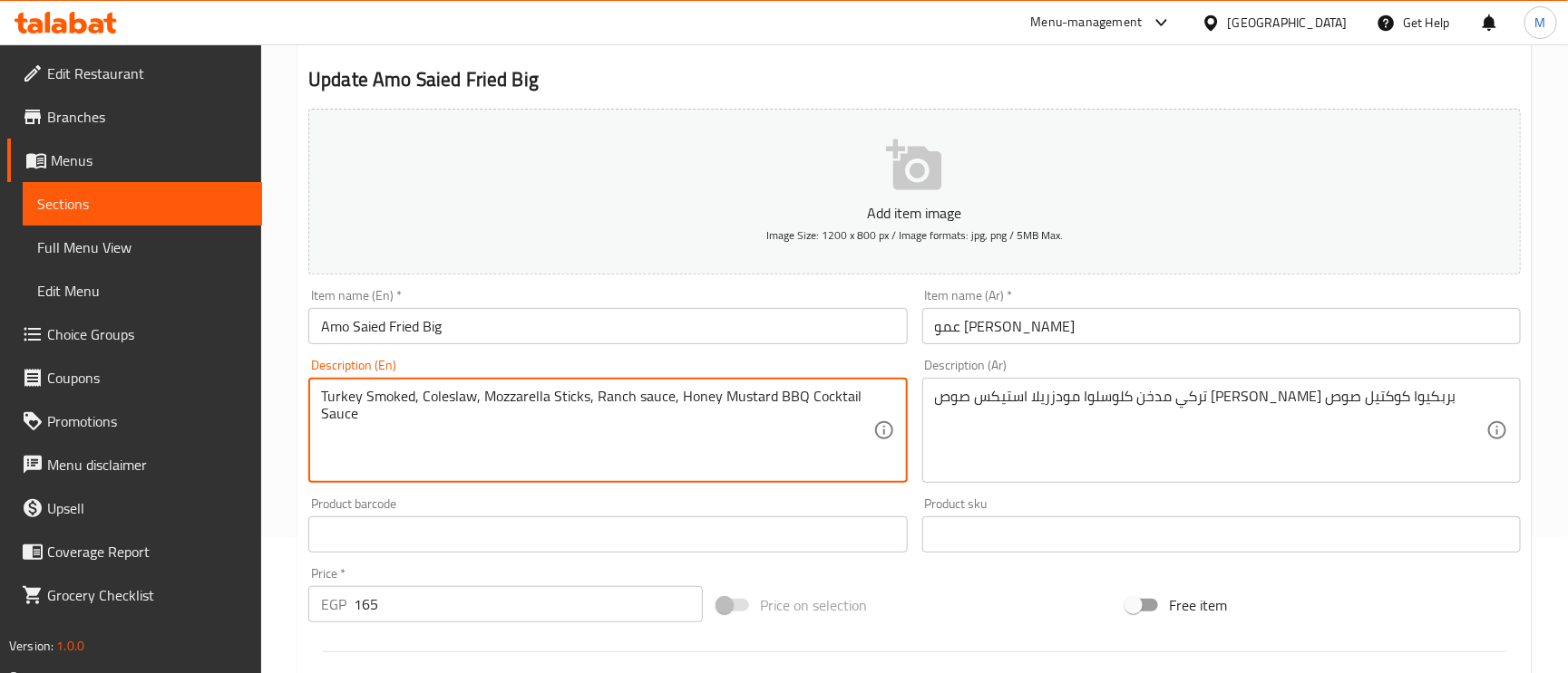
click at [781, 395] on textarea "Turkey Smoked, Coleslaw, Mozzarella Sticks, Ranch sauce, Honey Mustard BBQ Cock…" at bounding box center [596, 431] width 551 height 86
click at [769, 399] on textarea "Turkey Smoked, Coleslaw, Mozzarella Sticks, Ranch sauce, Honey Mustard BBQ Cock…" at bounding box center [596, 431] width 551 height 86
click at [806, 394] on textarea "Turkey Smoked, Coleslaw, Mozzarella Sticks, Ranch sauce, Honey Mustardو BBQ Coc…" at bounding box center [596, 431] width 551 height 86
click at [772, 398] on textarea "Turkey Smoked, Coleslaw, Mozzarella Sticks, Ranch sauce, Honey Mustardو BBQ, Co…" at bounding box center [596, 431] width 551 height 86
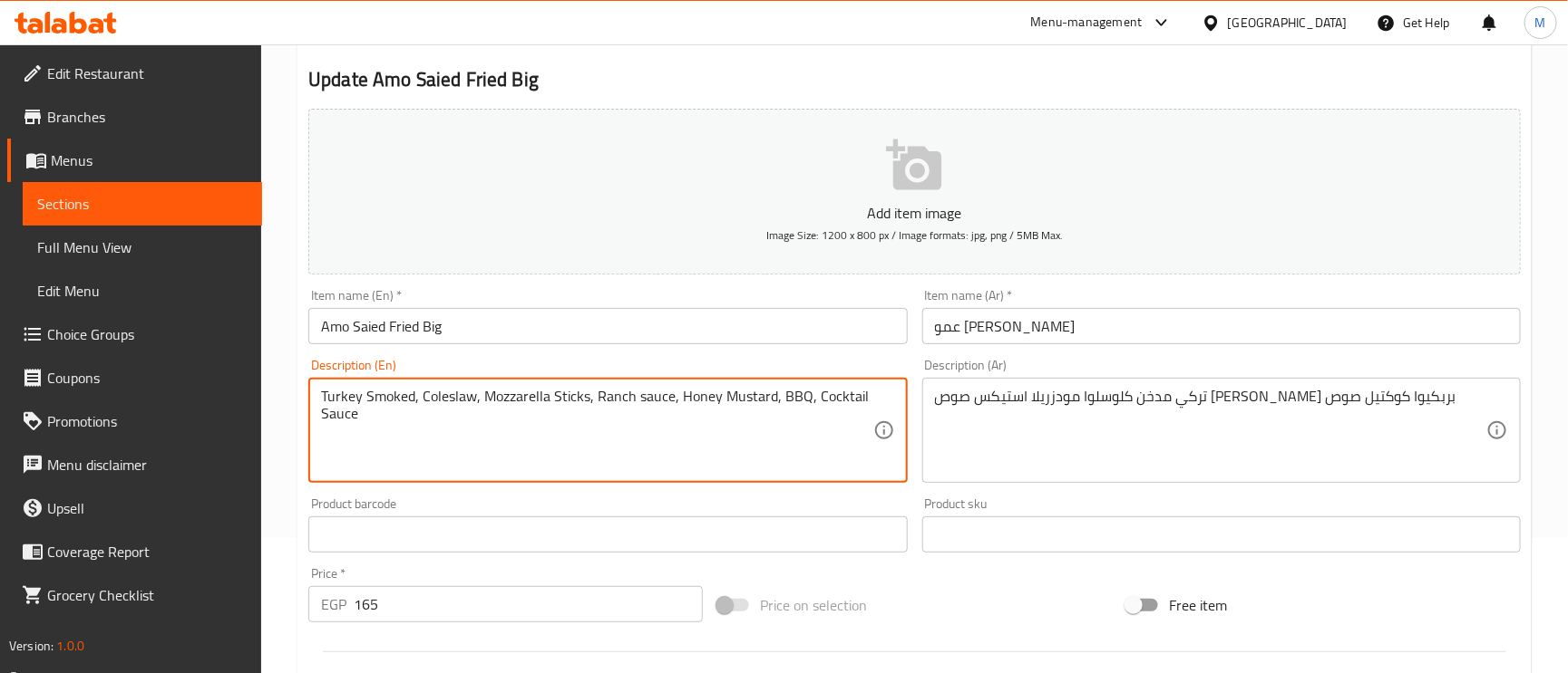
type textarea "Turkey Smoked, Coleslaw, Mozzarella Sticks, Ranch sauce, Honey Mustard, BBQ, Co…"
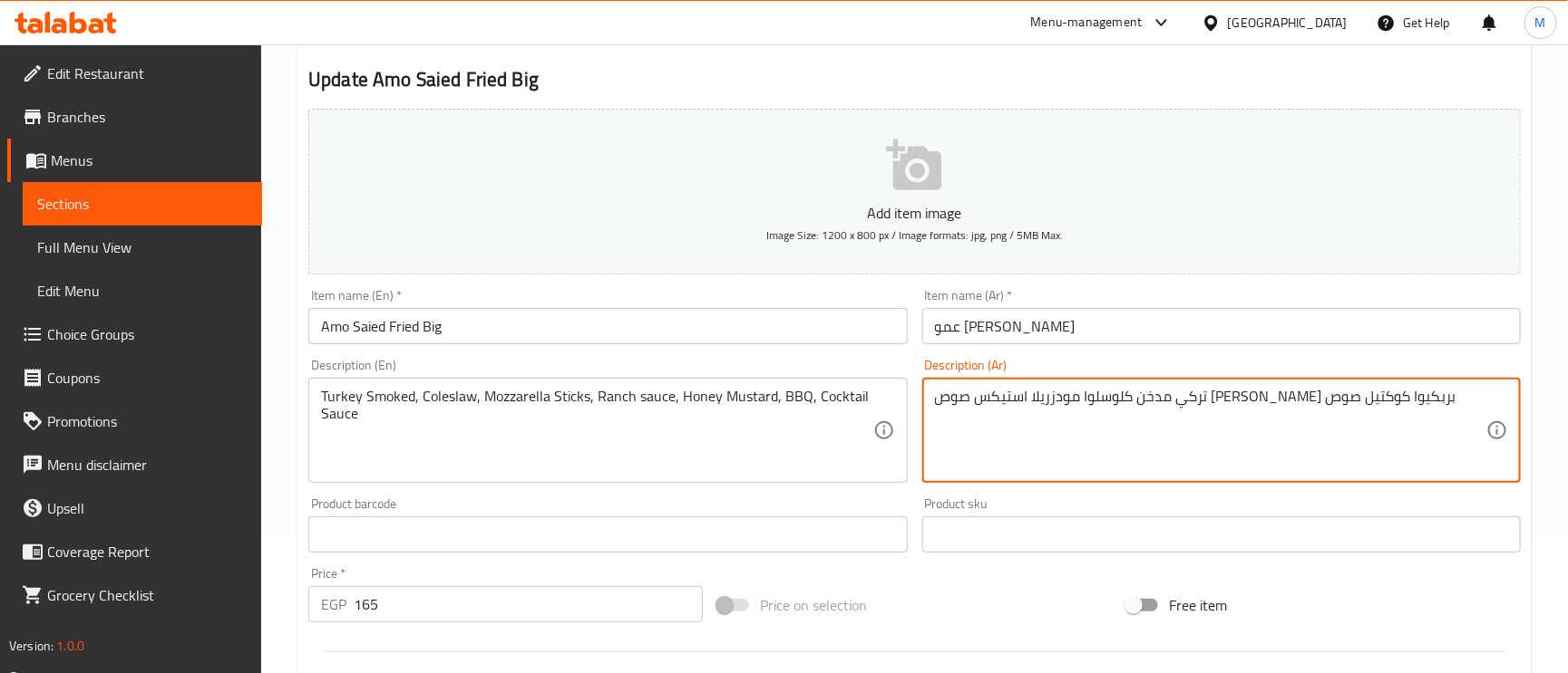
drag, startPoint x: 1375, startPoint y: 400, endPoint x: 1392, endPoint y: 400, distance: 17.0
click at [1392, 400] on textarea "تركي مدخن كلوسلوا مودزريلا استيكس صوص رانش هاني ماستر بربكيوا كوكتيل صوص" at bounding box center [1210, 431] width 551 height 86
click at [1376, 399] on textarea "تركي مدخن كلوسلوا مودزريلا استيكس صوص رانش هاني ماستر بربكيوا كوكتيل صوص" at bounding box center [1210, 431] width 551 height 86
click at [1328, 393] on textarea "تركي مدخن، كلوسلوا مودزريلا استيكس صوص رانش هاني ماستر بربكيوا كوكتيل صوص" at bounding box center [1210, 431] width 551 height 86
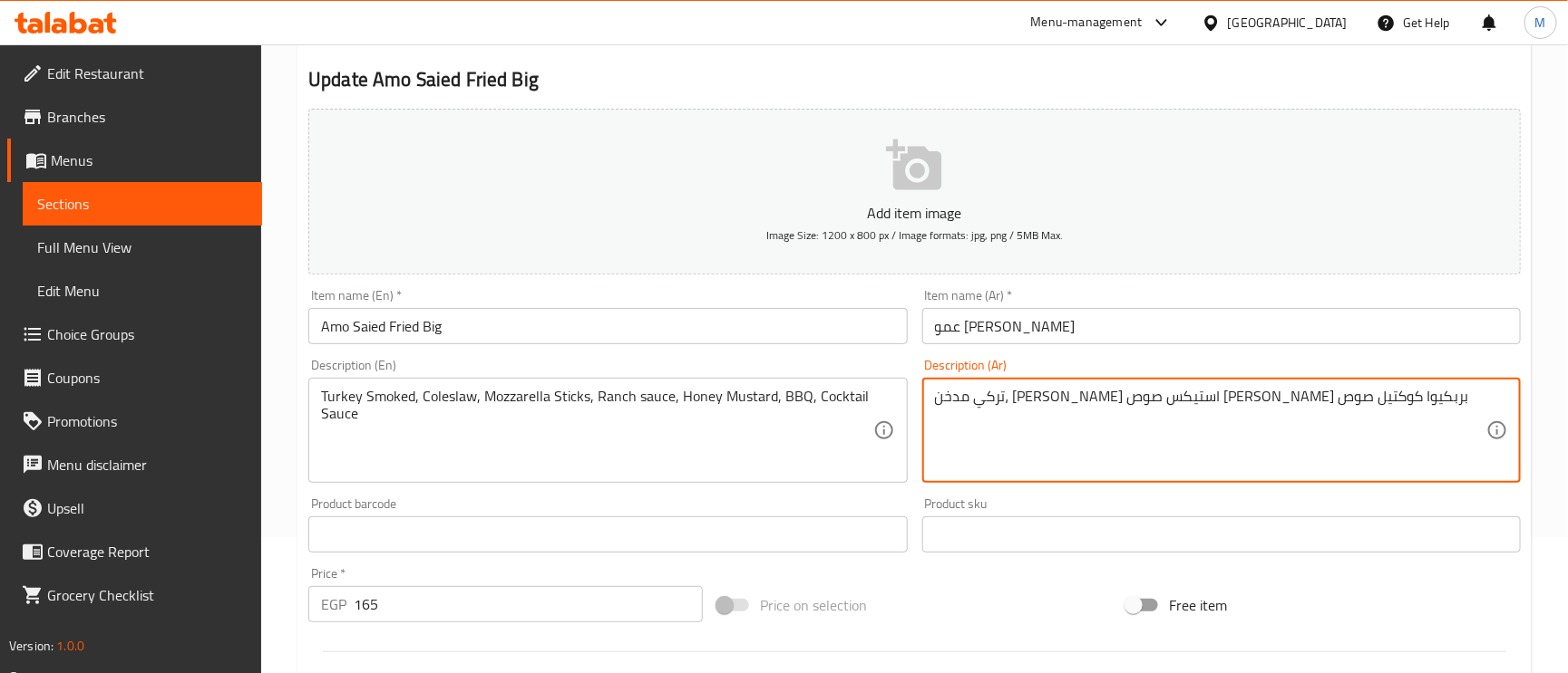
drag, startPoint x: 1325, startPoint y: 392, endPoint x: 1370, endPoint y: 414, distance: 50.1
click at [1376, 411] on textarea "تركي مدخن، كلوسلوا مودزريلا استيكس صوص رانش هاني ماستر بربكيوا كوكتيل صوص" at bounding box center [1210, 431] width 551 height 86
click at [1324, 393] on textarea "تركي مدخن، كلوسلوا مودزريلا استيكس صوص رانش هاني ماستر بربكيوا كوكتيل صوص" at bounding box center [1210, 431] width 551 height 86
click at [1219, 408] on textarea "تركي مدخن، كلوسلو، مودزريلا استيكس صوص رانش هاني ماستر بربكيوا كوكتيل صوص" at bounding box center [1210, 431] width 551 height 86
click at [1143, 396] on textarea "تركي مدخن، كلوسلو، مودزريلا استيكس، صوص رانش هاني ماستر بربكيوا كوكتيل صوص" at bounding box center [1210, 431] width 551 height 86
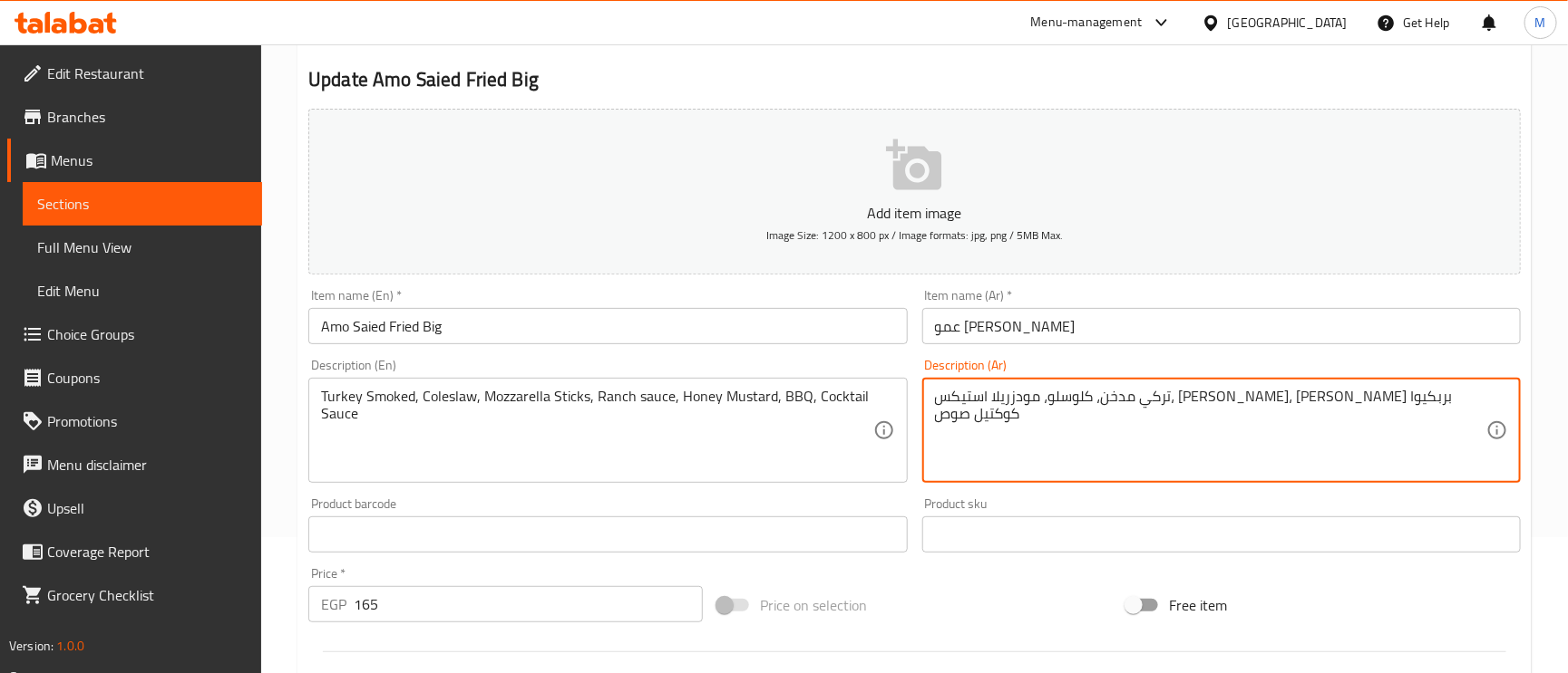
click at [1069, 403] on textarea "تركي مدخن، كلوسلو، مودزريلا استيكس، صوص رانش، هاني ماستر بربكيوا كوكتيل صوص" at bounding box center [1210, 431] width 551 height 86
click at [1023, 392] on textarea "تركي مدخن، كلوسلو، مودزريلا استيكس، صوص رانش، هاني ماستر، بربكيوا كوكتيل صوص" at bounding box center [1210, 431] width 551 height 86
type textarea "تركي مدخن، كلوسلو، مودزريلا استيكس، [PERSON_NAME]، [PERSON_NAME]، [PERSON_NAME]…"
click at [1109, 329] on input "عمو [PERSON_NAME]" at bounding box center [1221, 326] width 599 height 37
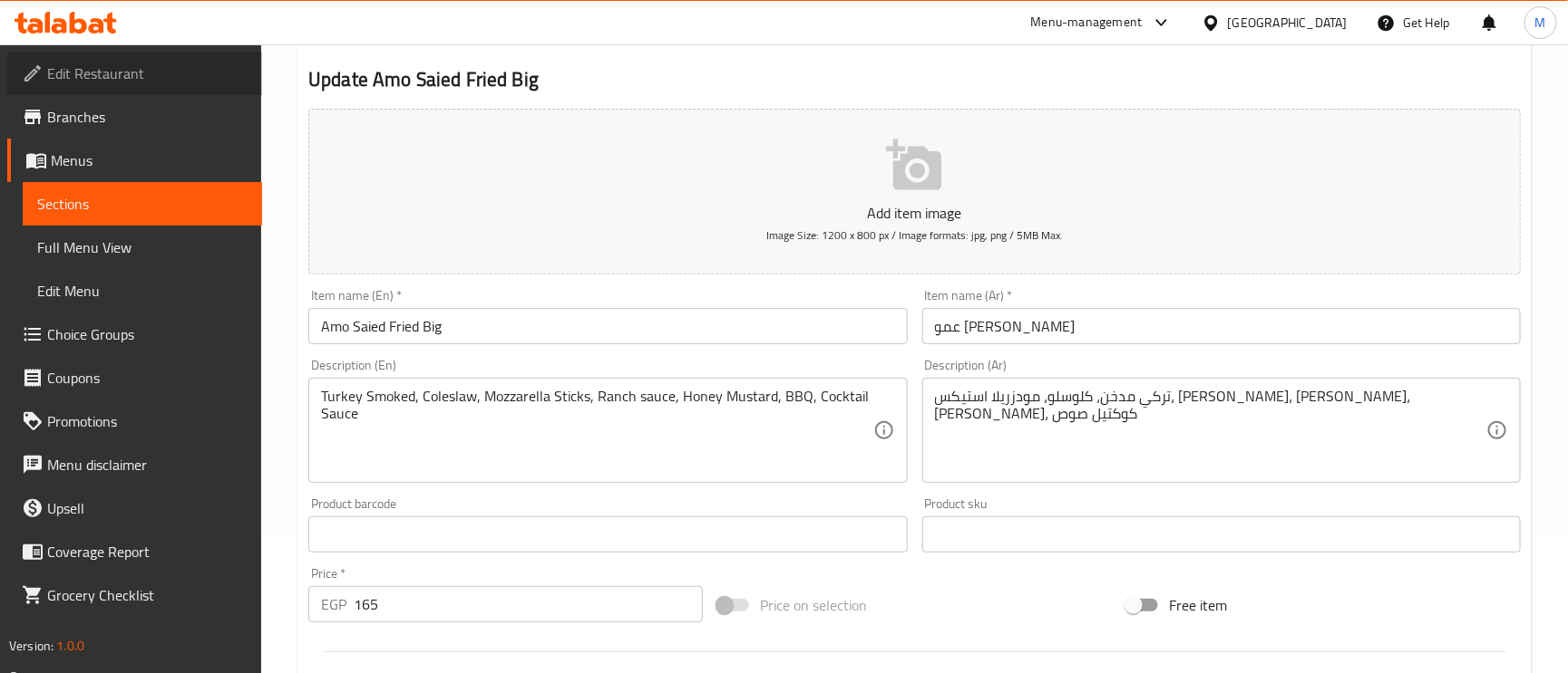
click at [60, 78] on span "Edit Restaurant" at bounding box center [147, 73] width 200 height 22
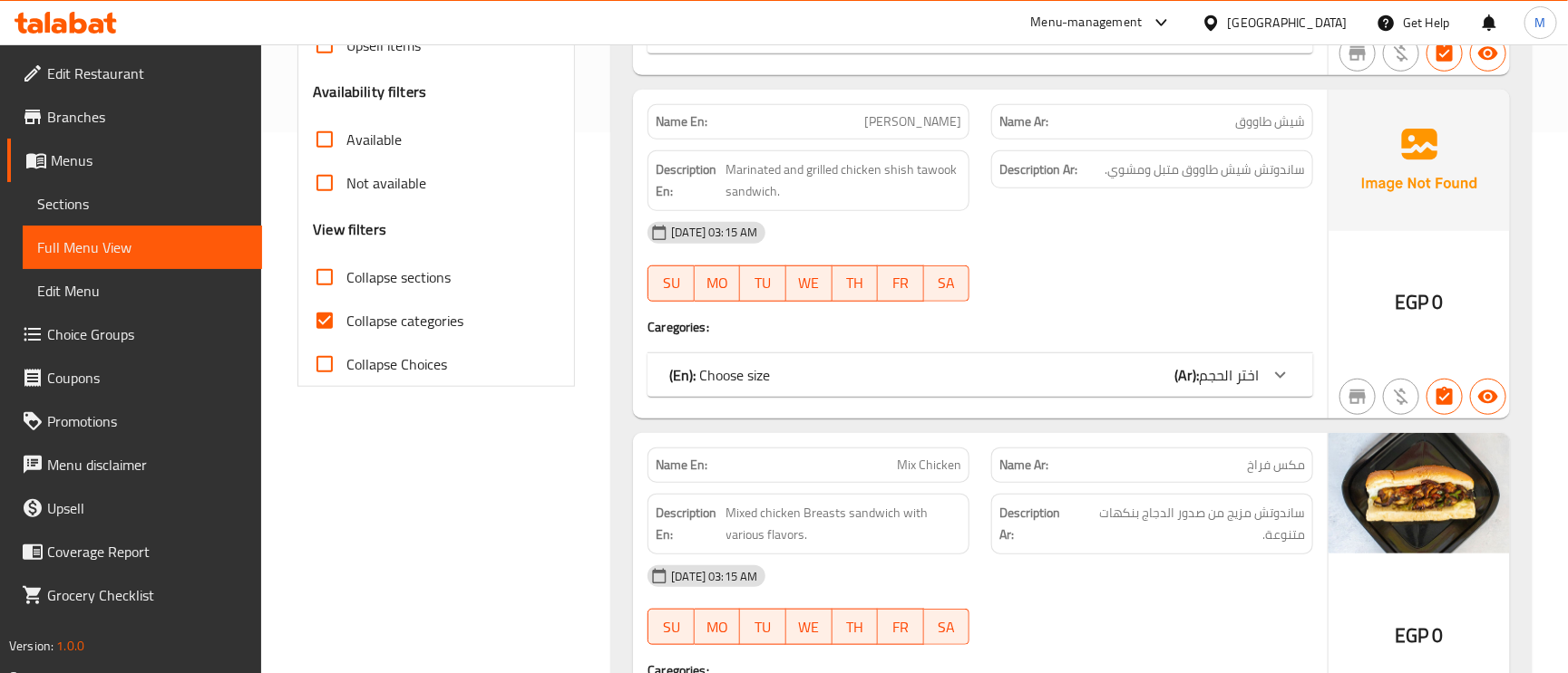
scroll to position [544, 0]
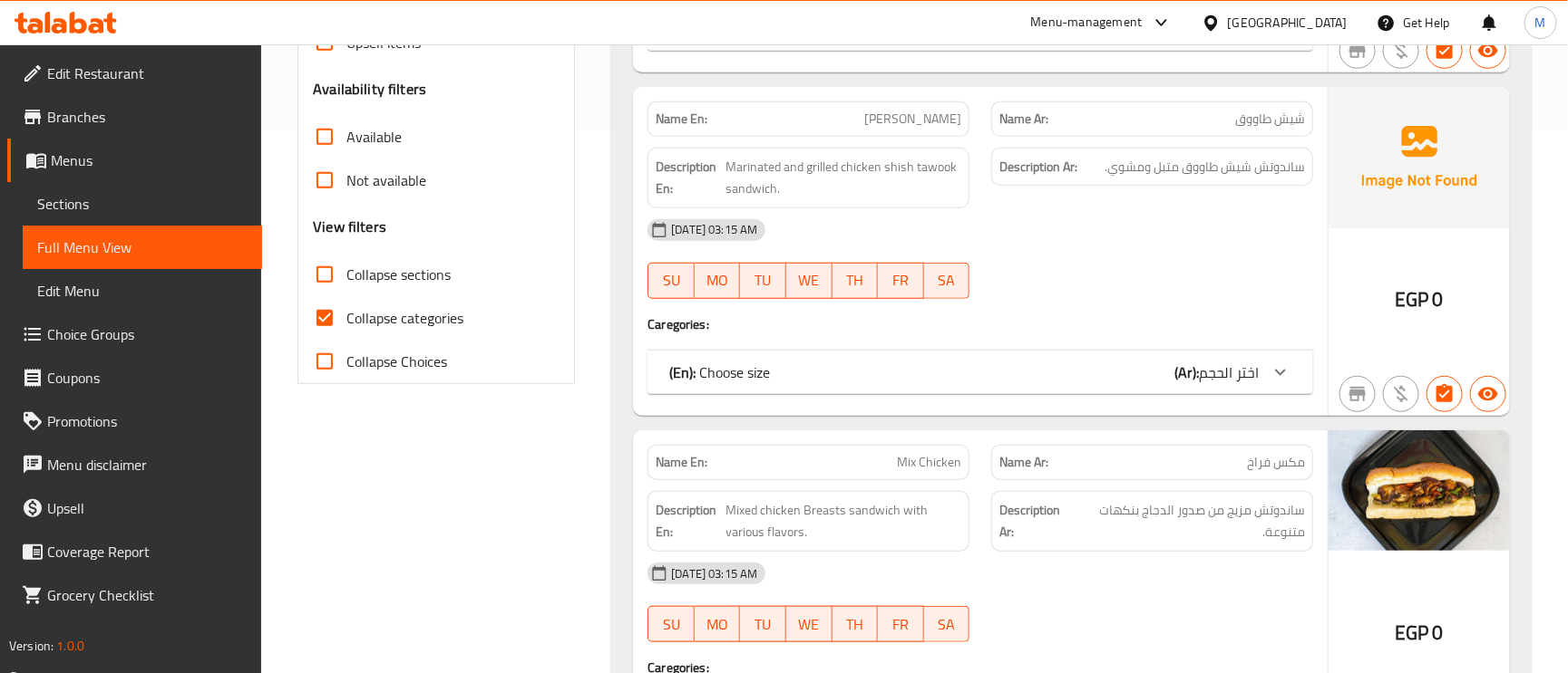
click at [376, 329] on span "Collapse categories" at bounding box center [405, 318] width 117 height 22
click at [346, 330] on input "Collapse categories" at bounding box center [325, 319] width 44 height 44
checkbox input "false"
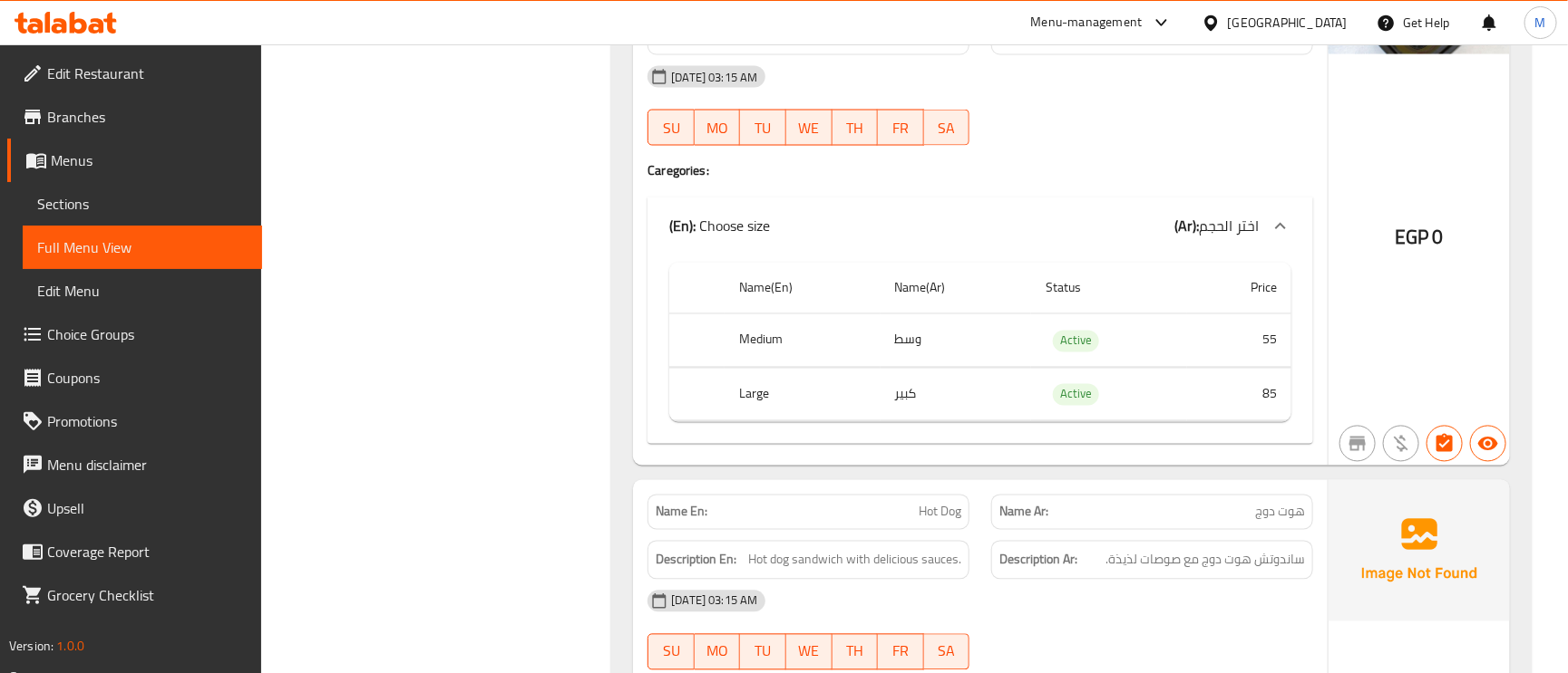
scroll to position [0, 0]
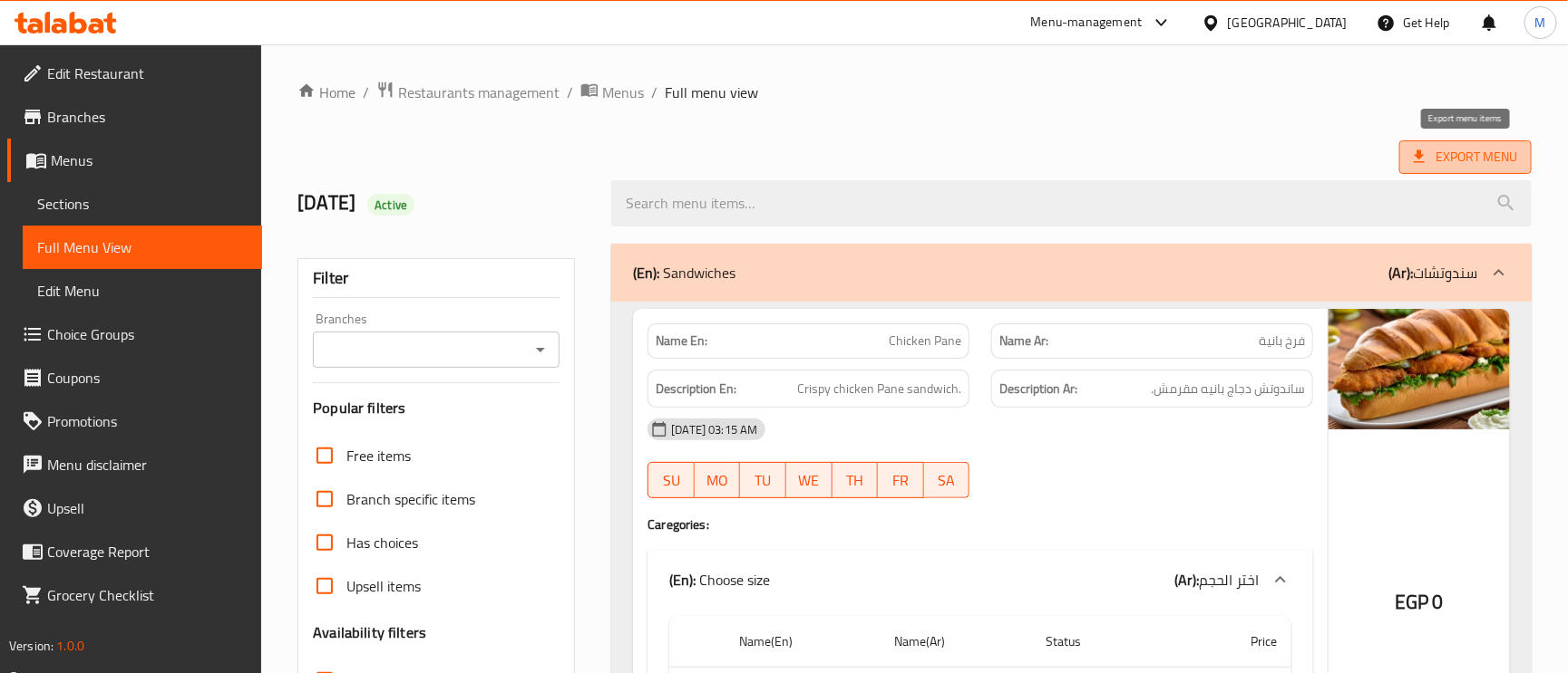
click at [1482, 147] on span "Export Menu" at bounding box center [1465, 157] width 103 height 23
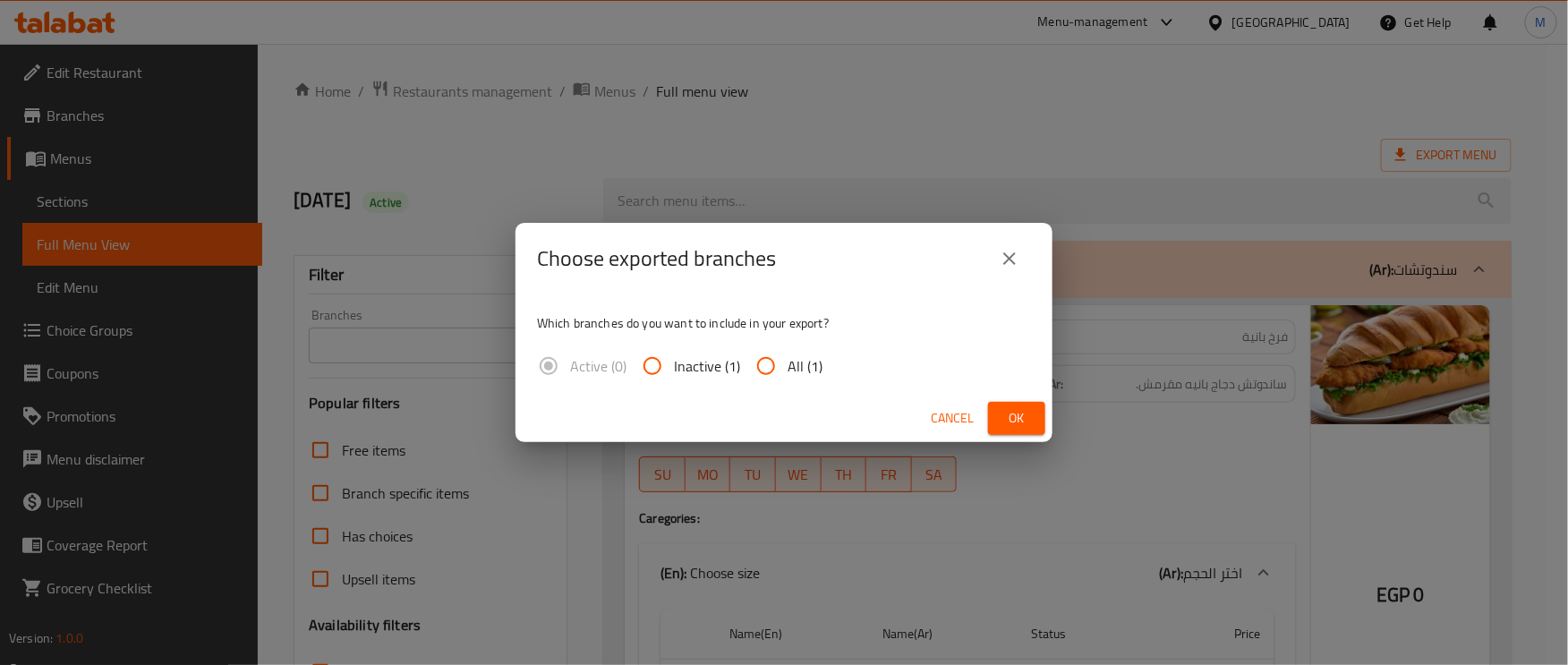
click at [772, 356] on input "All (1)" at bounding box center [766, 366] width 43 height 43
radio input "true"
drag, startPoint x: 1005, startPoint y: 409, endPoint x: 1068, endPoint y: 280, distance: 143.6
click at [1005, 408] on span "Ok" at bounding box center [1017, 419] width 29 height 23
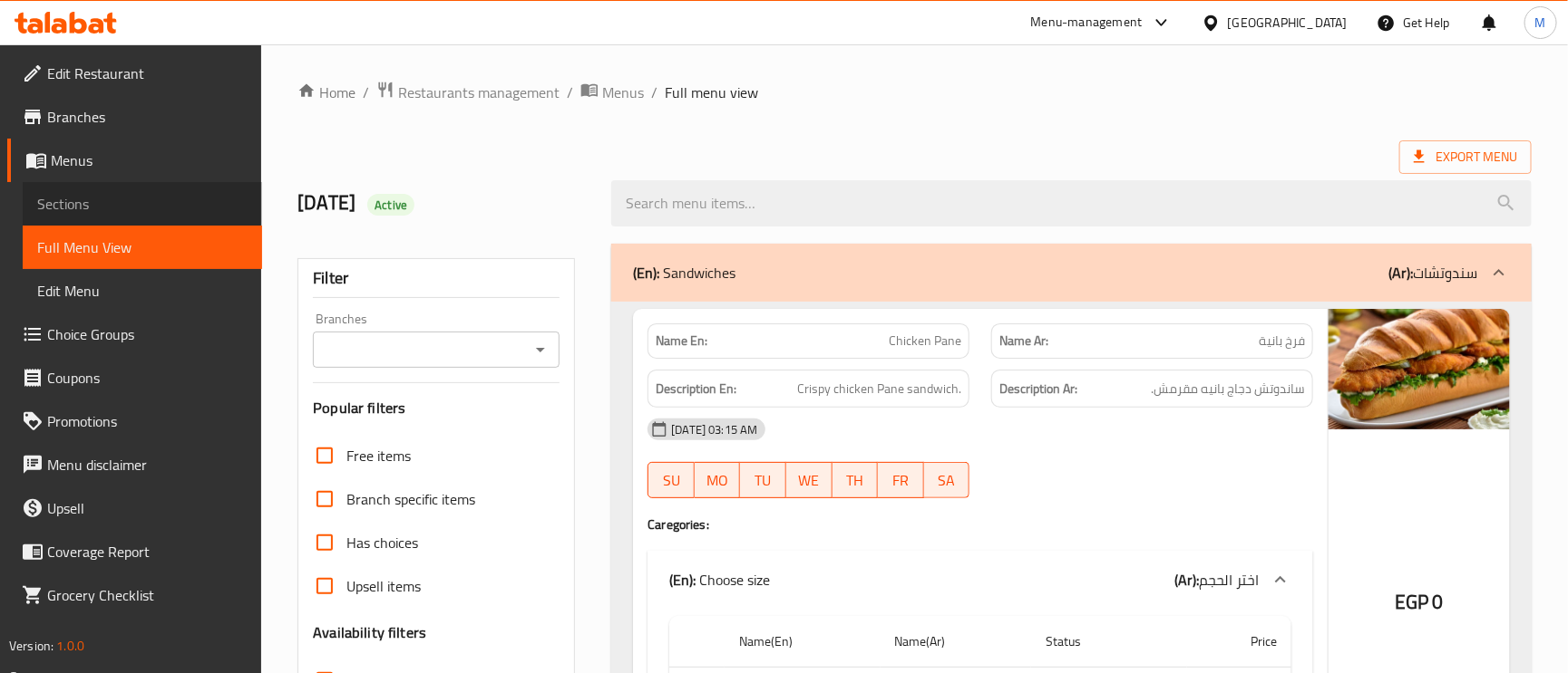
drag, startPoint x: 84, startPoint y: 216, endPoint x: 80, endPoint y: 203, distance: 13.6
click at [80, 203] on span "Sections" at bounding box center [143, 204] width 210 height 22
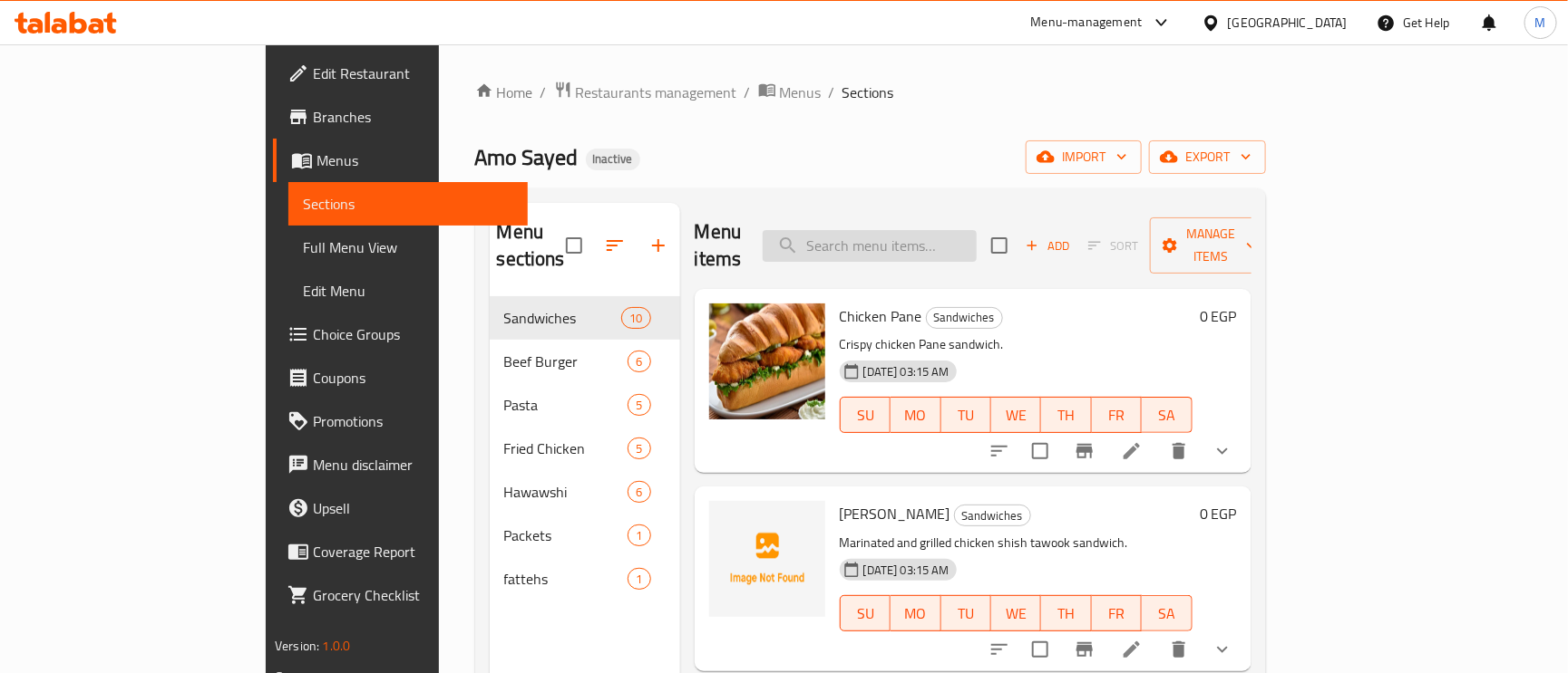
click at [945, 244] on input "search" at bounding box center [870, 246] width 214 height 32
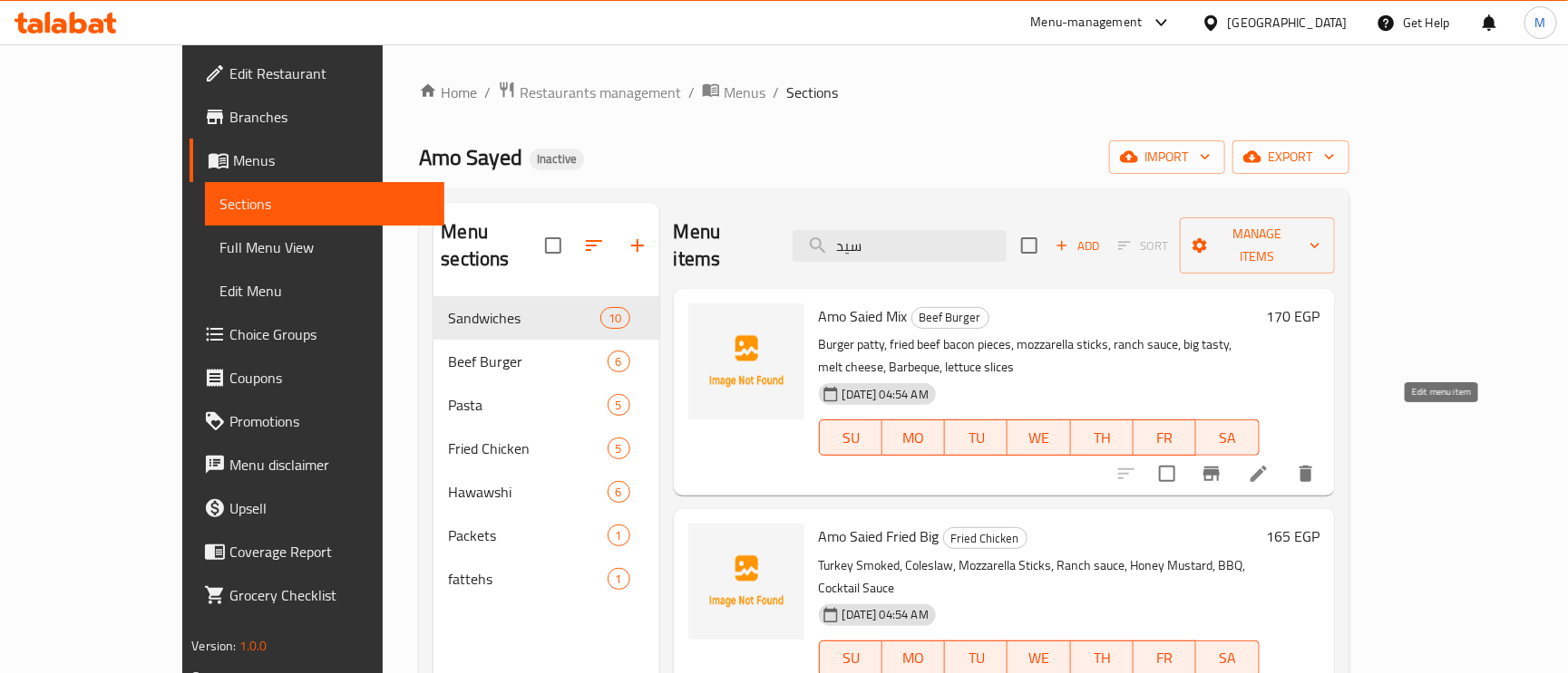
type input "سيد"
click at [1270, 463] on icon at bounding box center [1259, 474] width 22 height 22
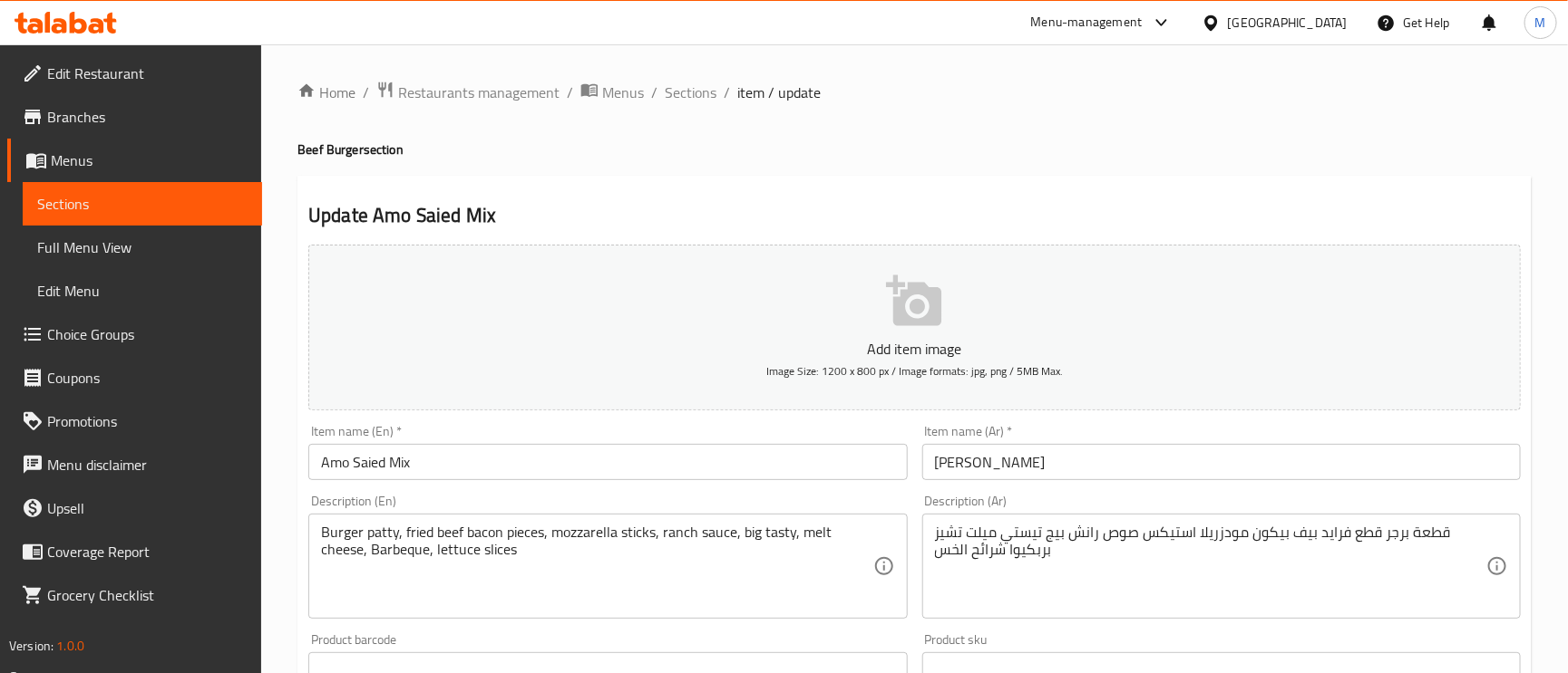
click at [373, 465] on input "Amo Saied Mix" at bounding box center [607, 462] width 599 height 37
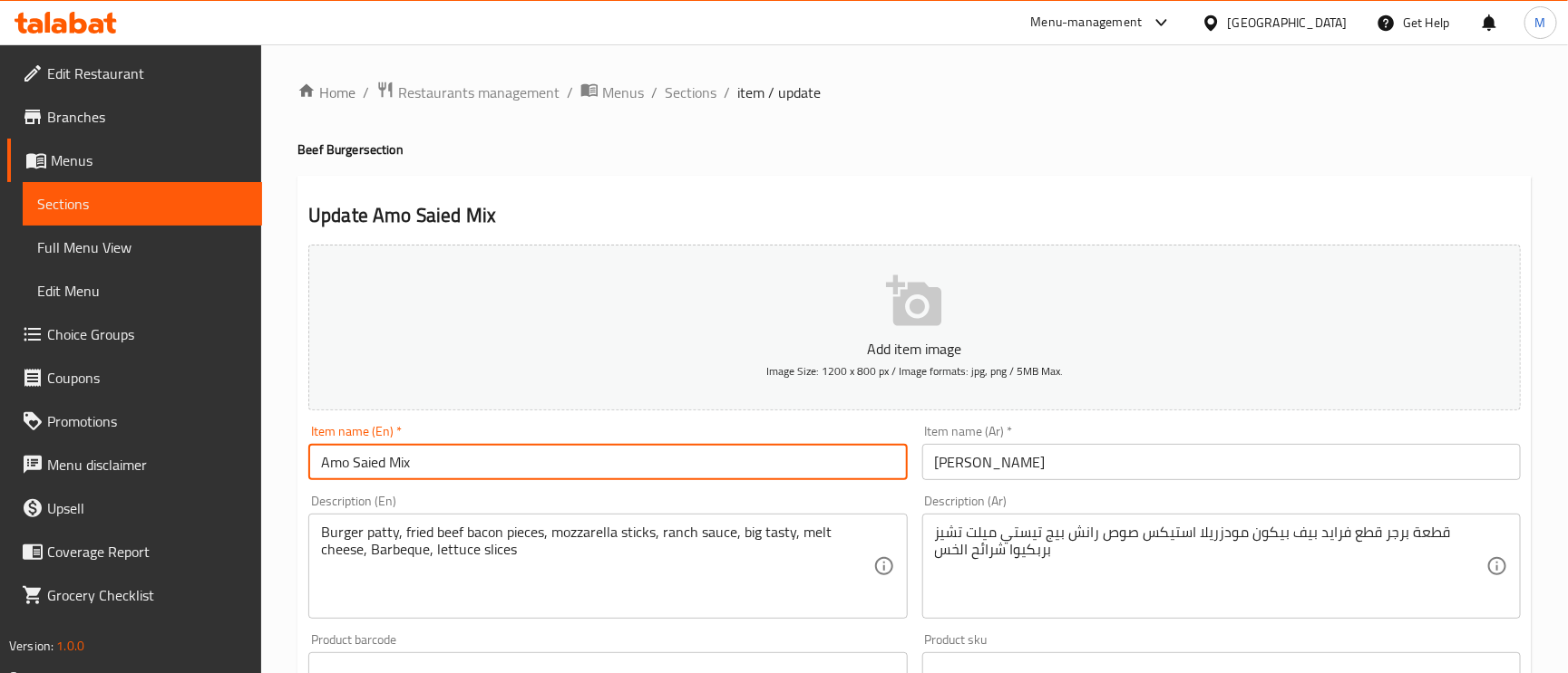
paste input "yed"
type input "Amo Sayed Mix"
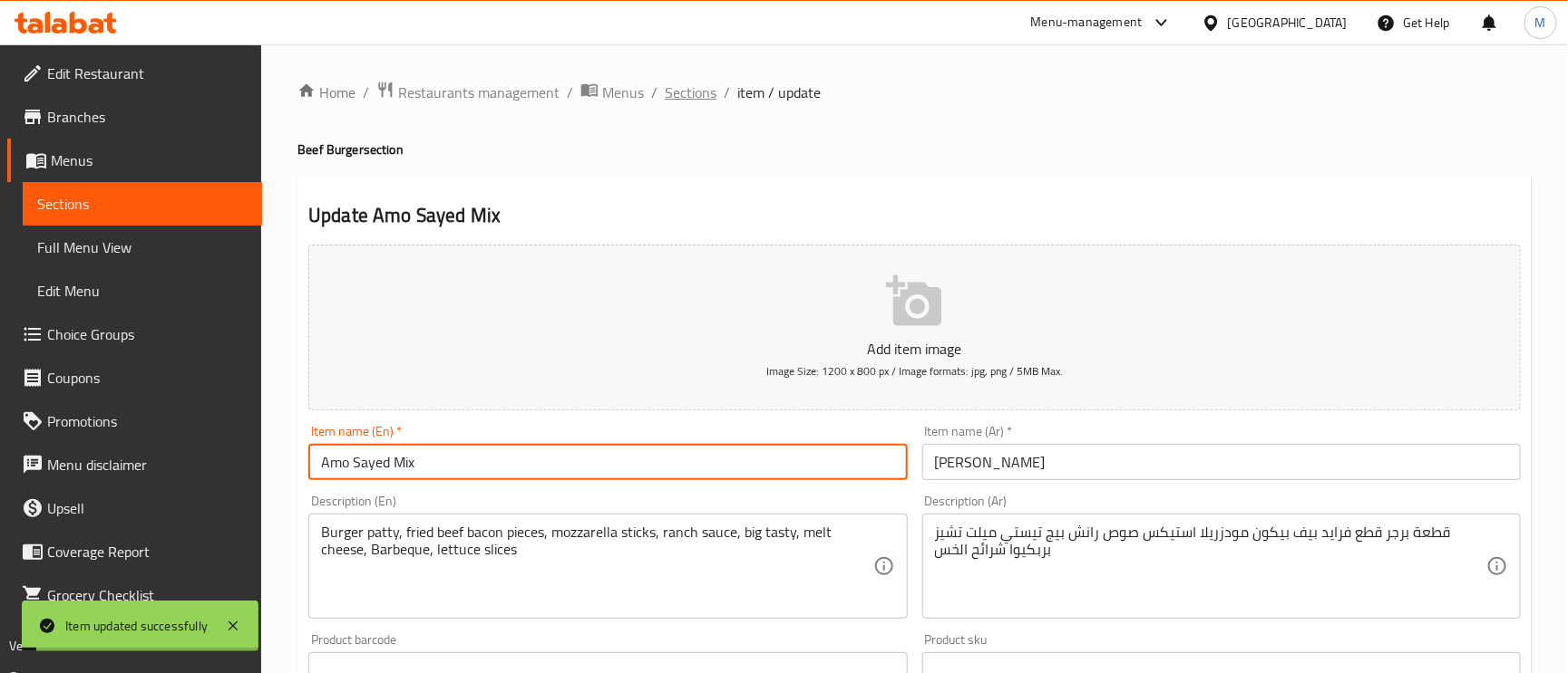
click at [669, 91] on span "Sections" at bounding box center [691, 92] width 52 height 22
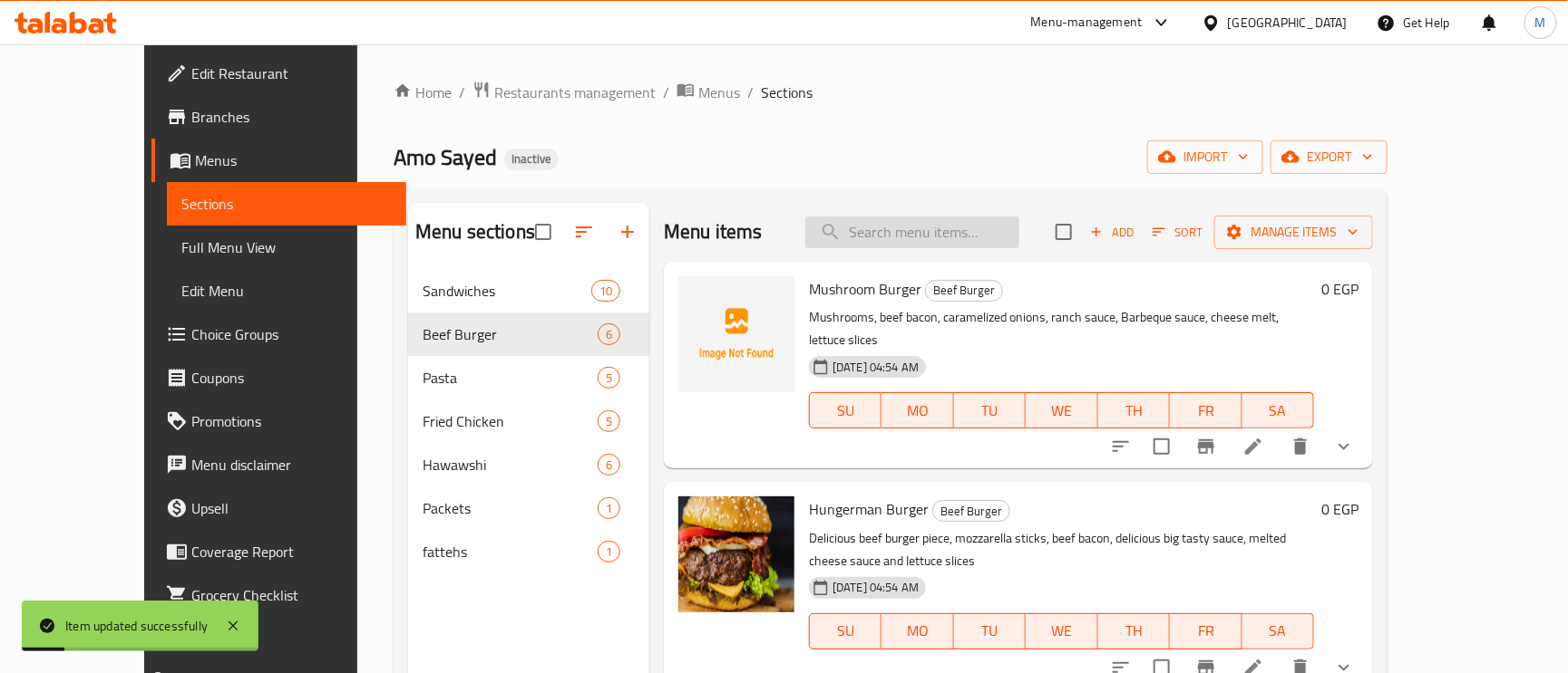
click at [986, 237] on input "search" at bounding box center [912, 232] width 214 height 32
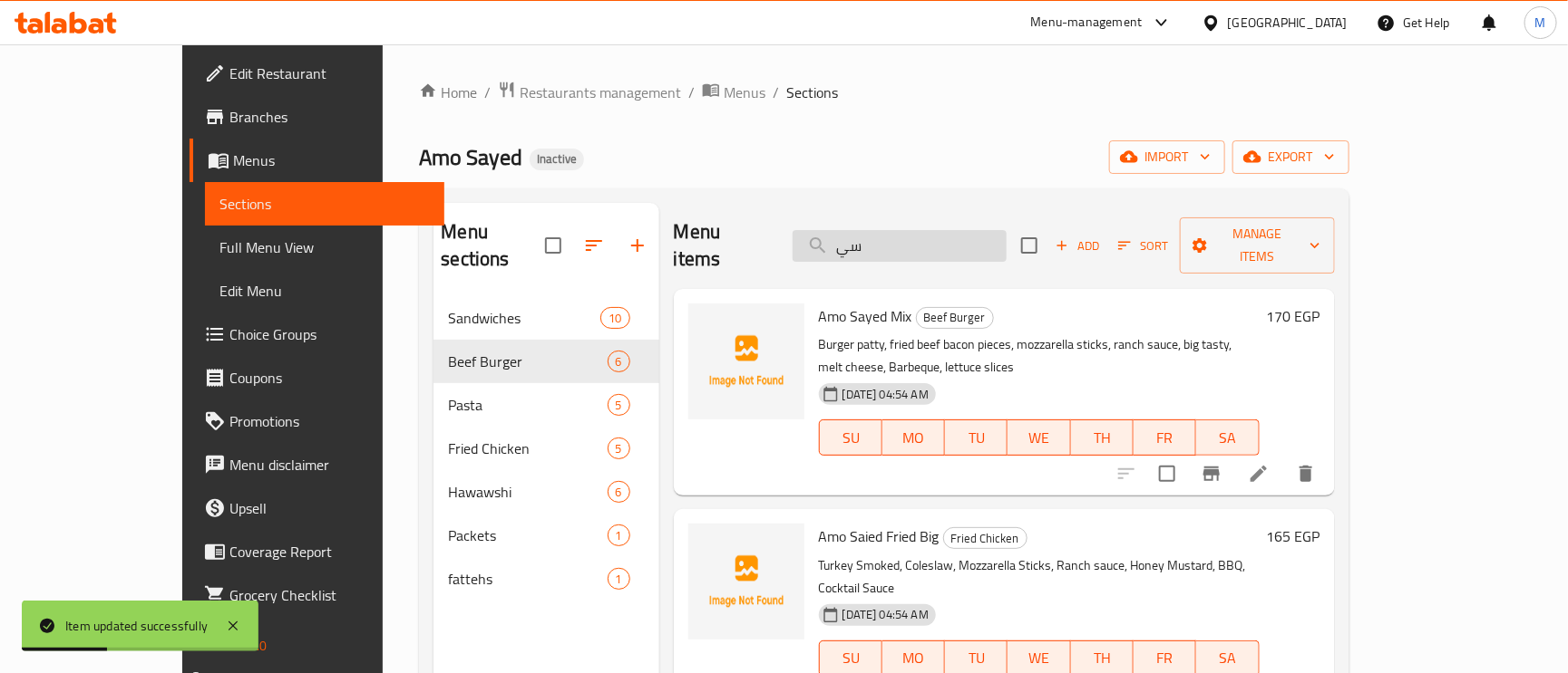
type input "سيد"
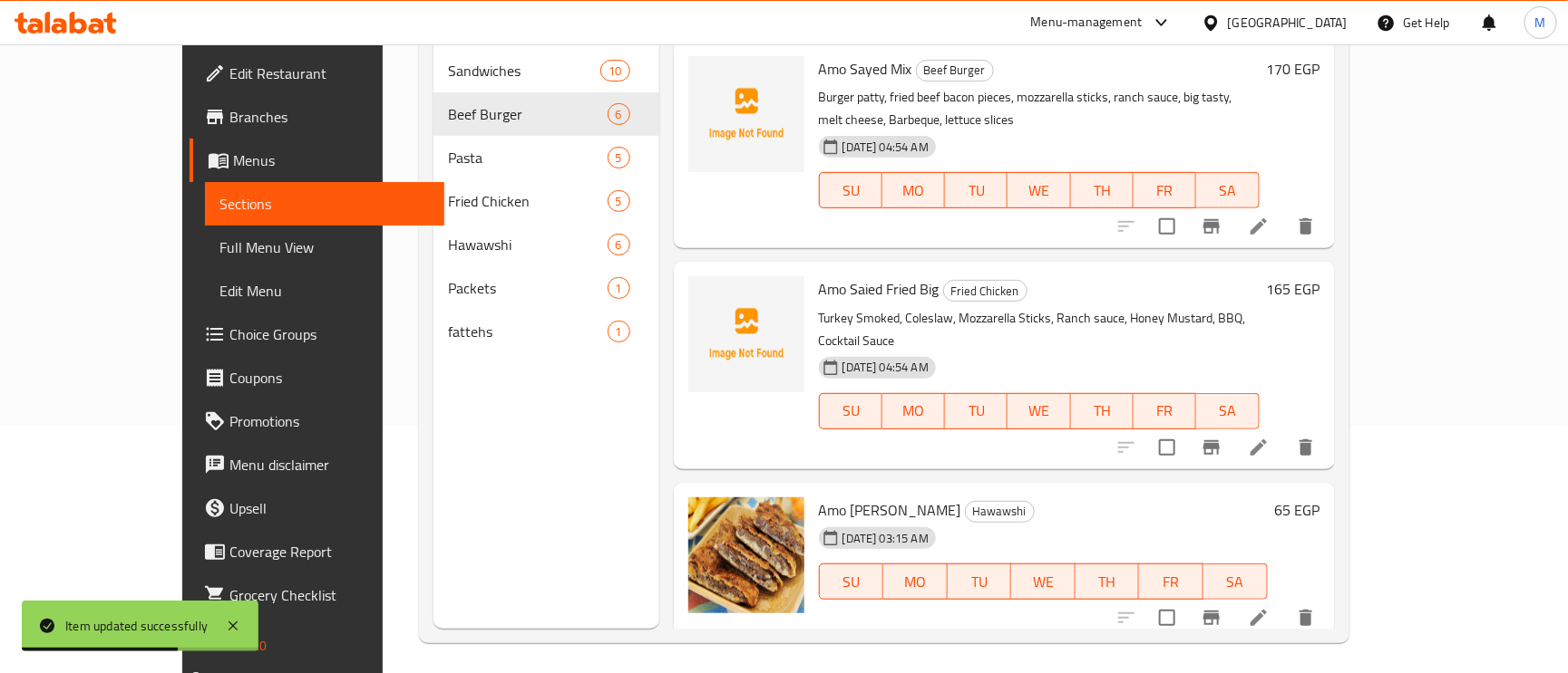
scroll to position [256, 0]
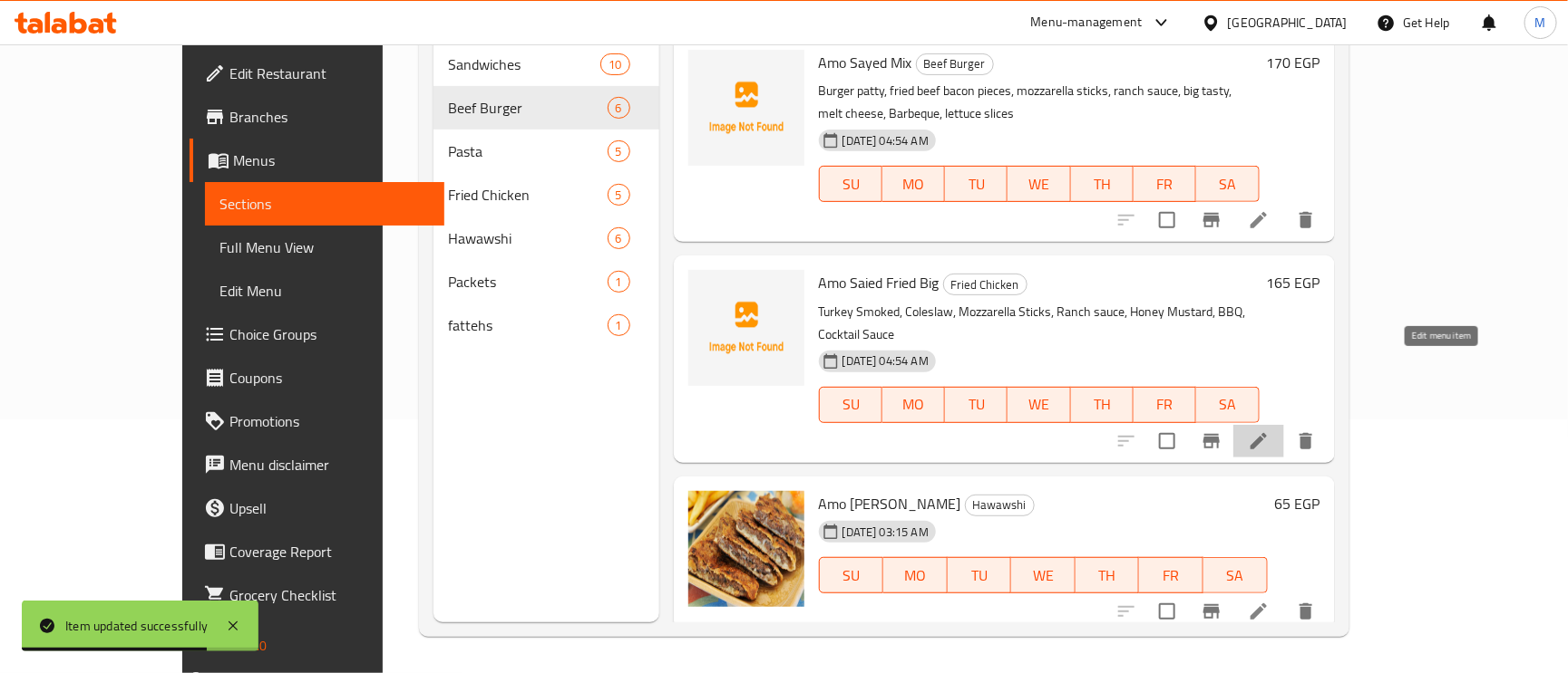
click at [1267, 433] on icon at bounding box center [1259, 441] width 16 height 16
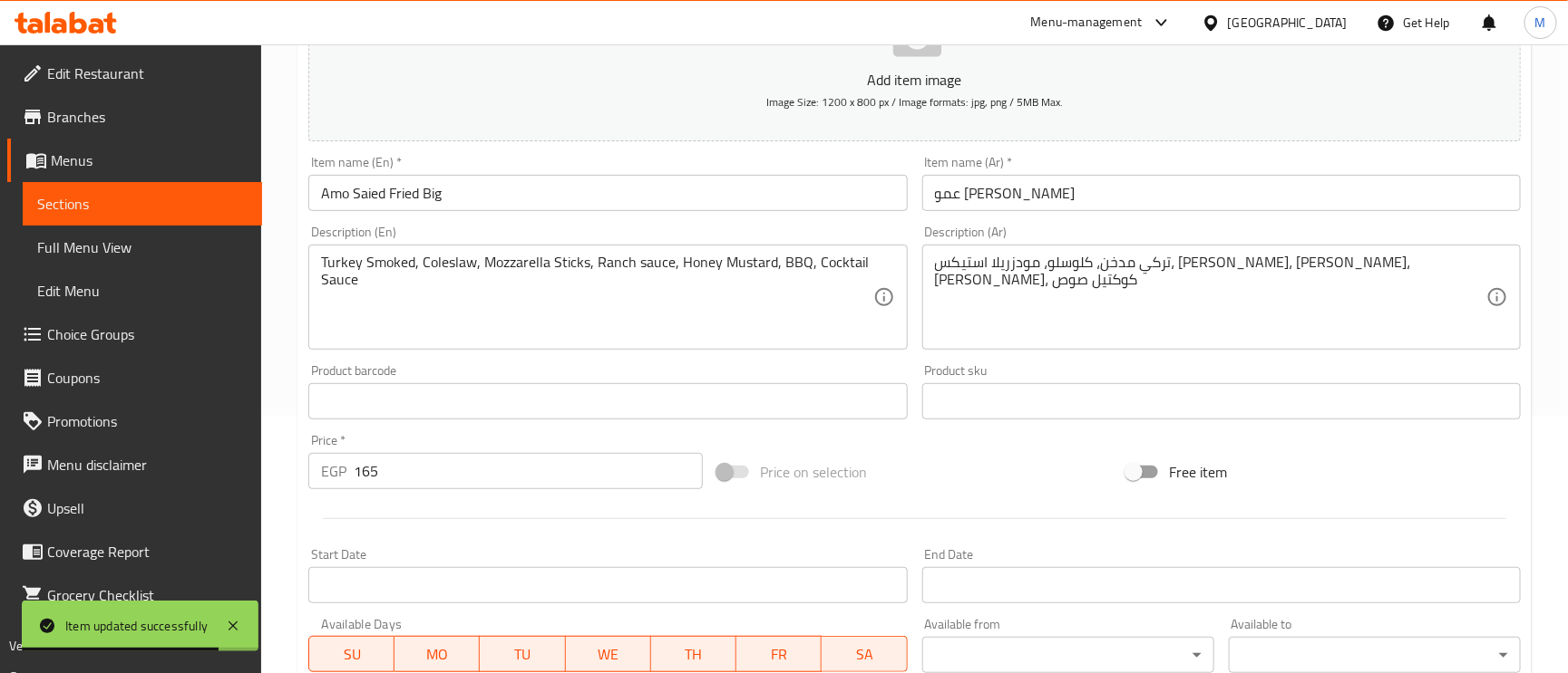
scroll to position [272, 0]
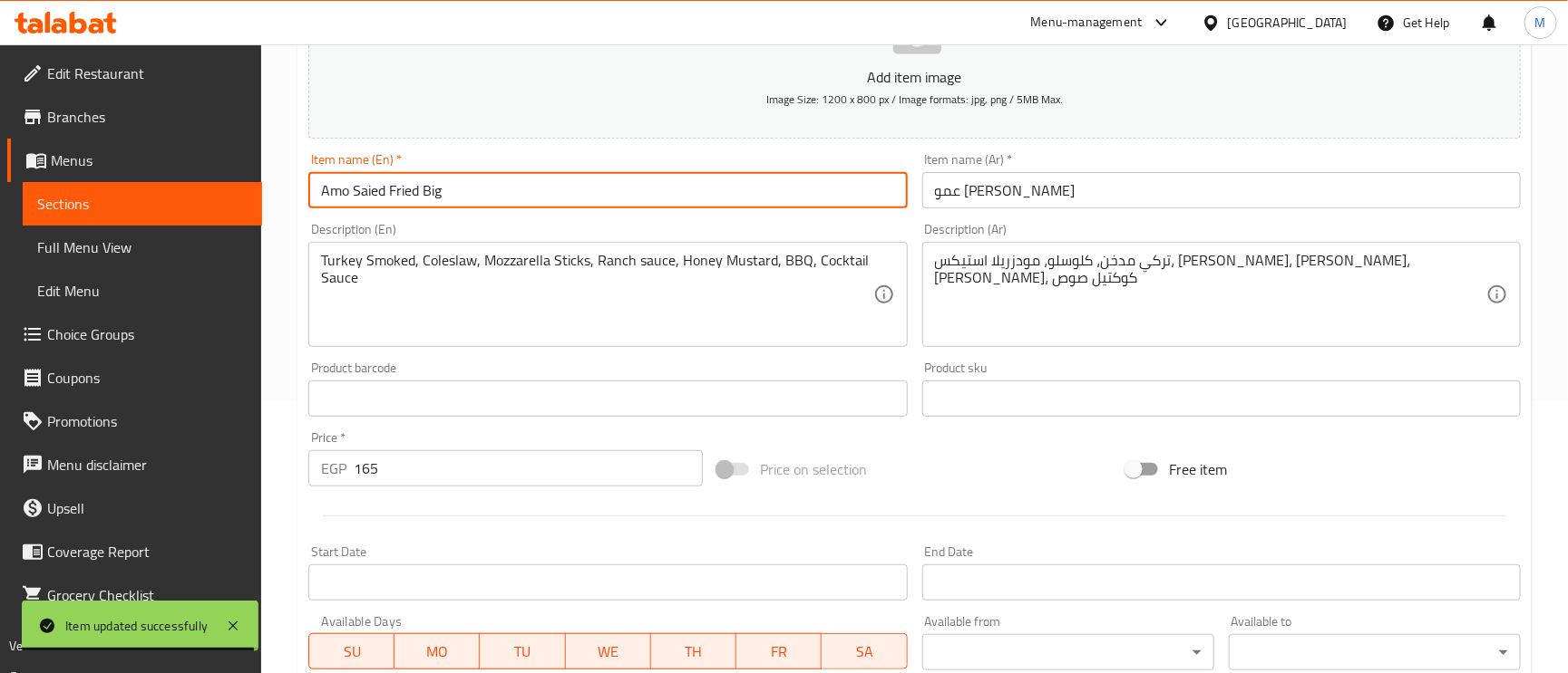
drag, startPoint x: 377, startPoint y: 190, endPoint x: 360, endPoint y: 185, distance: 17.7
click at [360, 185] on input "Amo Saied Fried Big" at bounding box center [607, 191] width 599 height 37
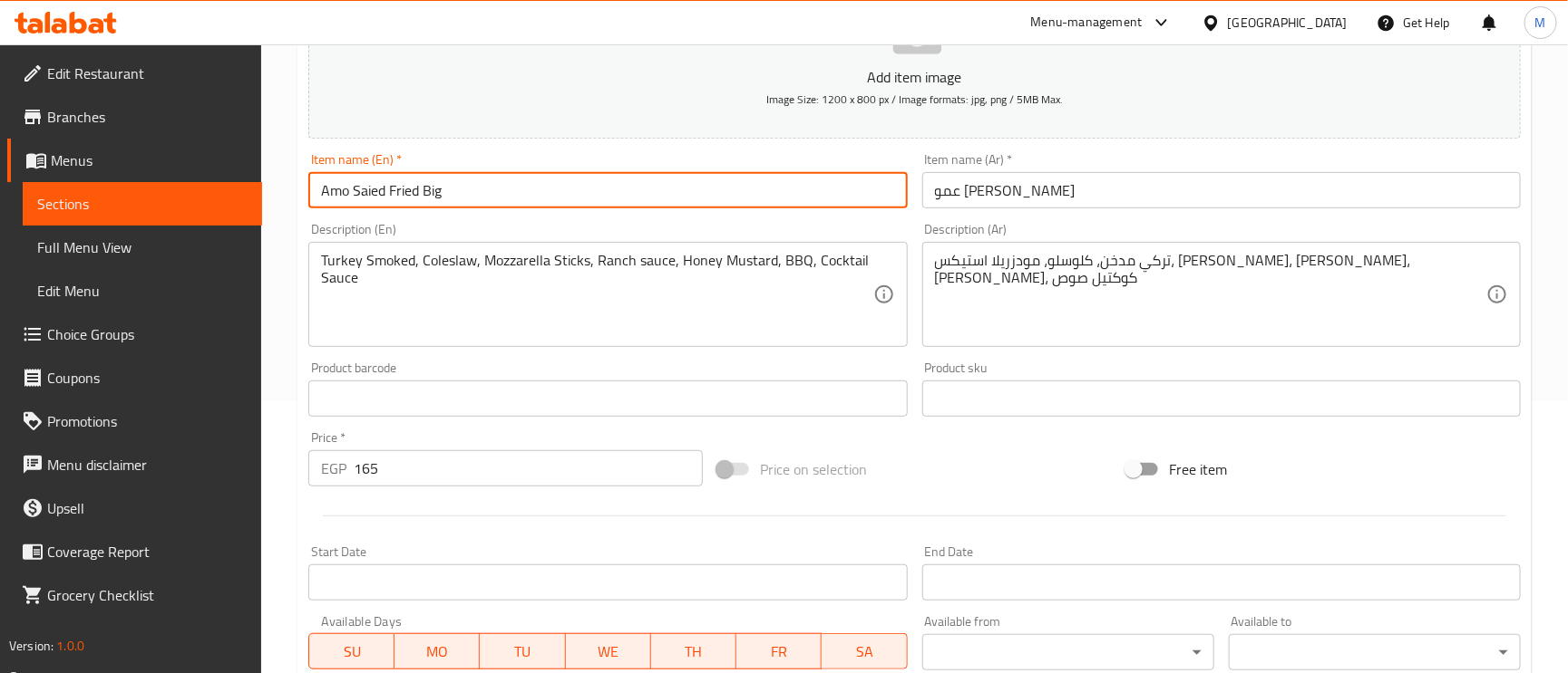
paste input "yed"
click at [644, 189] on input "Amo Sayed Fried Big" at bounding box center [607, 191] width 599 height 37
type input "Amo Sayed Fried Big"
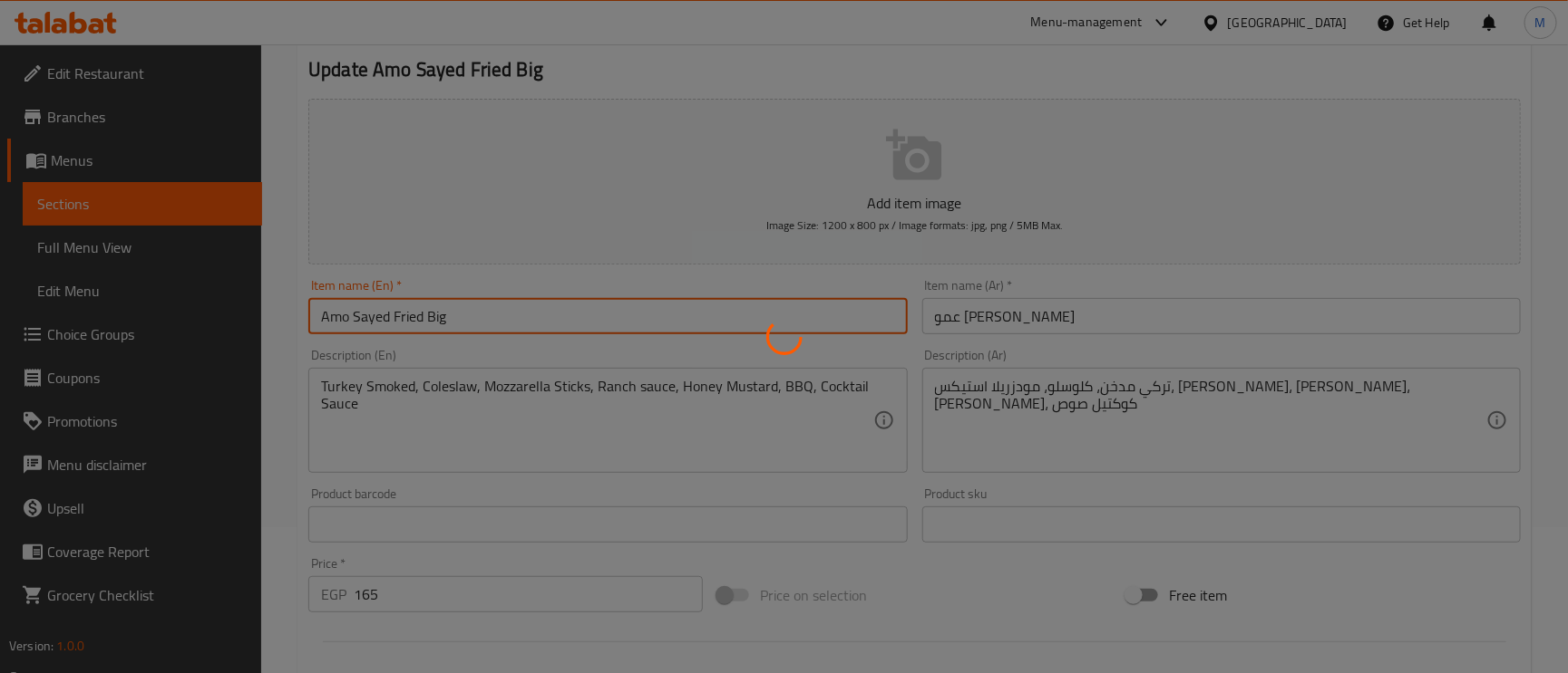
scroll to position [0, 0]
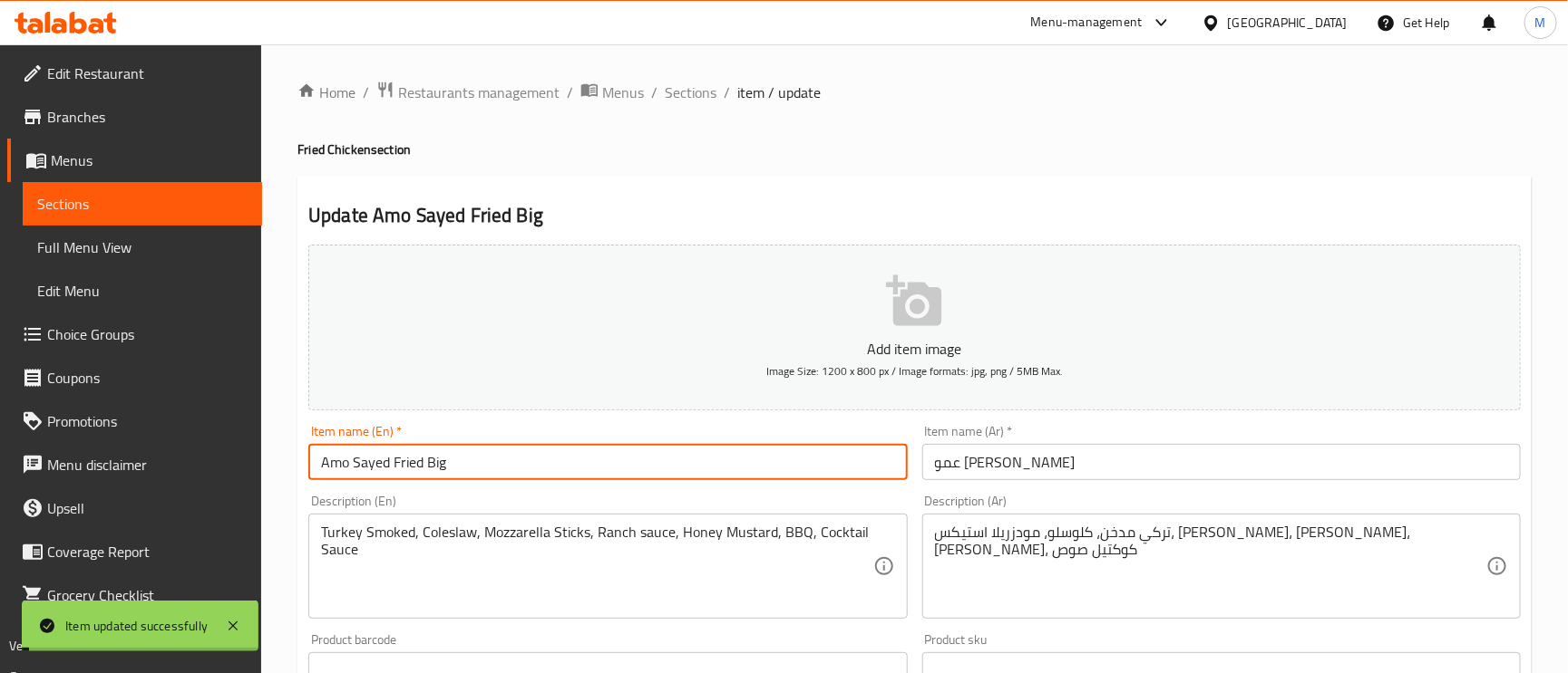
click at [681, 90] on span "Sections" at bounding box center [691, 92] width 52 height 22
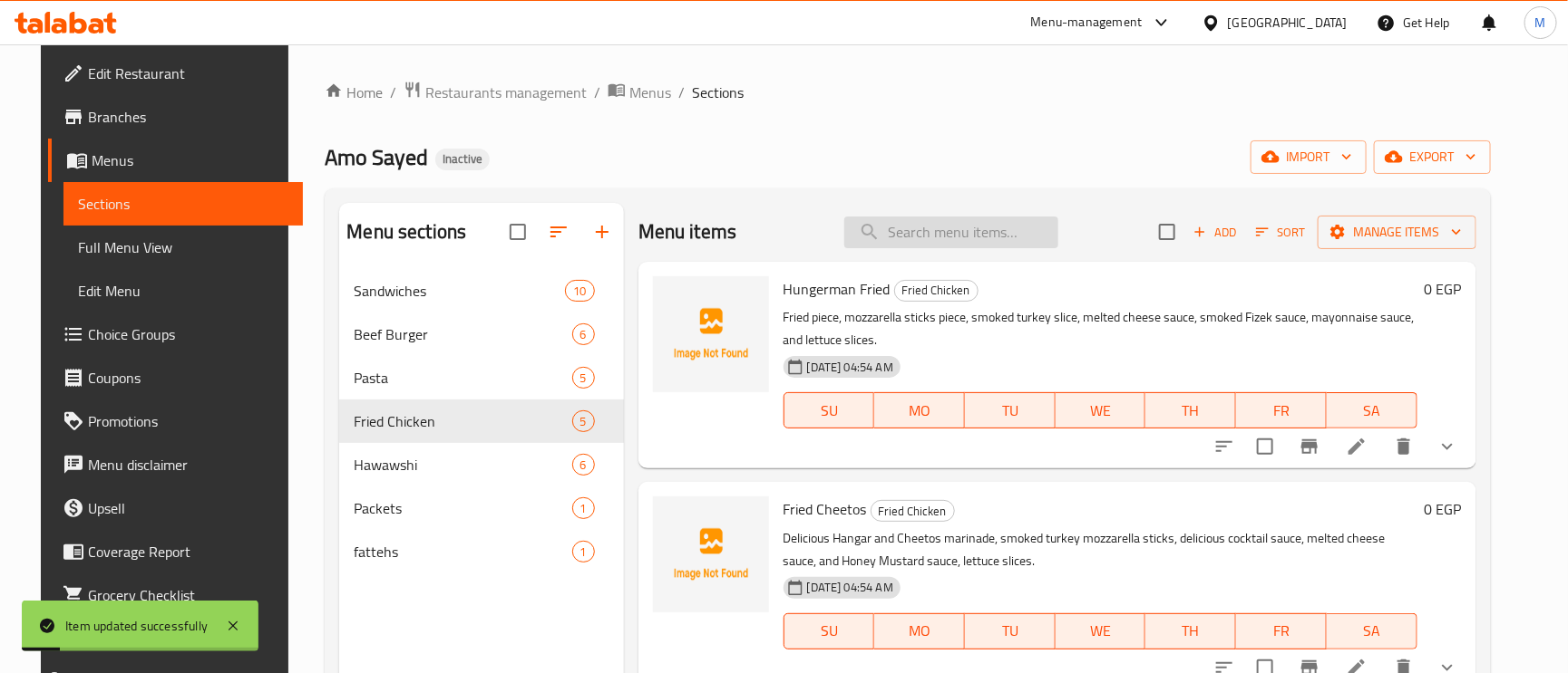
click at [979, 237] on input "search" at bounding box center [951, 232] width 214 height 32
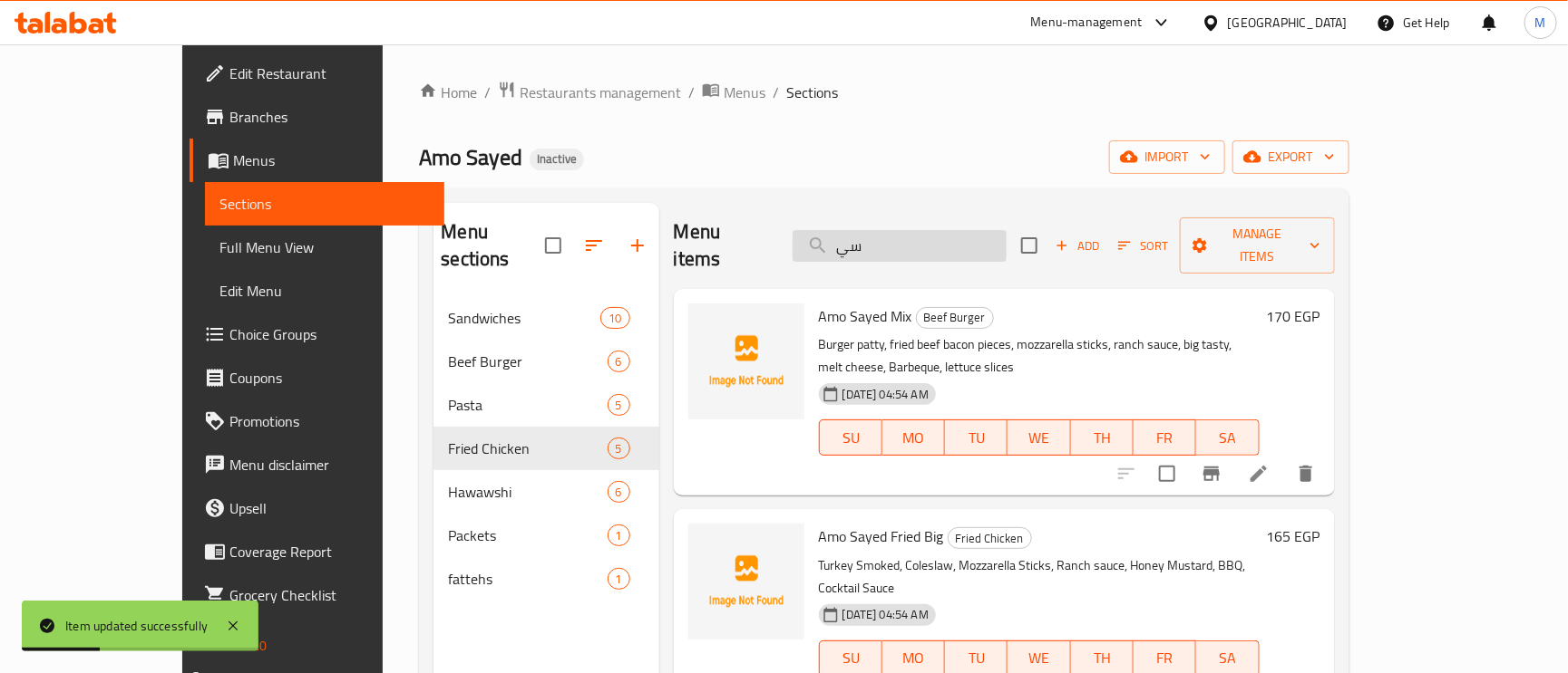
type input "سيد"
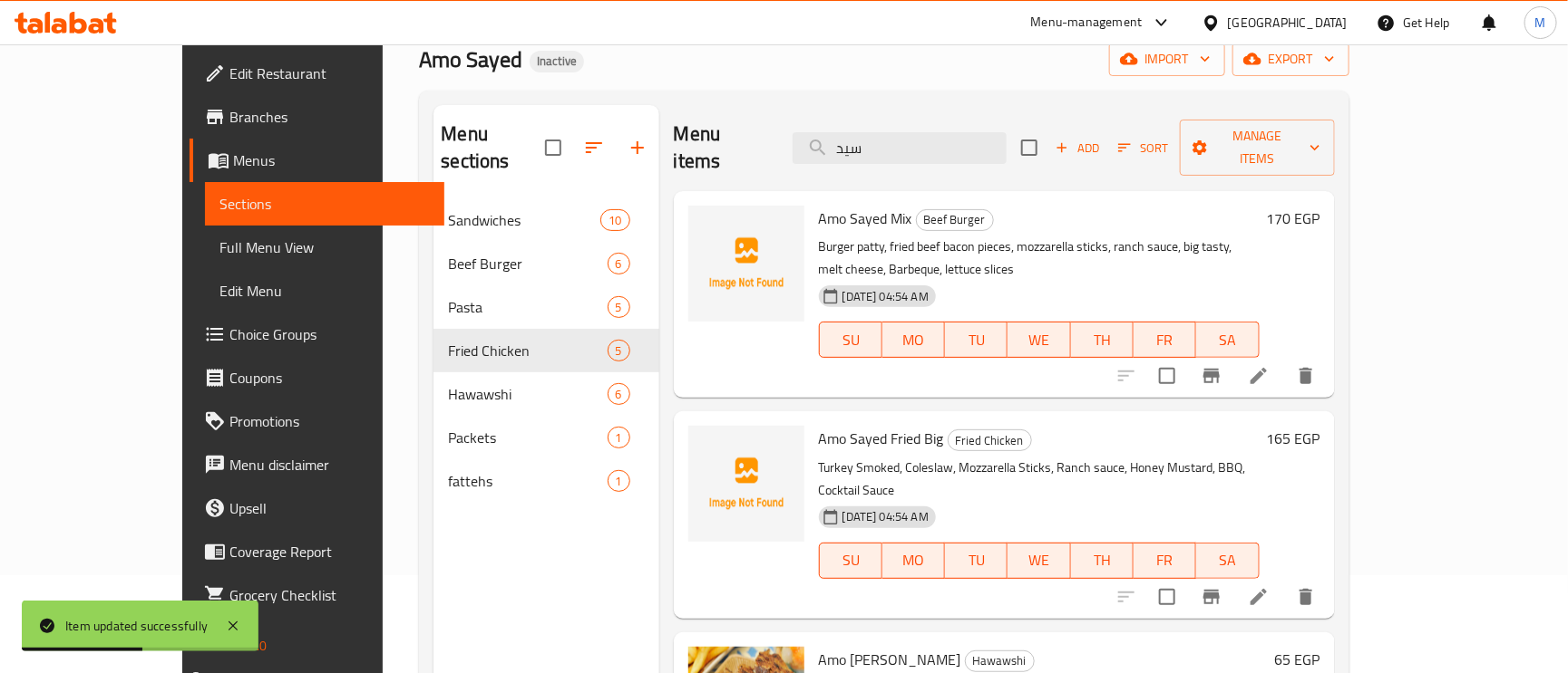
scroll to position [256, 0]
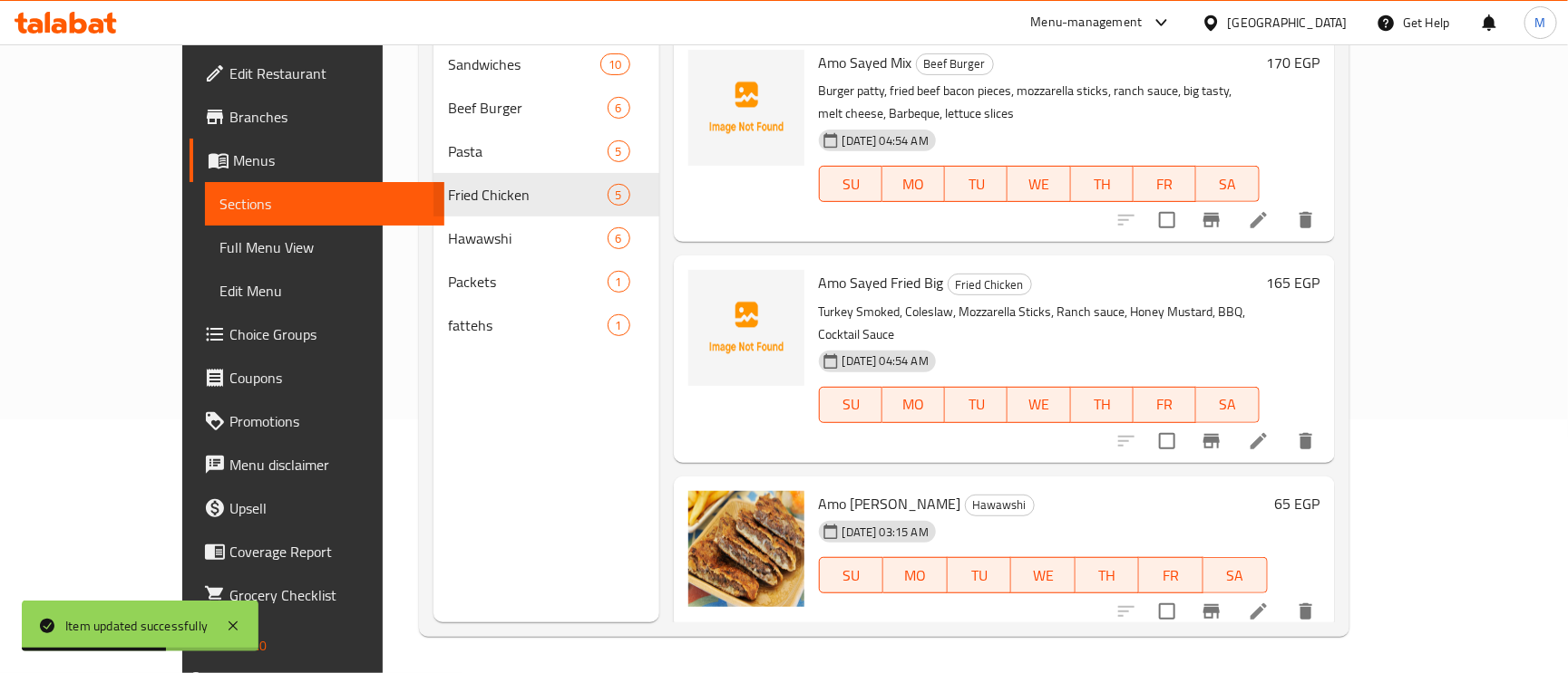
click at [1270, 601] on icon at bounding box center [1259, 612] width 22 height 22
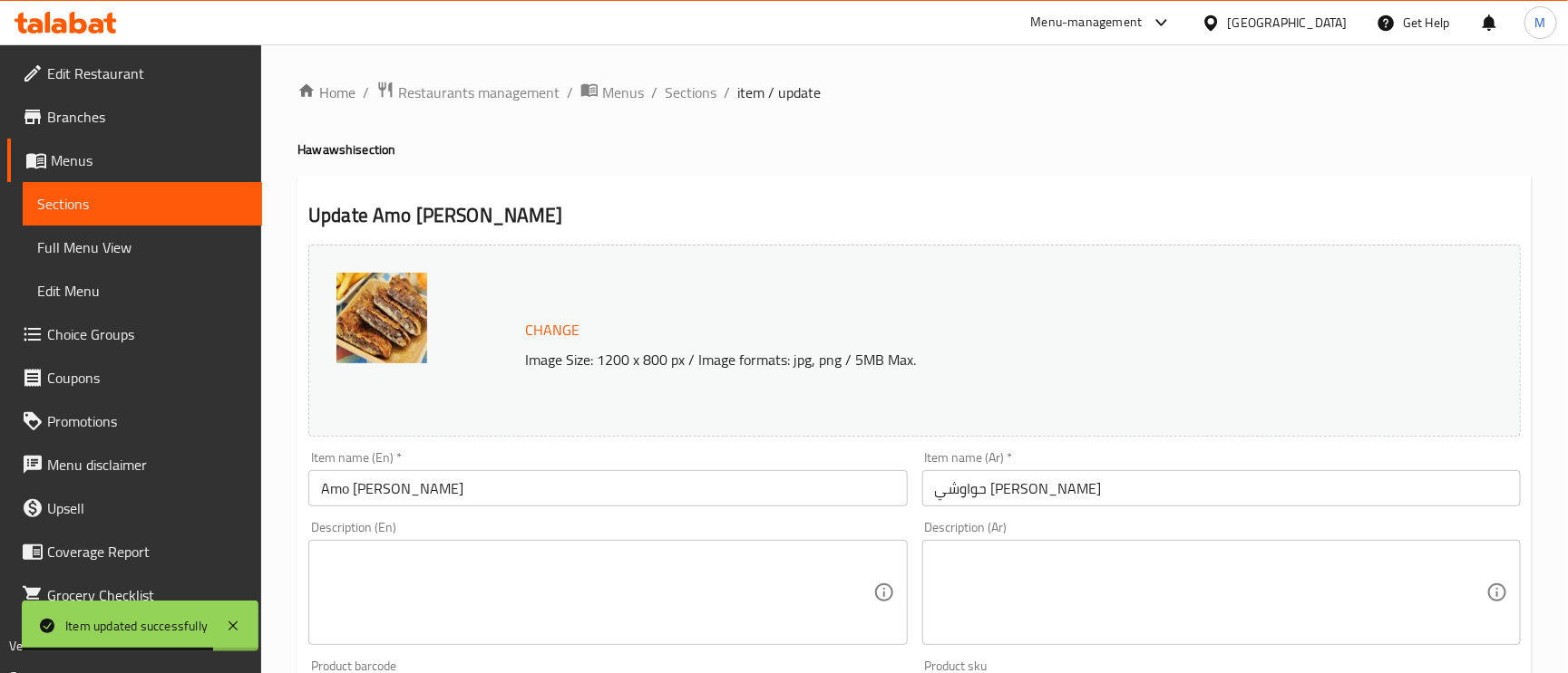
click at [360, 503] on input "Amo Saied Hawawshi" at bounding box center [607, 489] width 599 height 37
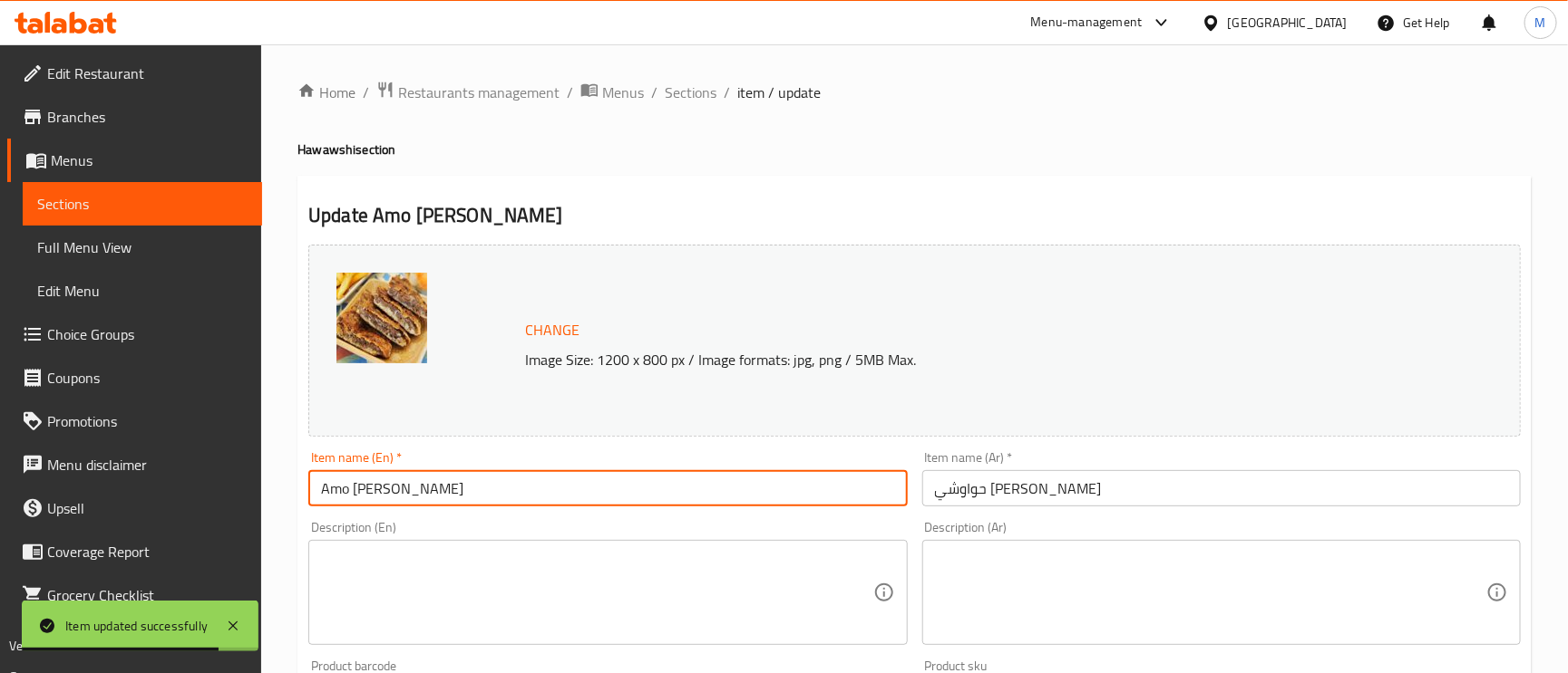
click at [361, 503] on input "Amo Saied Hawawshi" at bounding box center [607, 489] width 599 height 37
paste input "y"
click at [582, 490] on input "Amo [PERSON_NAME]" at bounding box center [607, 489] width 599 height 37
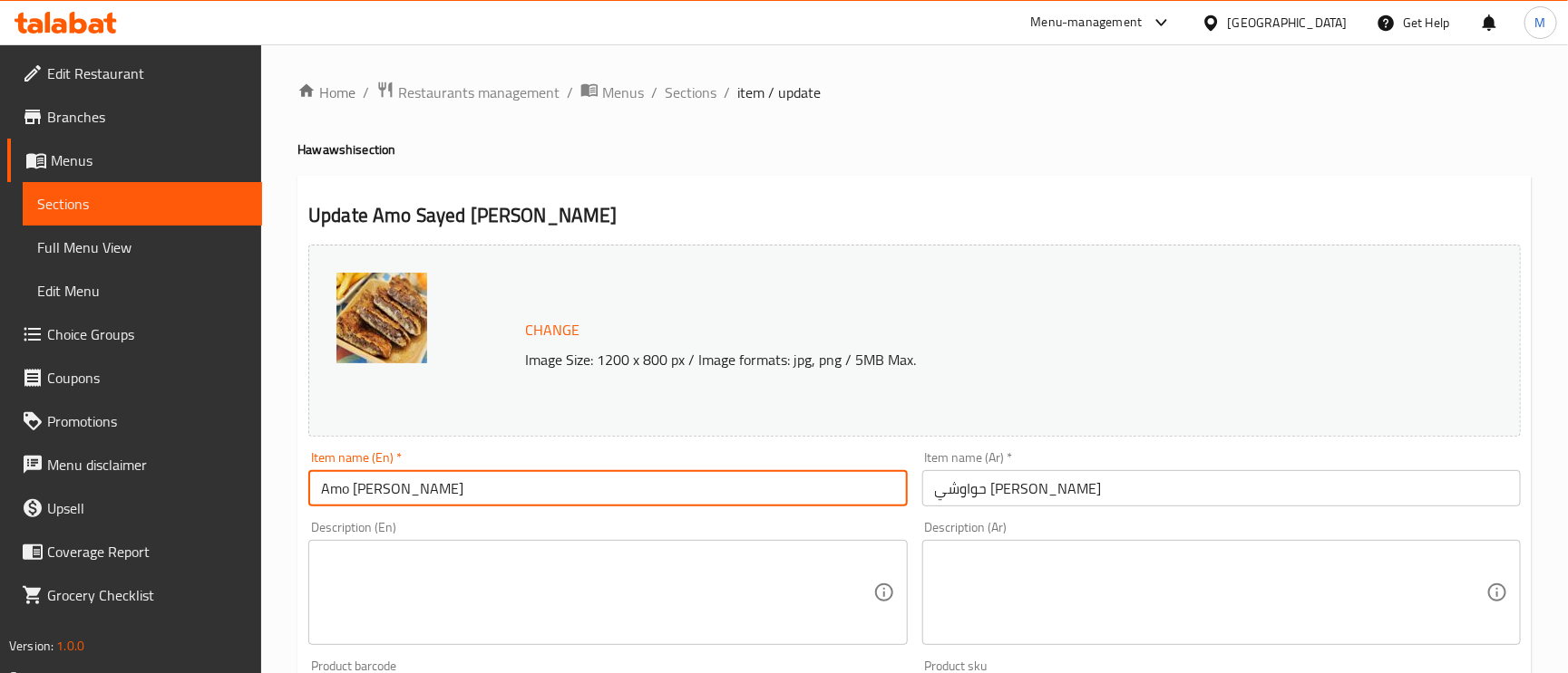
type input "Amo [PERSON_NAME]"
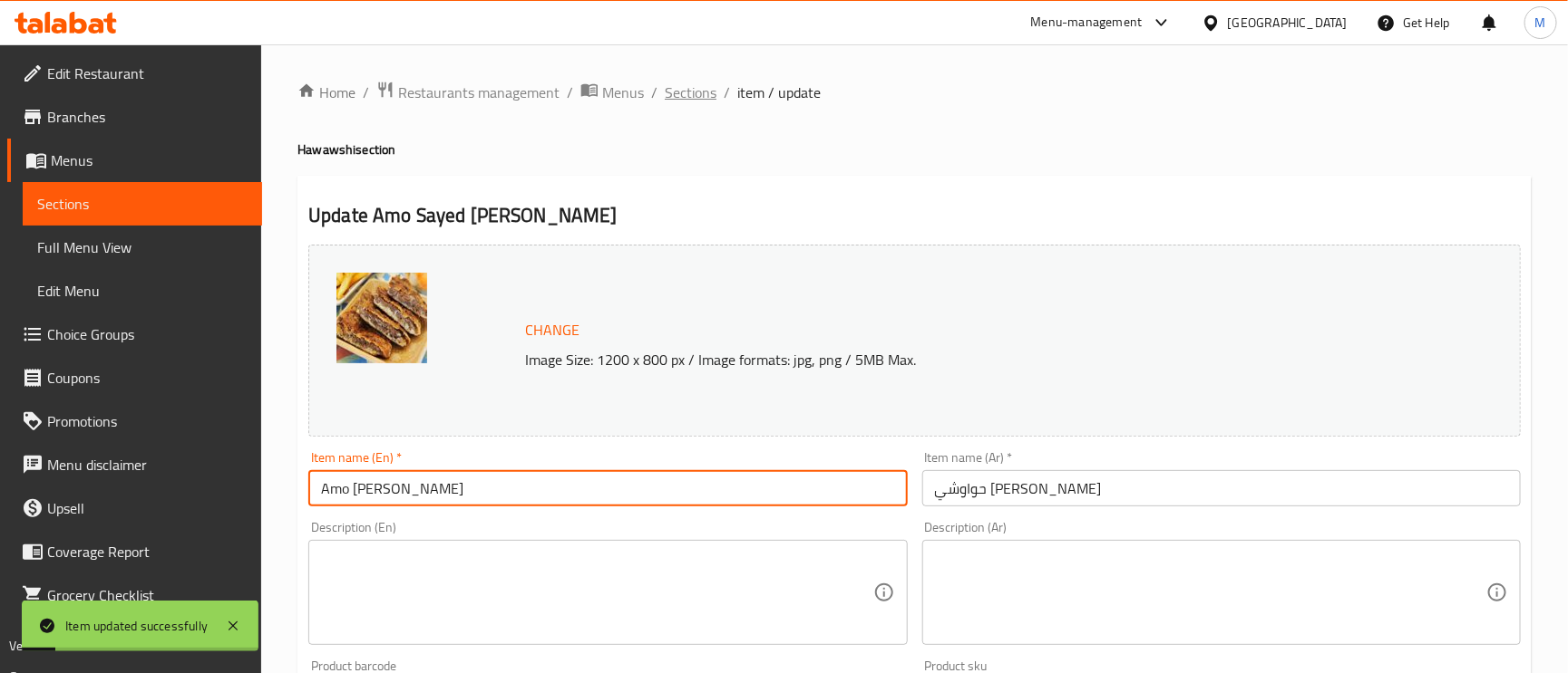
click at [676, 98] on span "Sections" at bounding box center [691, 92] width 52 height 22
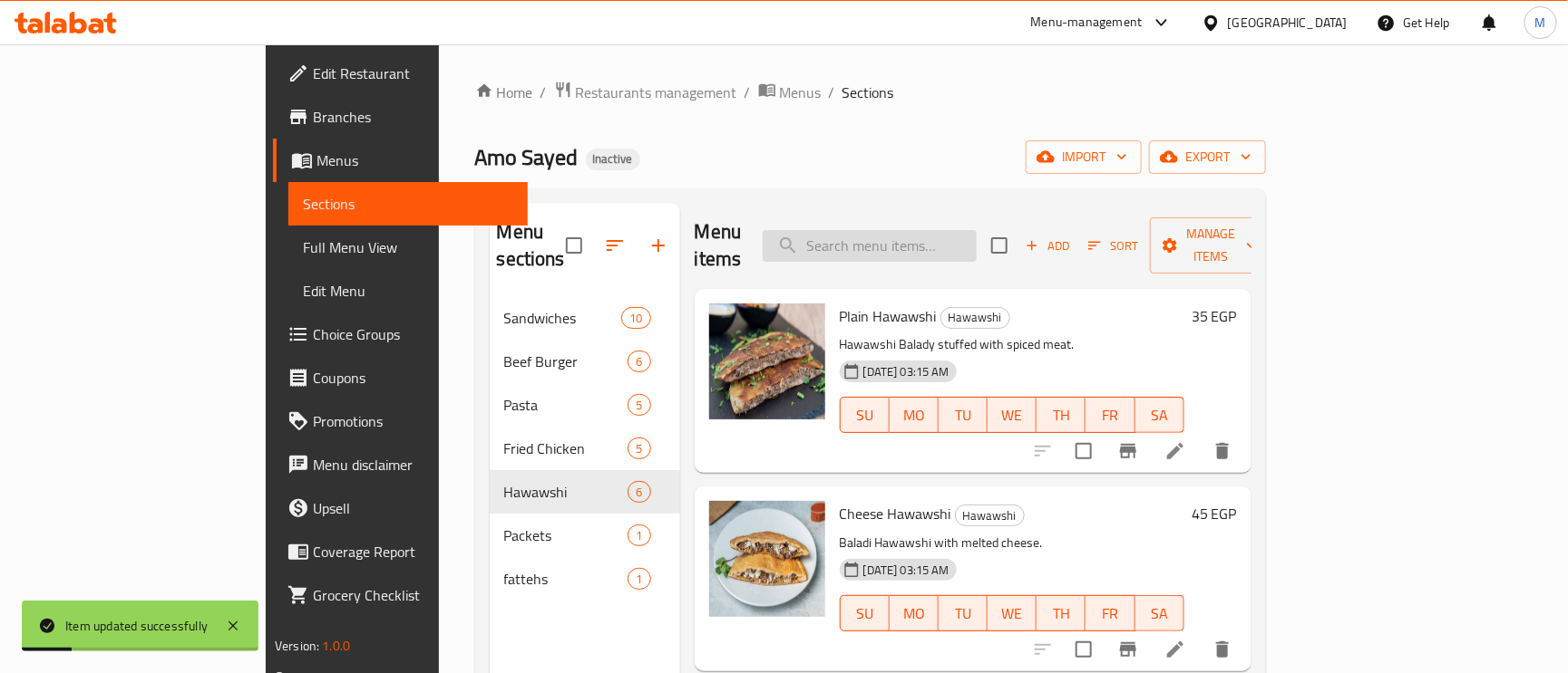
click at [895, 240] on input "search" at bounding box center [870, 246] width 214 height 32
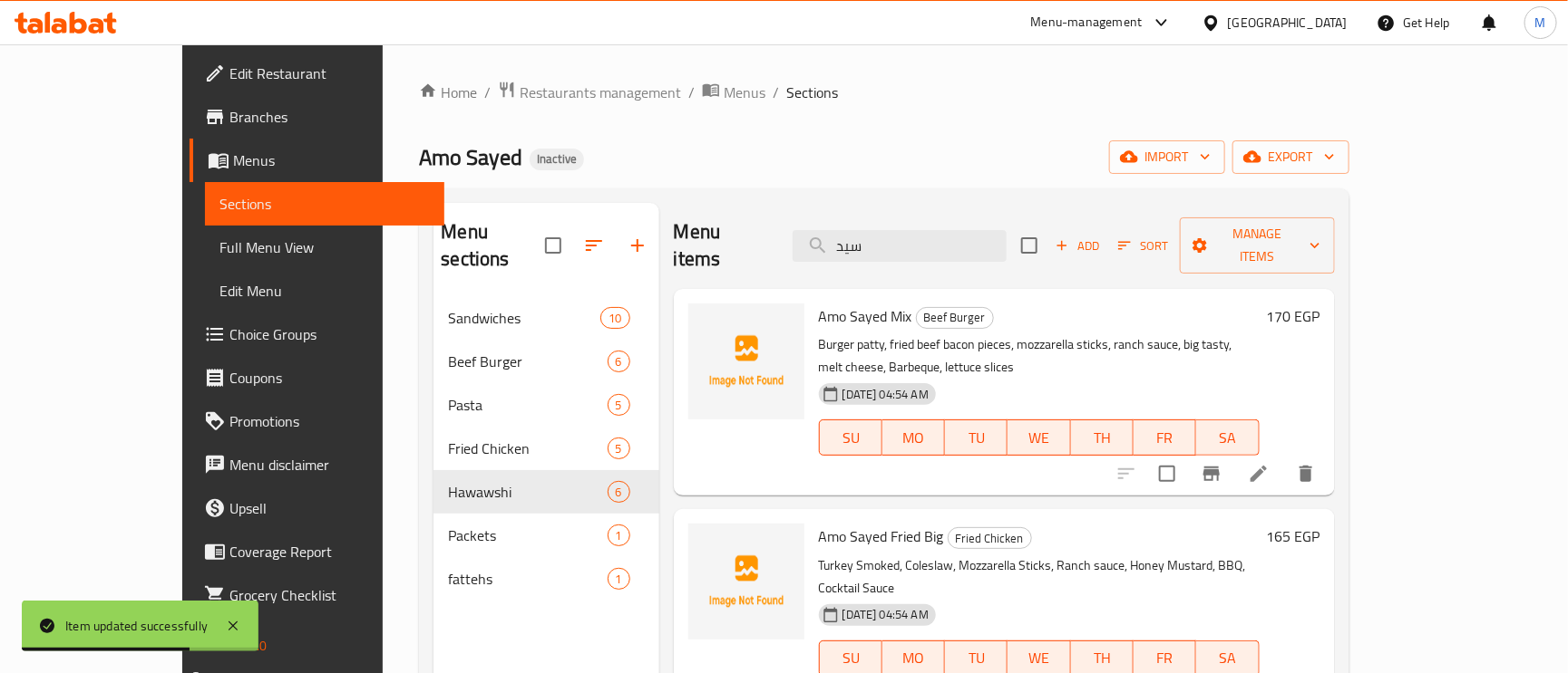
type input "سيد"
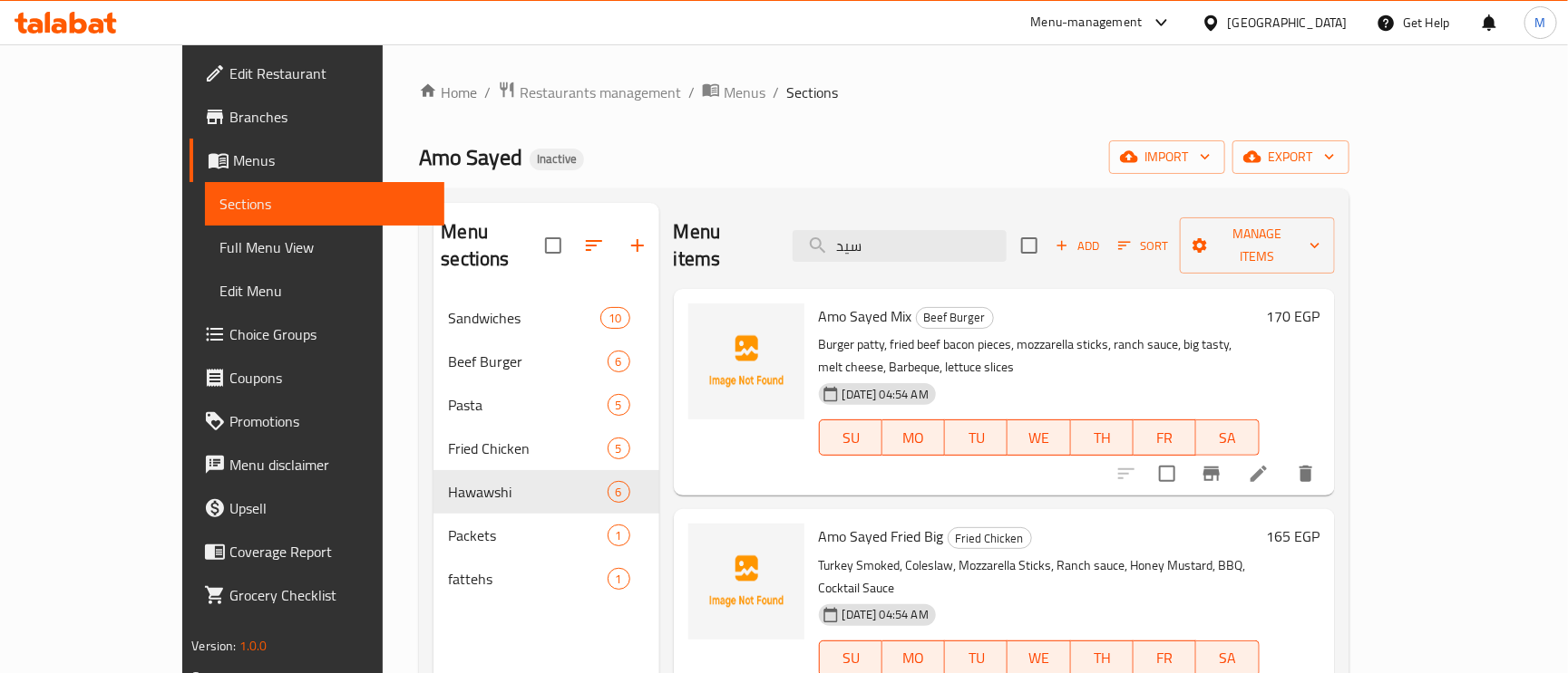
click at [219, 255] on span "Full Menu View" at bounding box center [324, 247] width 210 height 22
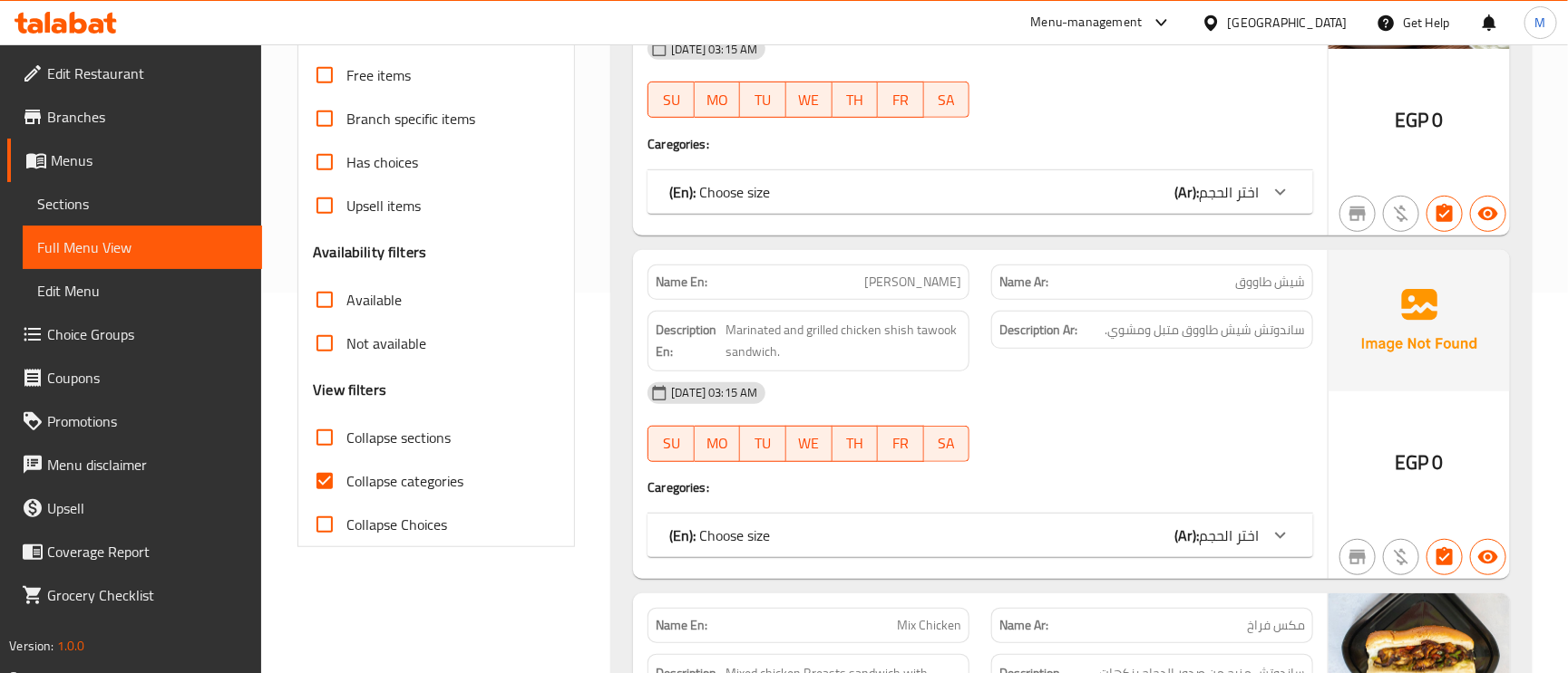
scroll to position [408, 0]
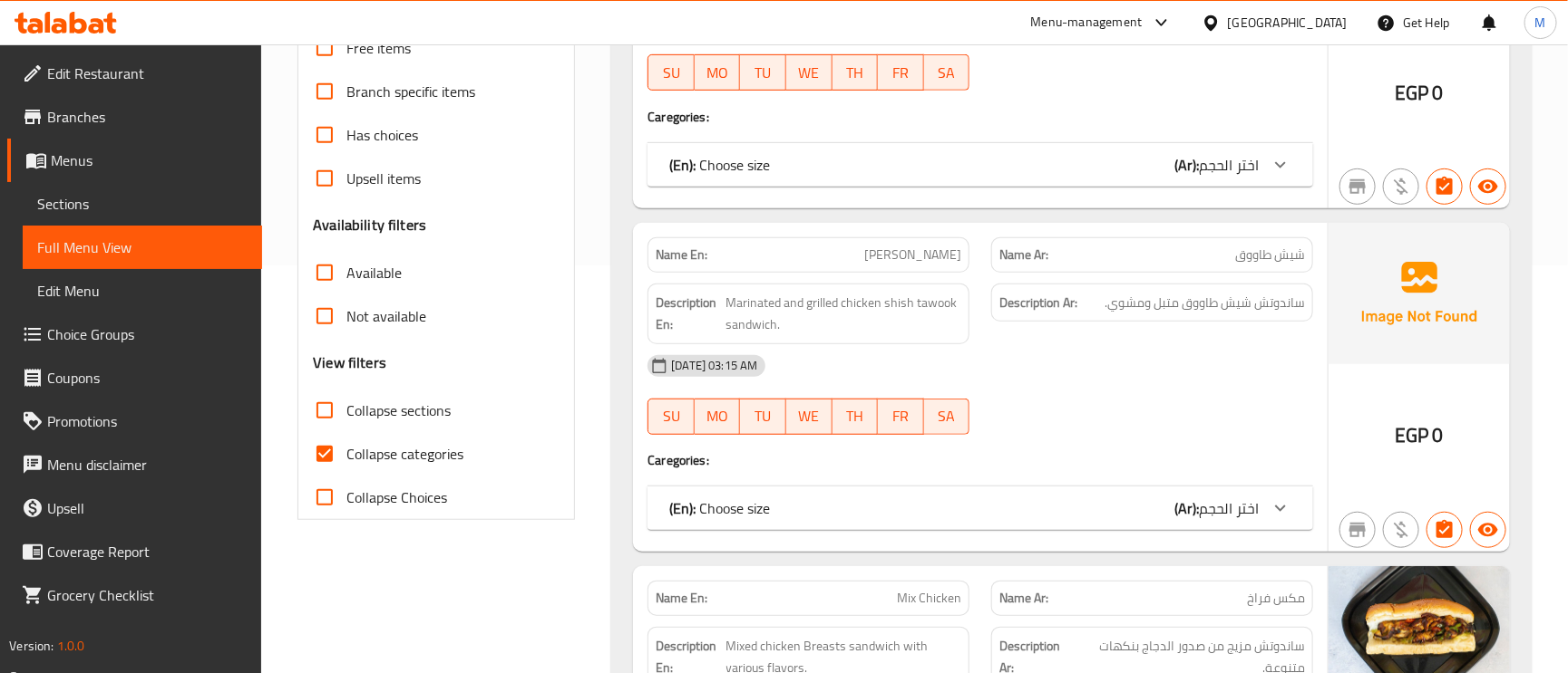
click at [324, 467] on input "Collapse categories" at bounding box center [325, 454] width 44 height 44
checkbox input "false"
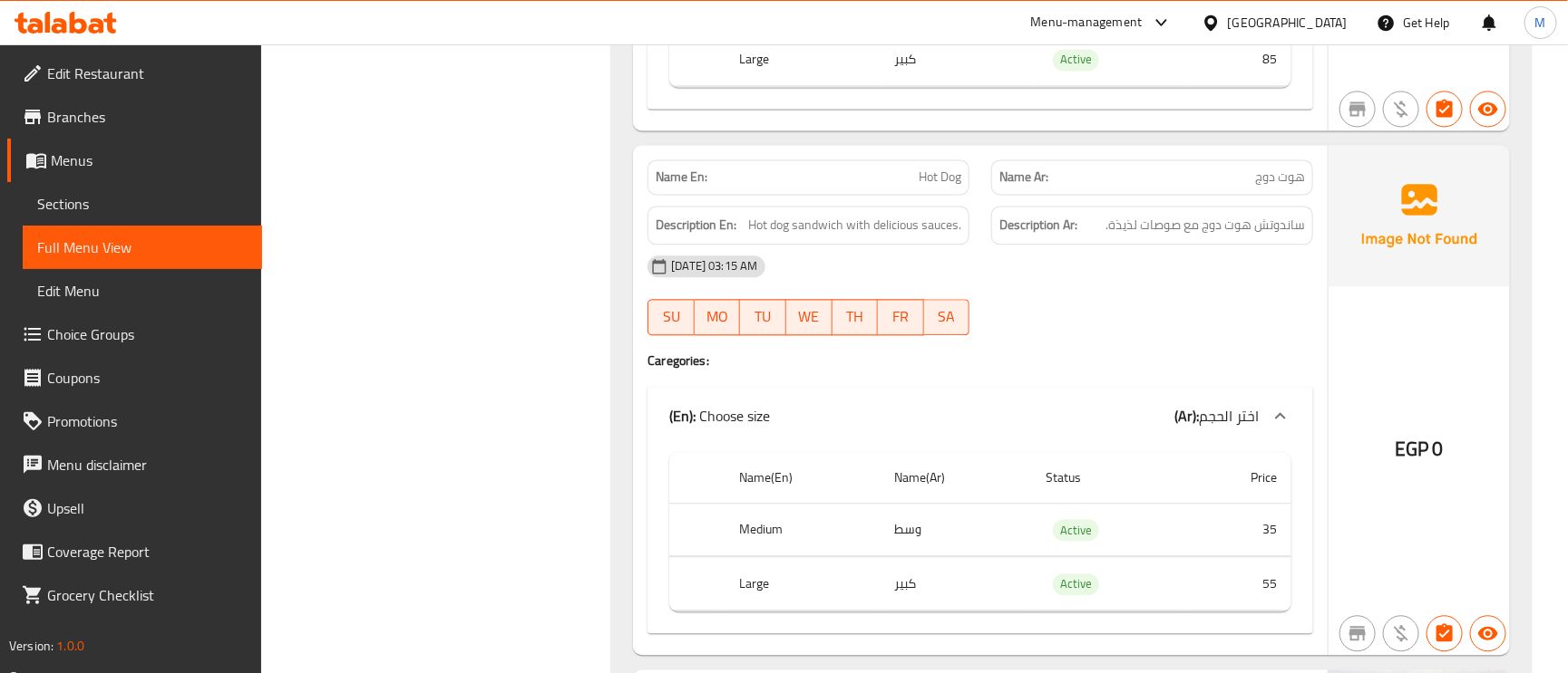
scroll to position [0, 0]
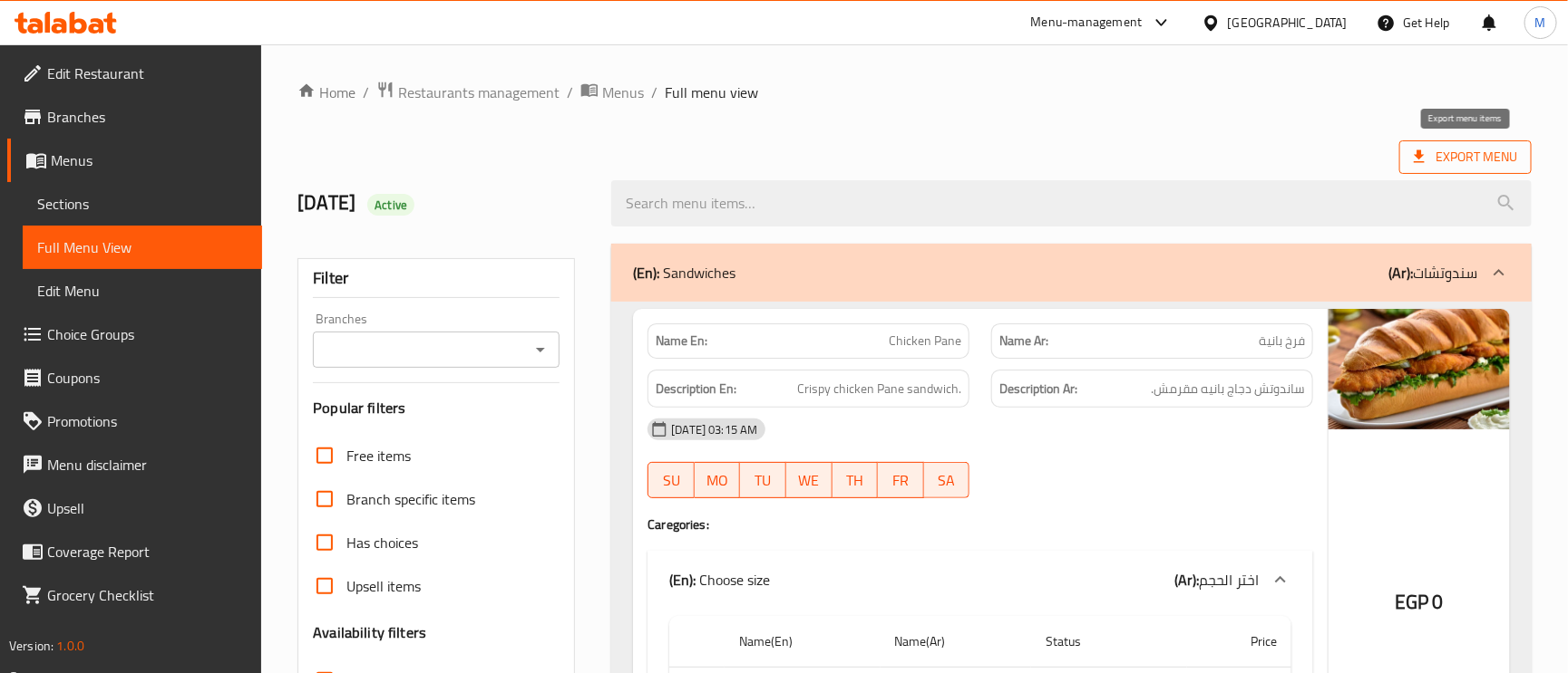
click at [1433, 169] on span "Export Menu" at bounding box center [1465, 157] width 103 height 23
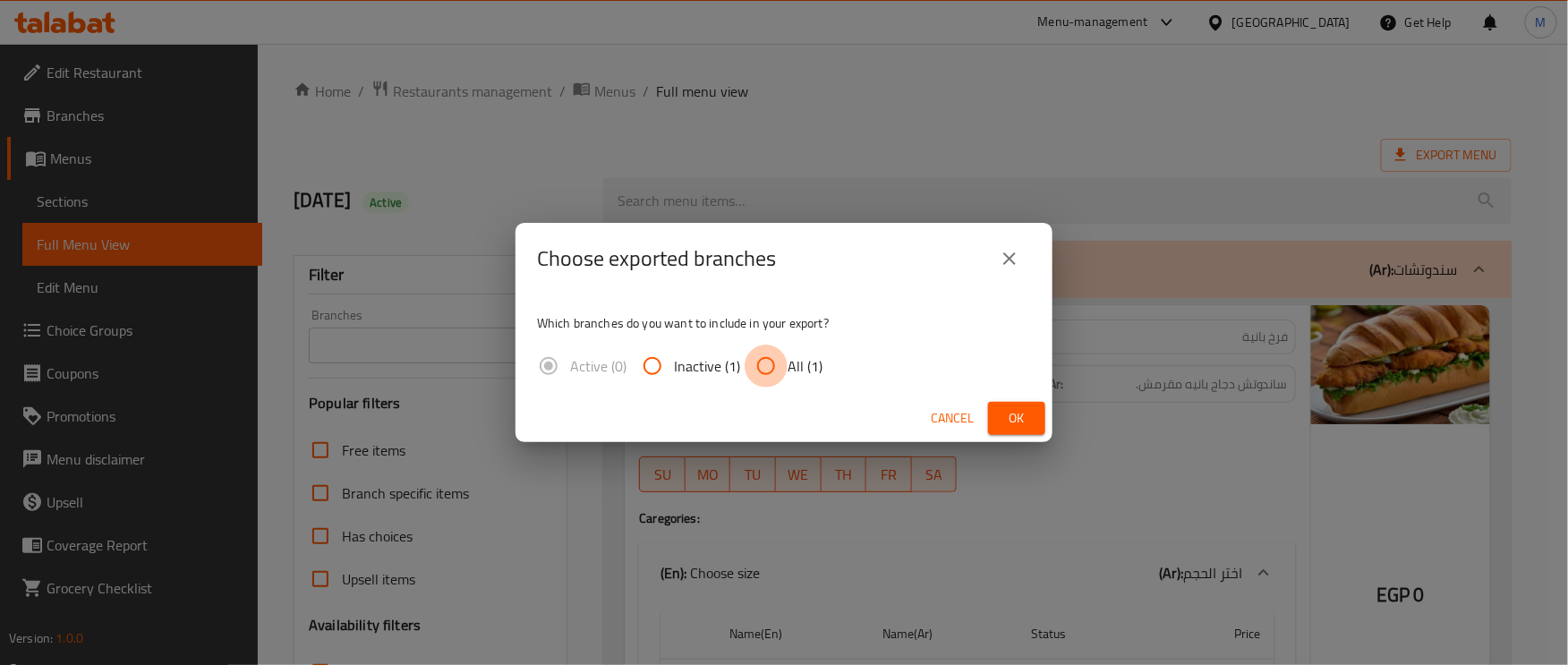
drag, startPoint x: 785, startPoint y: 364, endPoint x: 763, endPoint y: 362, distance: 22.1
click at [763, 362] on input "All (1)" at bounding box center [766, 366] width 43 height 43
radio input "true"
drag, startPoint x: 1034, startPoint y: 428, endPoint x: 1014, endPoint y: 423, distance: 20.6
click at [1014, 423] on span "Ok" at bounding box center [1017, 419] width 29 height 23
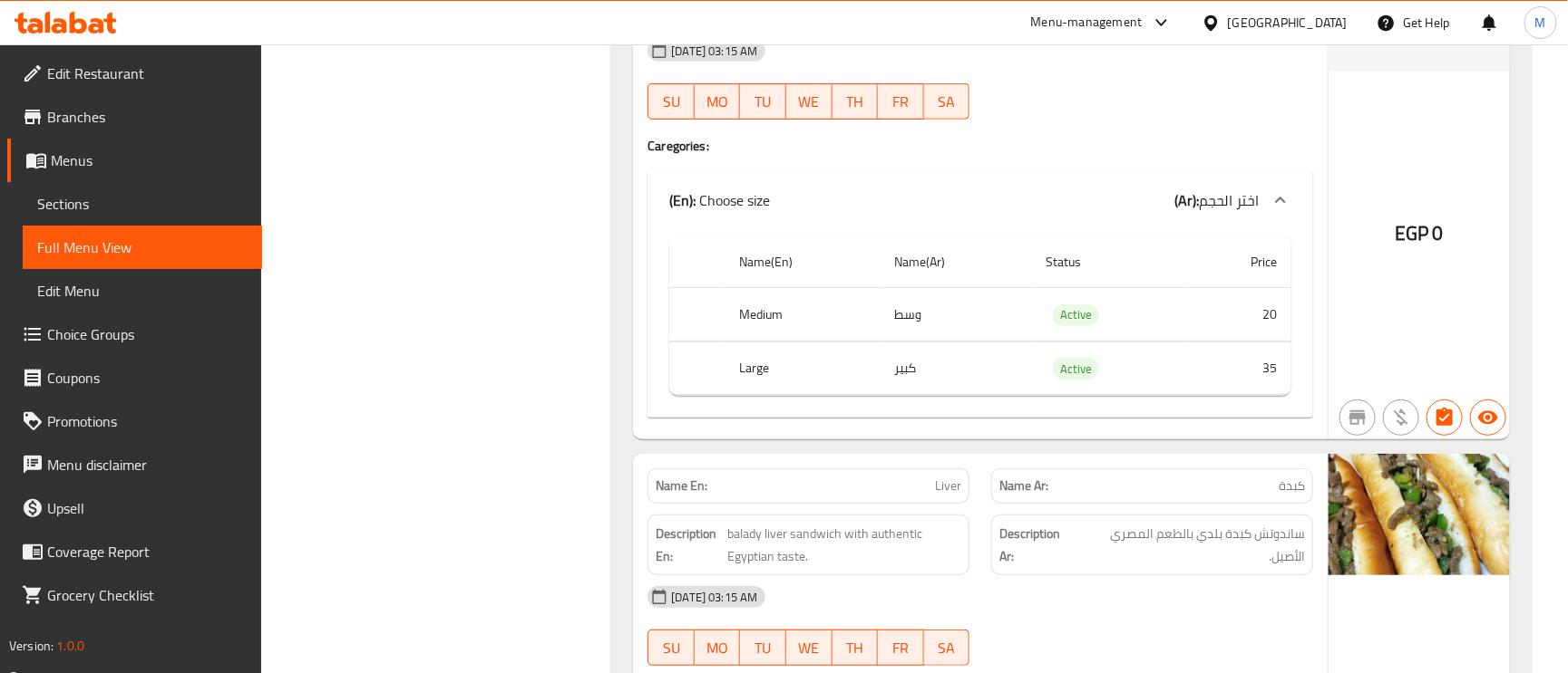
scroll to position [3399, 0]
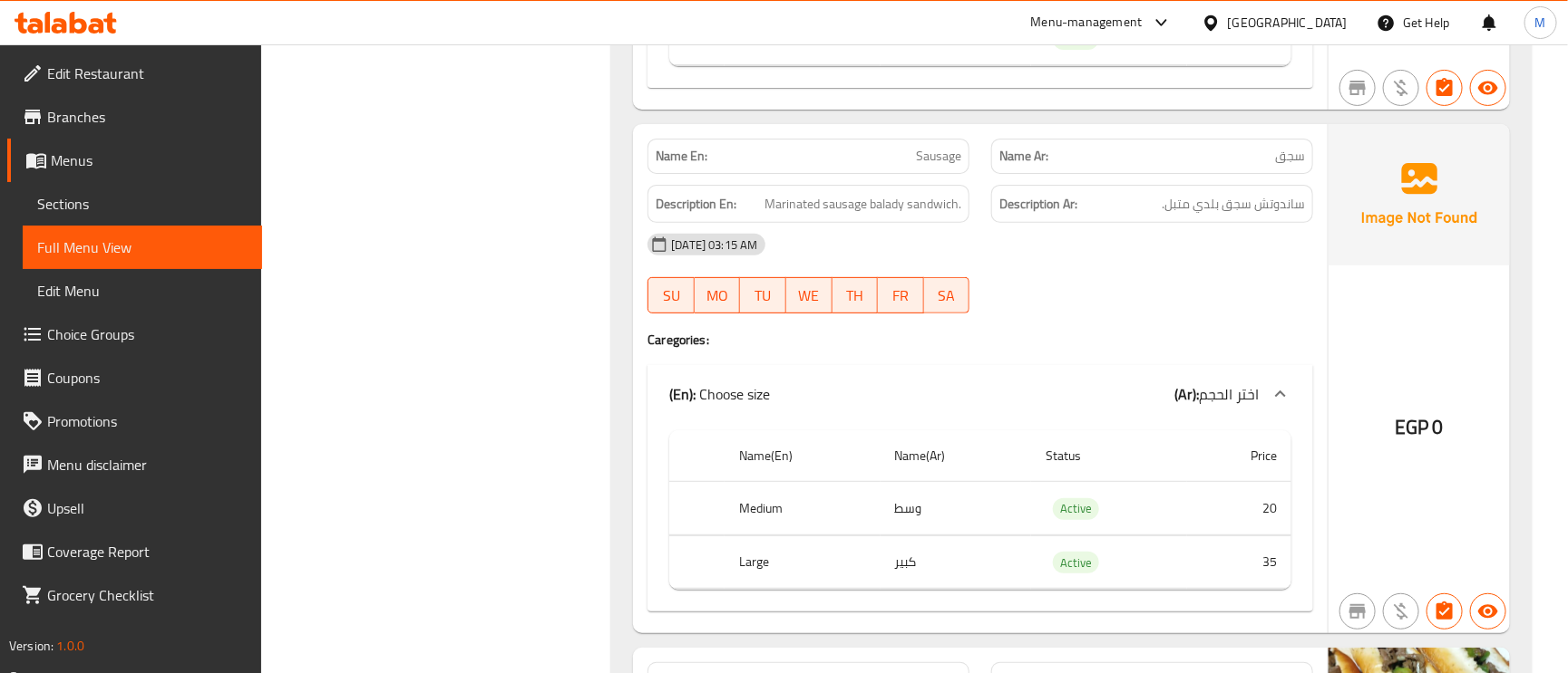
click at [955, 166] on span "Sausage" at bounding box center [938, 156] width 46 height 19
copy span "Sausage"
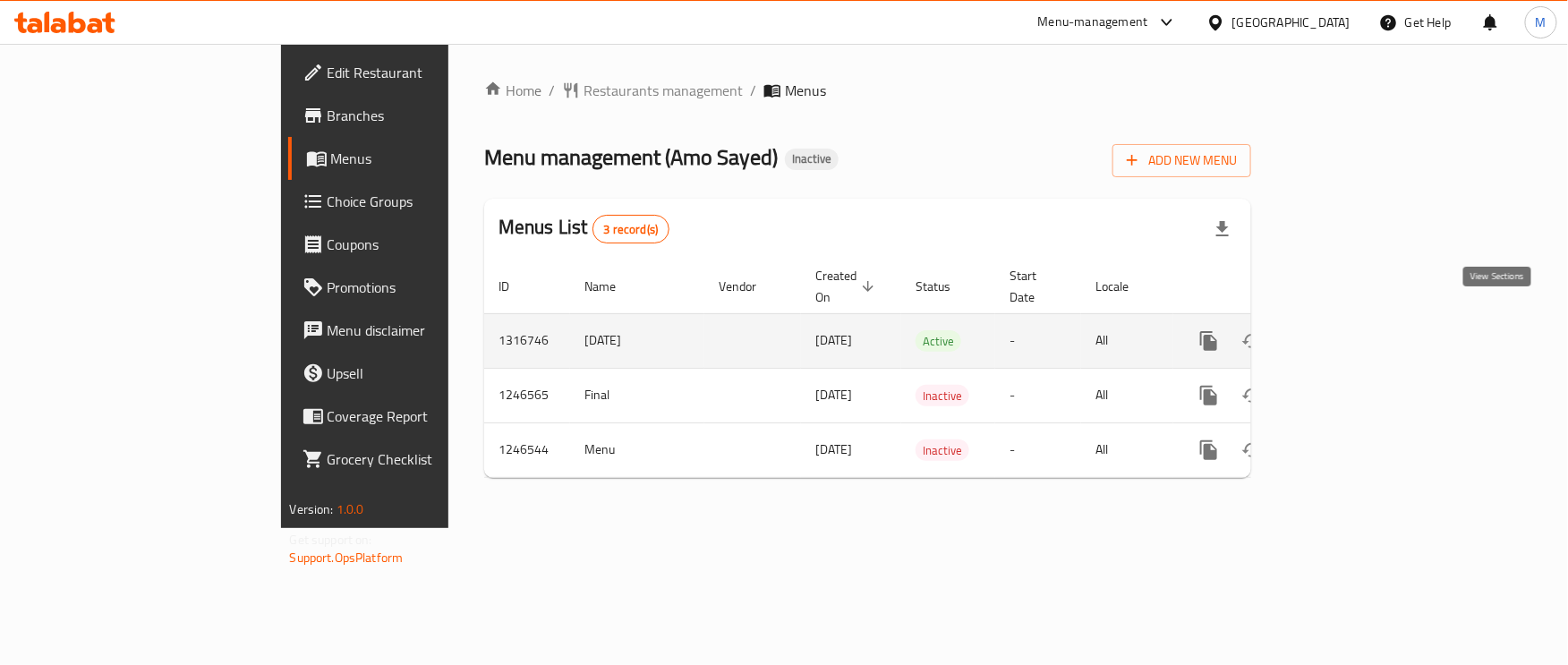
drag, startPoint x: 1483, startPoint y: 309, endPoint x: 1499, endPoint y: 319, distance: 18.9
click at [1349, 330] on icon "enhanced table" at bounding box center [1338, 341] width 22 height 22
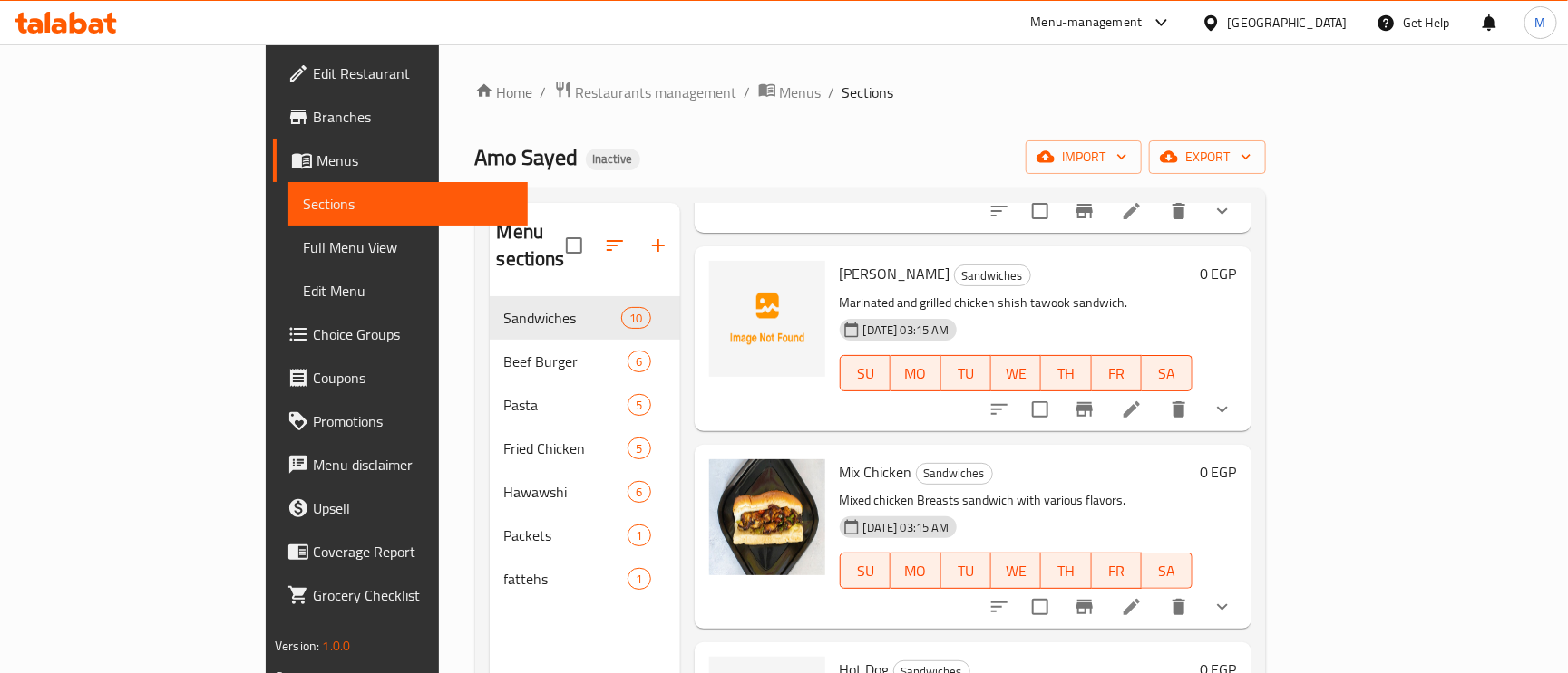
scroll to position [272, 0]
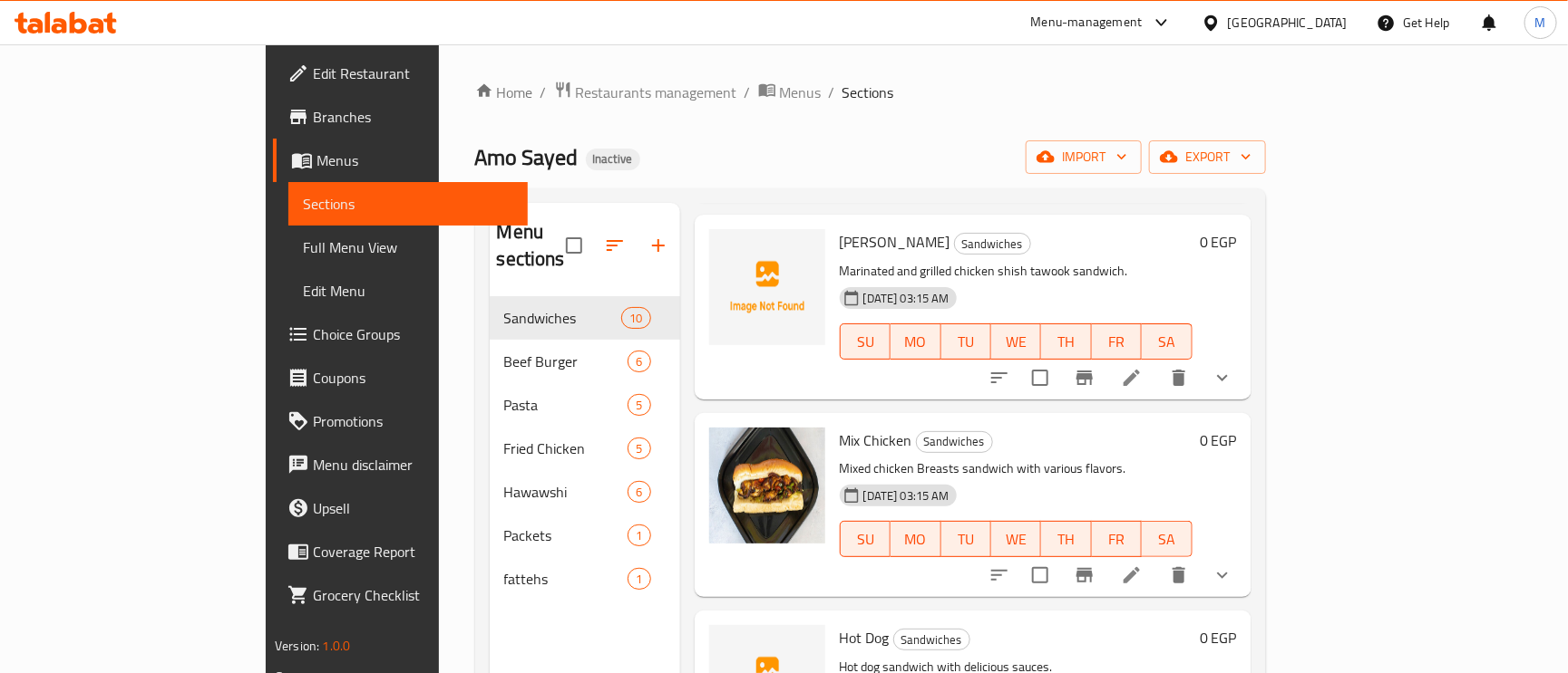
click at [840, 228] on span "[PERSON_NAME]" at bounding box center [895, 242] width 111 height 27
drag, startPoint x: 833, startPoint y: 216, endPoint x: 796, endPoint y: 213, distance: 37.1
click at [840, 228] on span "[PERSON_NAME]" at bounding box center [895, 242] width 111 height 27
copy h6 "[PERSON_NAME]"
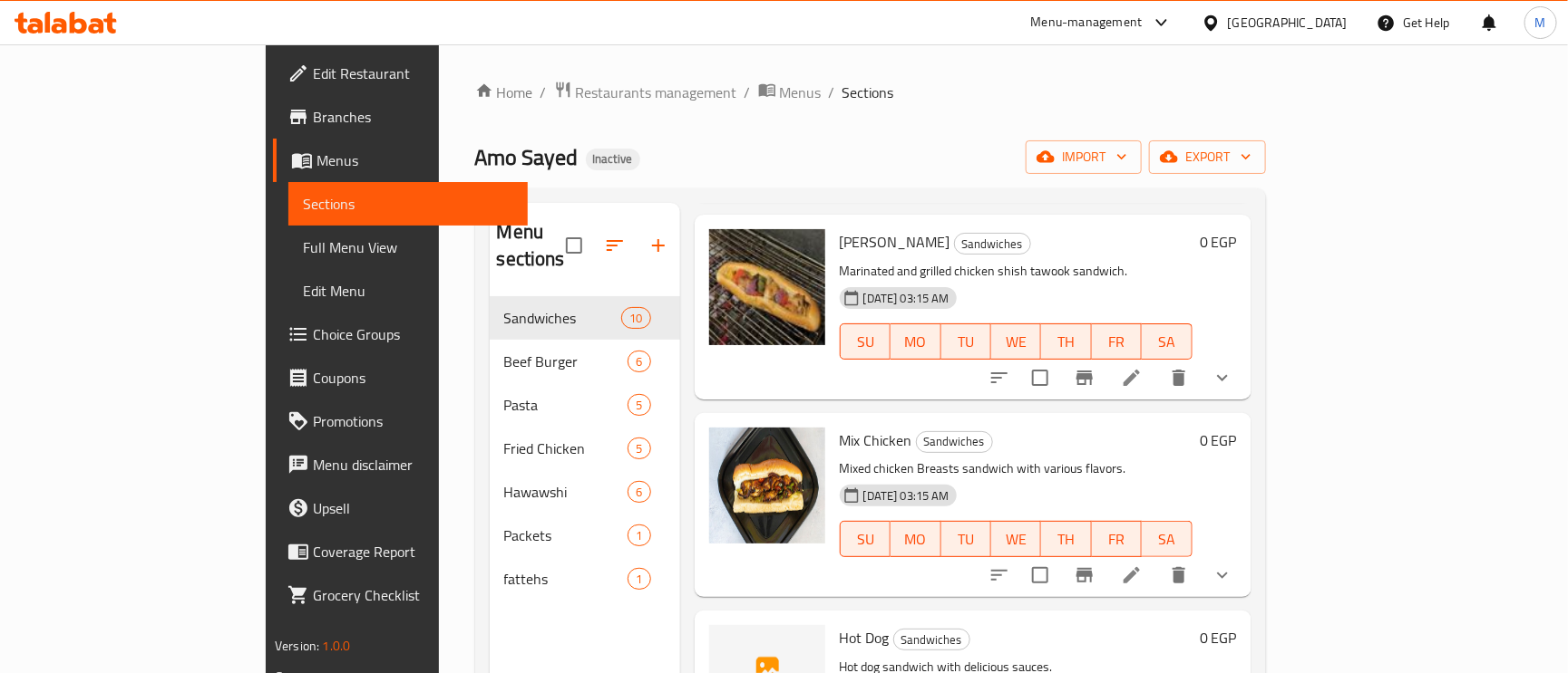
click at [840, 625] on span "Hot Dog" at bounding box center [864, 638] width 50 height 27
copy h6 "Hot Dog"
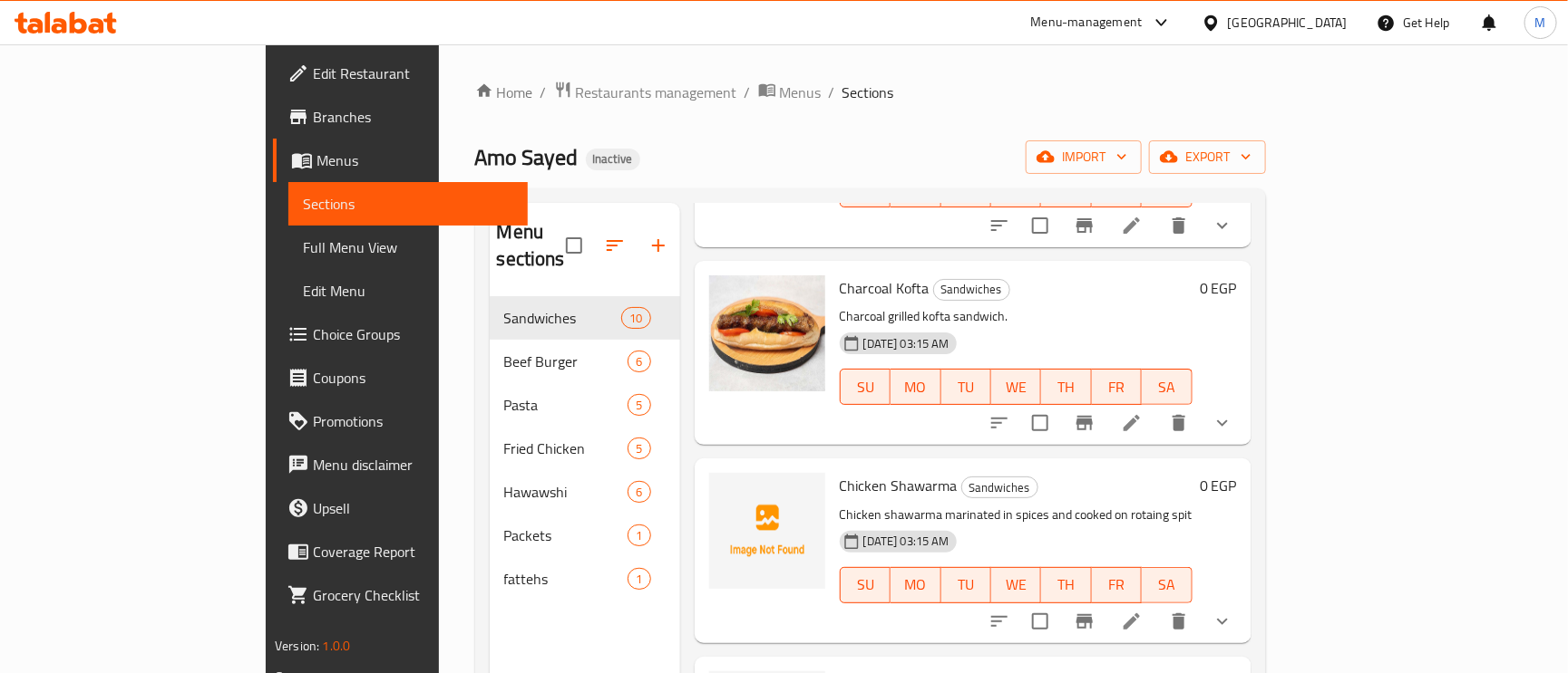
scroll to position [815, 0]
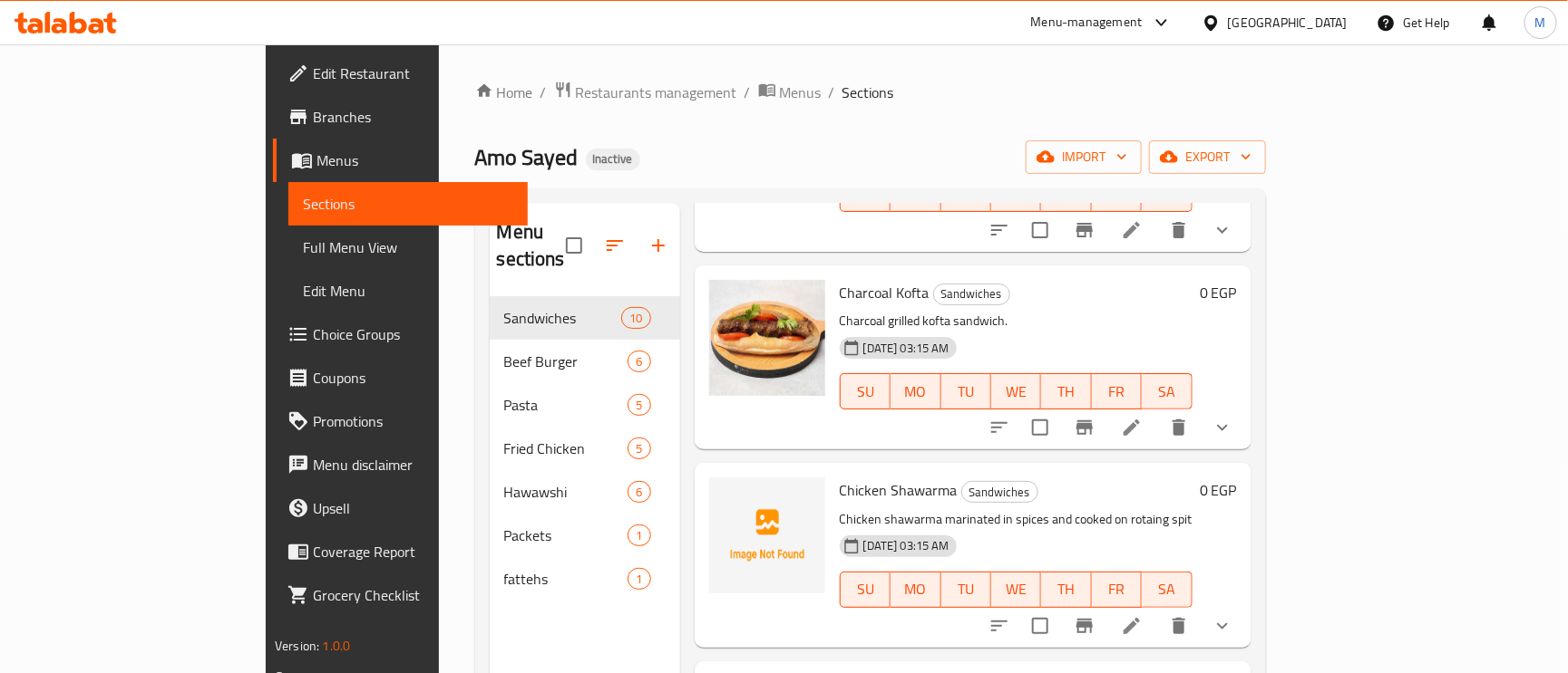
click at [846, 477] on span "Chicken Shawarma" at bounding box center [898, 490] width 118 height 27
click at [832, 470] on div "Chicken Shawarma Sandwiches Chicken shawarma marinated in spices and cooked on …" at bounding box center [1016, 555] width 367 height 170
click at [840, 477] on span "Chicken Shawarma" at bounding box center [898, 490] width 118 height 27
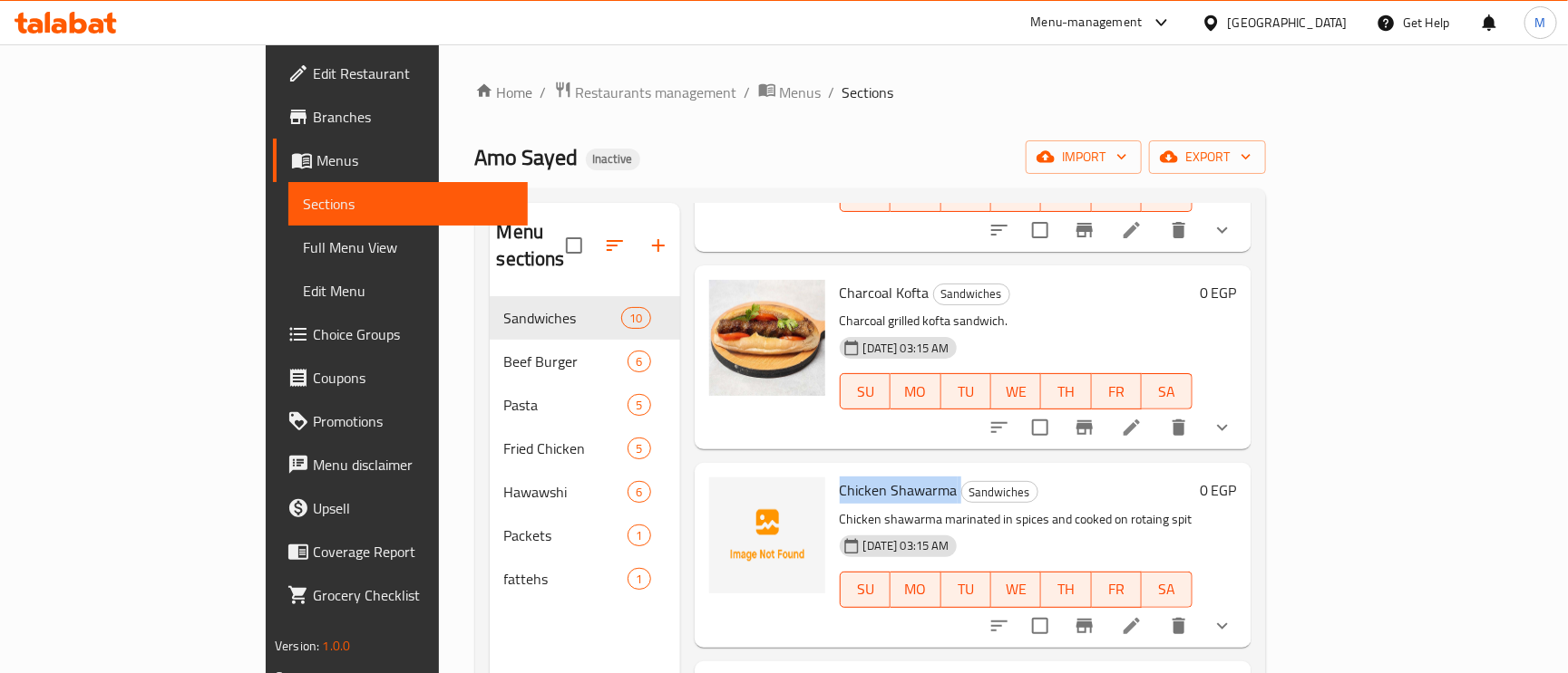
click at [840, 477] on span "Chicken Shawarma" at bounding box center [898, 490] width 118 height 27
copy h6 "Chicken Shawarma"
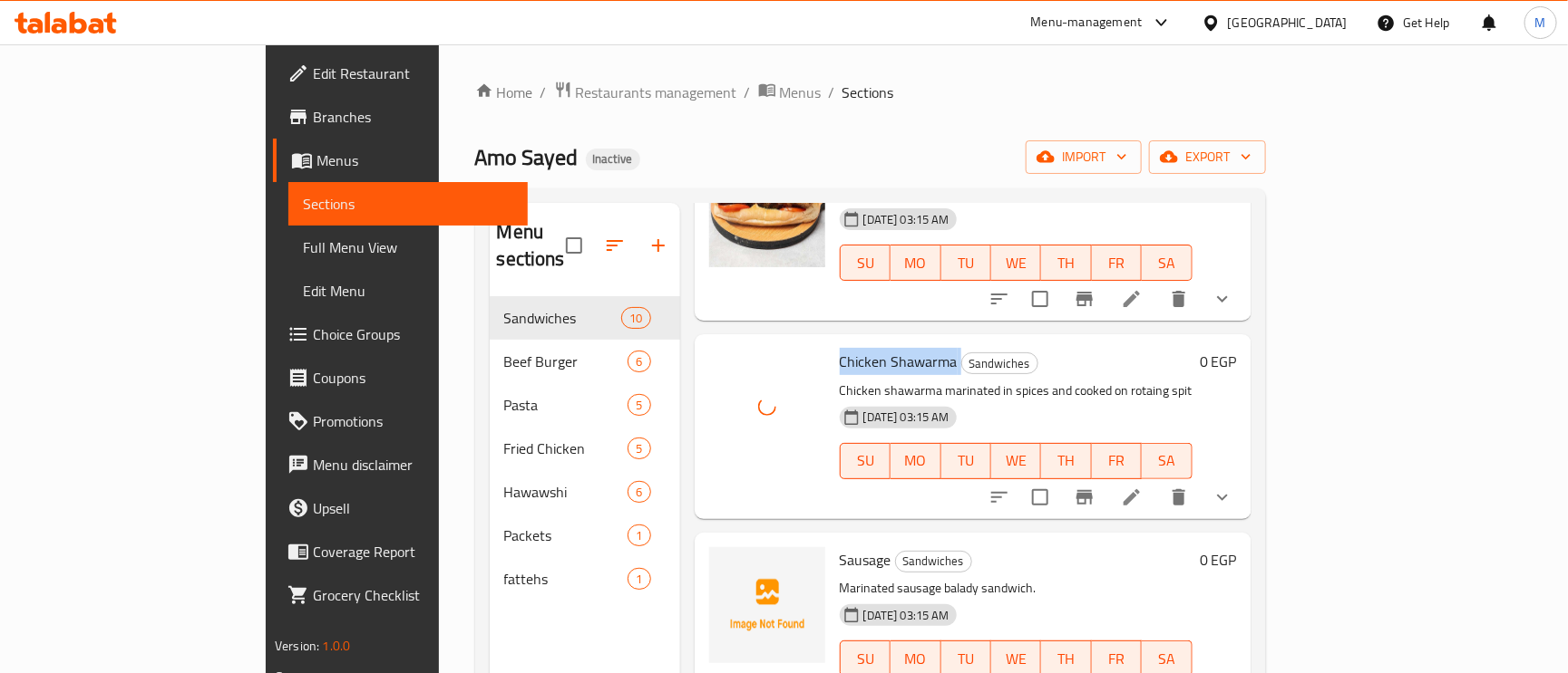
scroll to position [1088, 0]
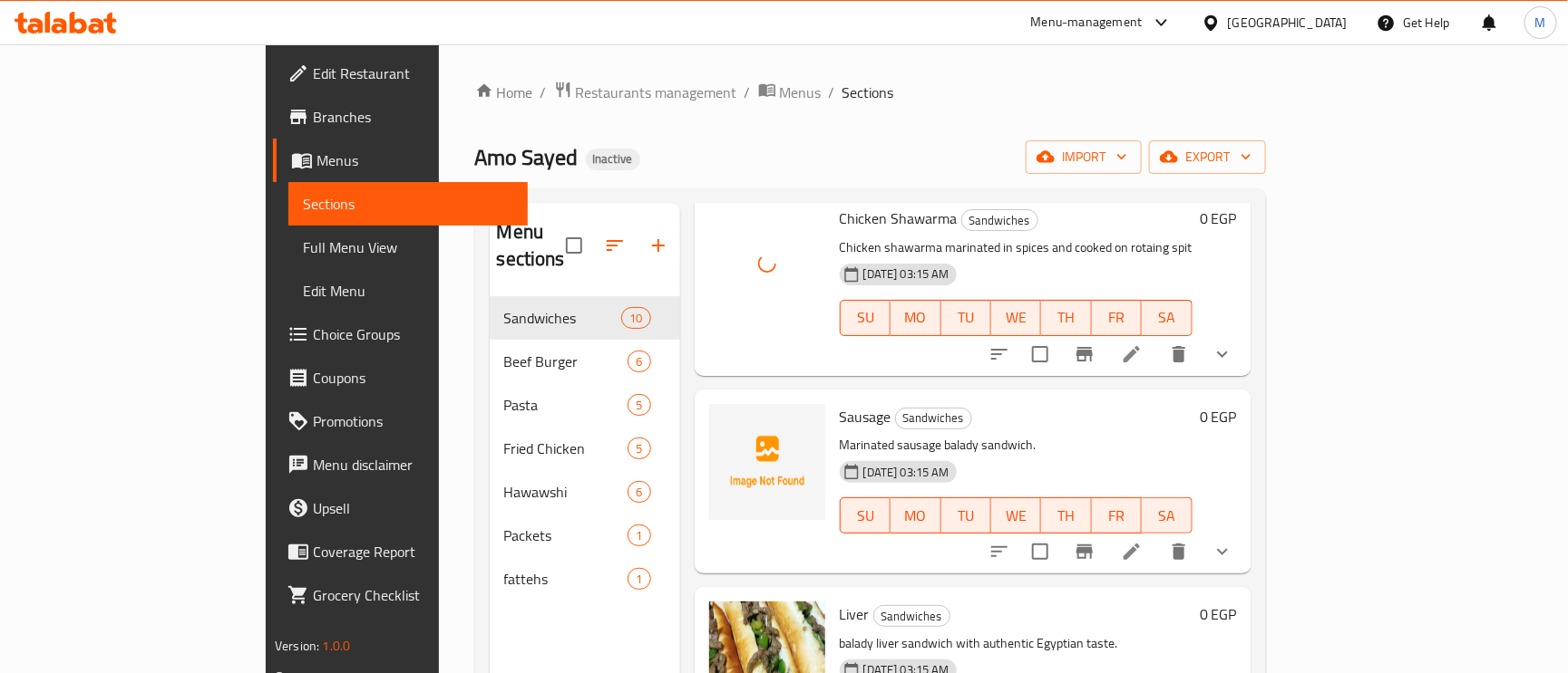
click at [840, 404] on span "Sausage" at bounding box center [865, 417] width 52 height 27
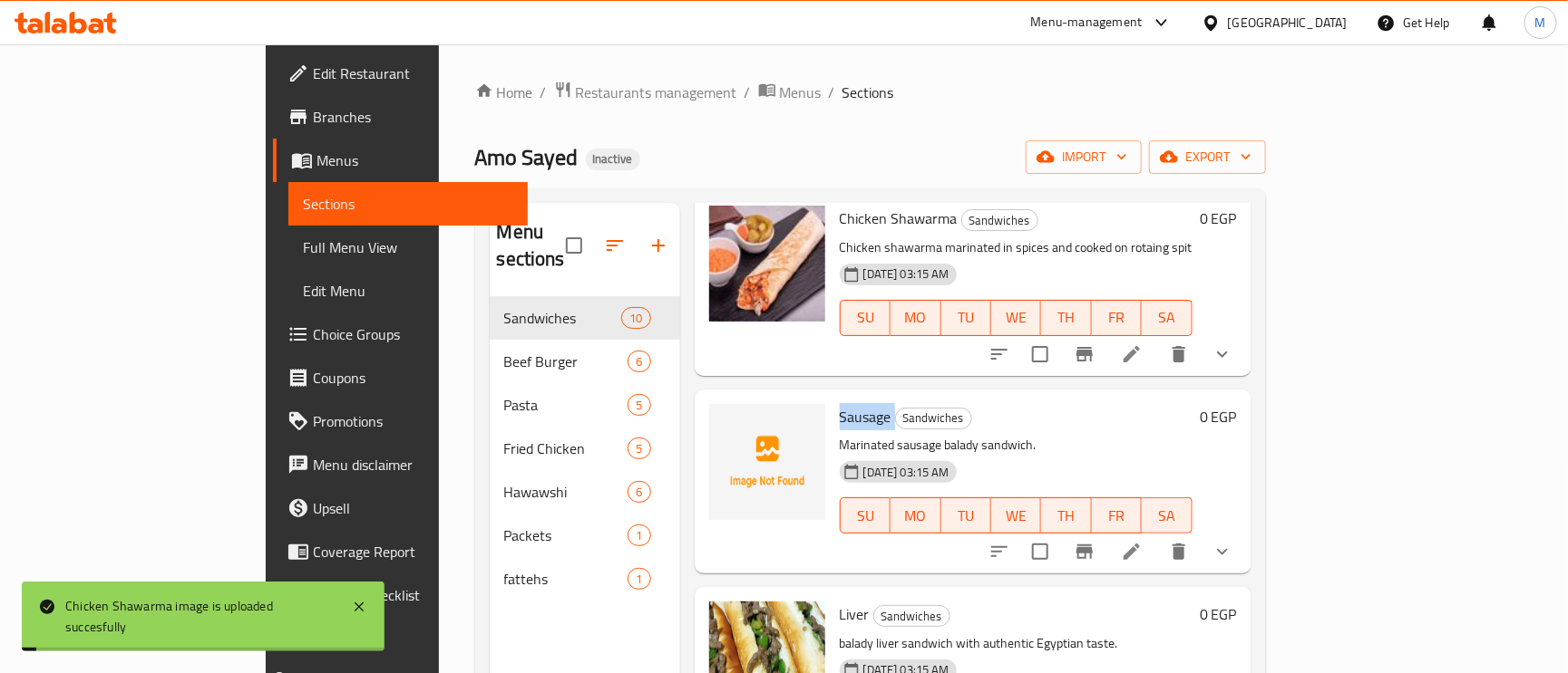
copy h6 "Sausage"
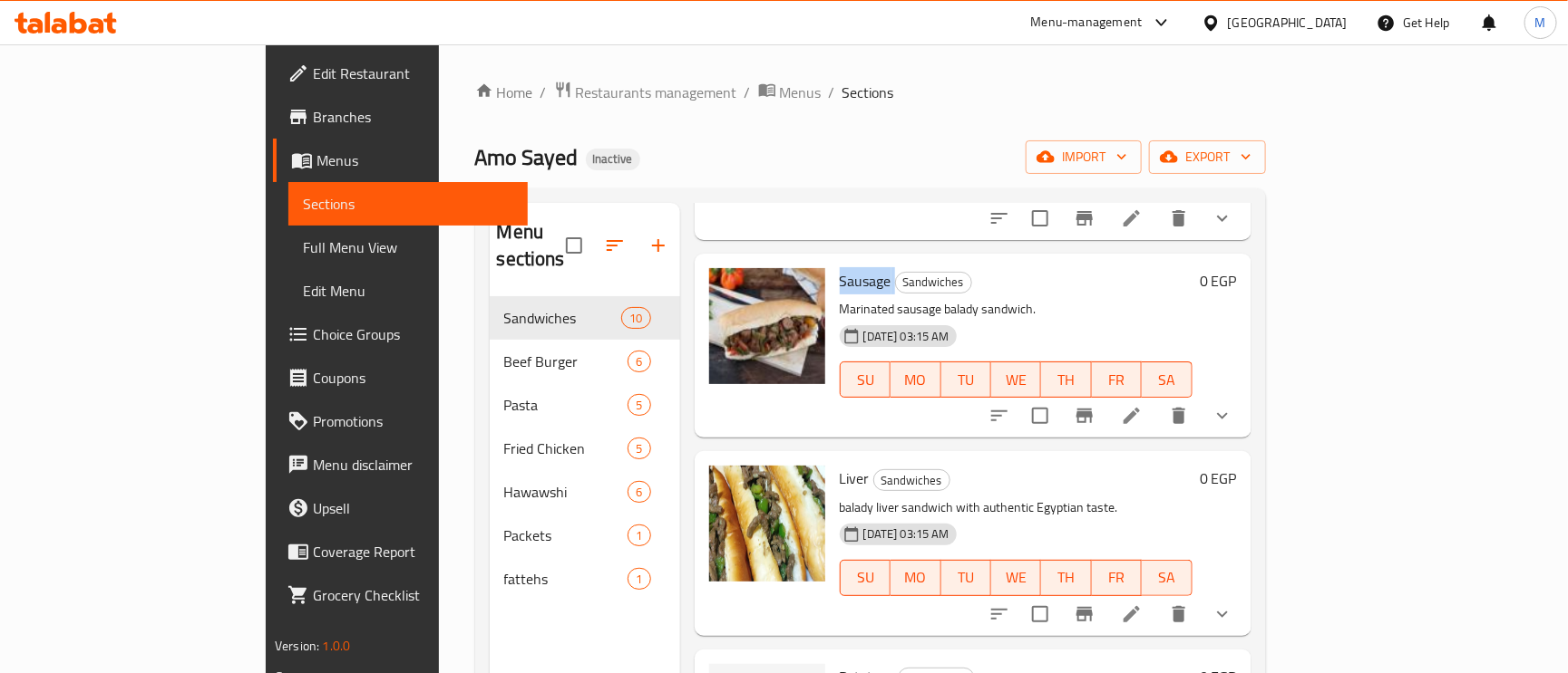
scroll to position [1350, 0]
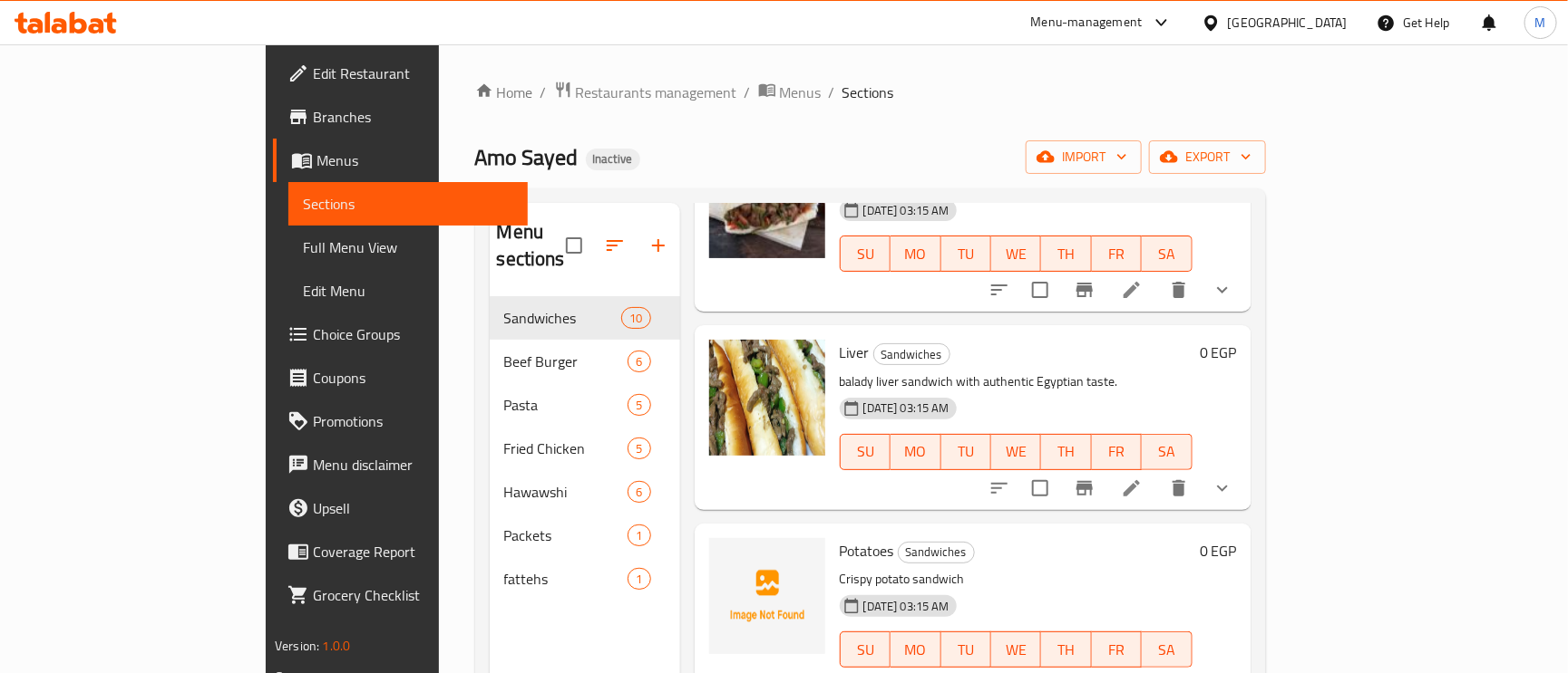
click at [840, 538] on span "Potatoes" at bounding box center [867, 552] width 55 height 27
copy h6 "Potatoes"
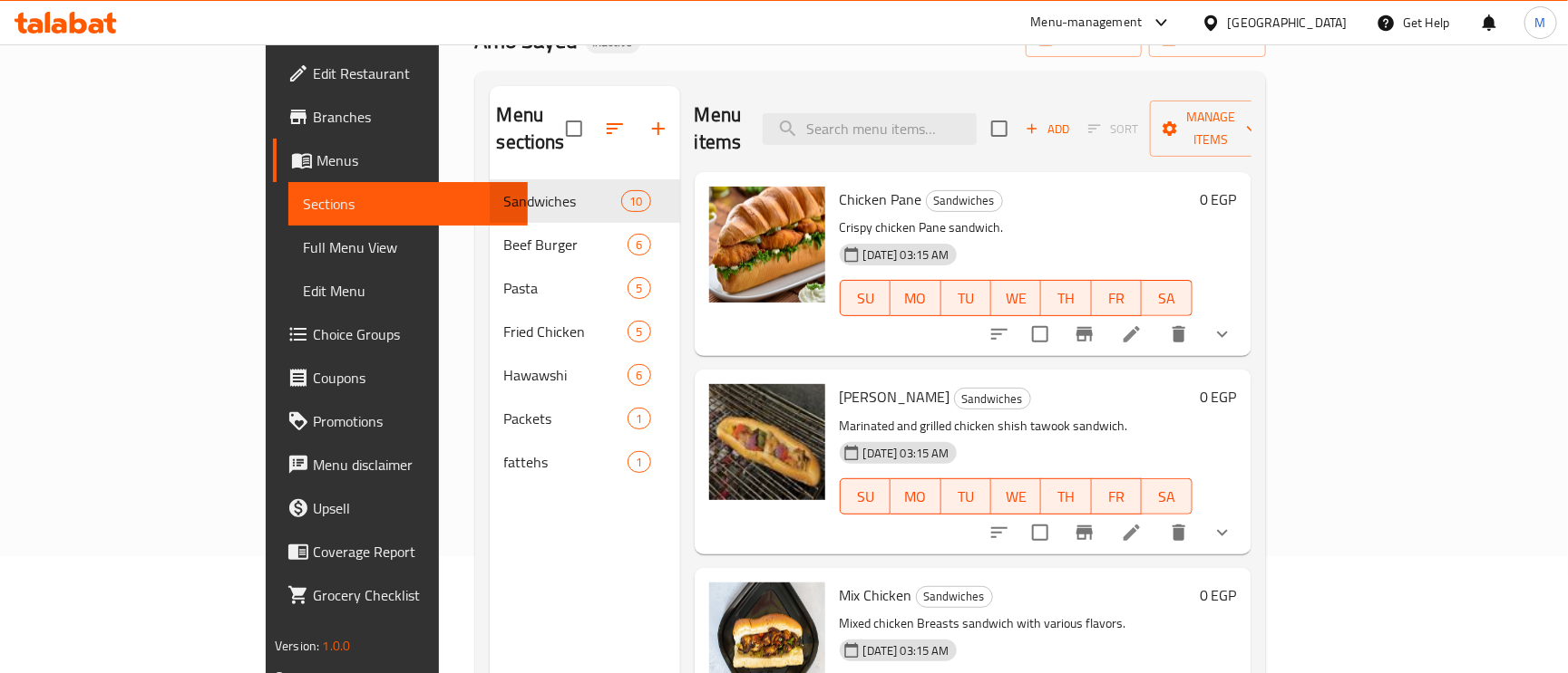
scroll to position [0, 0]
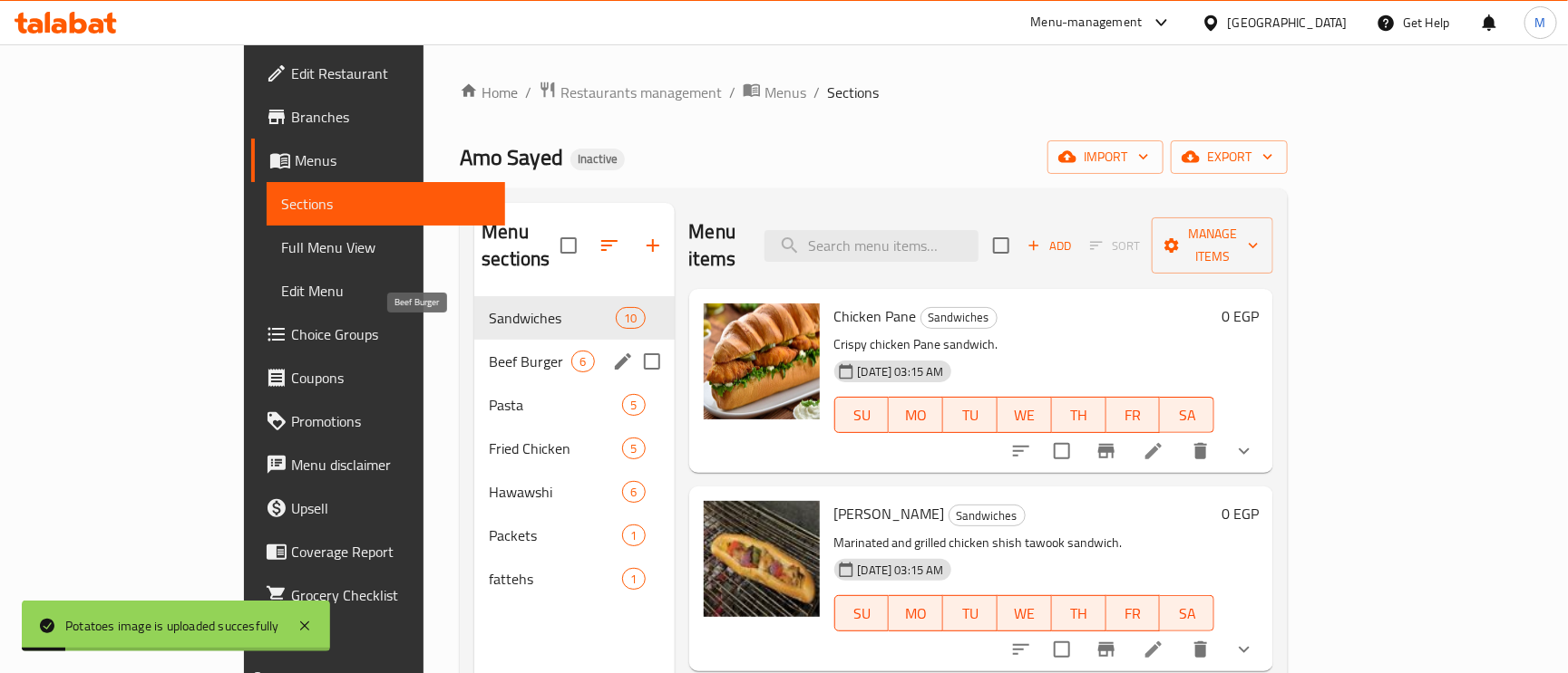
click at [489, 351] on span "Beef Burger" at bounding box center [530, 362] width 82 height 22
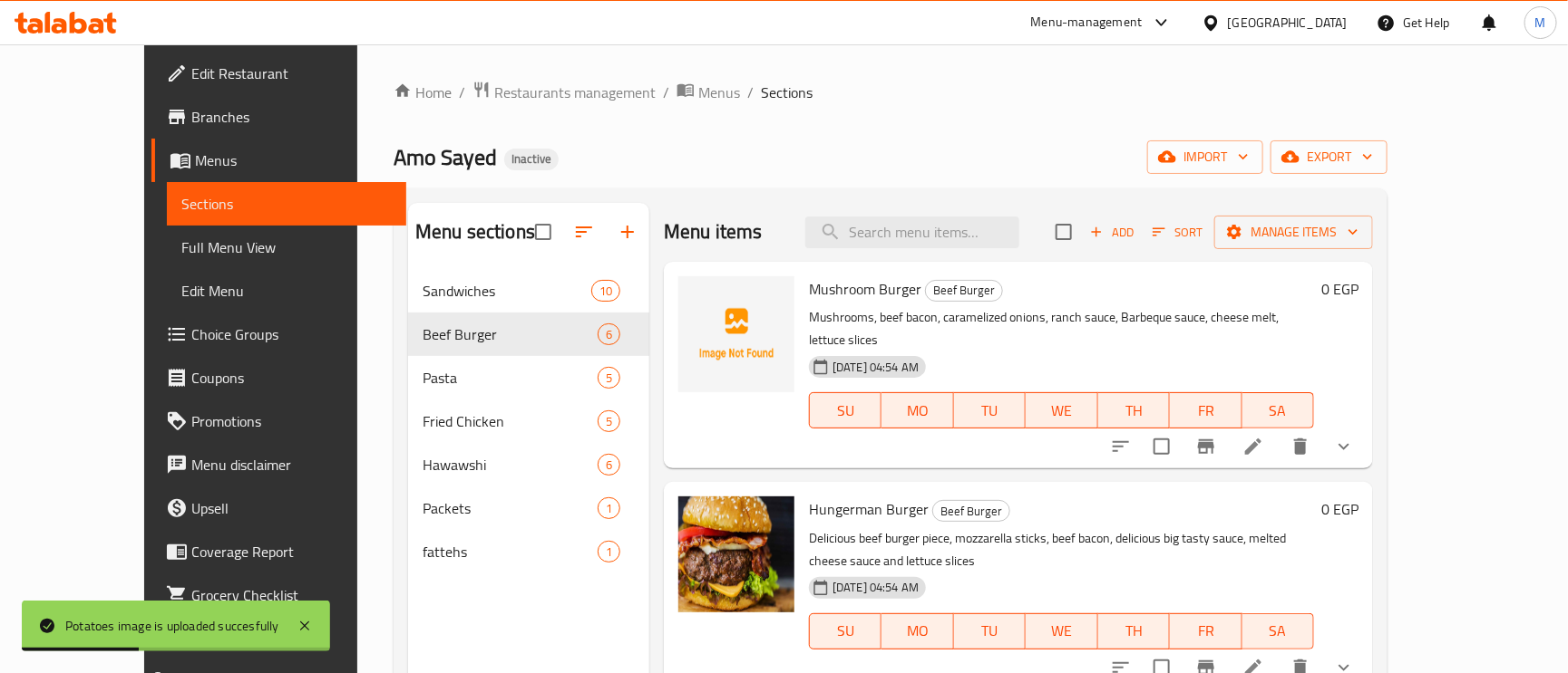
click at [833, 284] on span "Mushroom Burger" at bounding box center [864, 289] width 112 height 27
drag, startPoint x: 833, startPoint y: 284, endPoint x: 777, endPoint y: 284, distance: 56.0
click at [809, 284] on span "Mushroom Burger" at bounding box center [864, 289] width 112 height 27
click at [863, 288] on span "Mushroom Burger" at bounding box center [864, 289] width 112 height 27
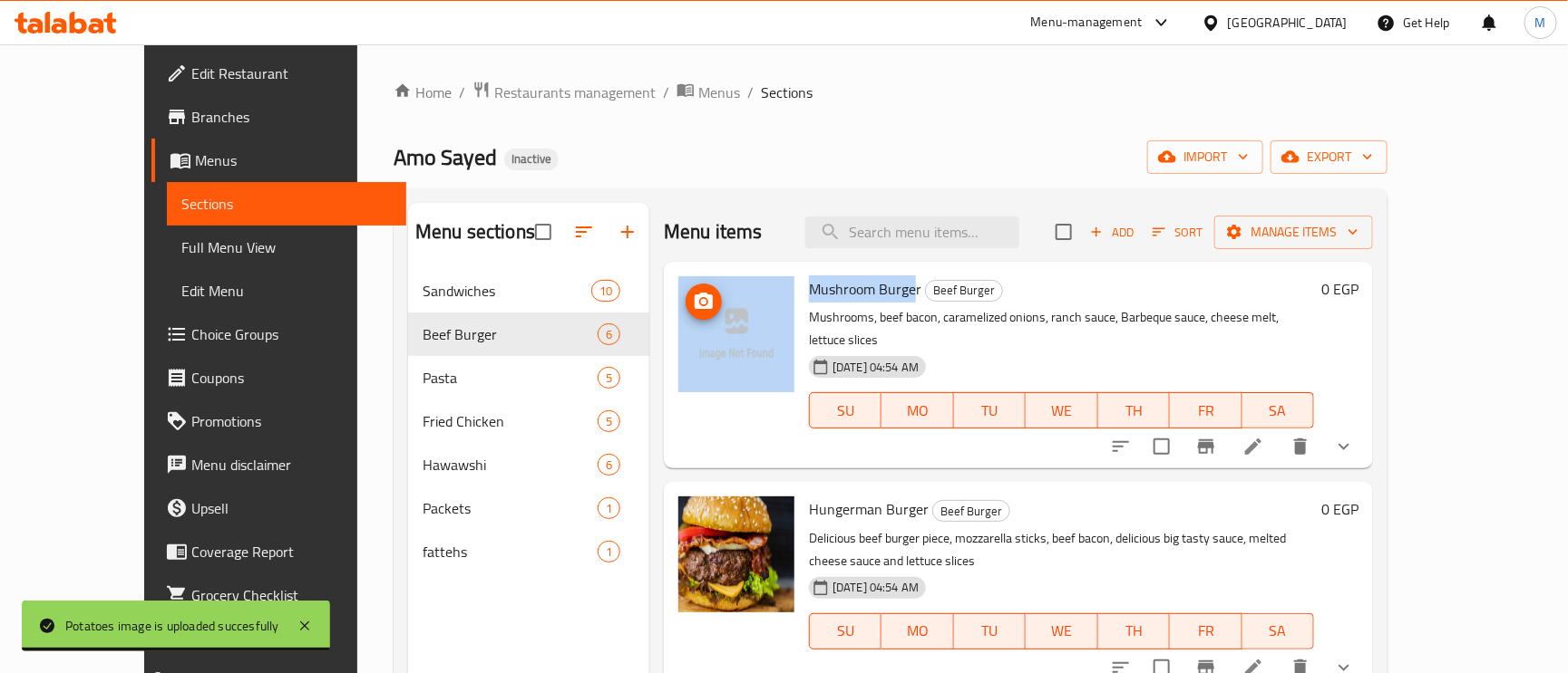
drag, startPoint x: 868, startPoint y: 296, endPoint x: 821, endPoint y: 288, distance: 47.7
click at [758, 281] on div "Mushroom Burger Beef Burger Mushrooms, beef bacon, caramelized onions, ranch sa…" at bounding box center [1018, 365] width 694 height 192
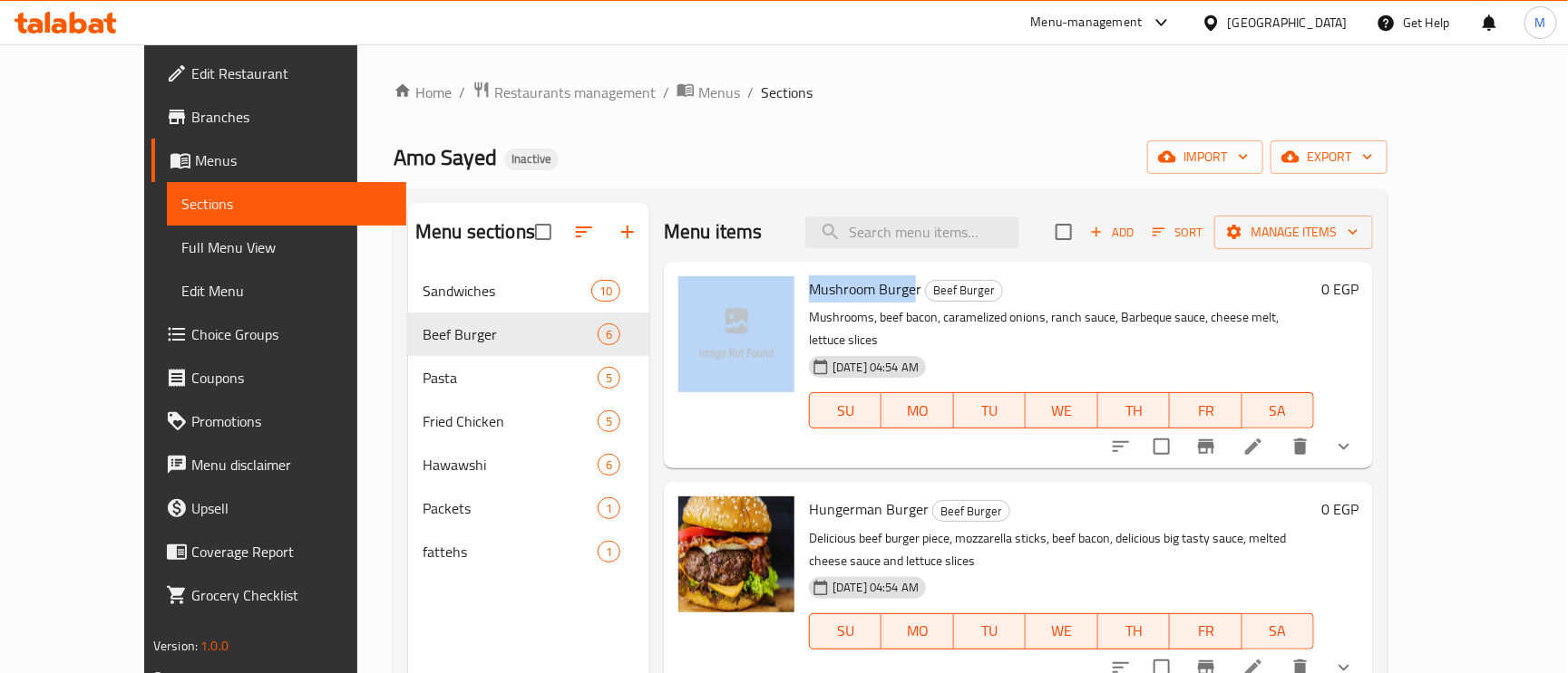
click at [846, 285] on span "Mushroom Burger" at bounding box center [864, 289] width 112 height 27
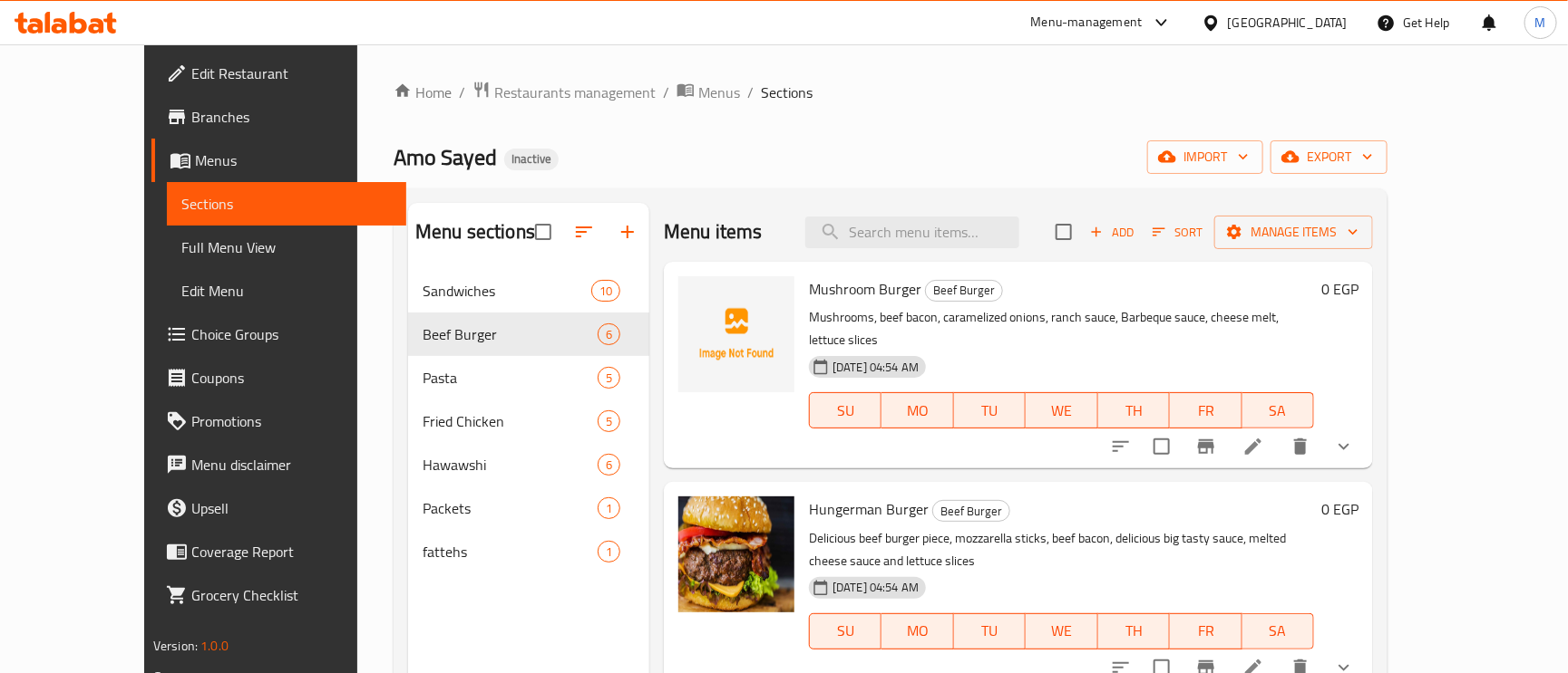
drag, startPoint x: 883, startPoint y: 293, endPoint x: 381, endPoint y: 556, distance: 566.7
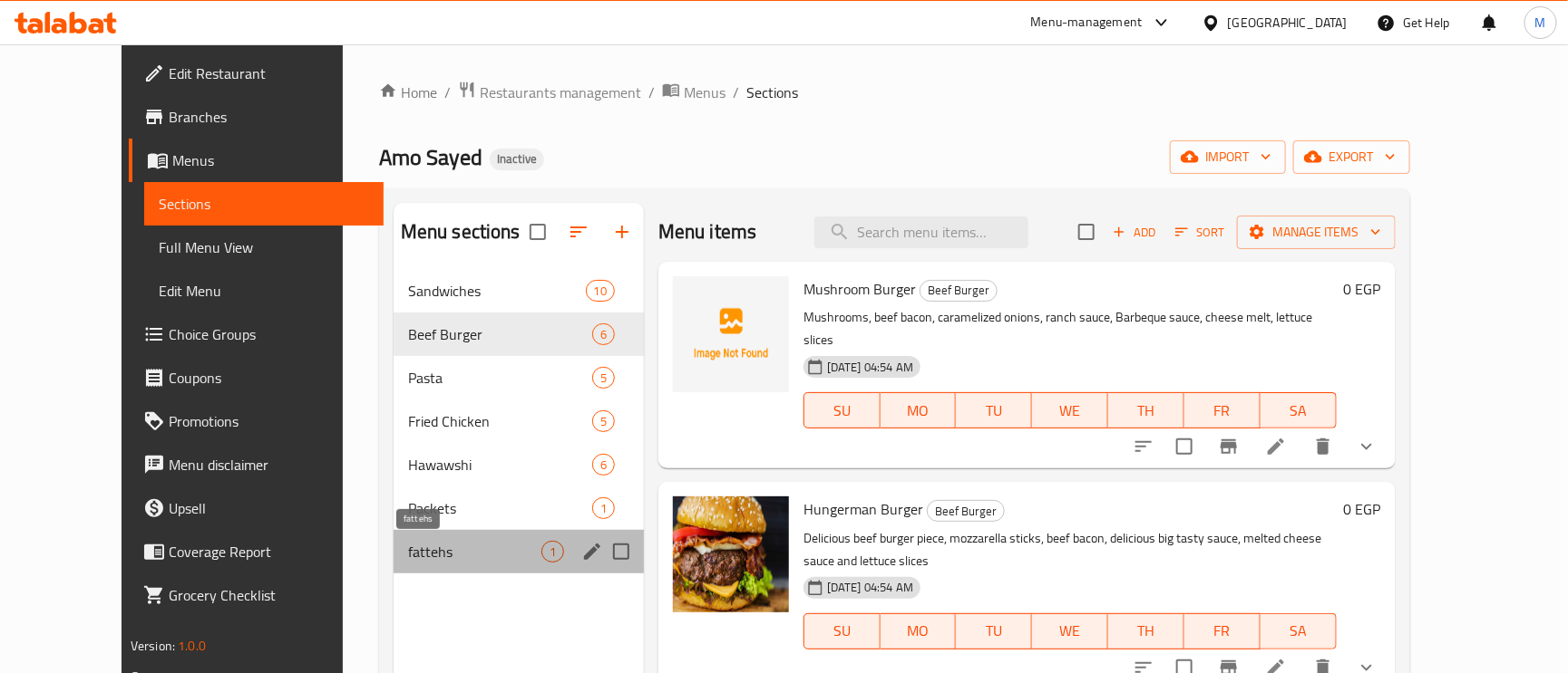
drag, startPoint x: 381, startPoint y: 556, endPoint x: 398, endPoint y: 632, distance: 77.9
click at [398, 632] on div "Menu sections Sandwiches 10 Beef Burger 6 Pasta 5 Fried Chicken 5 Hawawshi 6 Pa…" at bounding box center [519, 539] width 250 height 673
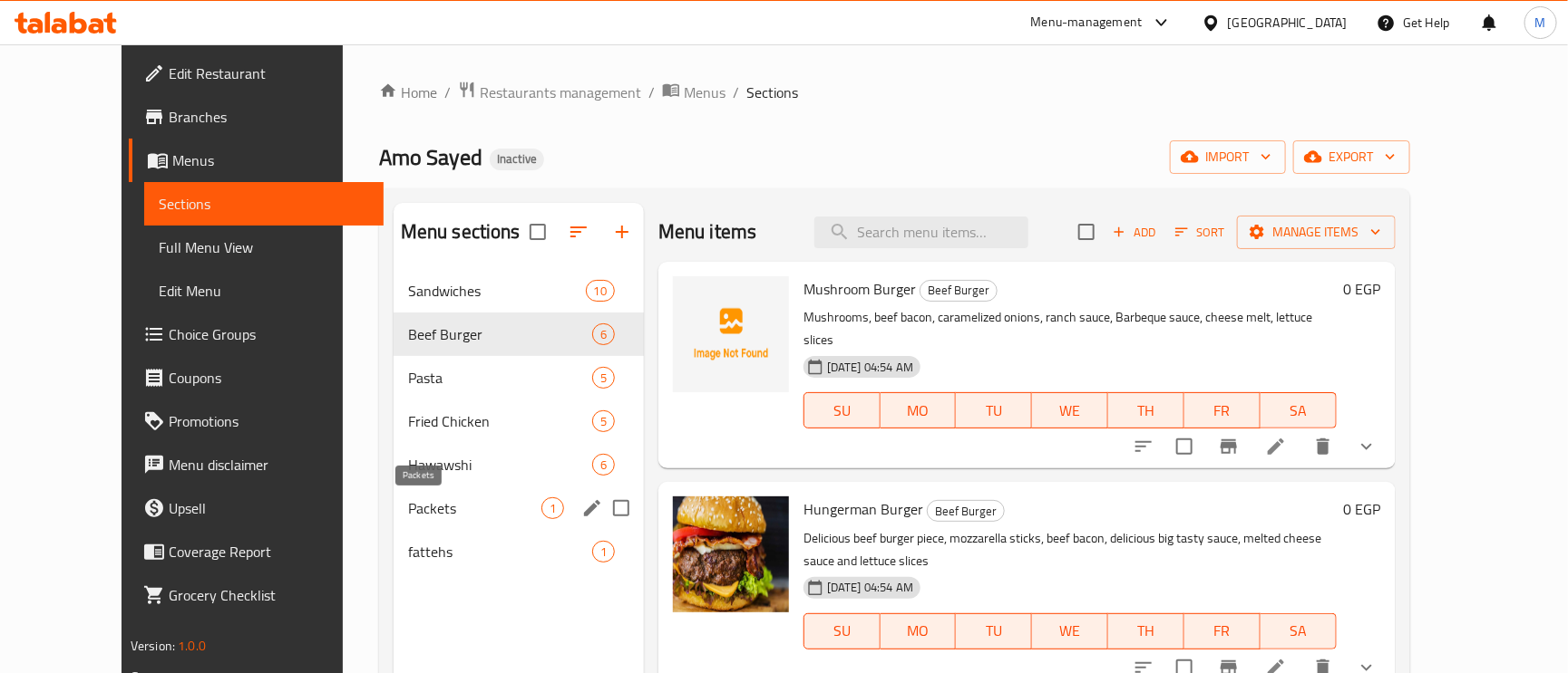
click at [408, 518] on span "Packets" at bounding box center [475, 509] width 133 height 22
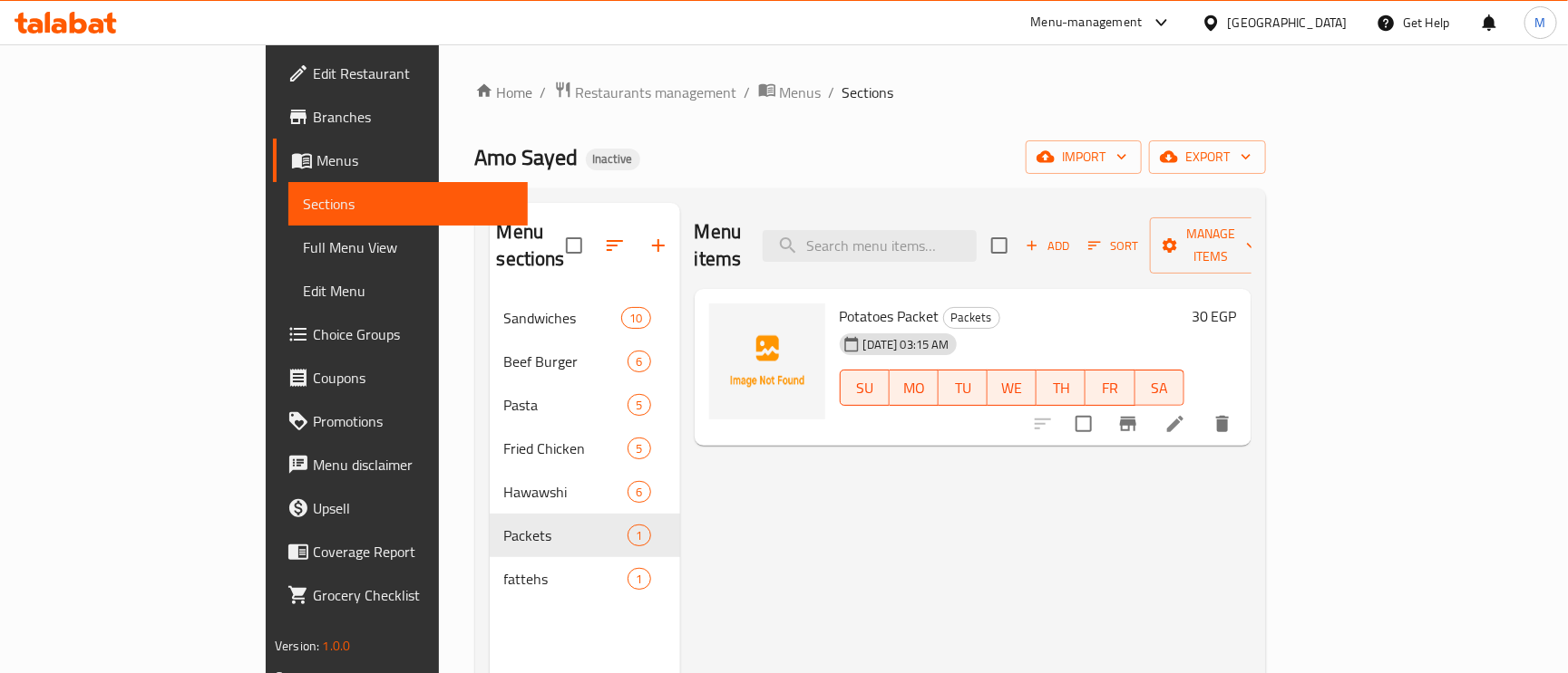
click at [859, 303] on span "Potatoes Packet" at bounding box center [889, 317] width 100 height 27
click at [840, 303] on span "Potatoes Packet" at bounding box center [889, 317] width 100 height 27
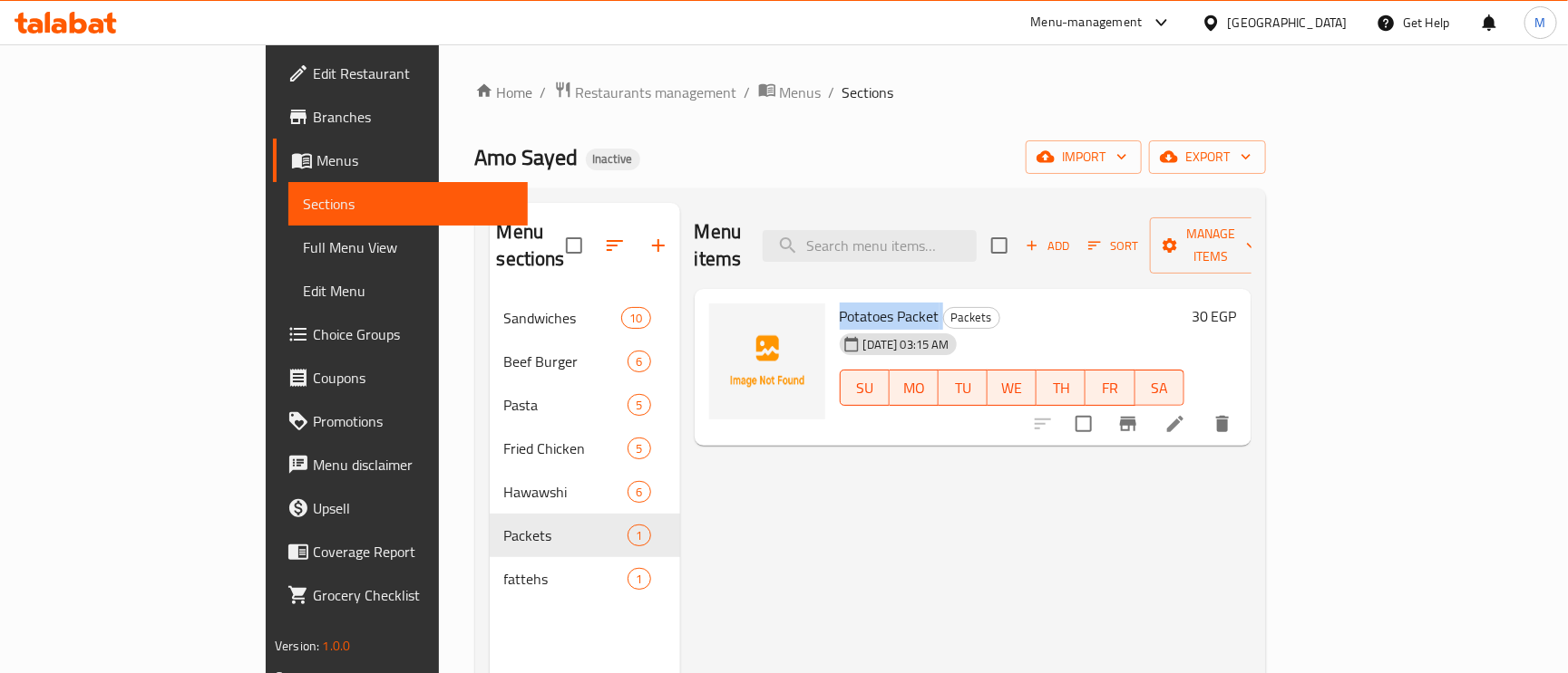
click at [840, 303] on span "Potatoes Packet" at bounding box center [889, 317] width 100 height 27
copy h6 "Potatoes Packet"
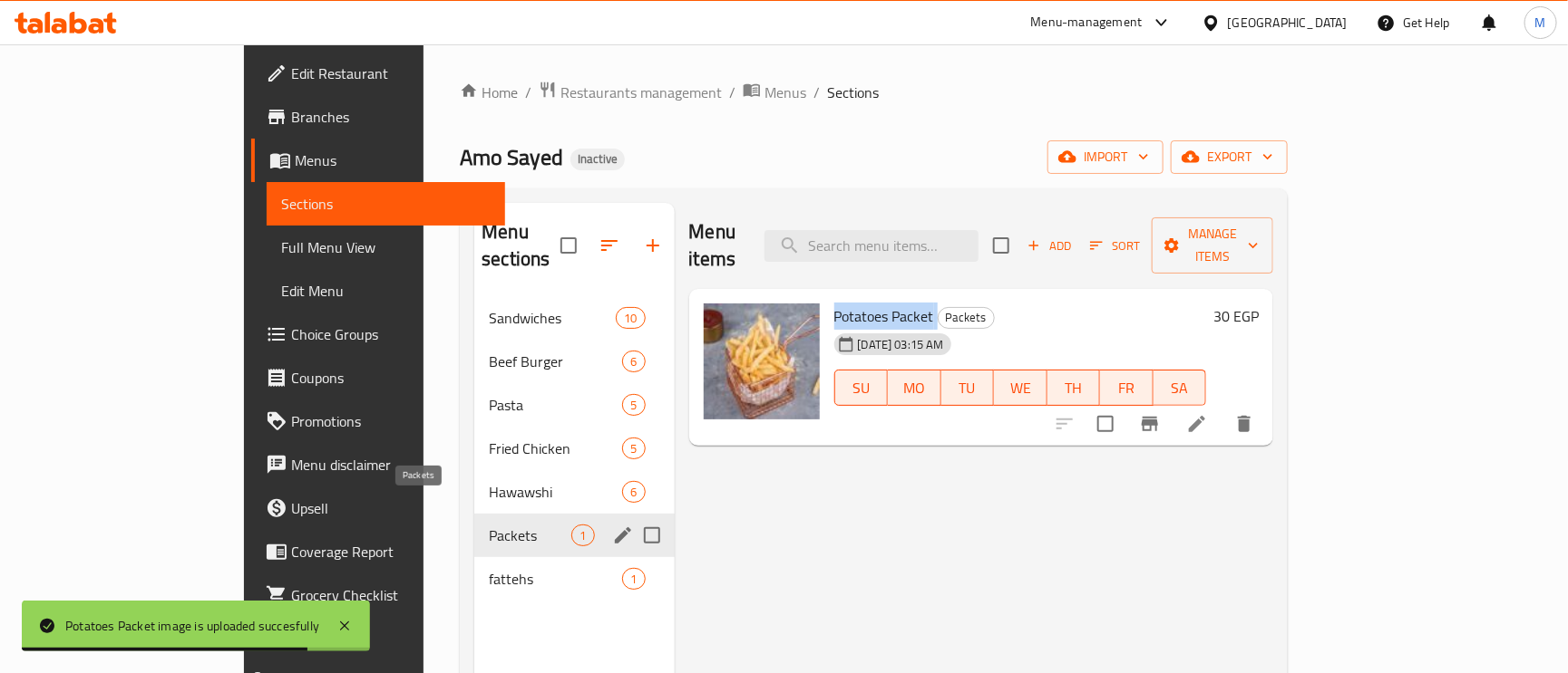
click at [489, 525] on span "Packets" at bounding box center [530, 536] width 82 height 22
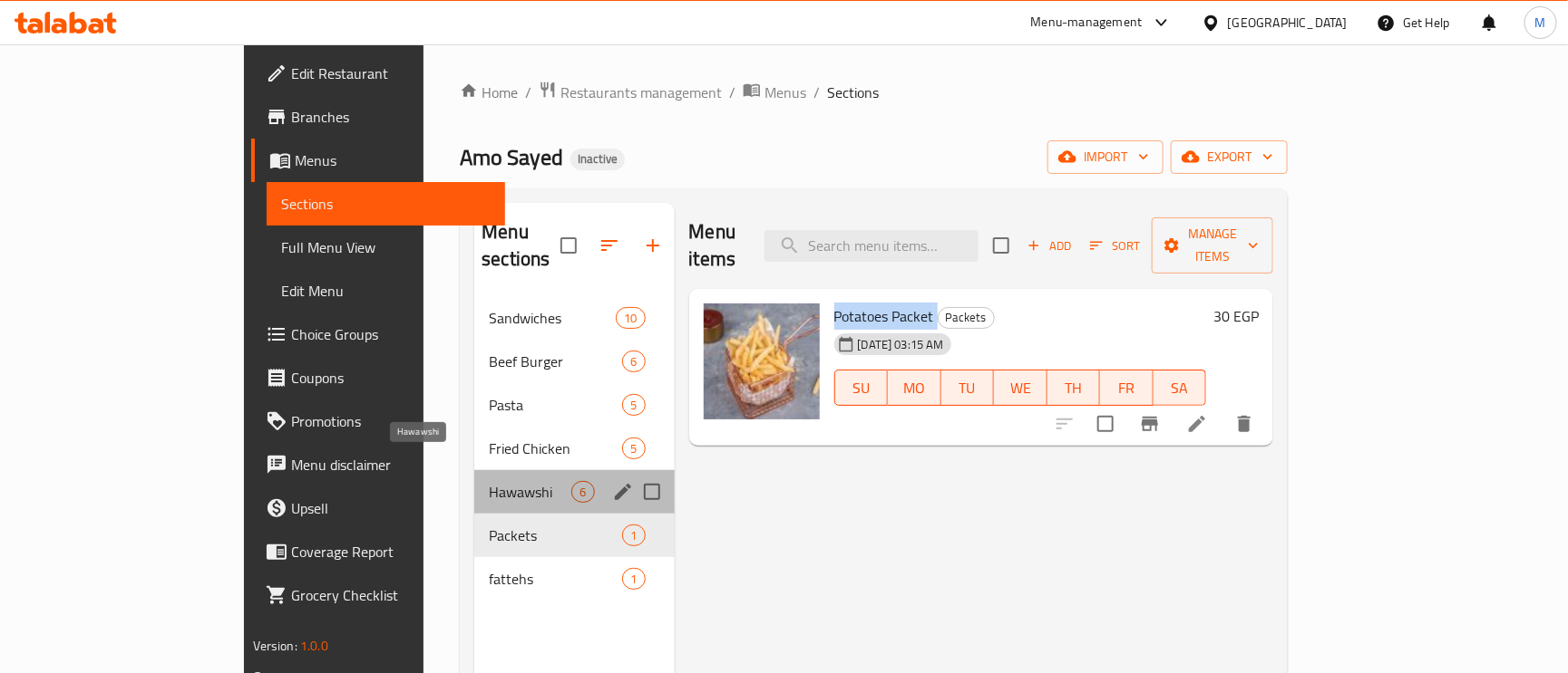
click at [489, 481] on span "Hawawshi" at bounding box center [530, 492] width 82 height 22
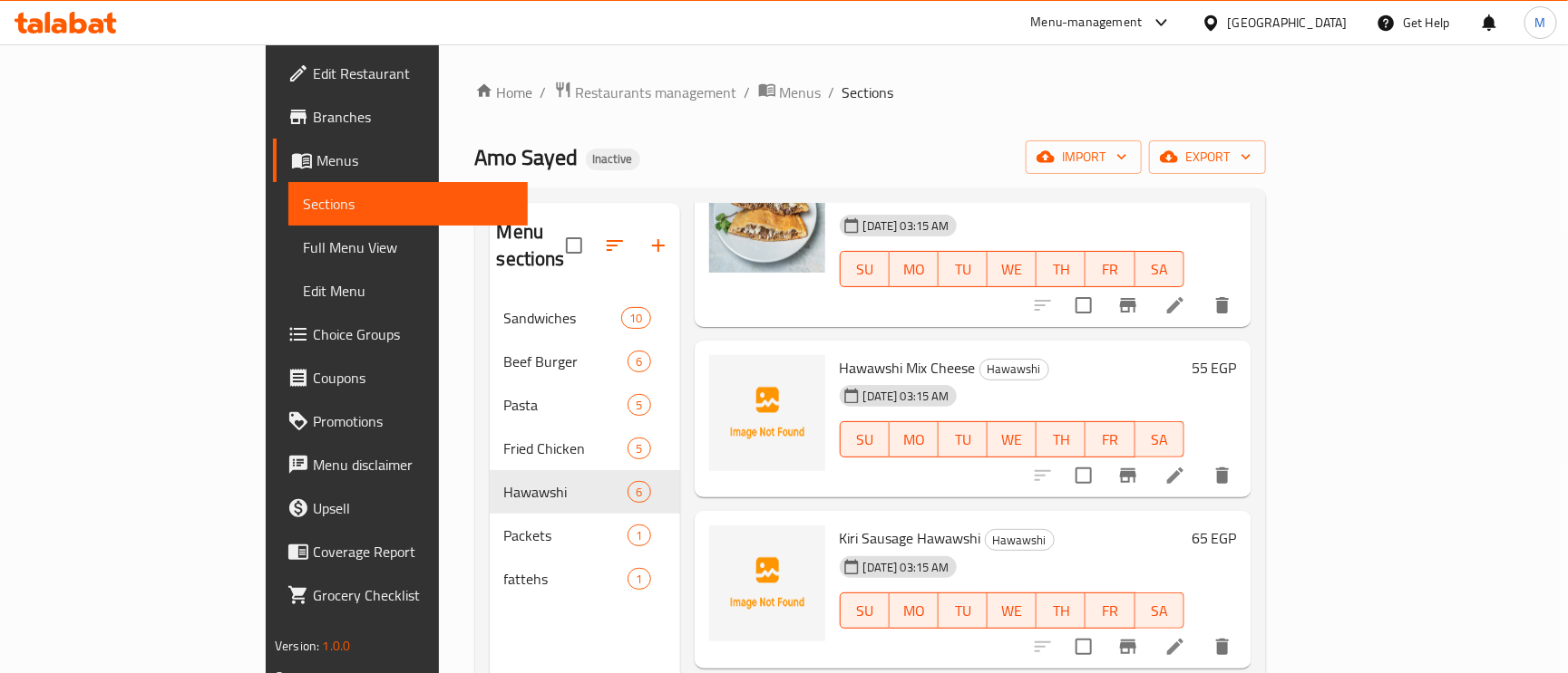
scroll to position [408, 0]
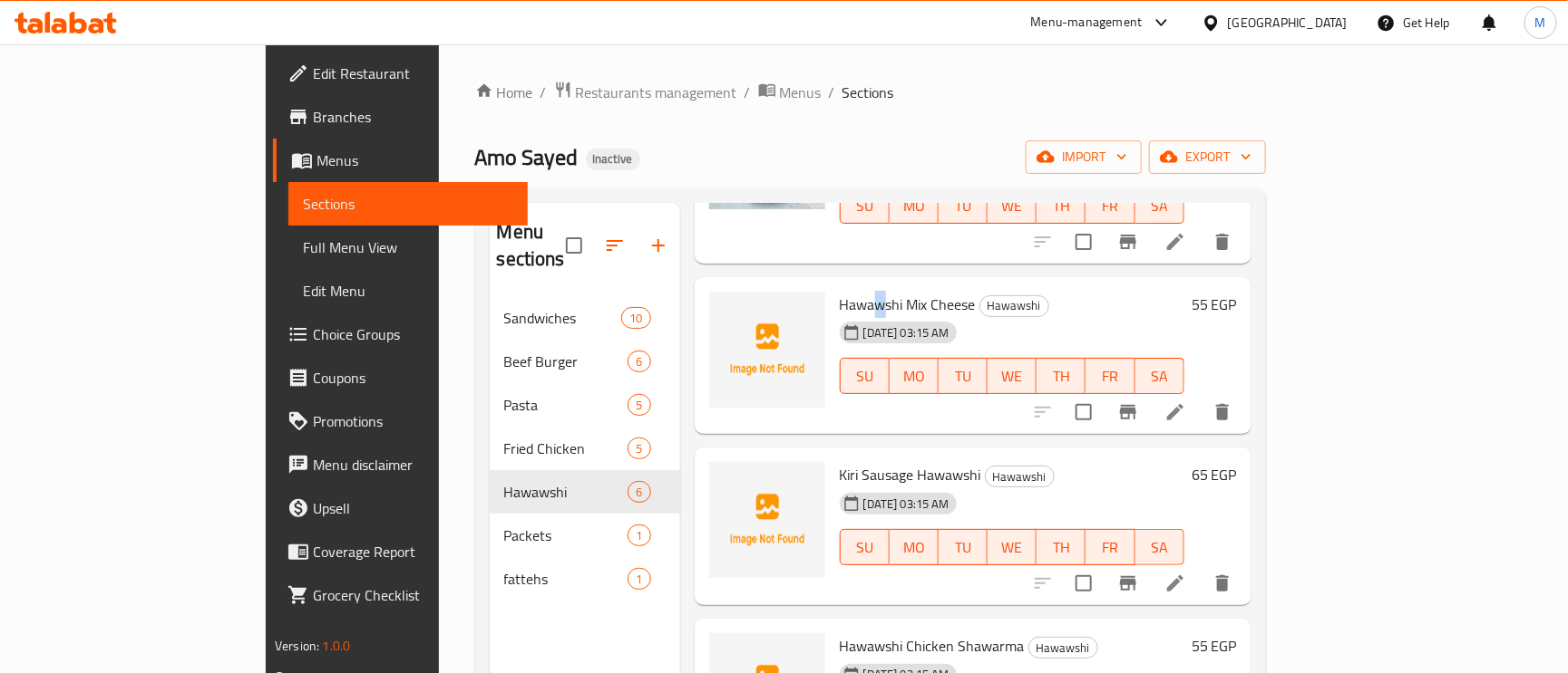
drag, startPoint x: 876, startPoint y: 263, endPoint x: 814, endPoint y: 271, distance: 62.5
click at [840, 291] on span "Hawawshi Mix Cheese" at bounding box center [907, 305] width 136 height 27
copy h6 "Hawawshi Mix Cheese"
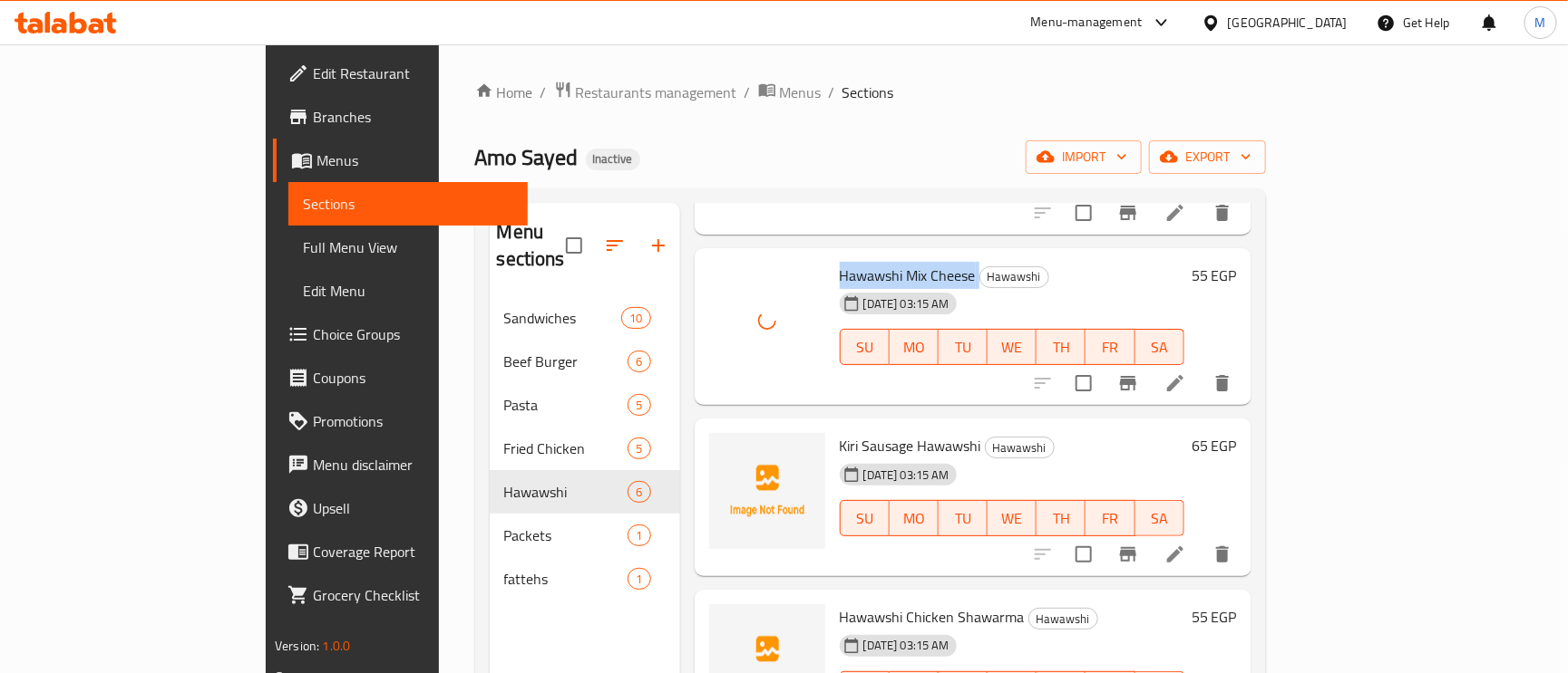
scroll to position [450, 0]
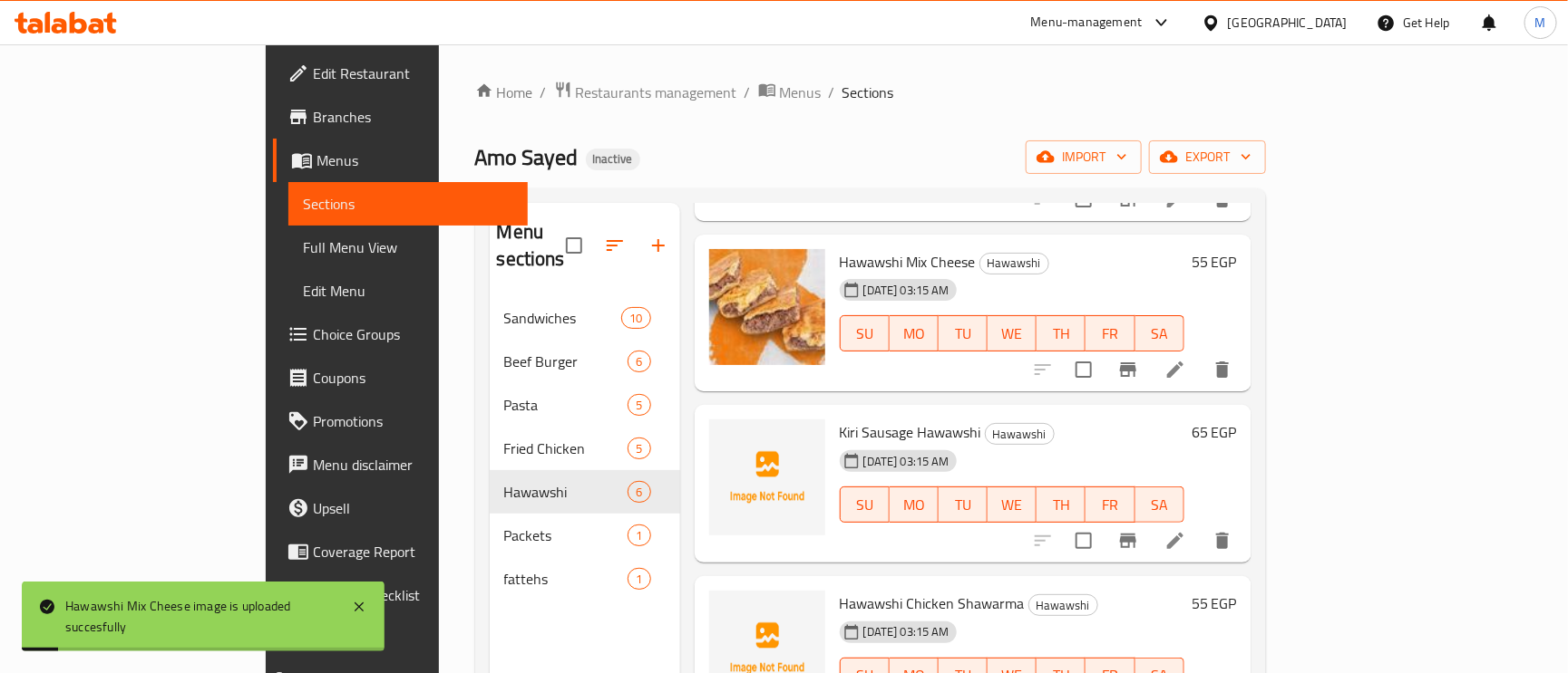
click at [905, 590] on span "Hawawshi Chicken Shawarma" at bounding box center [932, 604] width 185 height 27
copy h6 "Hawawshi Chicken Shawarma"
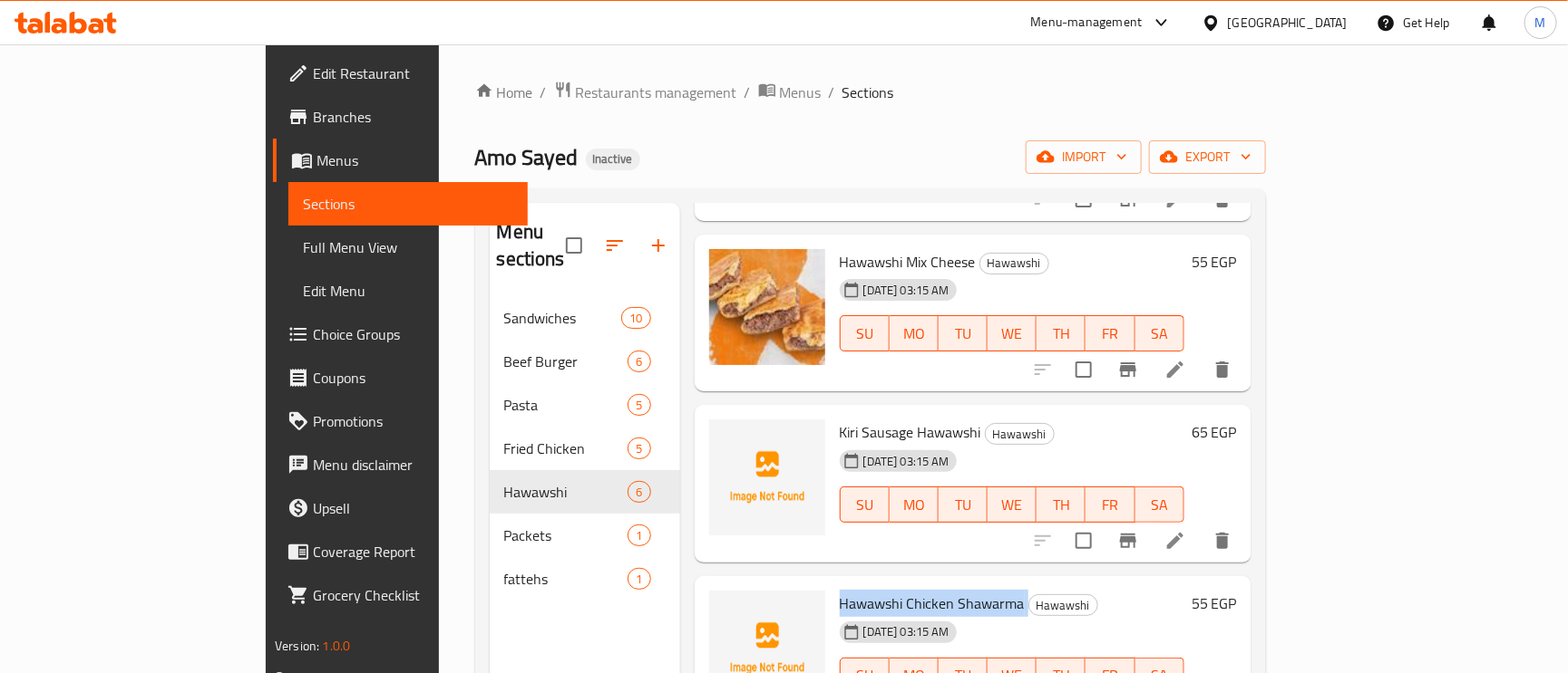
click at [858, 590] on span "Hawawshi Chicken Shawarma" at bounding box center [932, 604] width 185 height 27
drag, startPoint x: 880, startPoint y: 584, endPoint x: 838, endPoint y: 569, distance: 44.6
click at [840, 590] on span "Hawawshi Chicken Shawarma" at bounding box center [932, 604] width 185 height 27
copy span "Chicken Shawarma"
drag, startPoint x: 957, startPoint y: 582, endPoint x: 842, endPoint y: 569, distance: 115.7
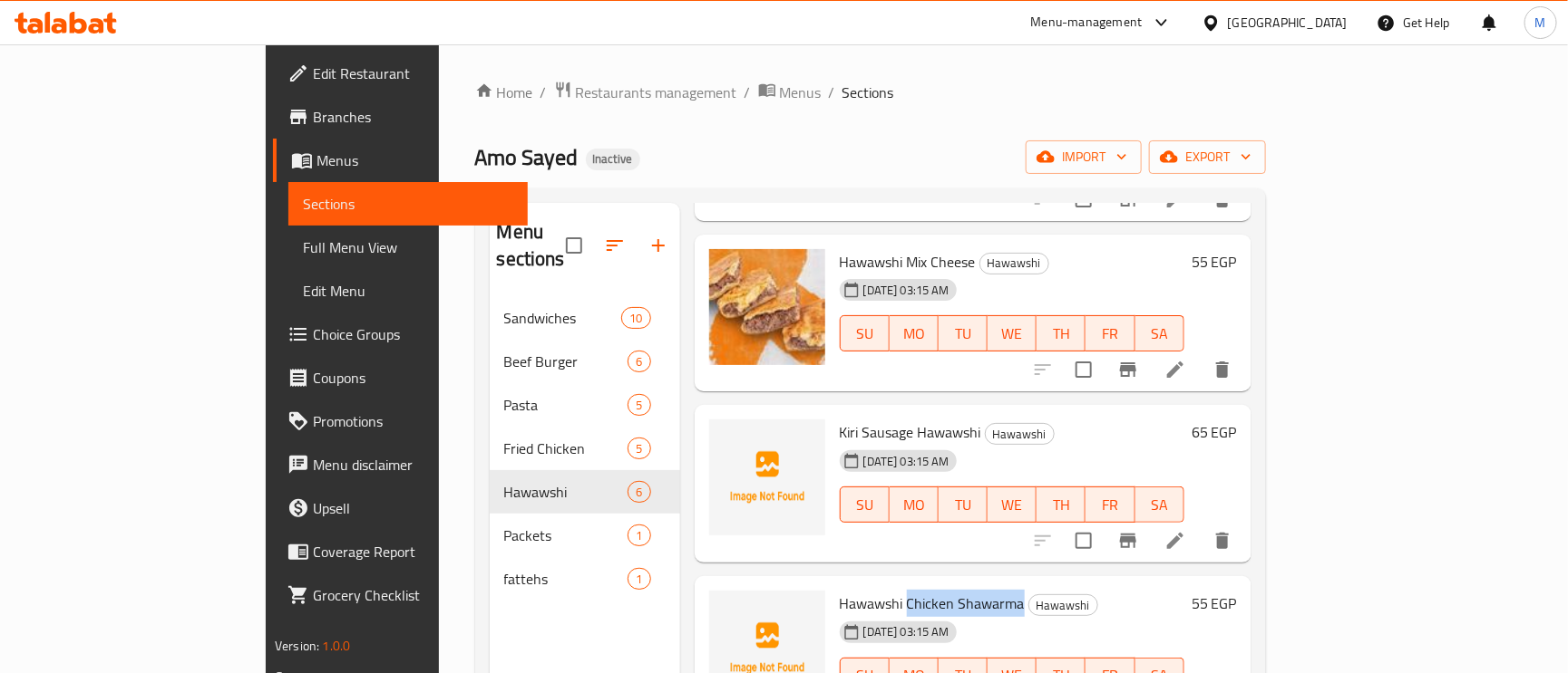
click at [842, 591] on h6 "Hawawshi Chicken Shawarma Hawawshi" at bounding box center [1012, 604] width 344 height 26
click at [840, 590] on span "Hawawshi Chicken Shawarma" at bounding box center [932, 604] width 185 height 27
copy span "Hawawshi"
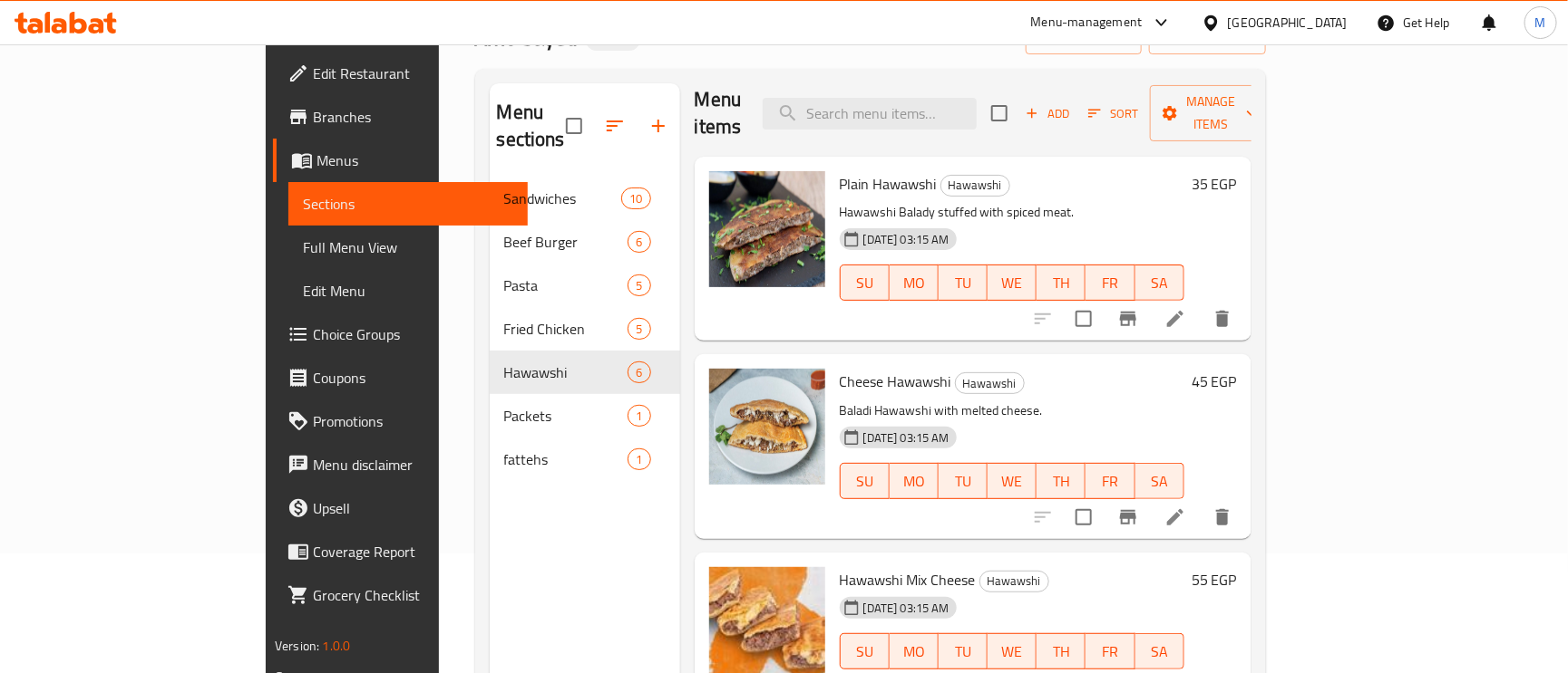
scroll to position [0, 0]
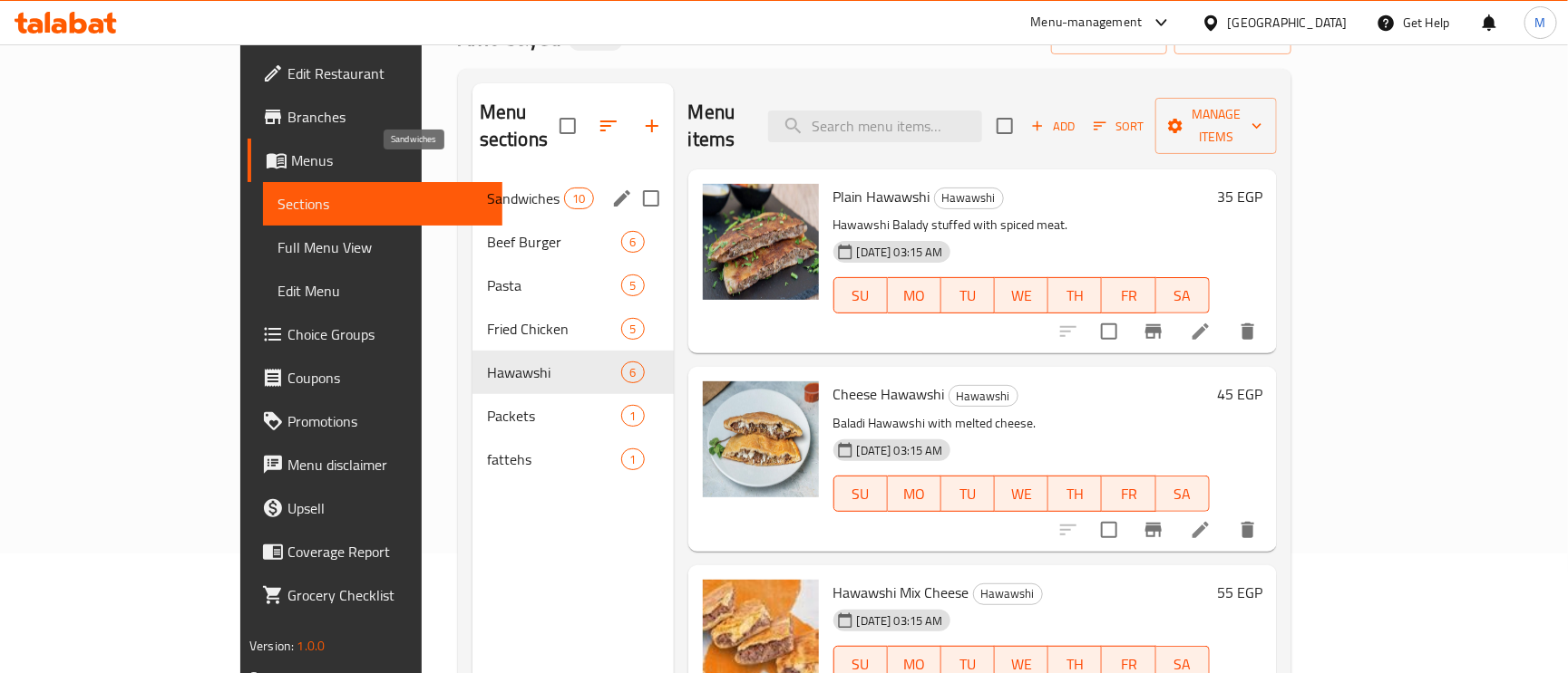
click at [487, 187] on span "Sandwiches" at bounding box center [525, 198] width 77 height 22
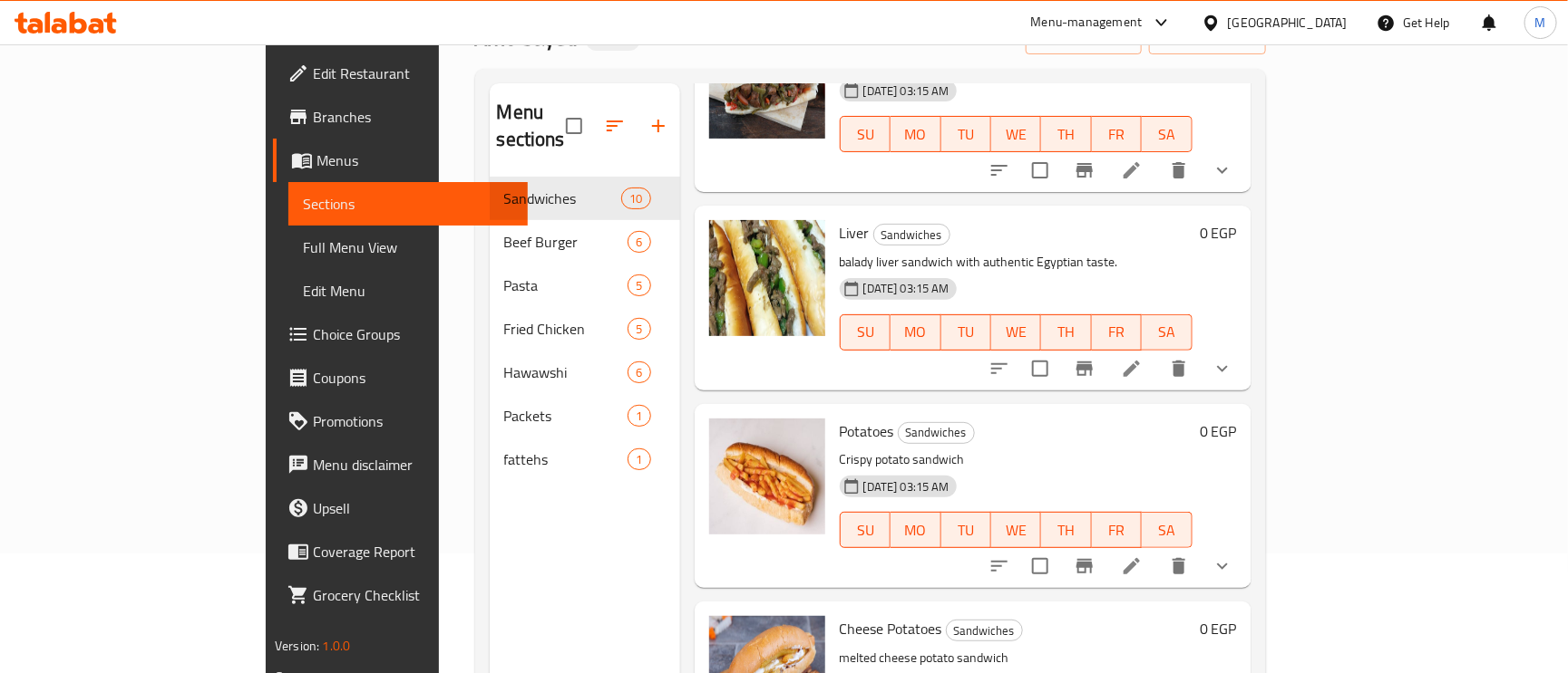
scroll to position [256, 0]
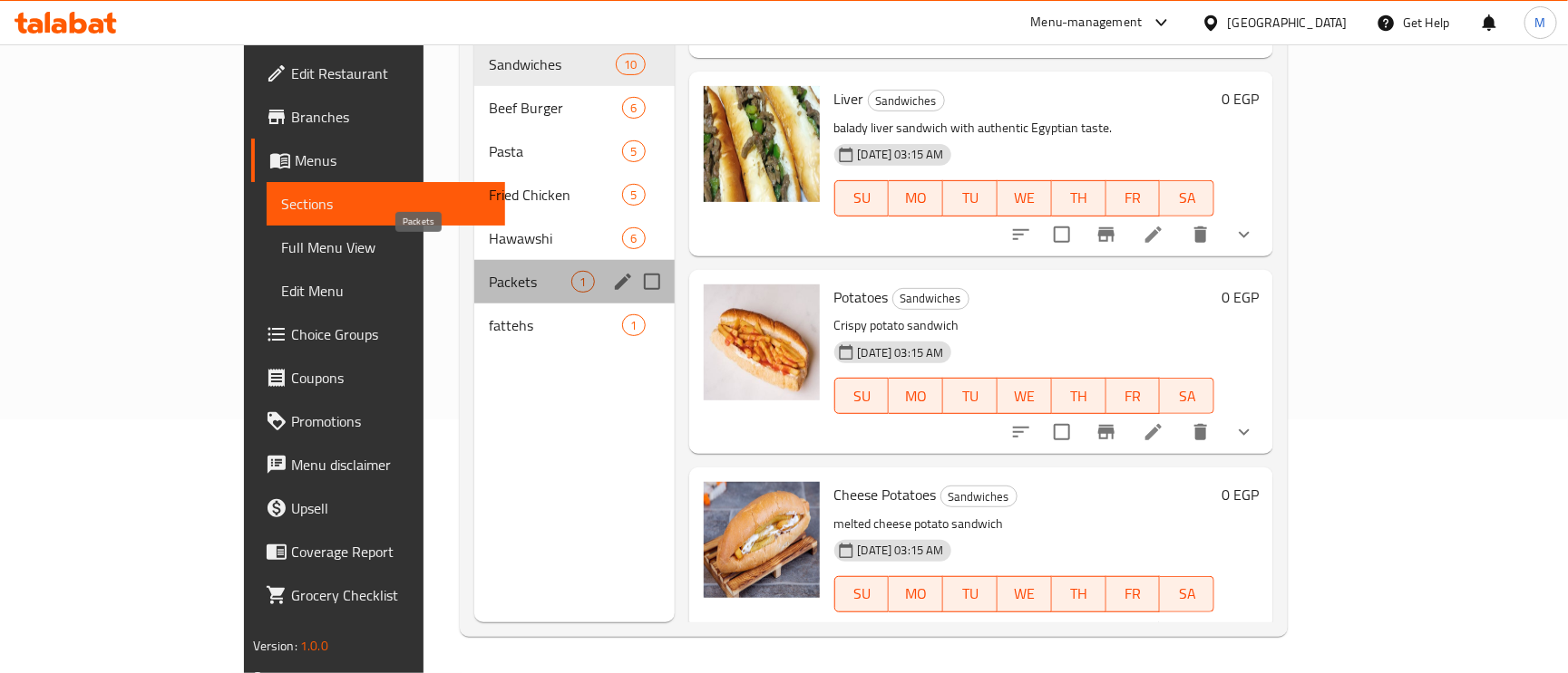
drag, startPoint x: 348, startPoint y: 262, endPoint x: 328, endPoint y: 256, distance: 20.9
click at [489, 271] on span "Packets" at bounding box center [530, 282] width 82 height 22
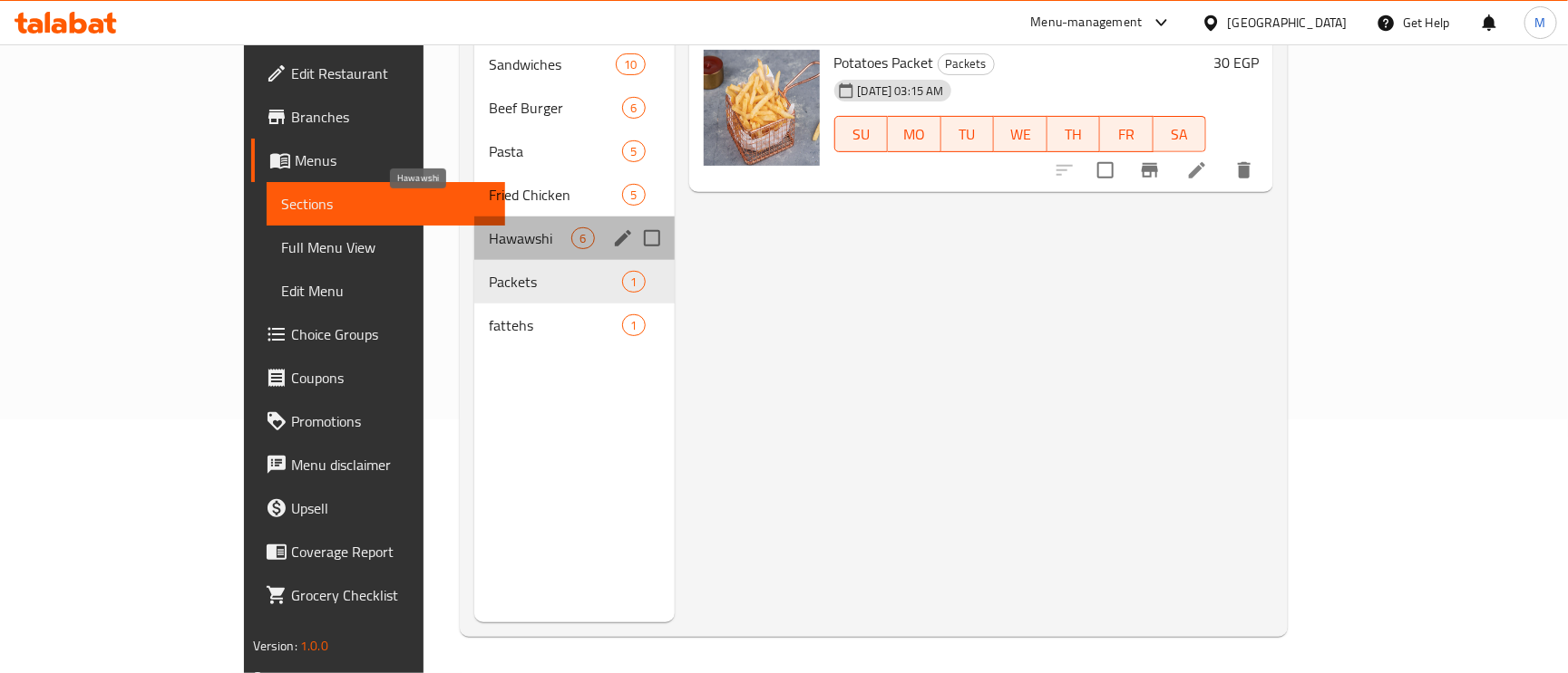
click at [489, 227] on span "Hawawshi" at bounding box center [530, 238] width 82 height 22
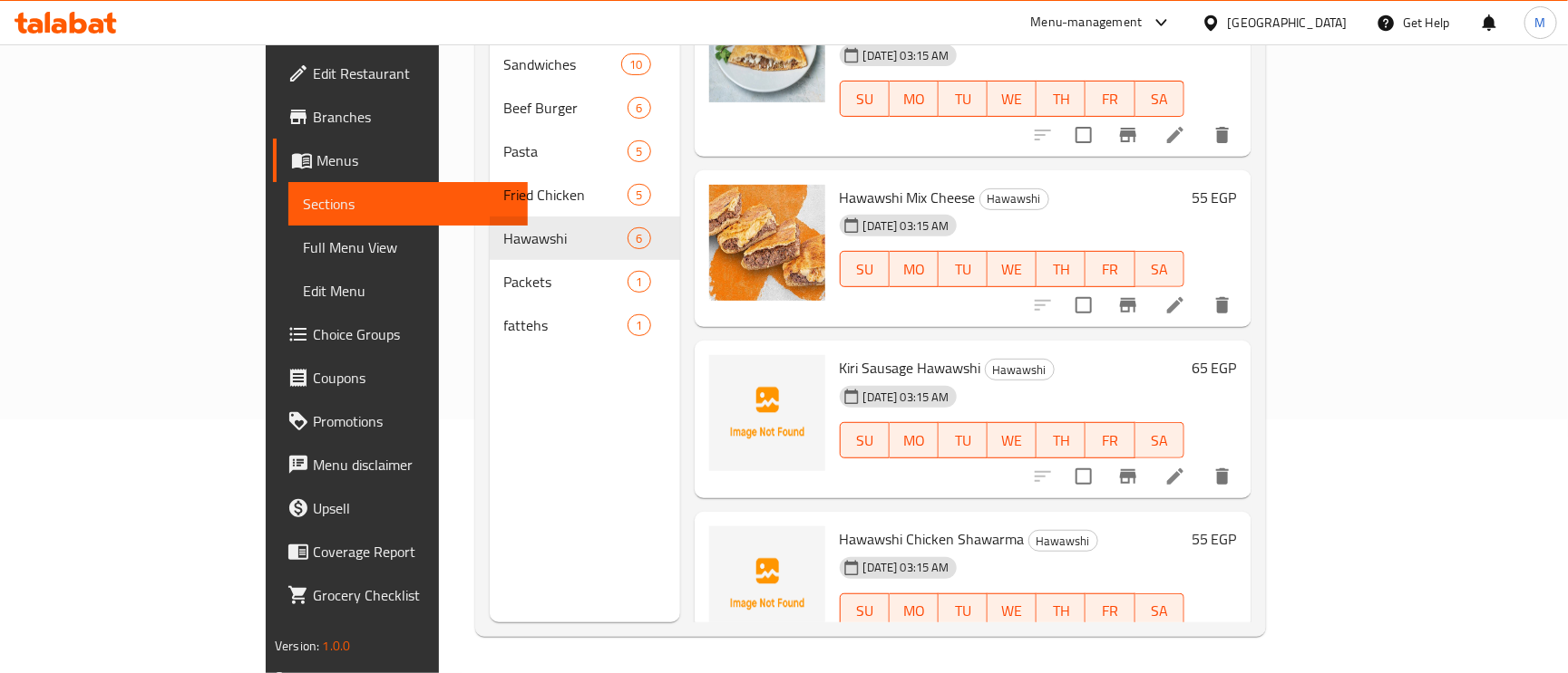
scroll to position [450, 0]
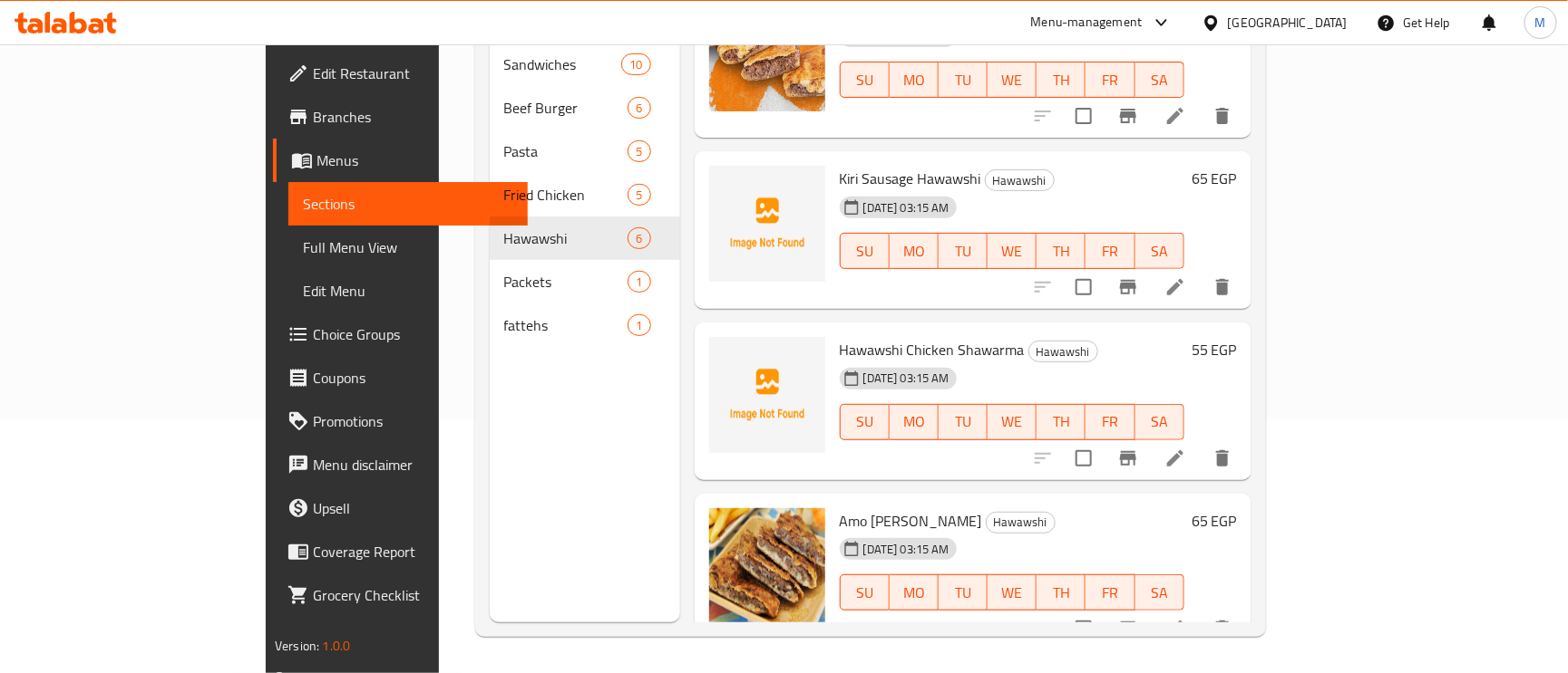
click at [858, 165] on span "Kiri Sausage Hawawshi" at bounding box center [910, 179] width 142 height 27
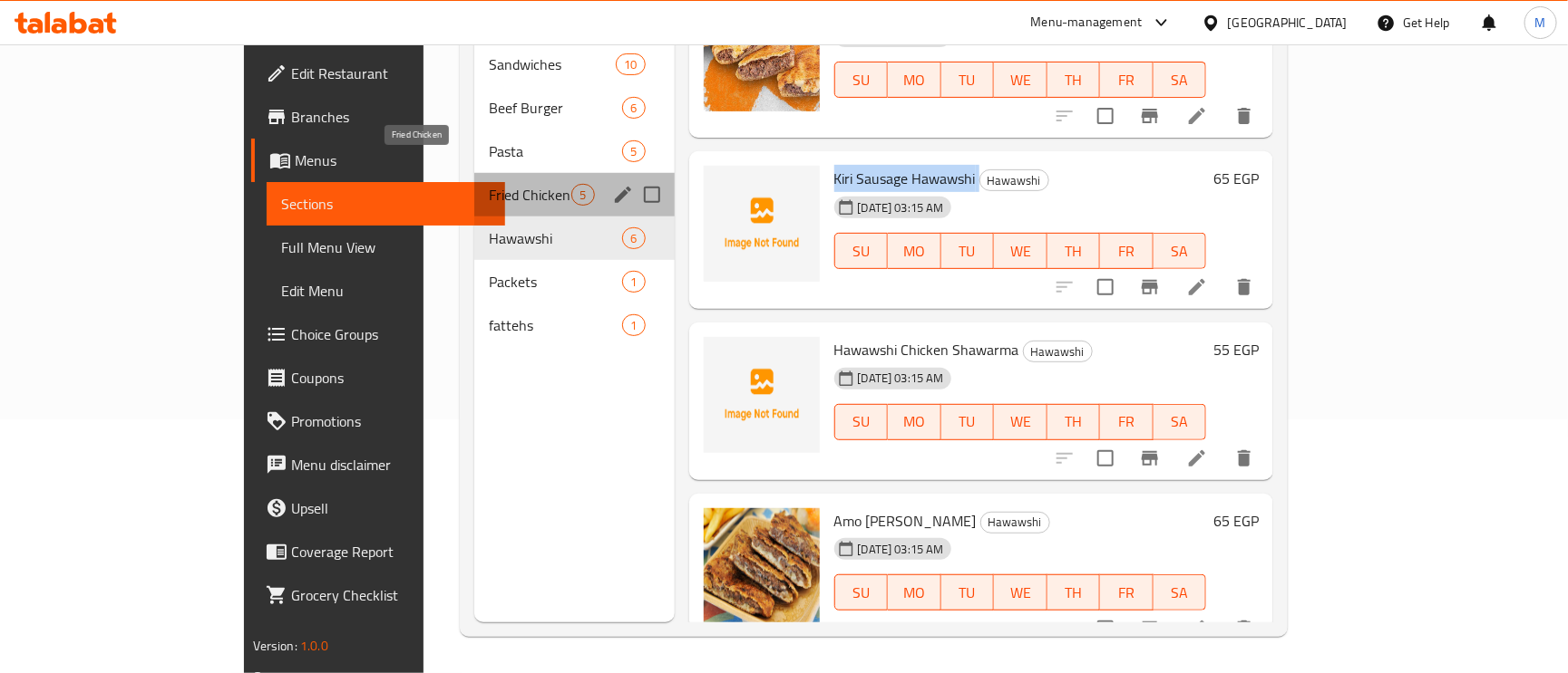
click at [489, 184] on span "Fried Chicken" at bounding box center [530, 195] width 82 height 22
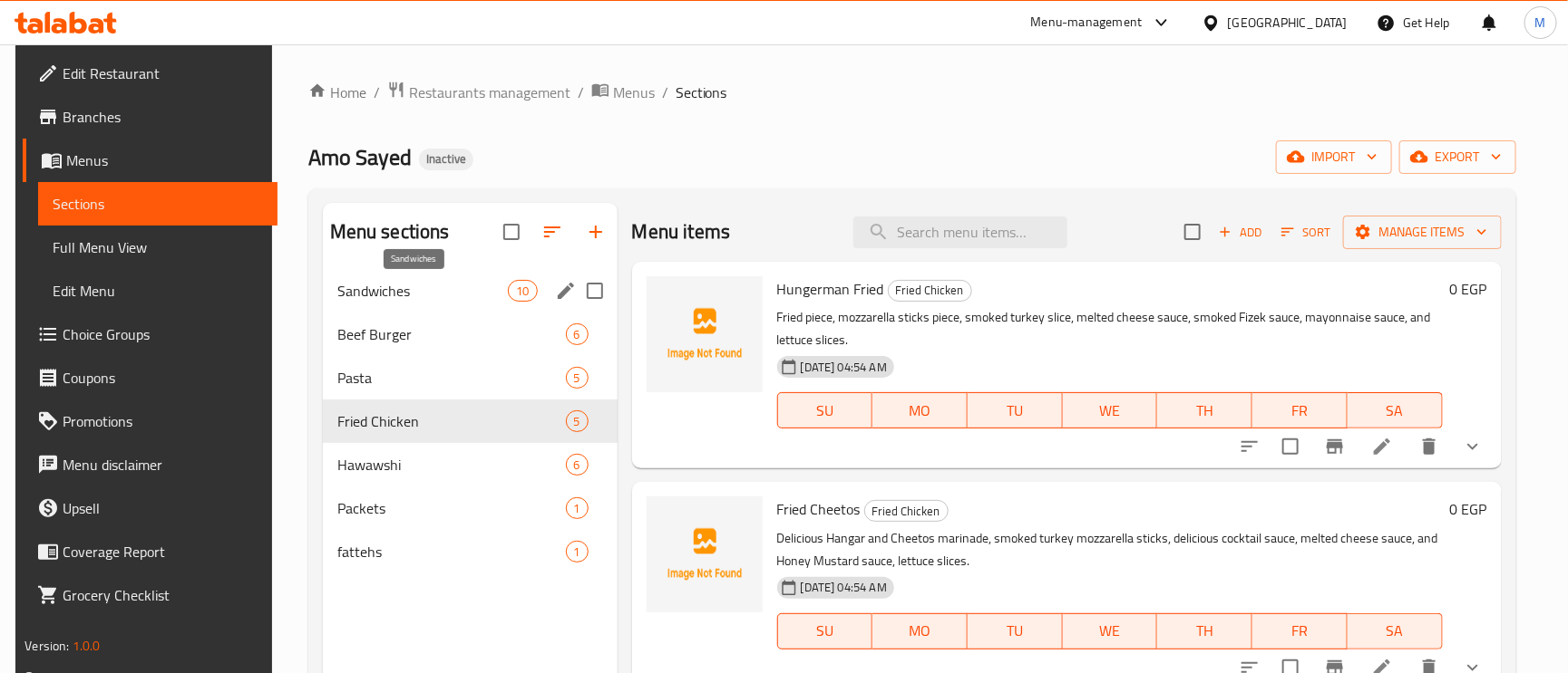
click at [369, 283] on span "Sandwiches" at bounding box center [423, 291] width 172 height 22
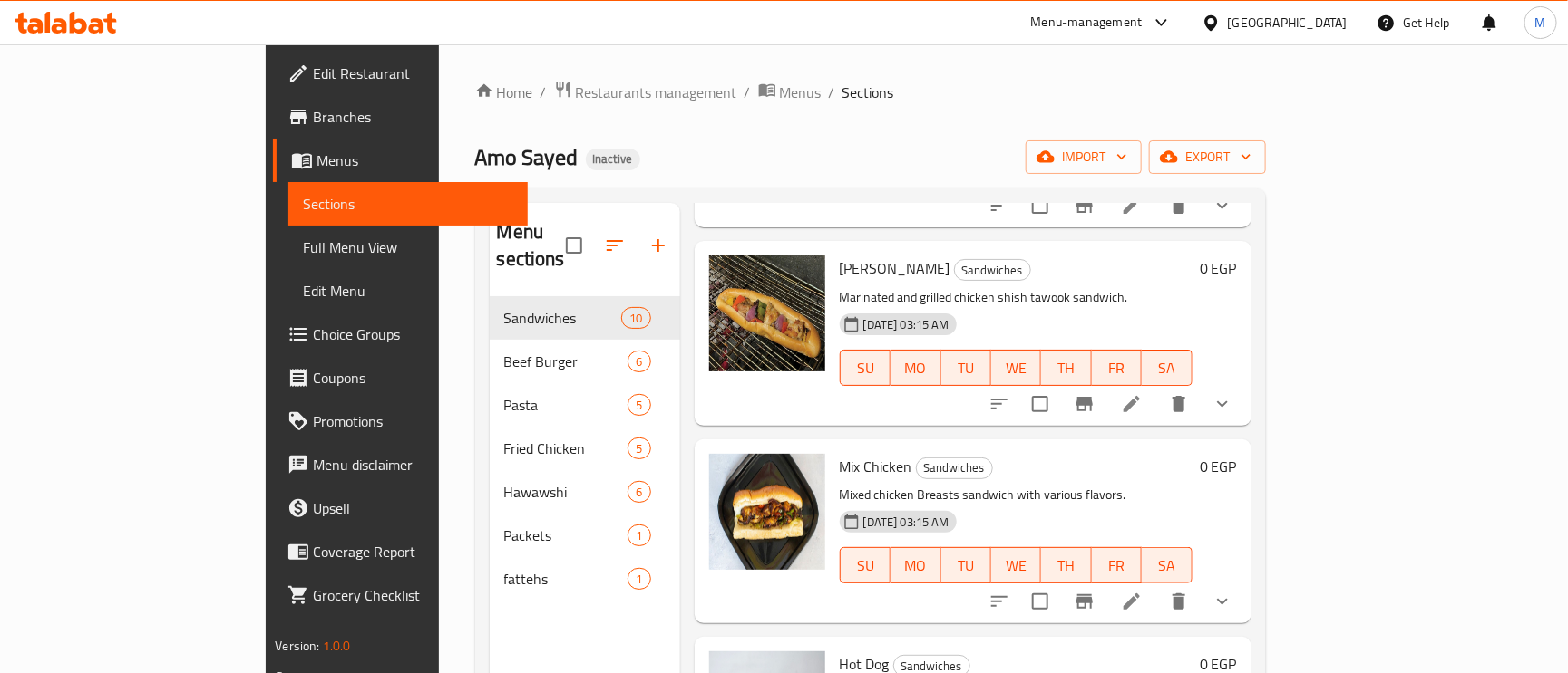
scroll to position [408, 0]
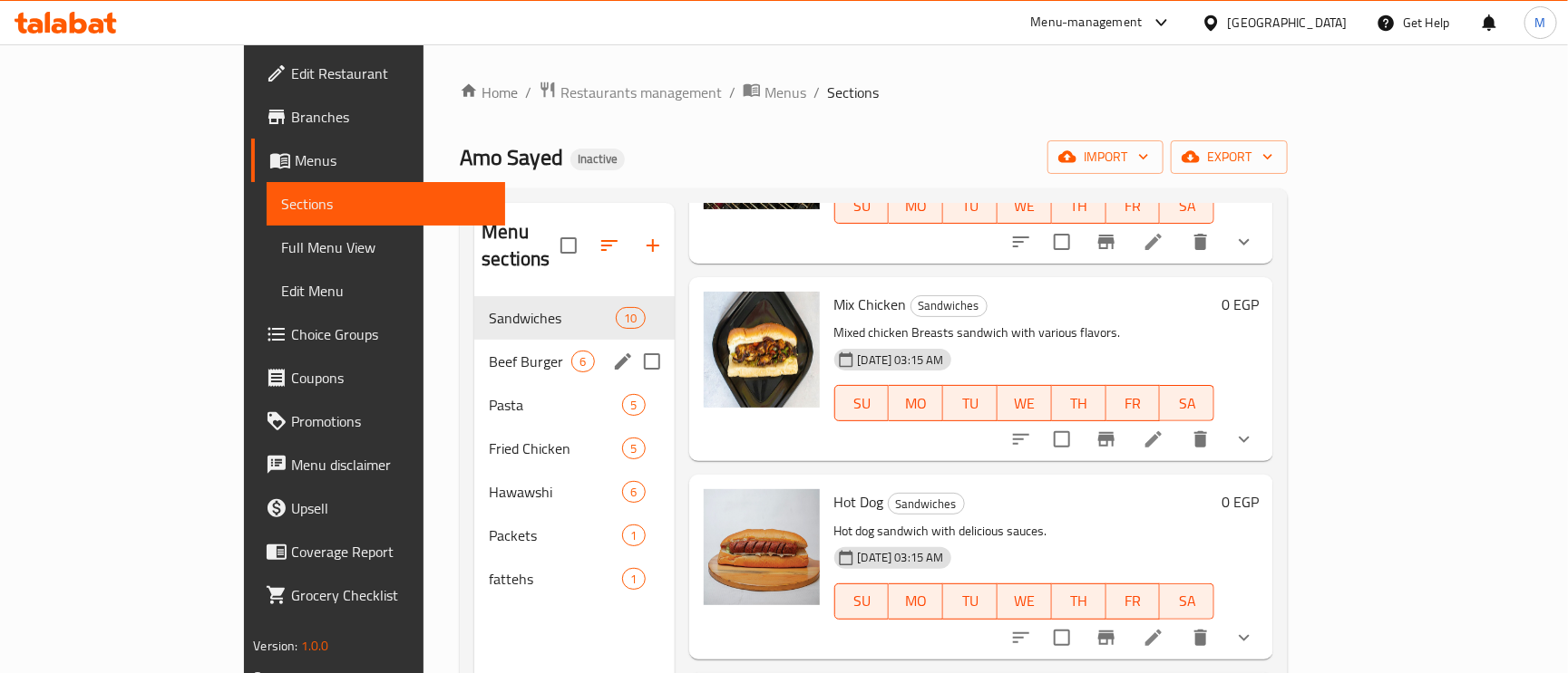
click at [474, 346] on div "Beef Burger 6" at bounding box center [574, 362] width 199 height 44
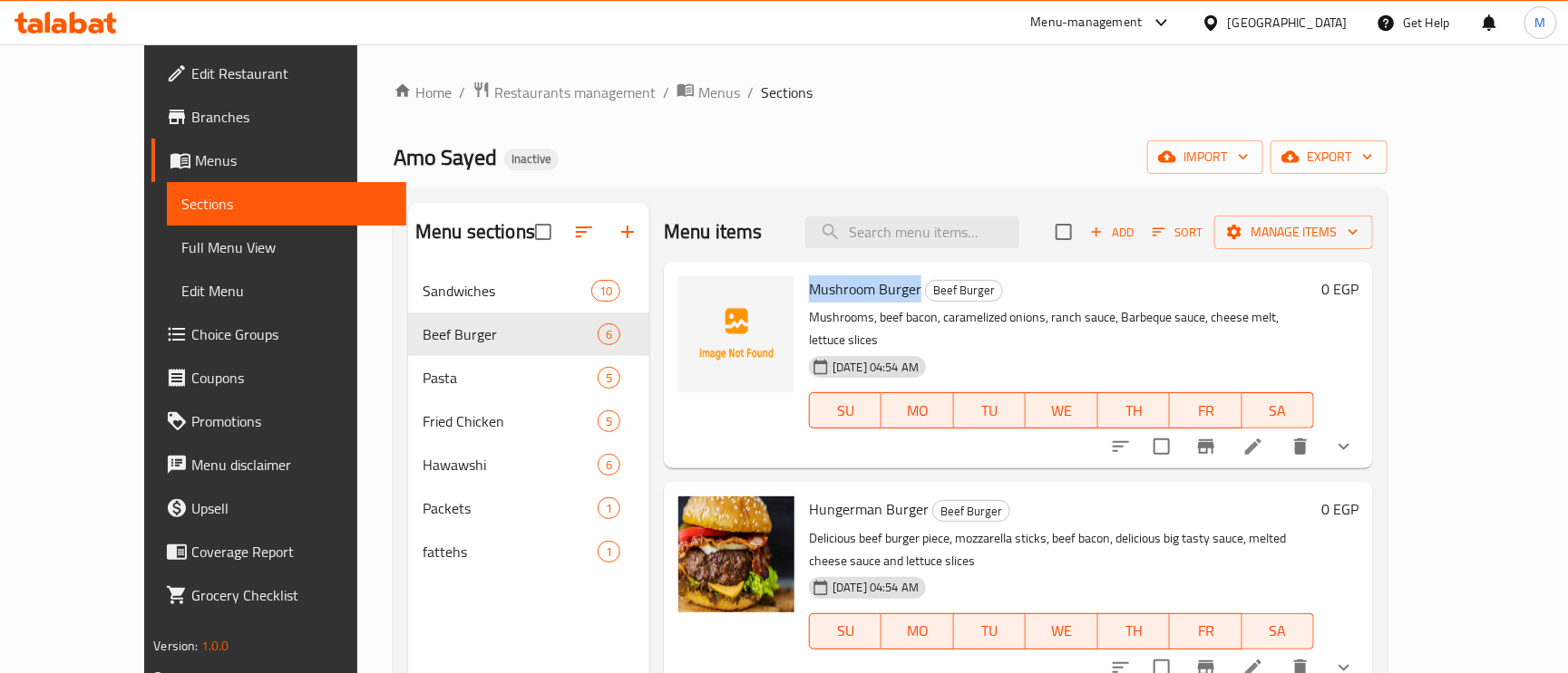
drag, startPoint x: 885, startPoint y: 288, endPoint x: 772, endPoint y: 286, distance: 113.0
click at [809, 286] on h6 "Mushroom Burger Beef Burger" at bounding box center [1061, 289] width 505 height 26
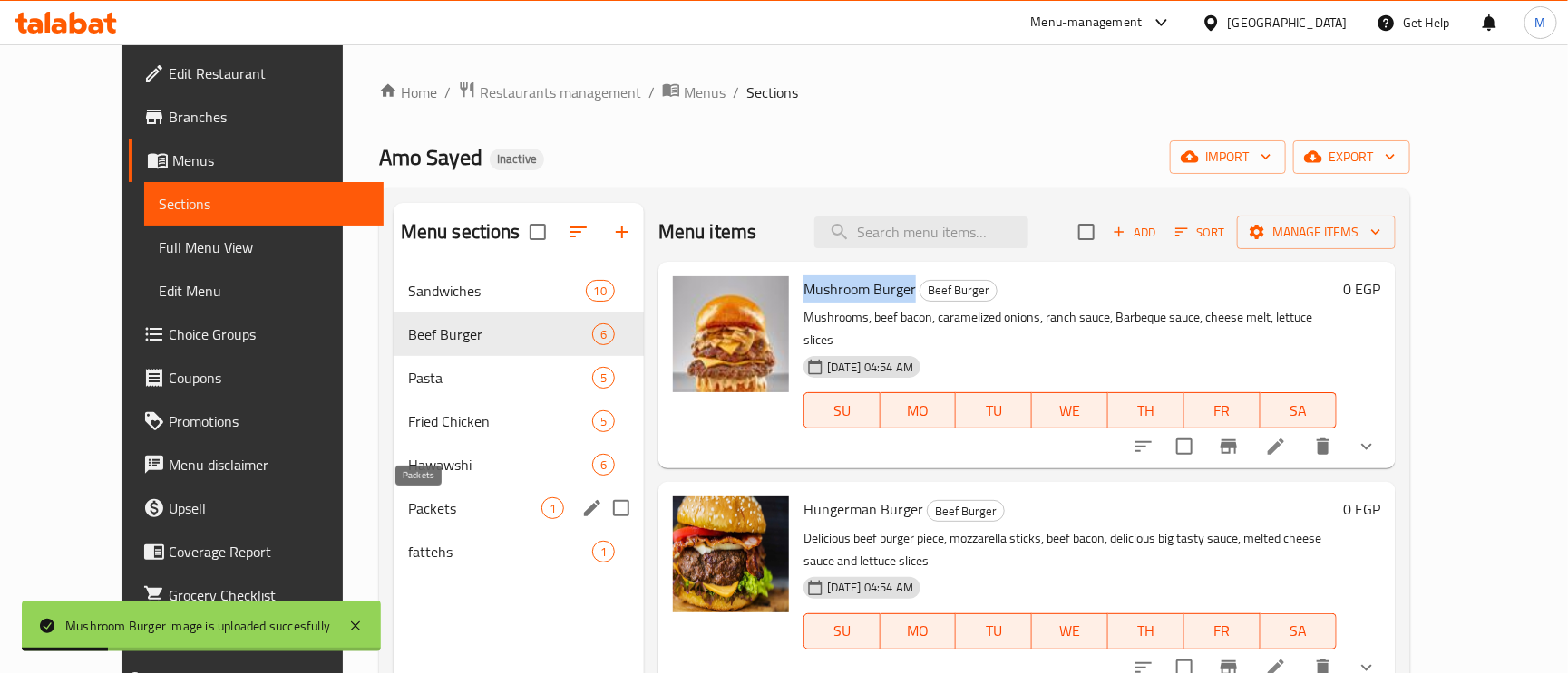
click at [408, 515] on span "Packets" at bounding box center [475, 509] width 133 height 22
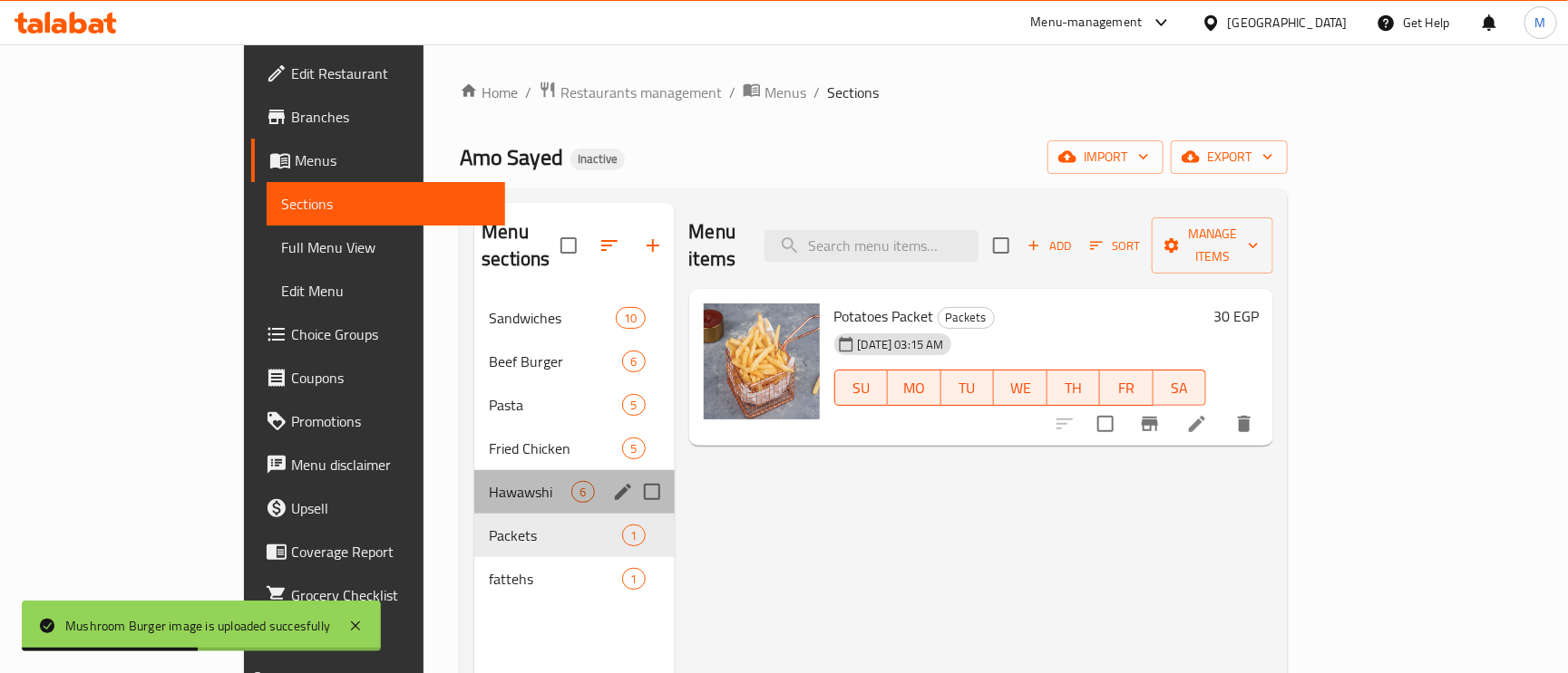
click at [474, 470] on div "Hawawshi 6" at bounding box center [574, 492] width 199 height 44
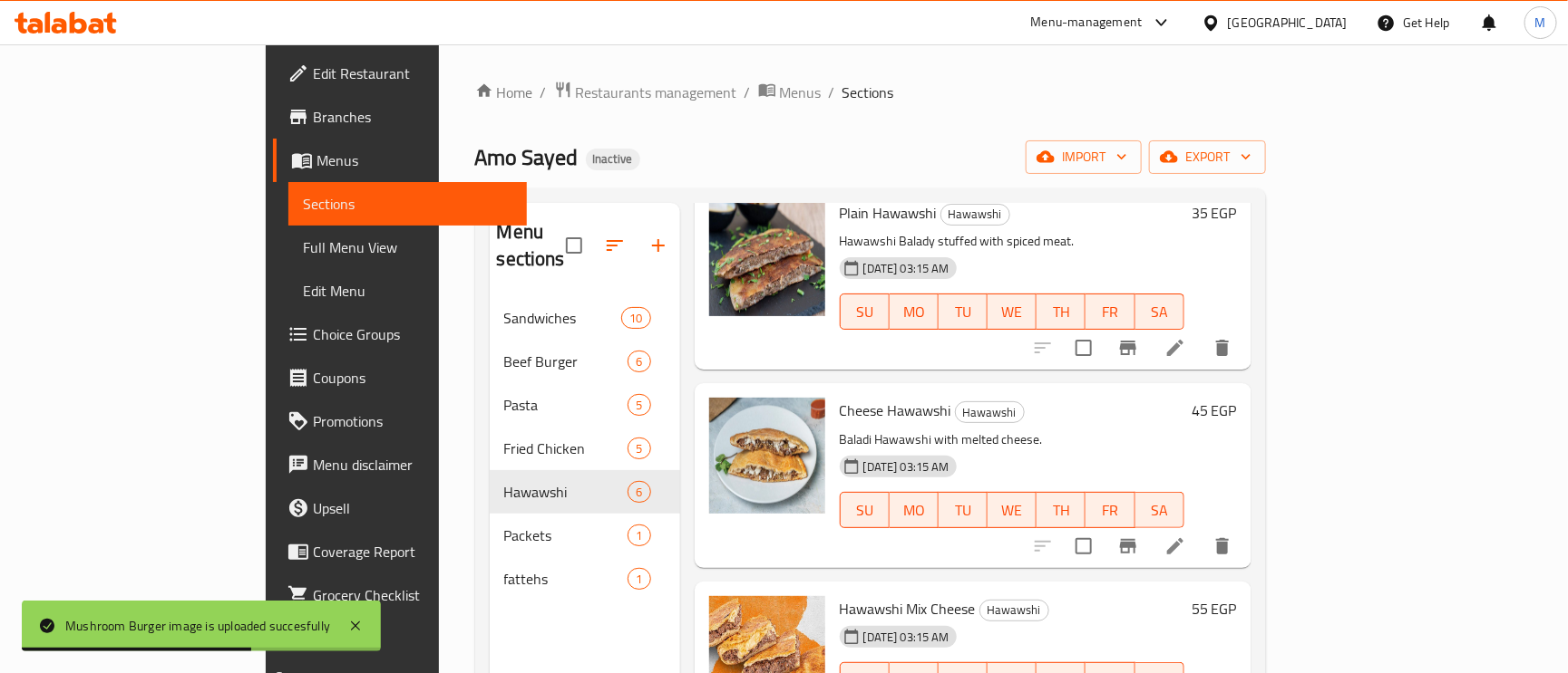
scroll to position [450, 0]
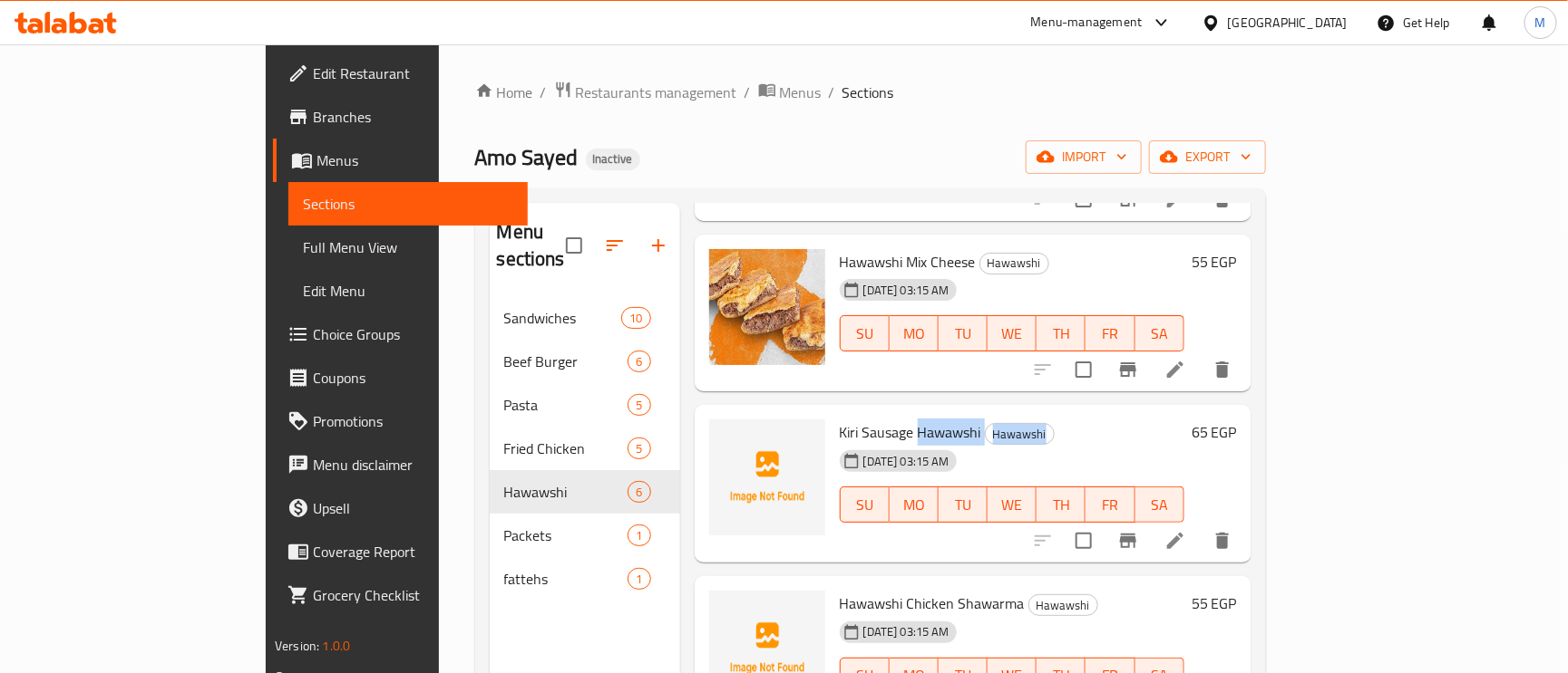
click at [851, 415] on div "Kiri Sausage Hawawshi Hawawshi 11-10-2025 03:15 AM SU MO TU WE TH FR SA" at bounding box center [1012, 484] width 359 height 143
click at [851, 419] on span "Kiri Sausage Hawawshi" at bounding box center [910, 433] width 142 height 27
click at [845, 419] on span "Kiri Sausage Hawawshi" at bounding box center [910, 433] width 142 height 27
click at [840, 419] on span "Kiri Sausage Hawawshi" at bounding box center [910, 433] width 142 height 27
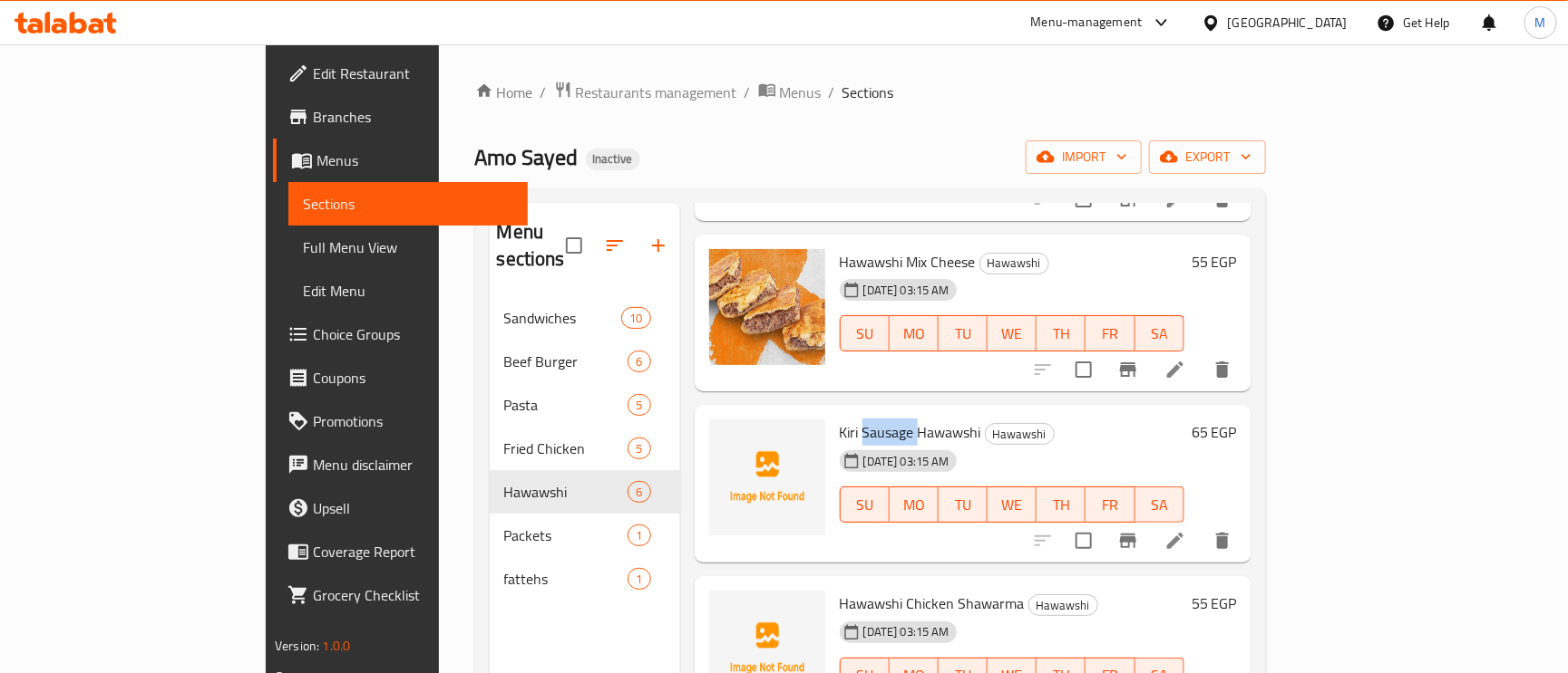
click at [840, 419] on span "Kiri Sausage Hawawshi" at bounding box center [910, 433] width 142 height 27
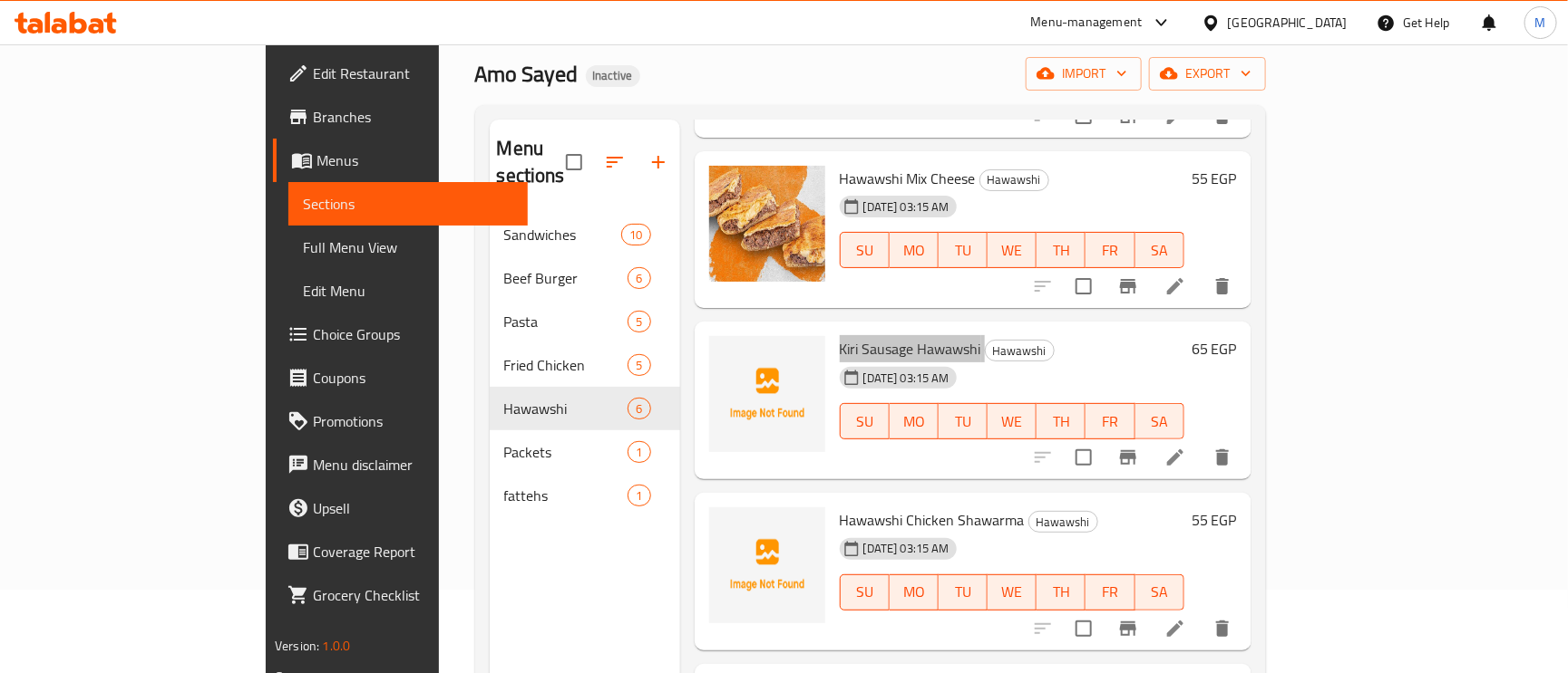
scroll to position [256, 0]
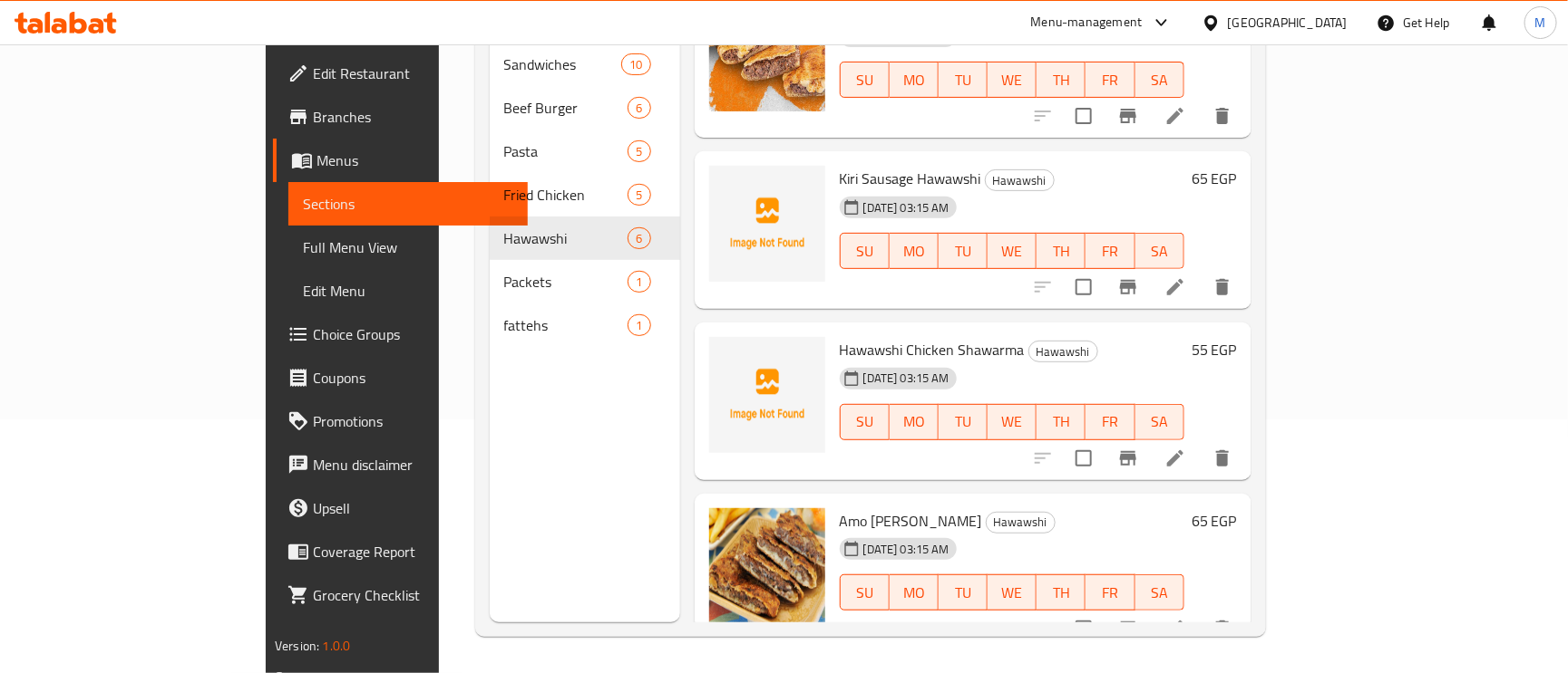
click at [891, 336] on span "Hawawshi Chicken Shawarma" at bounding box center [932, 350] width 185 height 27
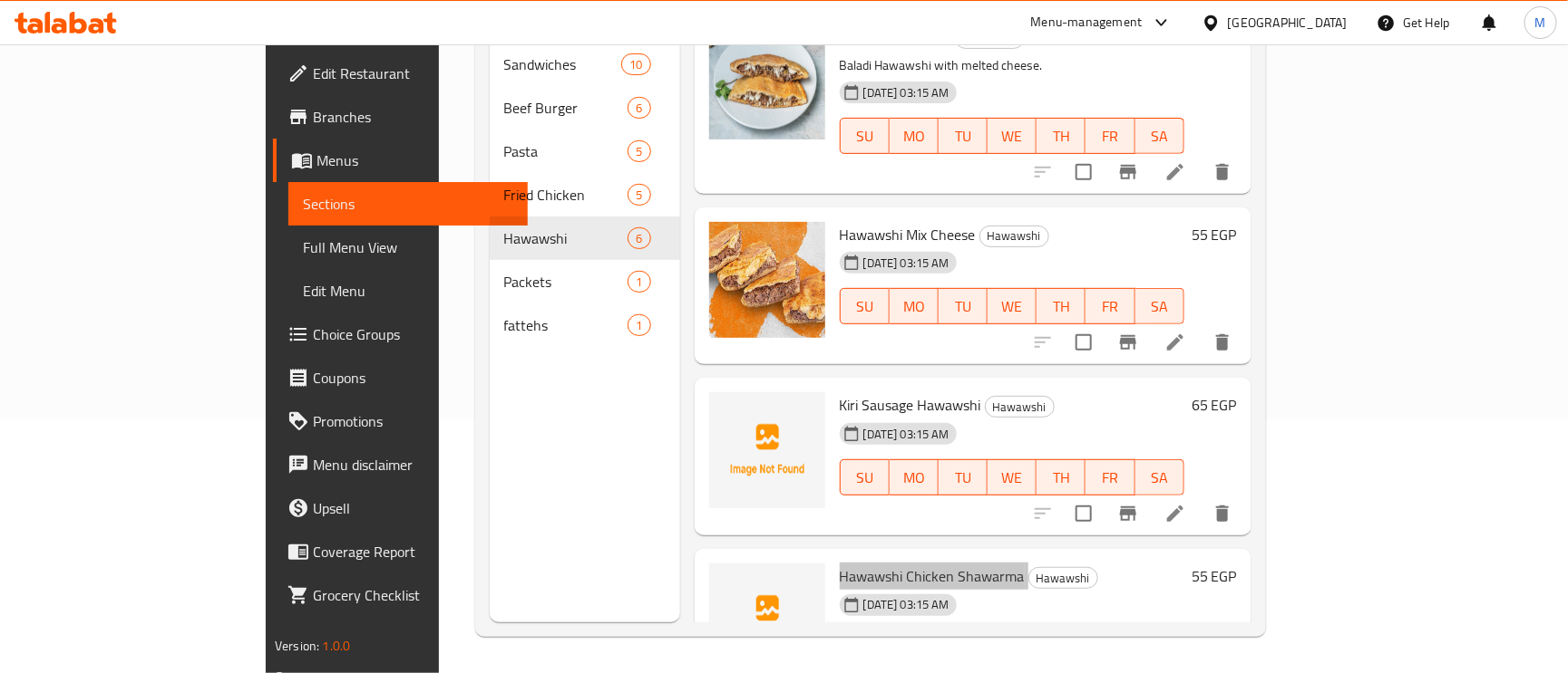
scroll to position [408, 0]
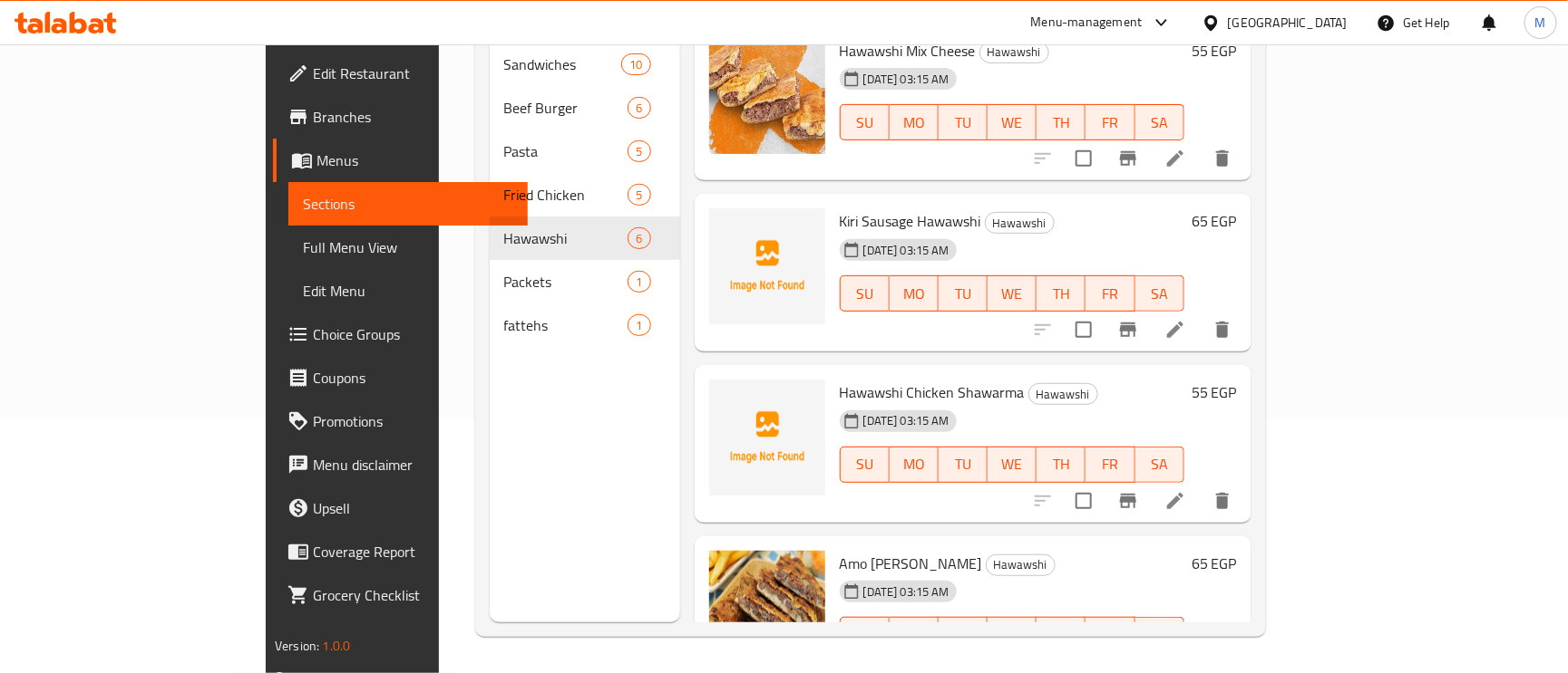
drag, startPoint x: 916, startPoint y: 190, endPoint x: 804, endPoint y: 190, distance: 112.0
click at [840, 207] on span "Kiri Sausage Hawawshi" at bounding box center [910, 221] width 142 height 27
drag, startPoint x: 914, startPoint y: 189, endPoint x: 794, endPoint y: 174, distance: 120.9
click at [832, 201] on div "Kiri Sausage Hawawshi Hawawshi 11-10-2025 03:15 AM SU MO TU WE TH FR SA" at bounding box center [1012, 272] width 359 height 143
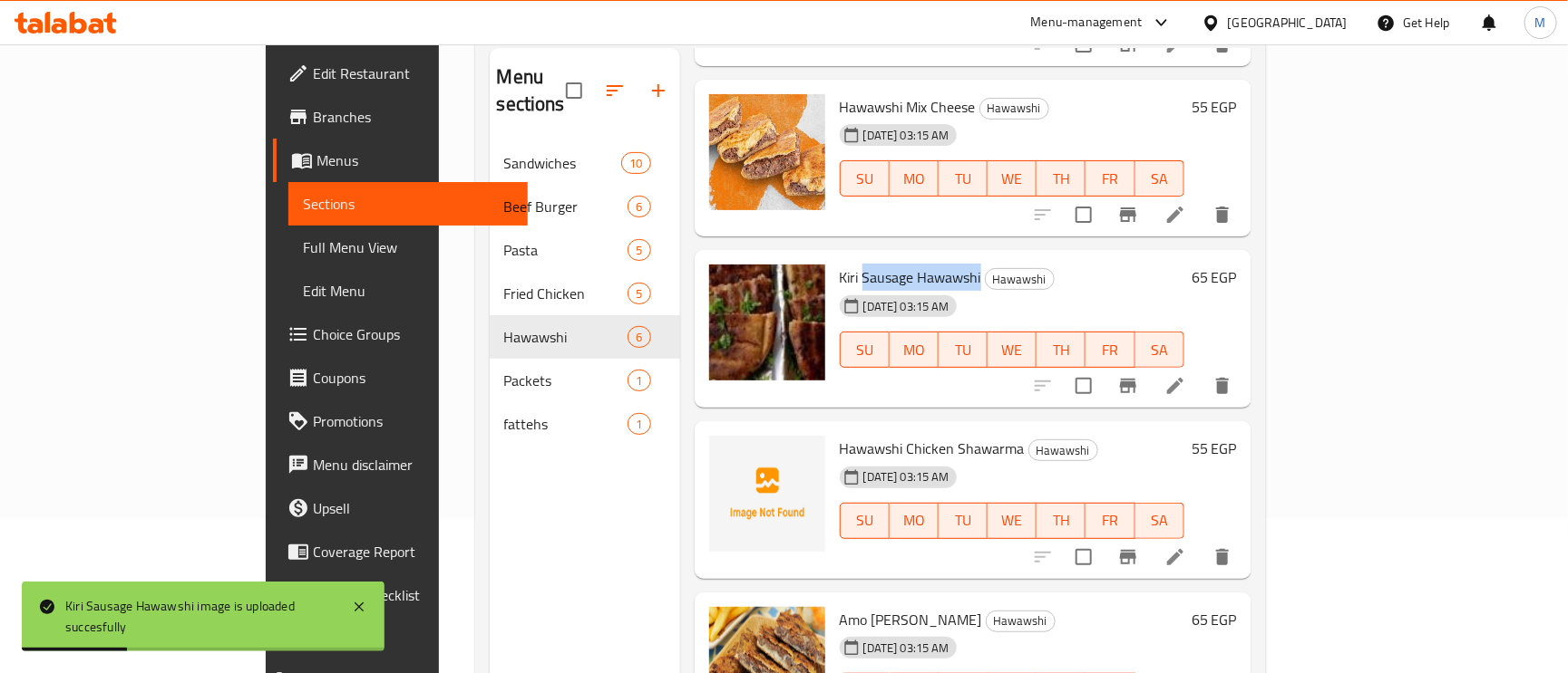
scroll to position [256, 0]
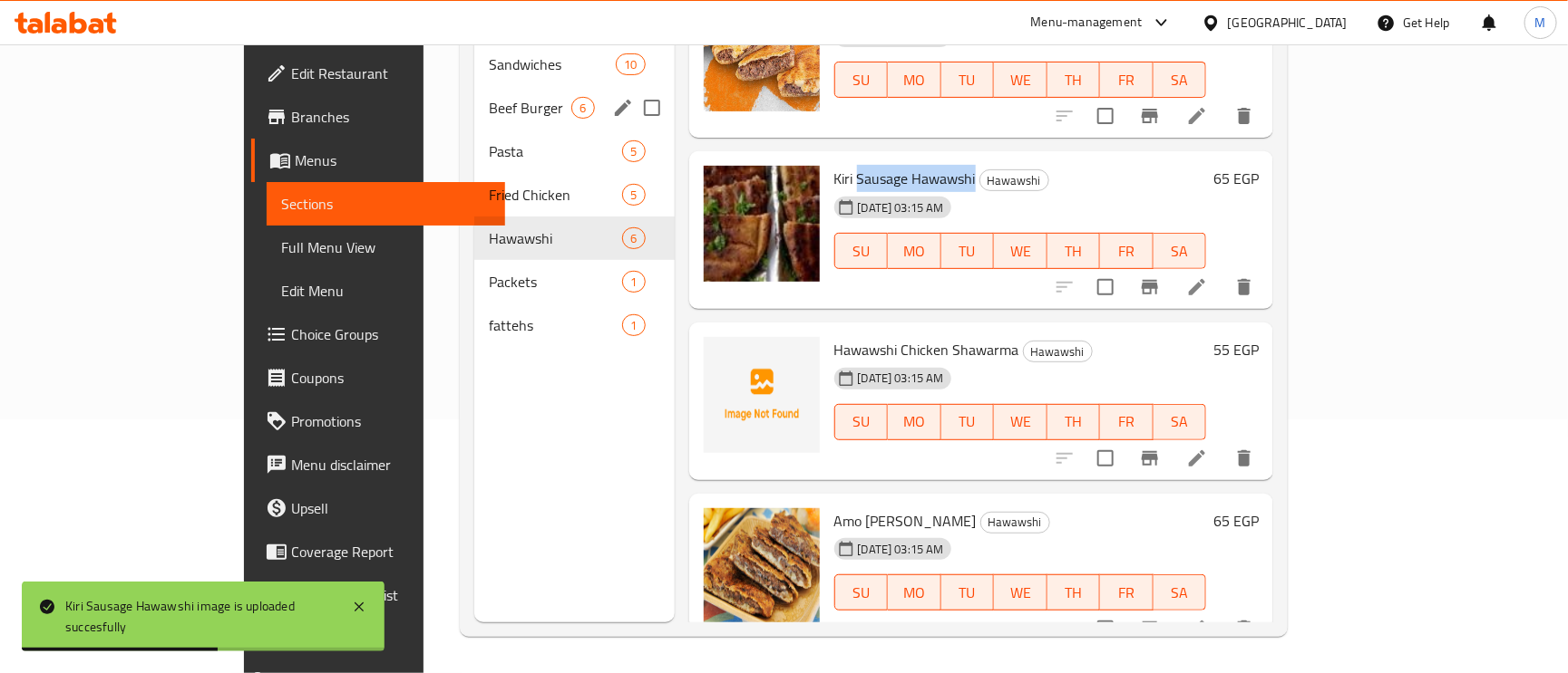
click at [474, 86] on div "Beef Burger 6" at bounding box center [574, 108] width 199 height 44
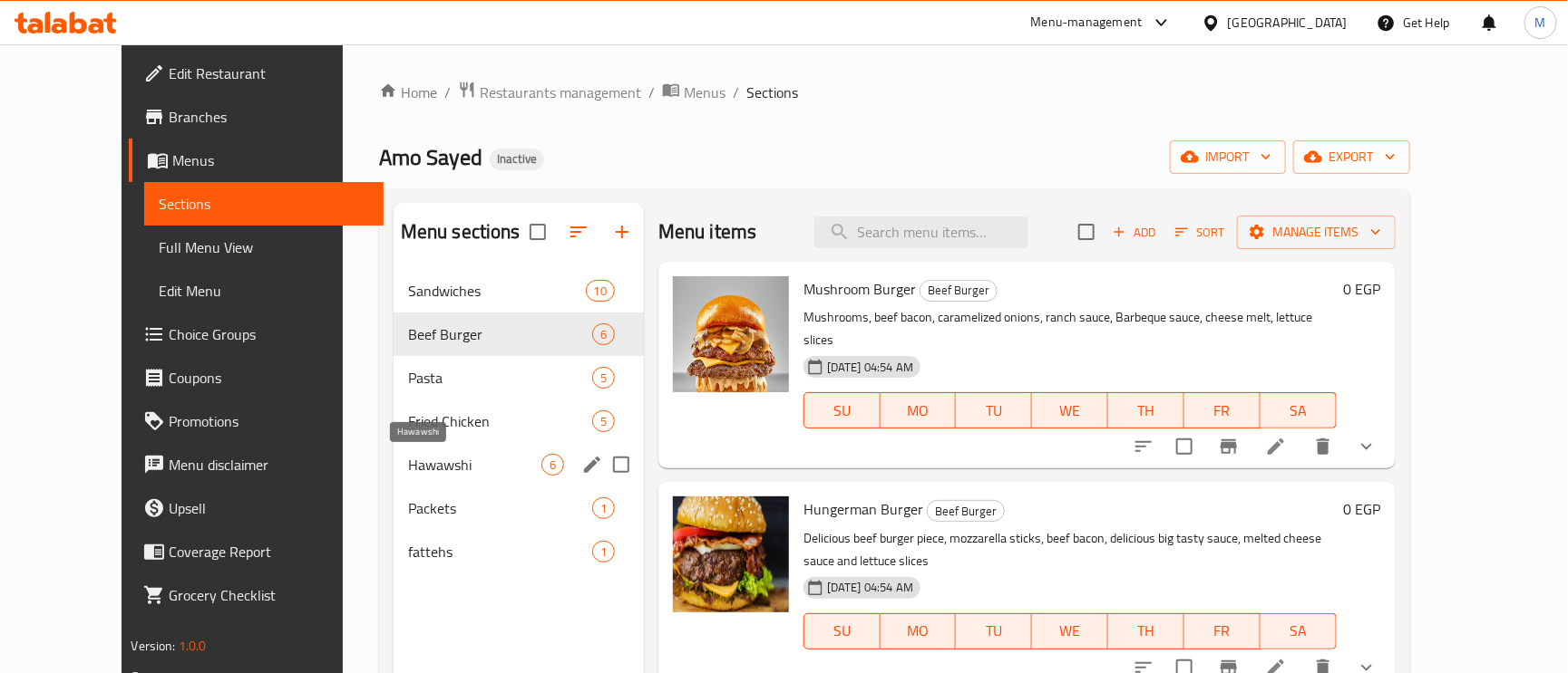
click at [408, 469] on span "Hawawshi" at bounding box center [475, 465] width 133 height 22
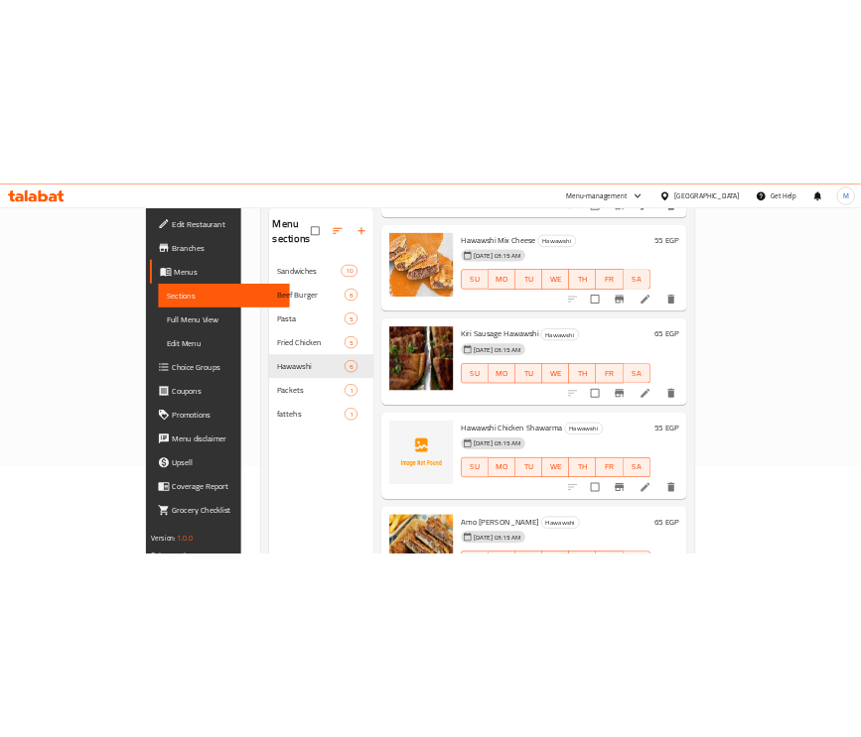
scroll to position [280, 0]
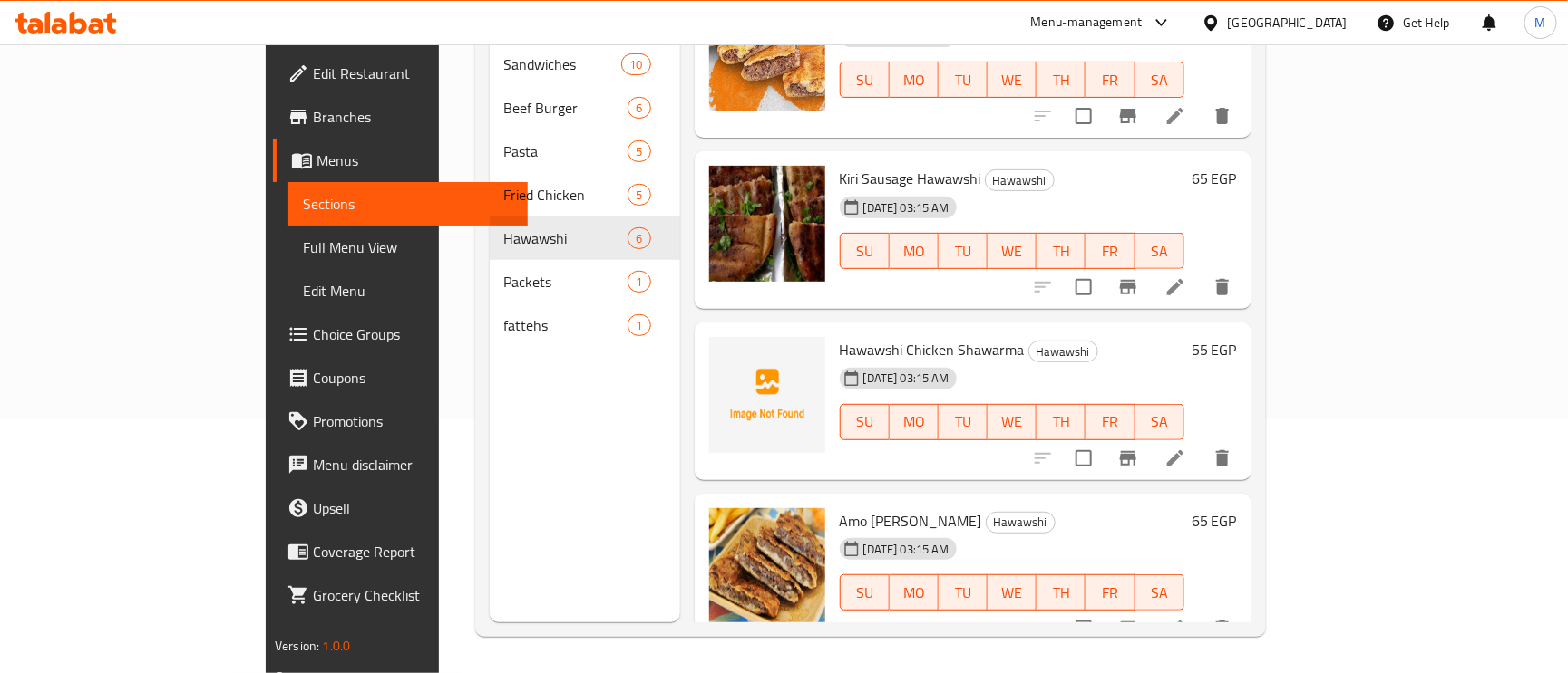
click at [840, 336] on span "Hawawshi Chicken Shawarma" at bounding box center [932, 350] width 185 height 27
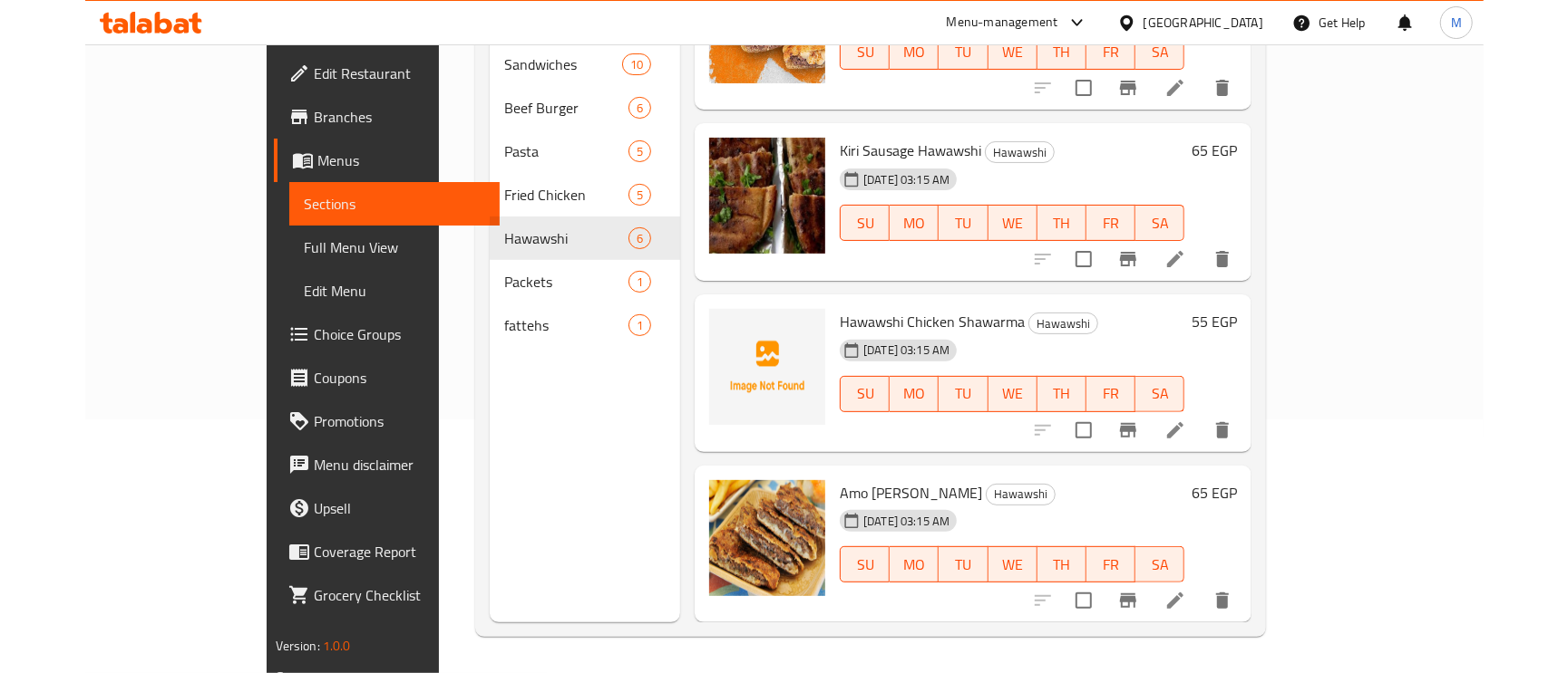
scroll to position [449, 0]
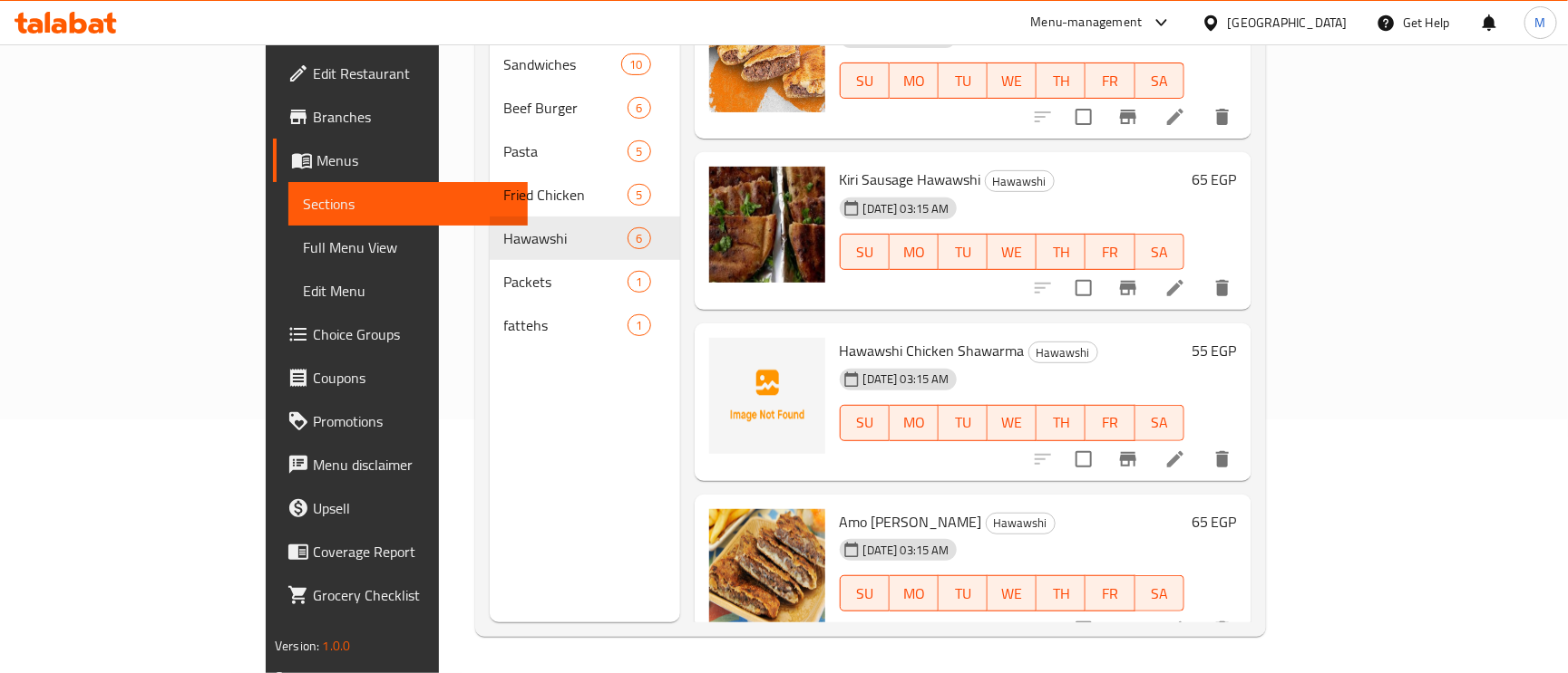
click at [840, 337] on span "Hawawshi Chicken Shawarma" at bounding box center [932, 351] width 185 height 27
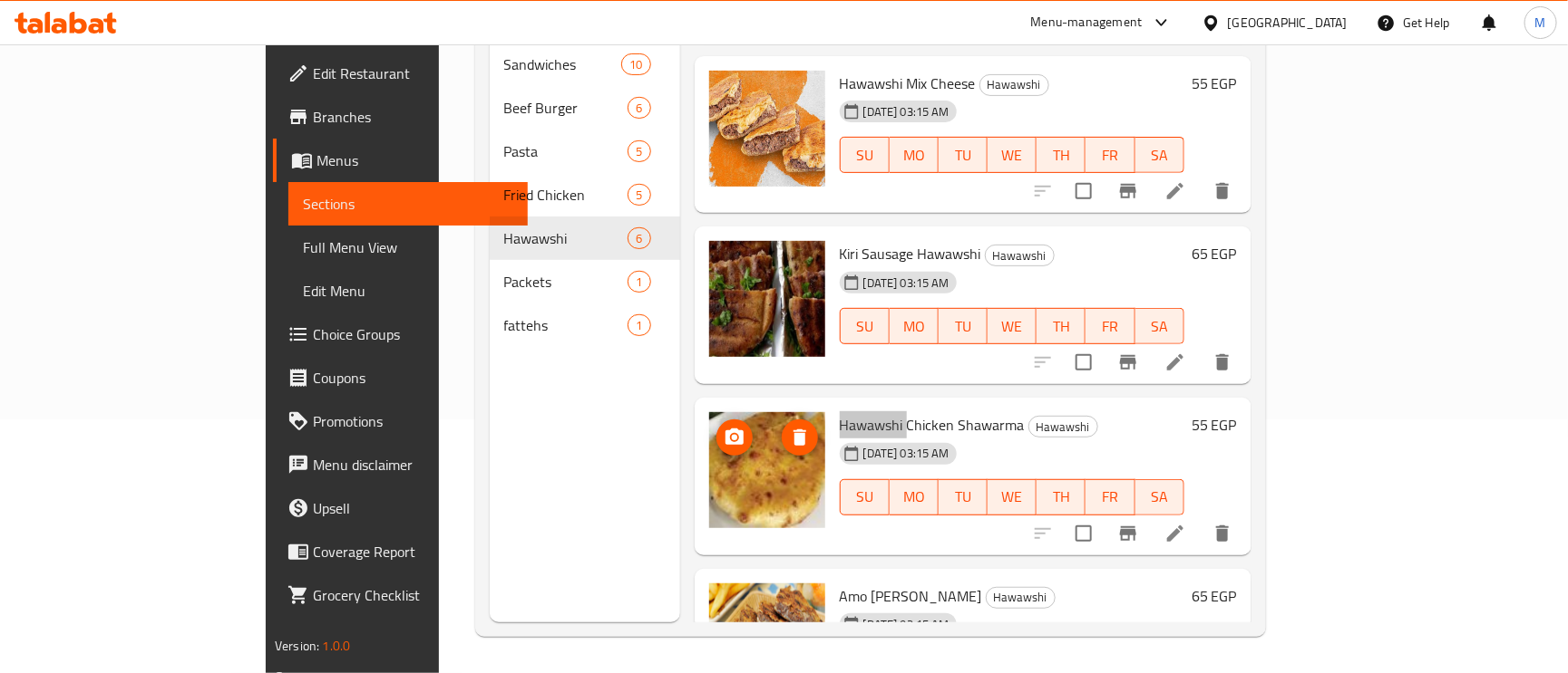
scroll to position [313, 0]
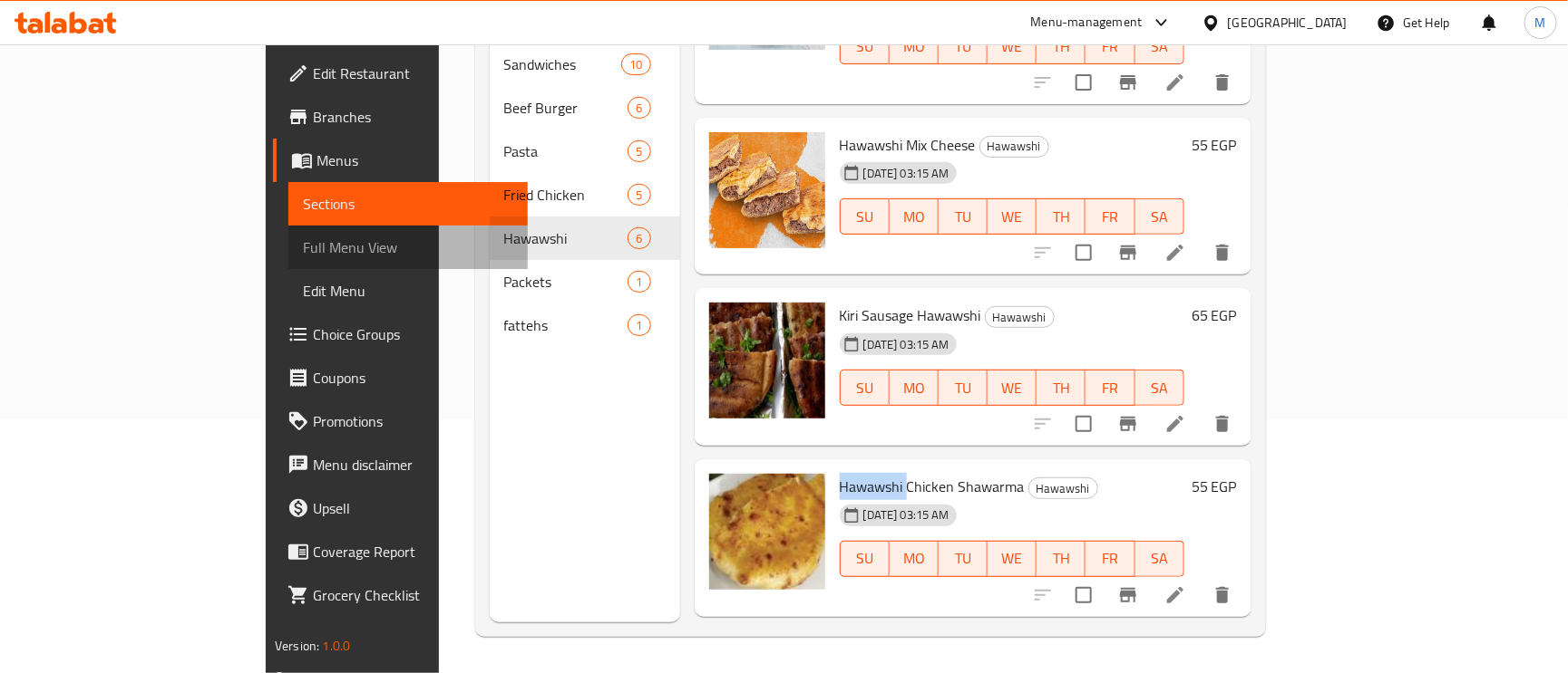
drag, startPoint x: 101, startPoint y: 254, endPoint x: 90, endPoint y: 243, distance: 15.6
click at [303, 243] on span "Full Menu View" at bounding box center [408, 247] width 210 height 22
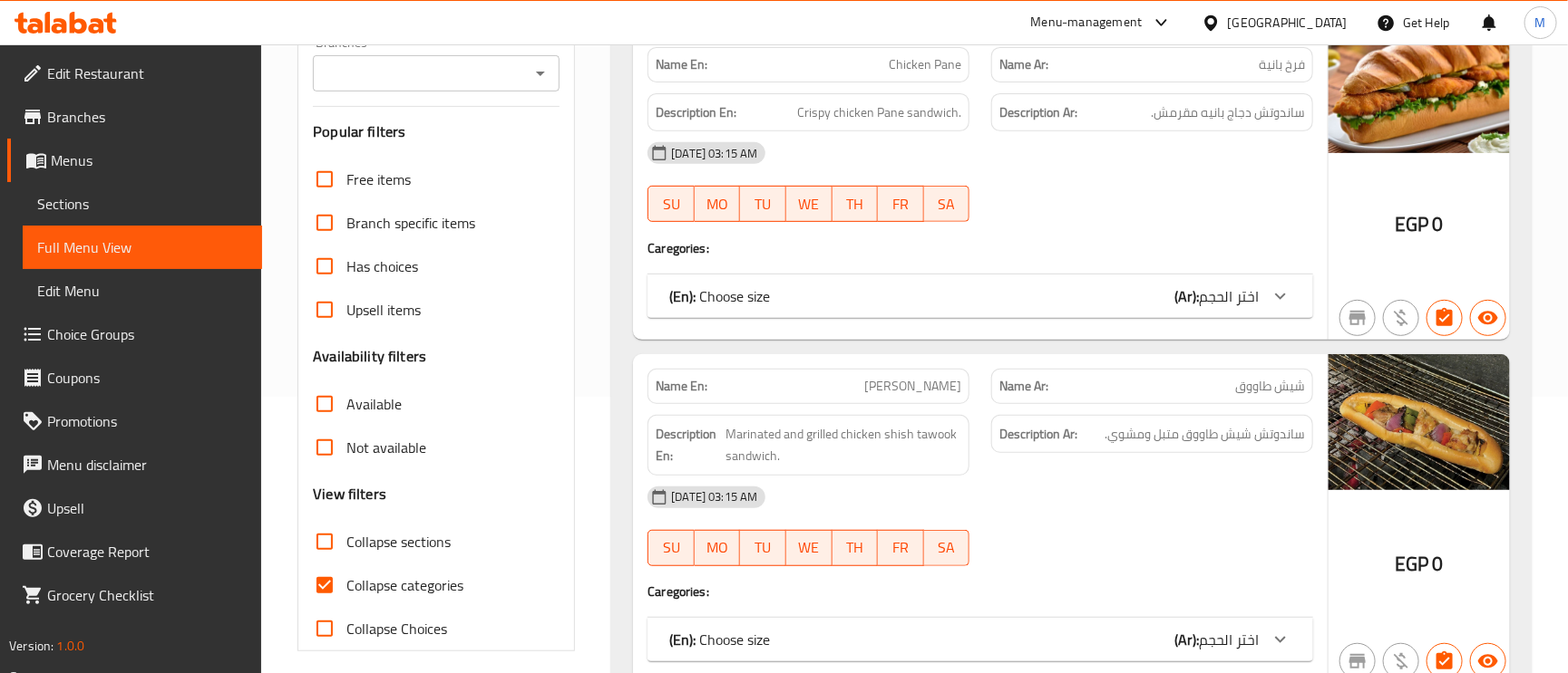
scroll to position [528, 0]
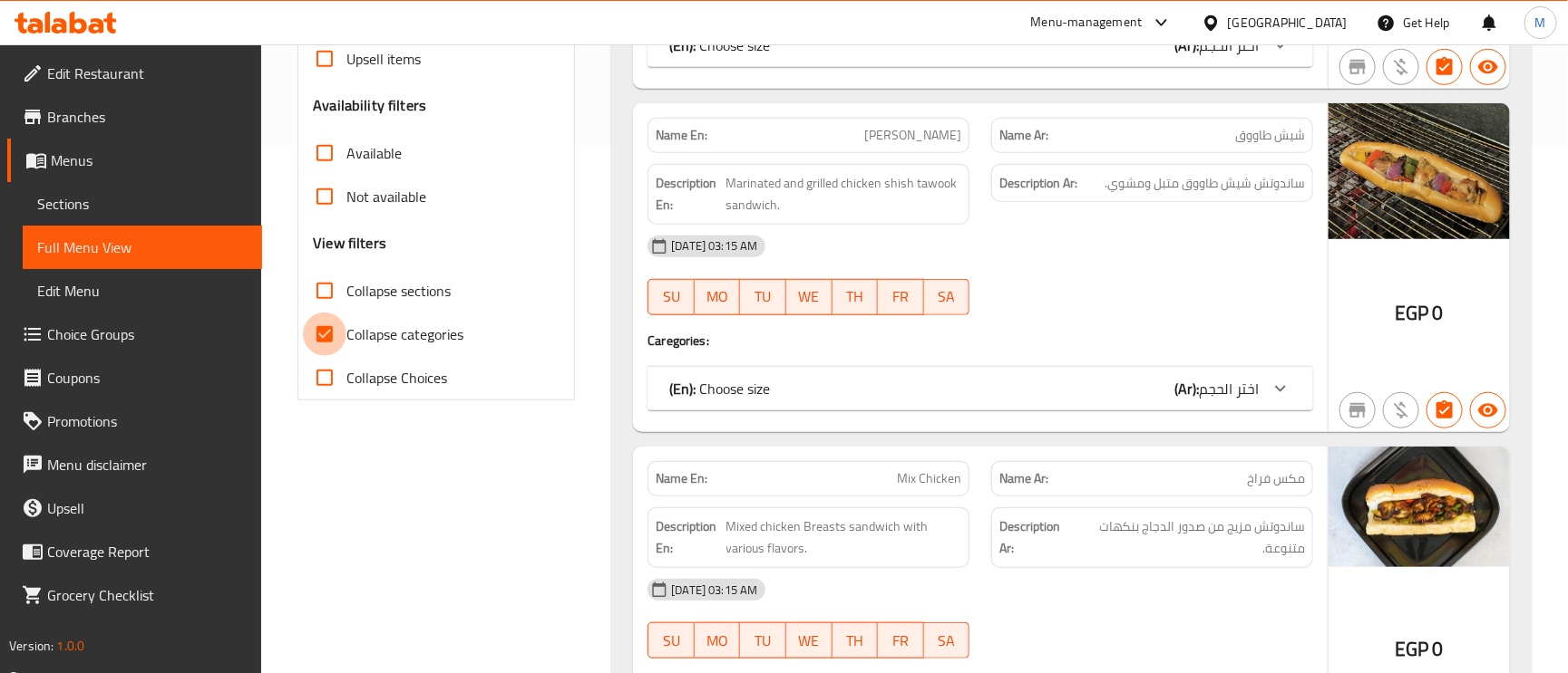
click at [320, 342] on input "Collapse categories" at bounding box center [325, 334] width 44 height 44
checkbox input "false"
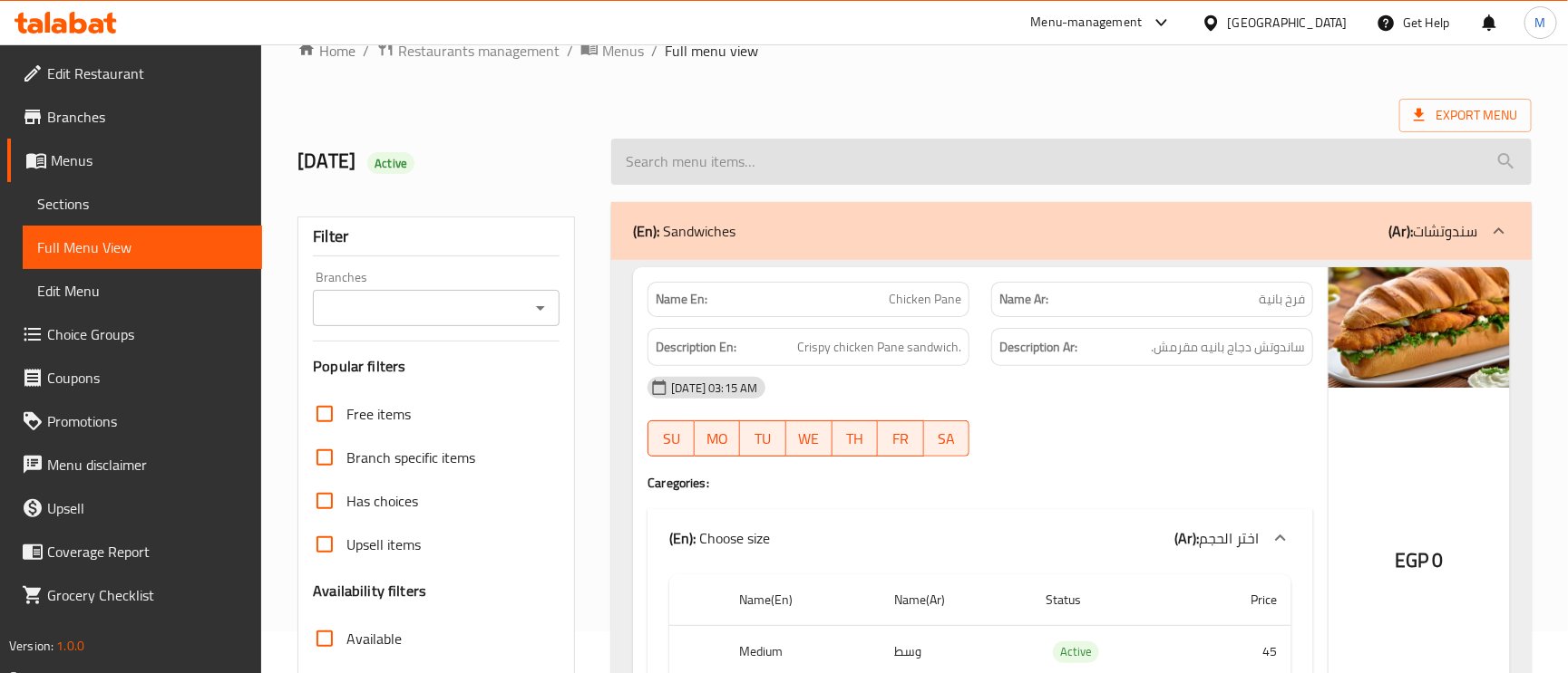
scroll to position [0, 0]
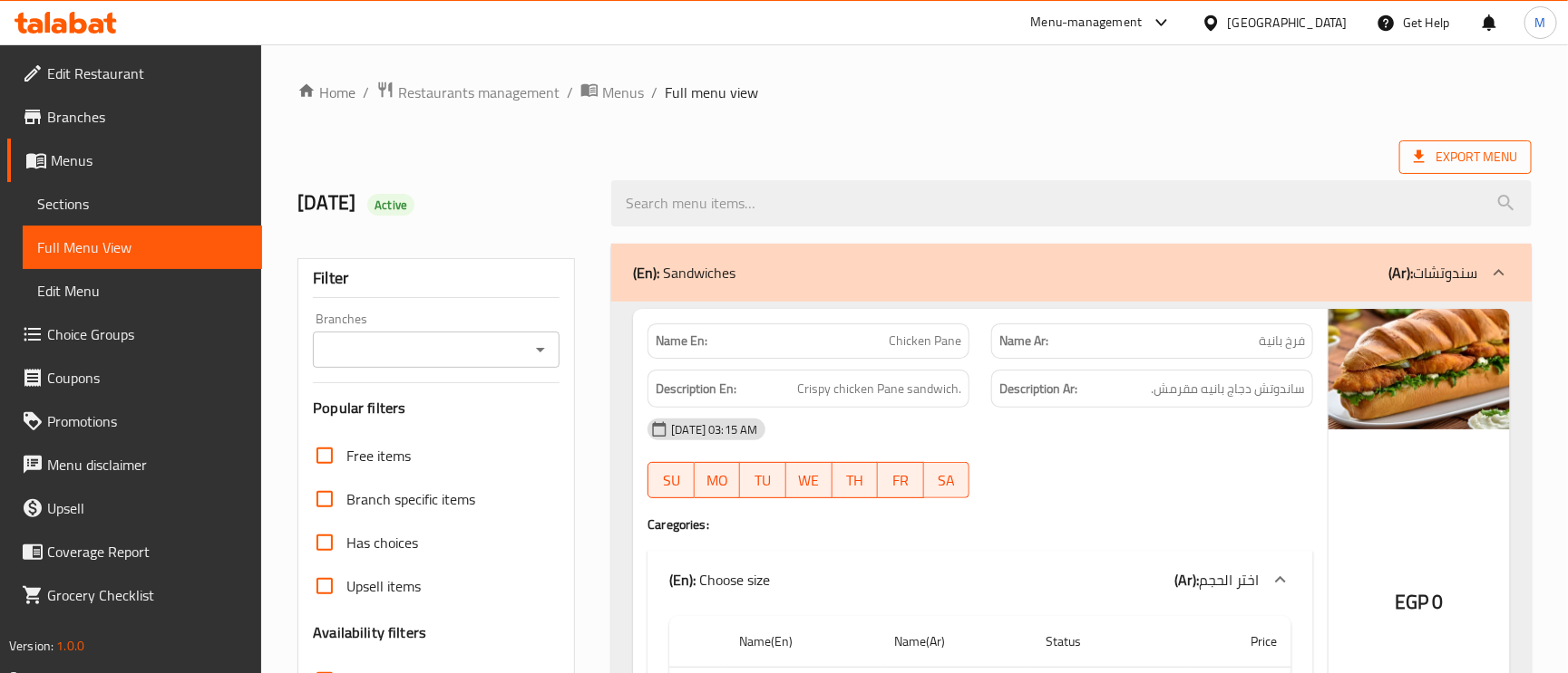
click at [1427, 168] on span "Export Menu" at bounding box center [1465, 157] width 103 height 23
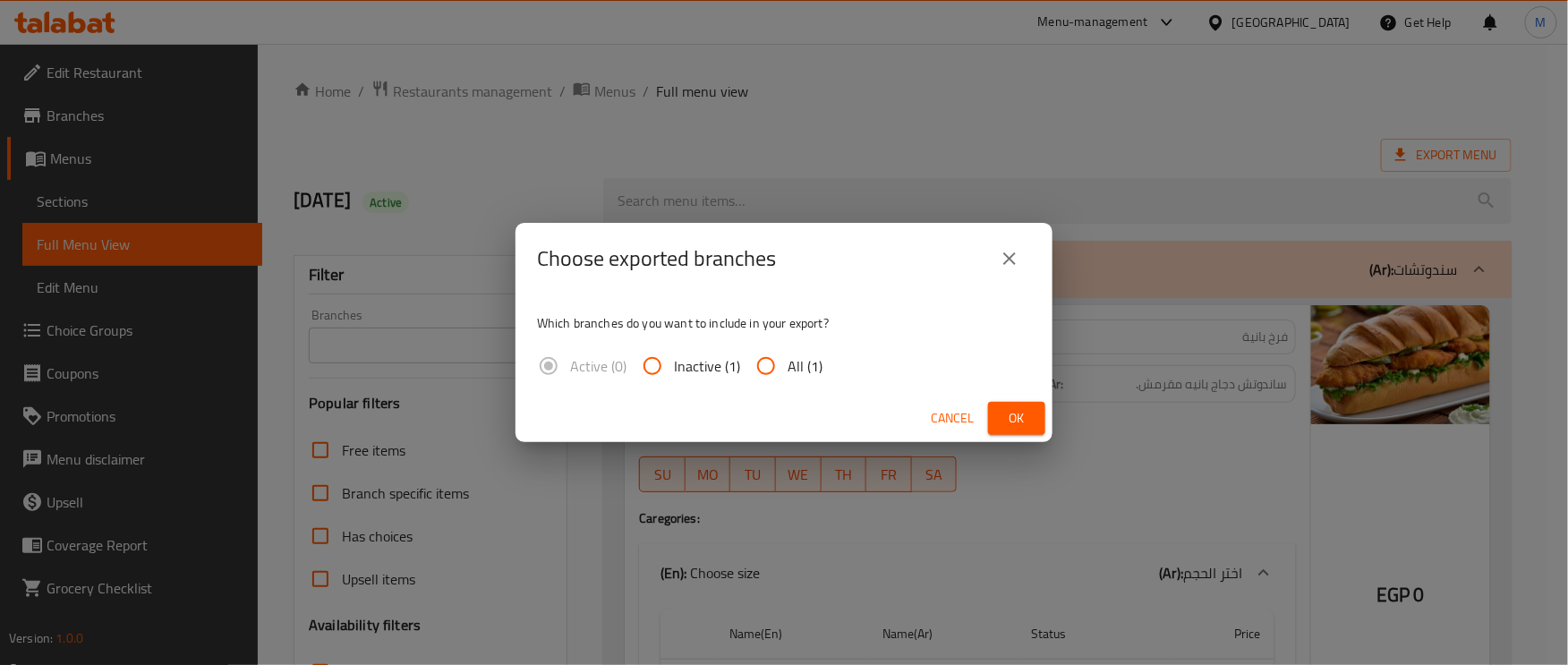
click at [766, 361] on input "All (1)" at bounding box center [766, 366] width 43 height 43
radio input "true"
click at [766, 361] on input "All (1)" at bounding box center [766, 366] width 43 height 43
click at [1019, 420] on span "Ok" at bounding box center [1017, 419] width 29 height 23
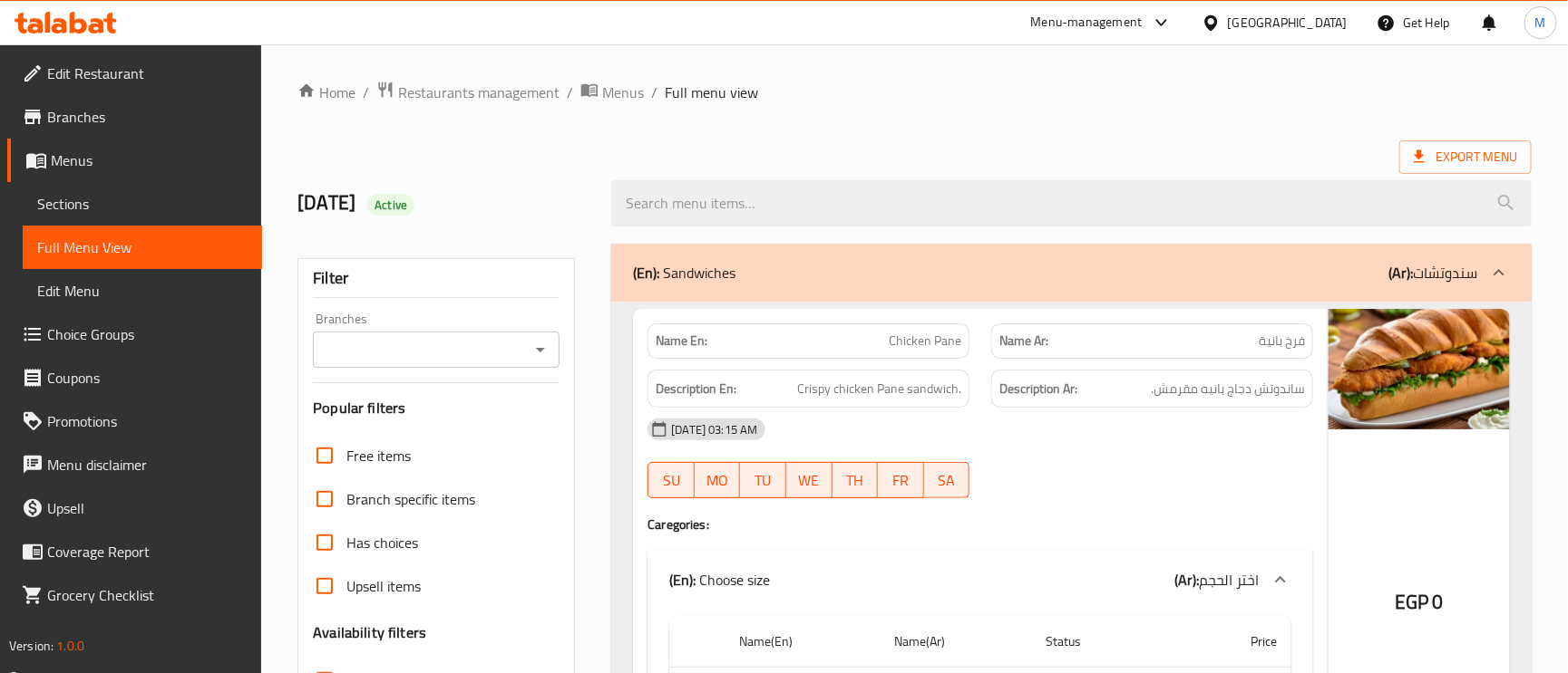
click at [118, 74] on span "Edit Restaurant" at bounding box center [147, 73] width 200 height 22
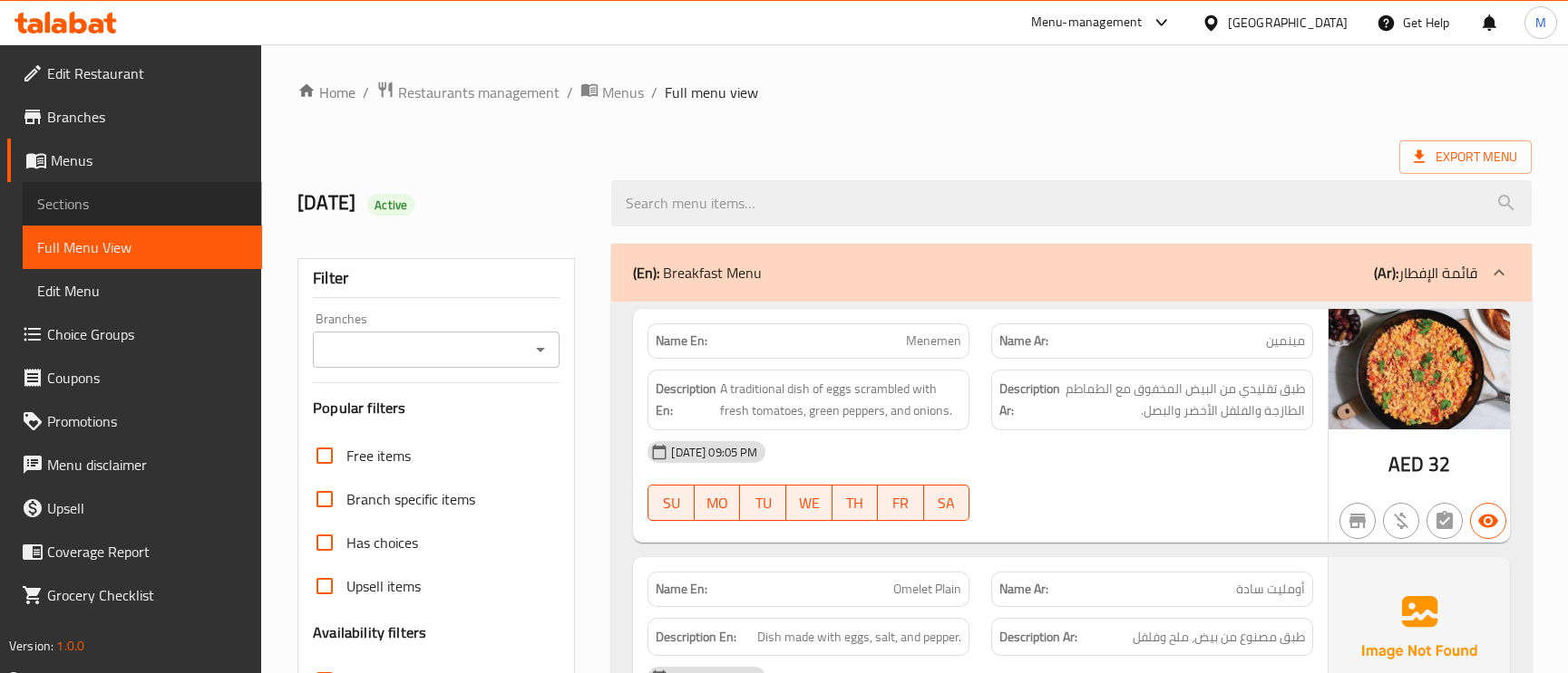
click at [85, 197] on span "Sections" at bounding box center [143, 204] width 210 height 22
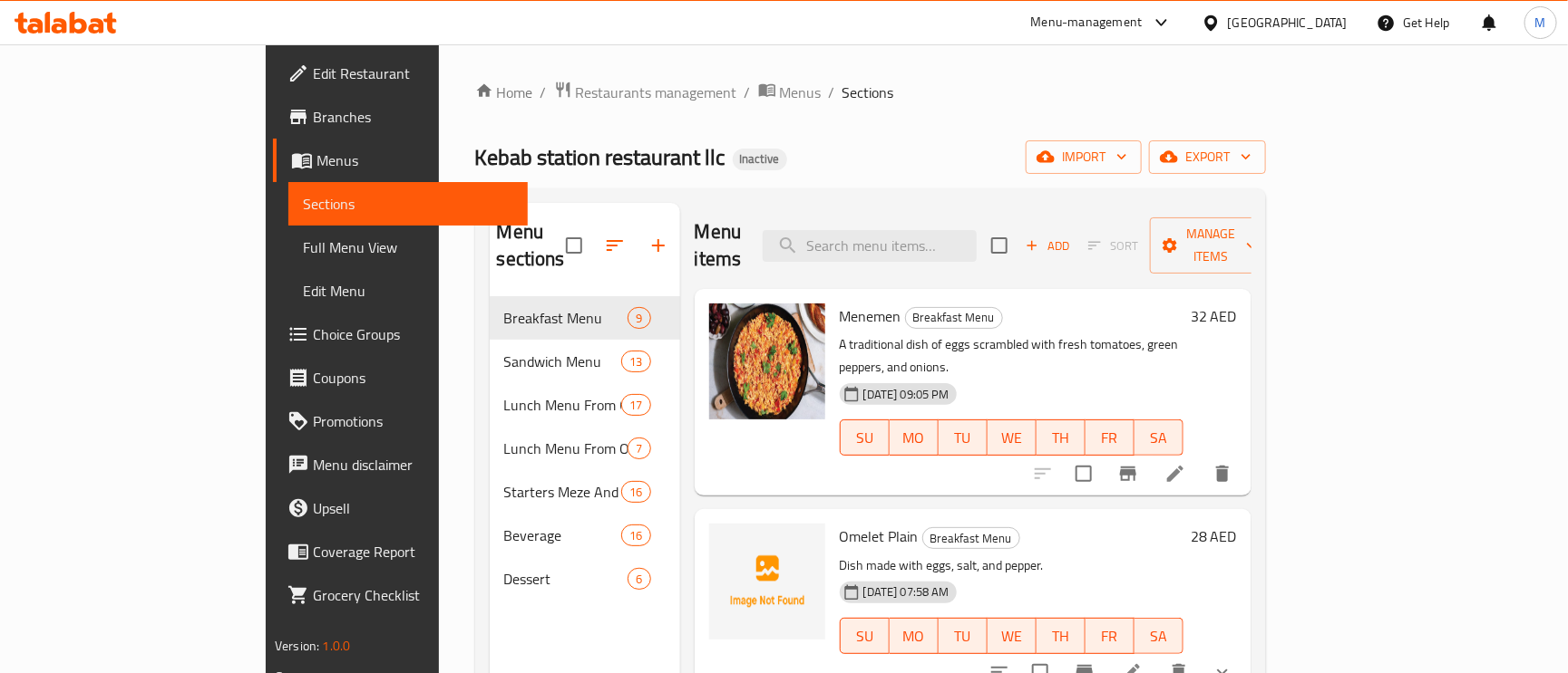
click at [905, 104] on ol "Home / Restaurants management / Menus / Sections" at bounding box center [871, 92] width 791 height 24
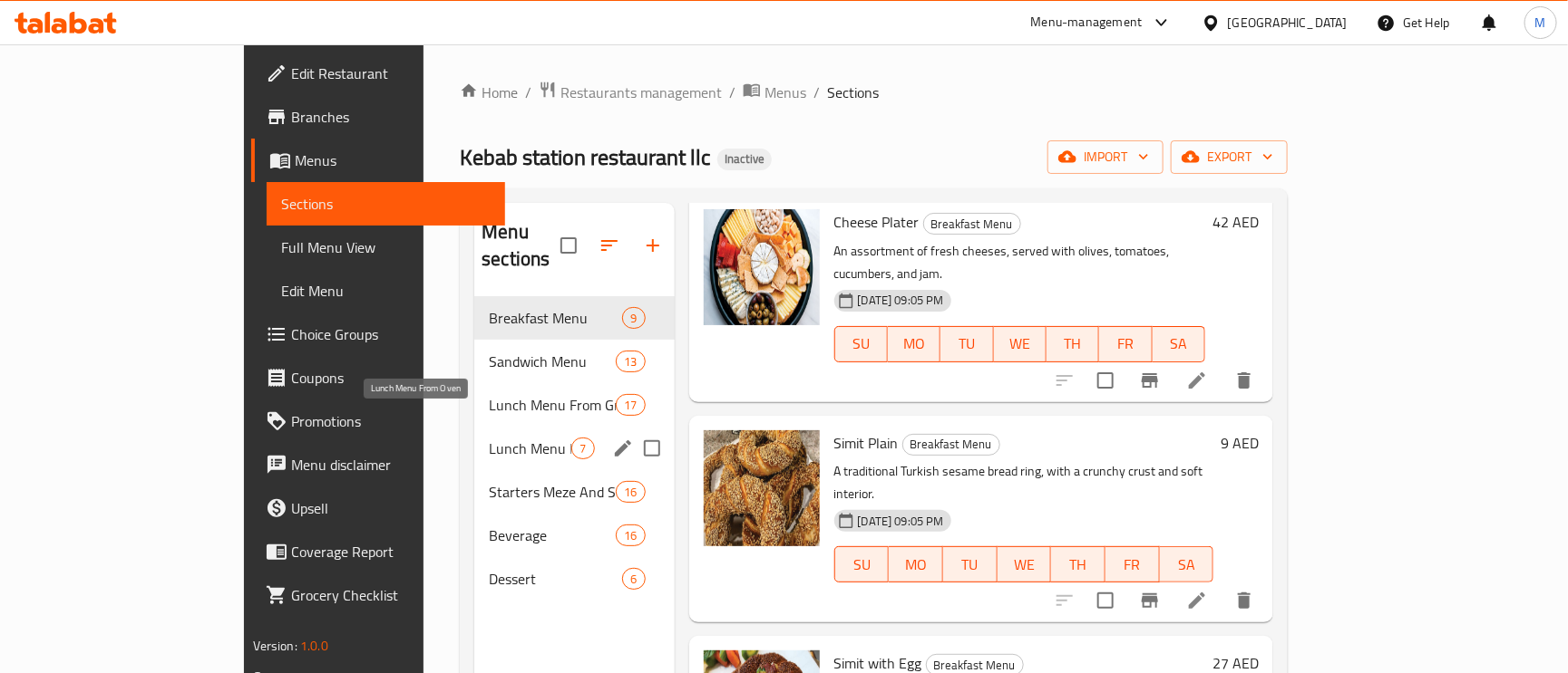
click at [489, 437] on span "Lunch Menu From Oven" at bounding box center [530, 448] width 82 height 22
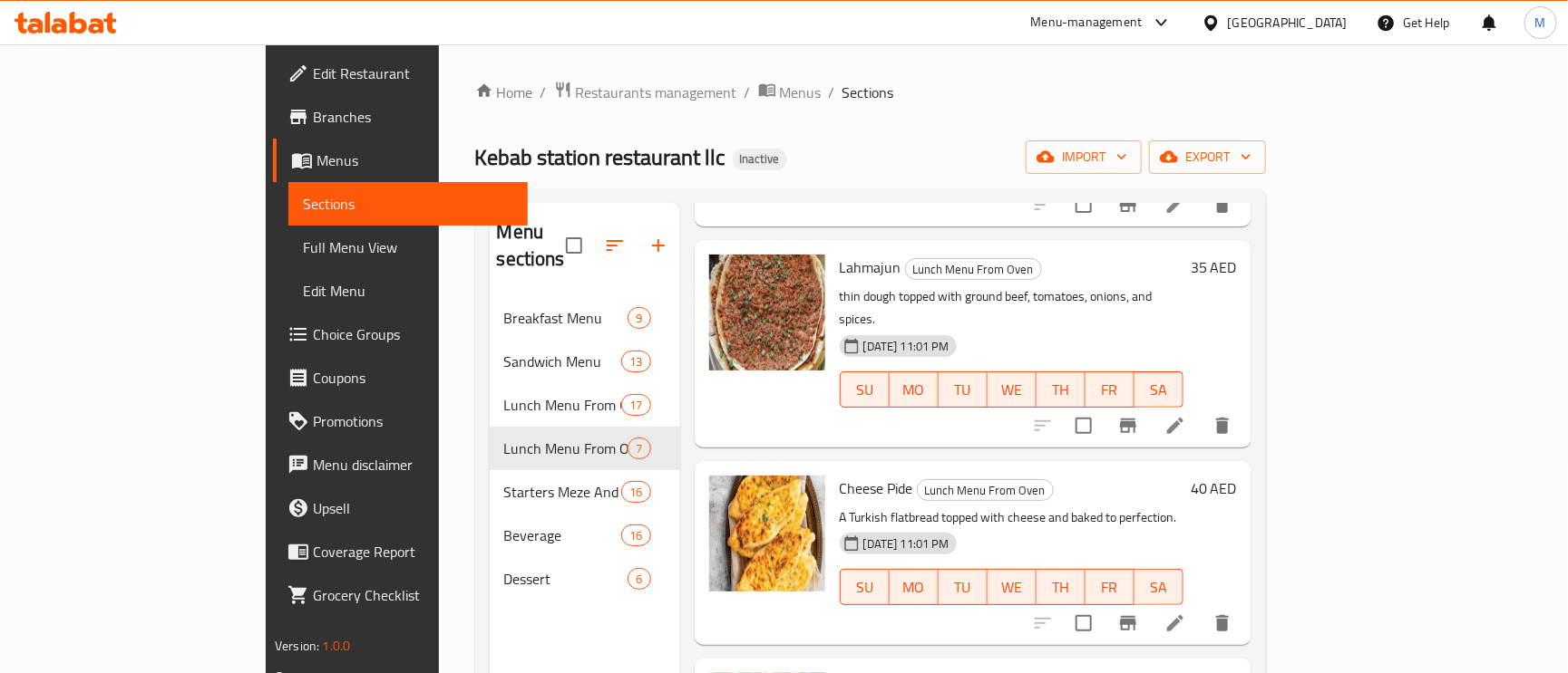
scroll to position [131, 0]
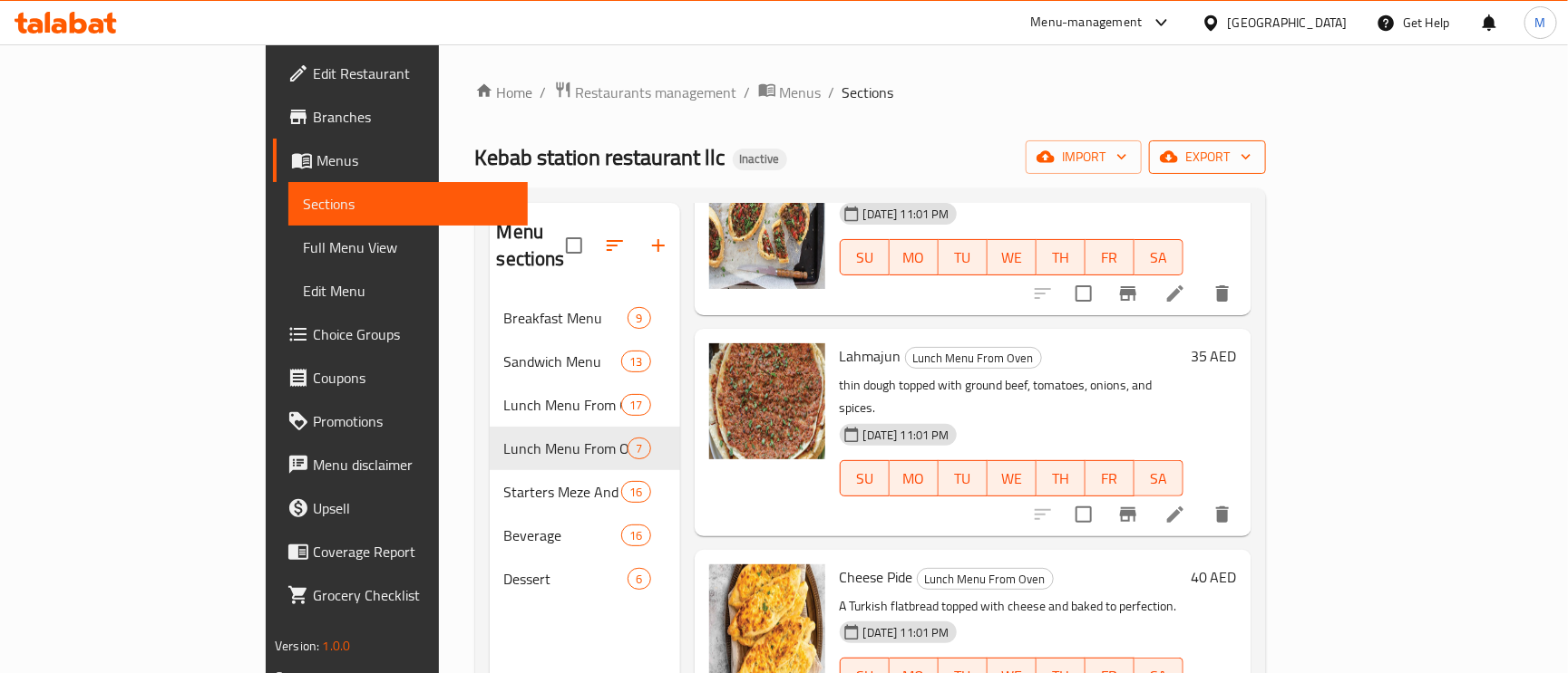
click at [1252, 152] on span "export" at bounding box center [1207, 157] width 88 height 23
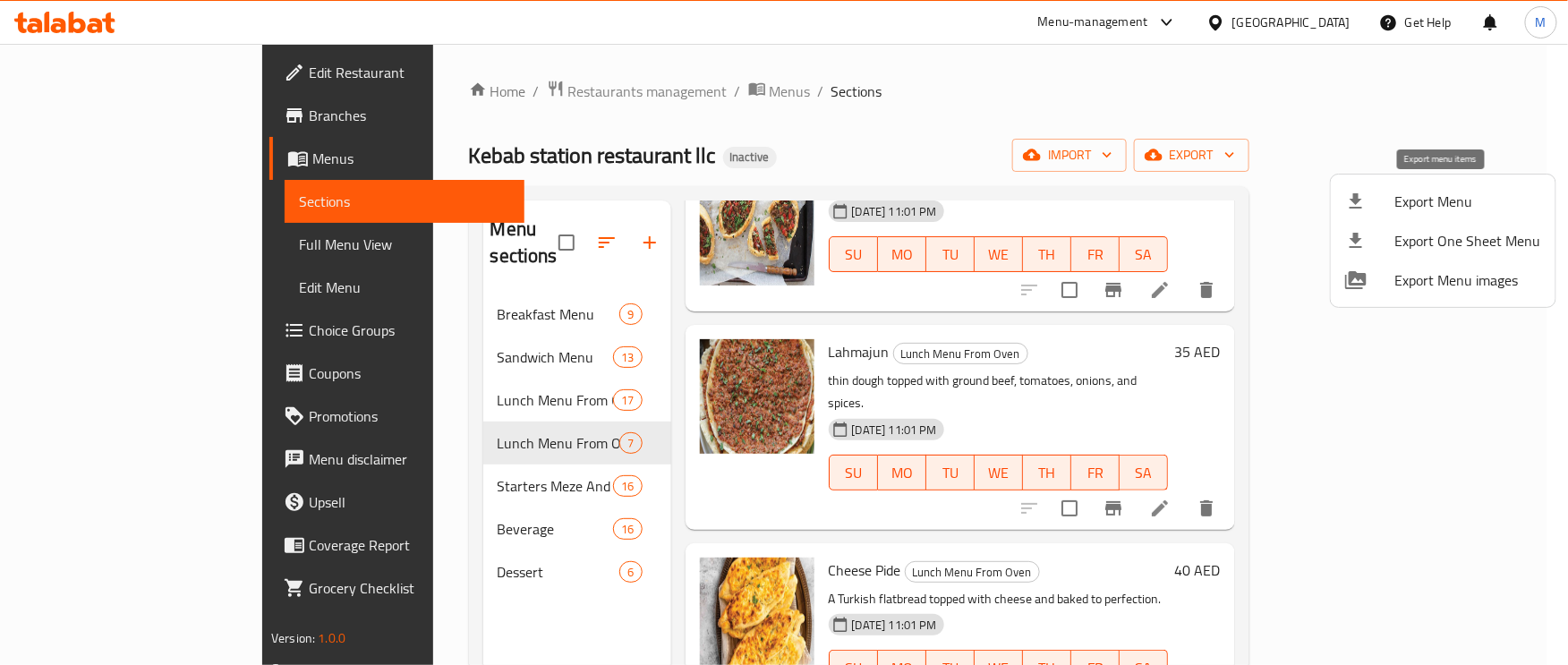
click at [1433, 198] on span "Export Menu" at bounding box center [1468, 201] width 146 height 22
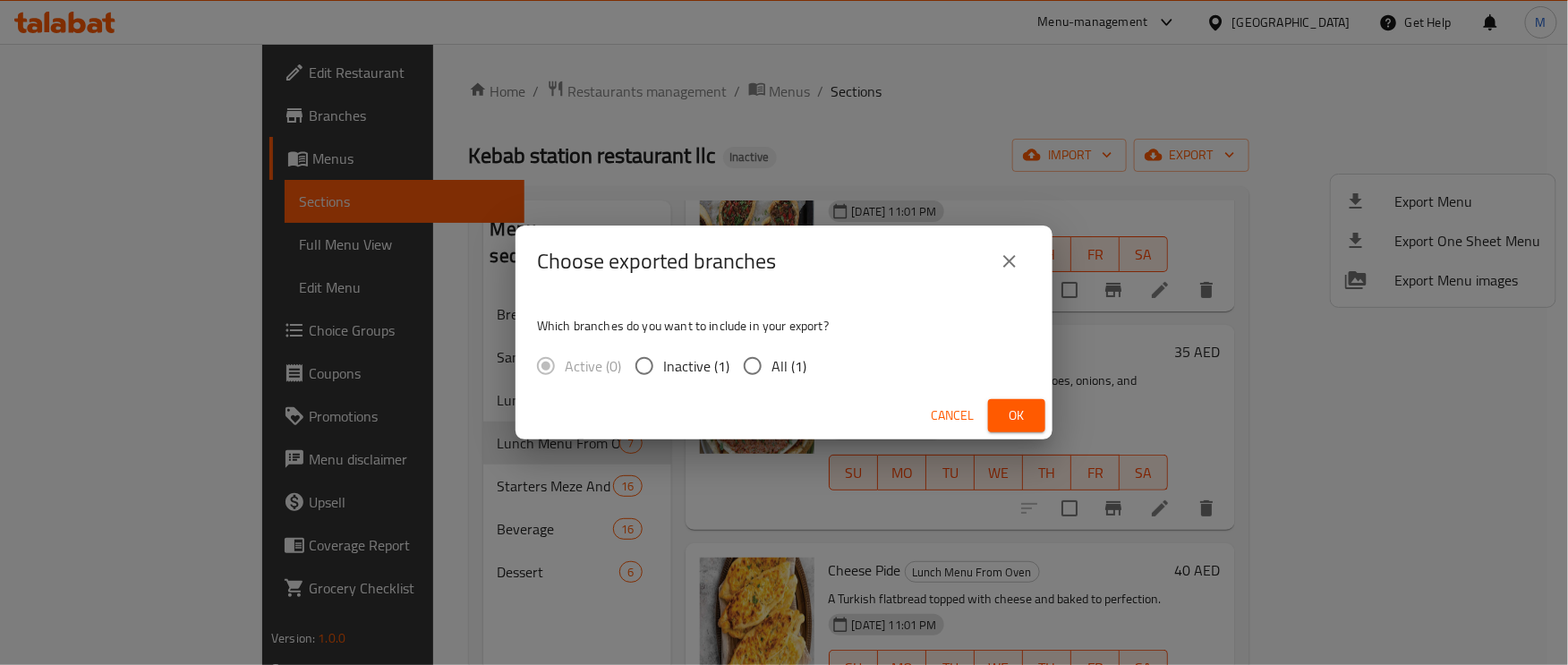
click at [759, 377] on input "All (1)" at bounding box center [753, 366] width 38 height 38
radio input "true"
click at [1035, 424] on button "Ok" at bounding box center [1017, 416] width 58 height 33
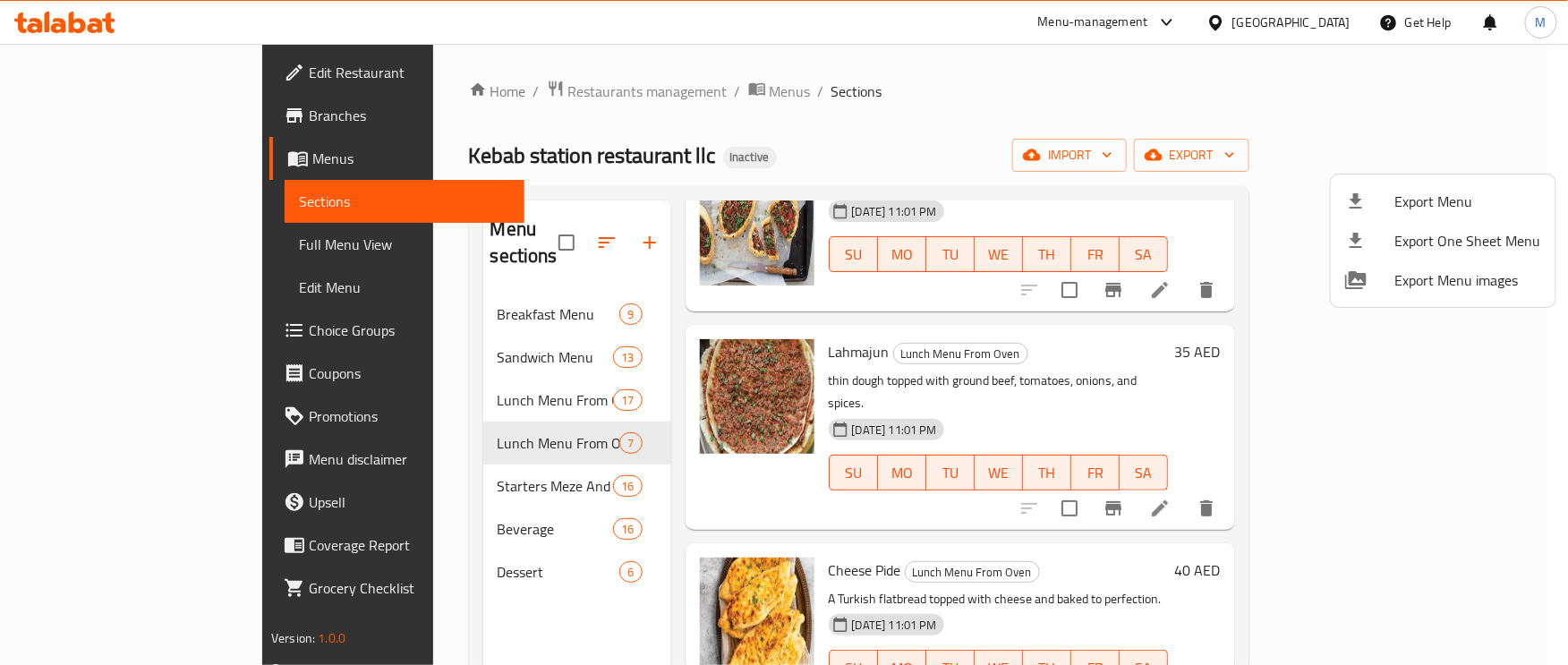
click at [1126, 110] on div at bounding box center [784, 332] width 1568 height 665
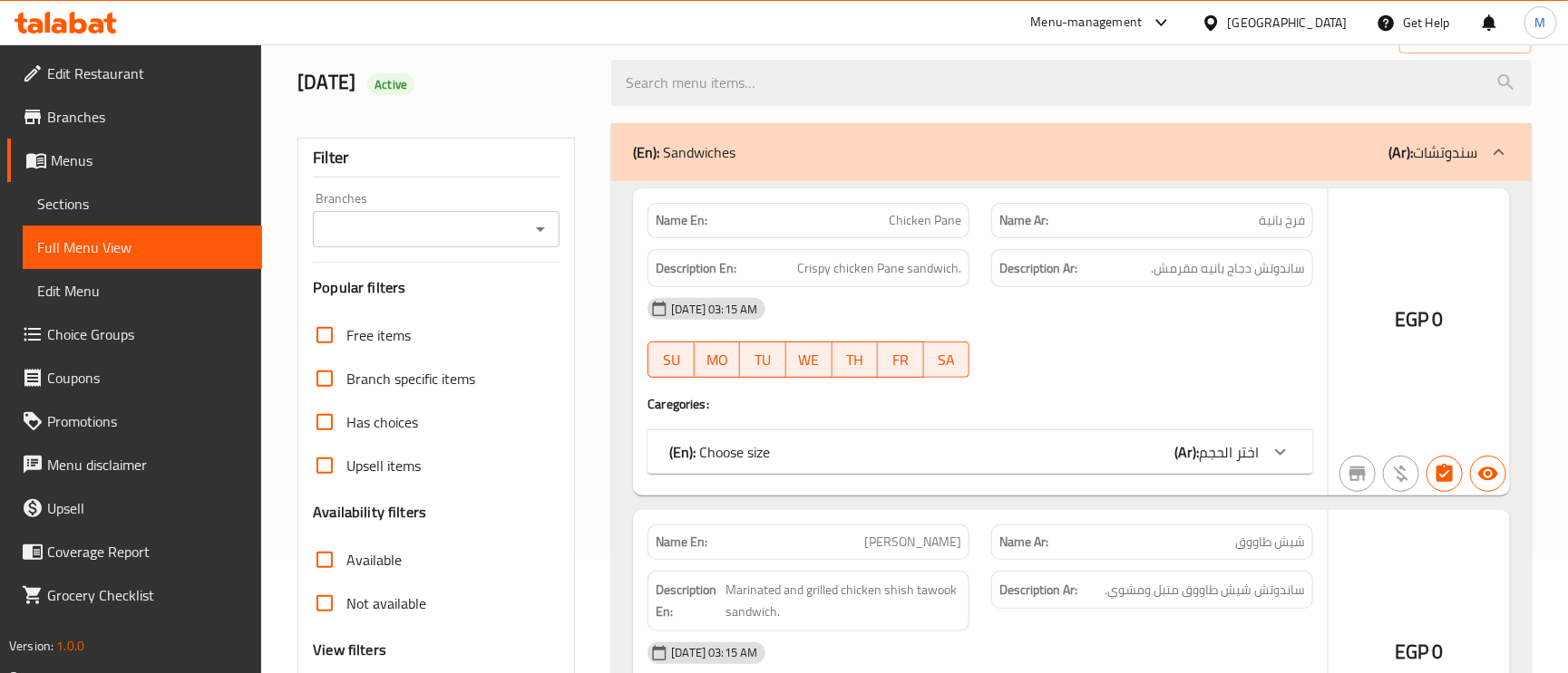
scroll to position [293, 0]
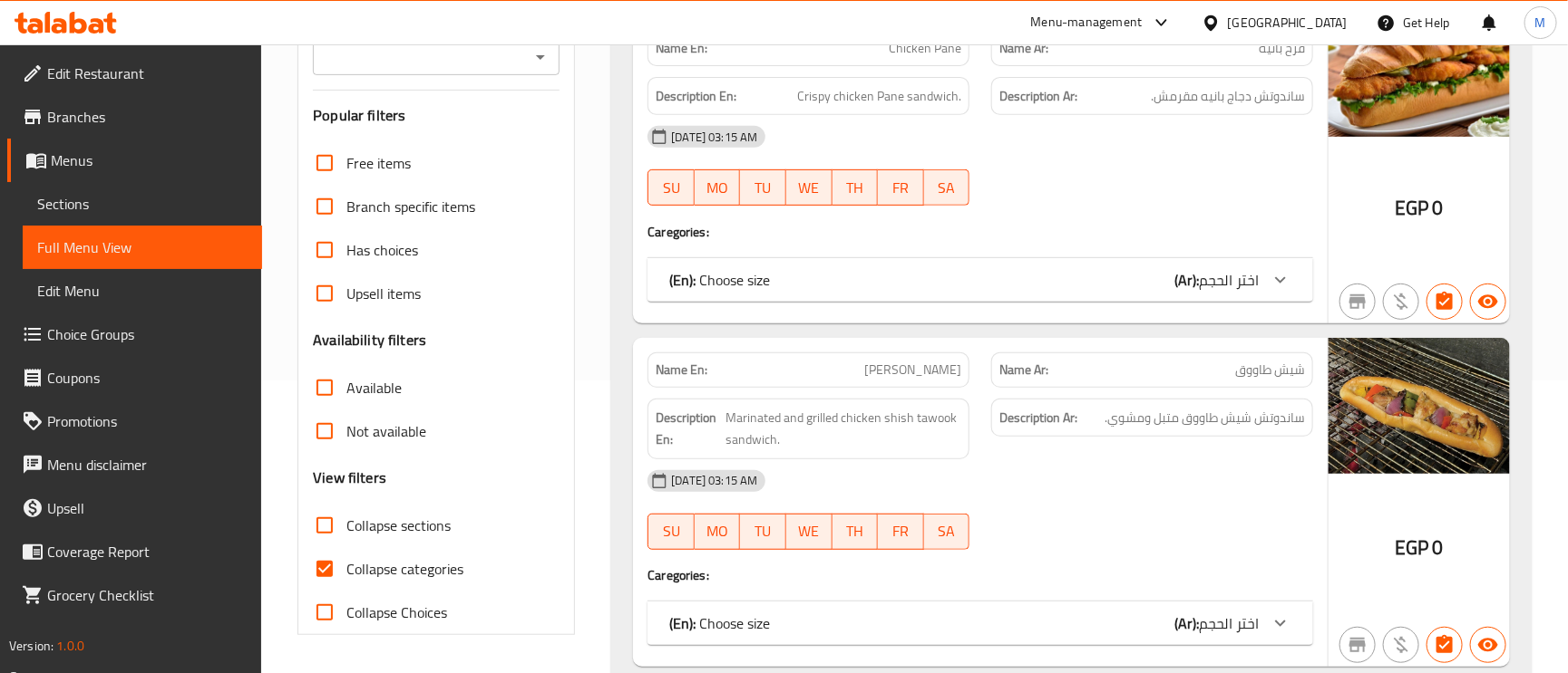
click at [336, 571] on input "Collapse categories" at bounding box center [325, 570] width 44 height 44
checkbox input "false"
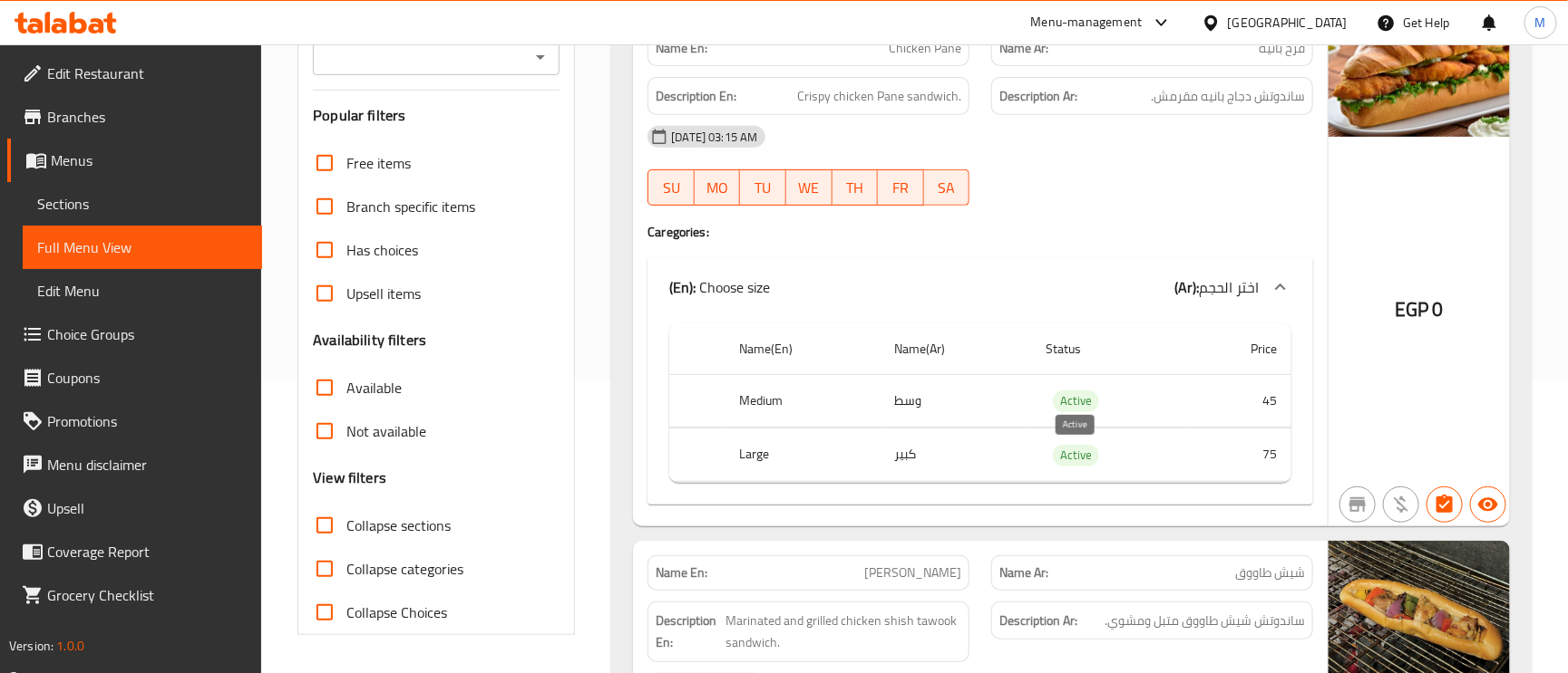
click at [1075, 457] on span "Active" at bounding box center [1075, 455] width 47 height 21
copy span "Active"
click at [1107, 250] on div "Name En: Chicken Pane Name Ar: فرخ بانية Description En: Crispy chicken Pane sa…" at bounding box center [980, 271] width 694 height 510
